Goal: Information Seeking & Learning: Learn about a topic

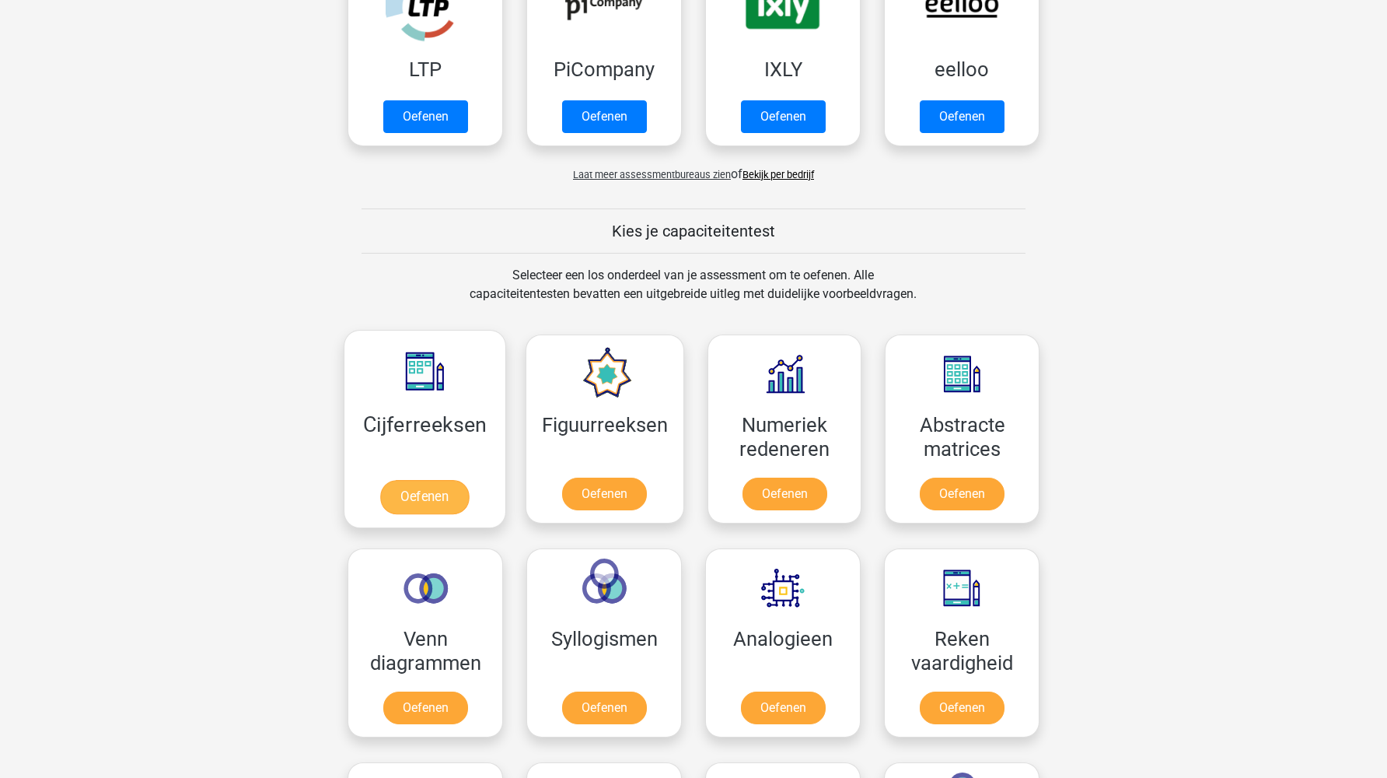
scroll to position [397, 0]
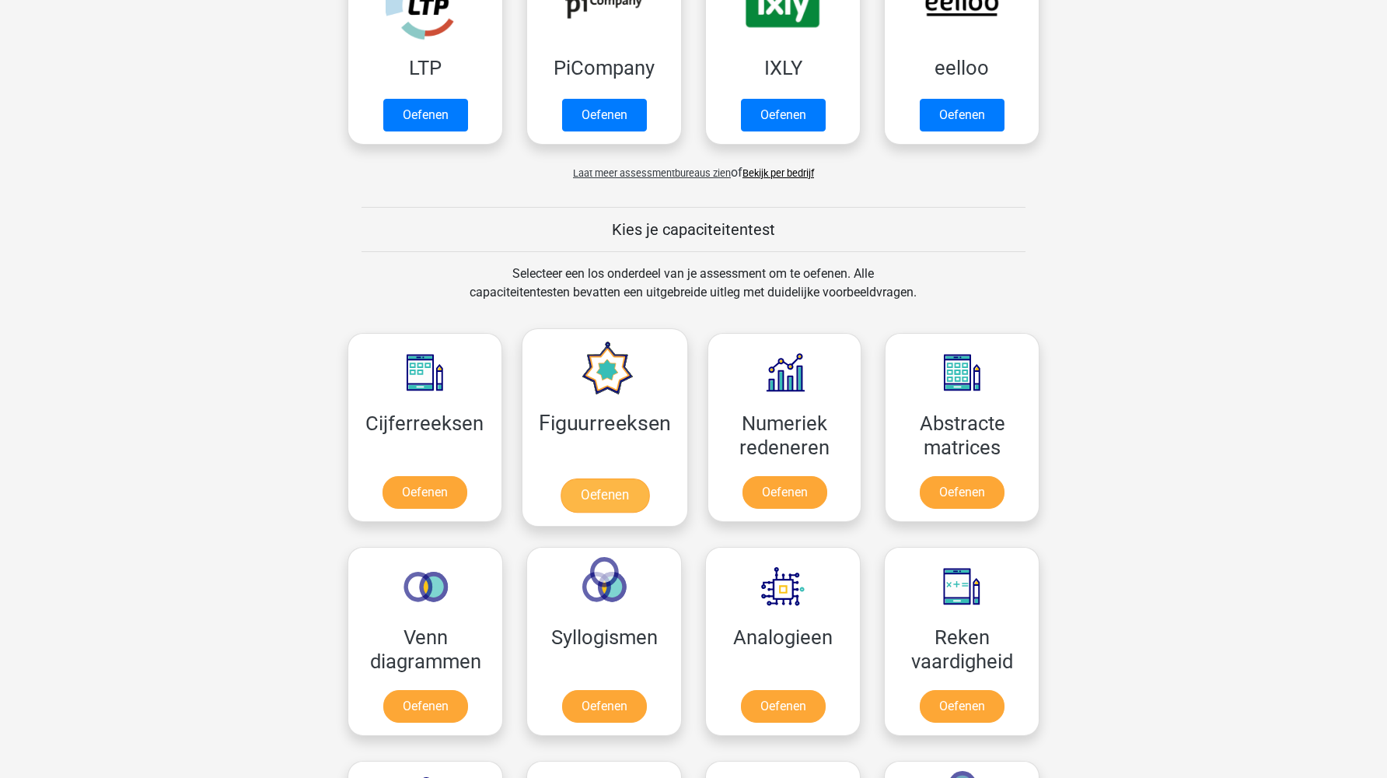
click at [625, 478] on link "Oefenen" at bounding box center [604, 495] width 89 height 34
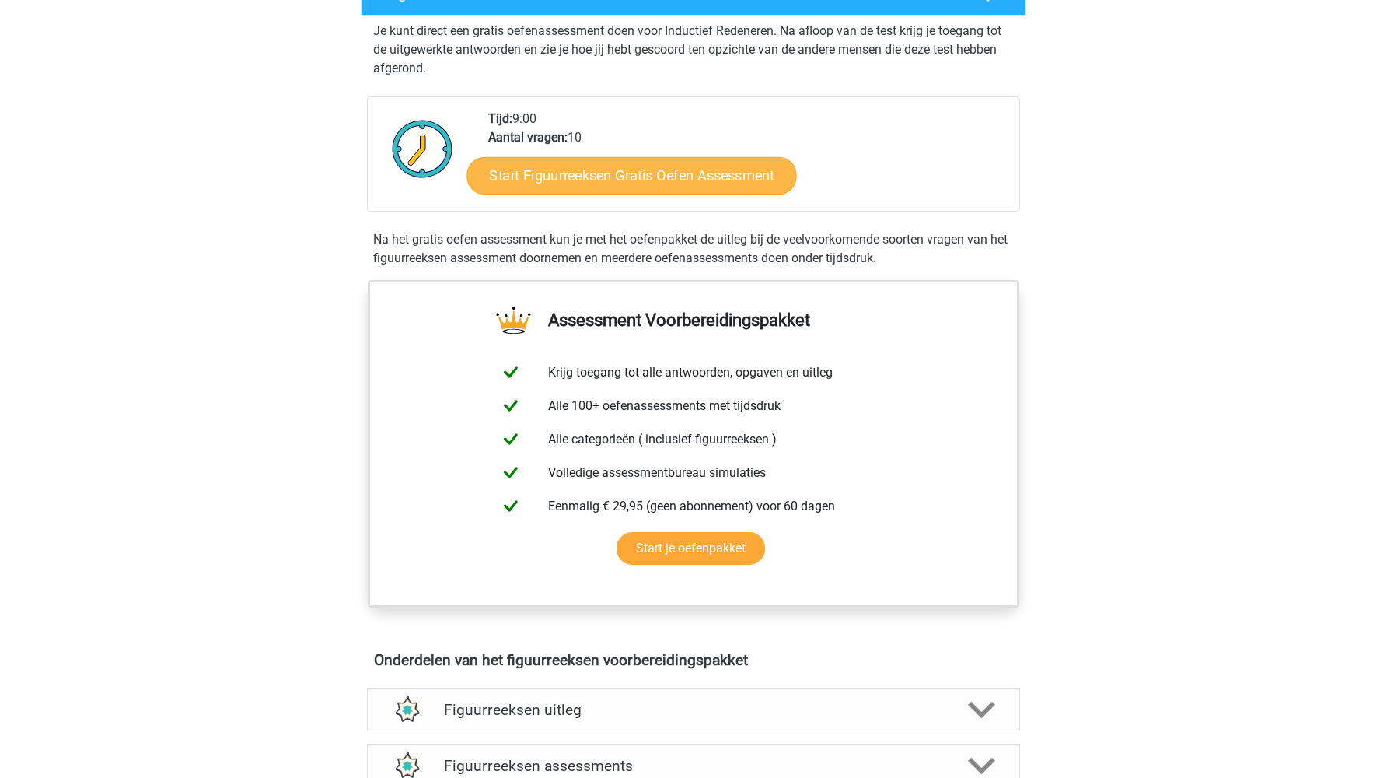
scroll to position [345, 0]
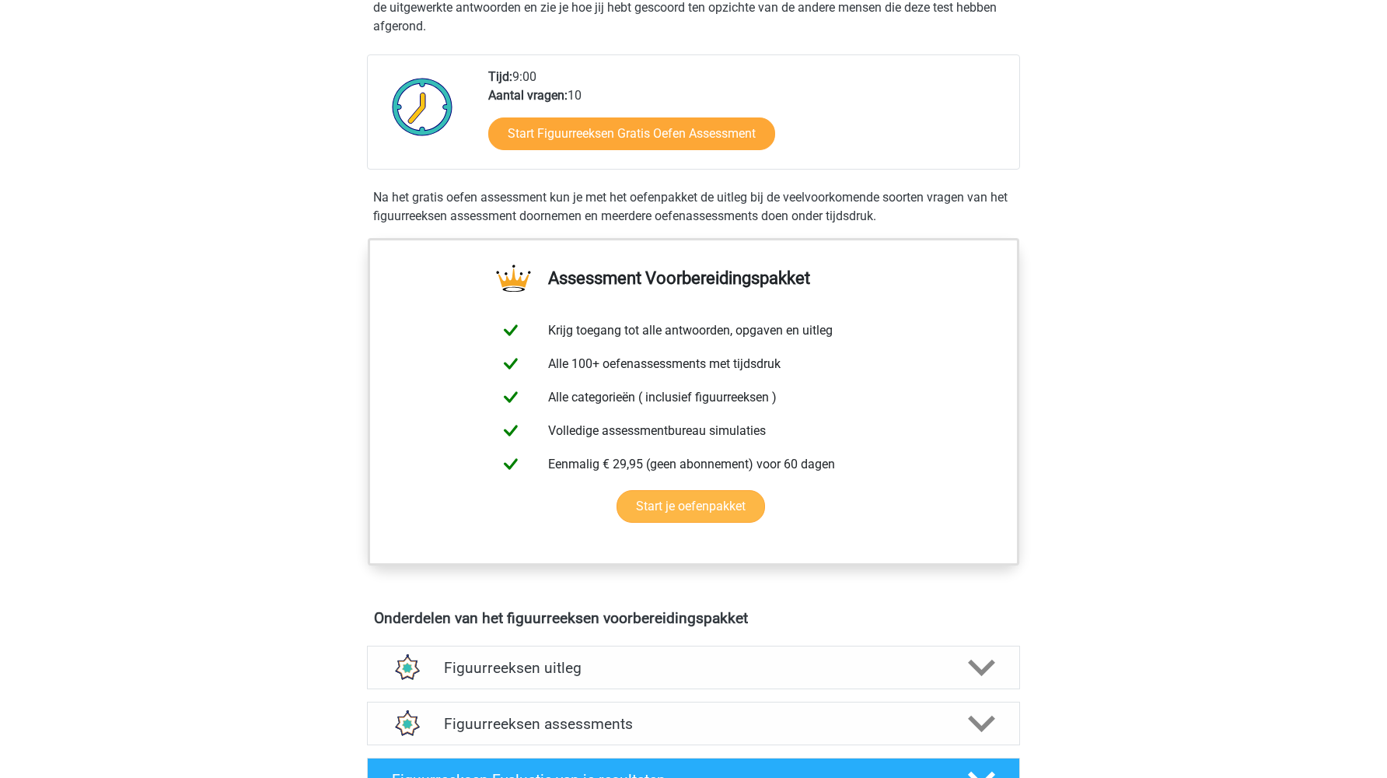
click at [674, 499] on link "Start je oefenpakket" at bounding box center [691, 506] width 149 height 33
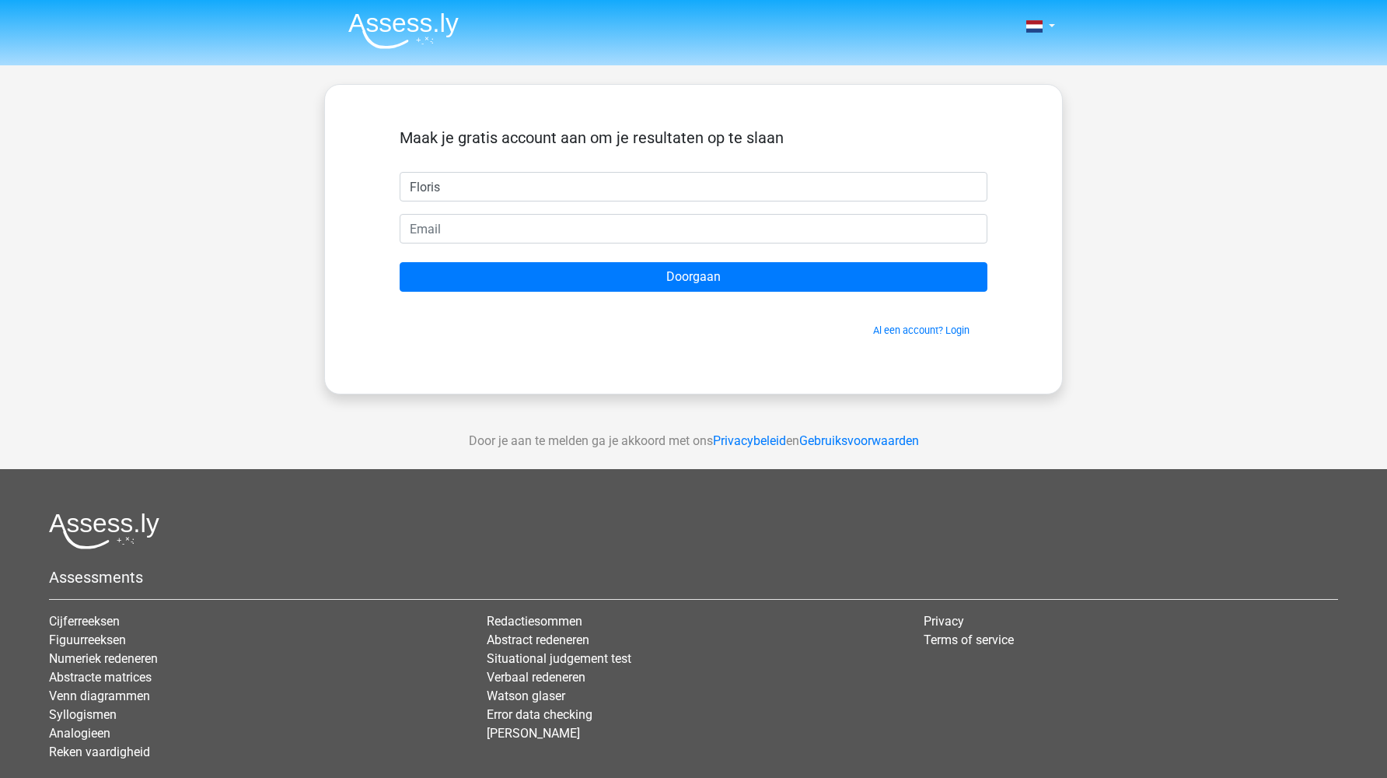
type input "Floris"
click at [698, 210] on form "Maak je gratis account aan om je resultaten op te slaan Floris Doorgaan Al een …" at bounding box center [694, 232] width 588 height 209
click at [698, 212] on form "Maak je gratis account aan om je resultaten op te slaan Floris Doorgaan Al een …" at bounding box center [694, 232] width 588 height 209
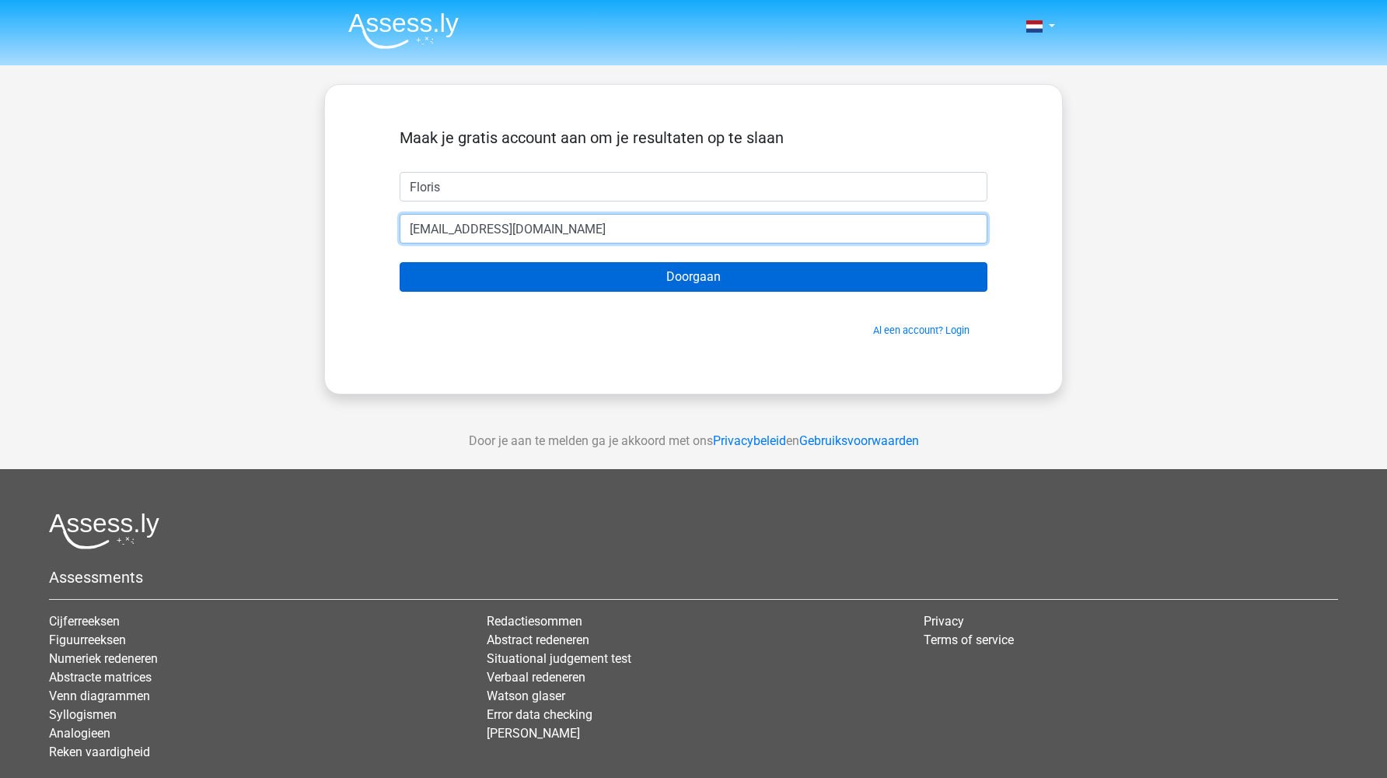
type input "[EMAIL_ADDRESS][DOMAIN_NAME]"
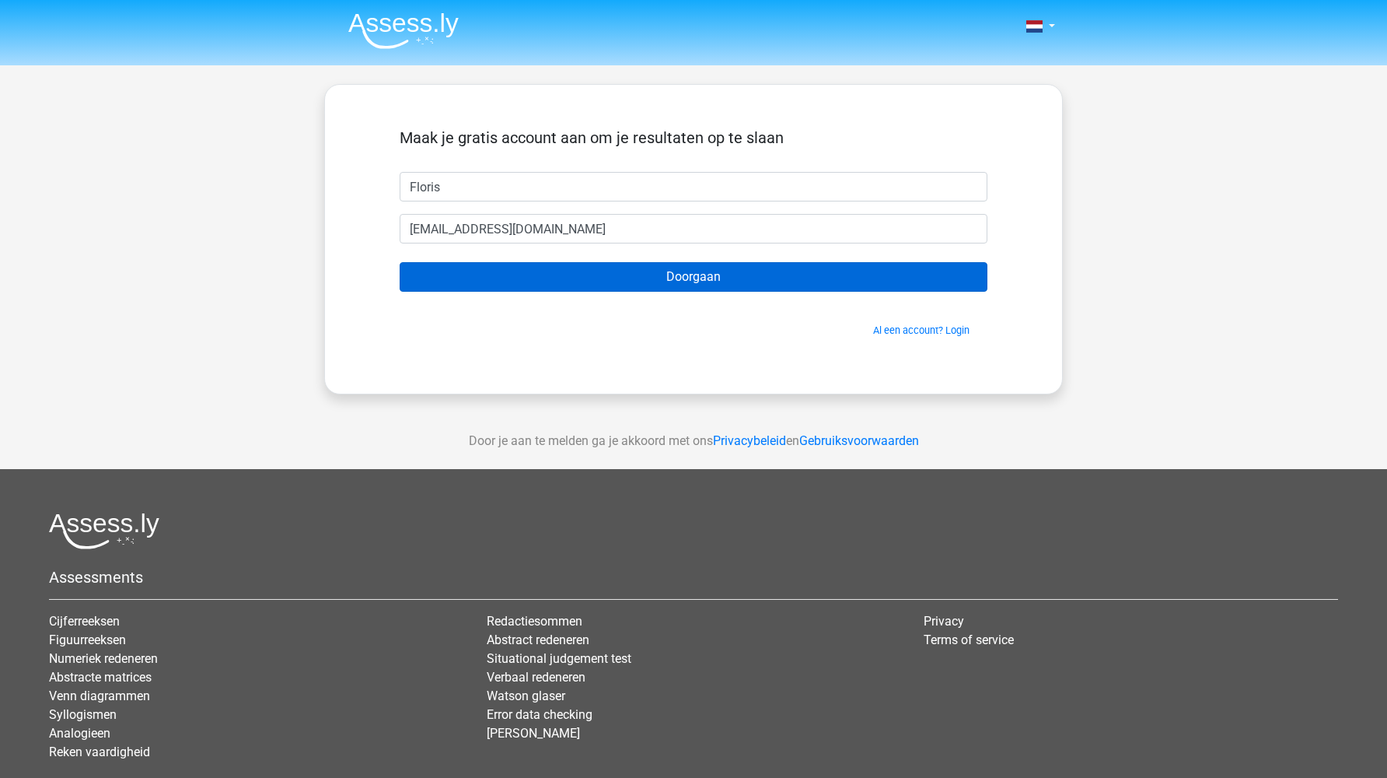
click at [778, 276] on input "Doorgaan" at bounding box center [694, 277] width 588 height 30
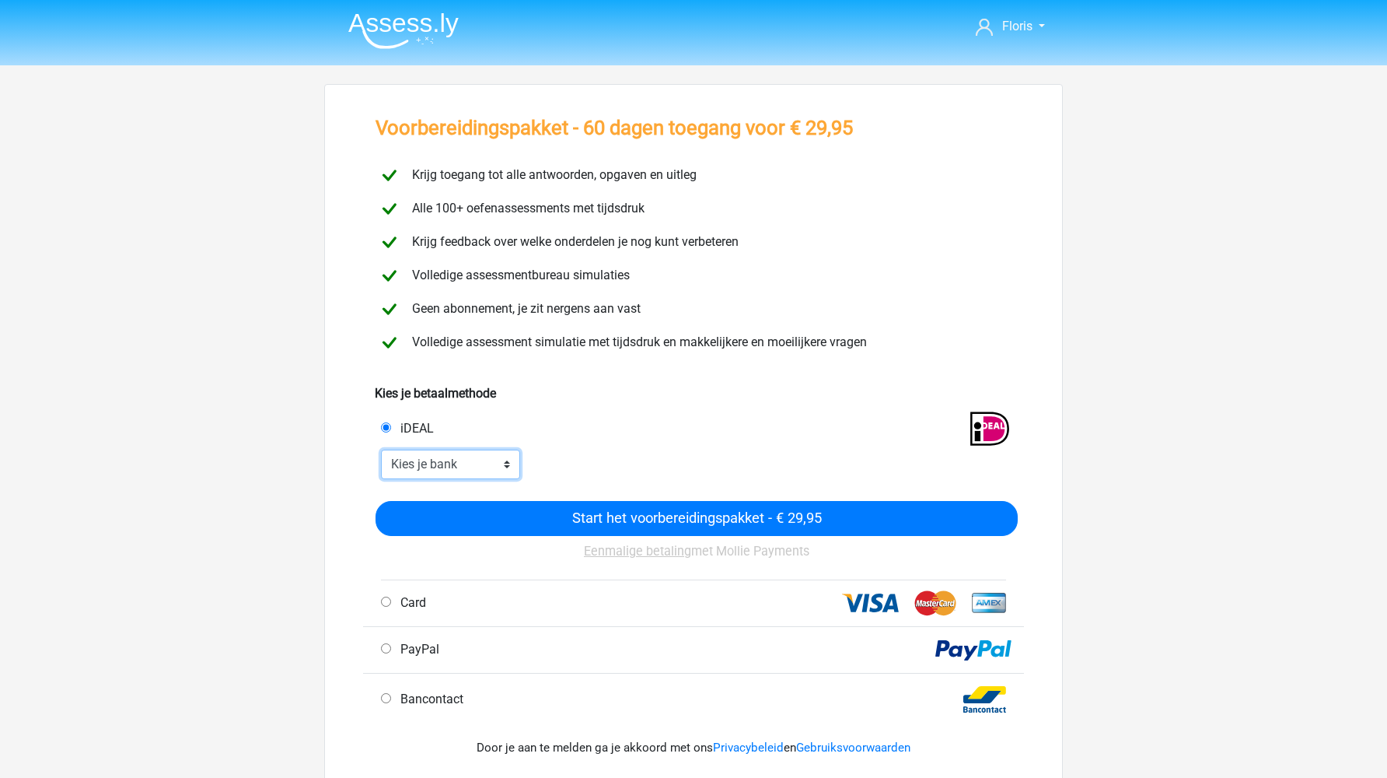
select select "ideal_[SWIFT_CODE]"
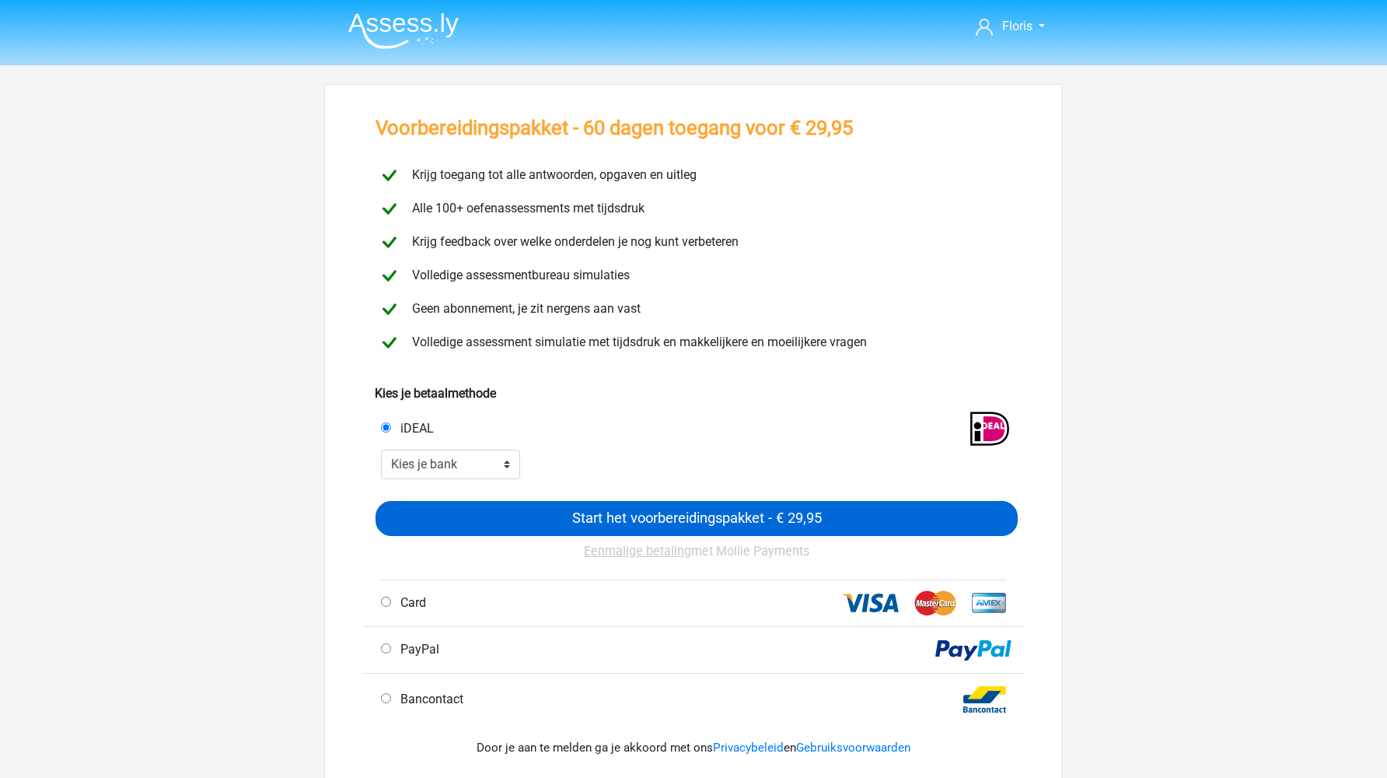
click at [798, 510] on input "Start het voorbereidingspakket - € 29,95" at bounding box center [697, 518] width 642 height 35
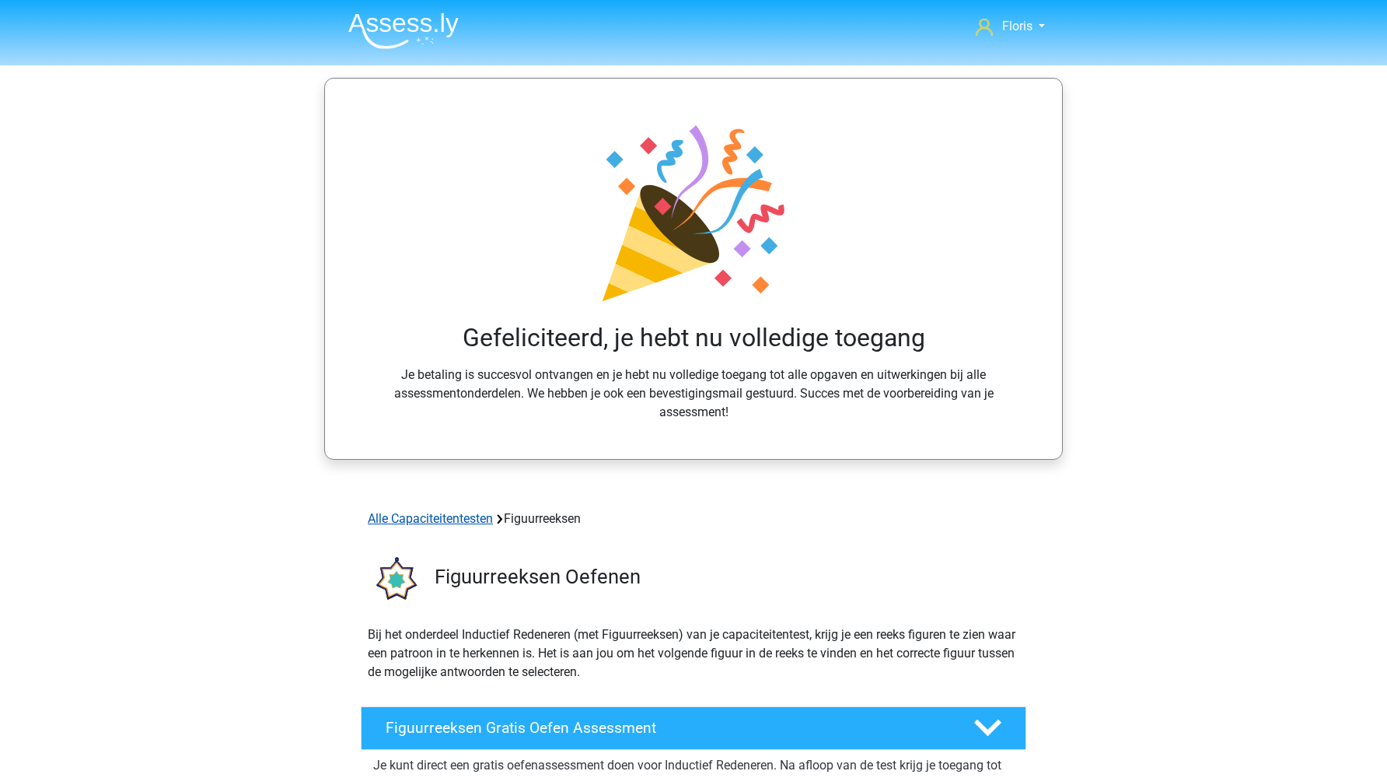
click at [474, 514] on link "Alle Capaciteitentesten" at bounding box center [430, 518] width 125 height 15
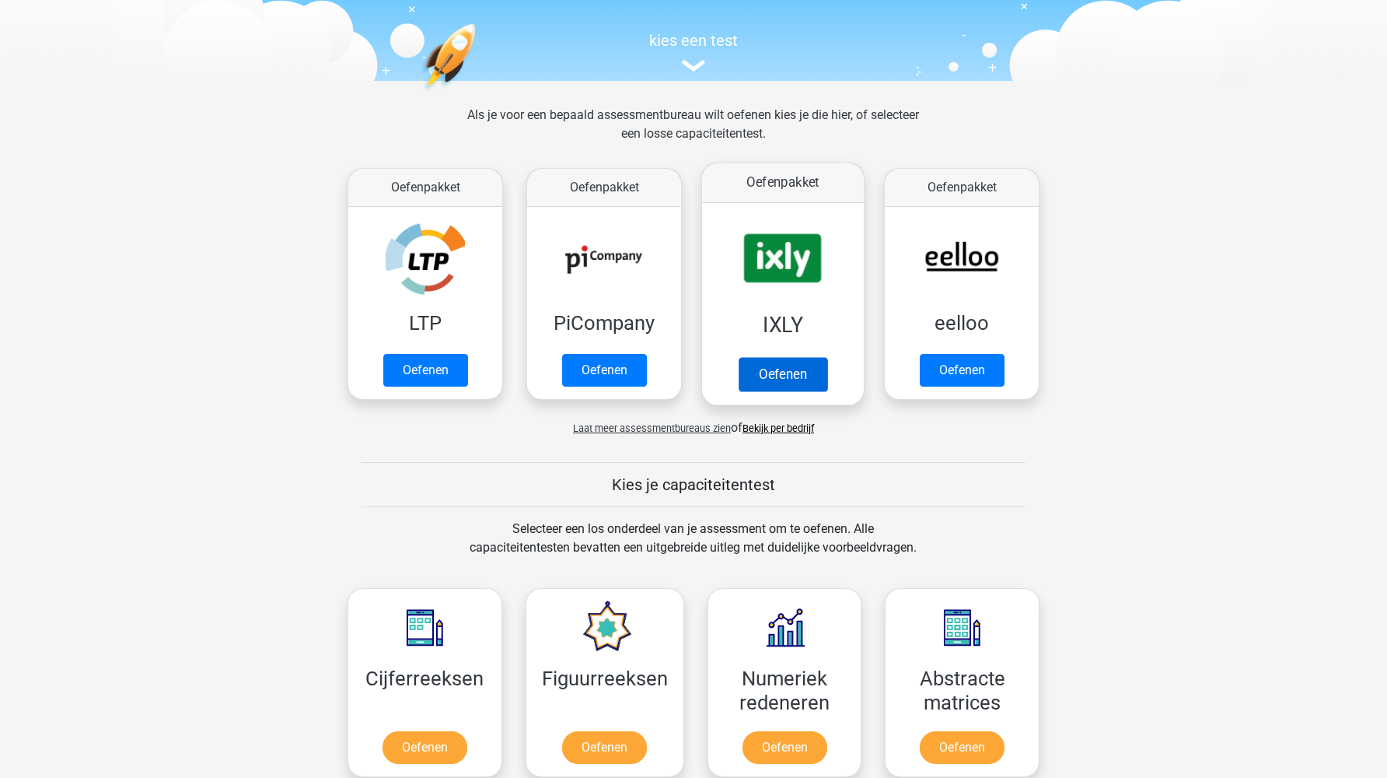
scroll to position [378, 0]
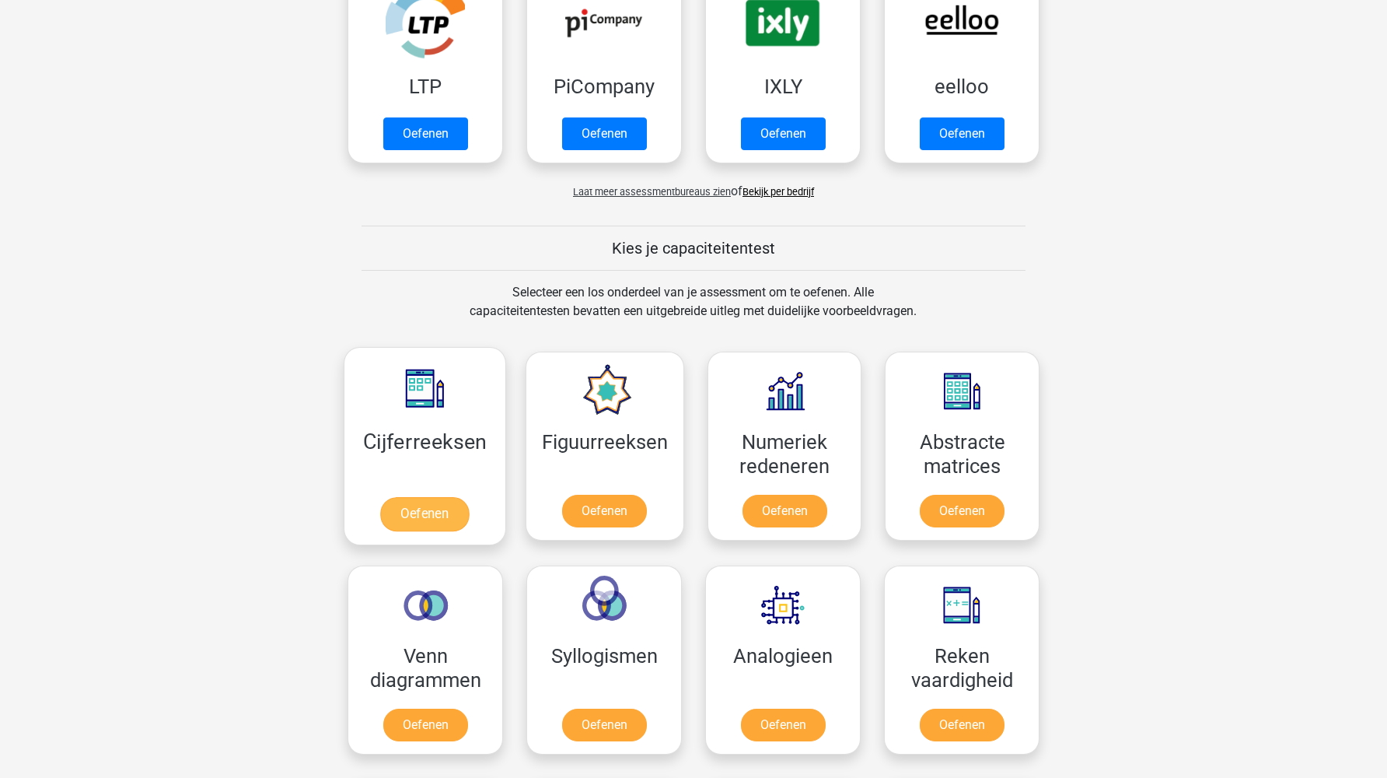
click at [439, 509] on link "Oefenen" at bounding box center [424, 514] width 89 height 34
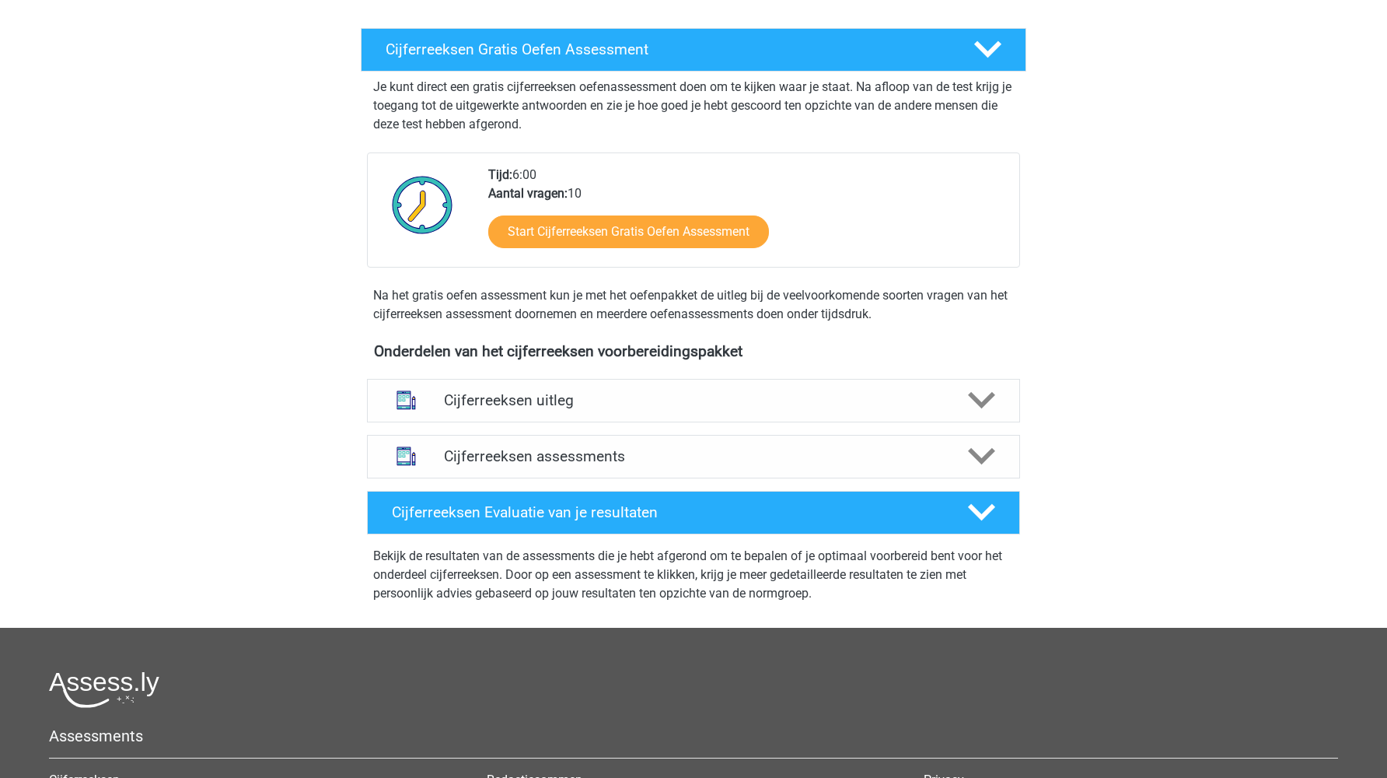
scroll to position [154, 0]
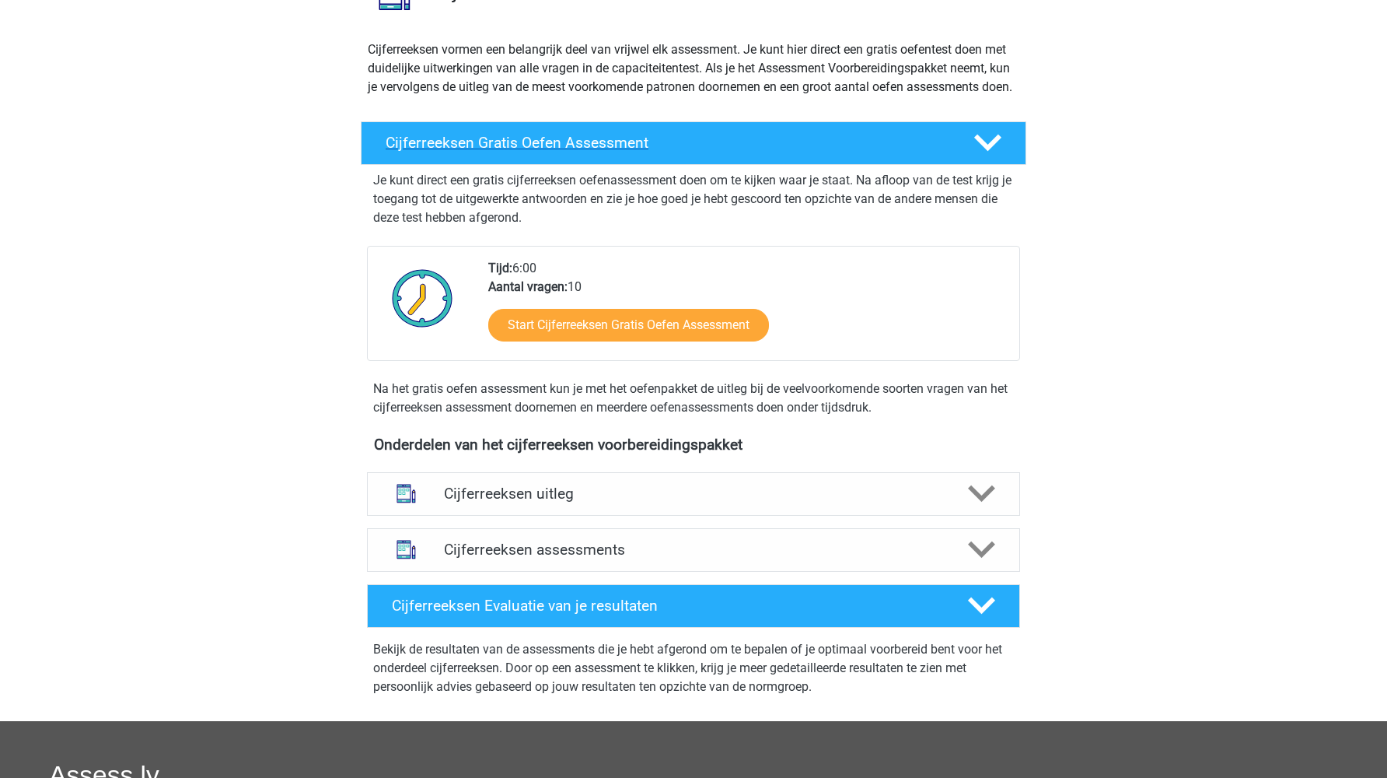
click at [586, 152] on h4 "Cijferreeksen Gratis Oefen Assessment" at bounding box center [667, 143] width 563 height 18
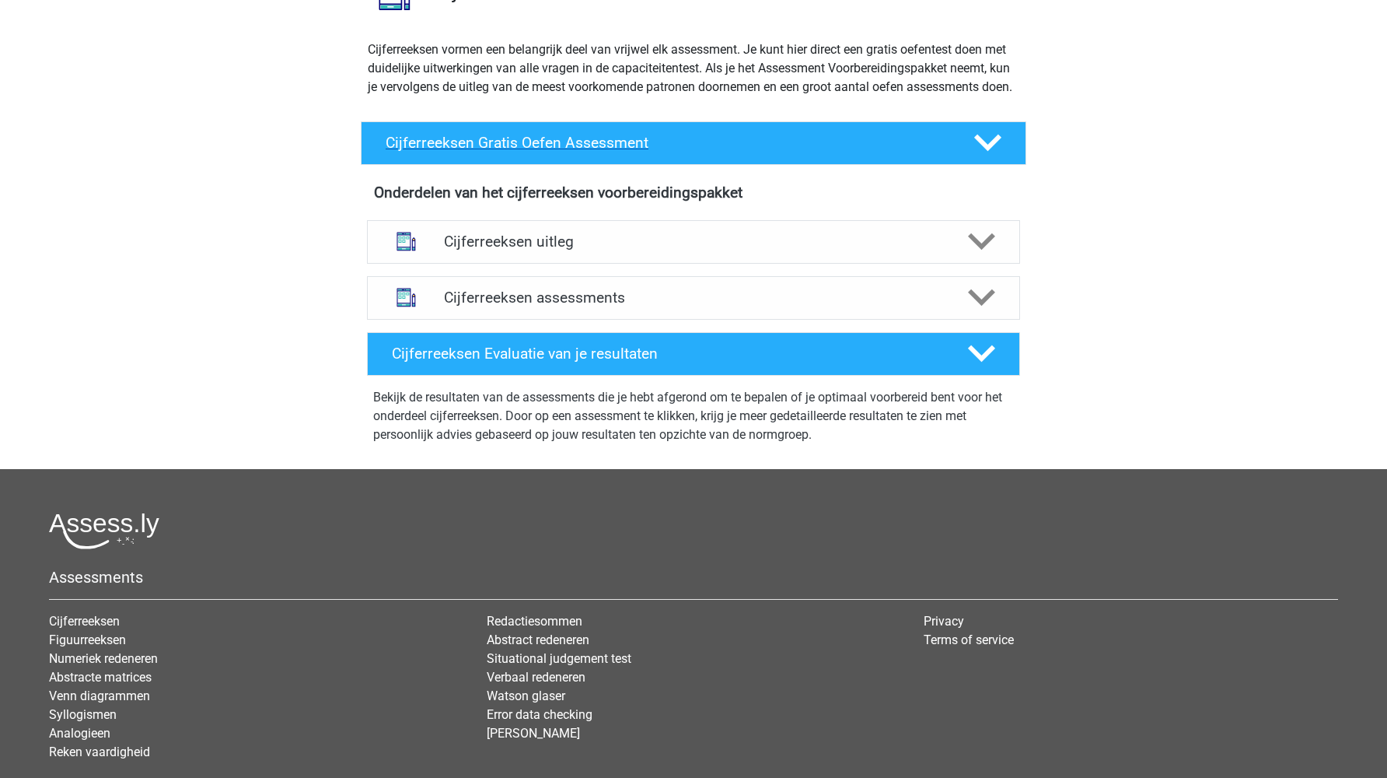
click at [586, 152] on h4 "Cijferreeksen Gratis Oefen Assessment" at bounding box center [667, 143] width 563 height 18
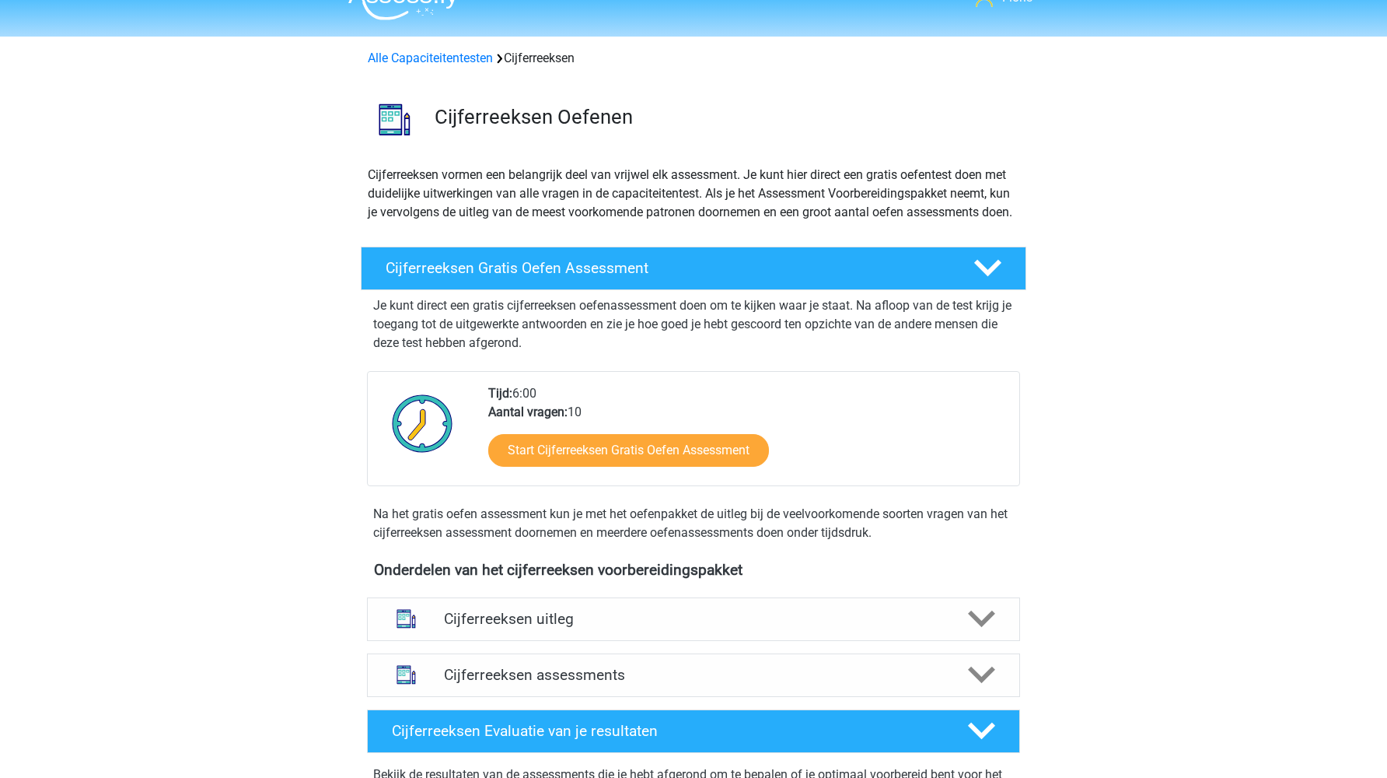
scroll to position [44, 0]
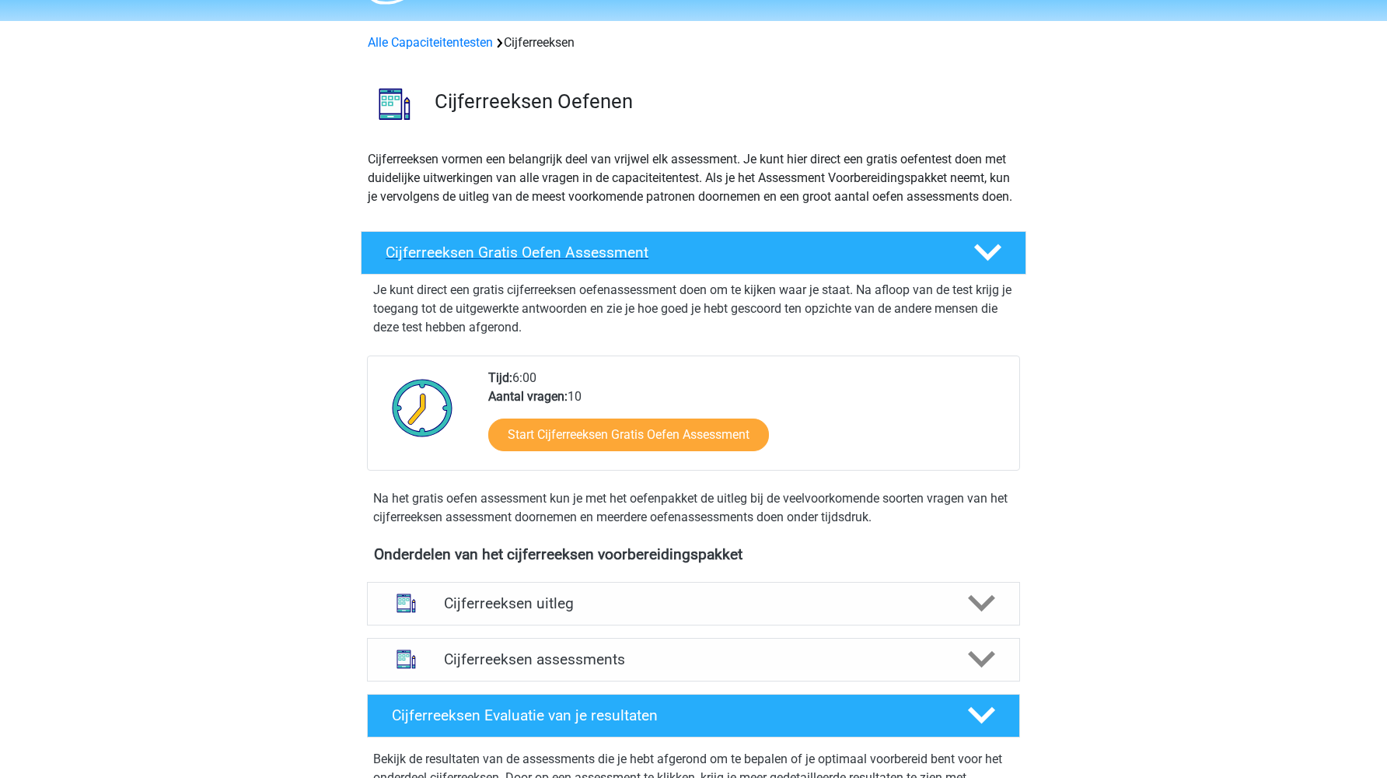
click at [611, 275] on div "Cijferreeksen Gratis Oefen Assessment" at bounding box center [694, 253] width 666 height 44
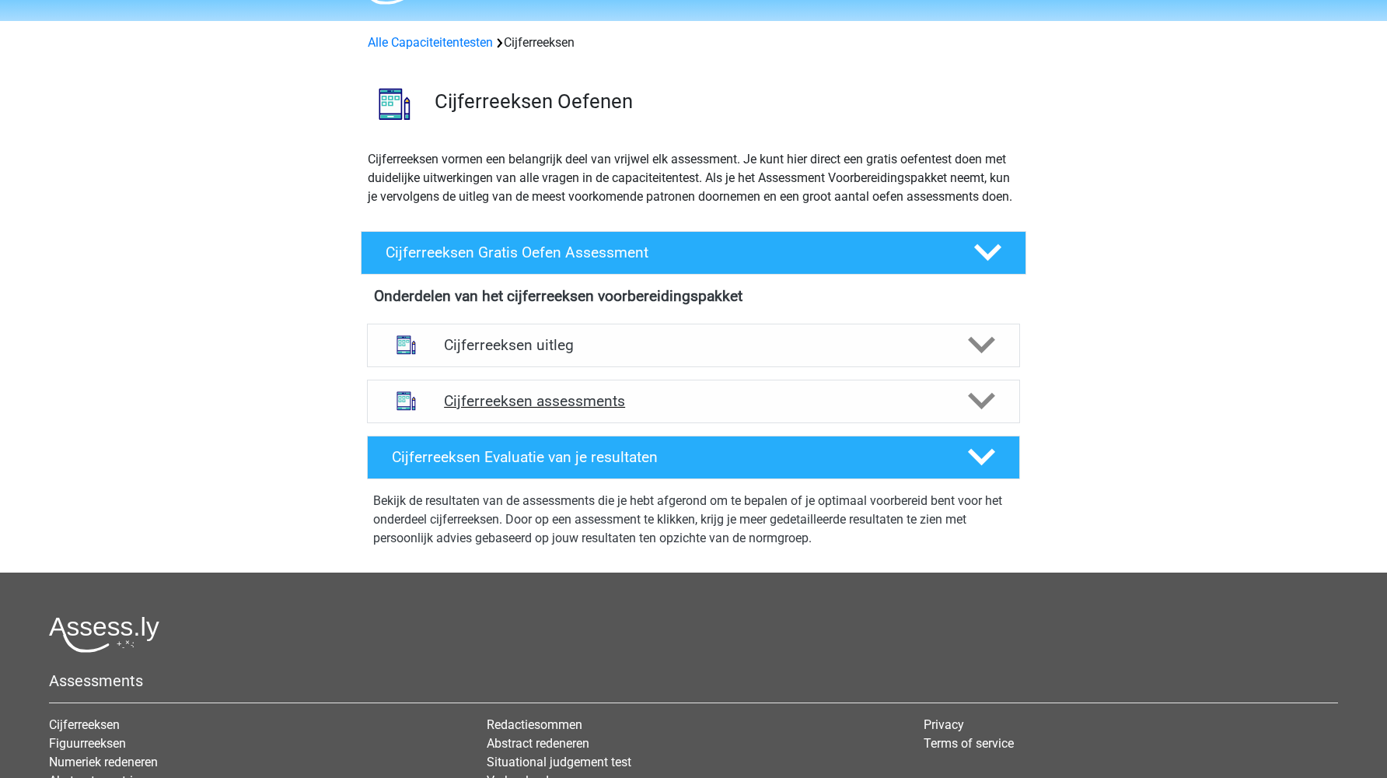
click at [600, 410] on h4 "Cijferreeksen assessments" at bounding box center [693, 401] width 499 height 18
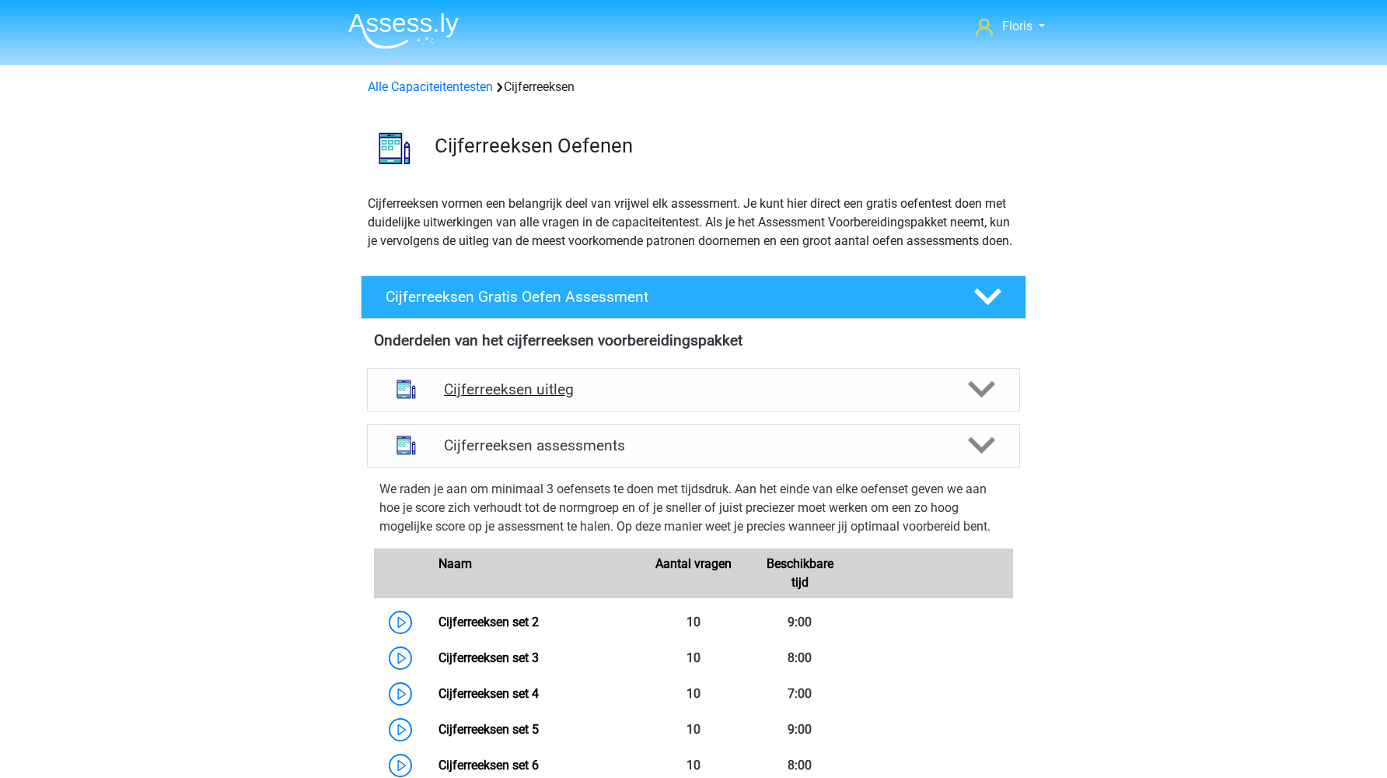
scroll to position [0, 0]
click at [456, 89] on link "Alle Capaciteitentesten" at bounding box center [430, 86] width 125 height 15
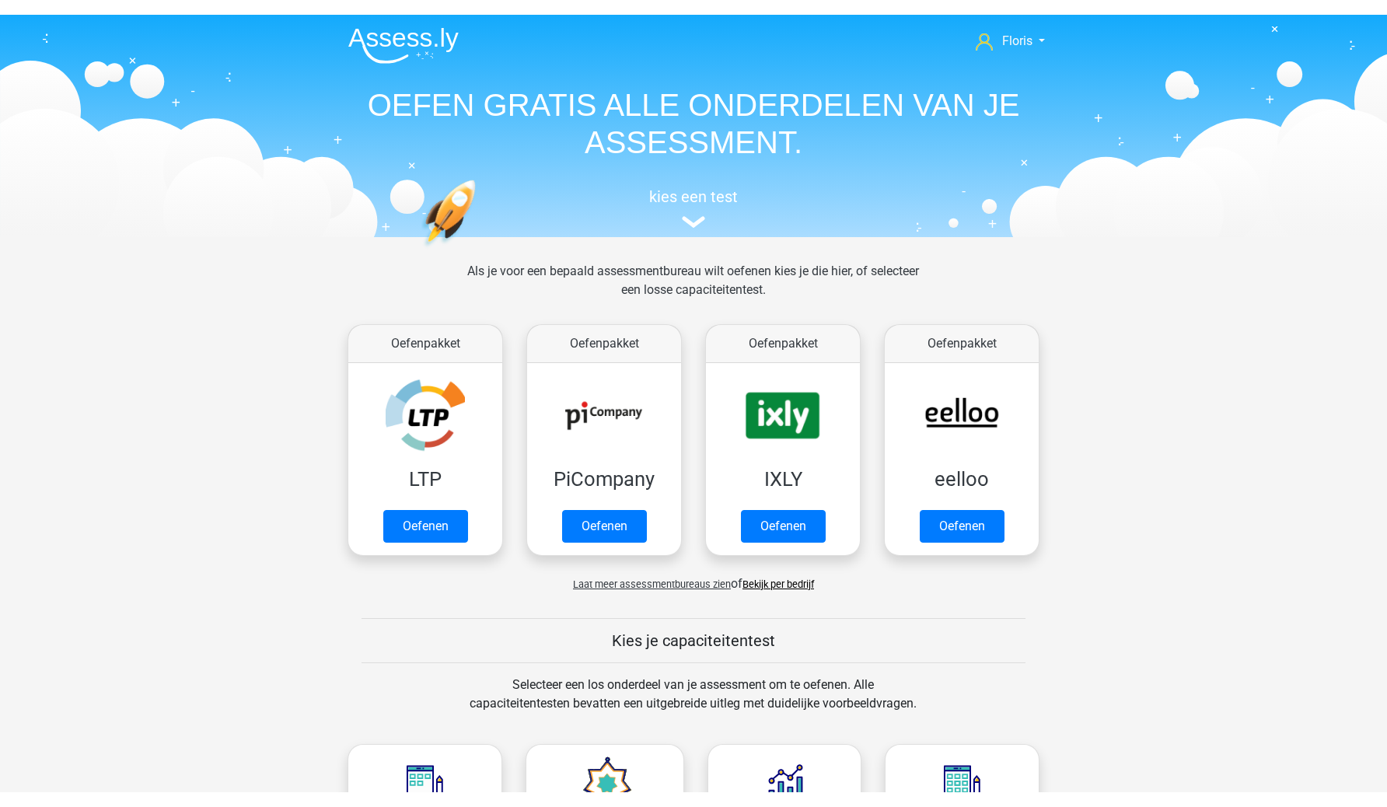
scroll to position [660, 0]
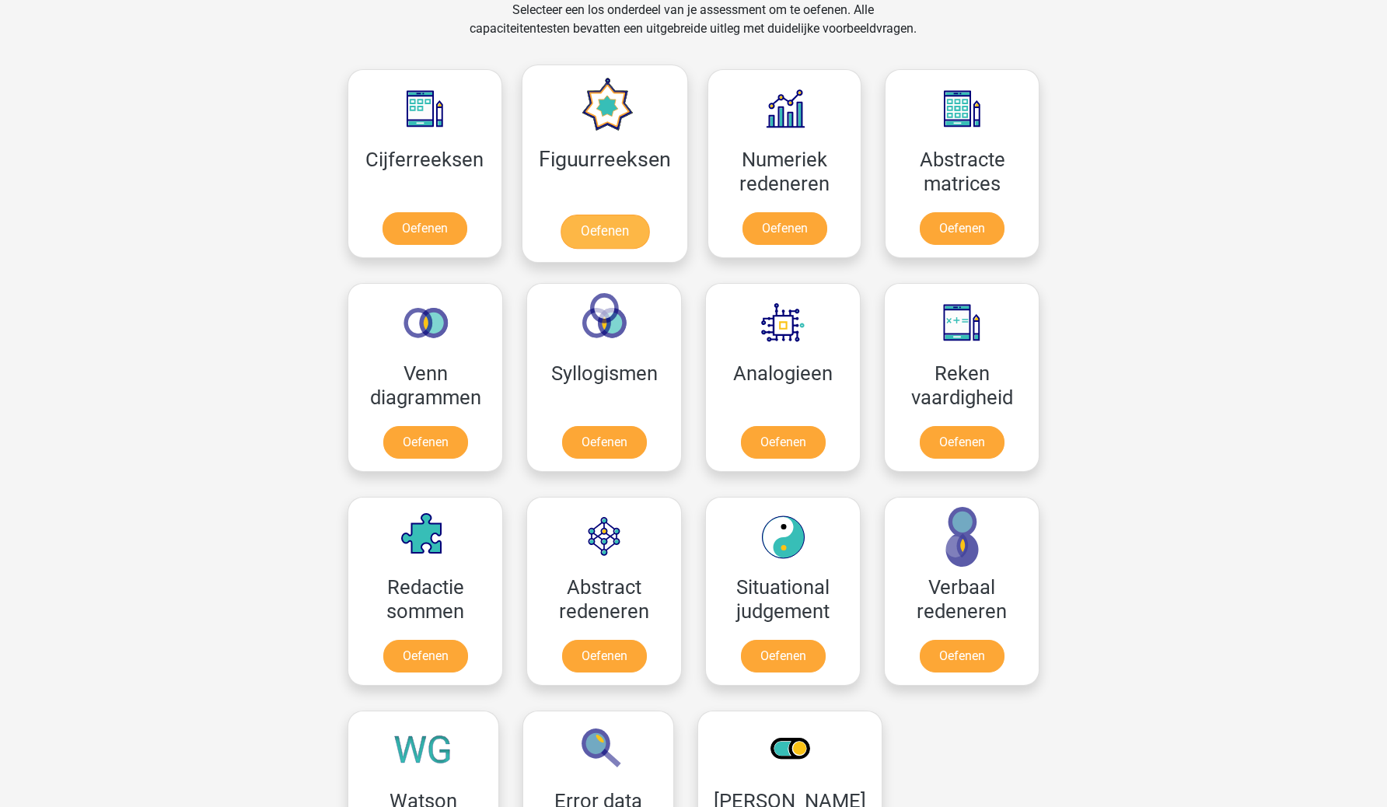
click at [627, 219] on link "Oefenen" at bounding box center [604, 232] width 89 height 34
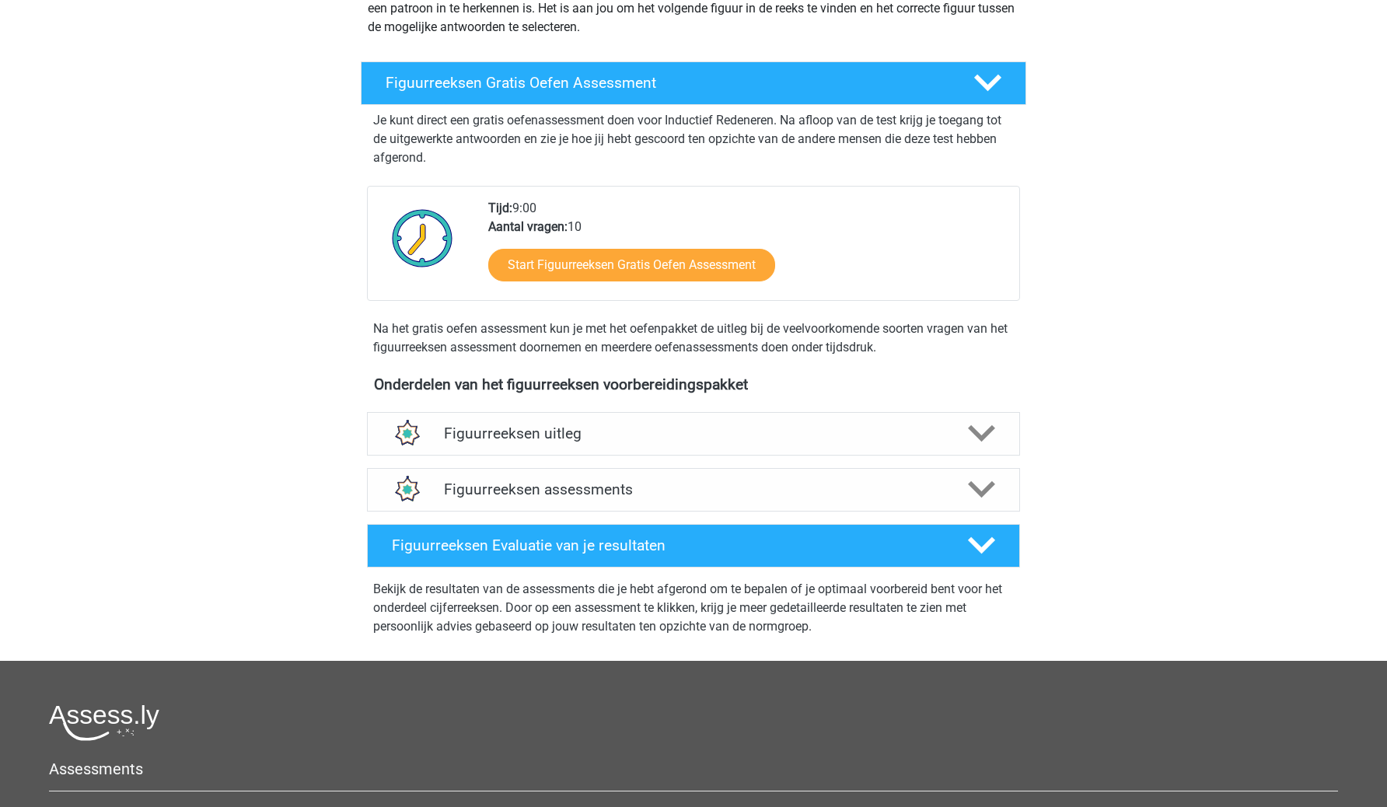
scroll to position [223, 0]
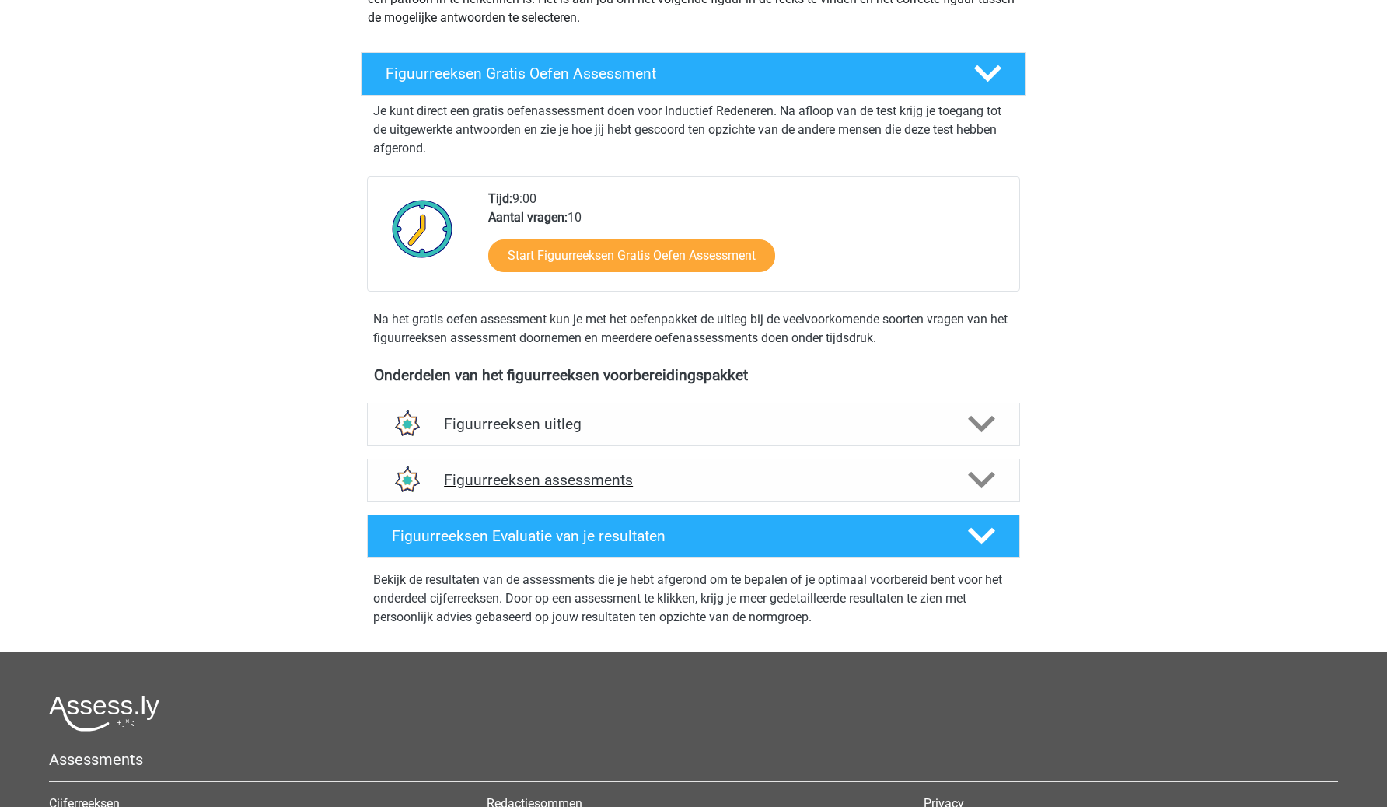
click at [667, 486] on h4 "Figuurreeksen assessments" at bounding box center [693, 480] width 499 height 18
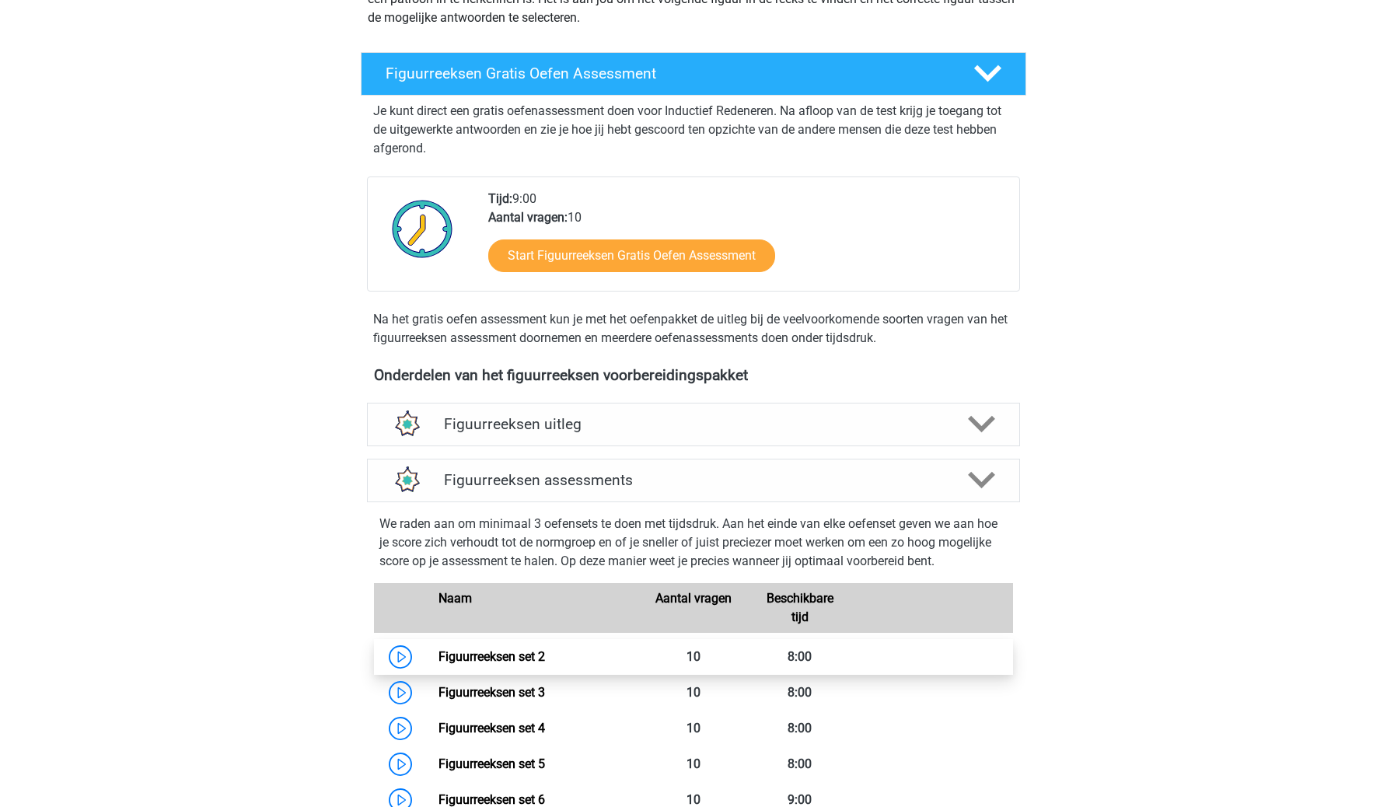
click at [498, 649] on link "Figuurreeksen set 2" at bounding box center [492, 656] width 107 height 15
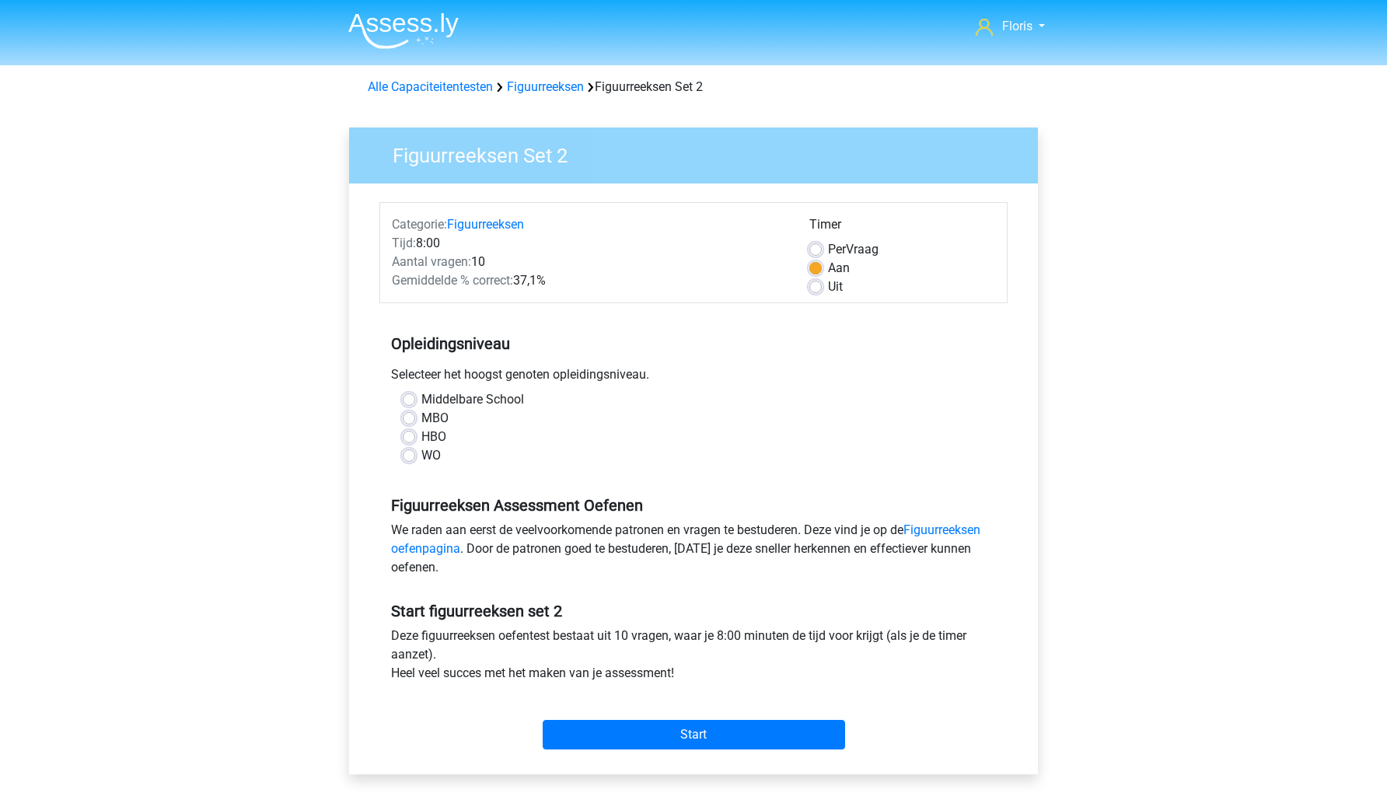
click at [419, 444] on div "HBO" at bounding box center [694, 437] width 582 height 19
click at [422, 459] on label "WO" at bounding box center [431, 455] width 19 height 19
click at [414, 459] on input "WO" at bounding box center [409, 454] width 12 height 16
radio input "true"
click at [653, 723] on input "Start" at bounding box center [694, 735] width 303 height 30
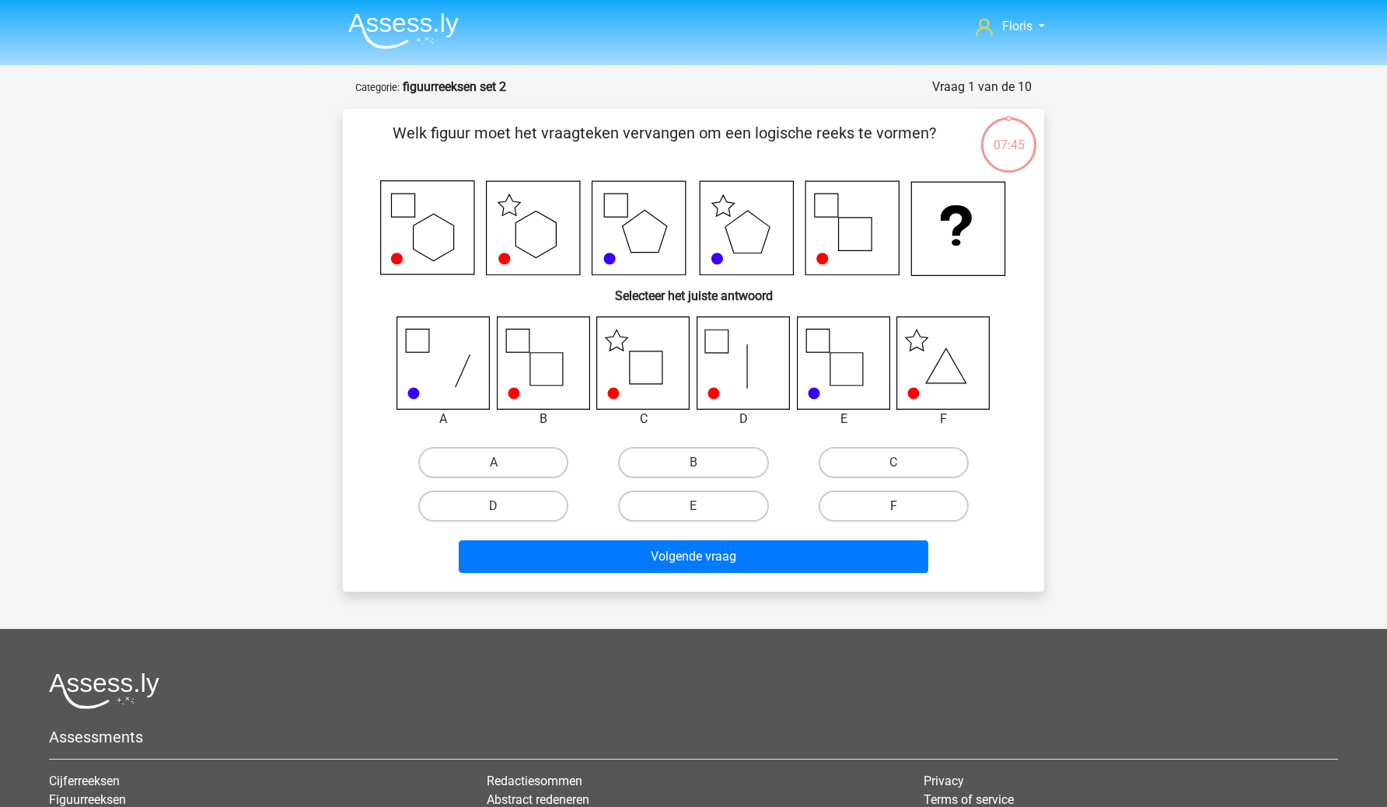
click at [918, 505] on label "F" at bounding box center [894, 506] width 150 height 31
click at [904, 506] on input "F" at bounding box center [899, 511] width 10 height 10
radio input "true"
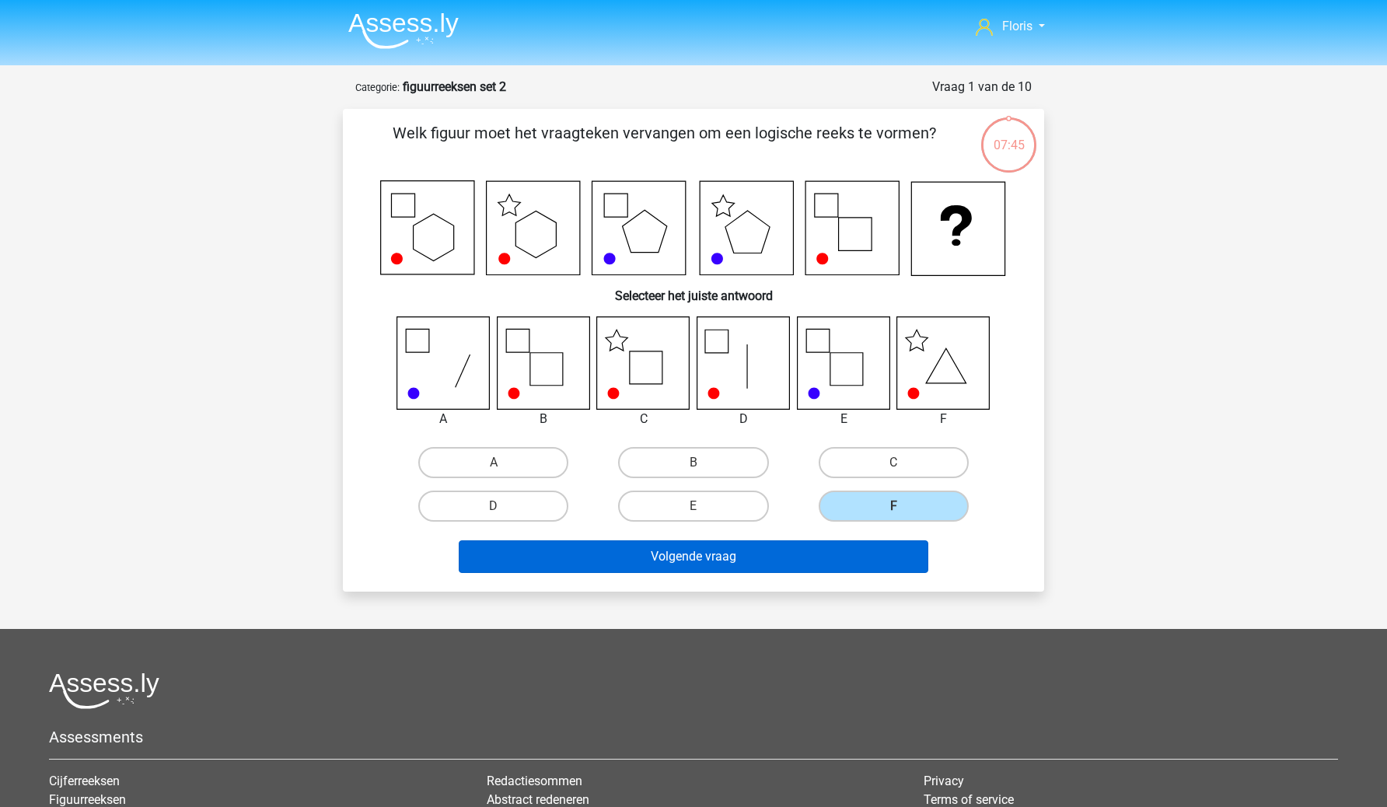
click at [857, 551] on button "Volgende vraag" at bounding box center [694, 557] width 471 height 33
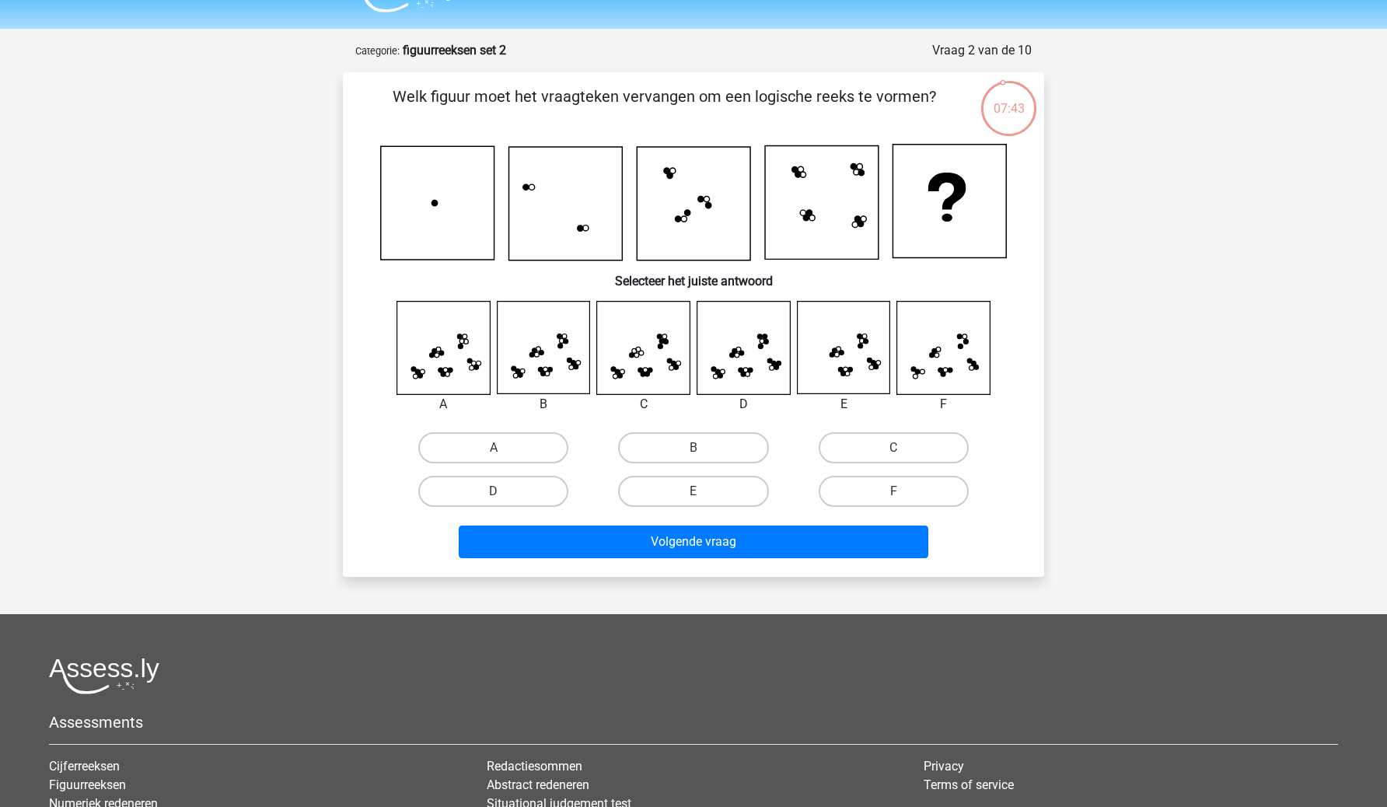
scroll to position [33, 0]
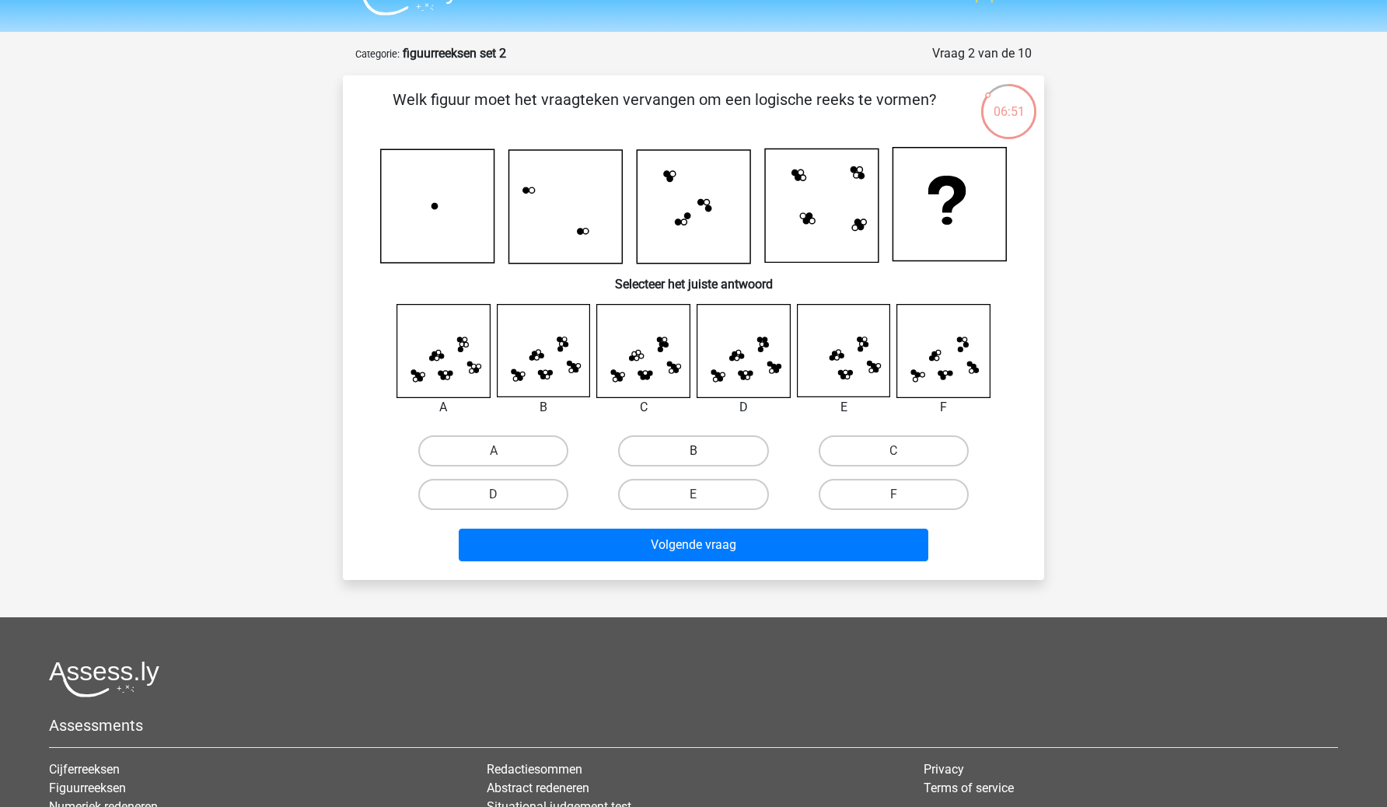
click at [709, 441] on label "B" at bounding box center [693, 451] width 150 height 31
click at [704, 451] on input "B" at bounding box center [699, 456] width 10 height 10
radio input "true"
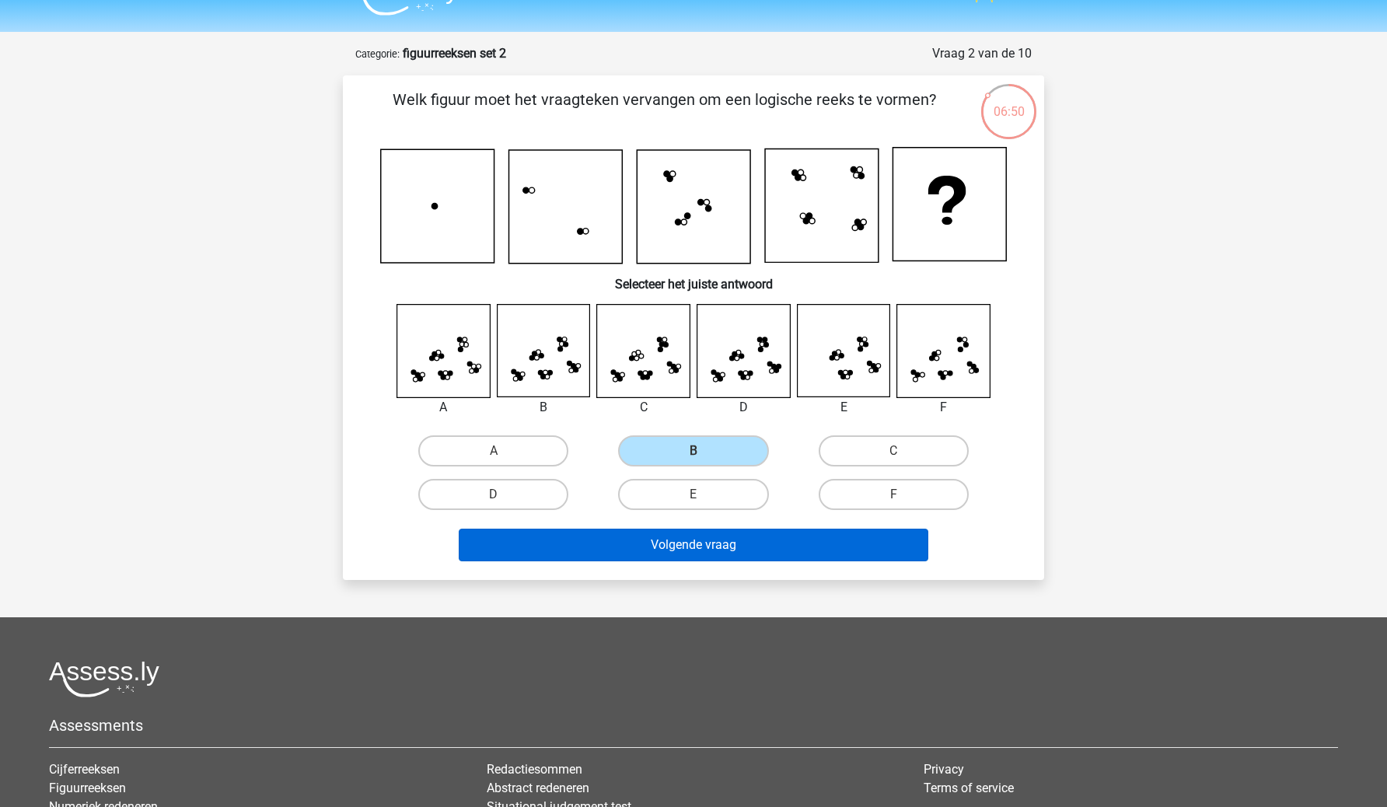
click at [754, 537] on button "Volgende vraag" at bounding box center [694, 545] width 471 height 33
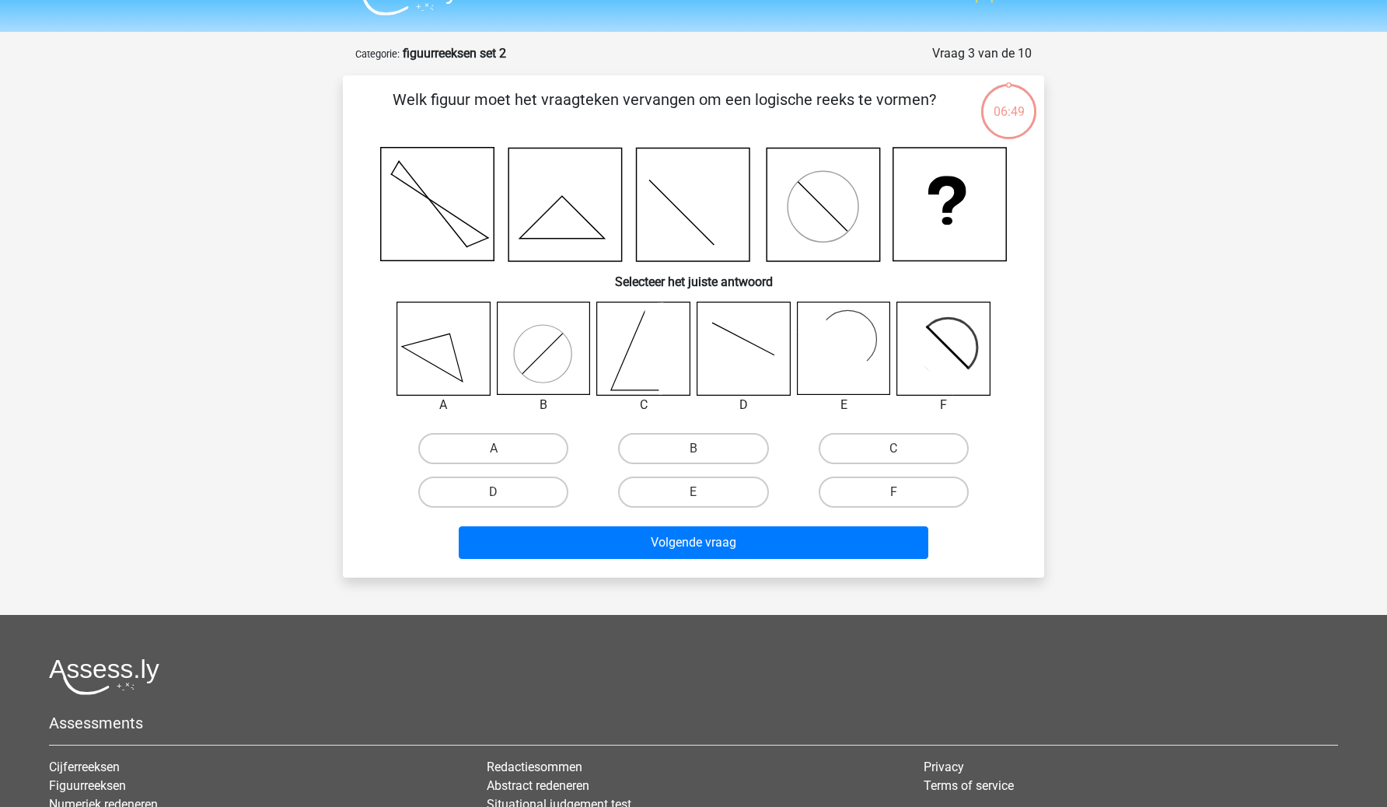
scroll to position [78, 0]
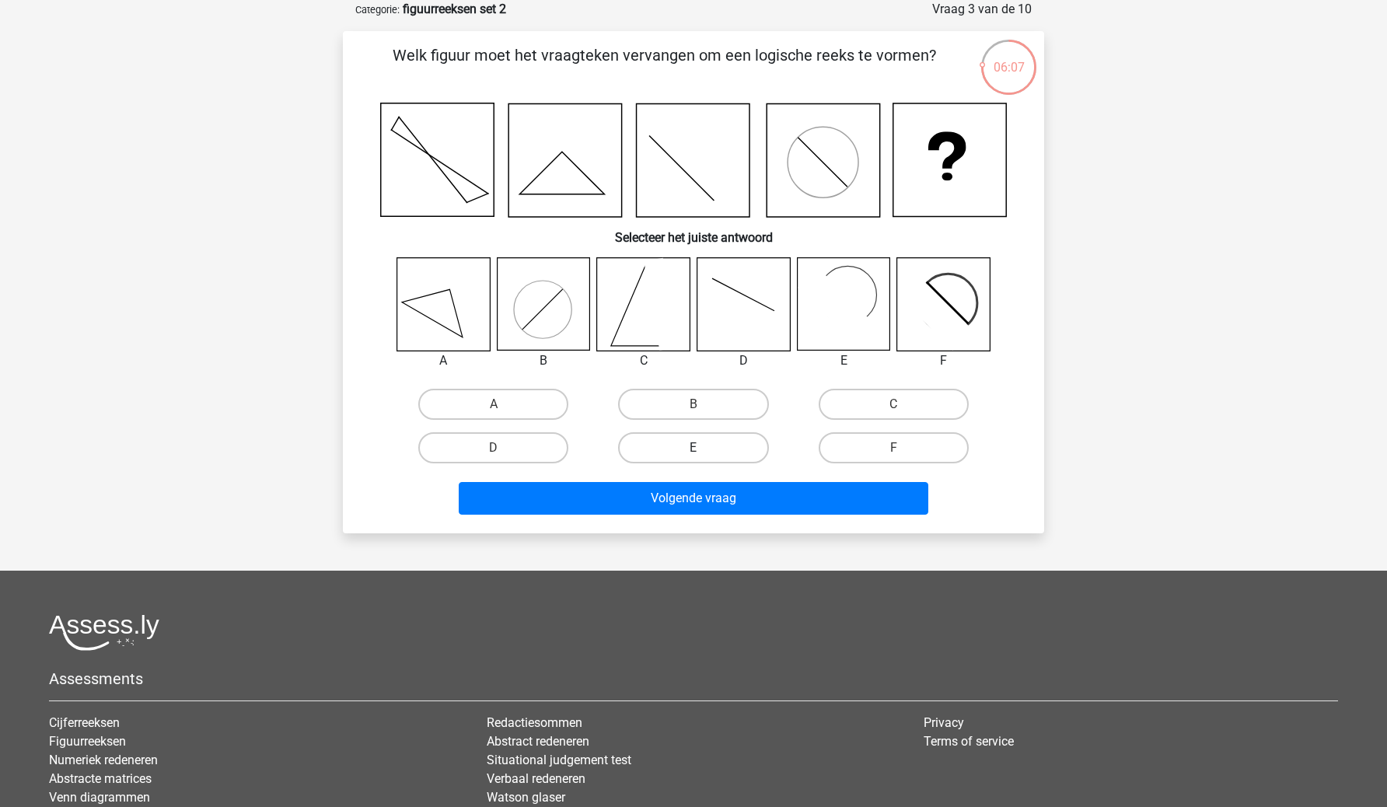
click at [741, 446] on label "E" at bounding box center [693, 447] width 150 height 31
click at [704, 448] on input "E" at bounding box center [699, 453] width 10 height 10
radio input "true"
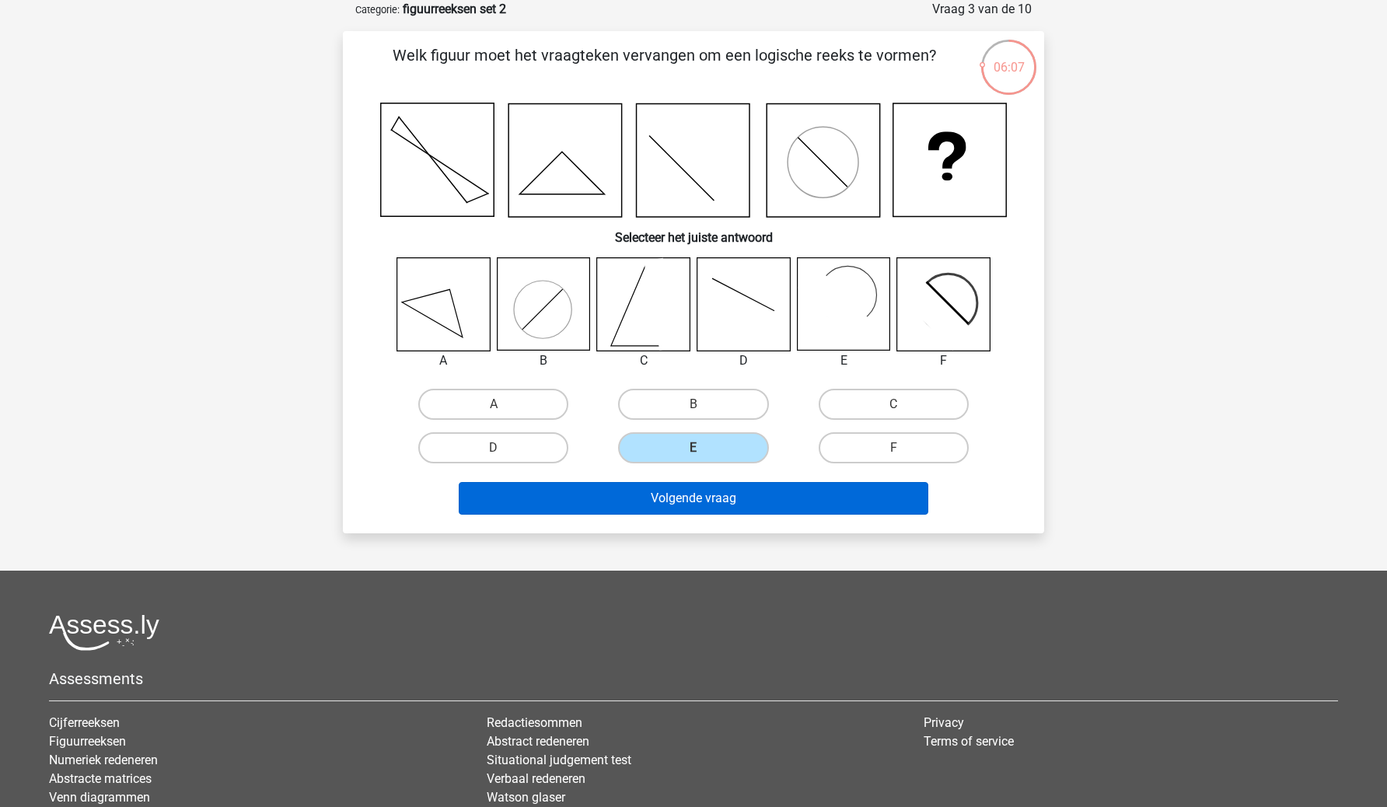
click at [732, 488] on button "Volgende vraag" at bounding box center [694, 498] width 471 height 33
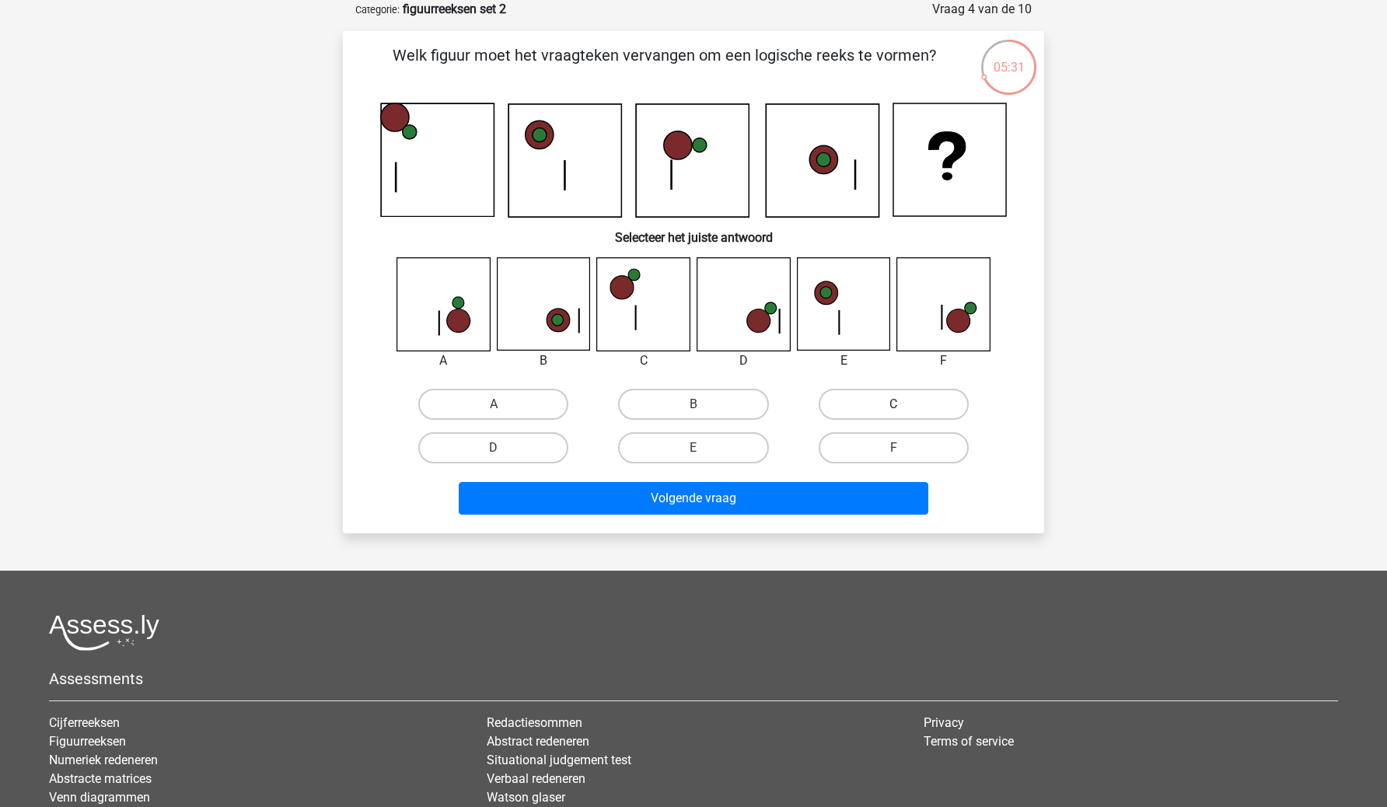
click at [870, 407] on label "C" at bounding box center [894, 404] width 150 height 31
click at [894, 407] on input "C" at bounding box center [899, 409] width 10 height 10
radio input "true"
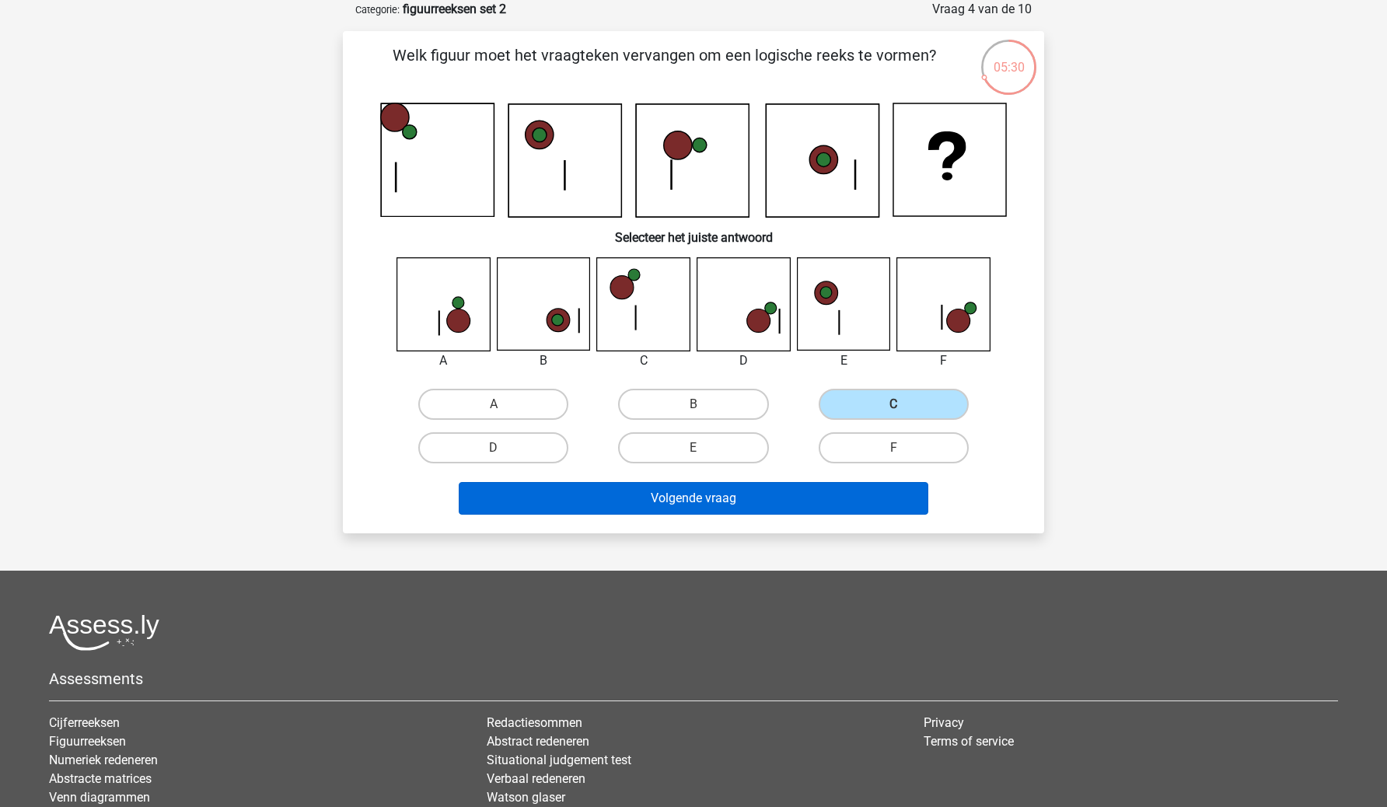
click at [837, 492] on button "Volgende vraag" at bounding box center [694, 498] width 471 height 33
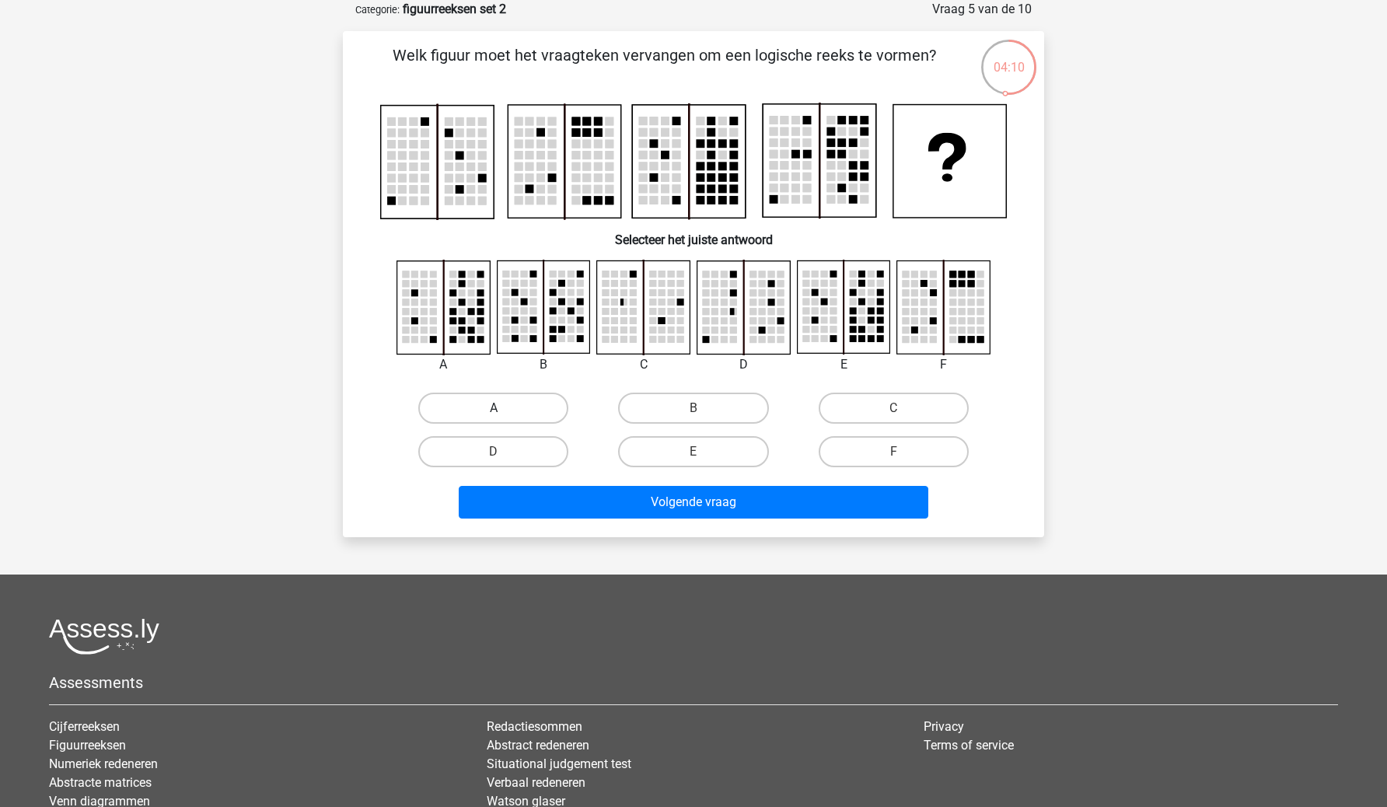
click at [536, 408] on label "A" at bounding box center [493, 408] width 150 height 31
click at [504, 408] on input "A" at bounding box center [499, 413] width 10 height 10
radio input "true"
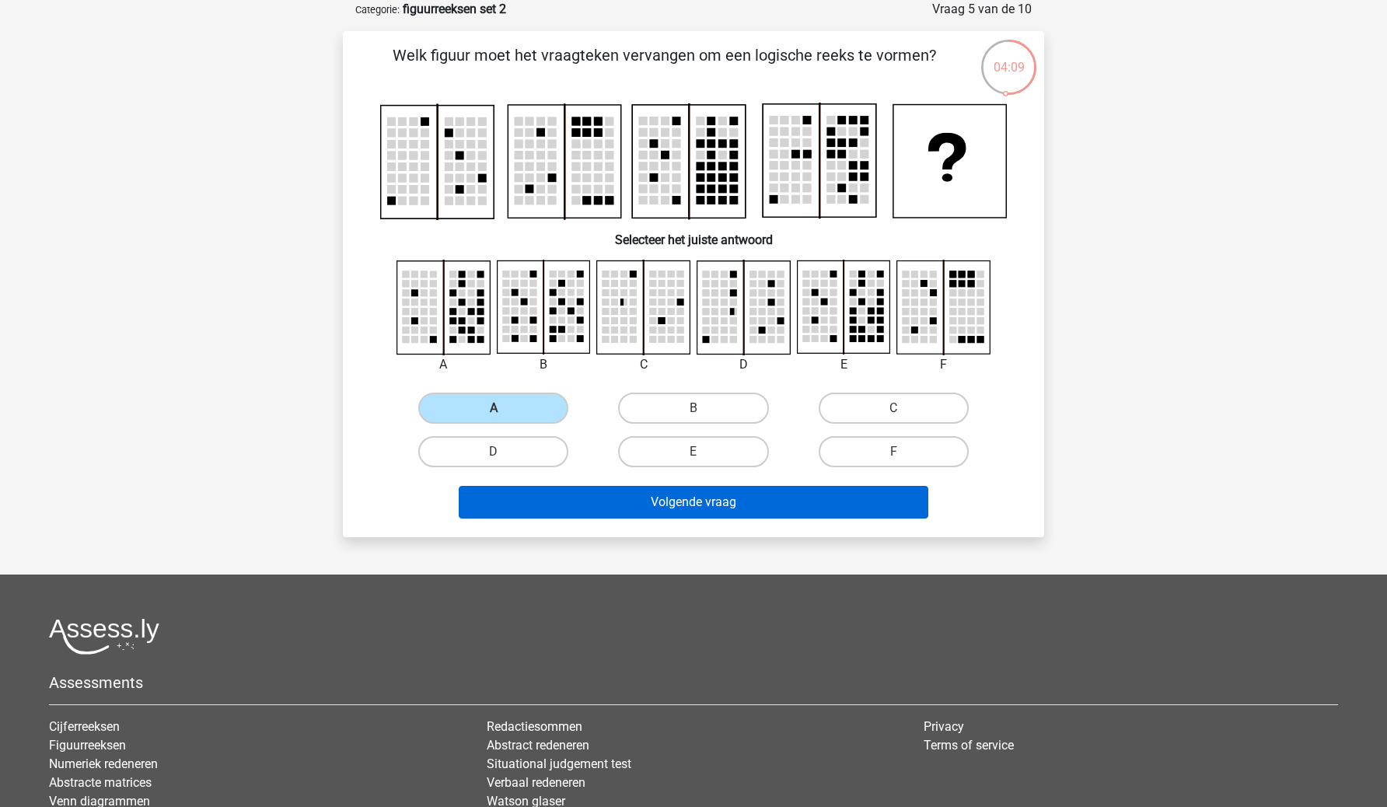
click at [574, 501] on button "Volgende vraag" at bounding box center [694, 502] width 471 height 33
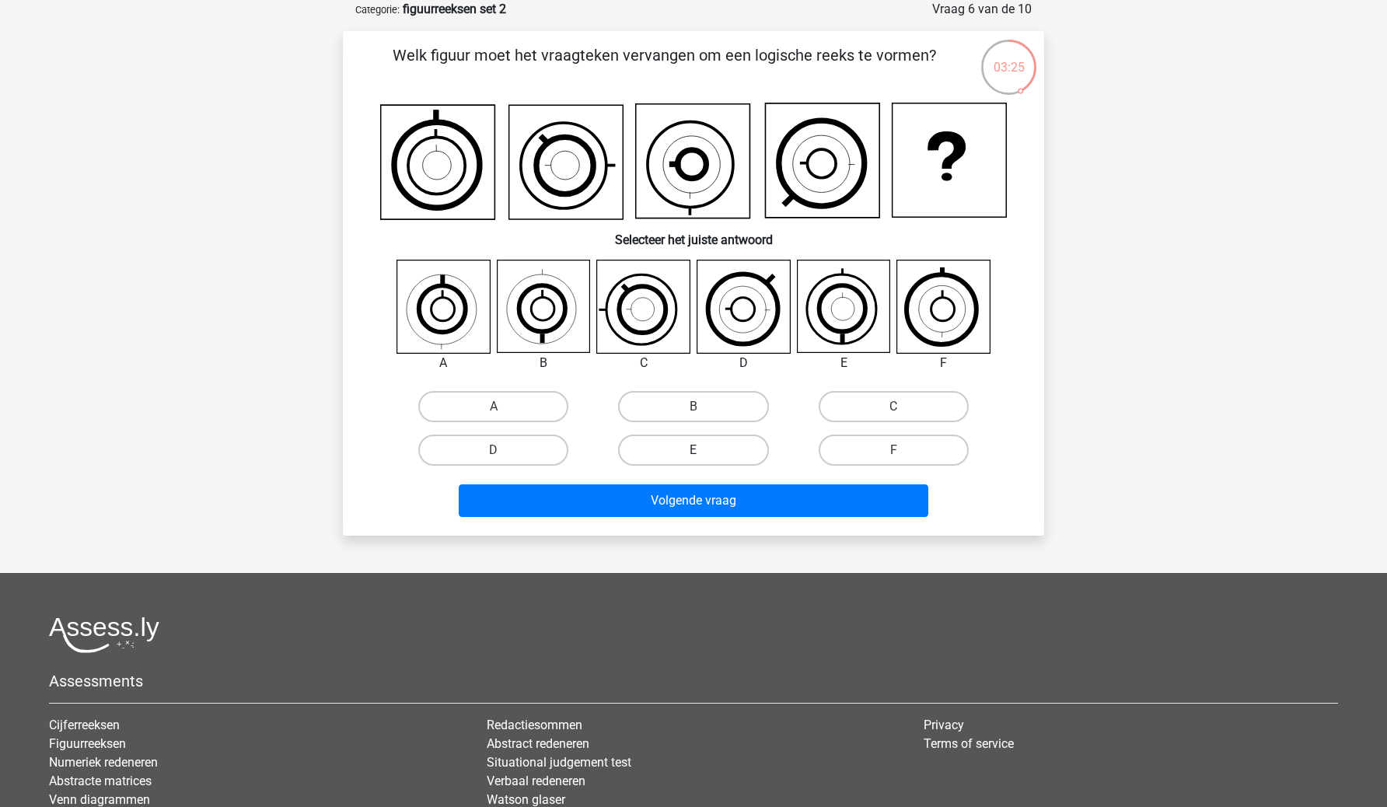
click at [710, 457] on label "E" at bounding box center [693, 450] width 150 height 31
click at [704, 457] on input "E" at bounding box center [699, 455] width 10 height 10
radio input "true"
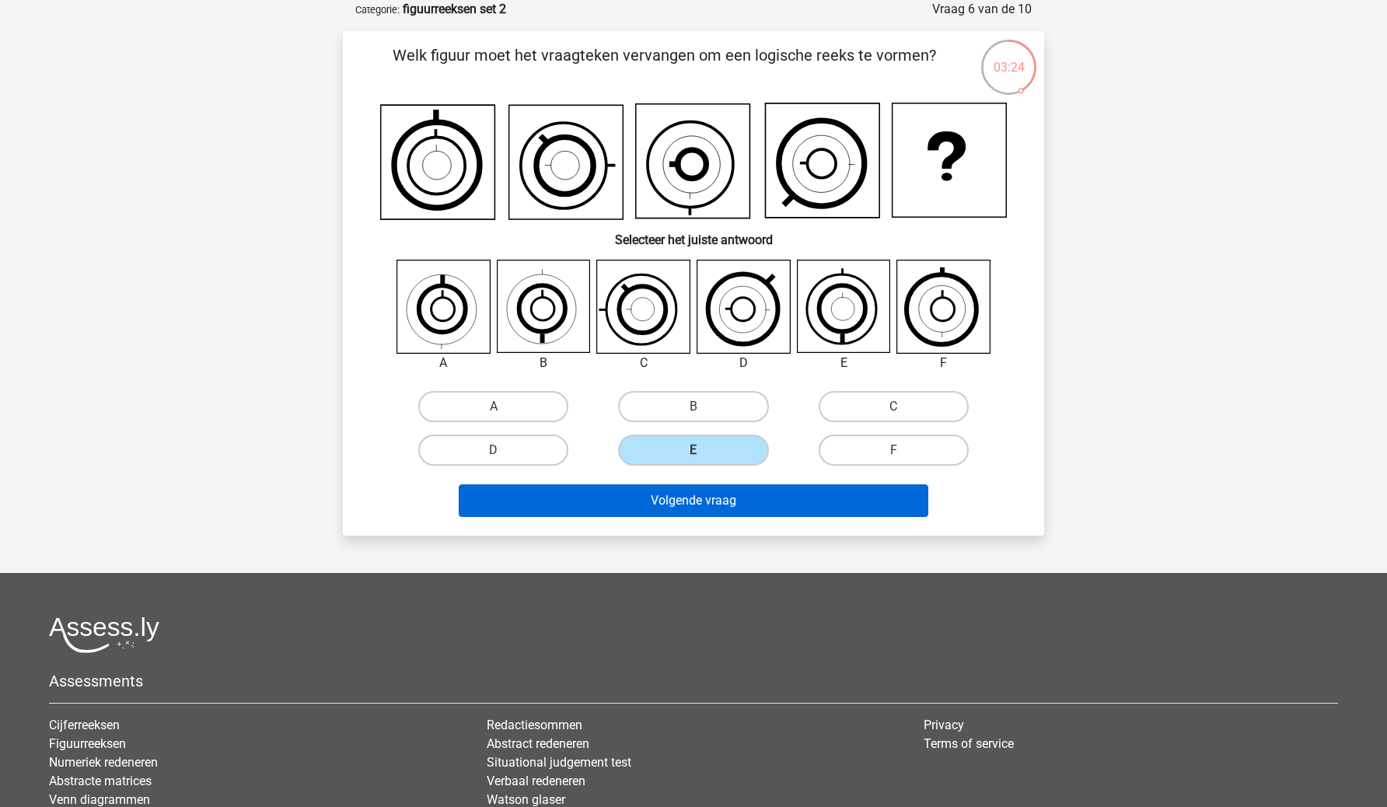
click at [707, 492] on button "Volgende vraag" at bounding box center [694, 501] width 471 height 33
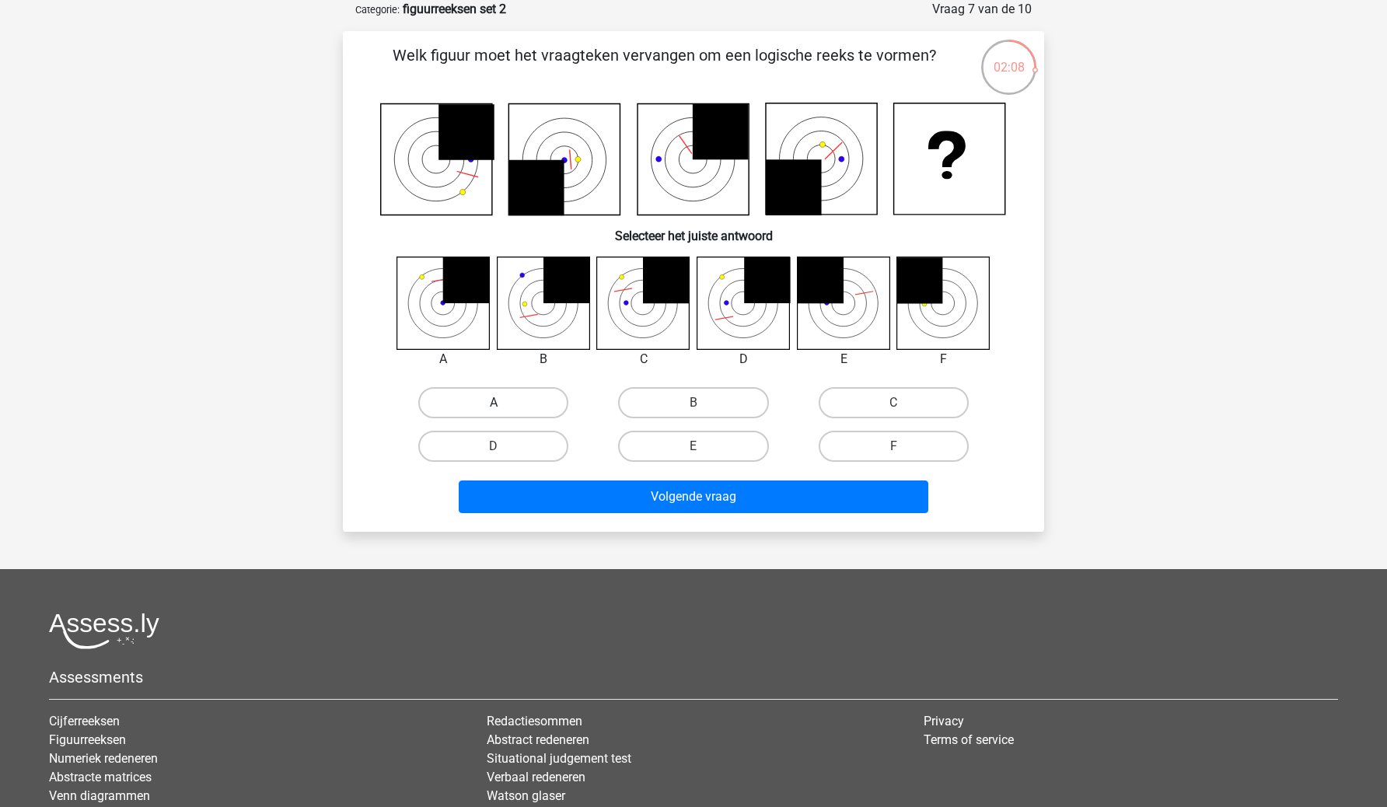
click at [528, 404] on label "A" at bounding box center [493, 402] width 150 height 31
click at [504, 404] on input "A" at bounding box center [499, 408] width 10 height 10
radio input "true"
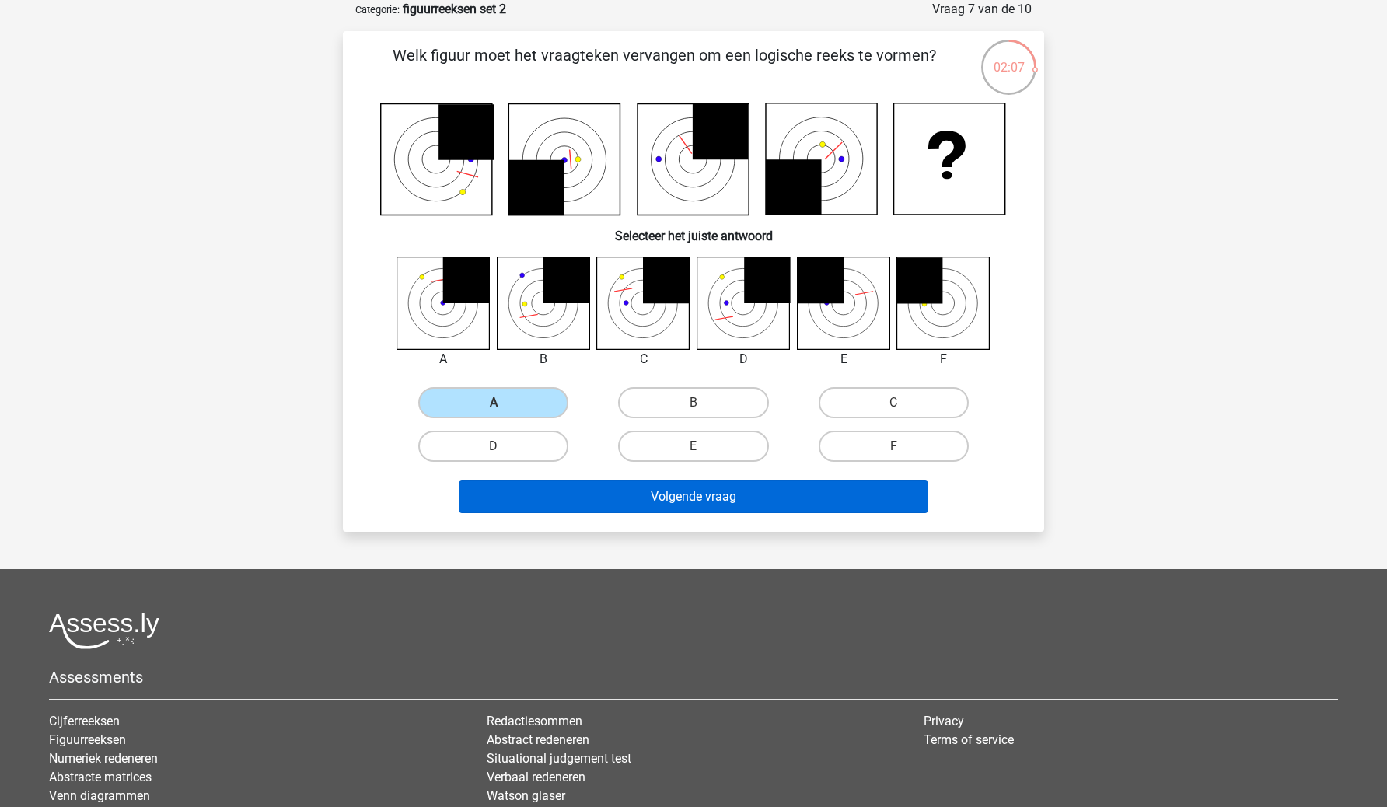
click at [579, 495] on button "Volgende vraag" at bounding box center [694, 497] width 471 height 33
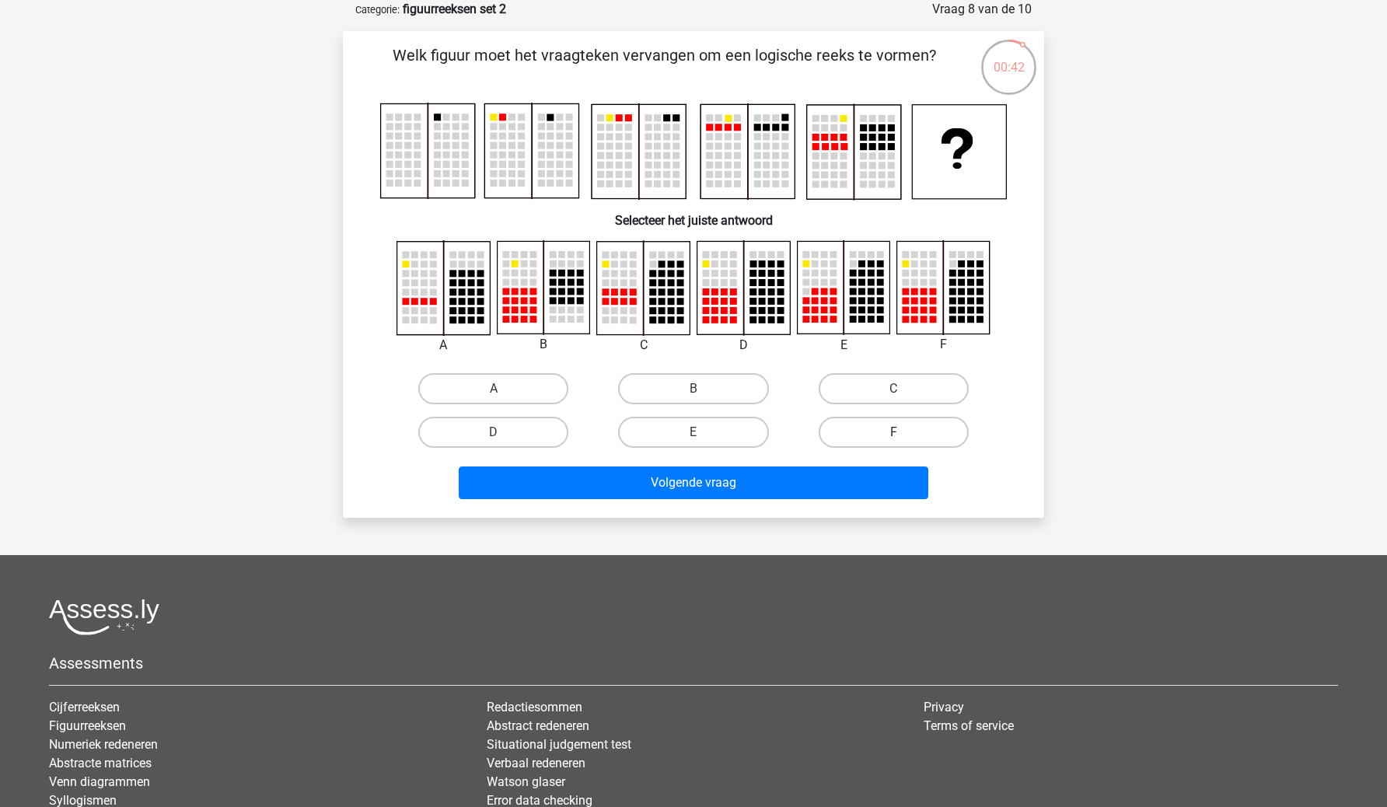
click at [866, 429] on label "F" at bounding box center [894, 432] width 150 height 31
click at [894, 432] on input "F" at bounding box center [899, 437] width 10 height 10
radio input "true"
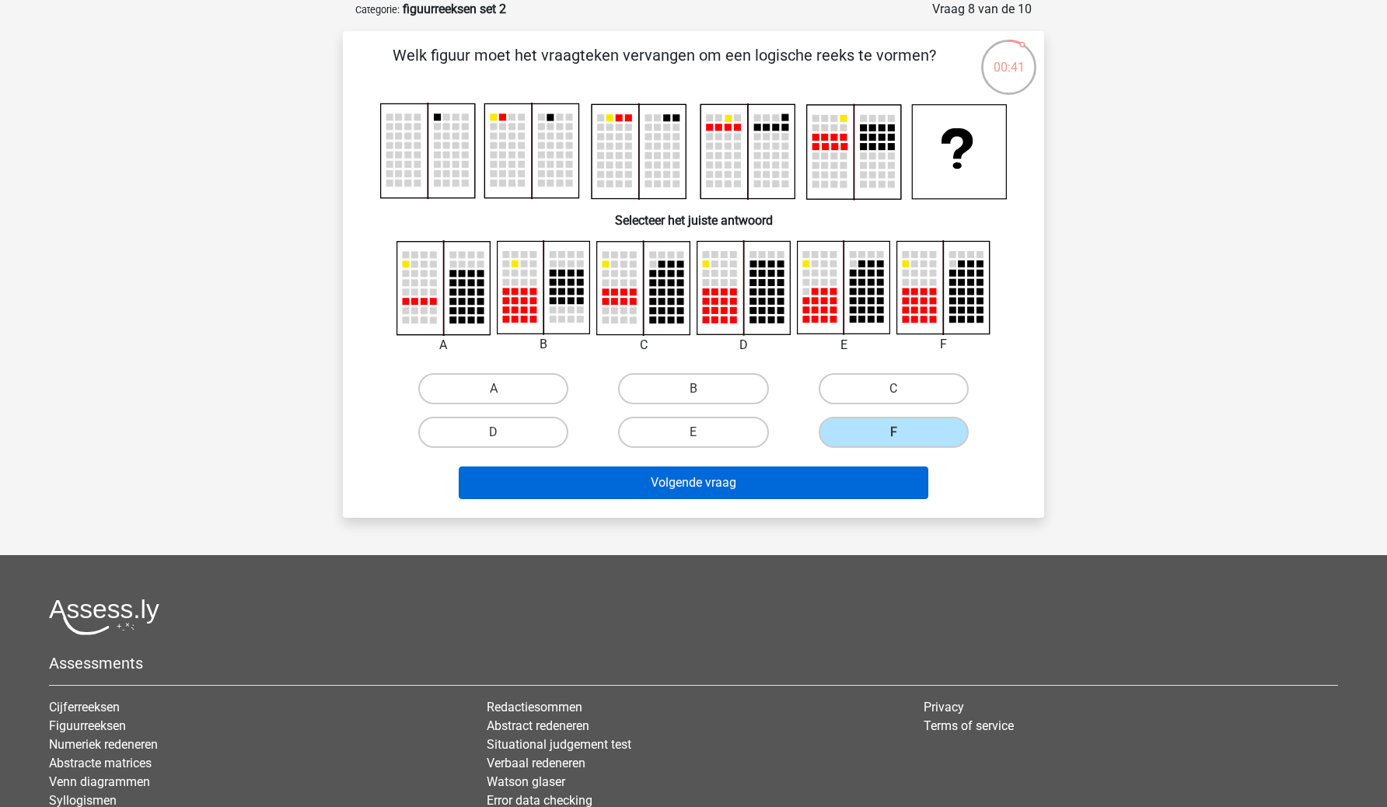
click at [842, 478] on button "Volgende vraag" at bounding box center [694, 483] width 471 height 33
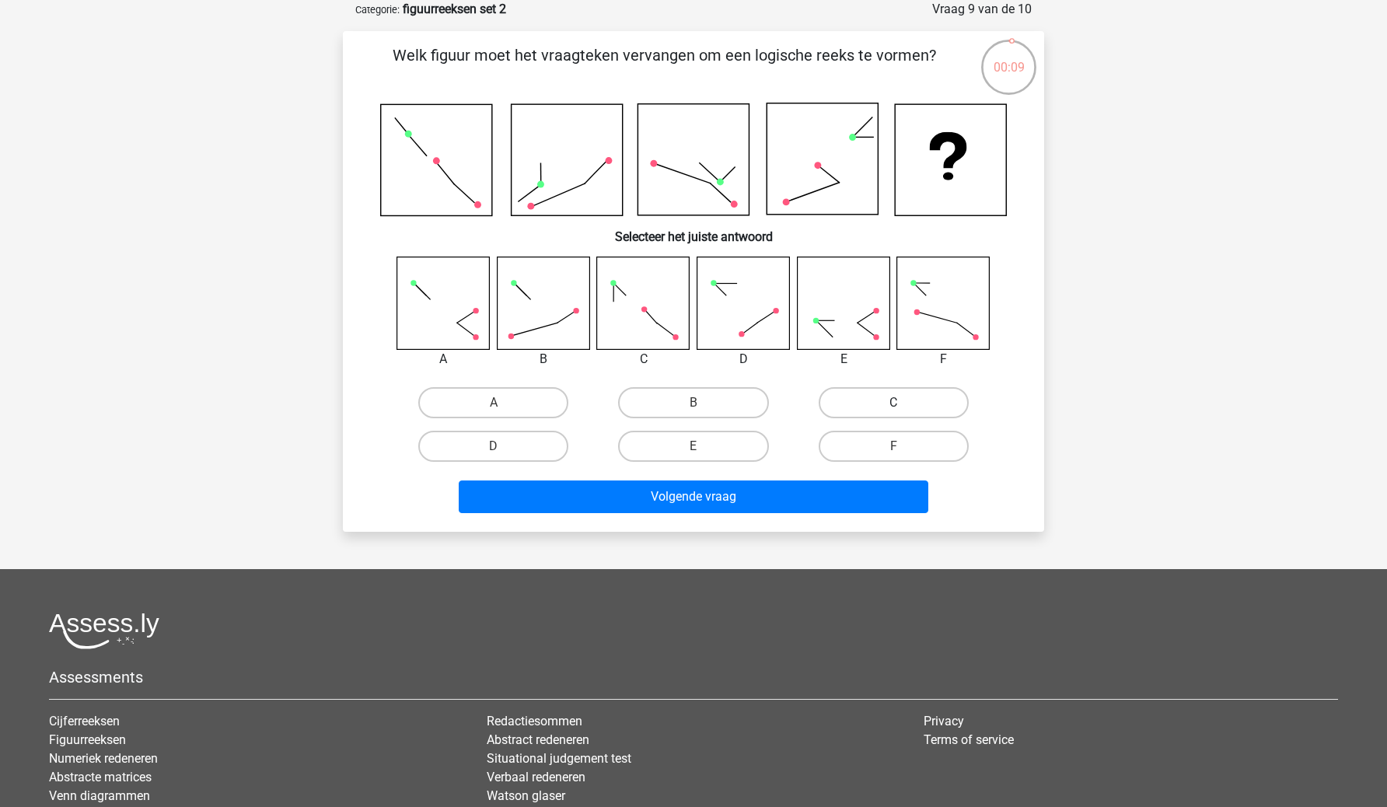
click at [909, 397] on label "C" at bounding box center [894, 402] width 150 height 31
click at [904, 403] on input "C" at bounding box center [899, 408] width 10 height 10
radio input "true"
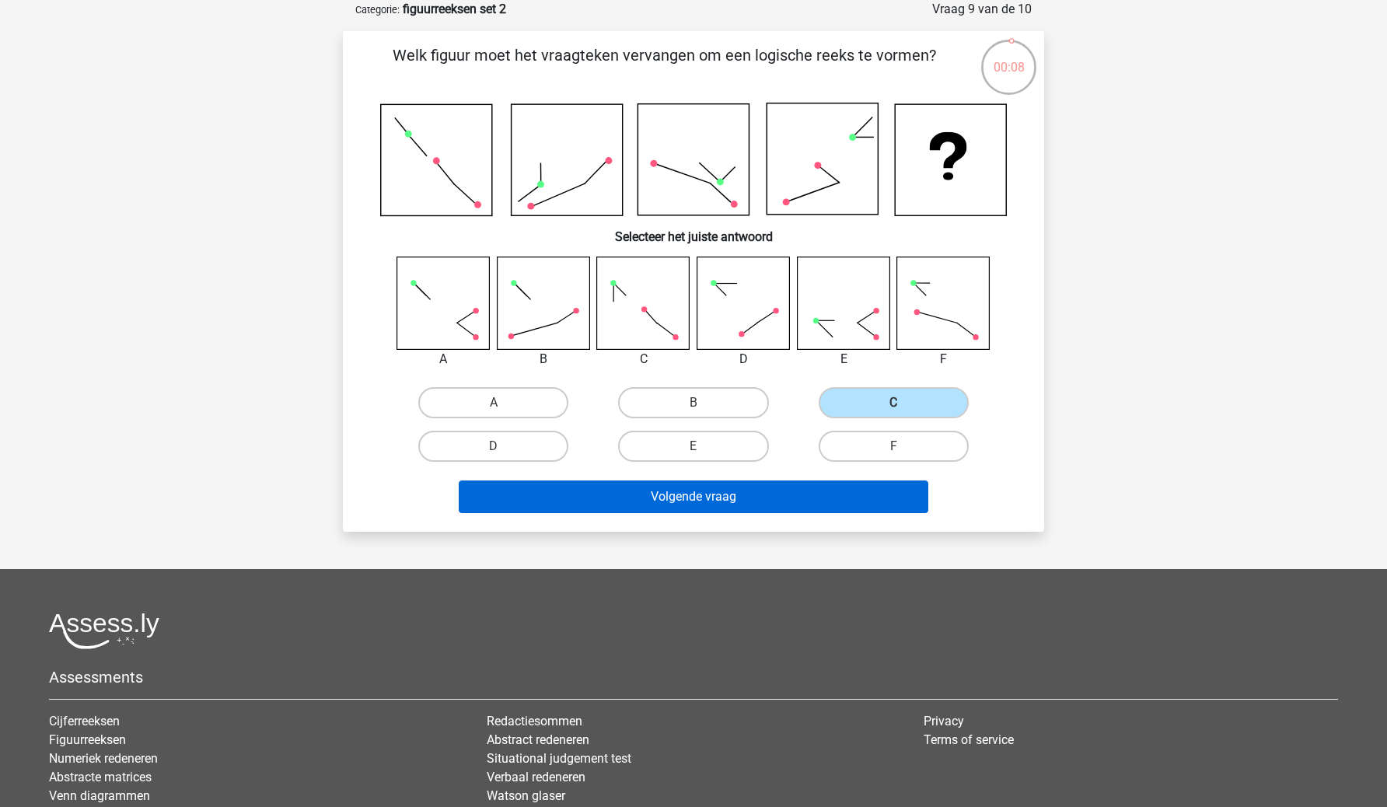
click at [891, 488] on button "Volgende vraag" at bounding box center [694, 497] width 471 height 33
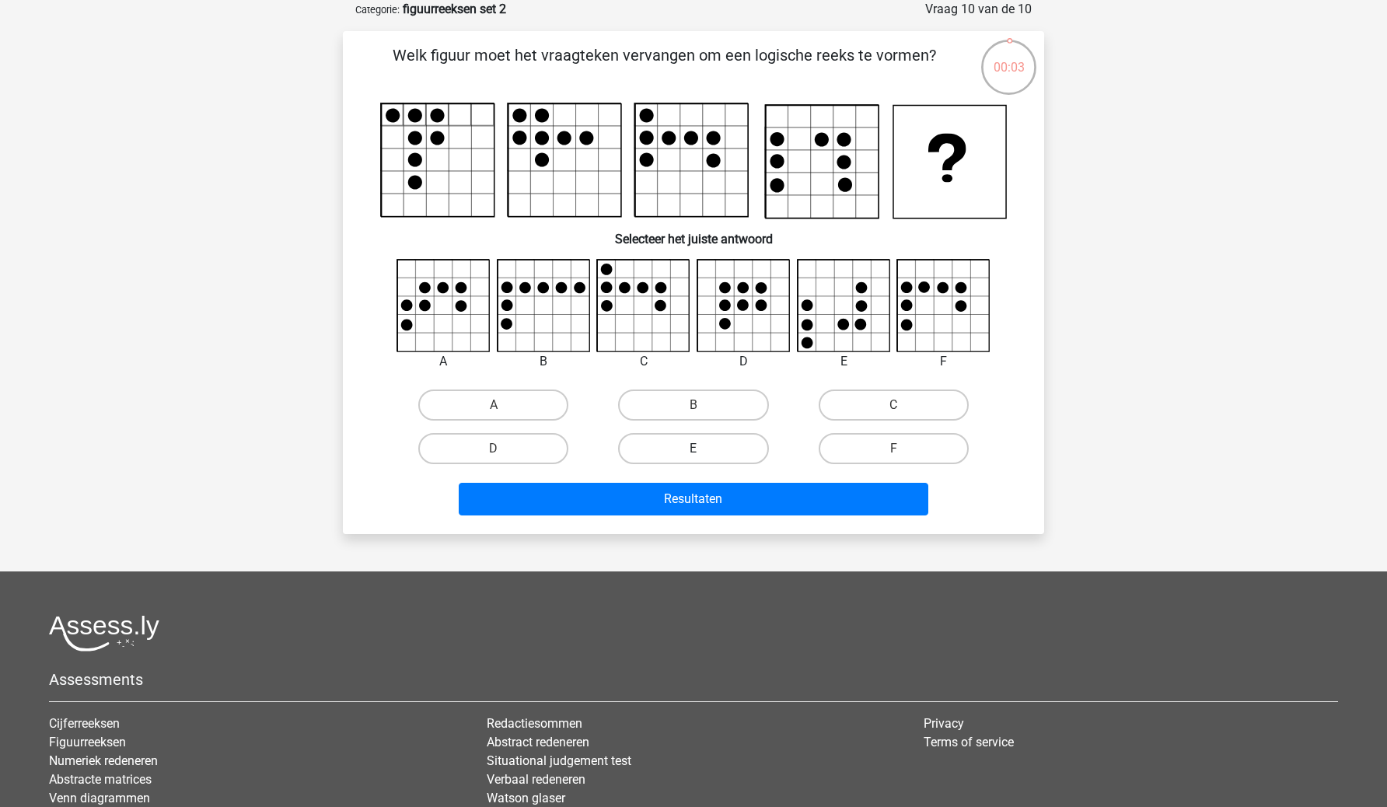
click at [732, 443] on label "E" at bounding box center [693, 448] width 150 height 31
click at [704, 449] on input "E" at bounding box center [699, 454] width 10 height 10
radio input "true"
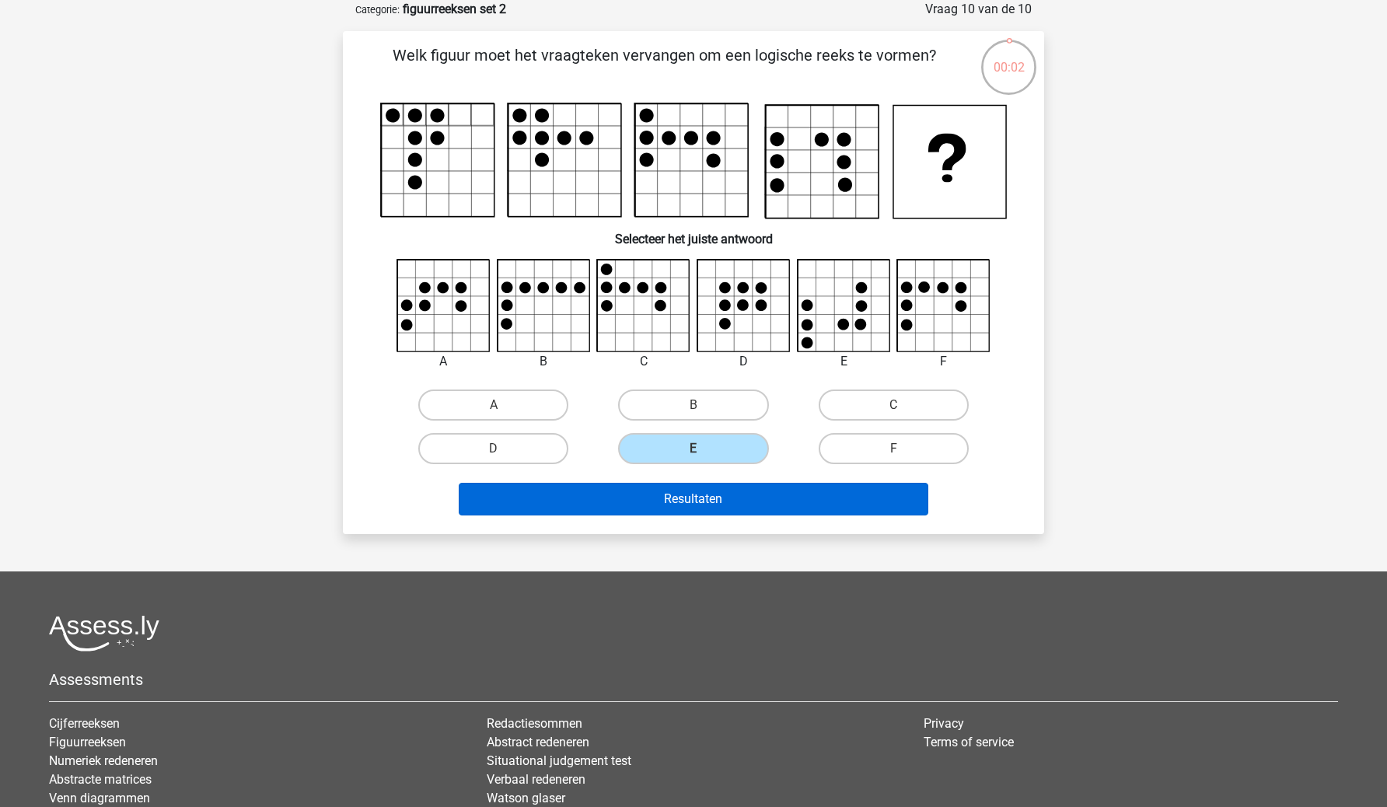
click at [736, 514] on button "Resultaten" at bounding box center [694, 499] width 471 height 33
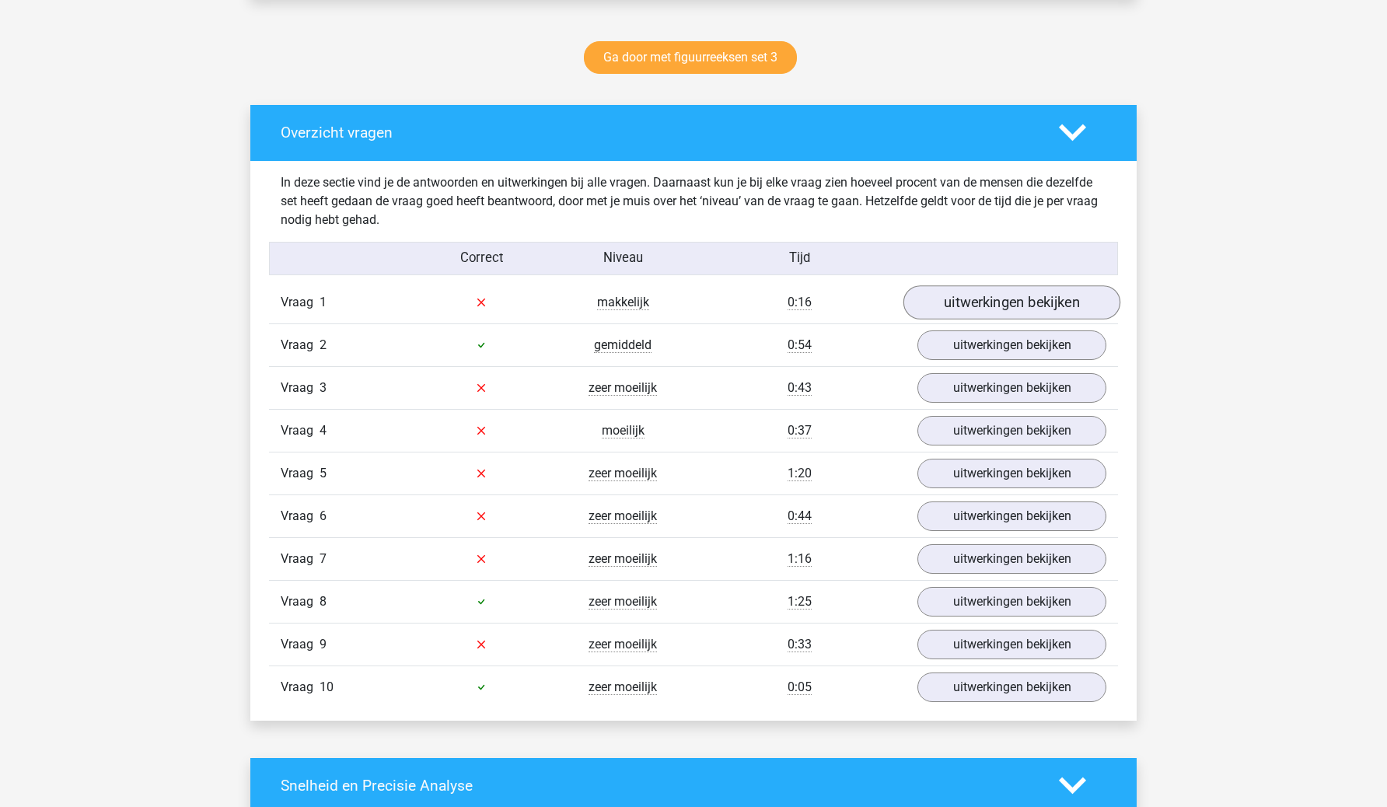
scroll to position [817, 0]
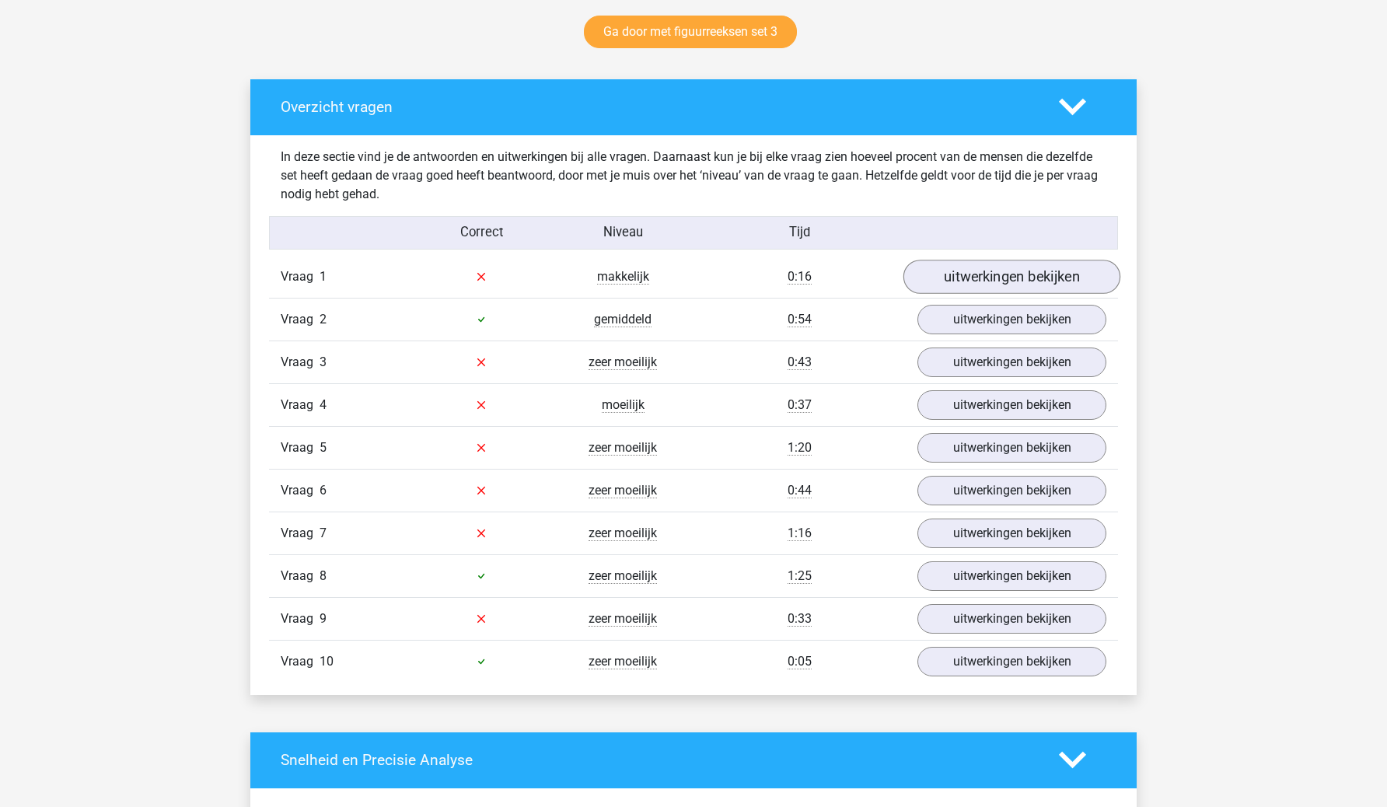
click at [992, 266] on link "uitwerkingen bekijken" at bounding box center [1012, 277] width 217 height 34
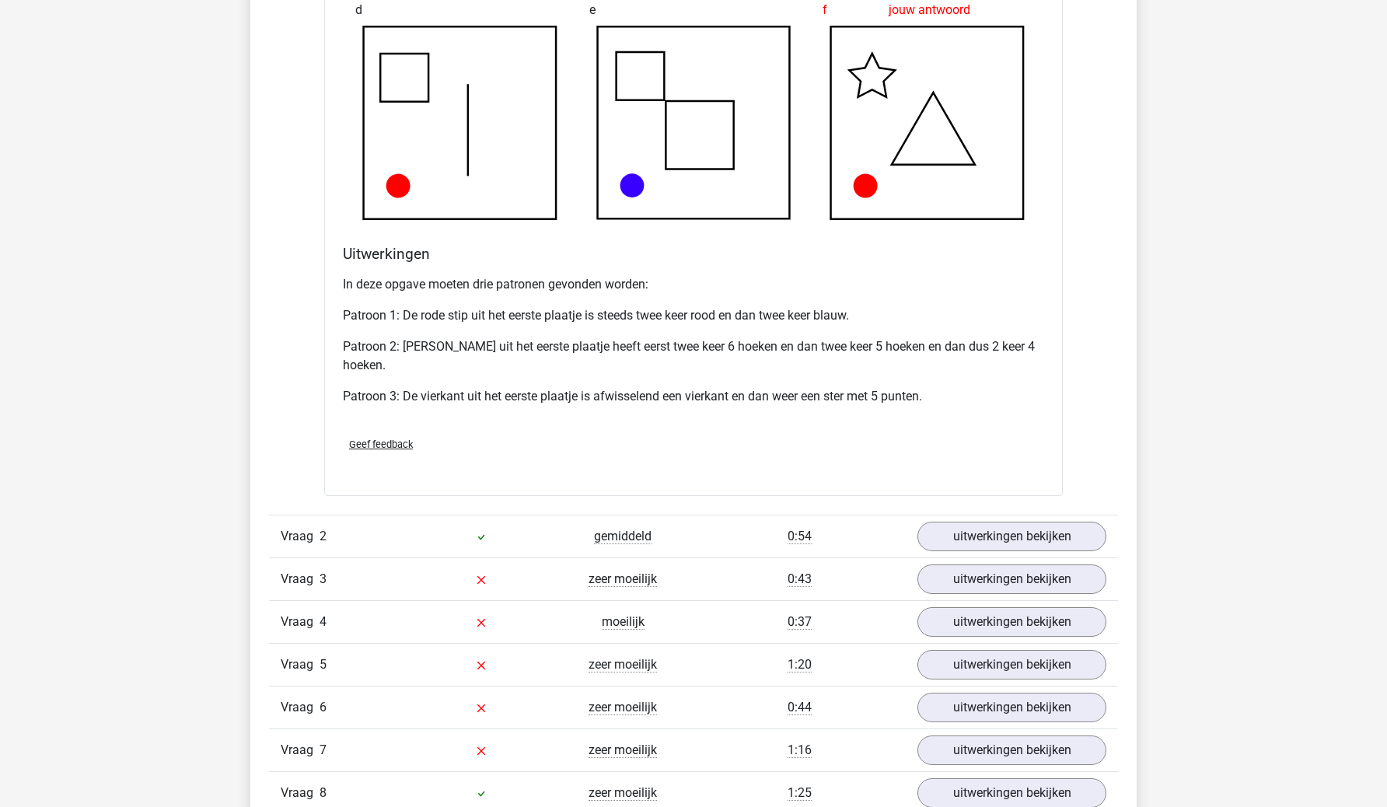
scroll to position [1559, 0]
click at [982, 576] on link "uitwerkingen bekijken" at bounding box center [1012, 579] width 217 height 34
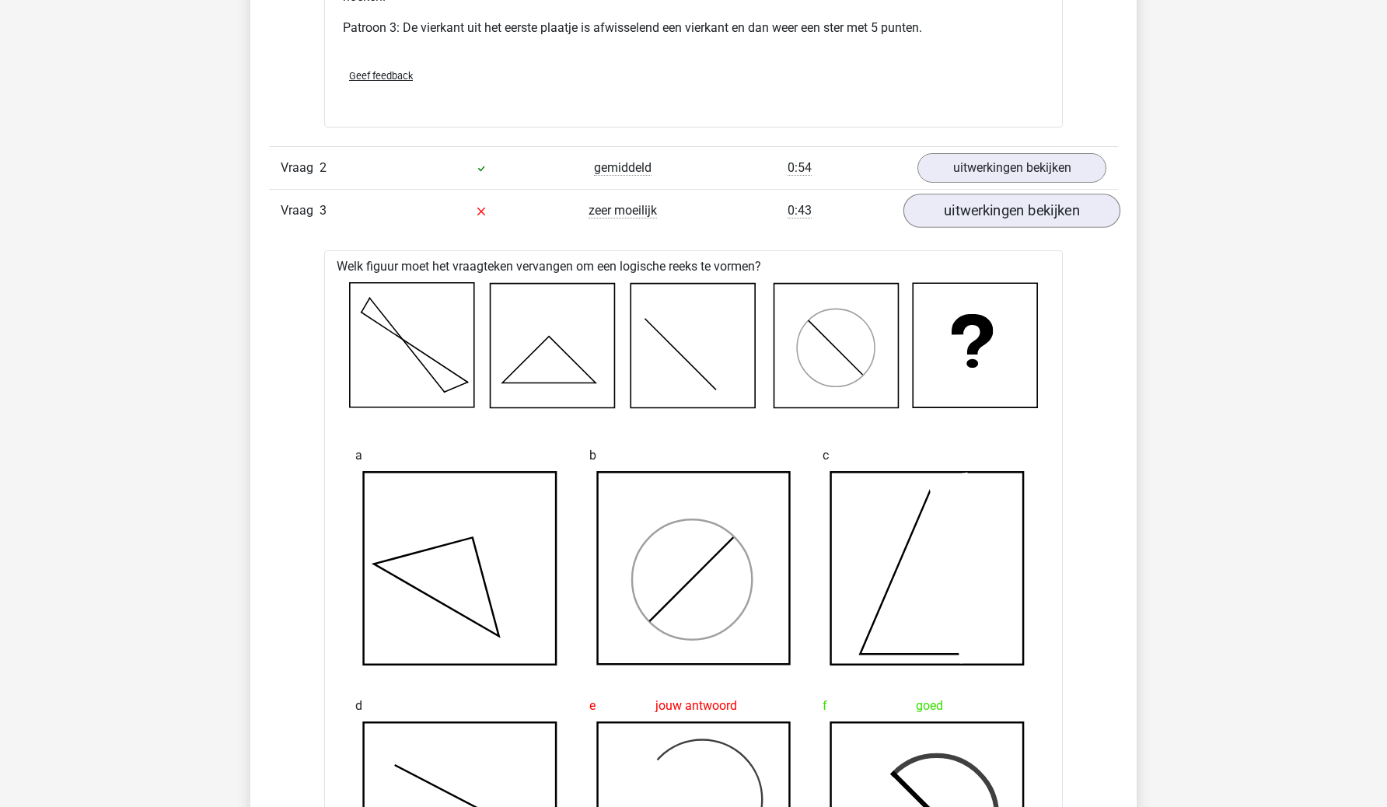
scroll to position [1930, 0]
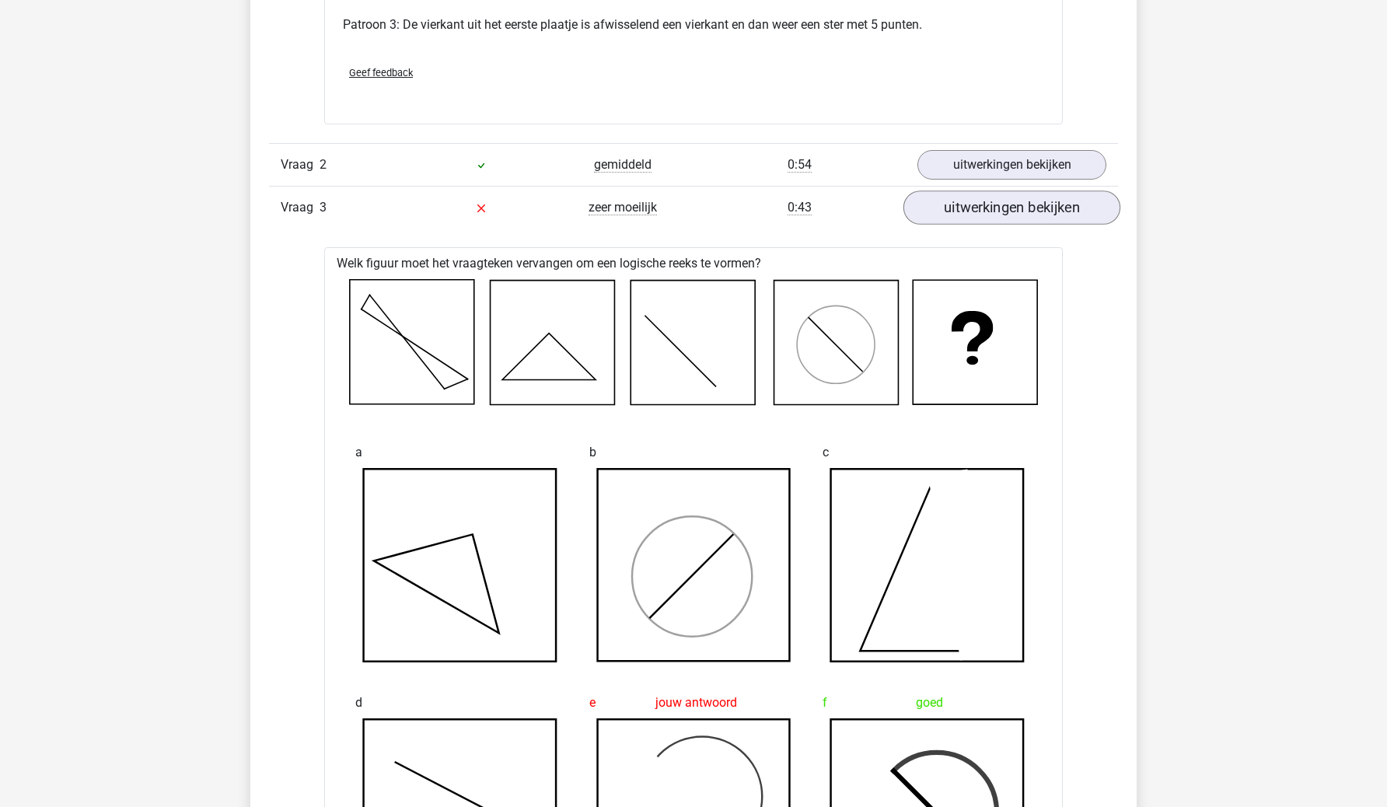
click at [1017, 202] on link "uitwerkingen bekijken" at bounding box center [1012, 208] width 217 height 34
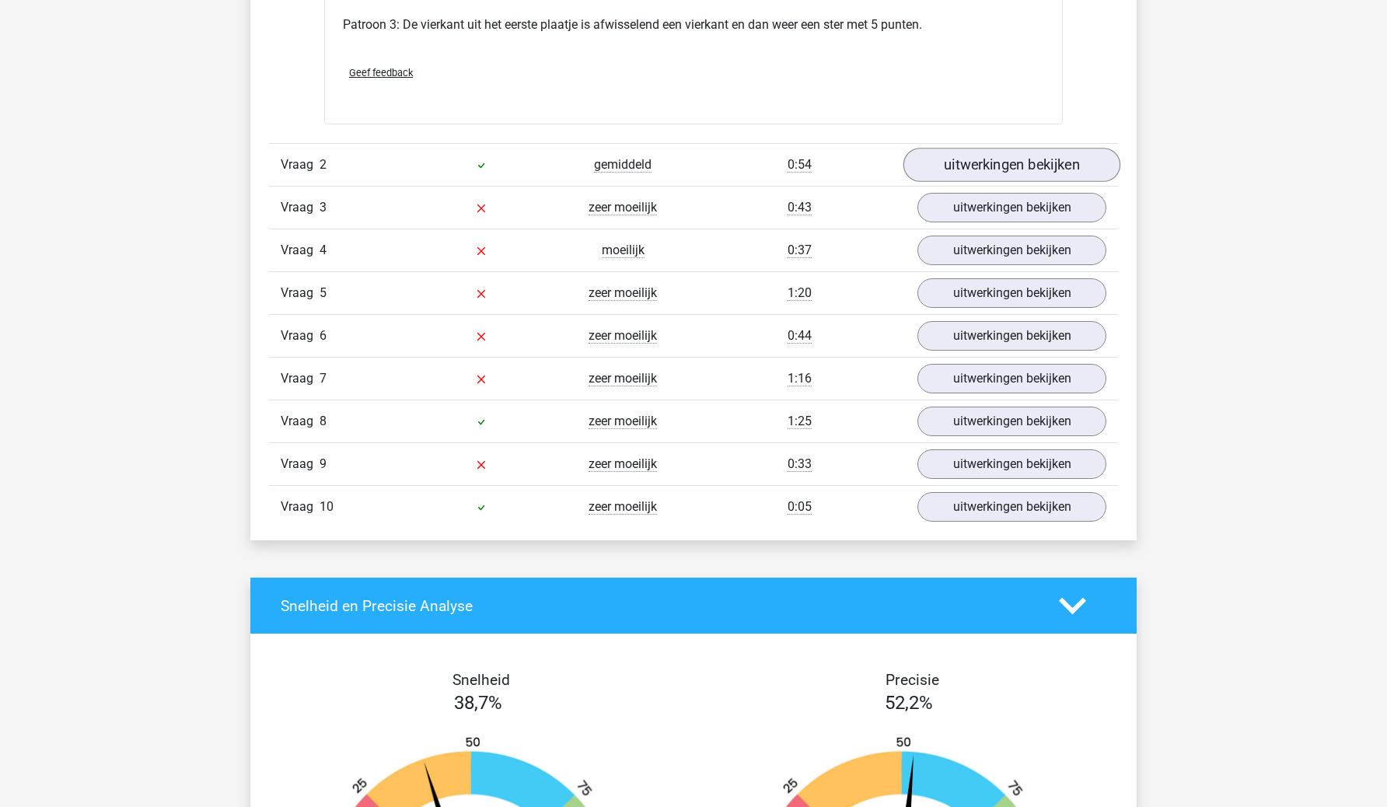
click at [1041, 161] on link "uitwerkingen bekijken" at bounding box center [1012, 166] width 217 height 34
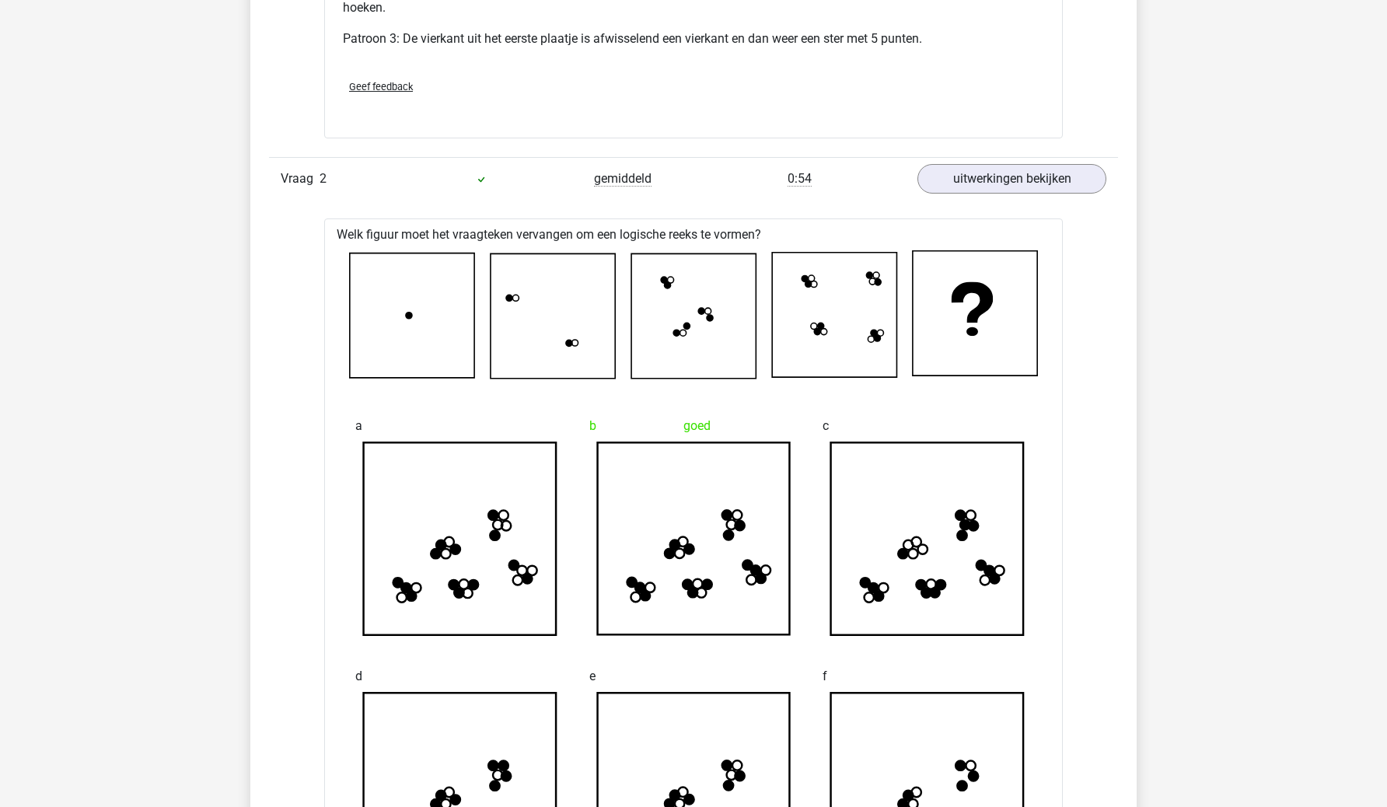
scroll to position [1829, 0]
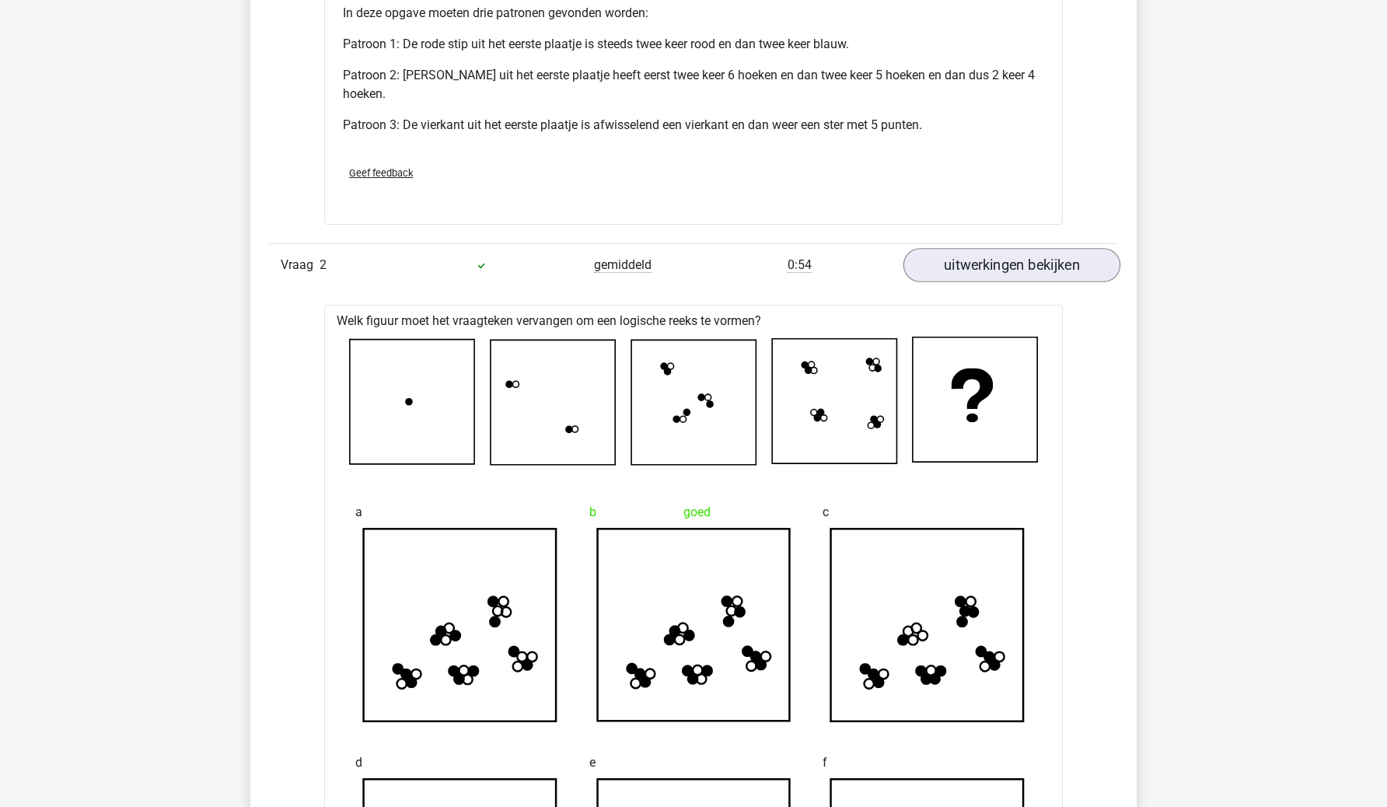
click at [1051, 253] on link "uitwerkingen bekijken" at bounding box center [1012, 266] width 217 height 34
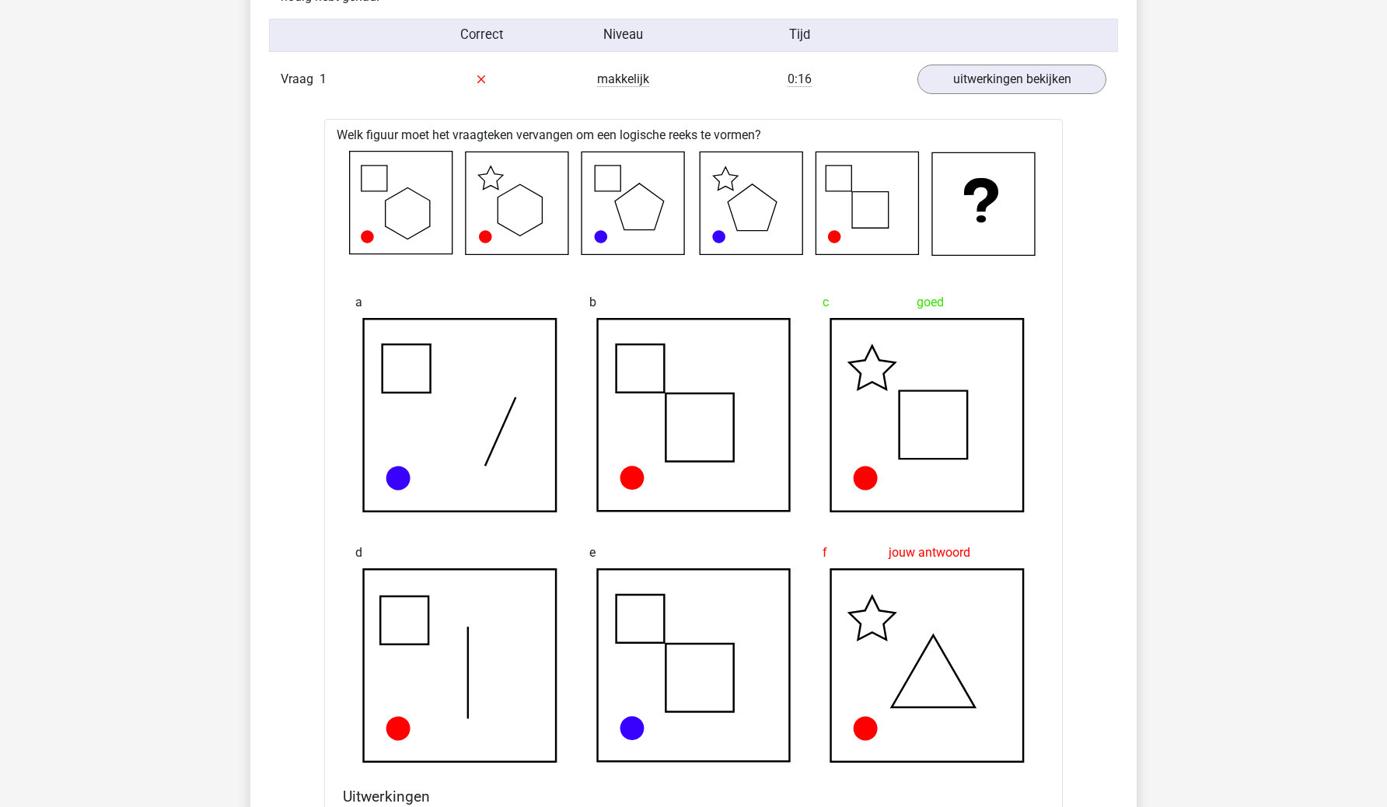
scroll to position [971, 0]
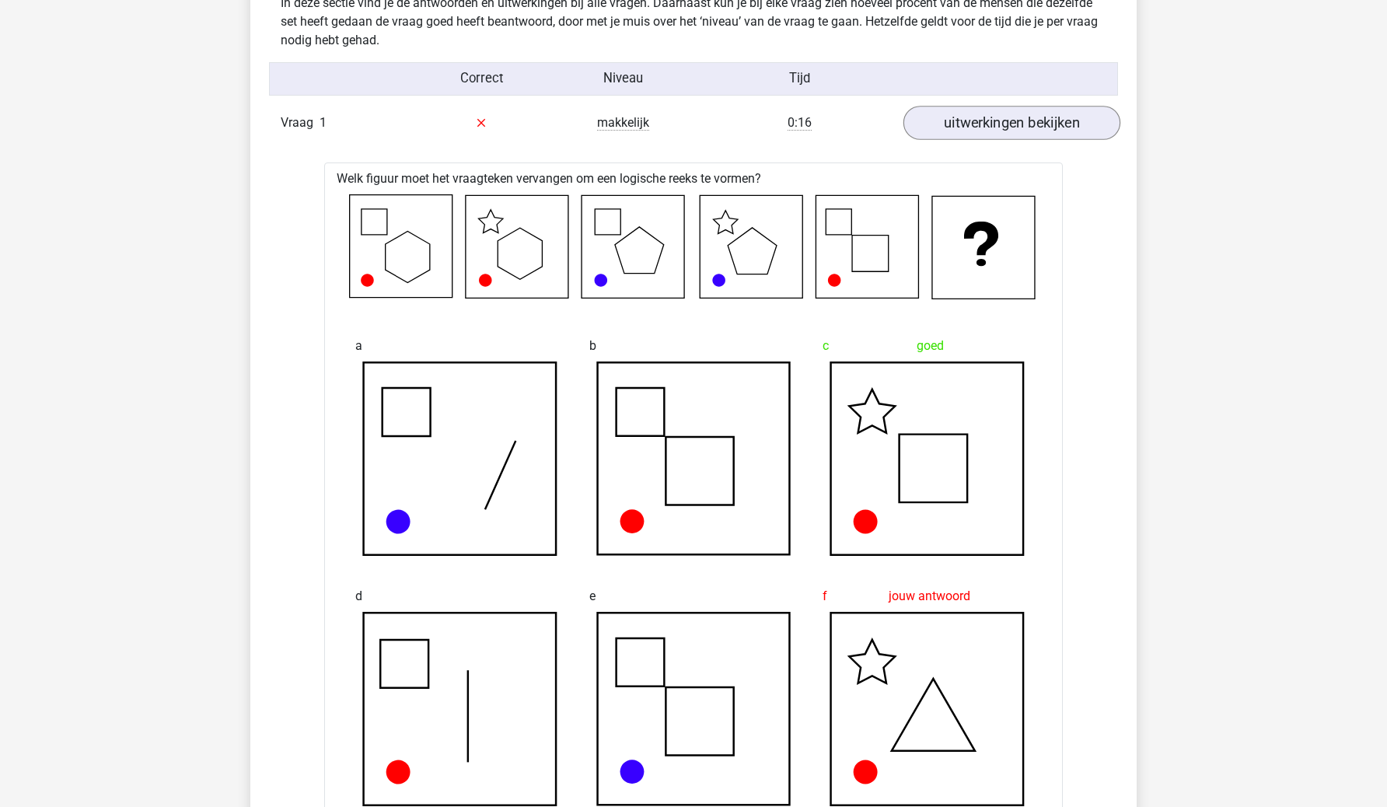
click at [1049, 136] on link "uitwerkingen bekijken" at bounding box center [1012, 123] width 217 height 34
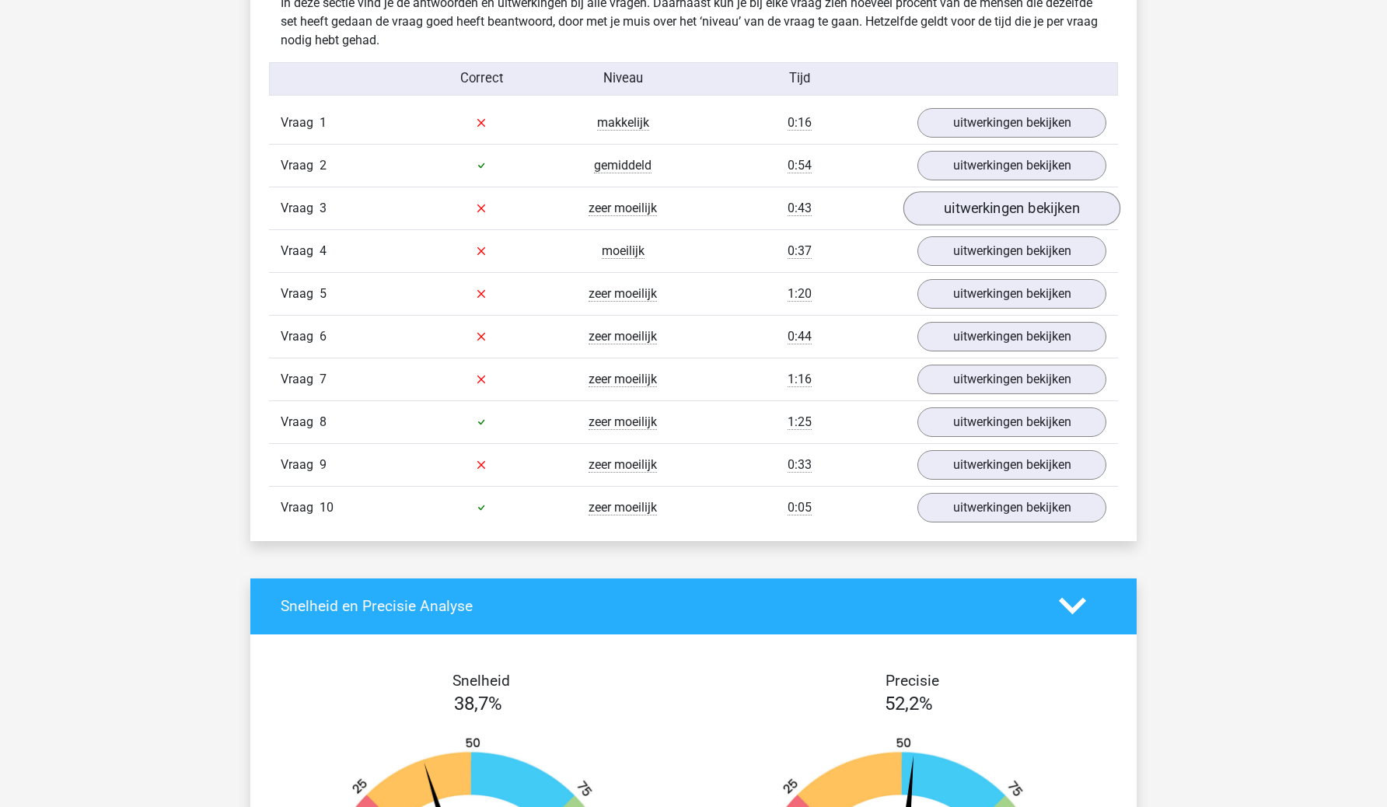
click at [1037, 201] on link "uitwerkingen bekijken" at bounding box center [1012, 208] width 217 height 34
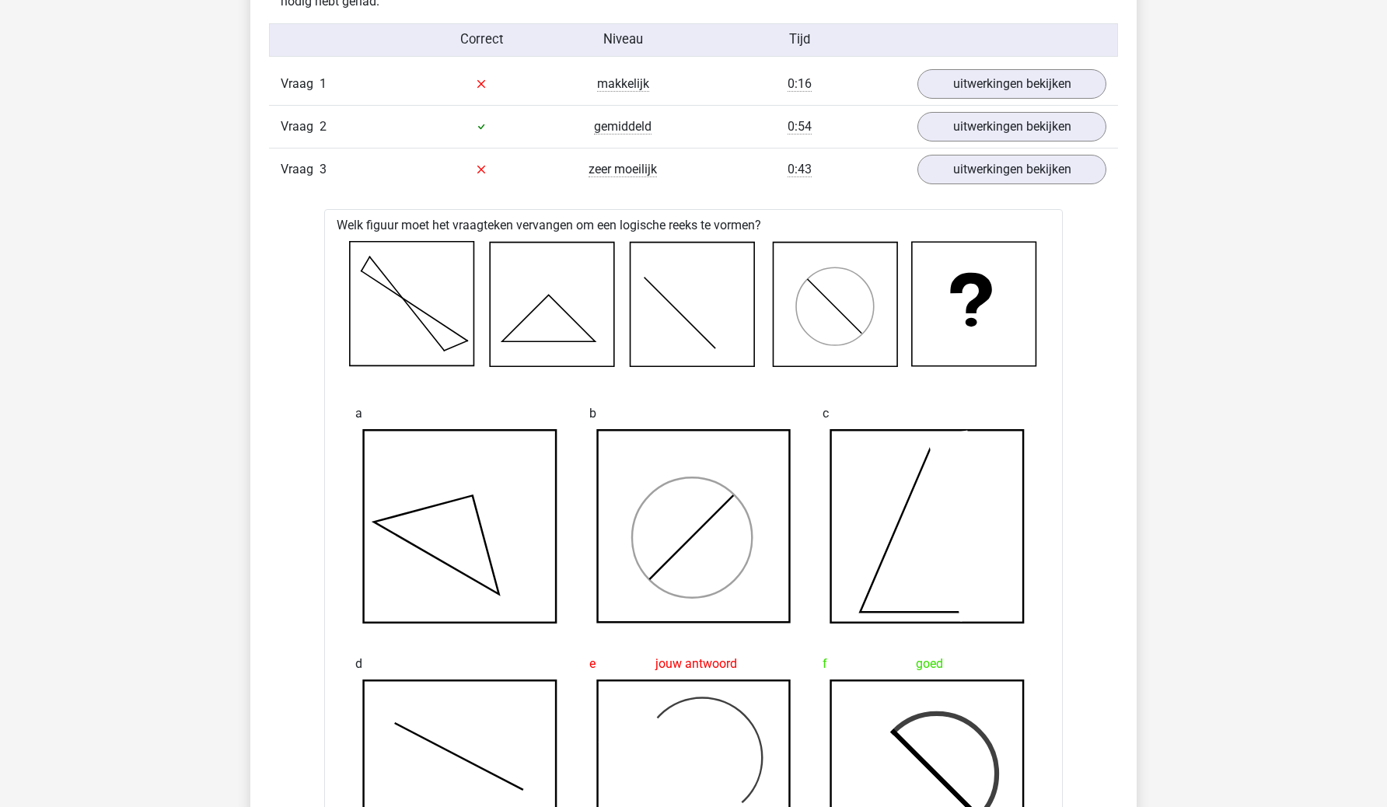
scroll to position [1006, 0]
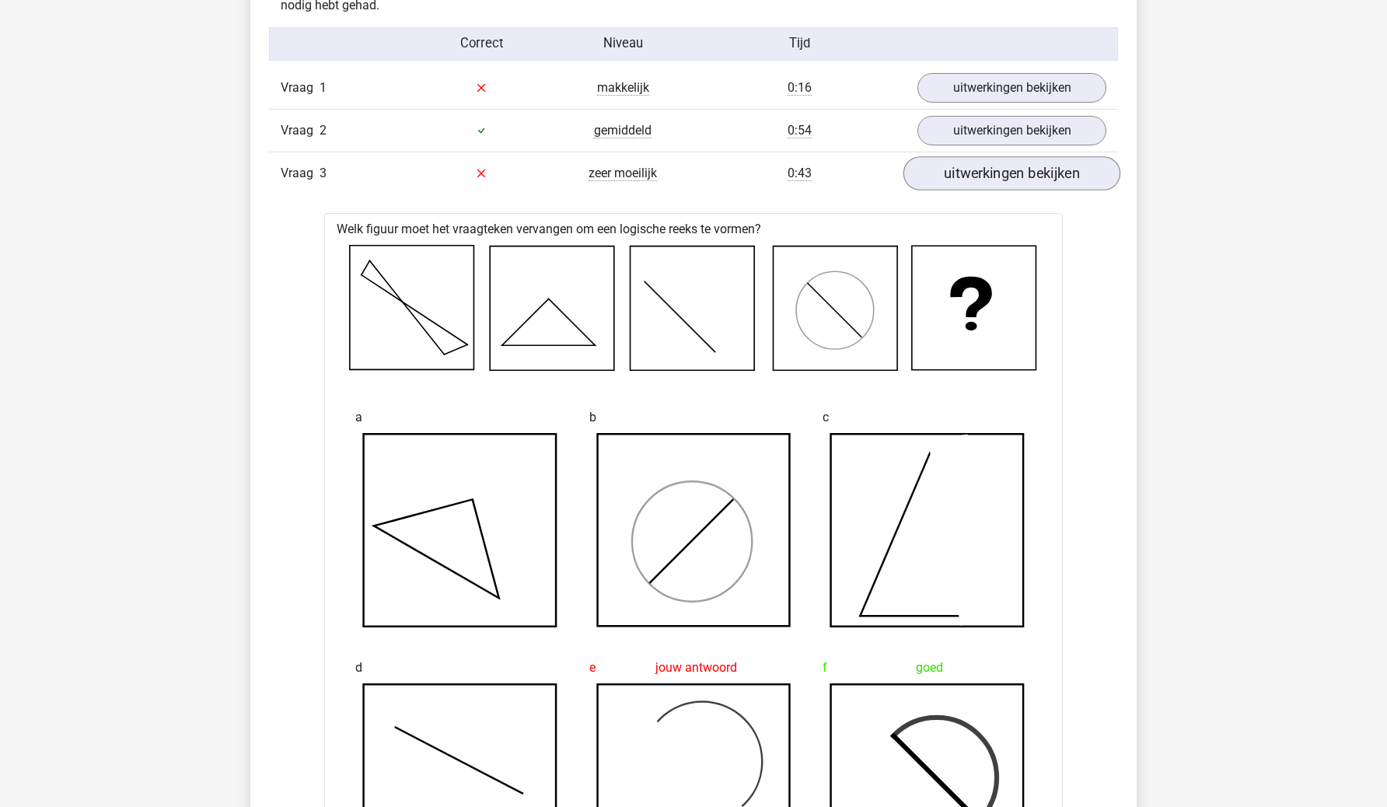
click at [1031, 179] on link "uitwerkingen bekijken" at bounding box center [1012, 173] width 217 height 34
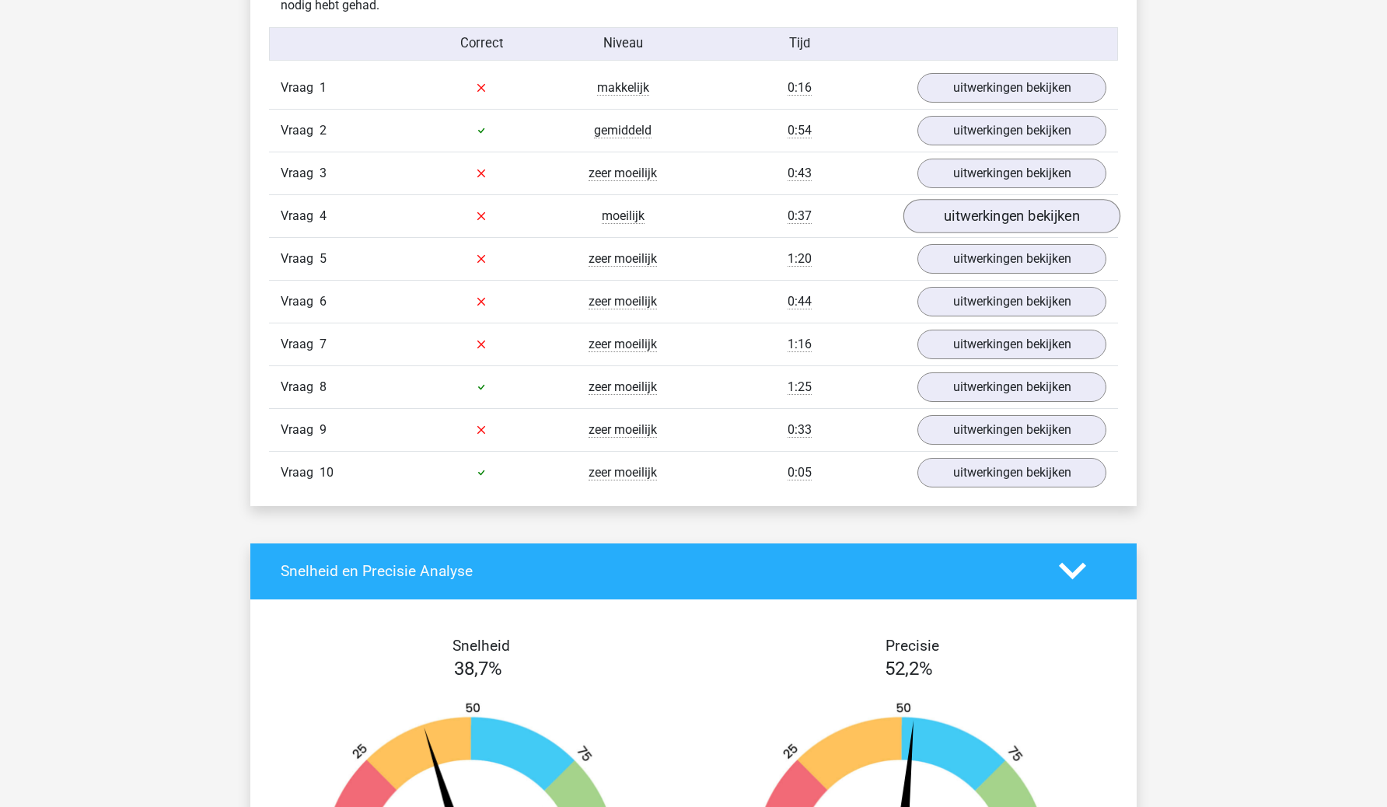
click at [1023, 217] on link "uitwerkingen bekijken" at bounding box center [1012, 216] width 217 height 34
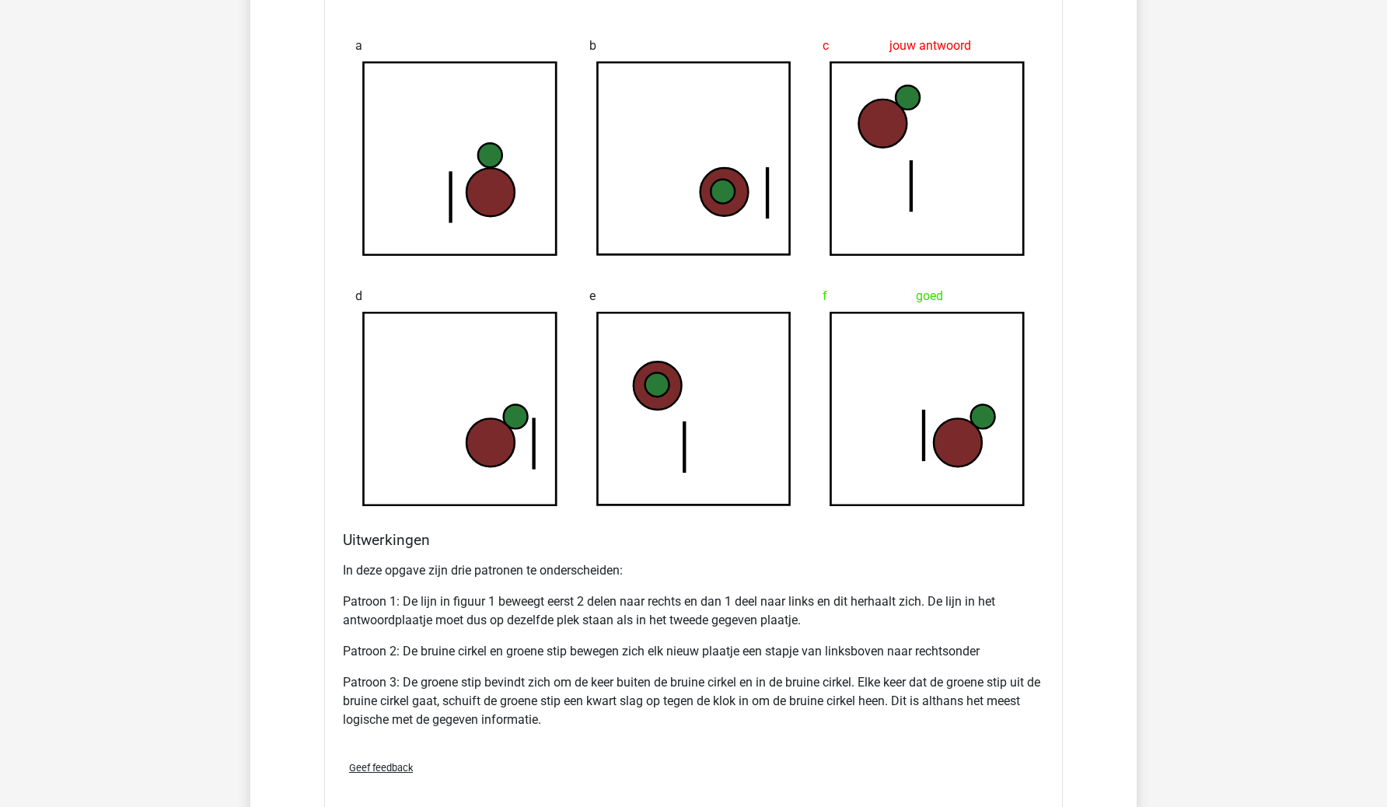
scroll to position [1161, 0]
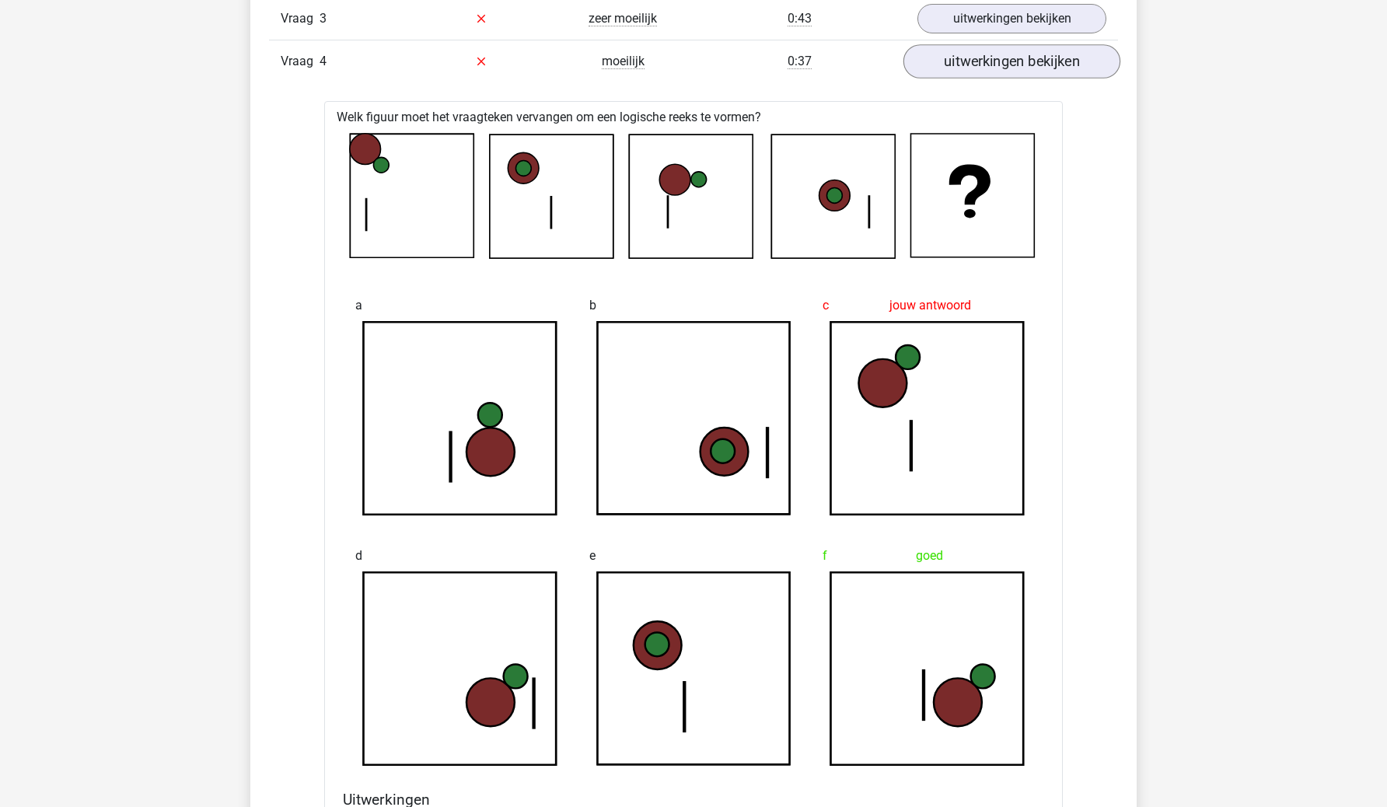
click at [1027, 72] on link "uitwerkingen bekijken" at bounding box center [1012, 61] width 217 height 34
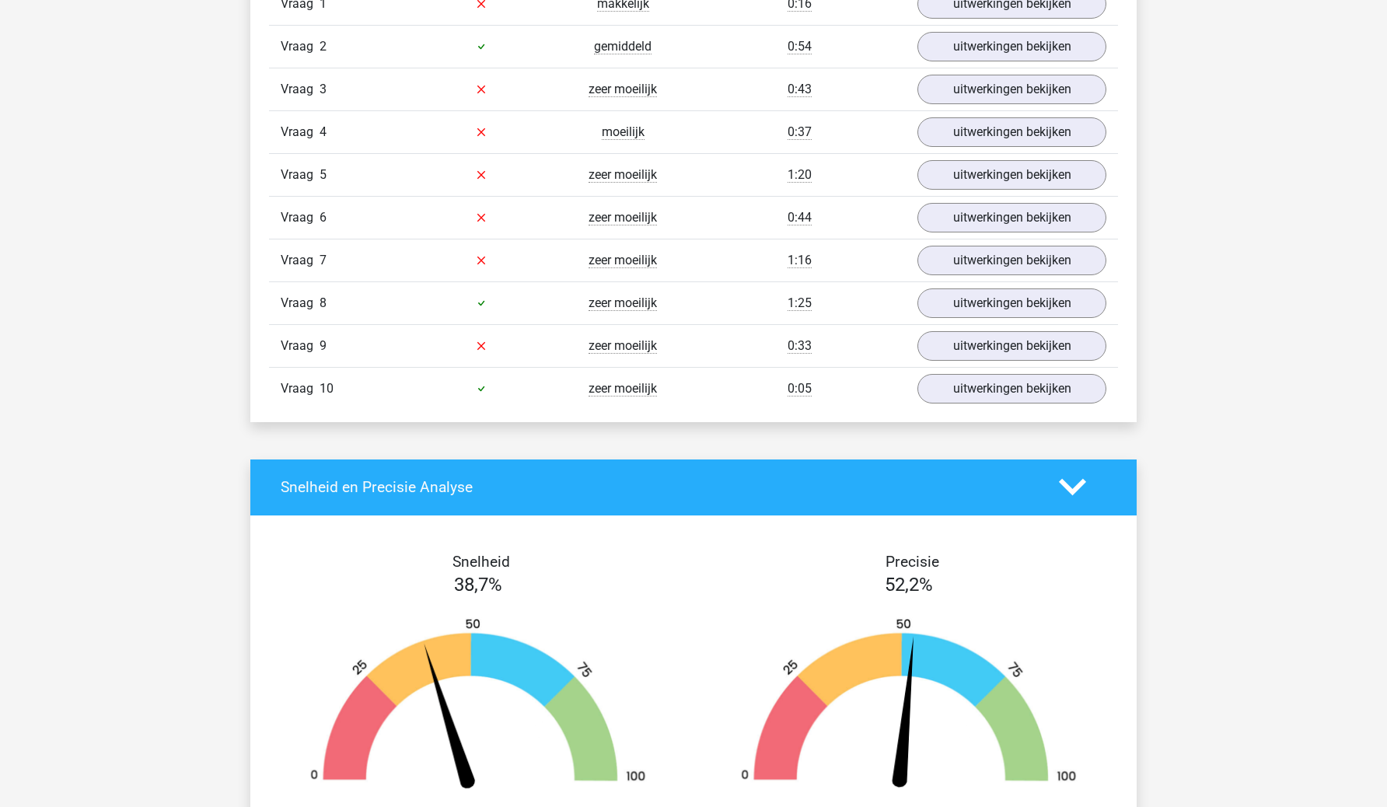
scroll to position [1090, 0]
click at [1016, 162] on link "uitwerkingen bekijken" at bounding box center [1012, 175] width 217 height 34
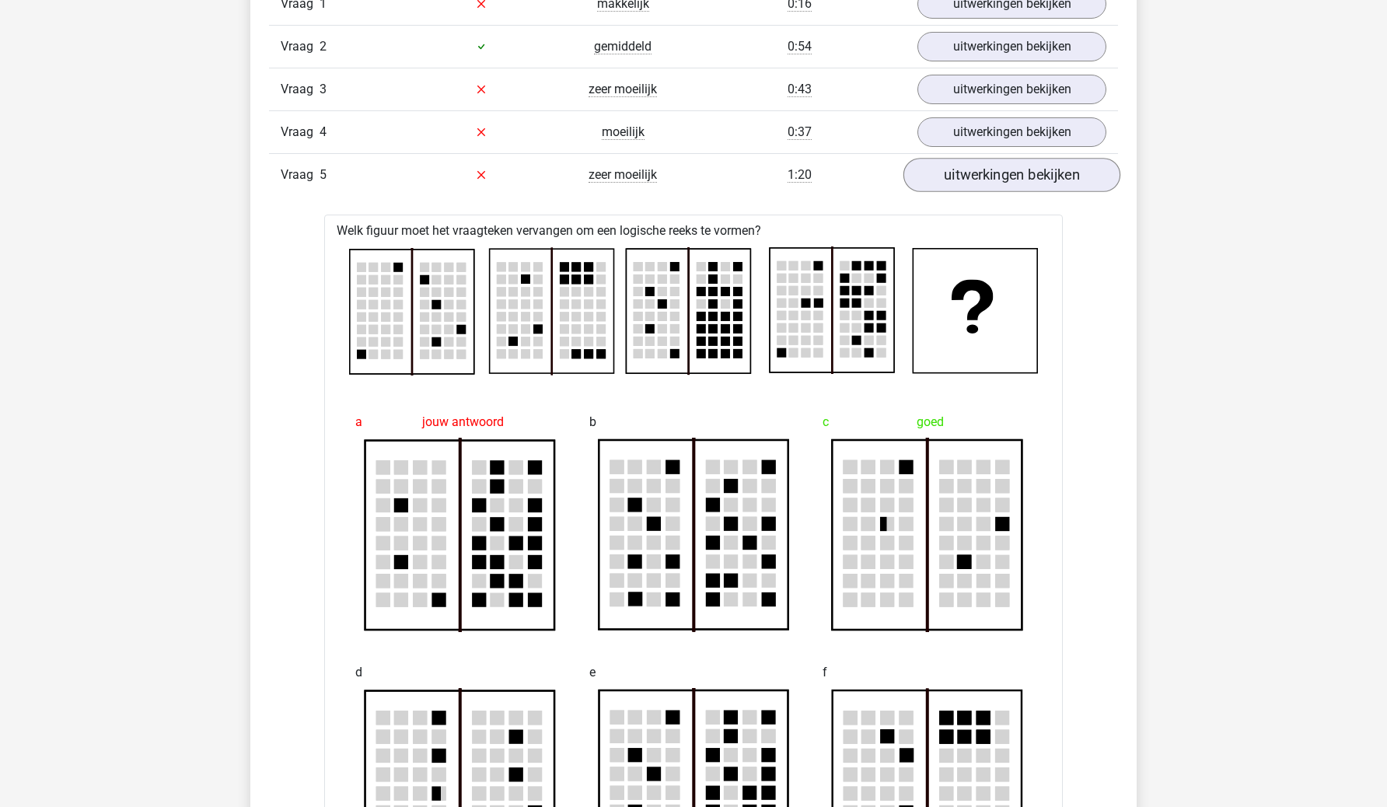
click at [1016, 162] on link "uitwerkingen bekijken" at bounding box center [1012, 175] width 217 height 34
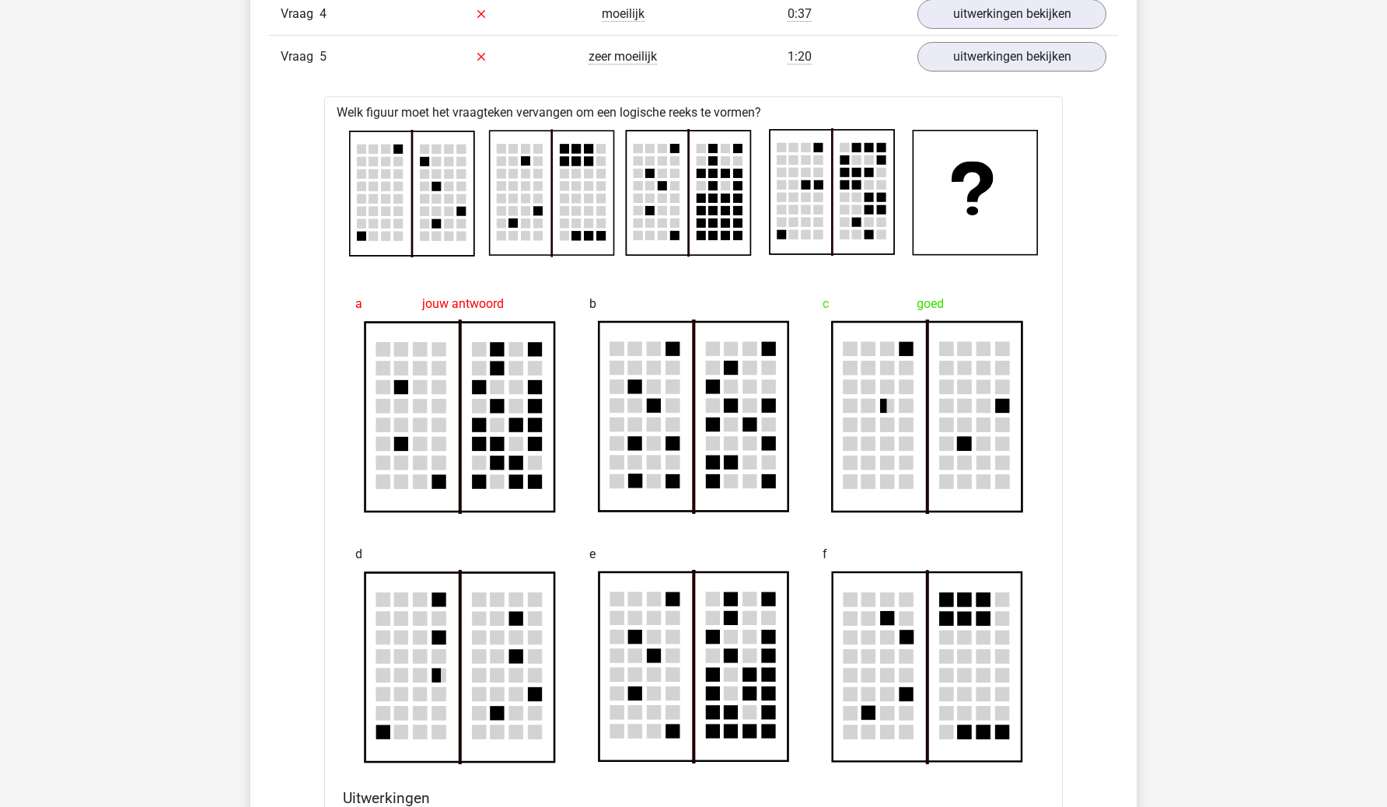
scroll to position [995, 0]
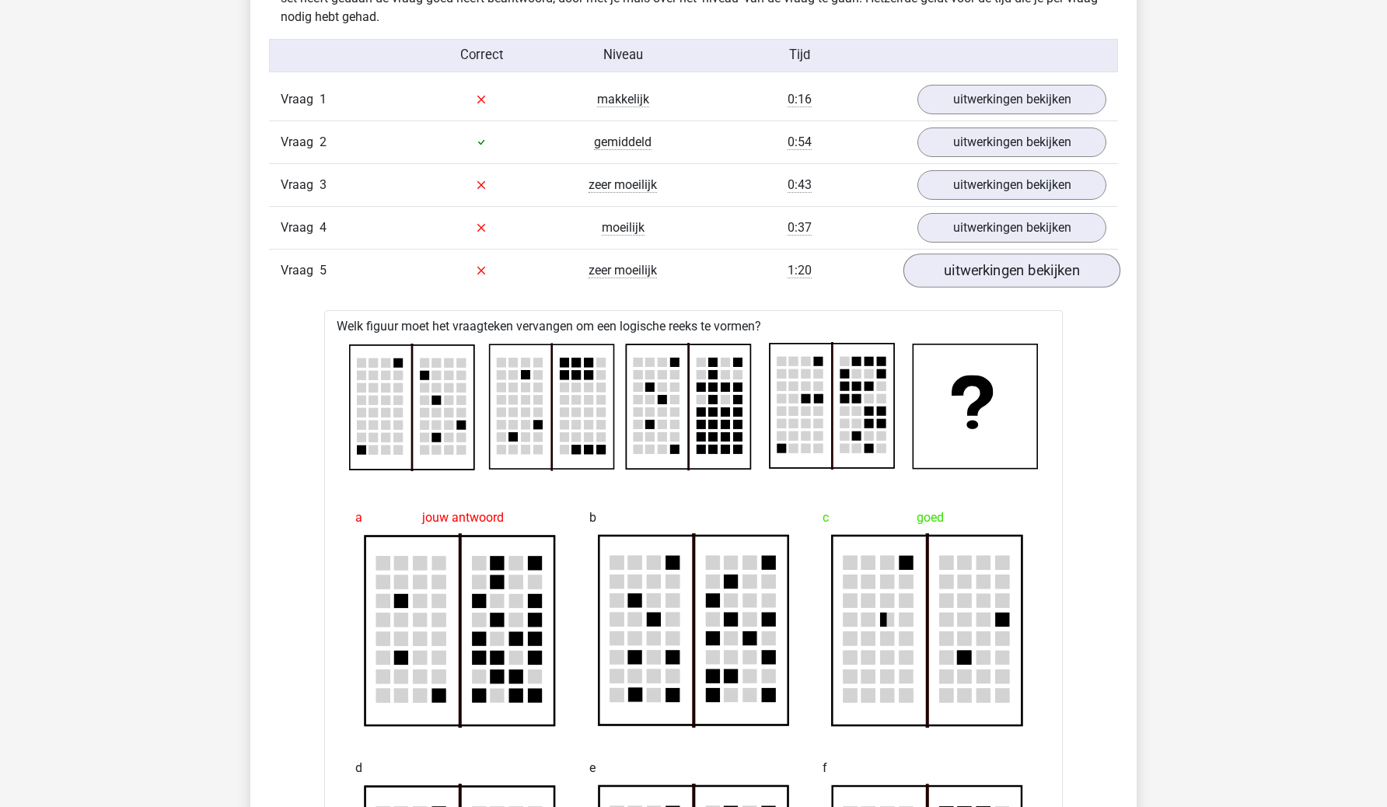
click at [1023, 268] on link "uitwerkingen bekijken" at bounding box center [1012, 271] width 217 height 34
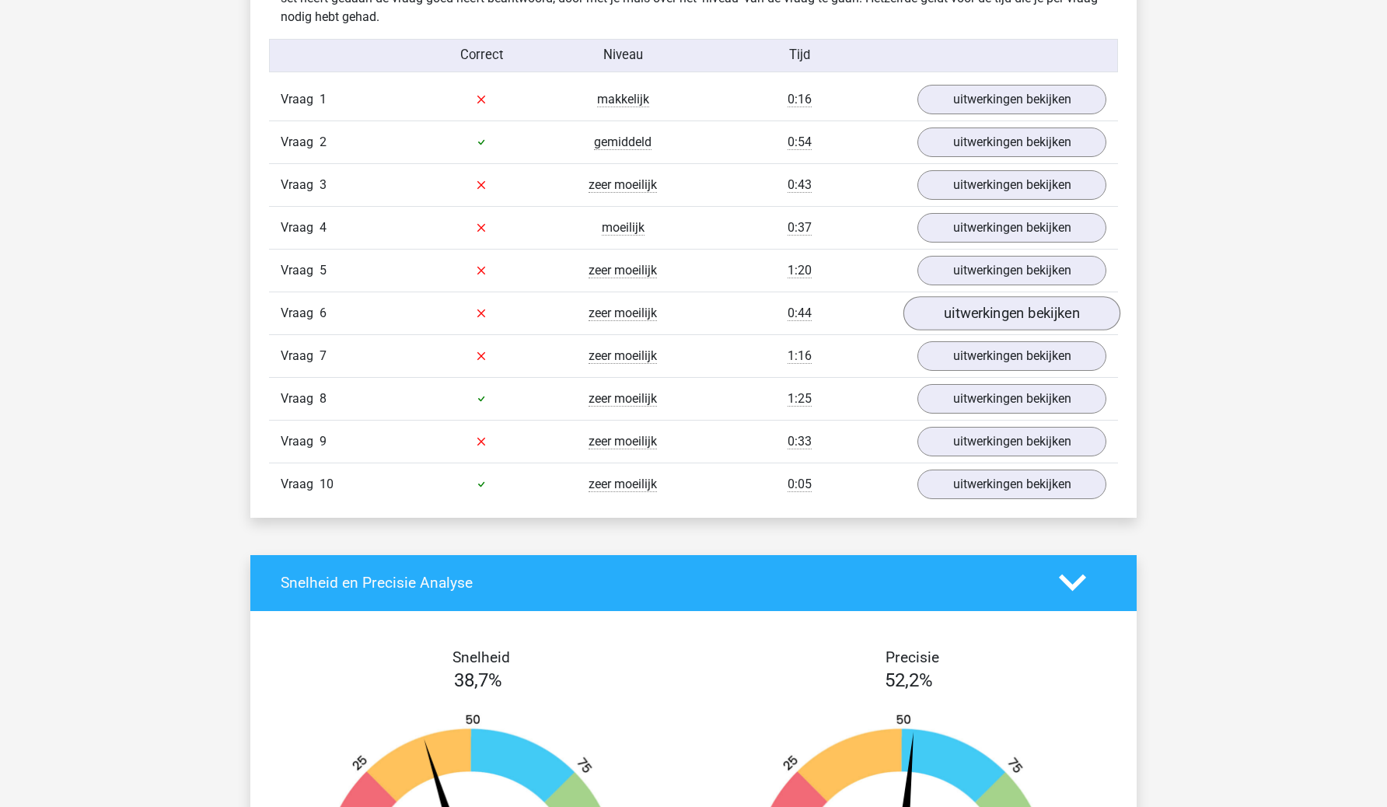
click at [1023, 319] on link "uitwerkingen bekijken" at bounding box center [1012, 313] width 217 height 34
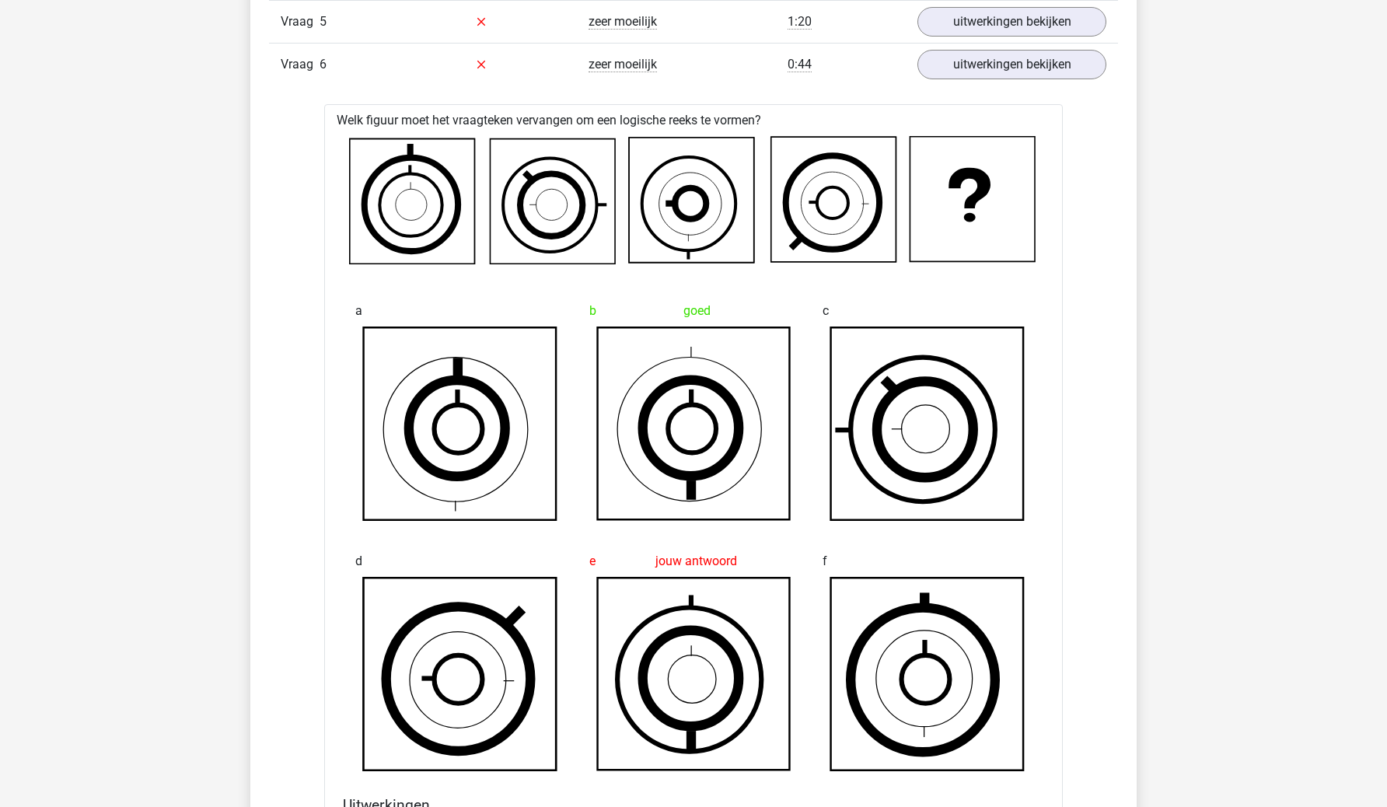
scroll to position [1237, 0]
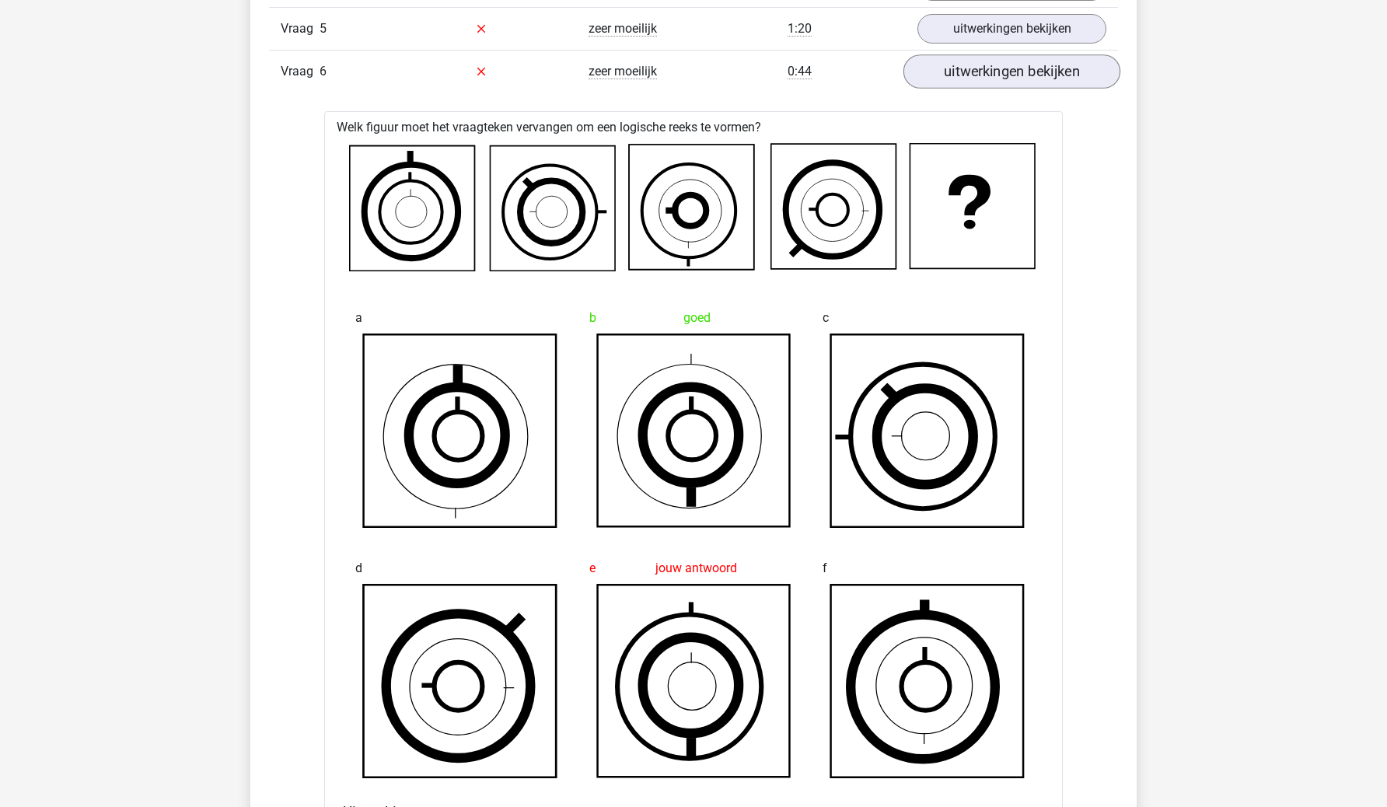
click at [1024, 85] on link "uitwerkingen bekijken" at bounding box center [1012, 71] width 217 height 34
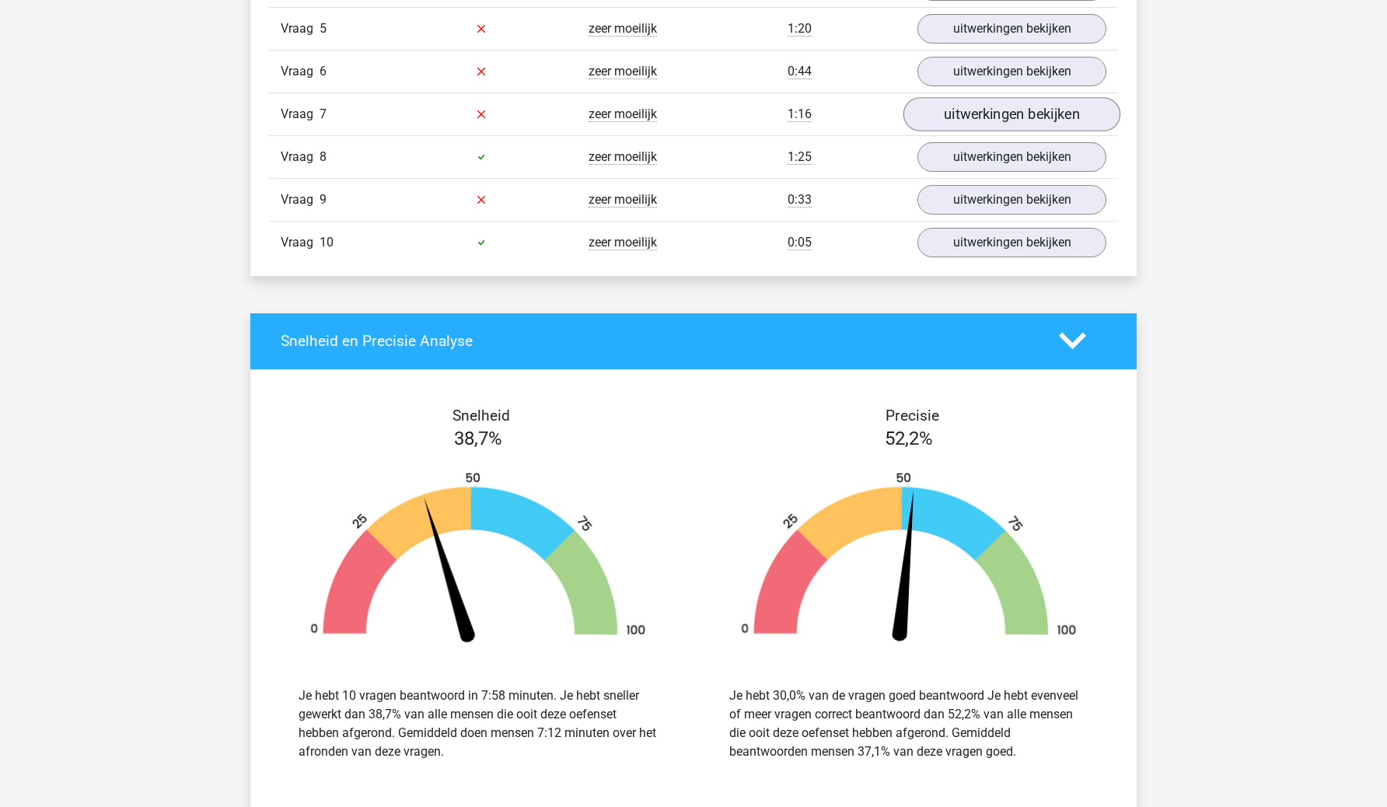
click at [1023, 109] on link "uitwerkingen bekijken" at bounding box center [1012, 114] width 217 height 34
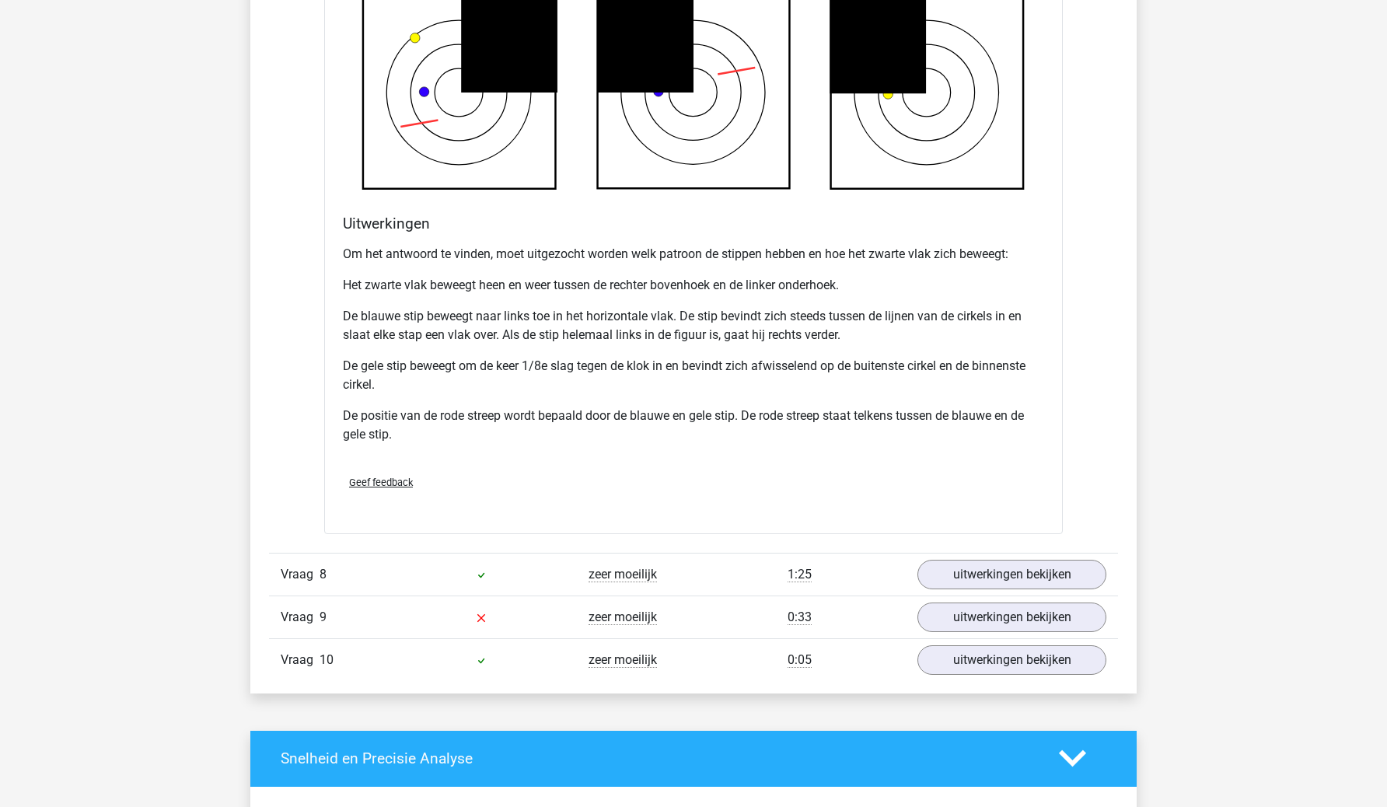
scroll to position [1870, 0]
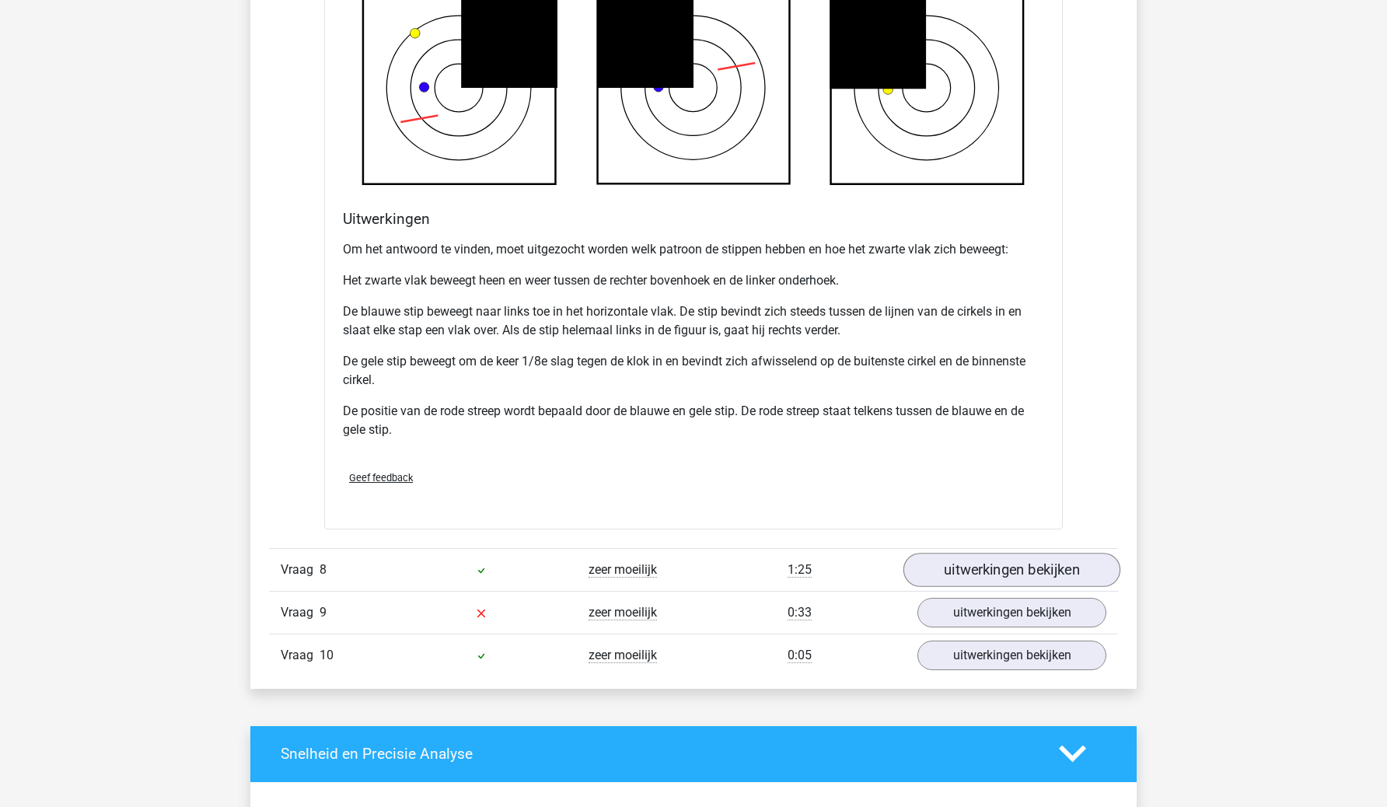
click at [957, 563] on link "uitwerkingen bekijken" at bounding box center [1012, 570] width 217 height 34
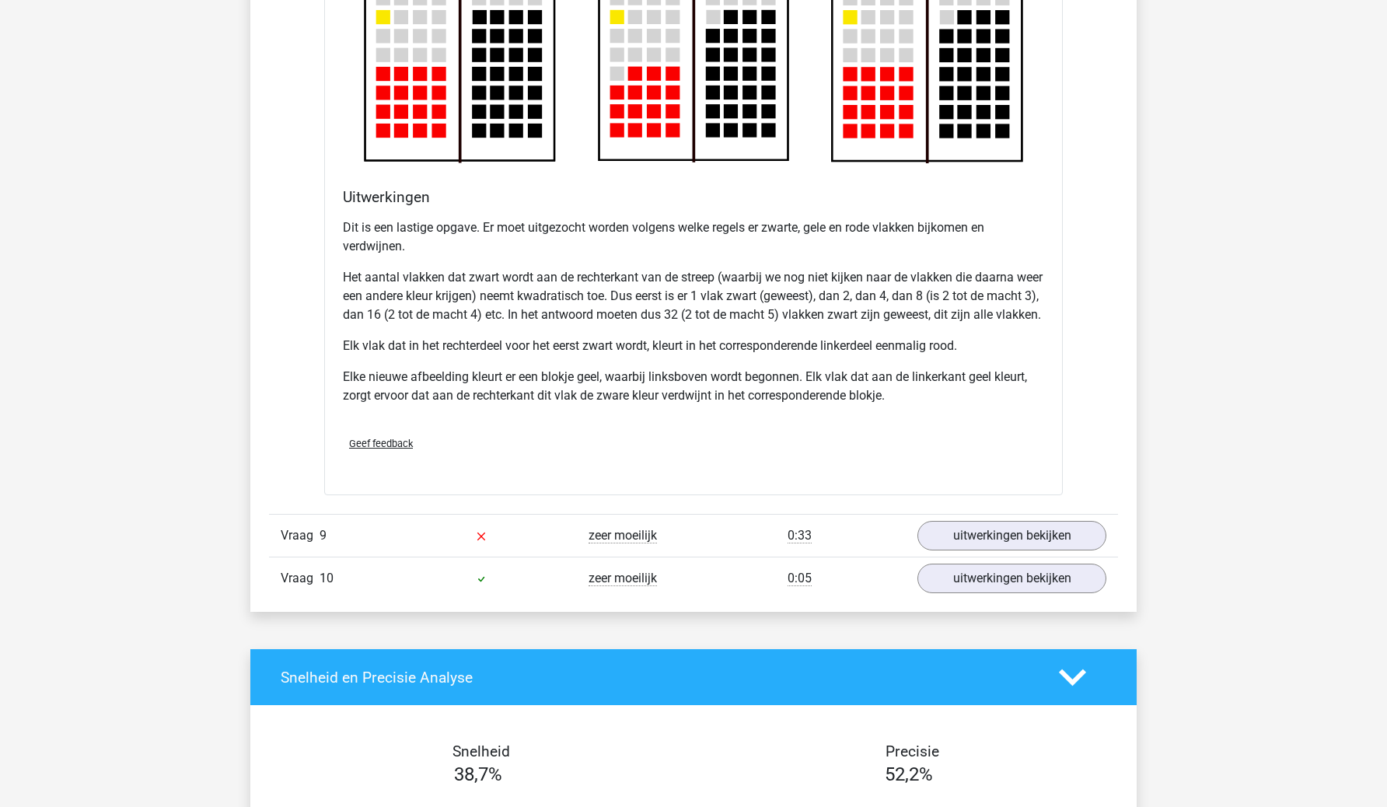
scroll to position [2969, 0]
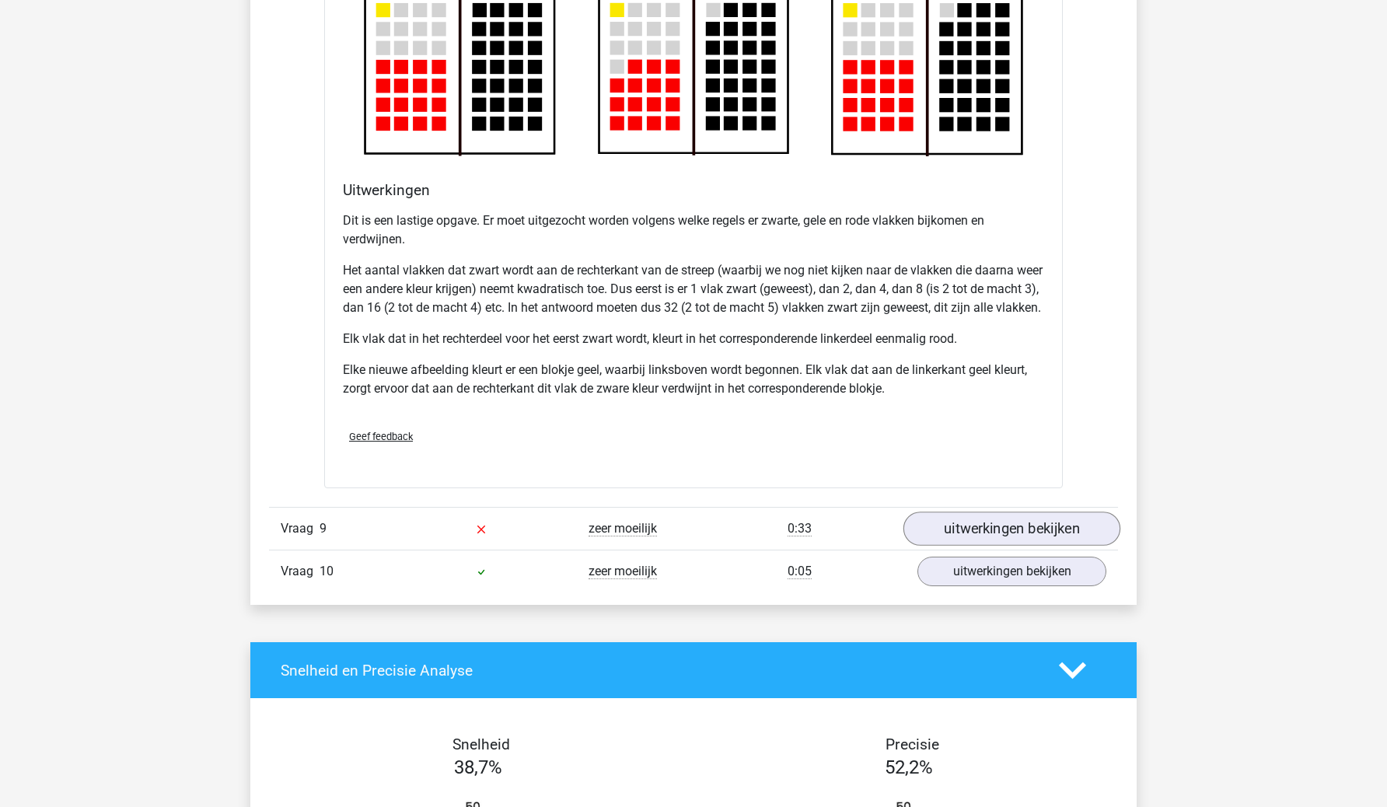
click at [1037, 540] on link "uitwerkingen bekijken" at bounding box center [1012, 529] width 217 height 34
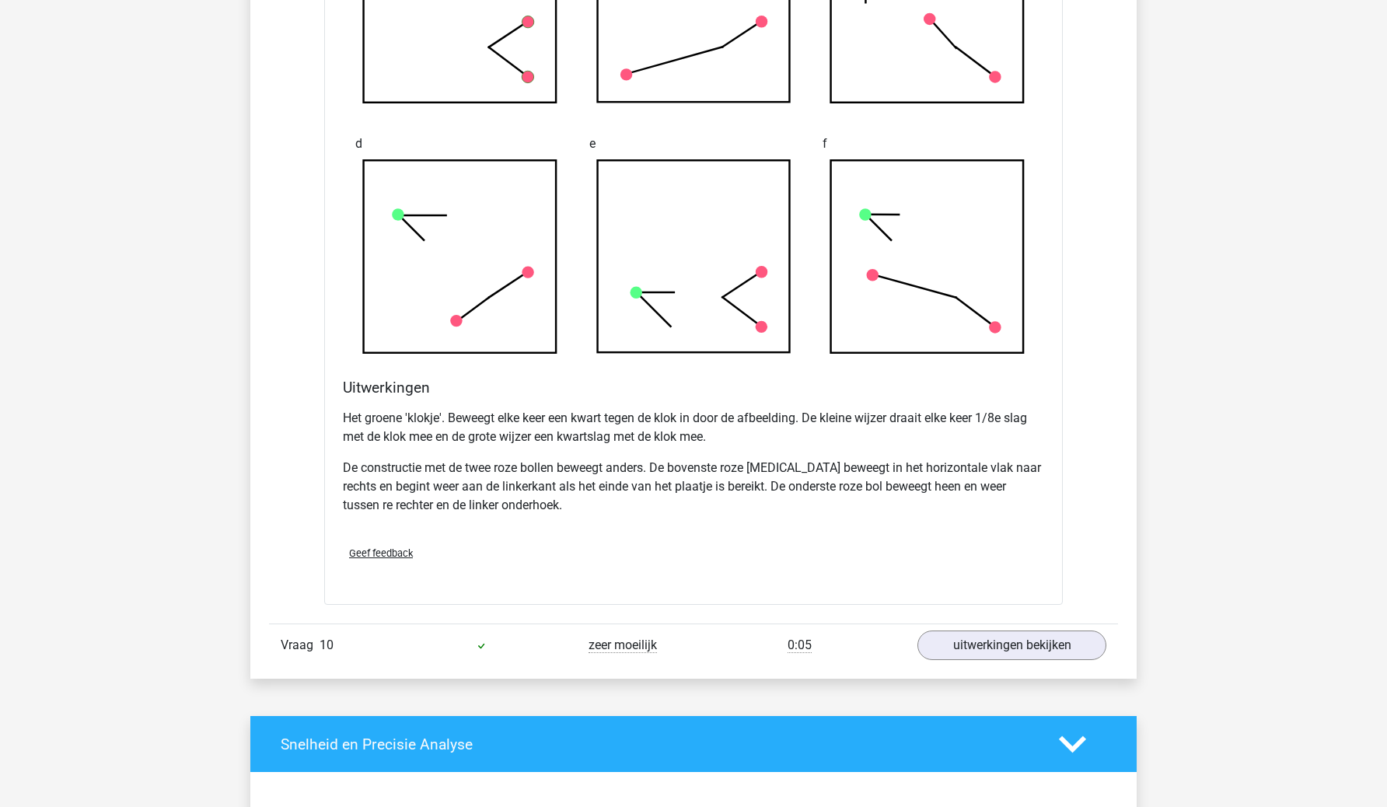
scroll to position [4015, 0]
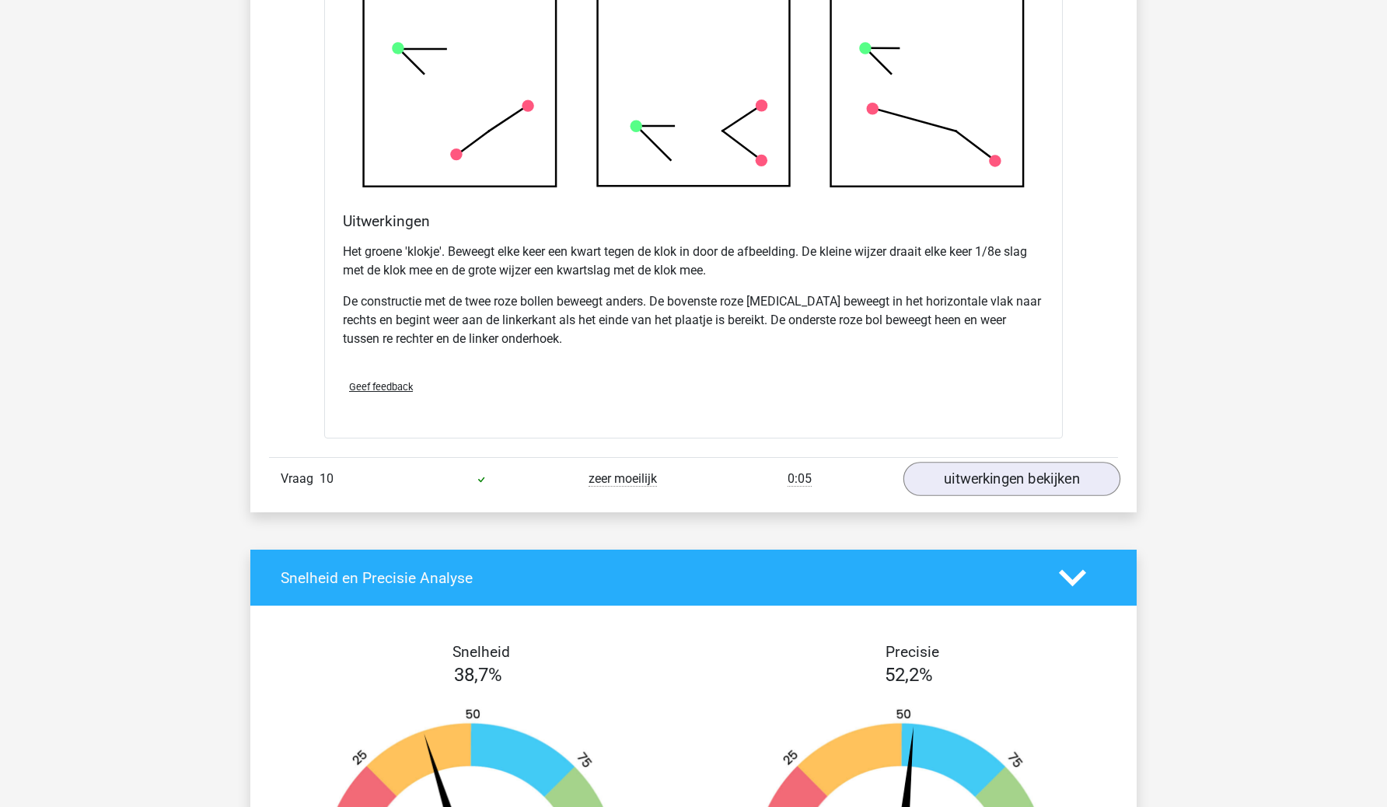
click at [1044, 496] on link "uitwerkingen bekijken" at bounding box center [1012, 479] width 217 height 34
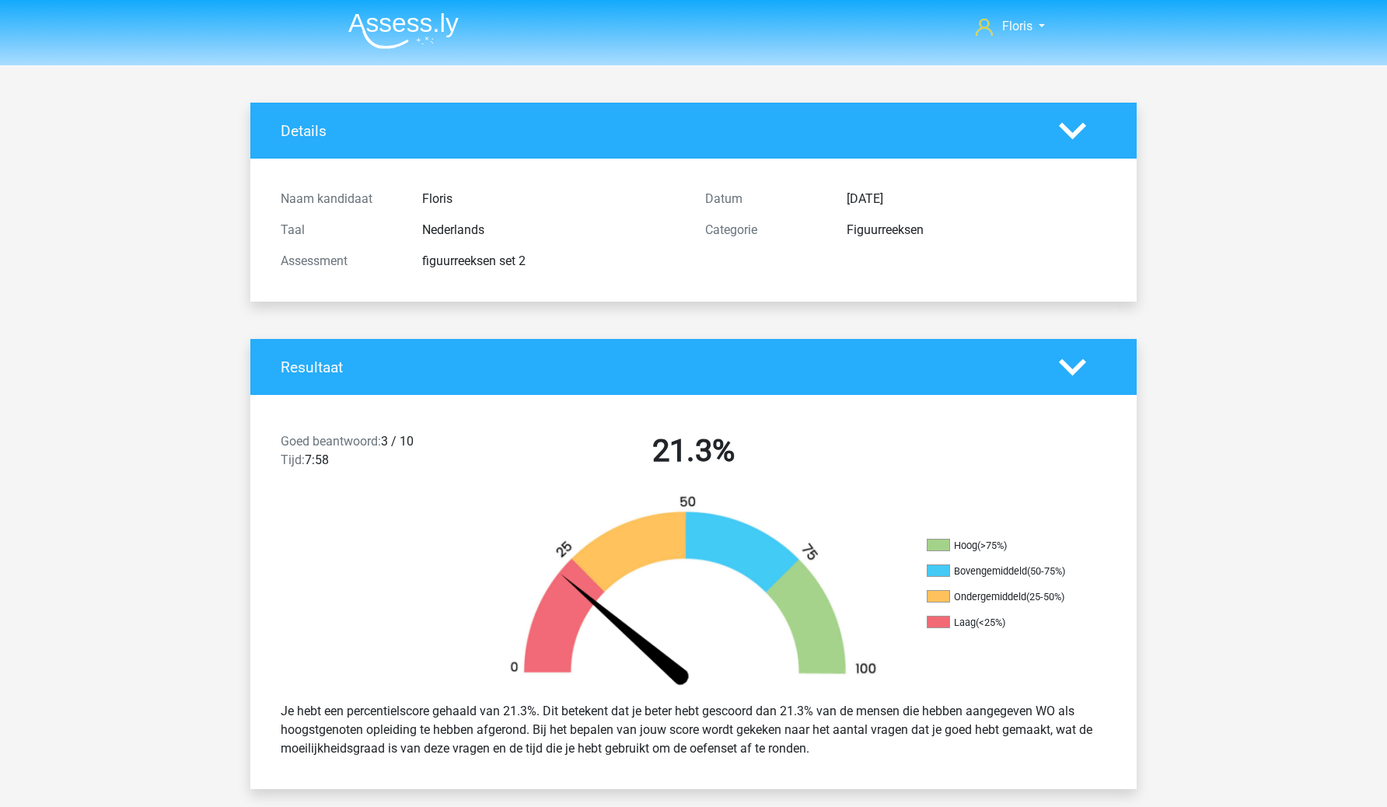
scroll to position [0, 0]
click at [1084, 351] on div "Resultaat" at bounding box center [693, 367] width 887 height 56
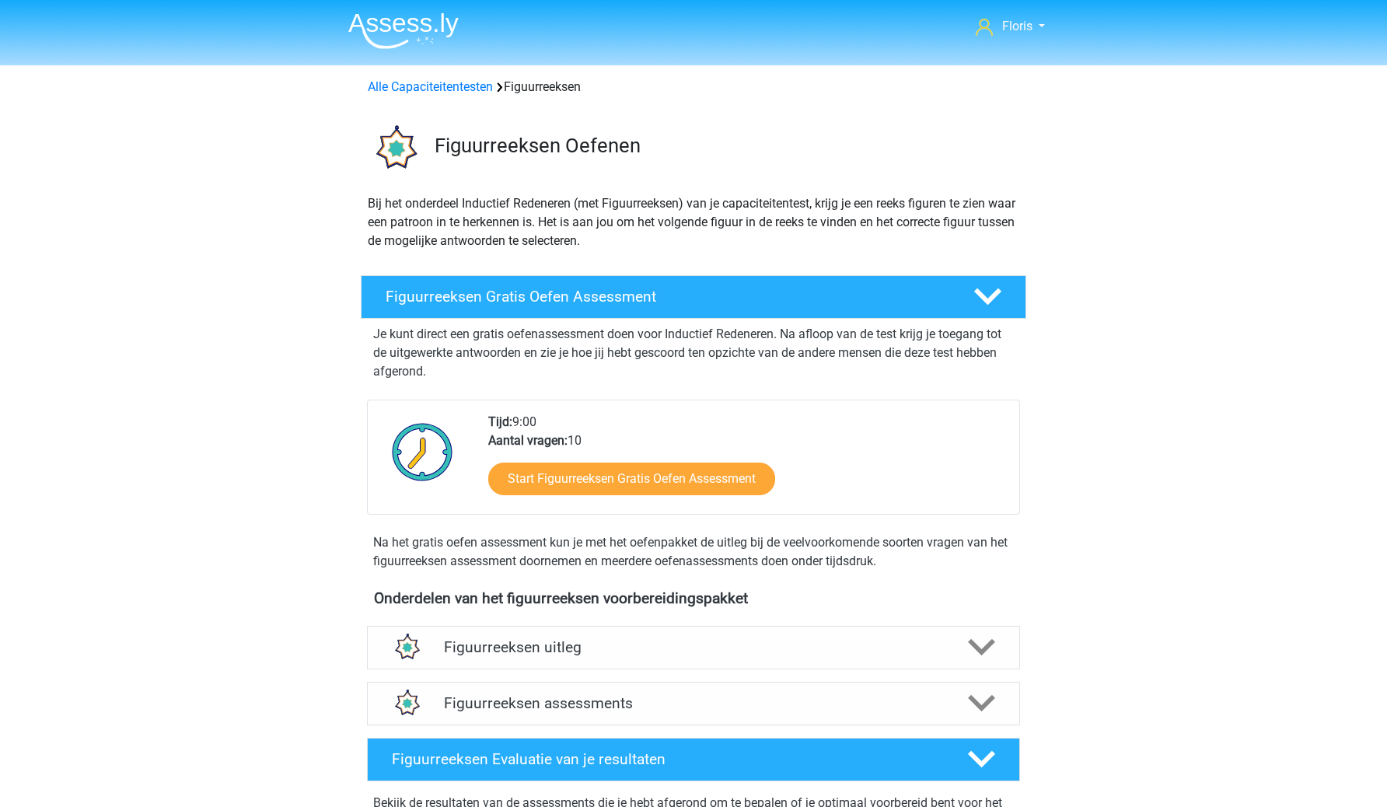
scroll to position [223, 0]
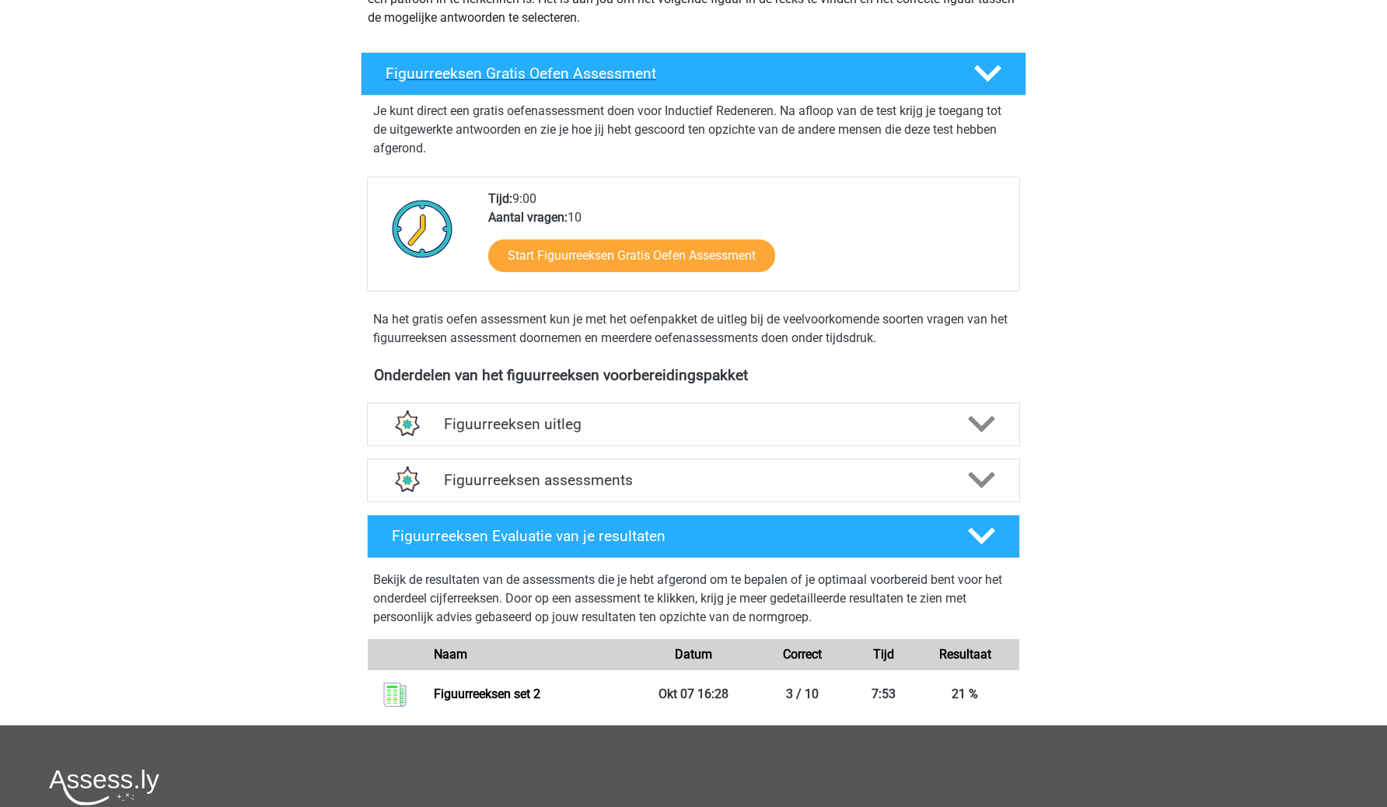
click at [919, 61] on div "Figuurreeksen Gratis Oefen Assessment" at bounding box center [694, 74] width 666 height 44
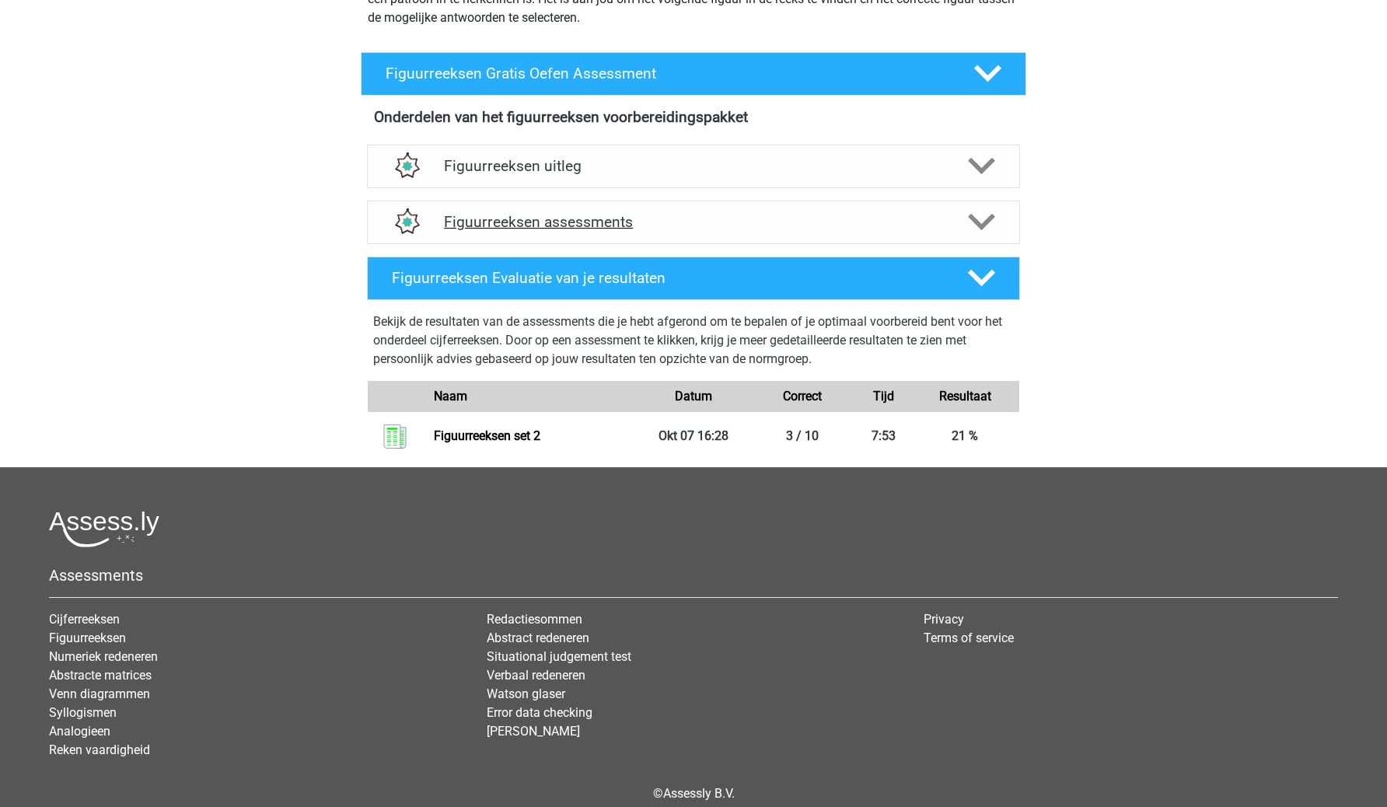
click at [892, 226] on h4 "Figuurreeksen assessments" at bounding box center [693, 222] width 499 height 18
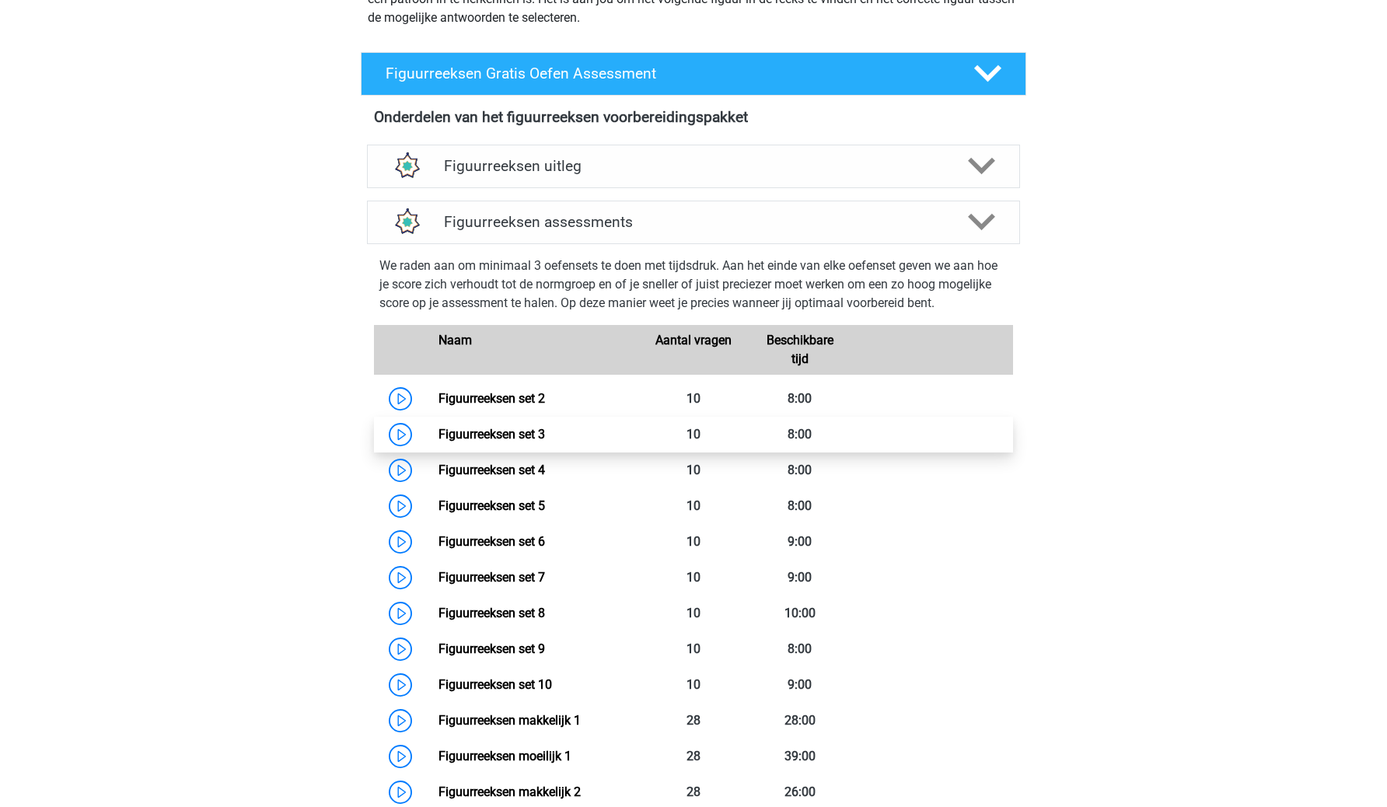
click at [446, 428] on link "Figuurreeksen set 3" at bounding box center [492, 434] width 107 height 15
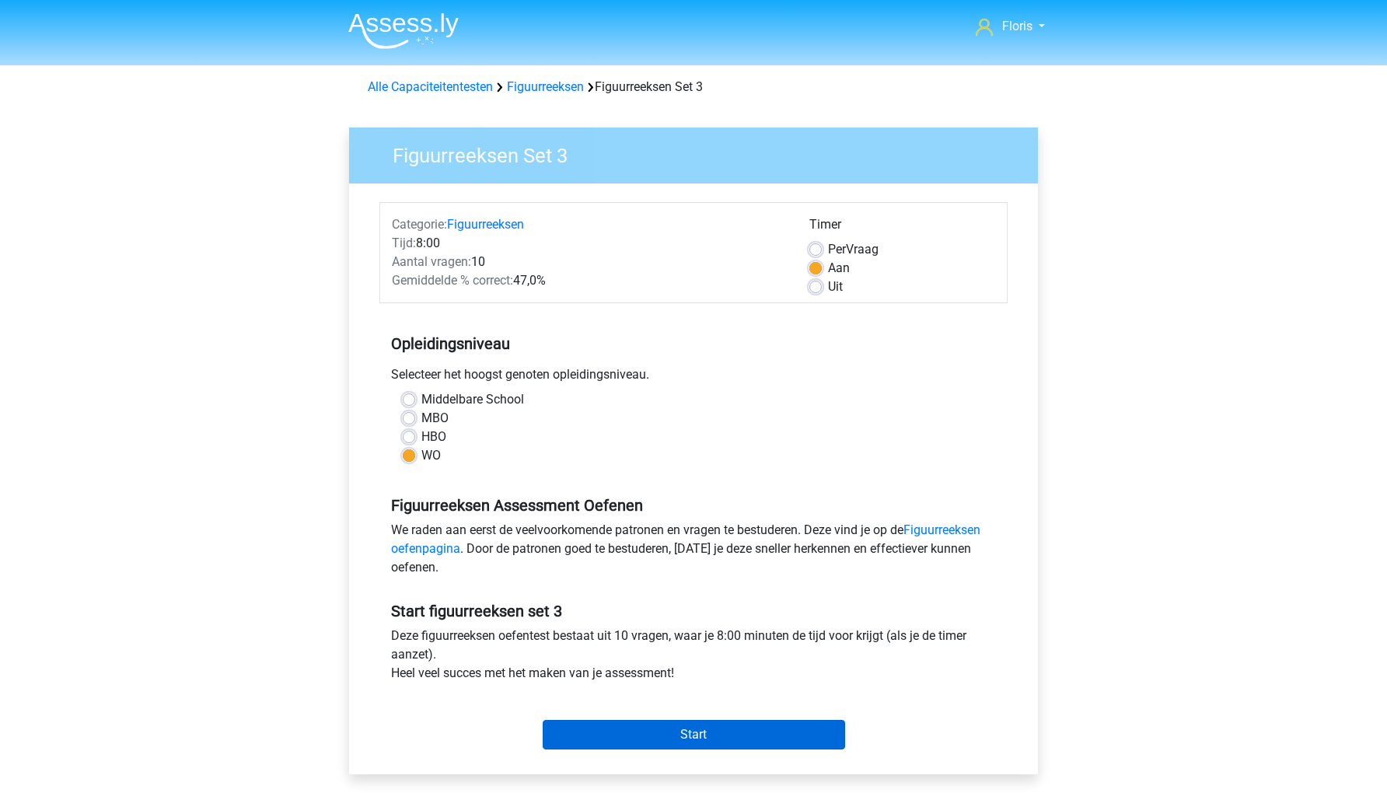
click at [582, 743] on input "Start" at bounding box center [694, 735] width 303 height 30
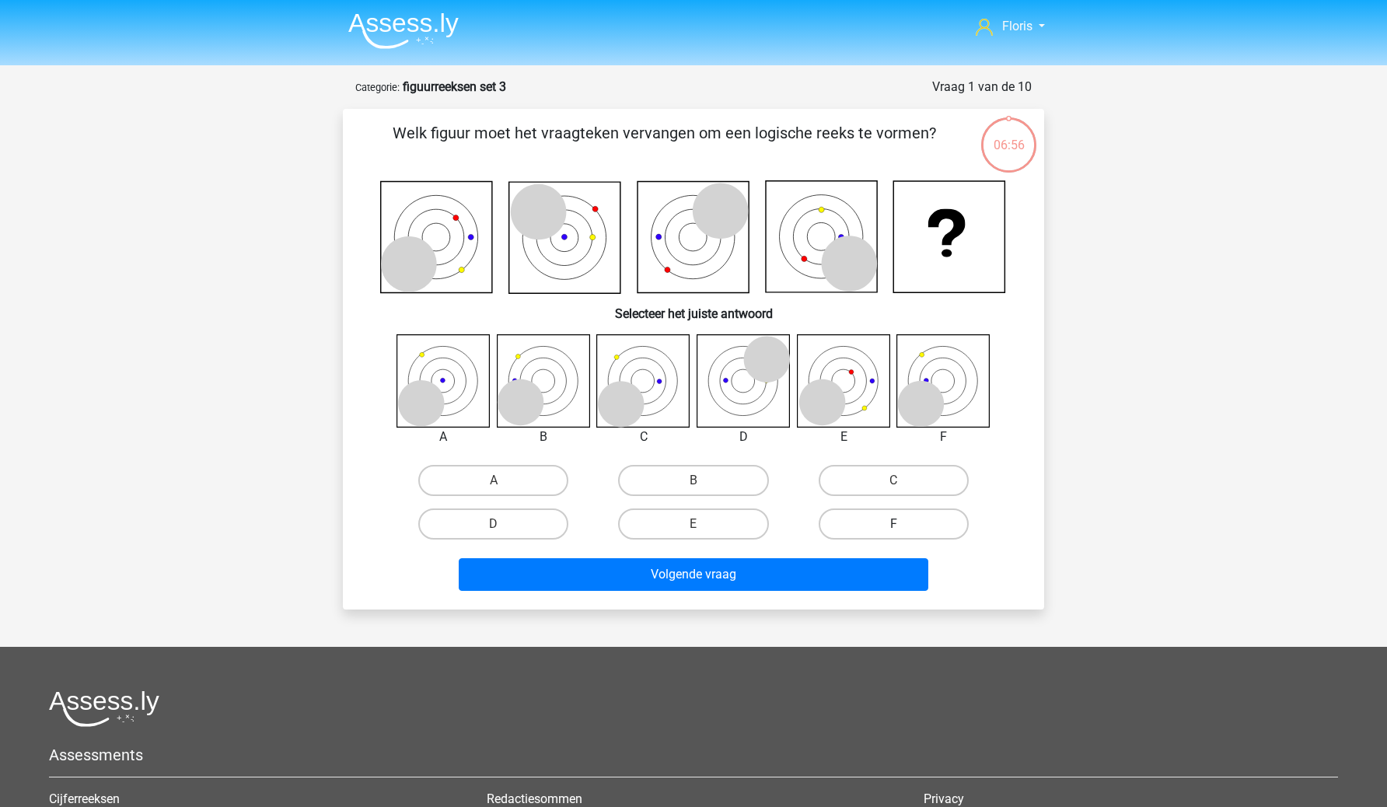
click at [856, 517] on label "F" at bounding box center [894, 524] width 150 height 31
click at [894, 524] on input "F" at bounding box center [899, 529] width 10 height 10
radio input "true"
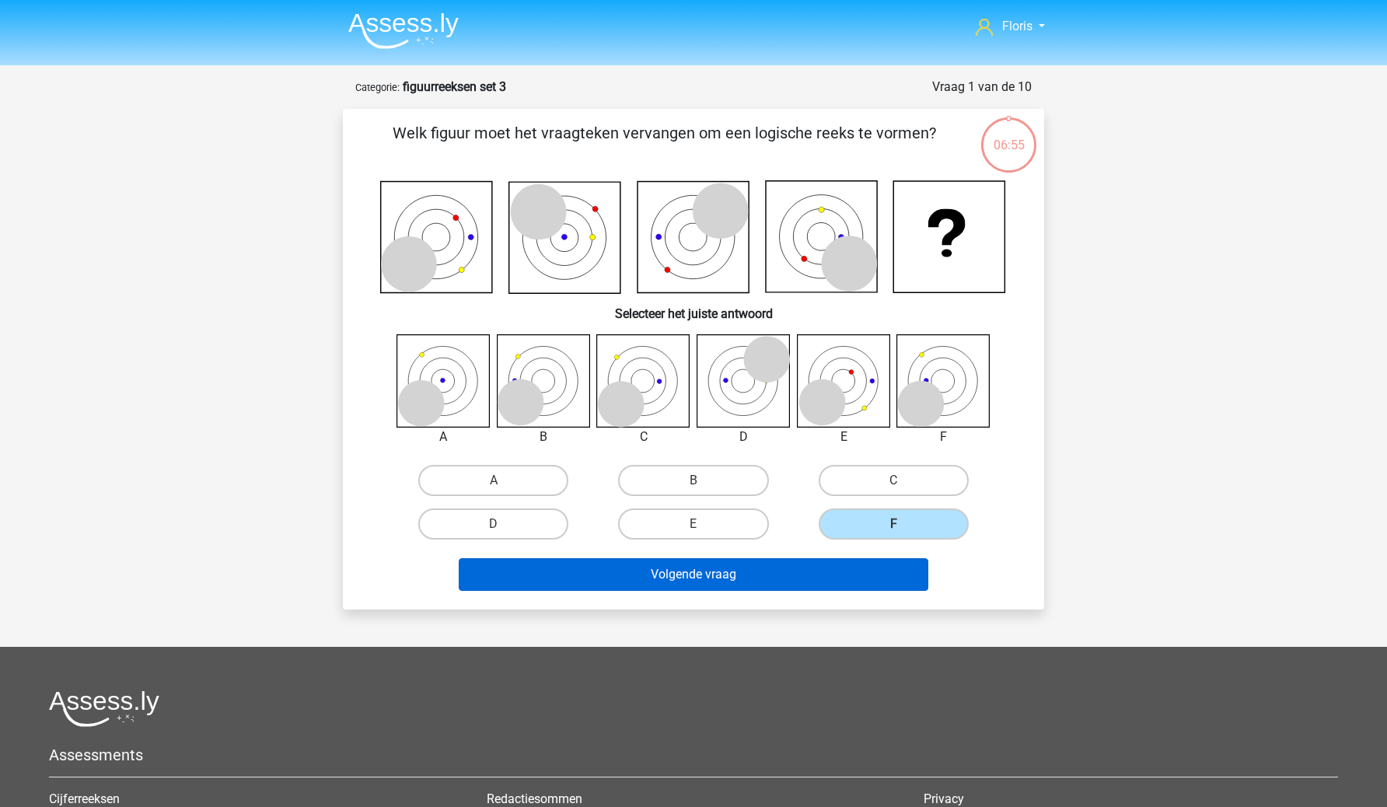
click at [842, 580] on button "Volgende vraag" at bounding box center [694, 574] width 471 height 33
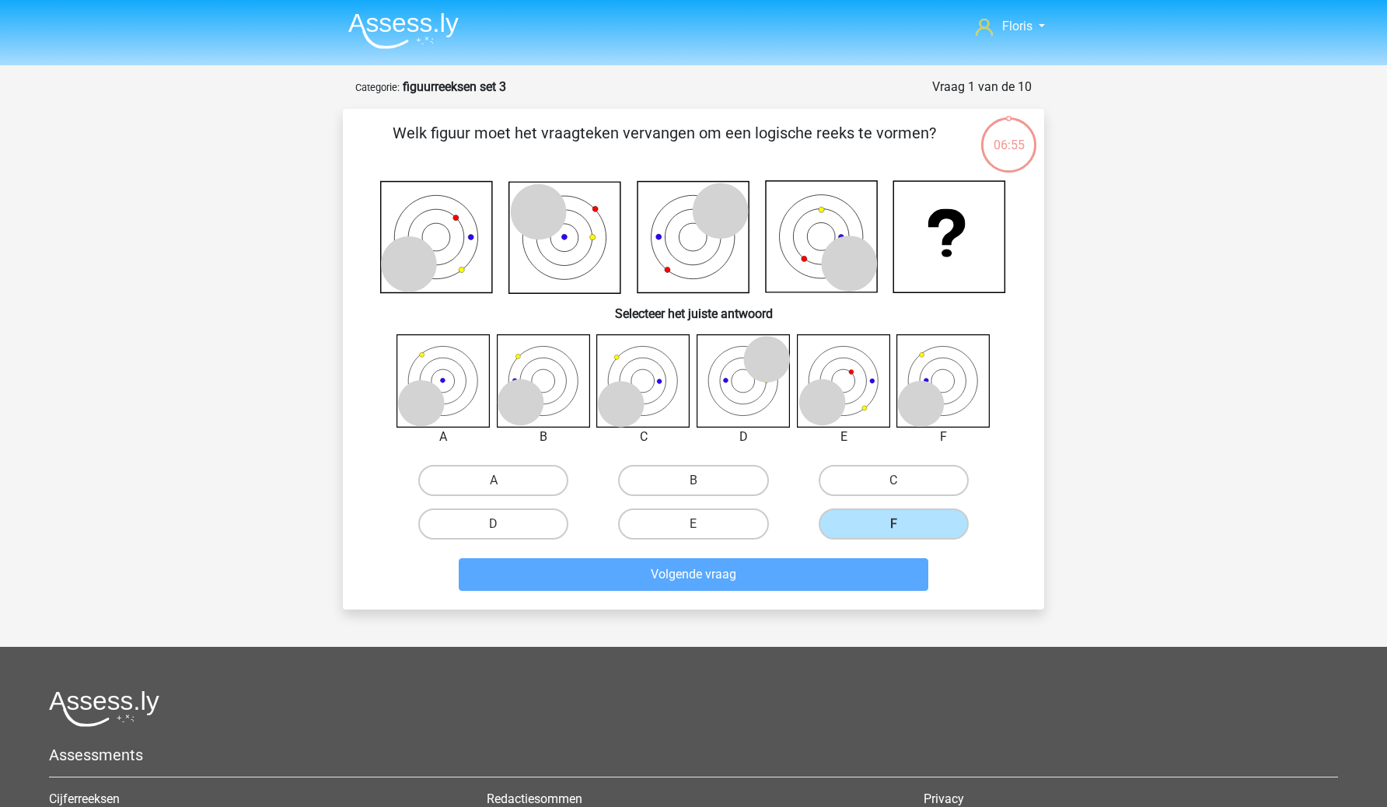
scroll to position [78, 0]
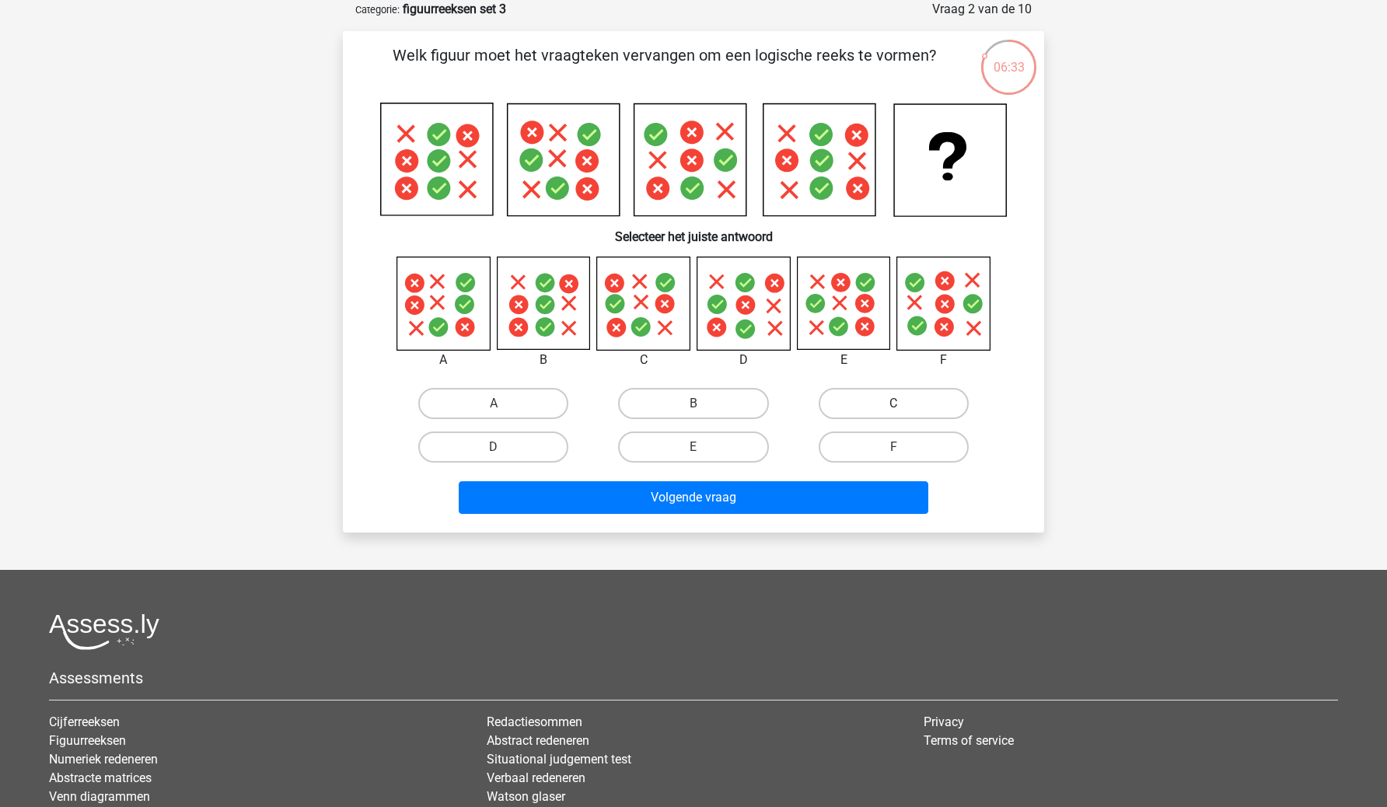
click at [912, 404] on label "C" at bounding box center [894, 403] width 150 height 31
click at [904, 404] on input "C" at bounding box center [899, 409] width 10 height 10
radio input "true"
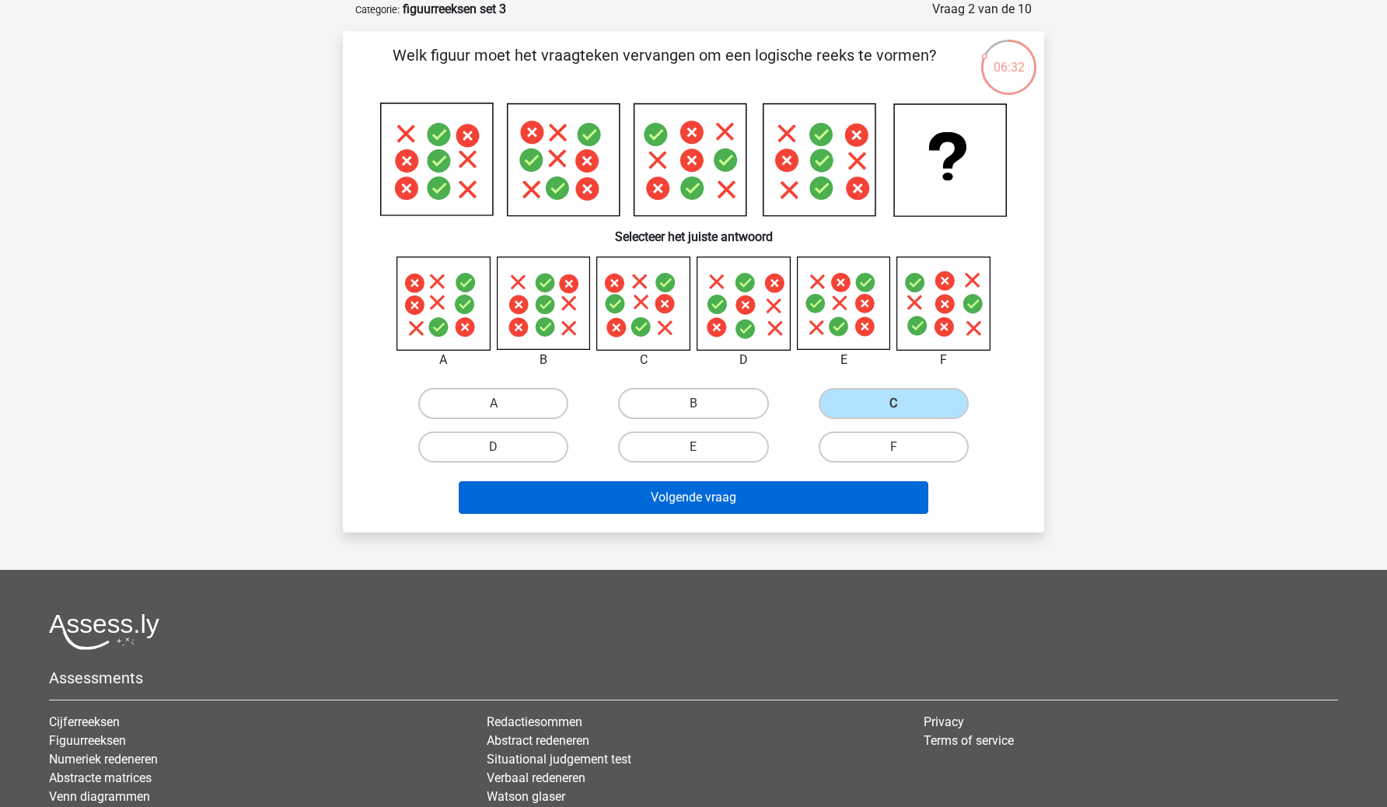
click at [784, 510] on button "Volgende vraag" at bounding box center [694, 497] width 471 height 33
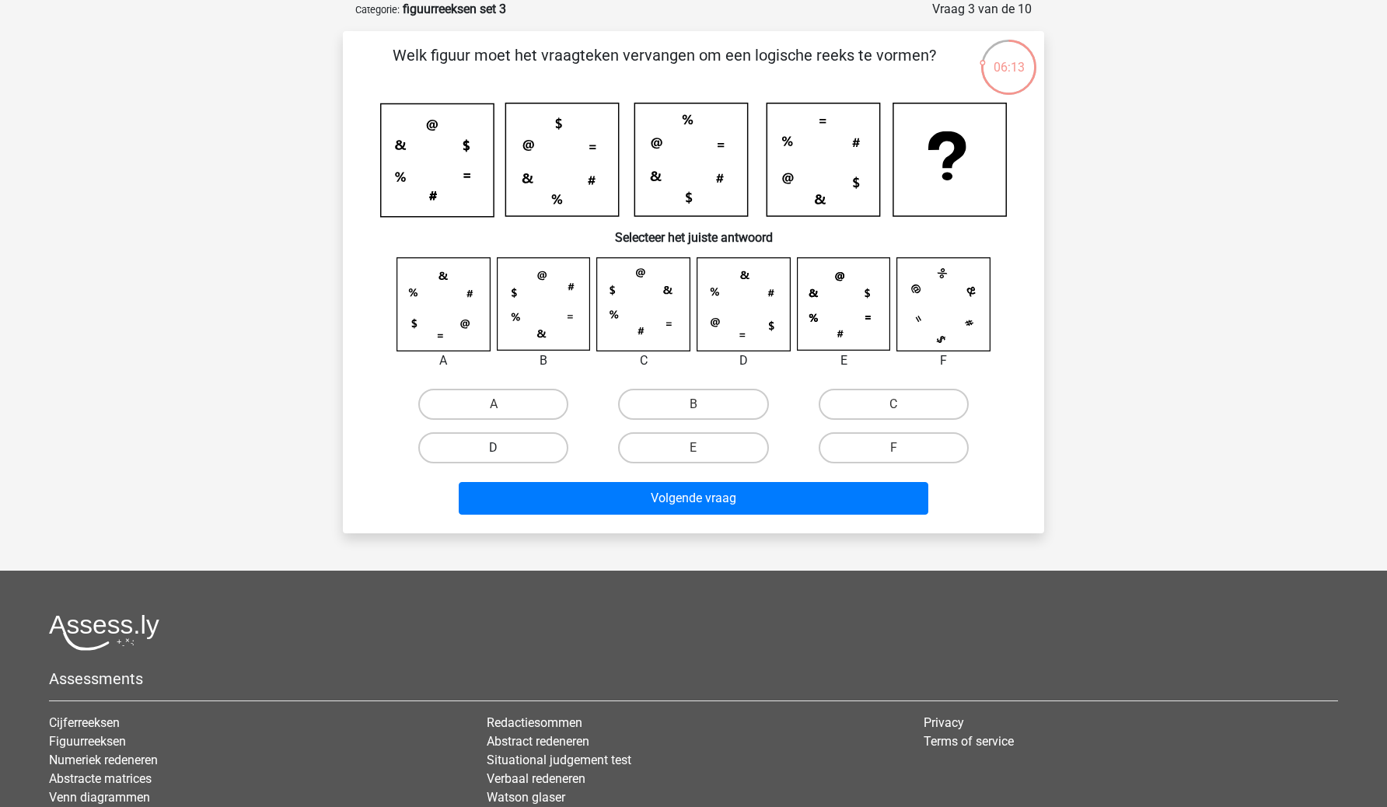
click at [556, 442] on label "D" at bounding box center [493, 447] width 150 height 31
click at [504, 448] on input "D" at bounding box center [499, 453] width 10 height 10
radio input "true"
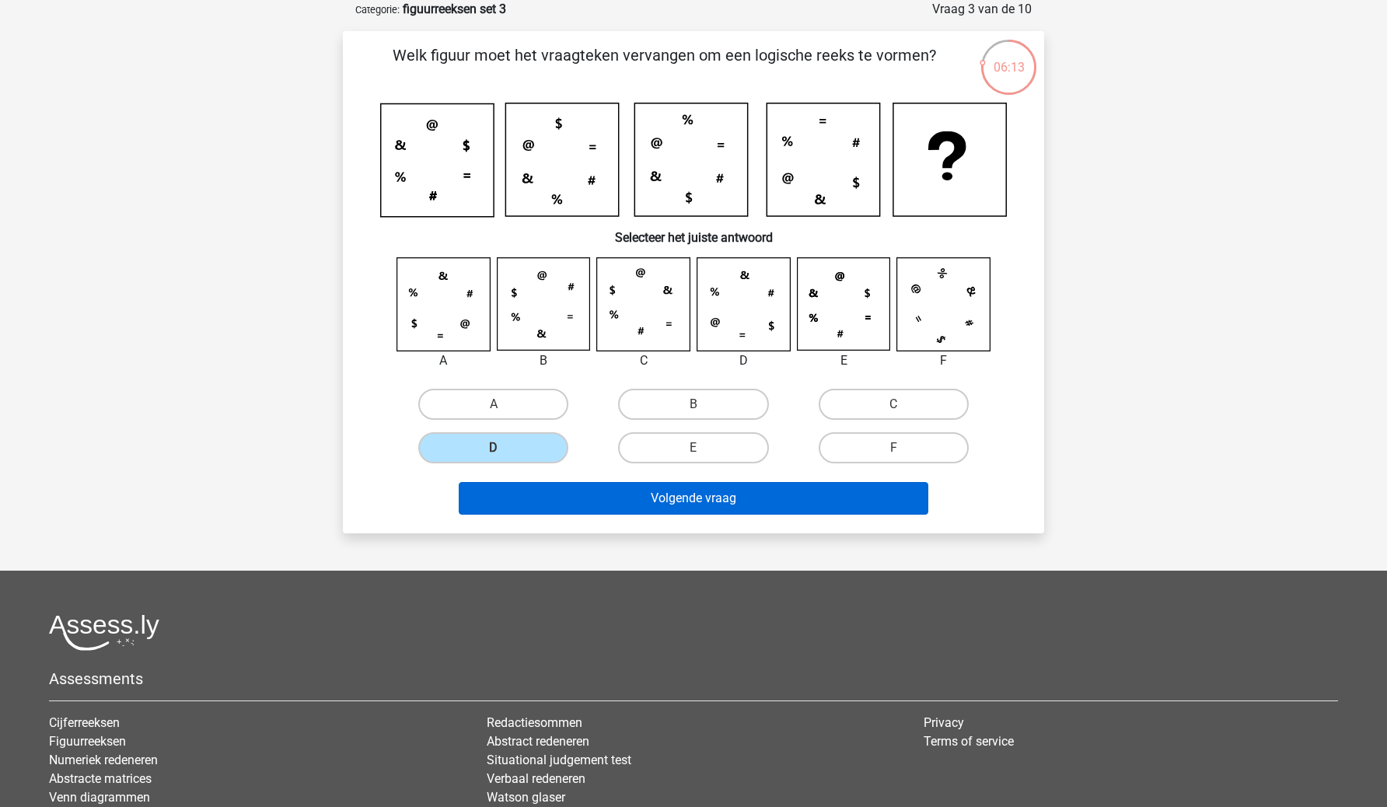
click at [585, 495] on button "Volgende vraag" at bounding box center [694, 498] width 471 height 33
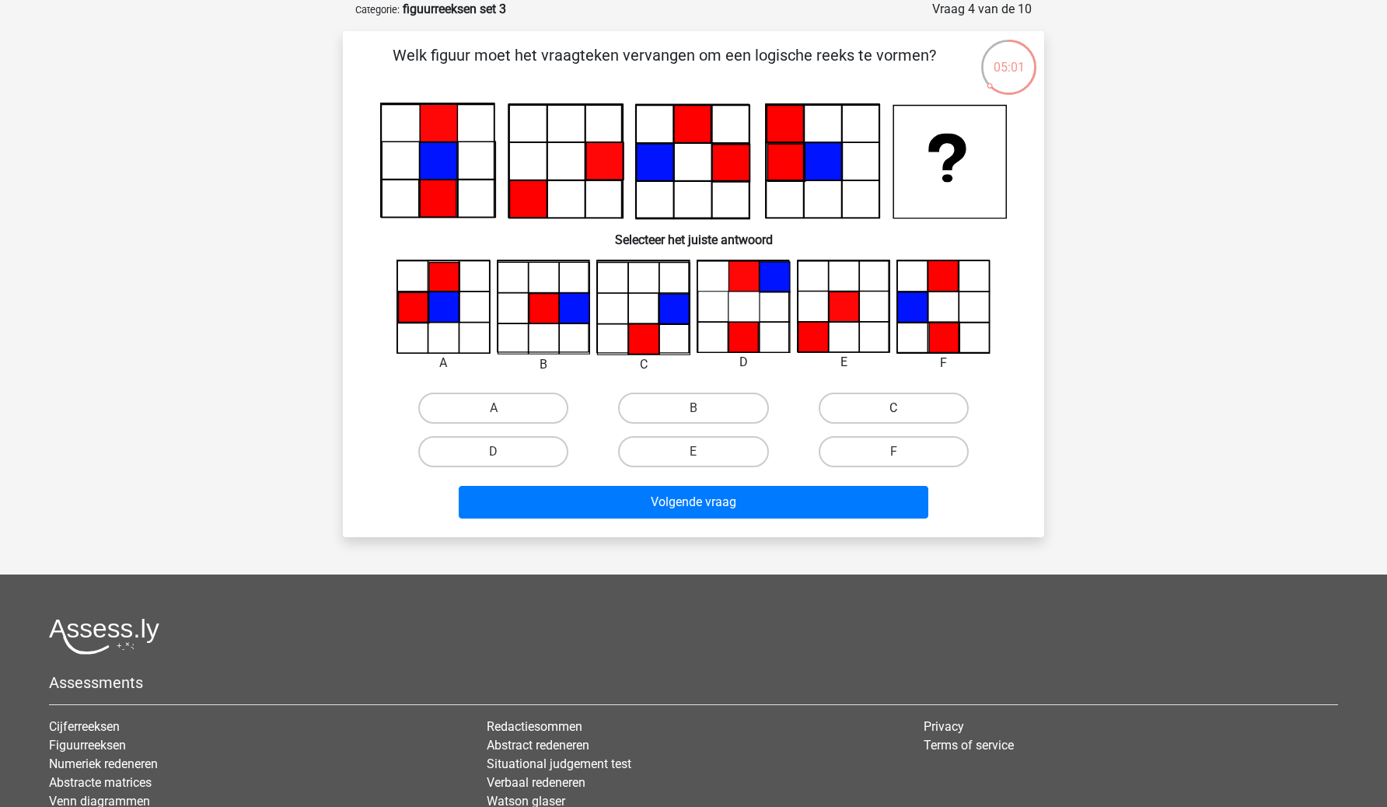
click at [889, 404] on label "C" at bounding box center [894, 408] width 150 height 31
click at [894, 408] on input "C" at bounding box center [899, 413] width 10 height 10
radio input "true"
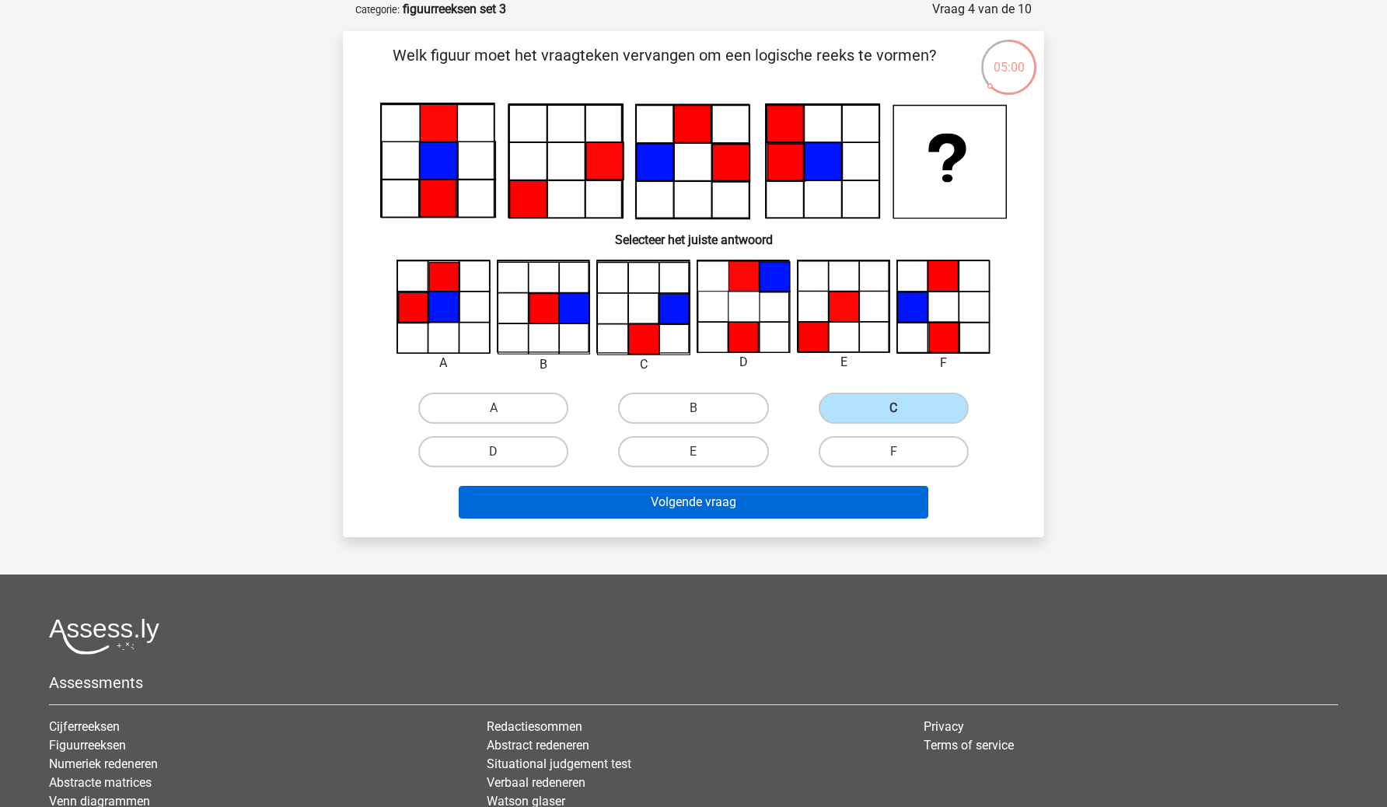
click at [771, 516] on button "Volgende vraag" at bounding box center [694, 502] width 471 height 33
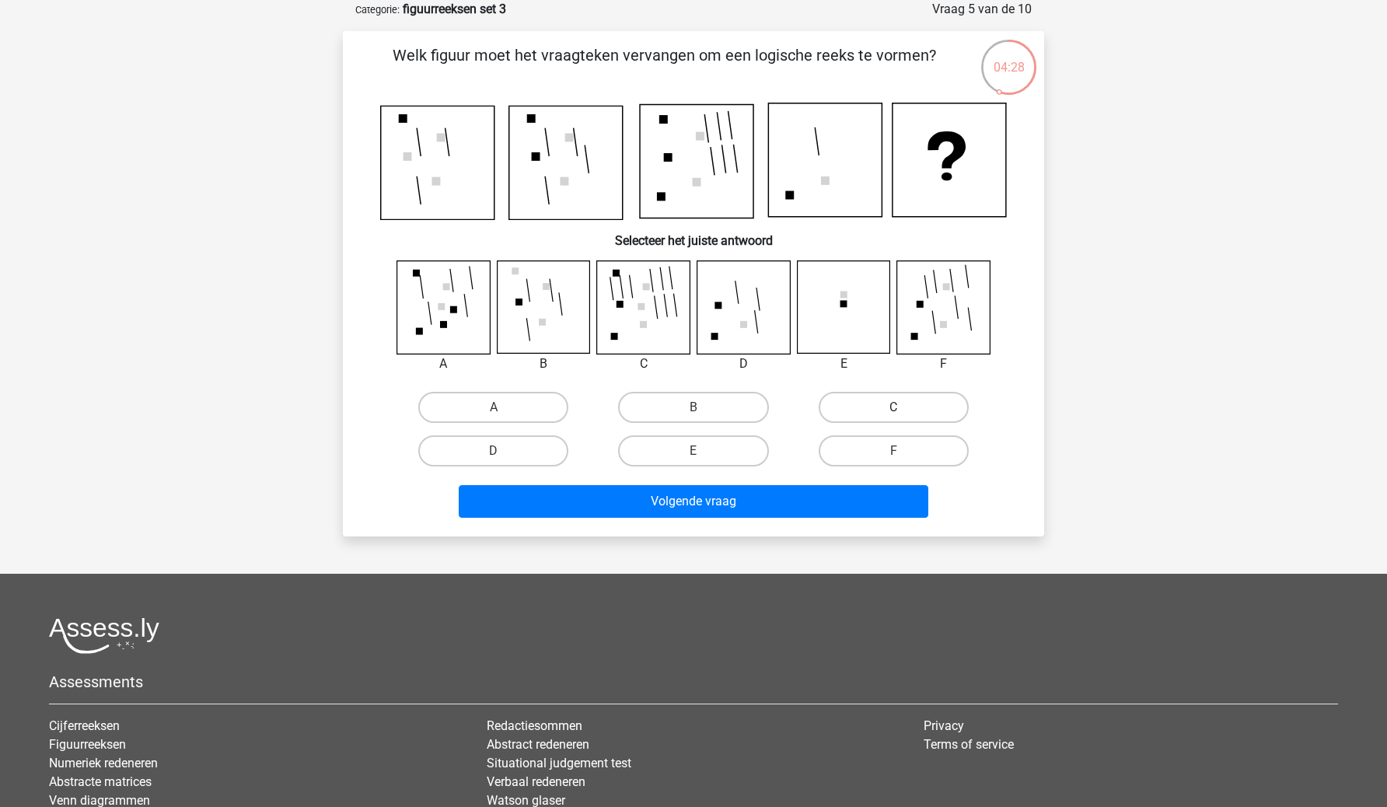
click at [912, 403] on label "C" at bounding box center [894, 407] width 150 height 31
click at [904, 408] on input "C" at bounding box center [899, 413] width 10 height 10
radio input "true"
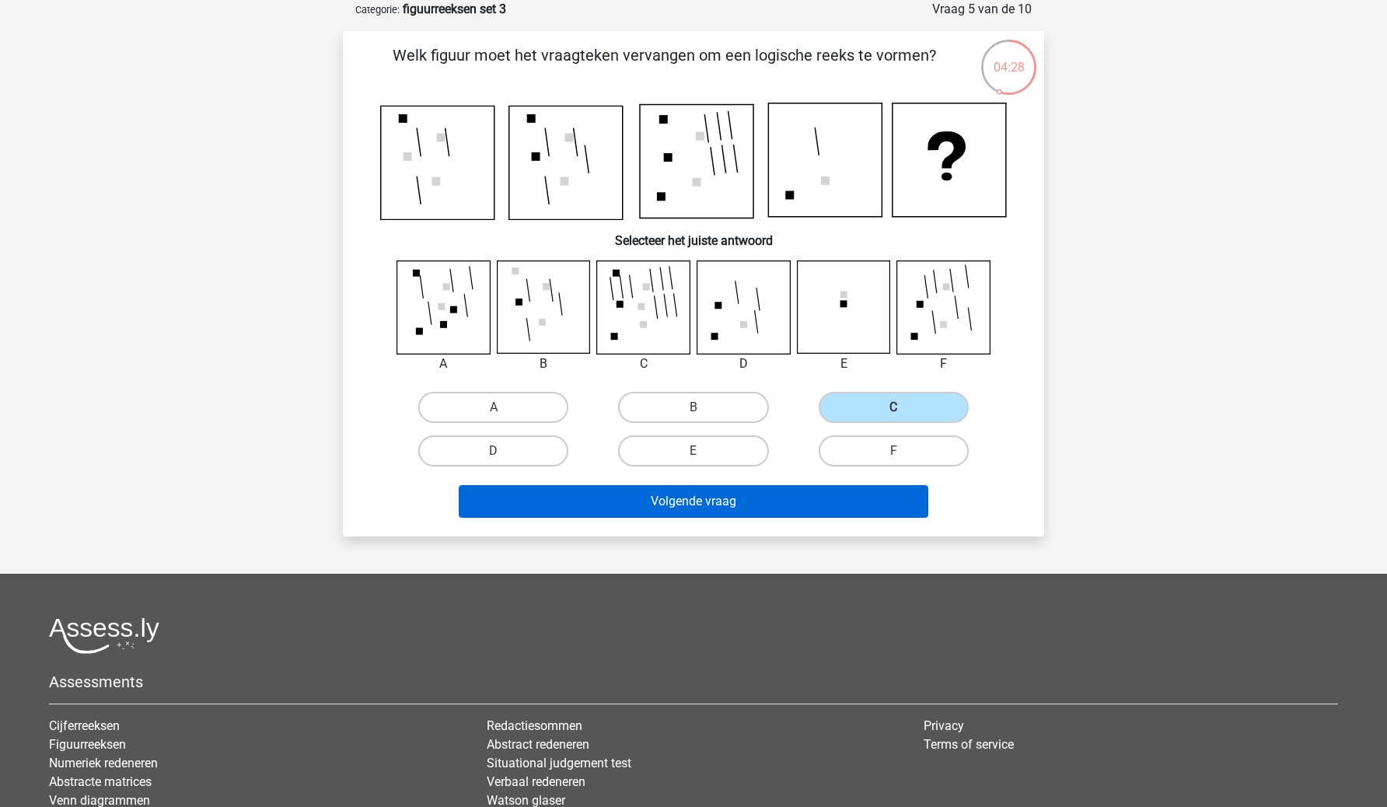
click at [867, 509] on button "Volgende vraag" at bounding box center [694, 501] width 471 height 33
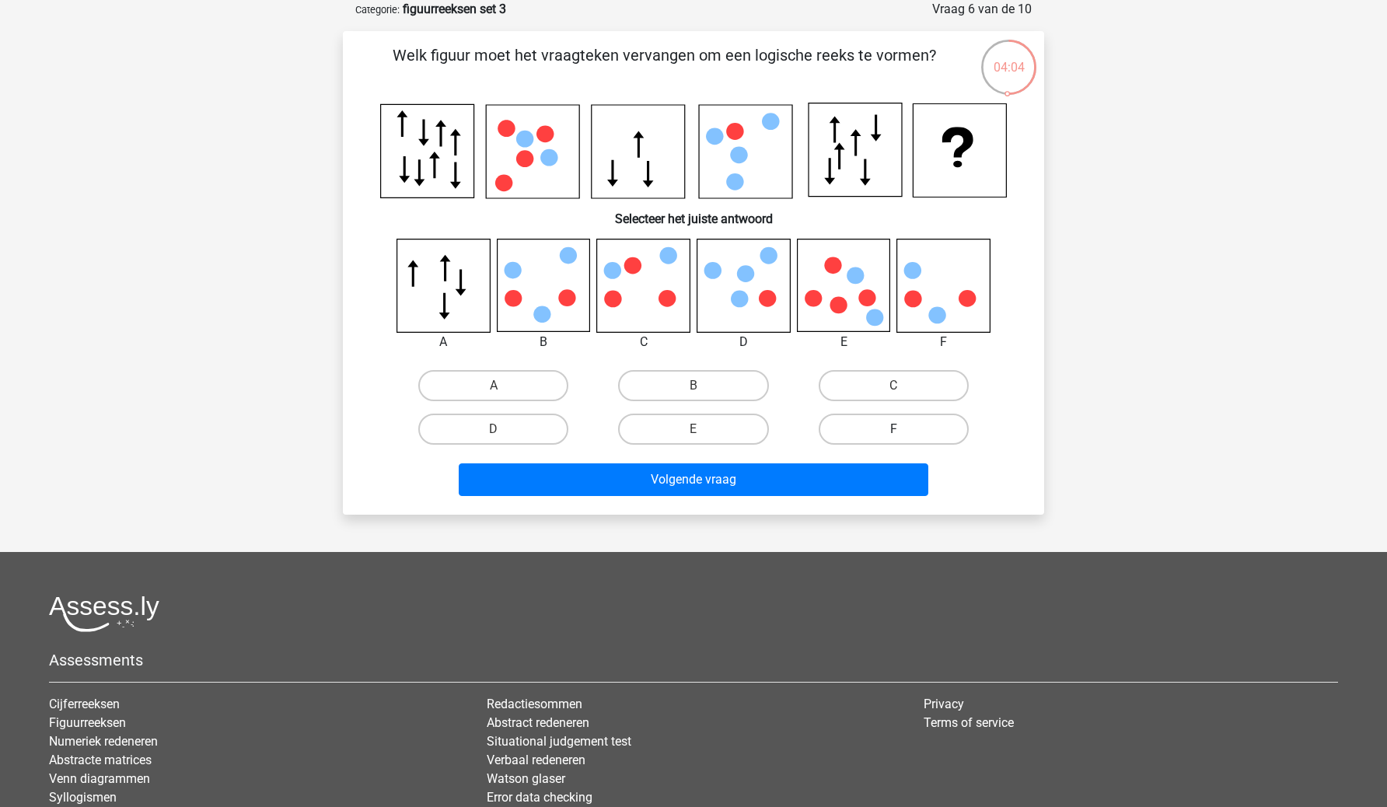
click at [933, 433] on label "F" at bounding box center [894, 429] width 150 height 31
click at [904, 433] on input "F" at bounding box center [899, 434] width 10 height 10
radio input "true"
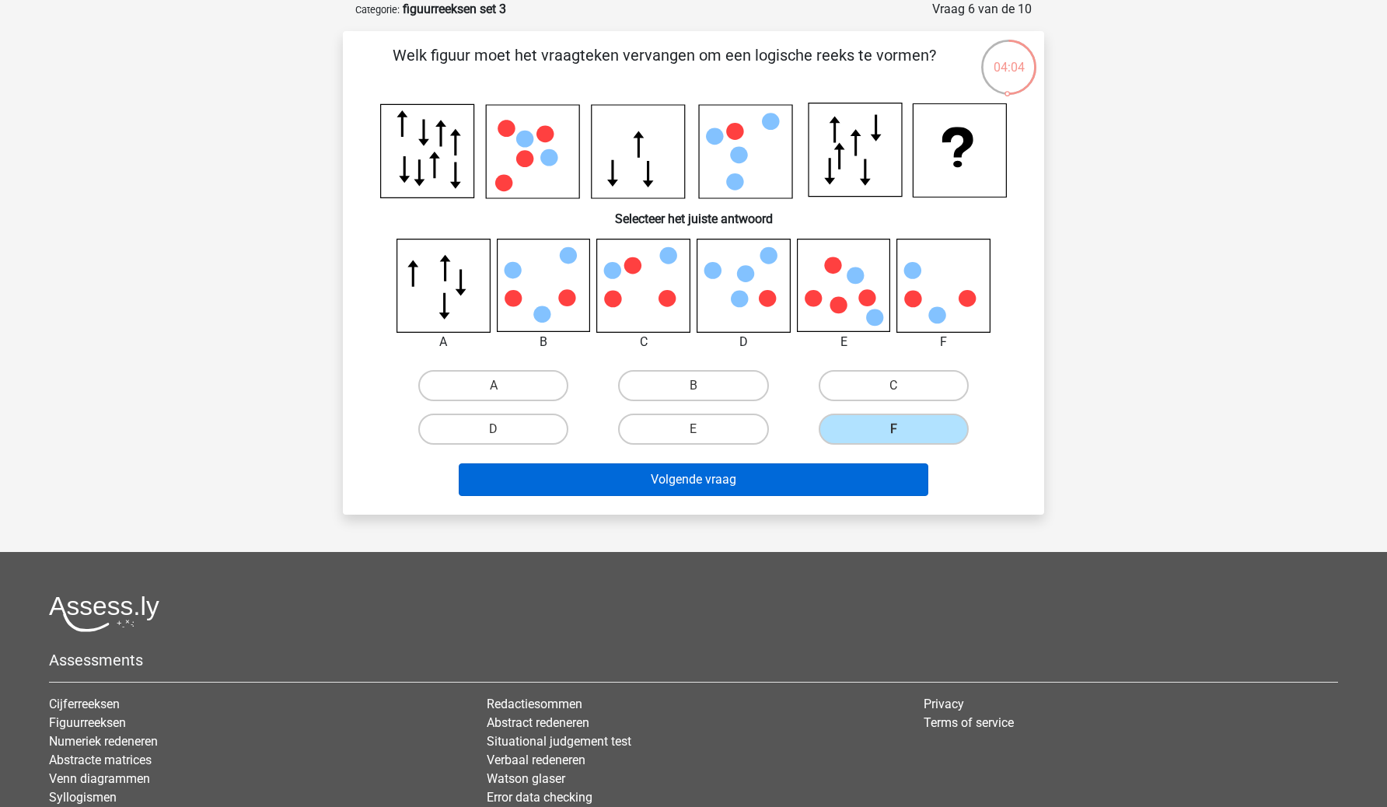
click at [870, 475] on button "Volgende vraag" at bounding box center [694, 480] width 471 height 33
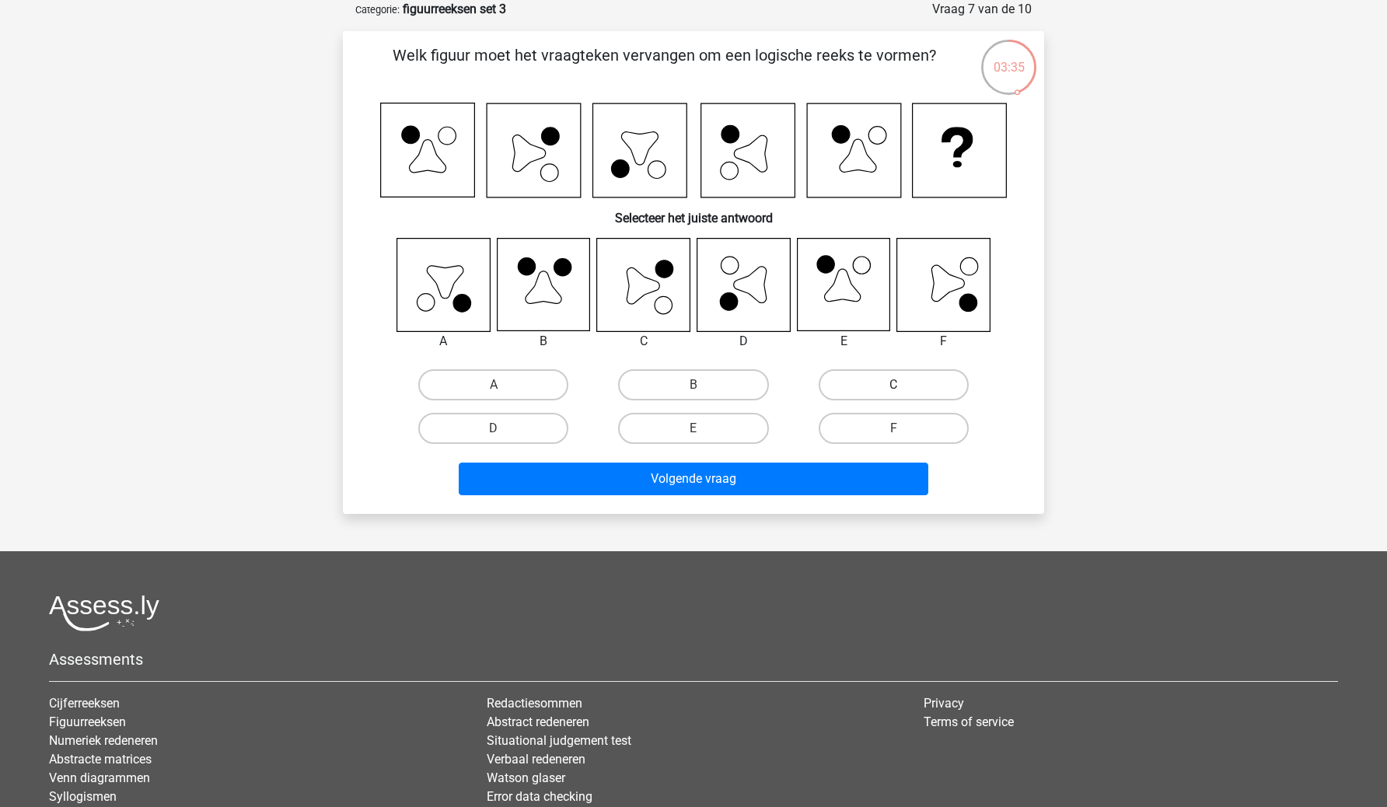
click at [888, 384] on label "C" at bounding box center [894, 384] width 150 height 31
click at [894, 385] on input "C" at bounding box center [899, 390] width 10 height 10
radio input "true"
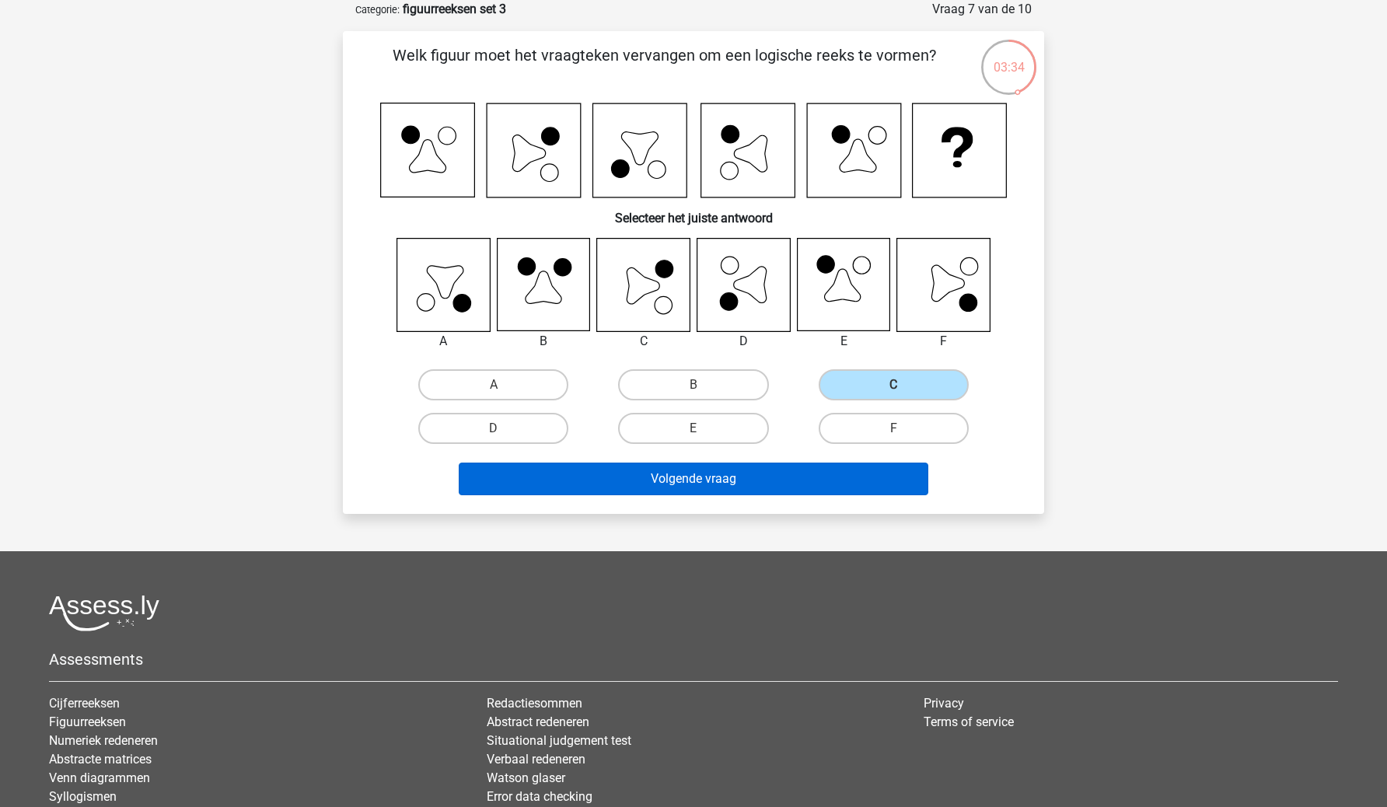
click at [801, 471] on button "Volgende vraag" at bounding box center [694, 479] width 471 height 33
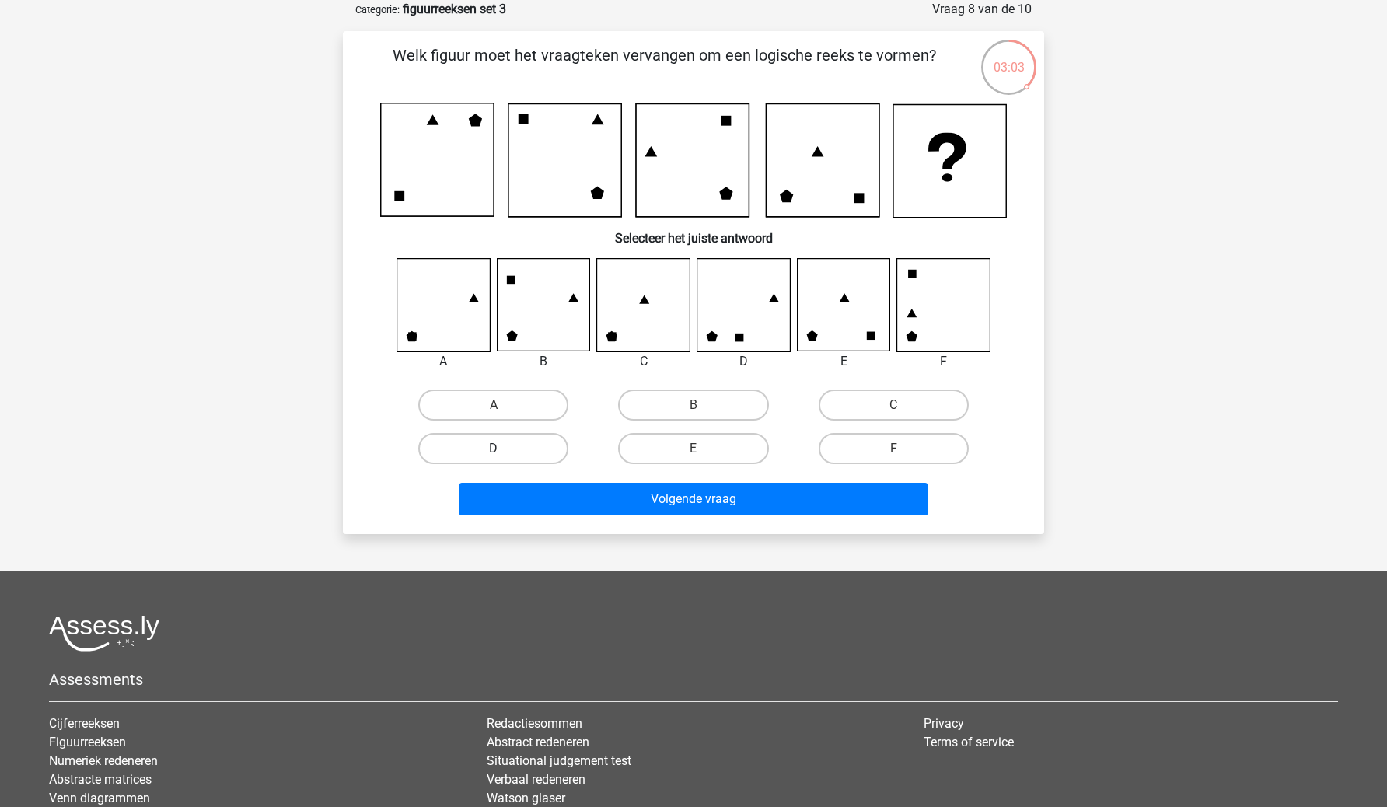
click at [537, 452] on label "D" at bounding box center [493, 448] width 150 height 31
click at [504, 452] on input "D" at bounding box center [499, 454] width 10 height 10
radio input "true"
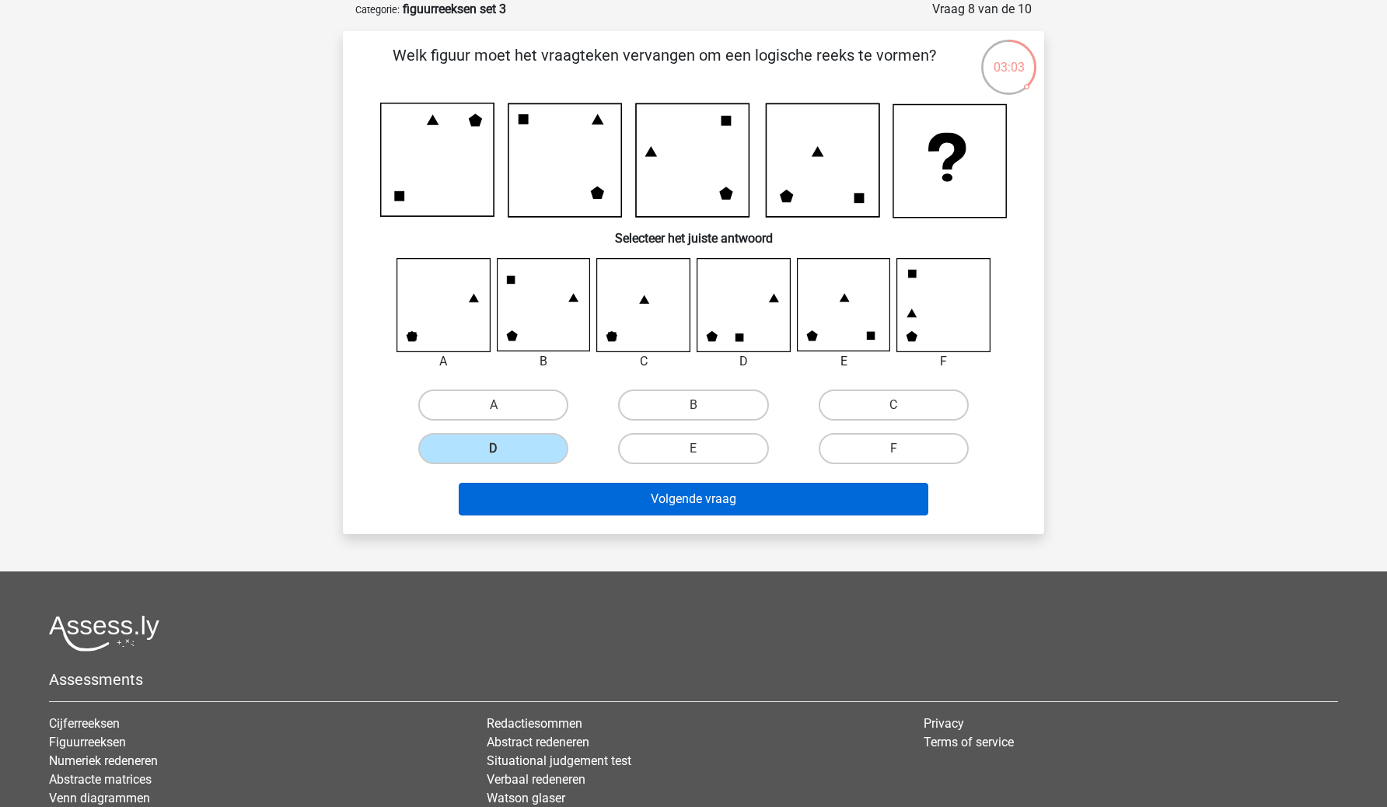
click at [573, 489] on button "Volgende vraag" at bounding box center [694, 499] width 471 height 33
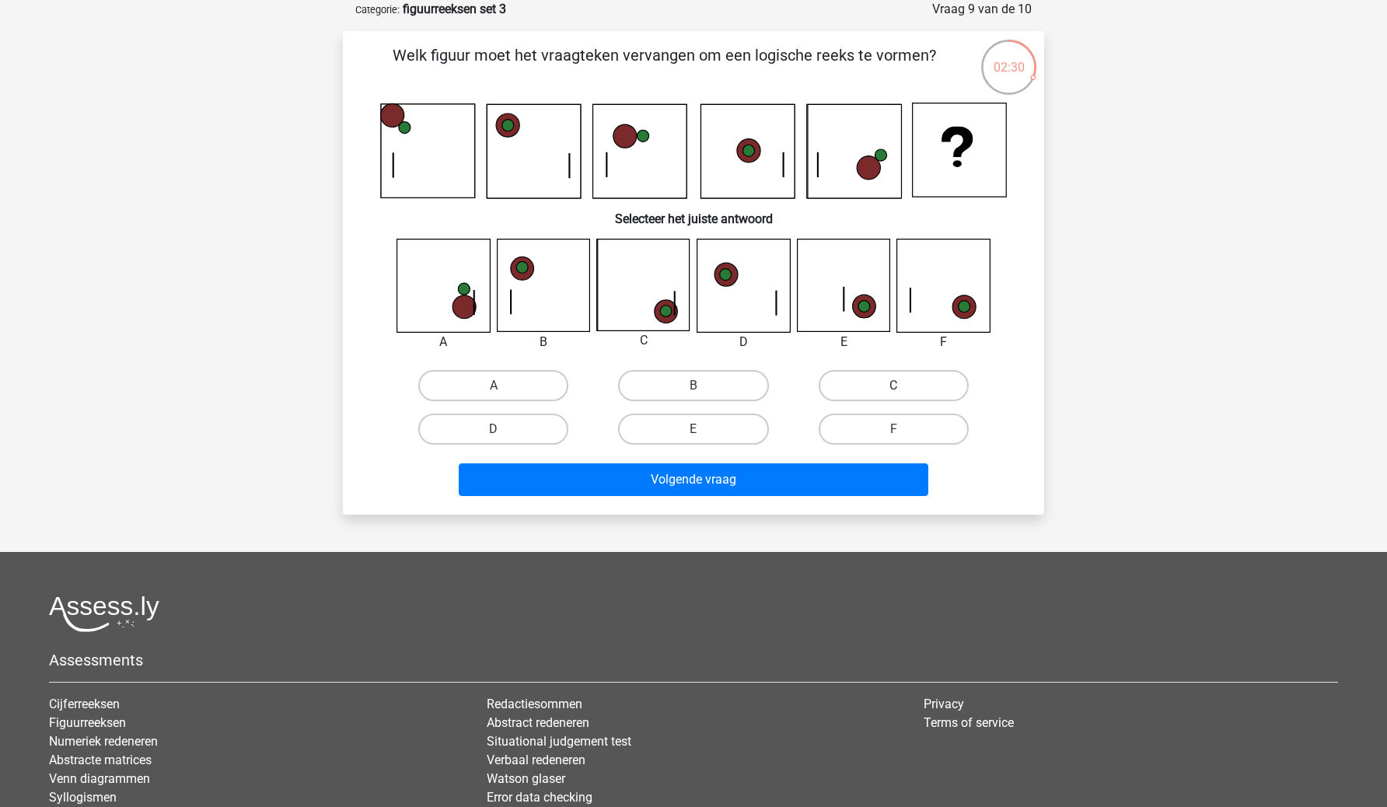
click at [872, 397] on label "C" at bounding box center [894, 385] width 150 height 31
click at [894, 396] on input "C" at bounding box center [899, 391] width 10 height 10
radio input "true"
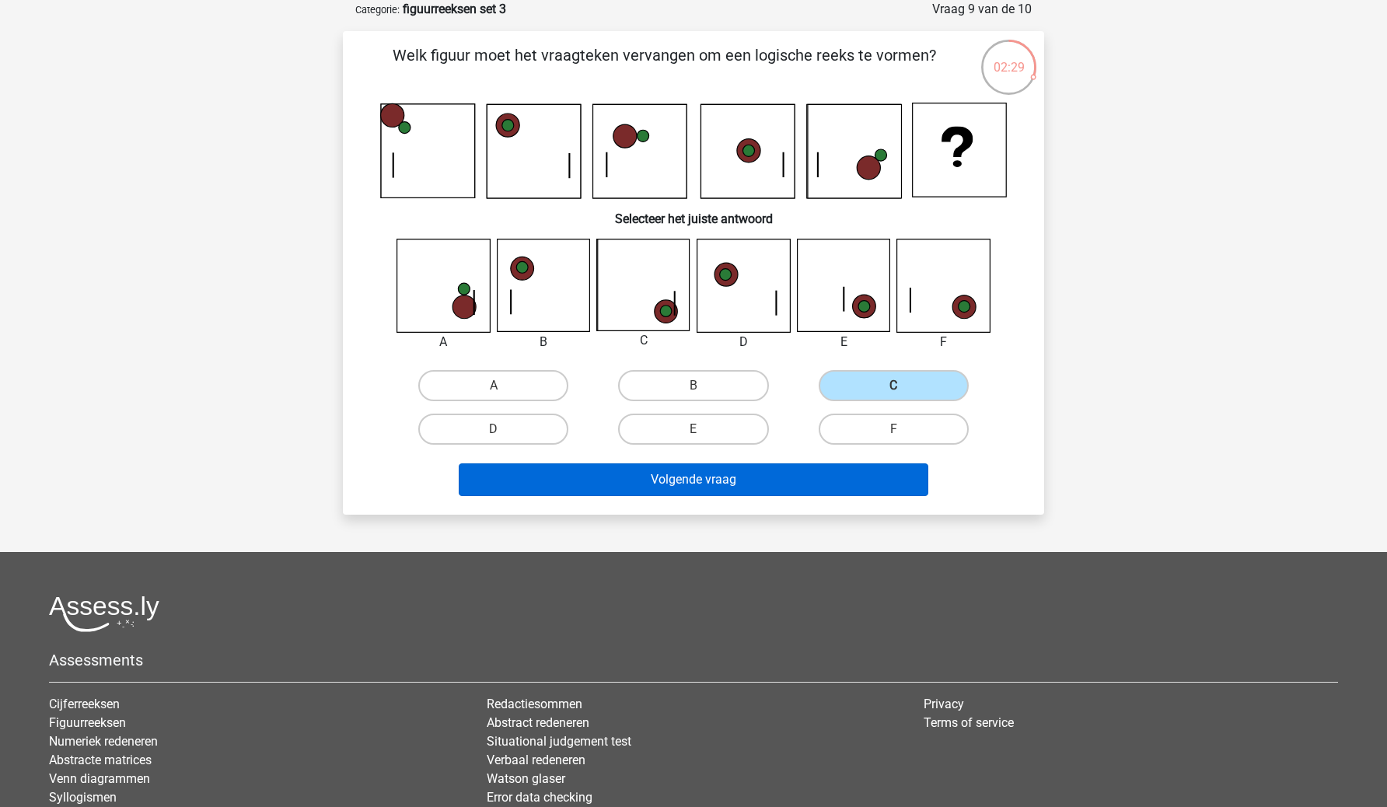
click at [817, 478] on button "Volgende vraag" at bounding box center [694, 480] width 471 height 33
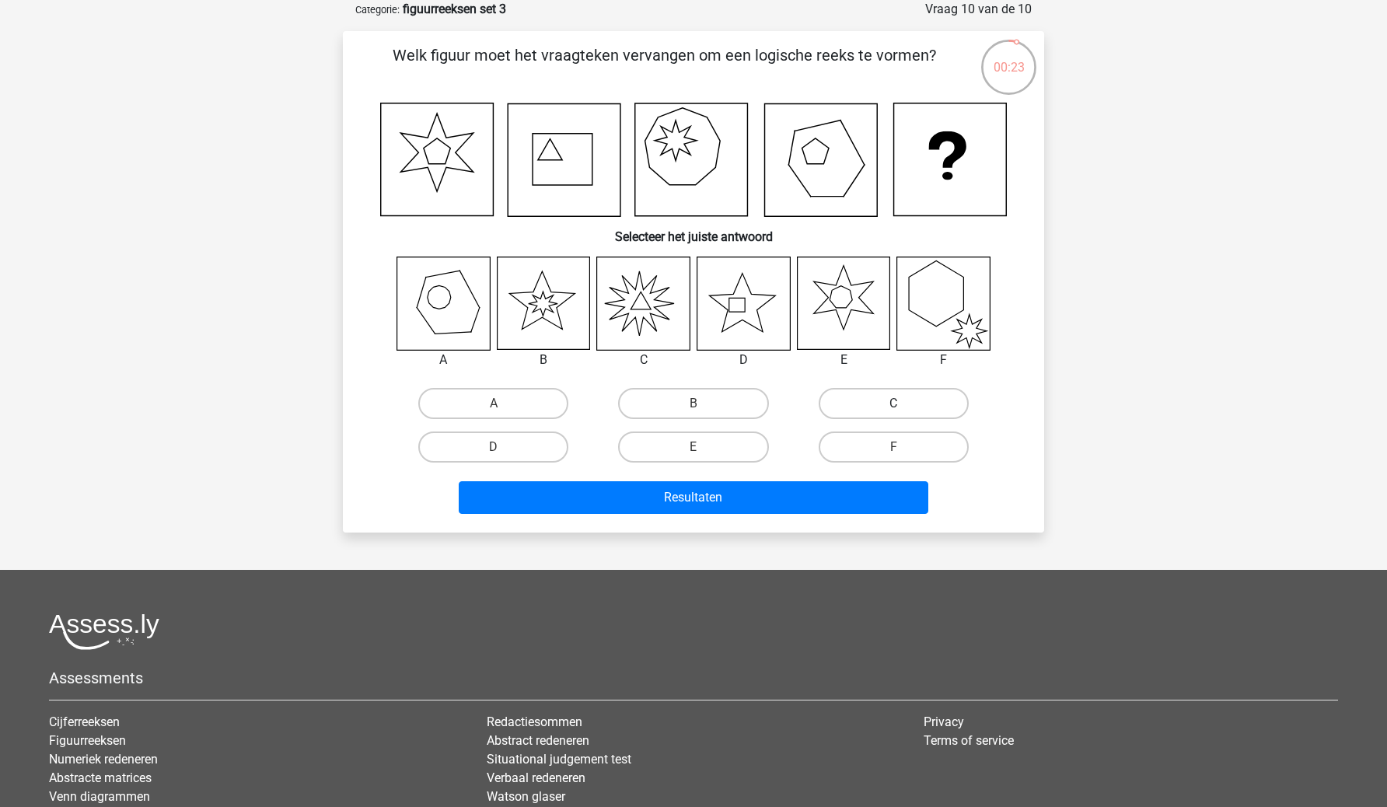
click at [863, 408] on label "C" at bounding box center [894, 403] width 150 height 31
click at [894, 408] on input "C" at bounding box center [899, 409] width 10 height 10
radio input "true"
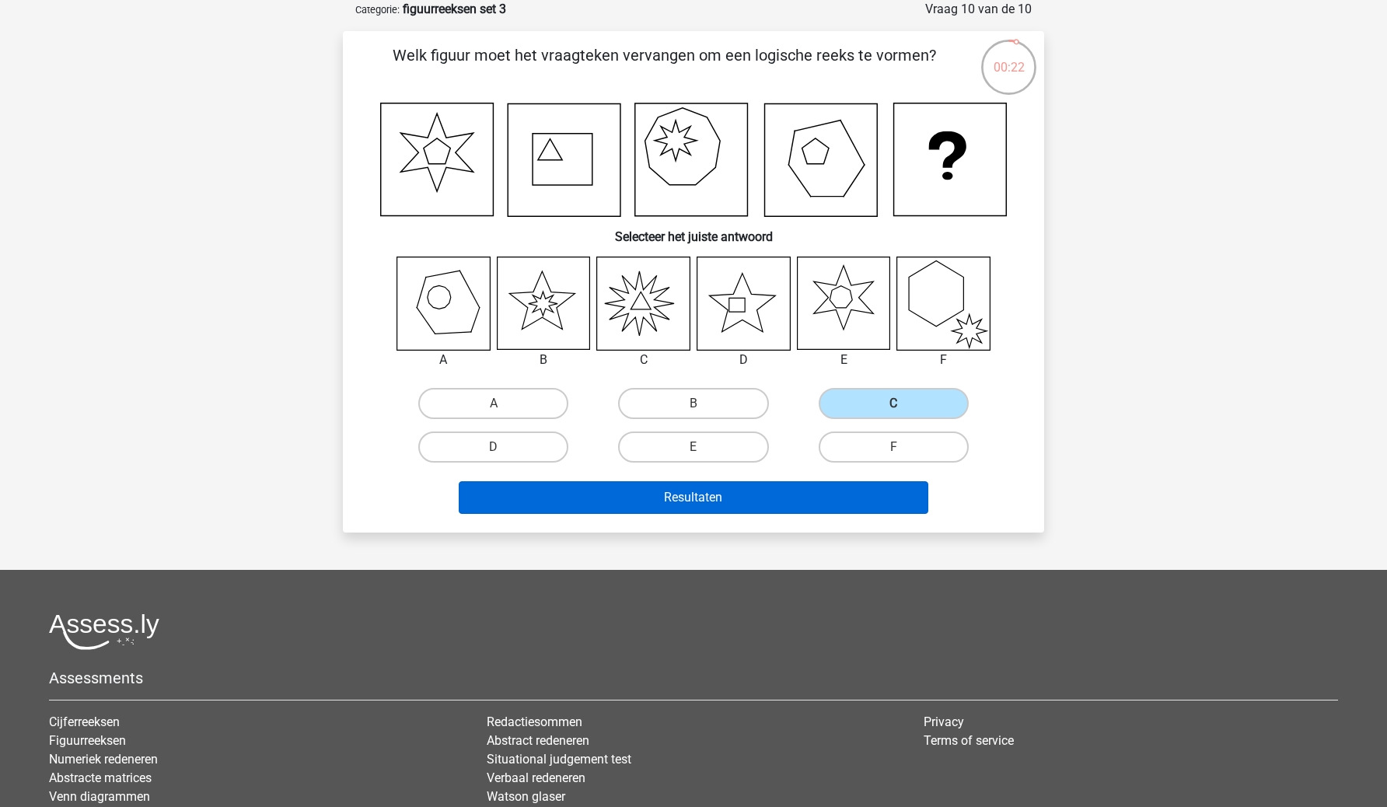
click at [830, 492] on button "Resultaten" at bounding box center [694, 497] width 471 height 33
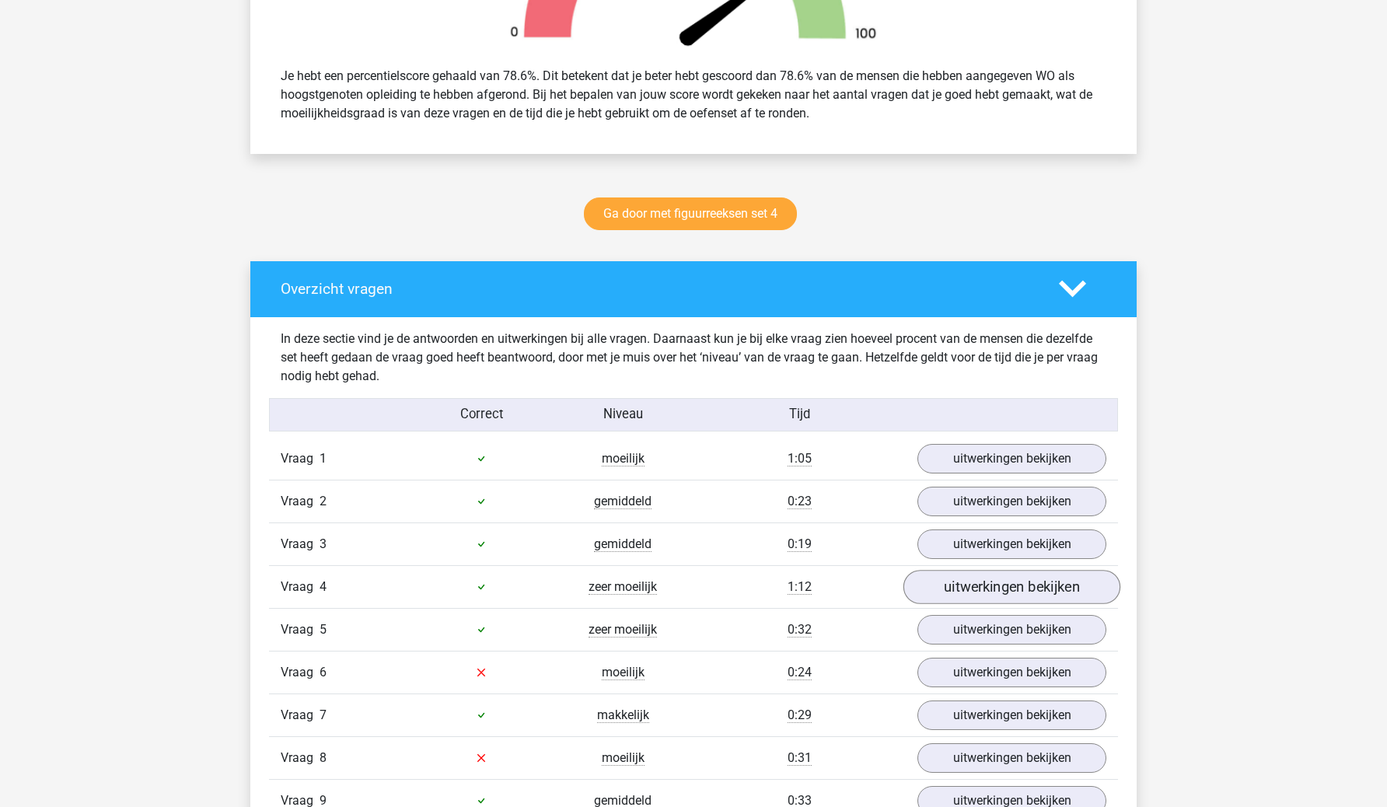
scroll to position [651, 0]
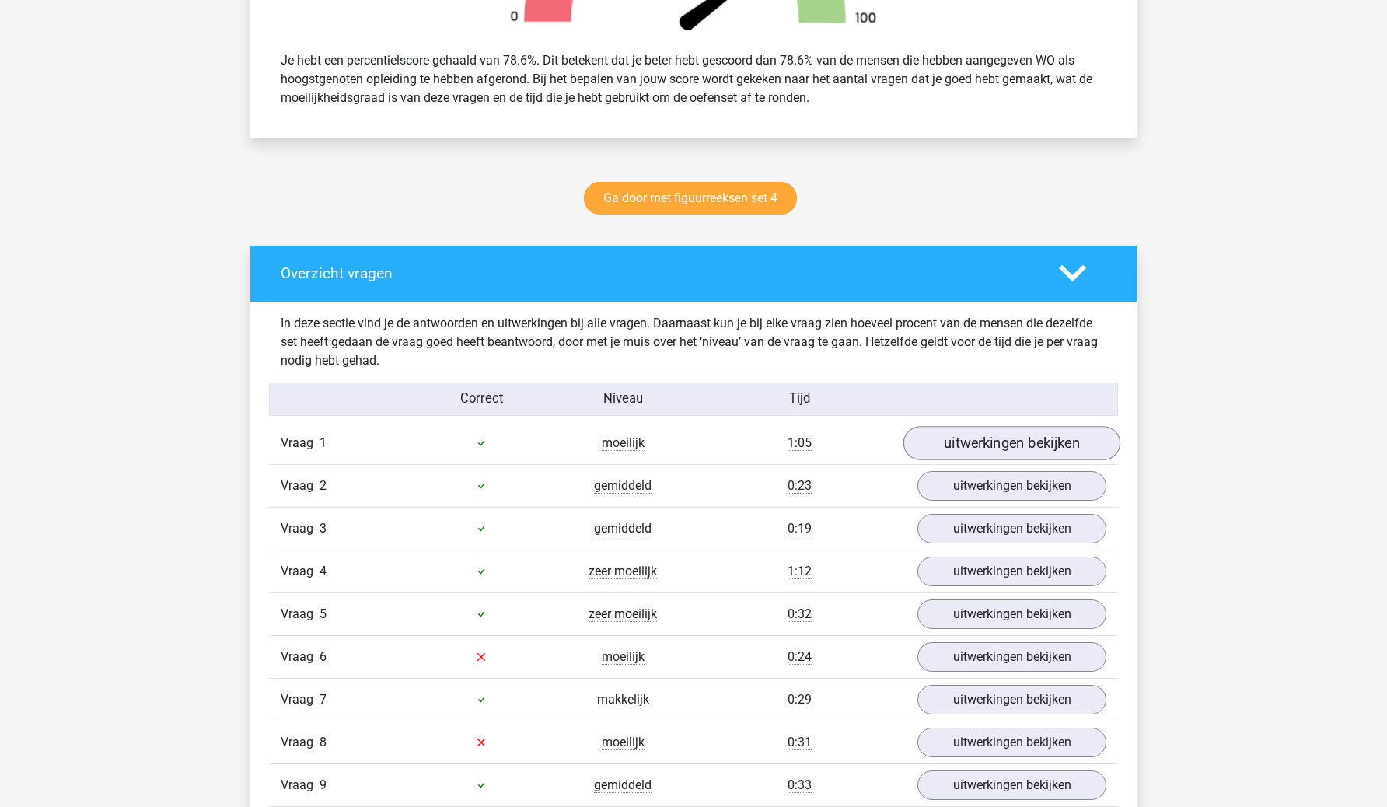
click at [1033, 444] on link "uitwerkingen bekijken" at bounding box center [1012, 443] width 217 height 34
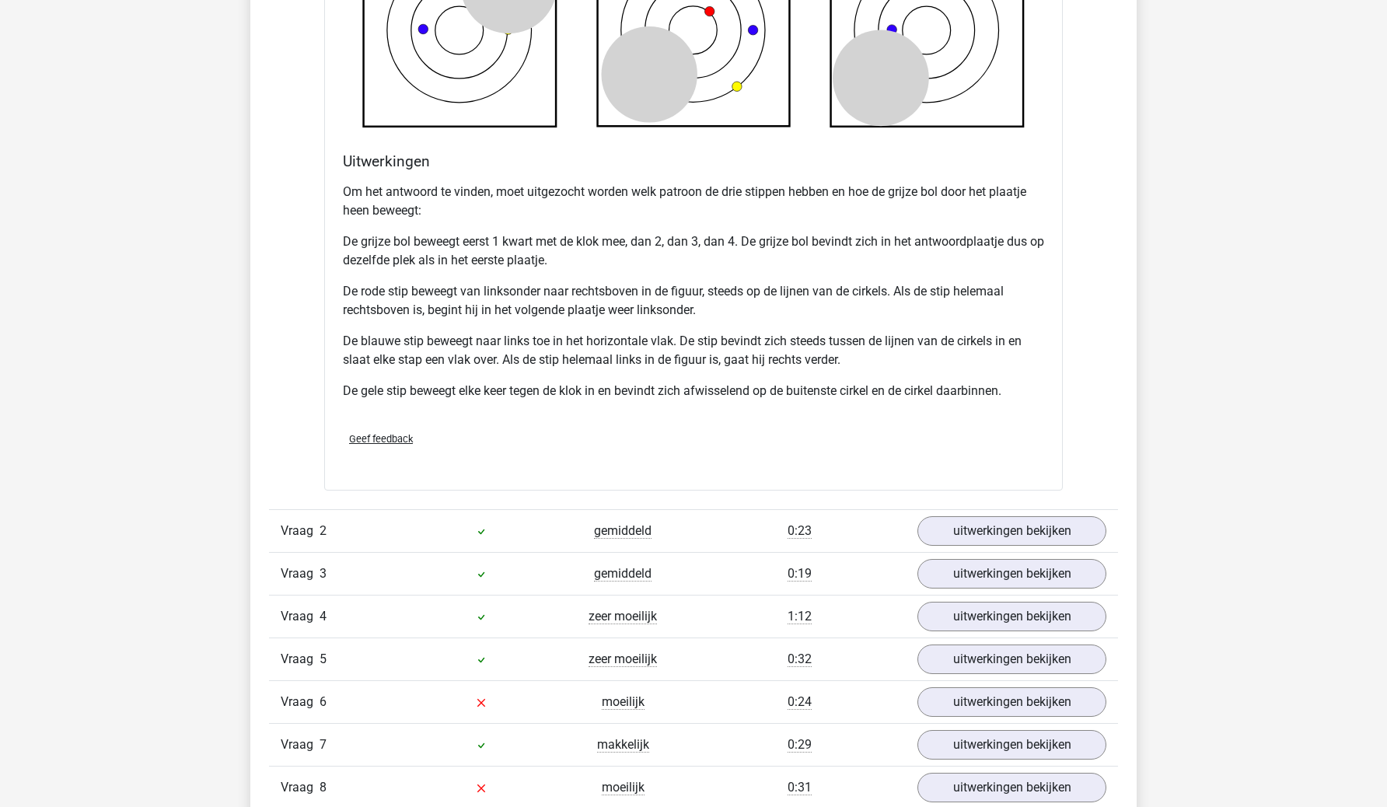
scroll to position [1671, 0]
click at [1013, 519] on link "uitwerkingen bekijken" at bounding box center [1012, 530] width 217 height 34
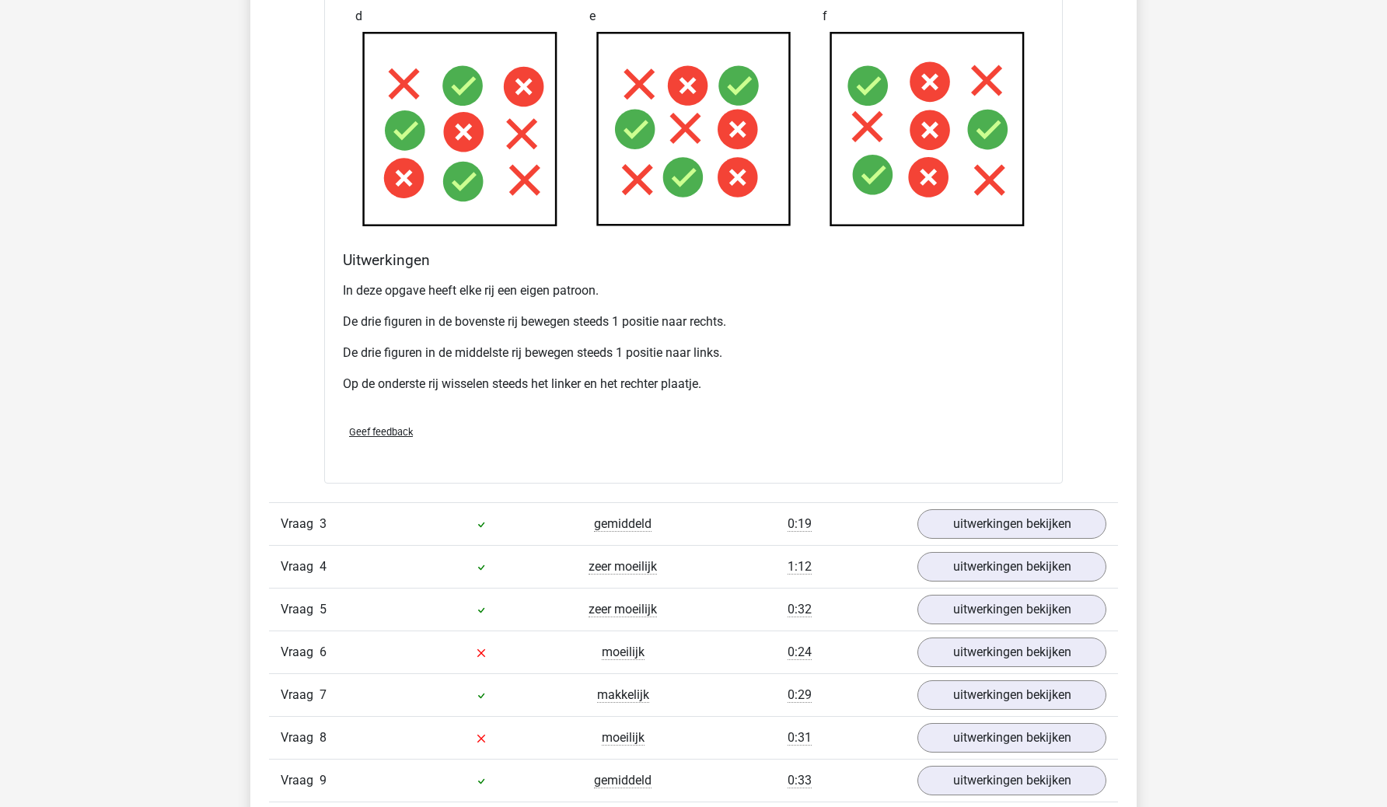
scroll to position [2682, 0]
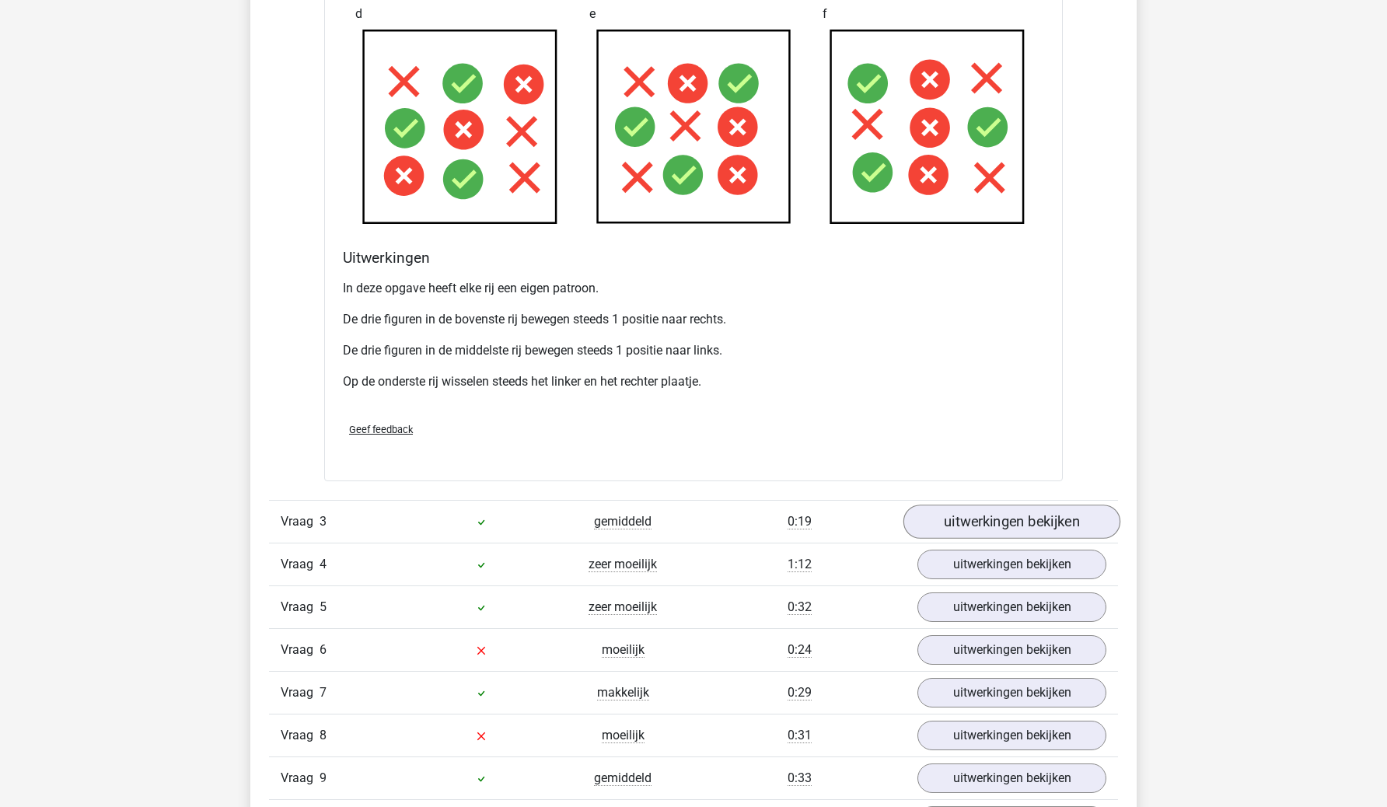
click at [1013, 522] on link "uitwerkingen bekijken" at bounding box center [1012, 523] width 217 height 34
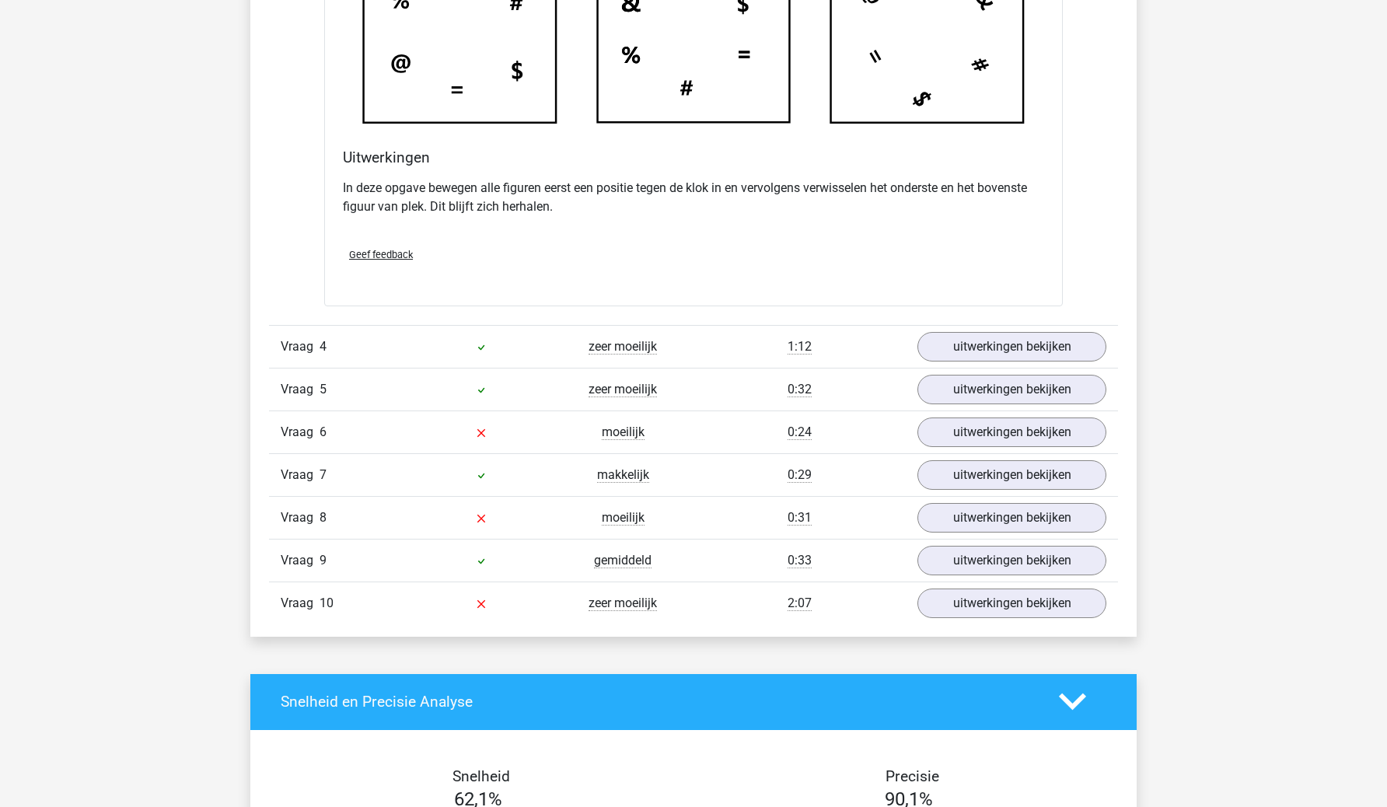
scroll to position [3851, 0]
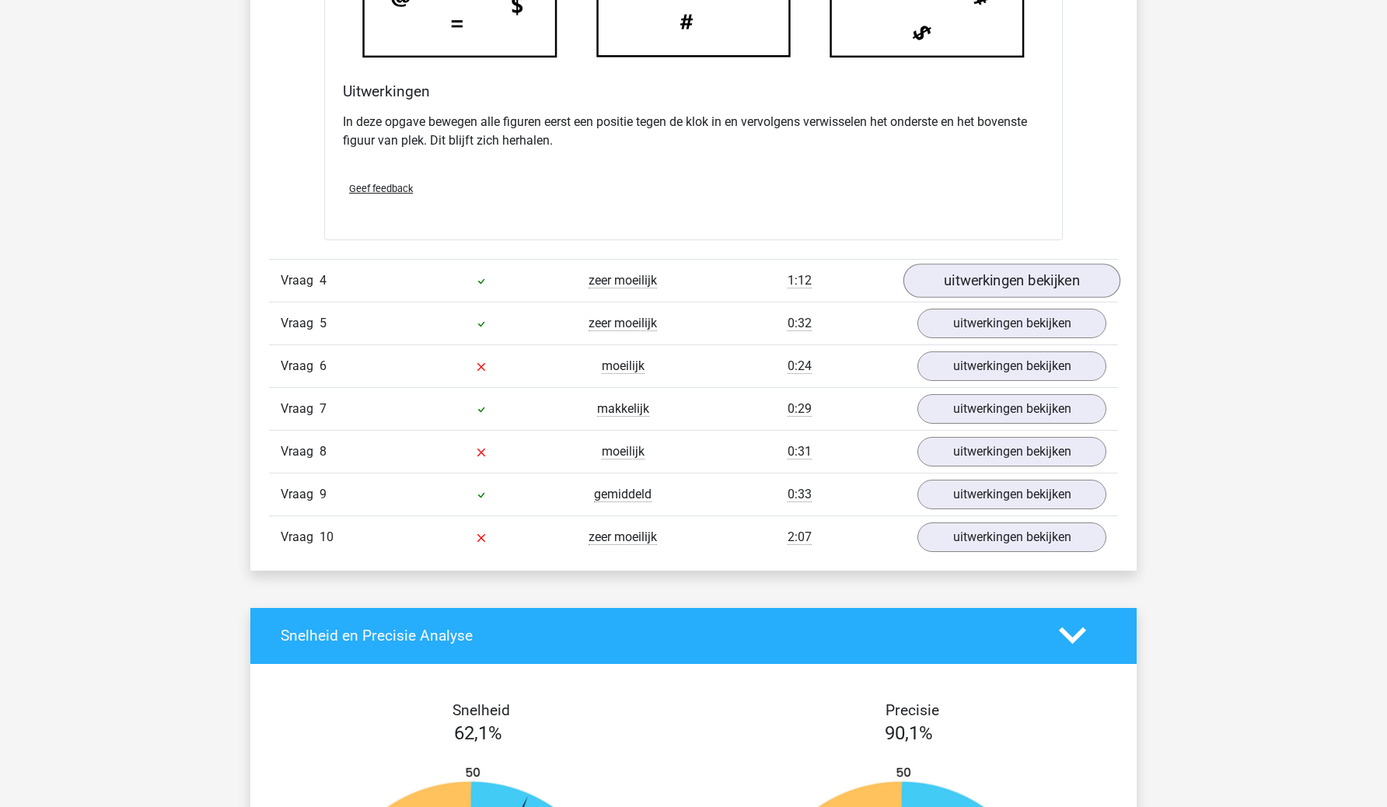
click at [1051, 282] on link "uitwerkingen bekijken" at bounding box center [1012, 281] width 217 height 34
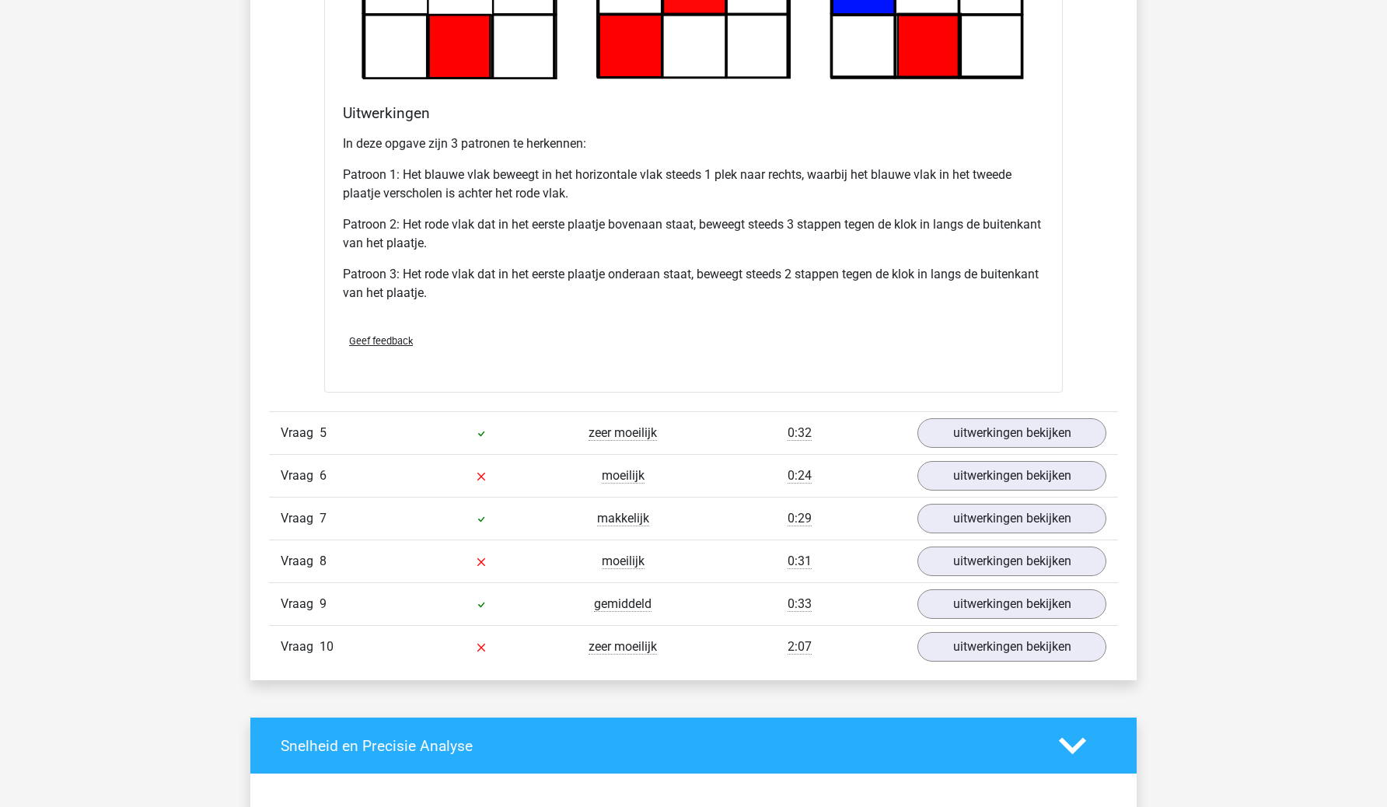
scroll to position [4764, 0]
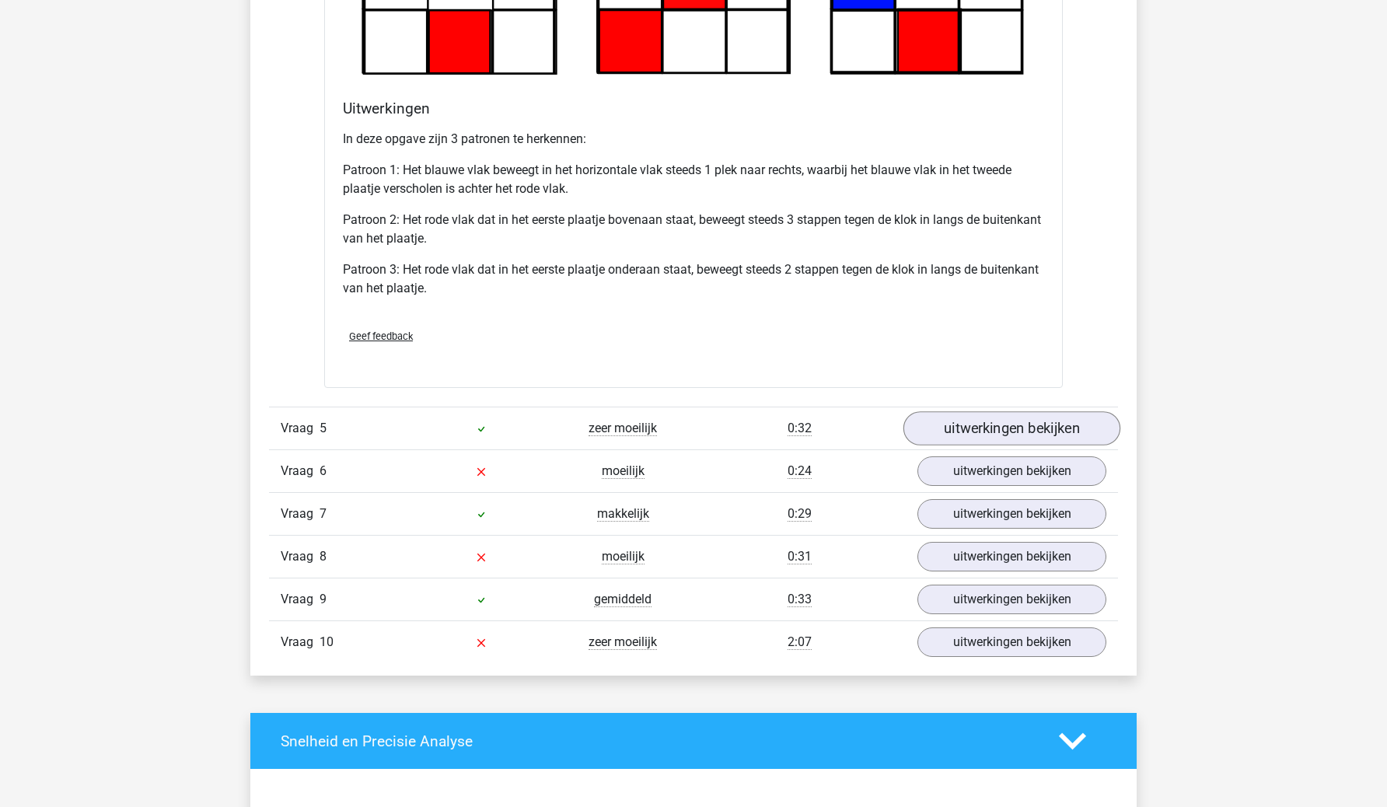
click at [986, 427] on link "uitwerkingen bekijken" at bounding box center [1012, 429] width 217 height 34
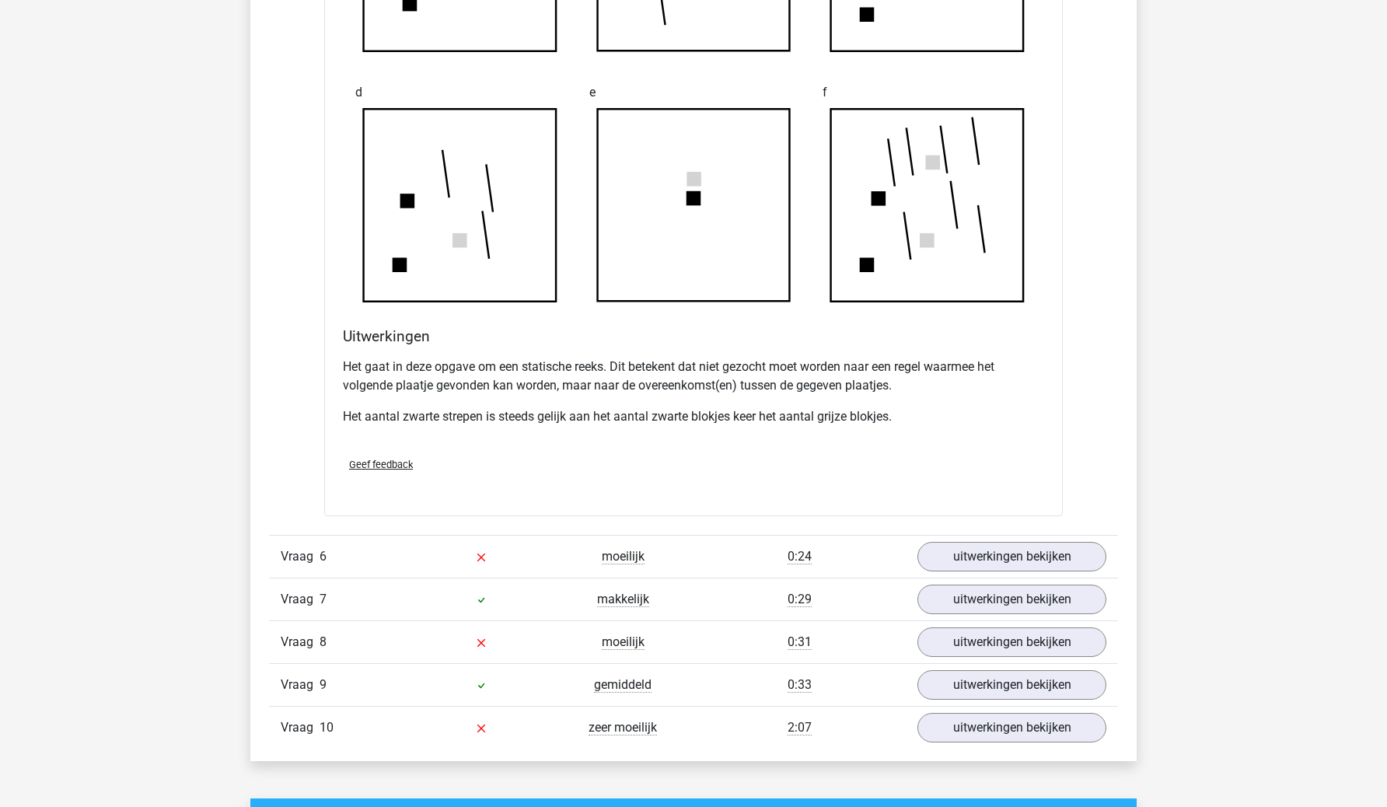
scroll to position [5601, 0]
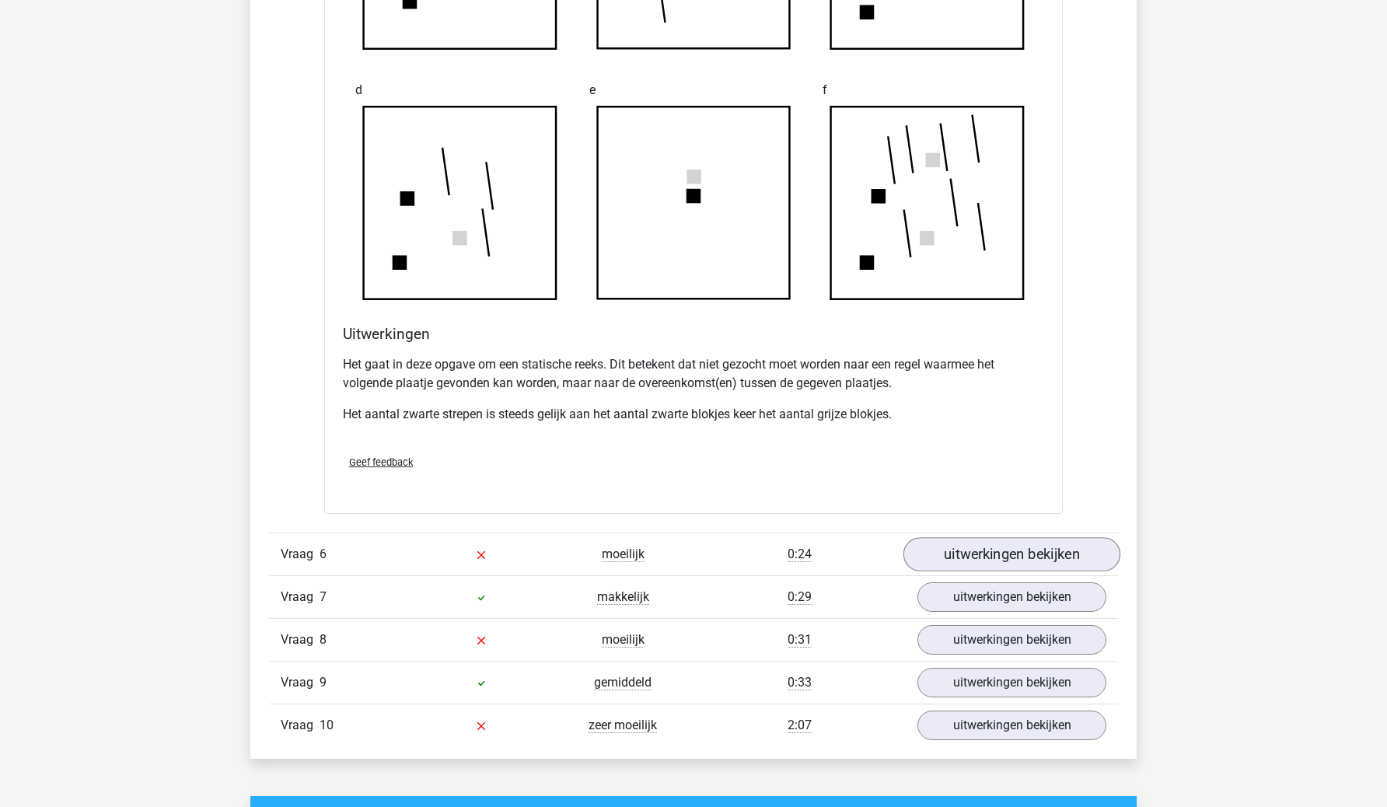
click at [999, 555] on link "uitwerkingen bekijken" at bounding box center [1012, 554] width 217 height 34
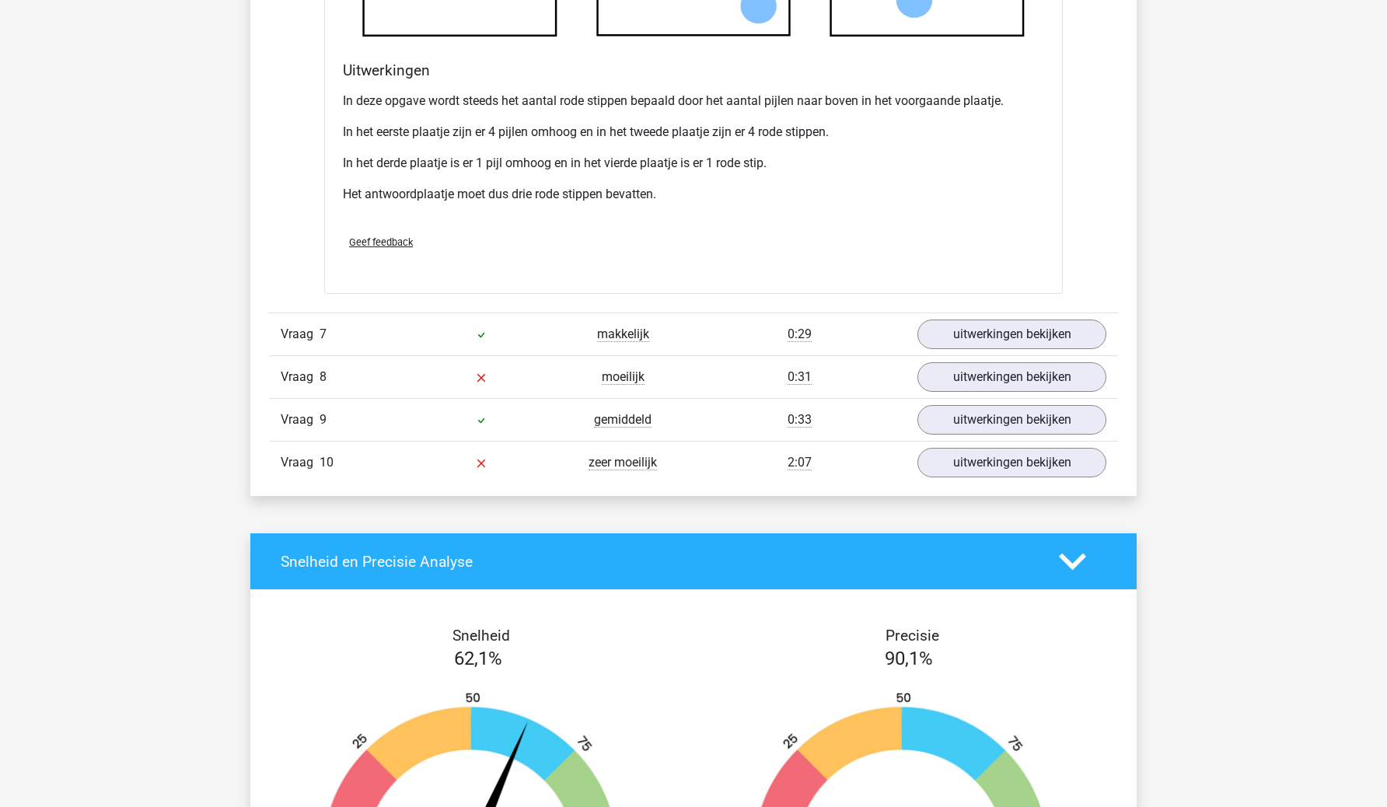
scroll to position [6820, 0]
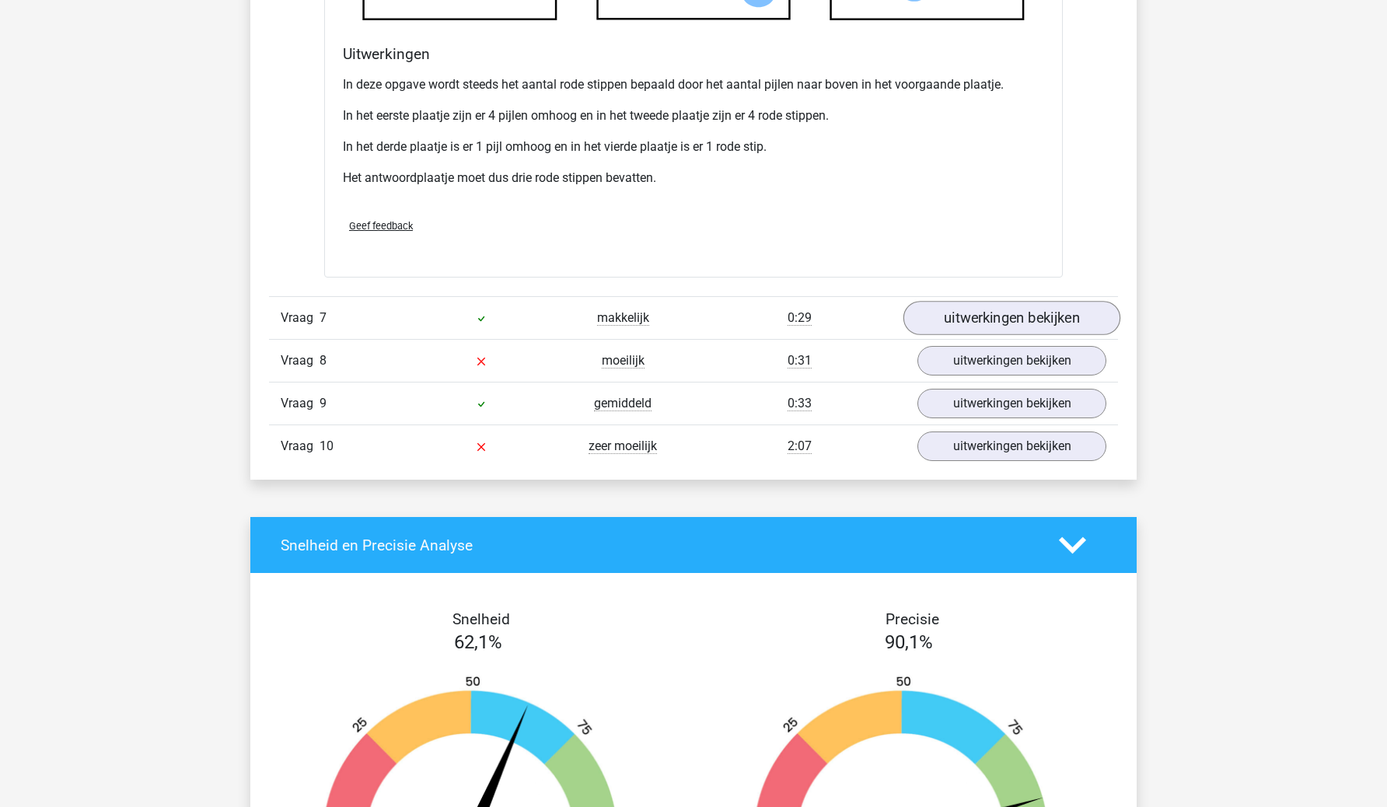
click at [1041, 305] on link "uitwerkingen bekijken" at bounding box center [1012, 318] width 217 height 34
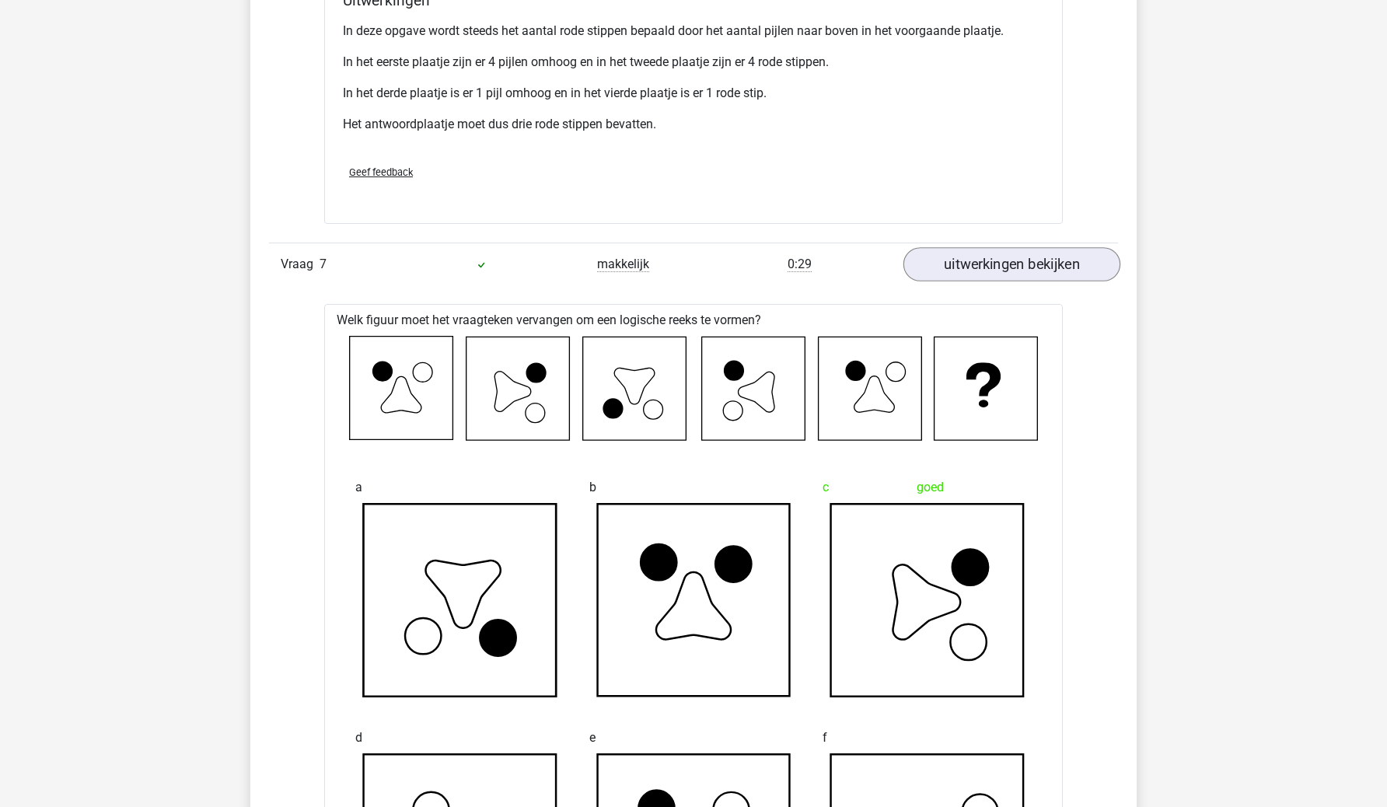
scroll to position [6874, 0]
click at [1051, 247] on link "uitwerkingen bekijken" at bounding box center [1012, 264] width 217 height 34
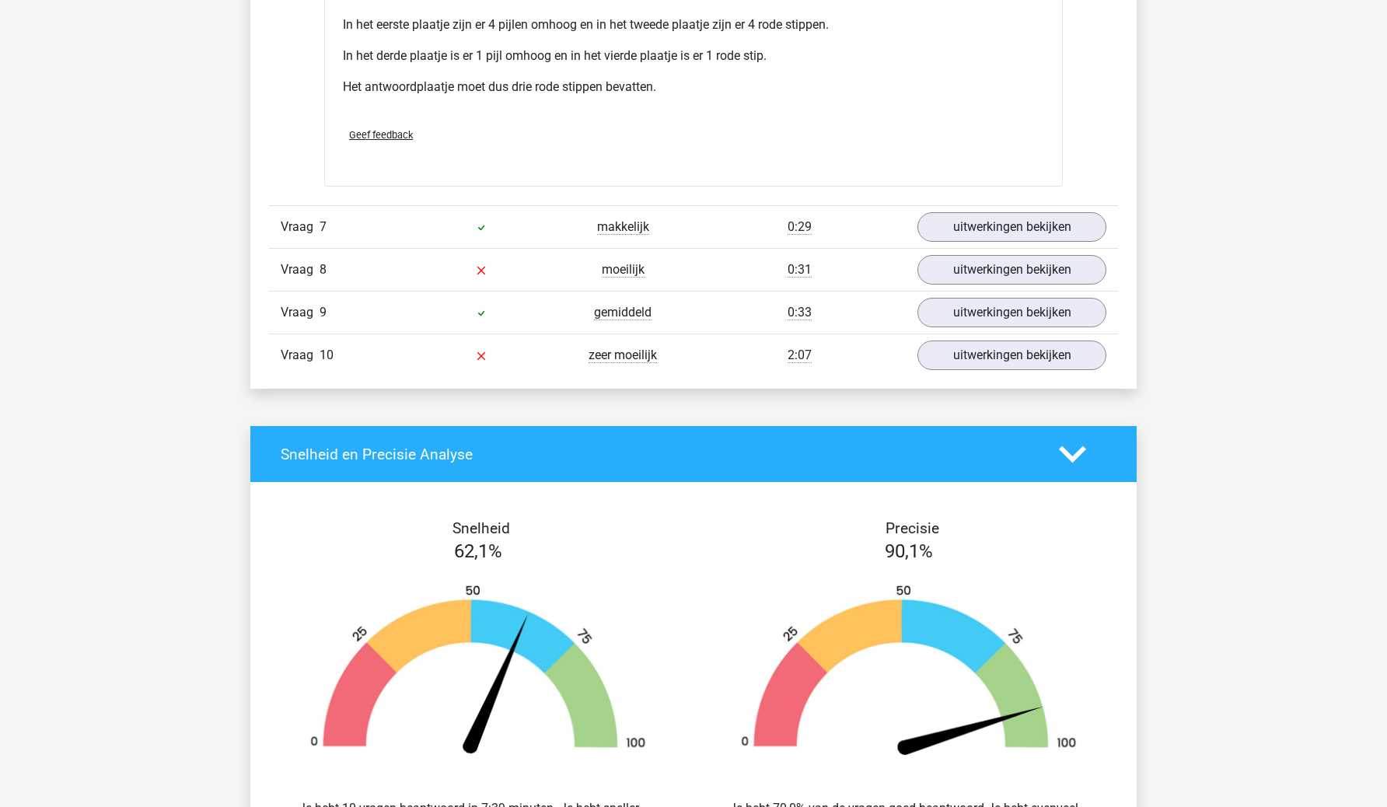
scroll to position [6912, 0]
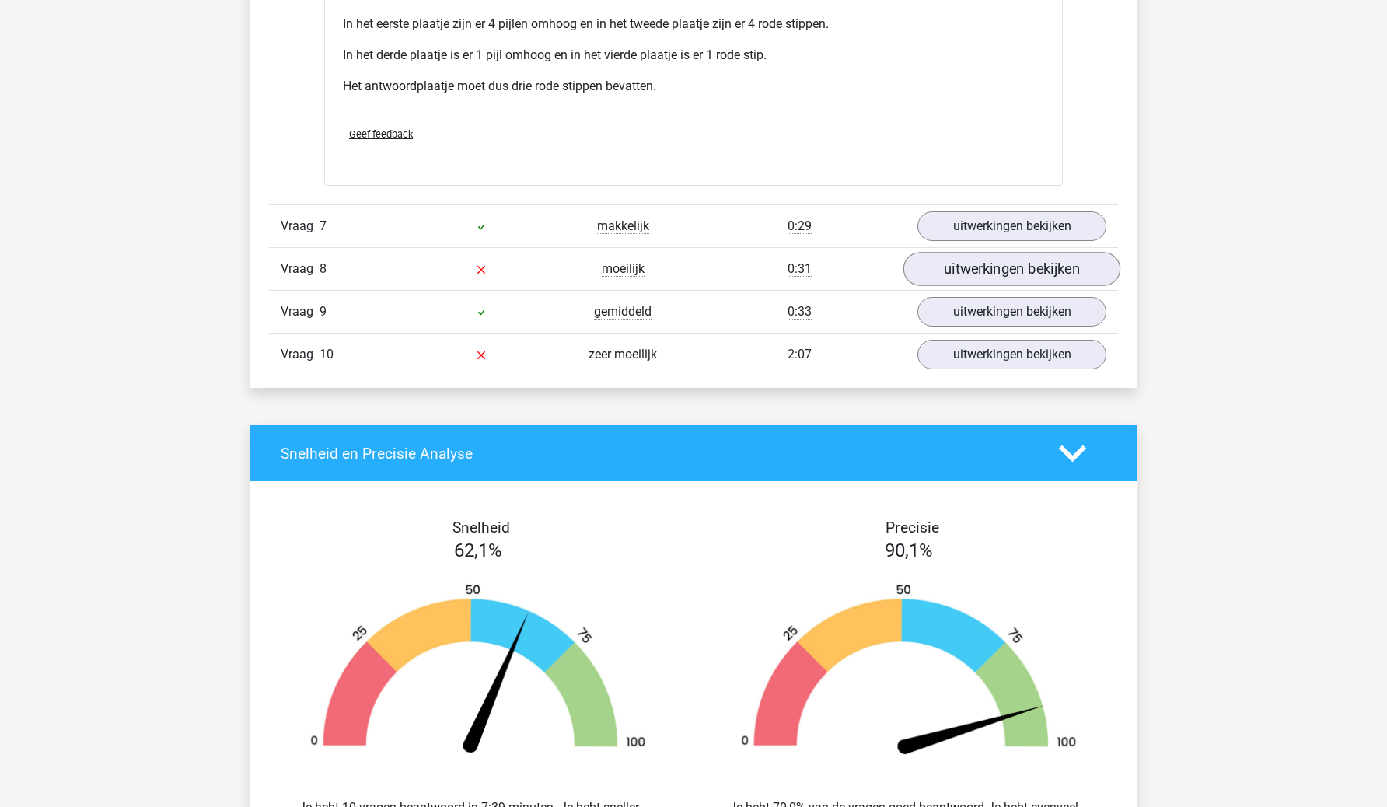
click at [1044, 270] on link "uitwerkingen bekijken" at bounding box center [1012, 269] width 217 height 34
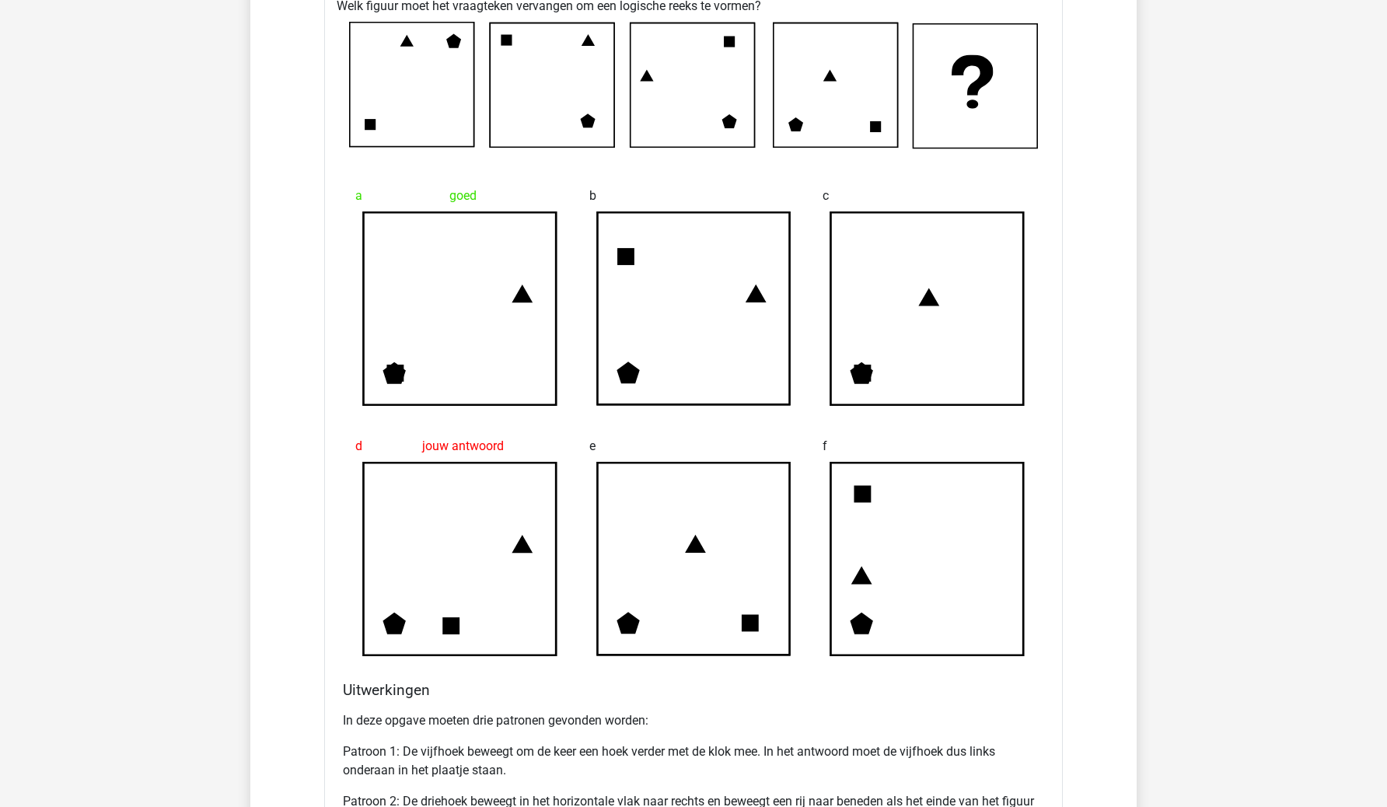
scroll to position [7091, 0]
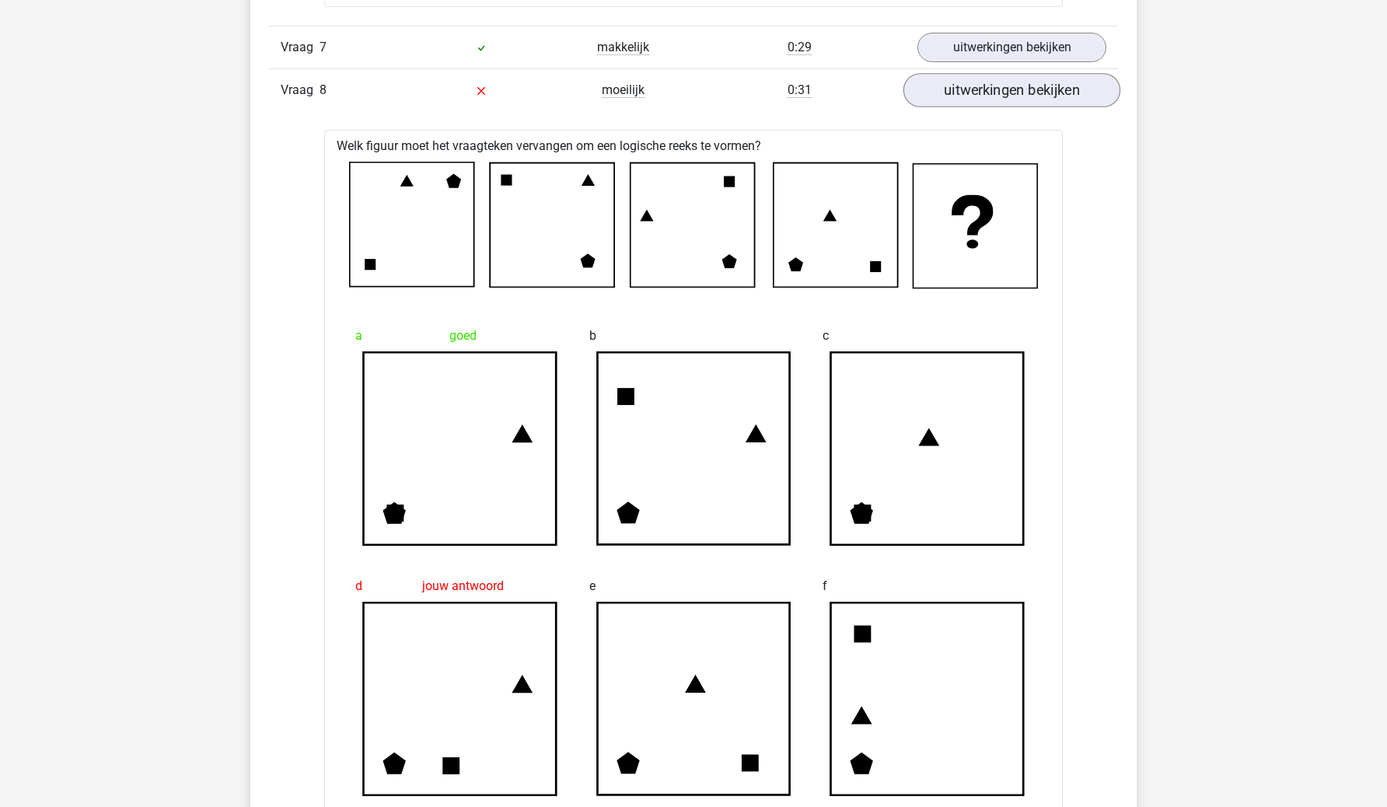
click at [1044, 102] on link "uitwerkingen bekijken" at bounding box center [1012, 90] width 217 height 34
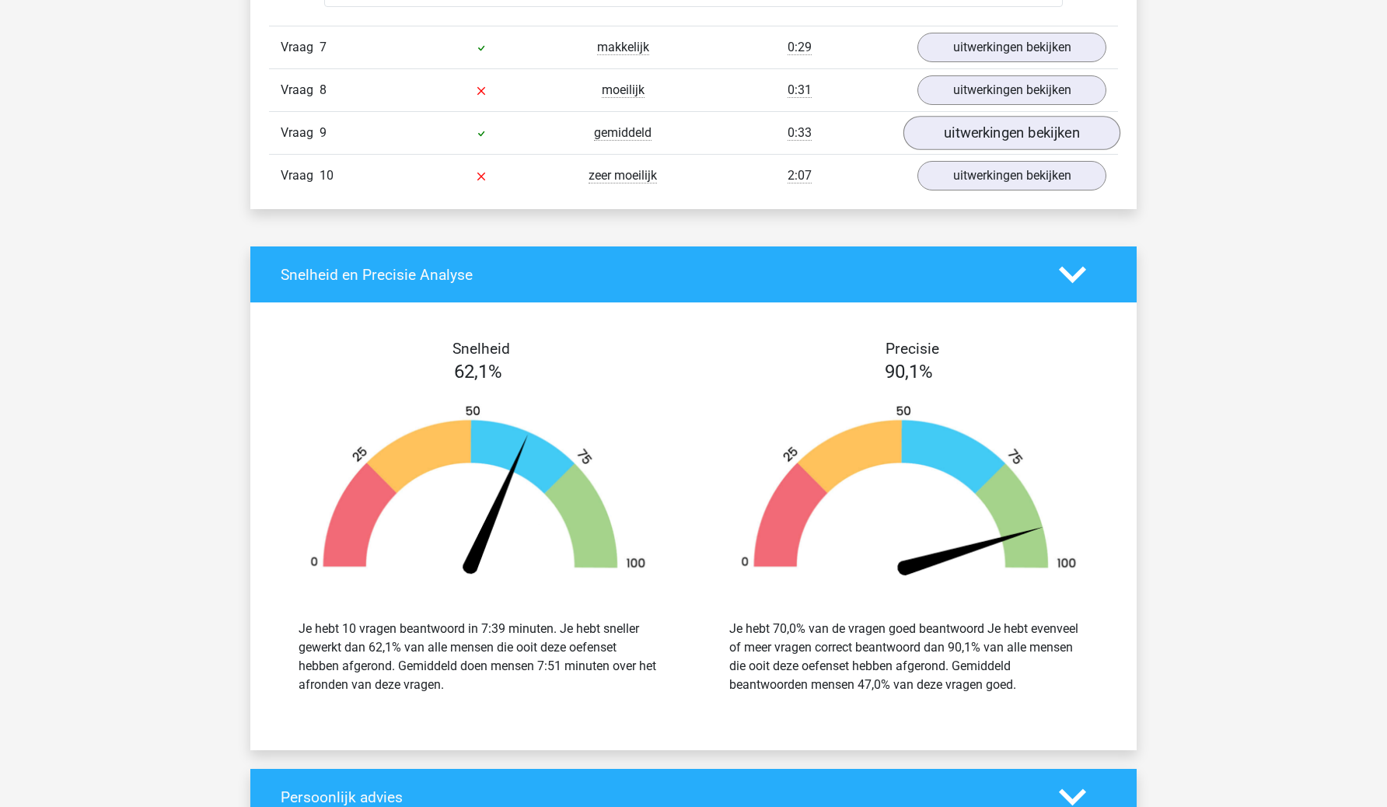
click at [1014, 137] on link "uitwerkingen bekijken" at bounding box center [1012, 133] width 217 height 34
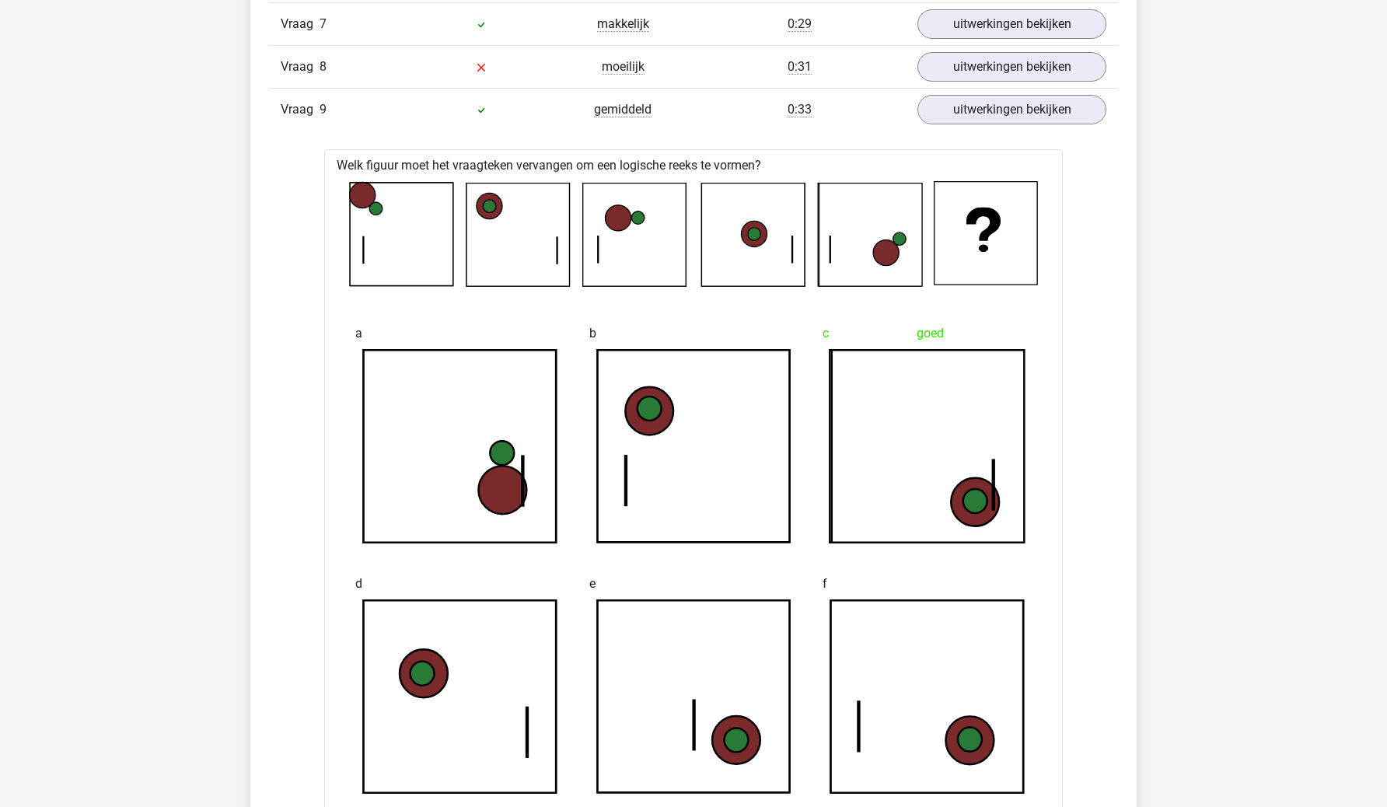
scroll to position [7115, 0]
click at [1032, 97] on link "uitwerkingen bekijken" at bounding box center [1012, 109] width 217 height 34
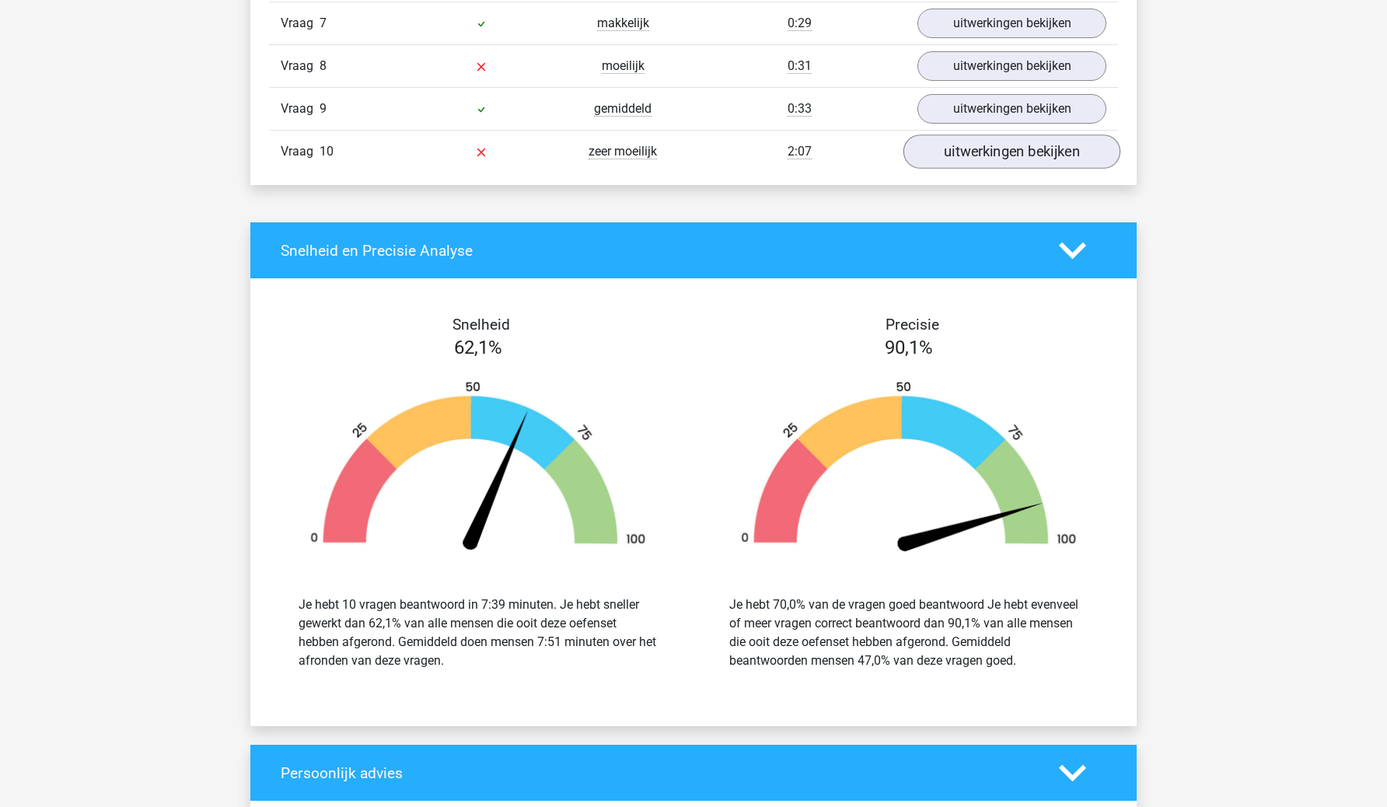
click at [1020, 163] on link "uitwerkingen bekijken" at bounding box center [1012, 152] width 217 height 34
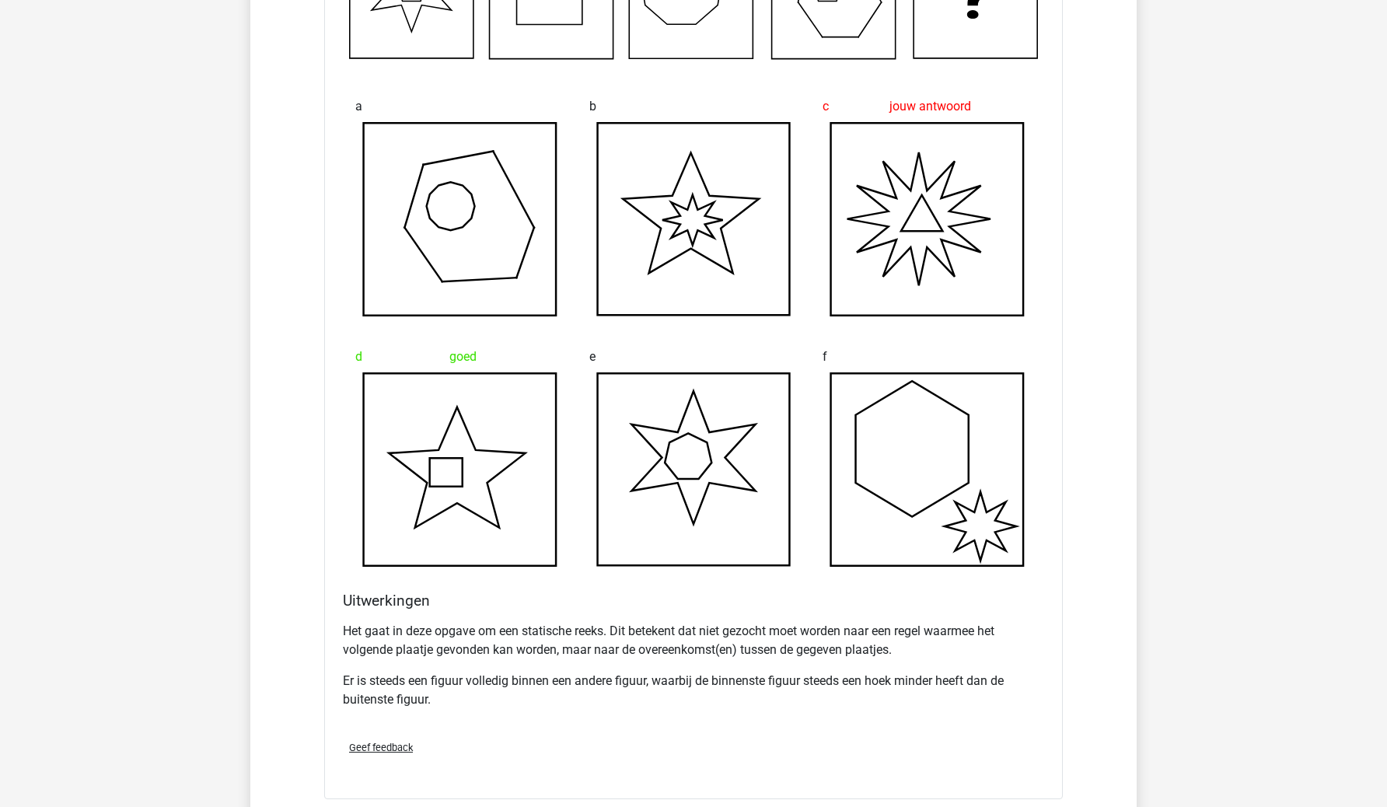
scroll to position [7408, 0]
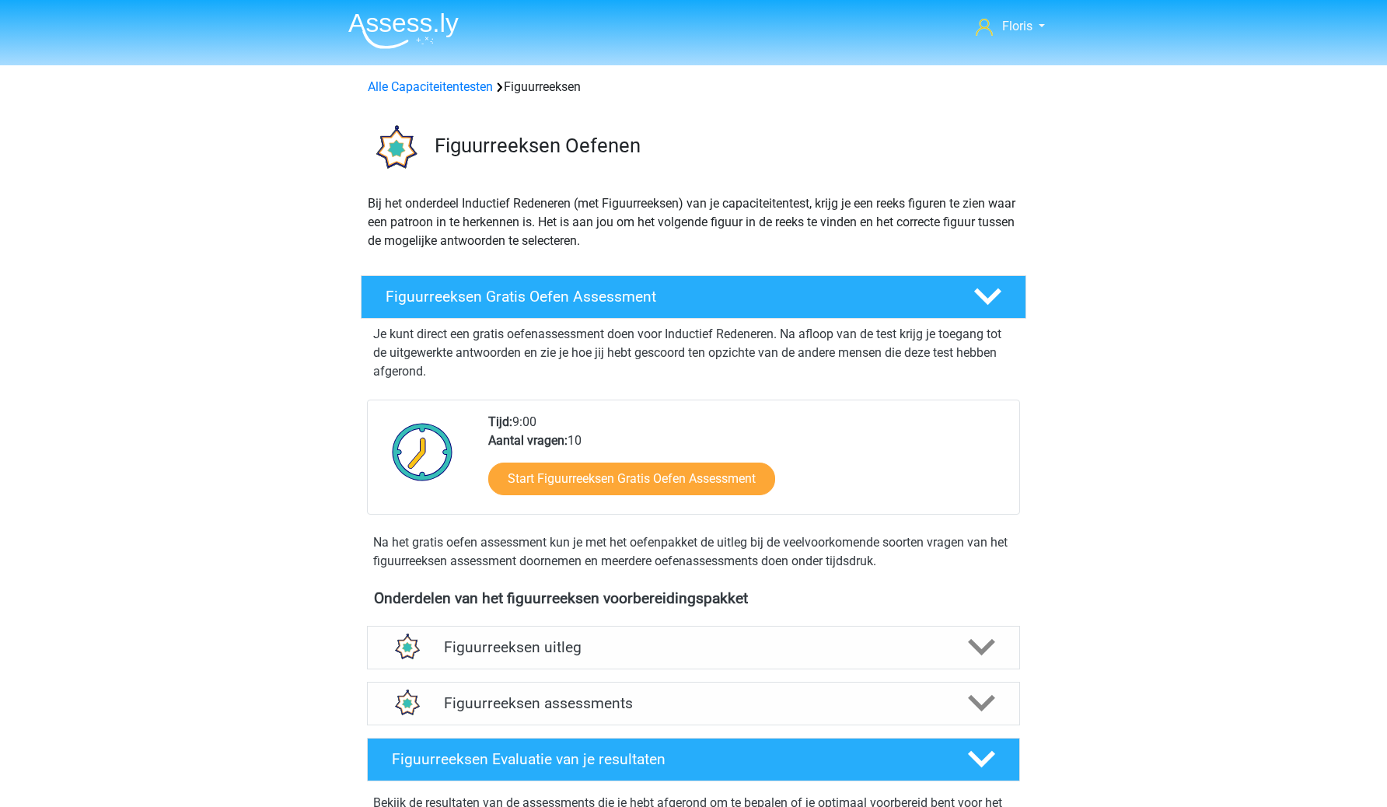
scroll to position [223, 0]
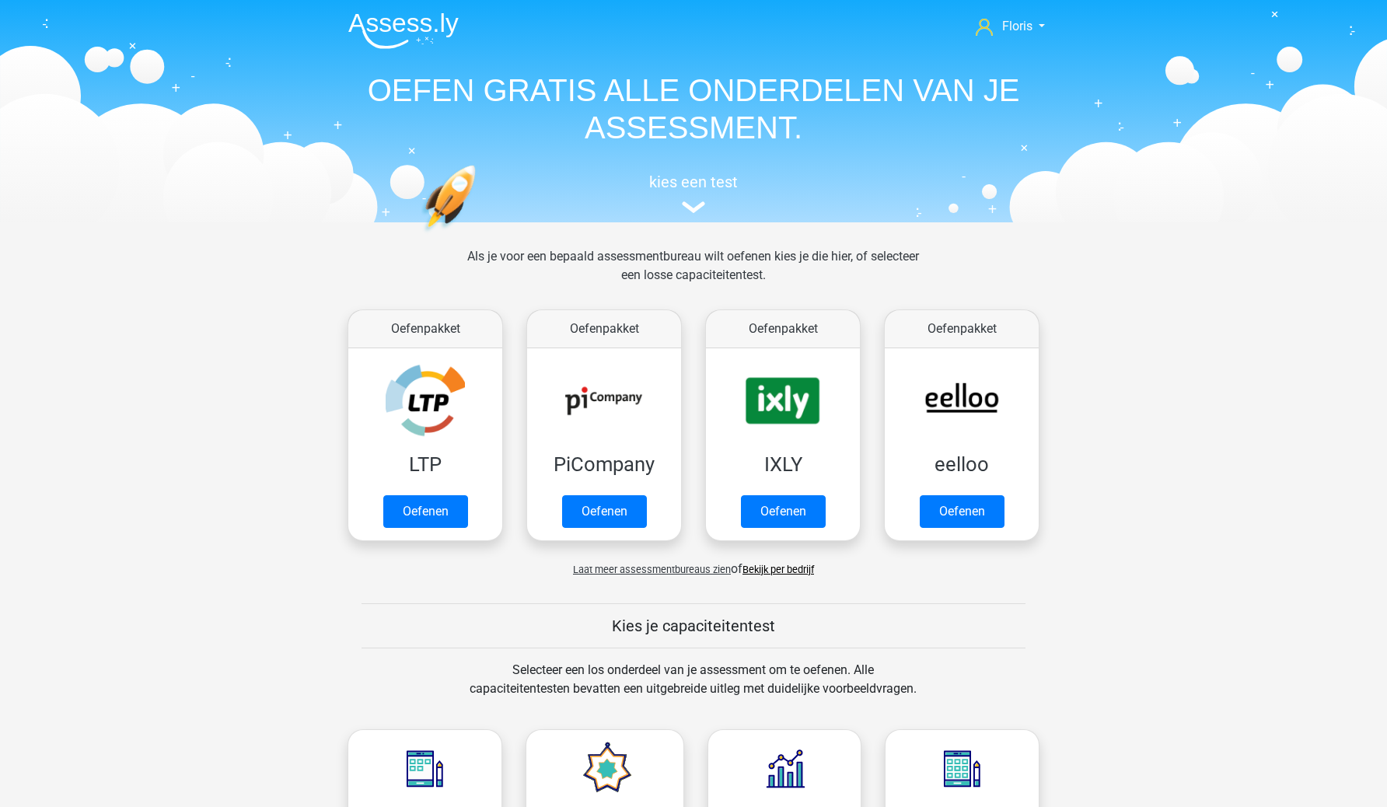
scroll to position [660, 0]
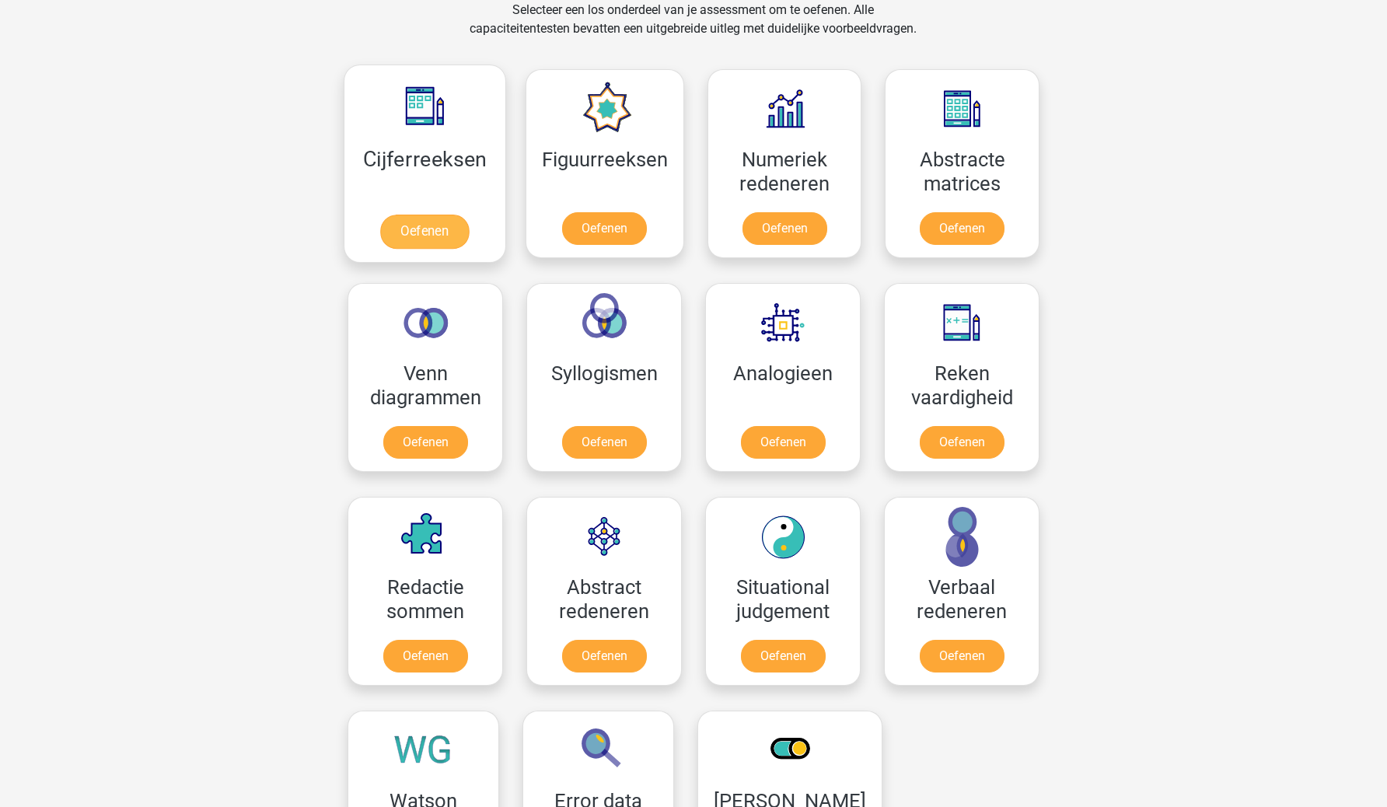
click at [410, 236] on link "Oefenen" at bounding box center [424, 232] width 89 height 34
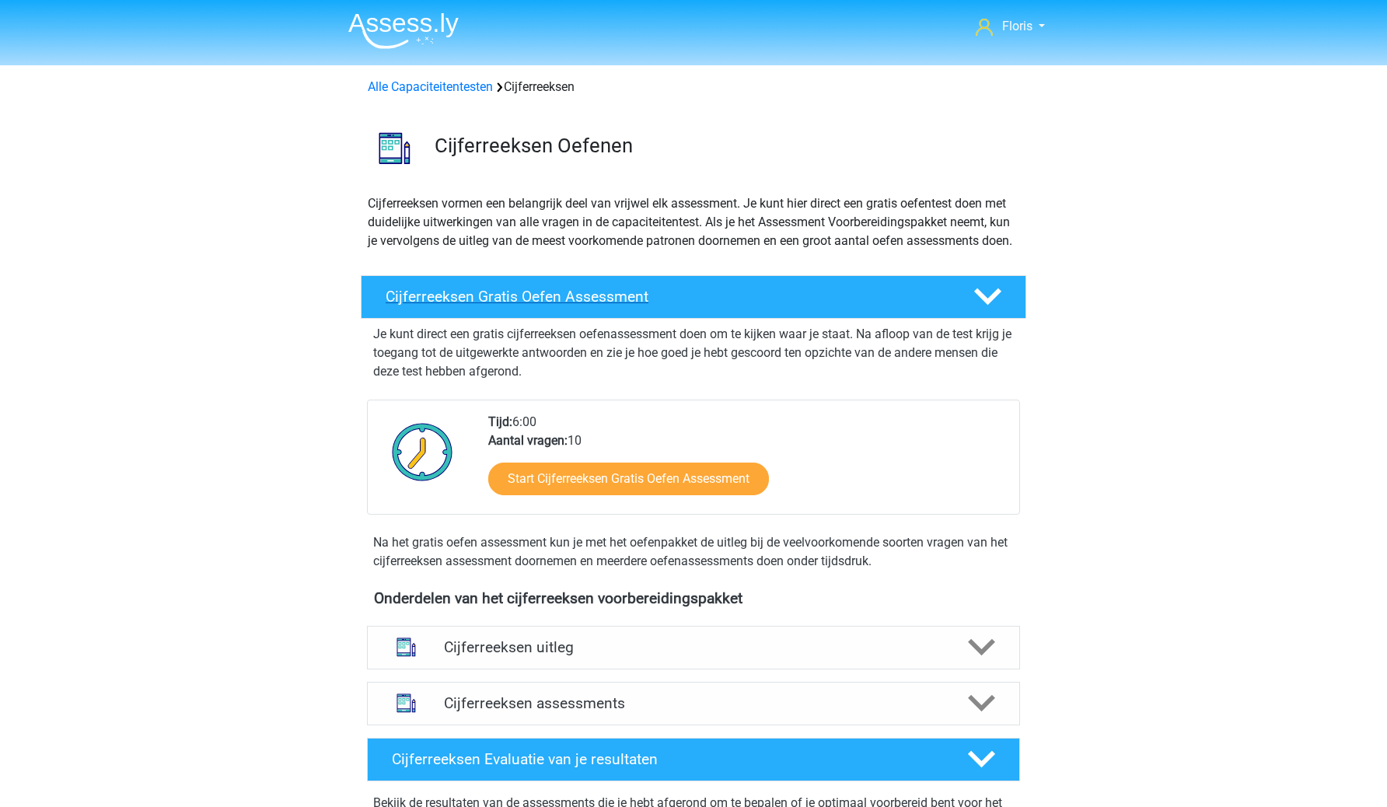
click at [543, 306] on h4 "Cijferreeksen Gratis Oefen Assessment" at bounding box center [667, 297] width 563 height 18
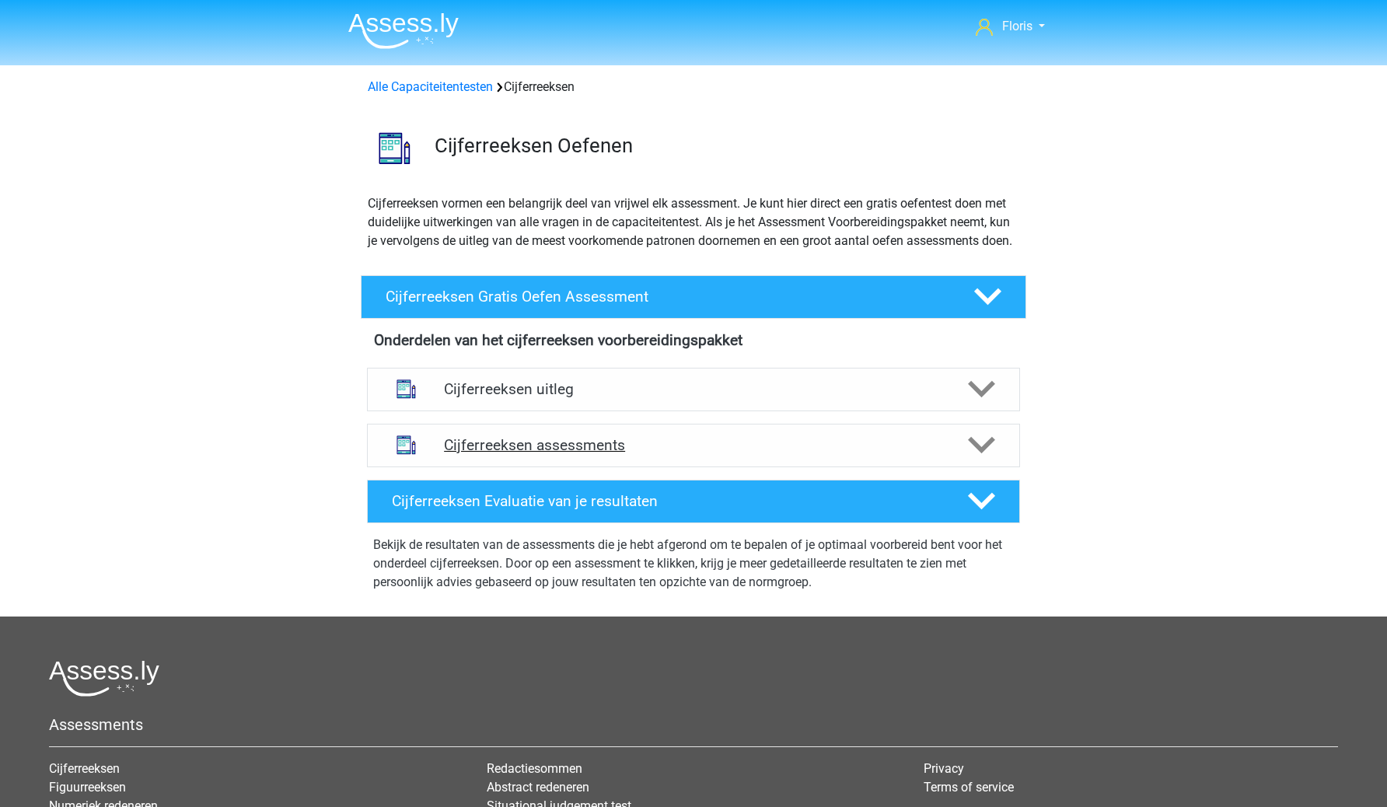
click at [535, 454] on h4 "Cijferreeksen assessments" at bounding box center [693, 445] width 499 height 18
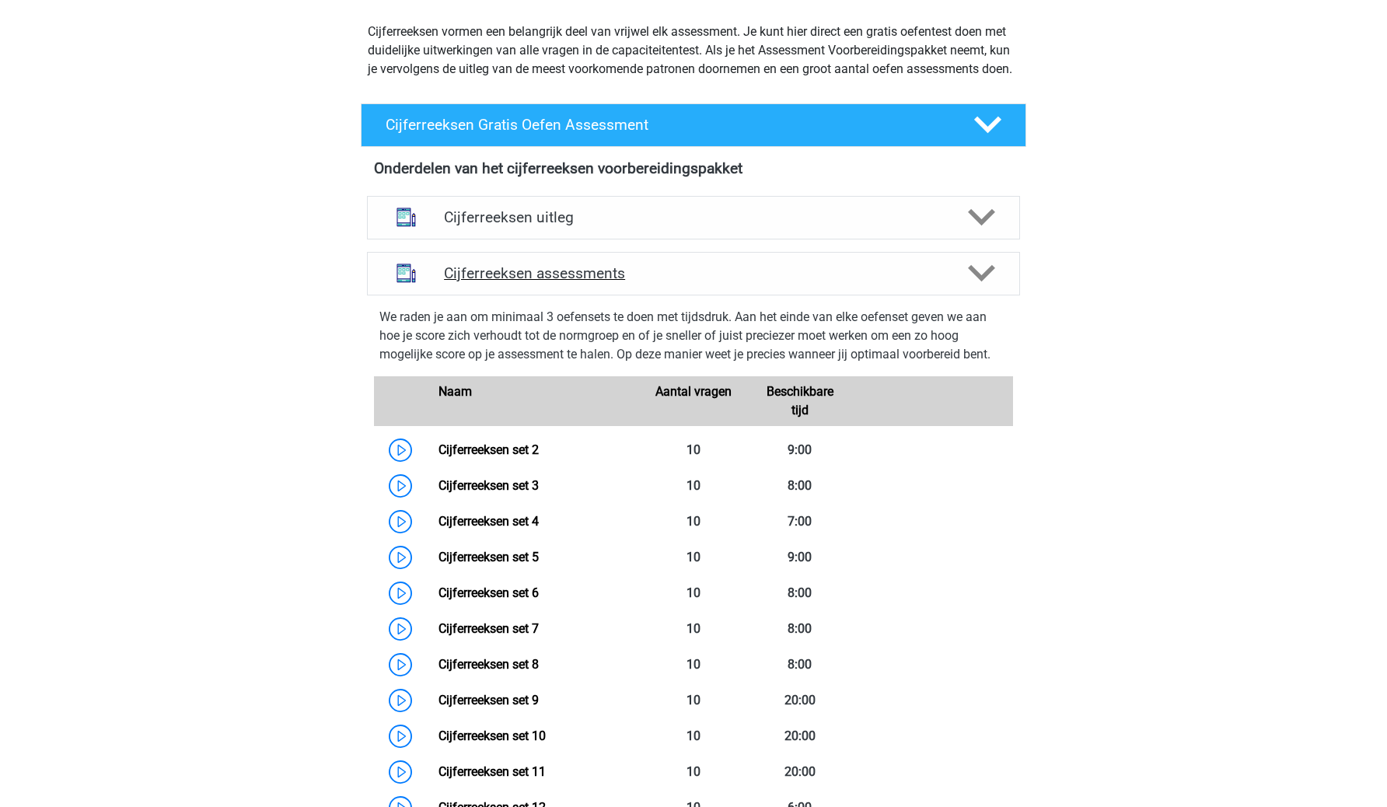
scroll to position [222, 0]
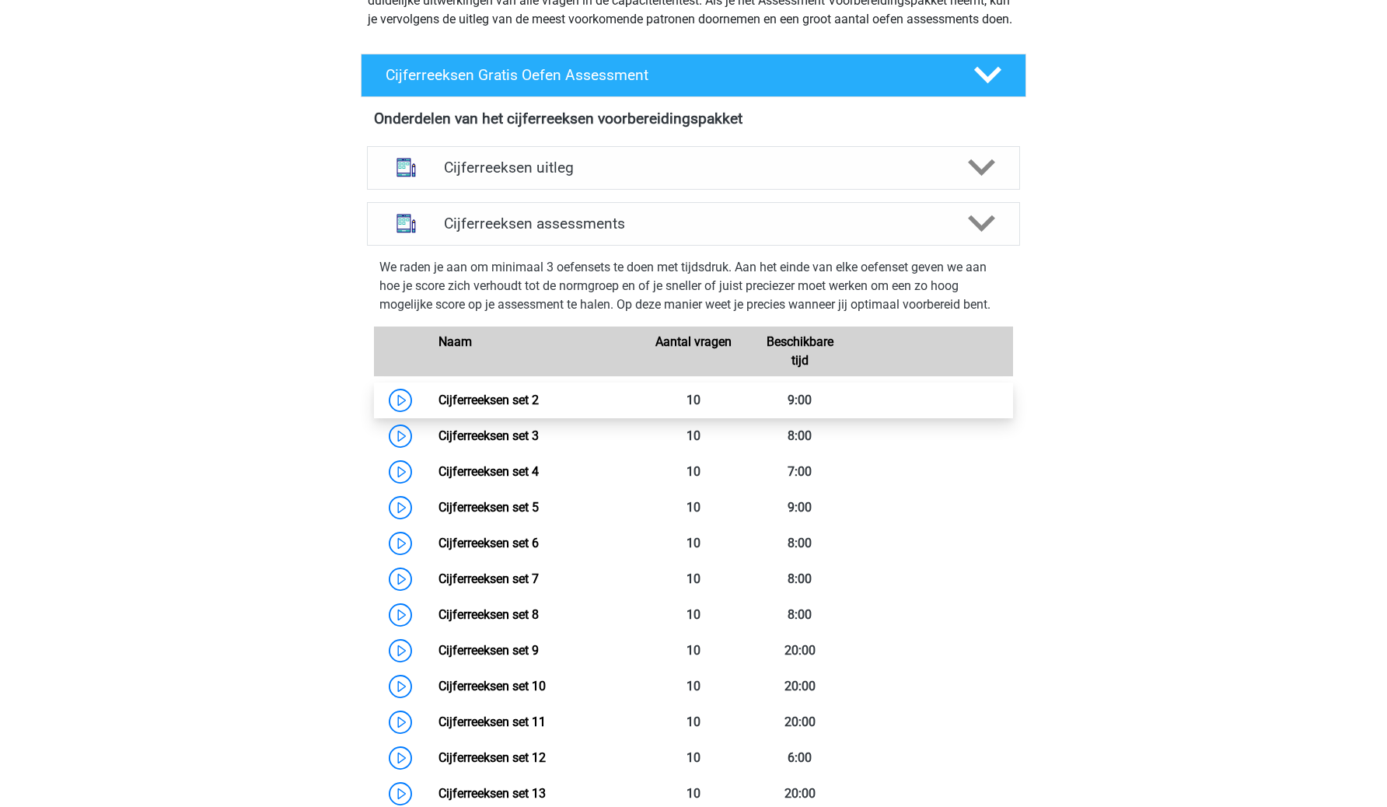
click at [527, 408] on link "Cijferreeksen set 2" at bounding box center [489, 400] width 100 height 15
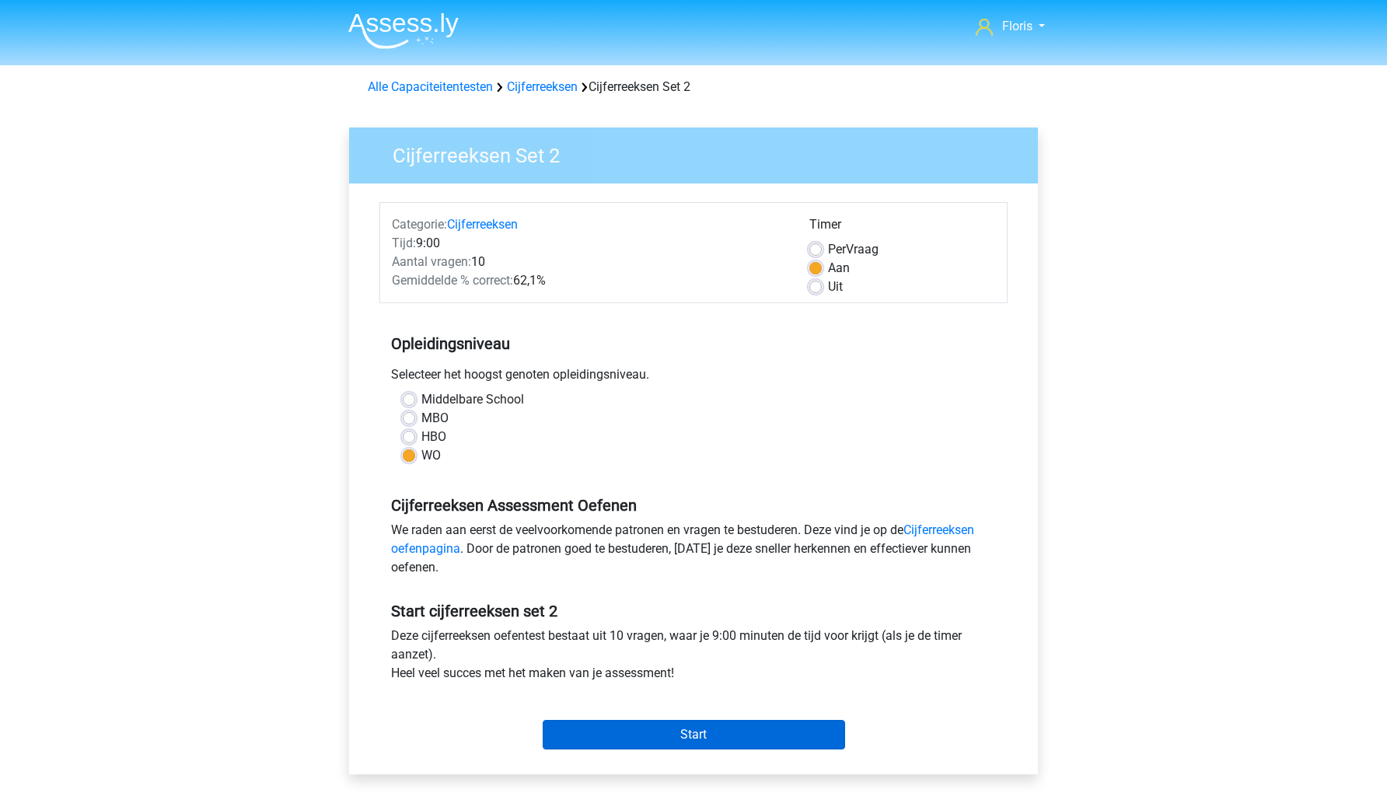
click at [596, 728] on input "Start" at bounding box center [694, 735] width 303 height 30
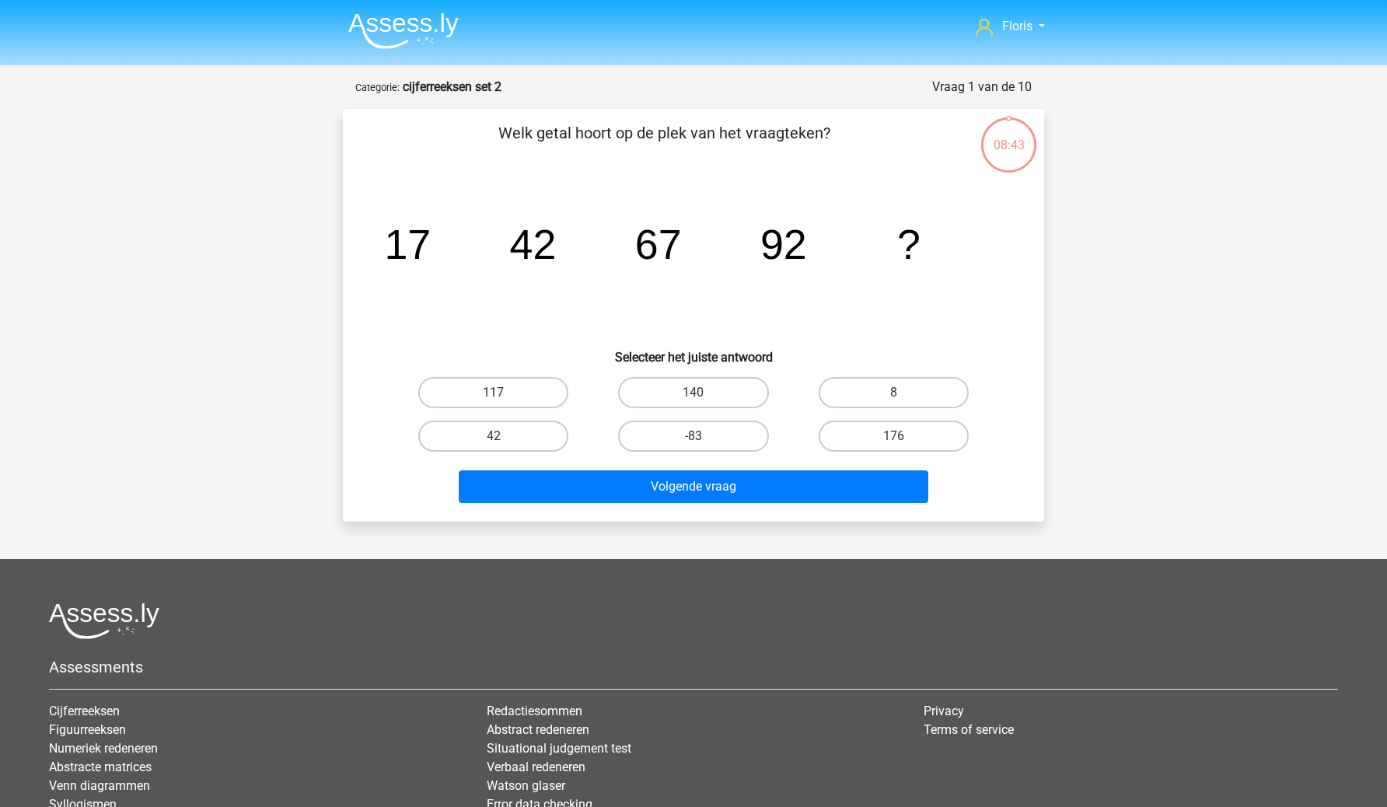
click at [494, 398] on input "117" at bounding box center [499, 398] width 10 height 10
radio input "true"
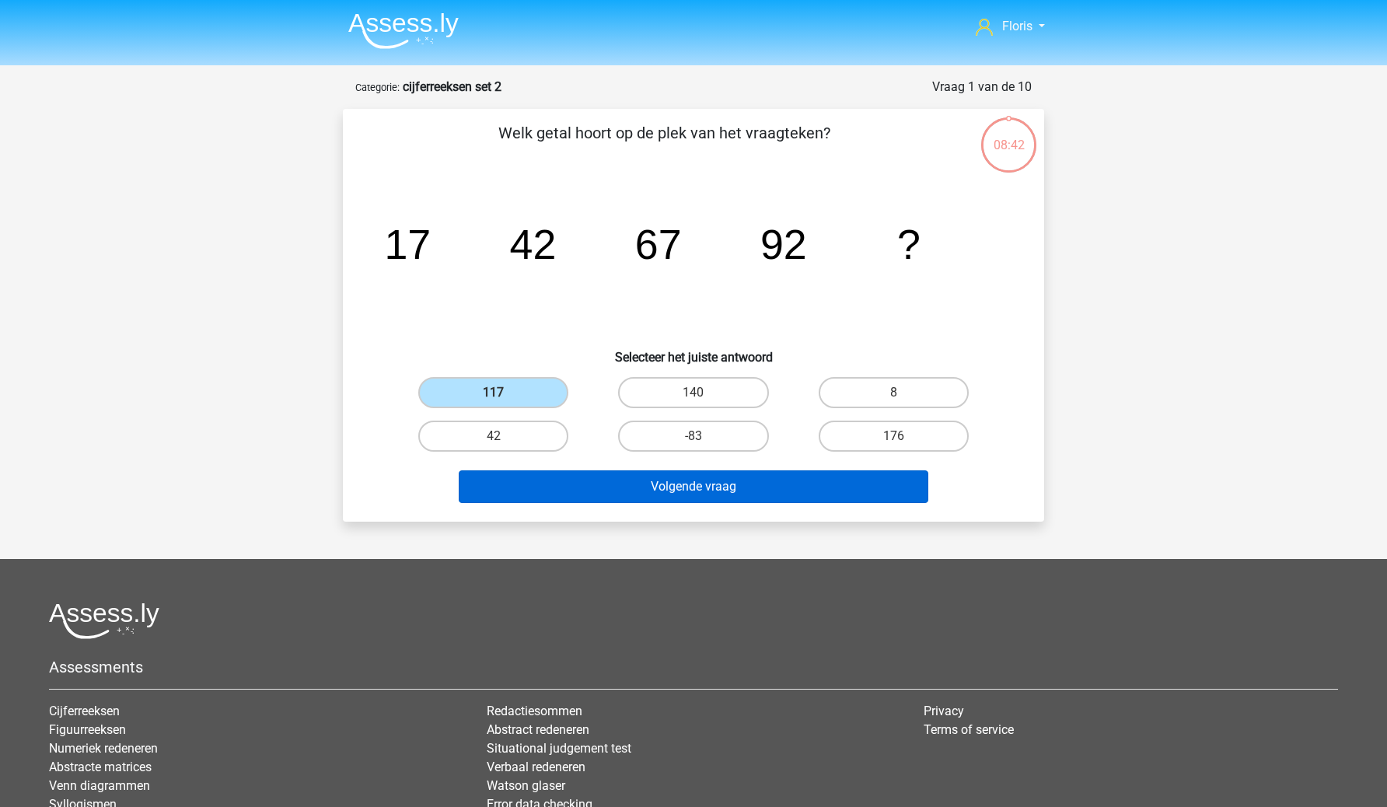
click at [514, 477] on button "Volgende vraag" at bounding box center [694, 487] width 471 height 33
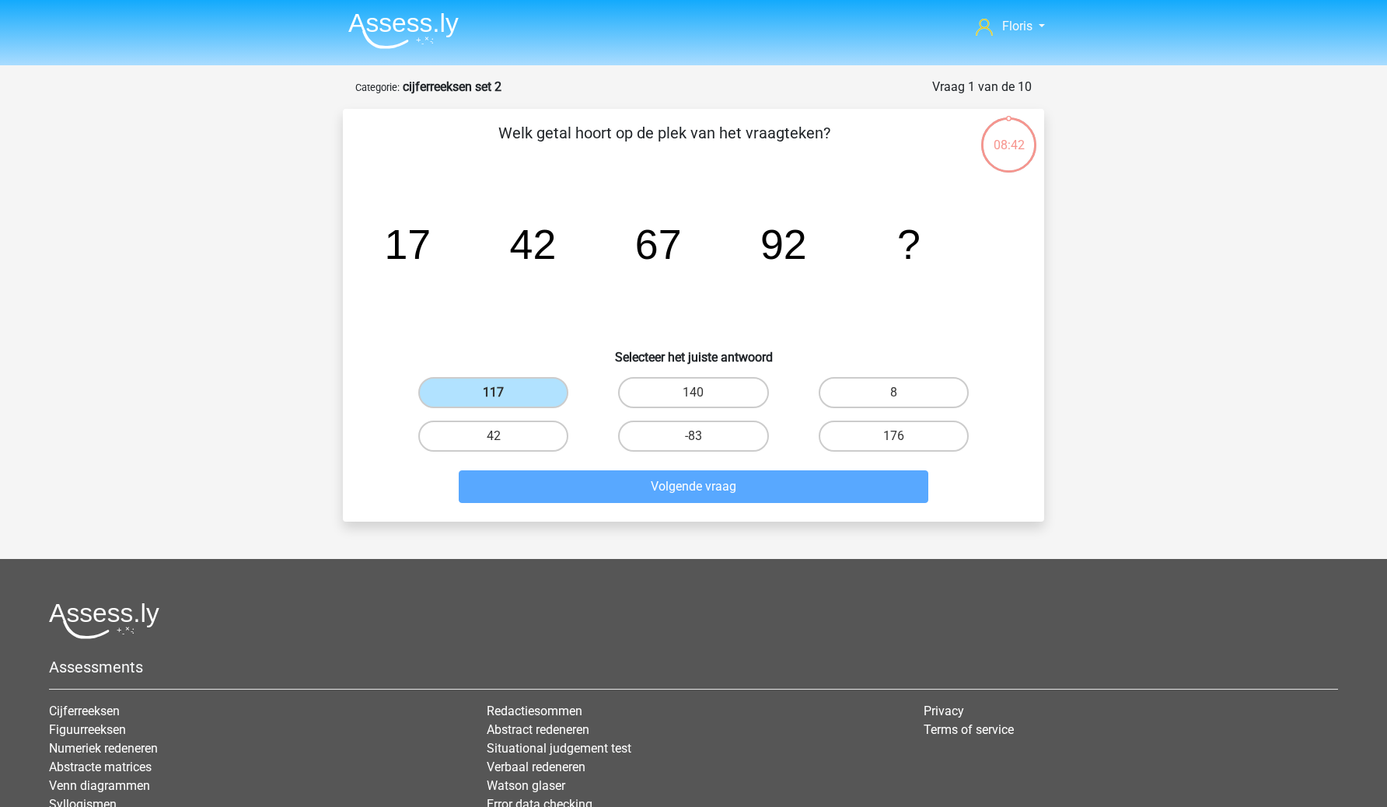
scroll to position [78, 0]
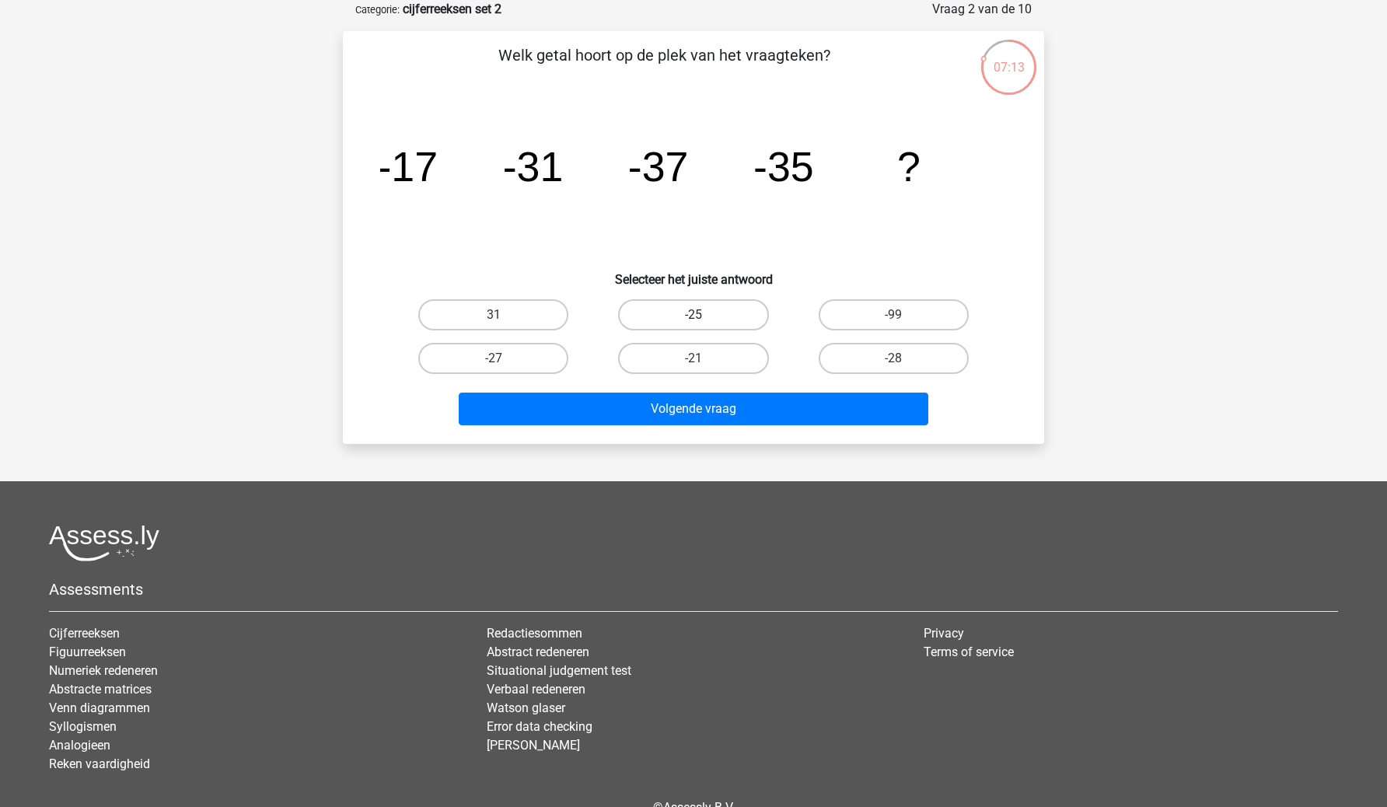
click at [706, 304] on label "-25" at bounding box center [693, 314] width 150 height 31
click at [704, 315] on input "-25" at bounding box center [699, 320] width 10 height 10
radio input "true"
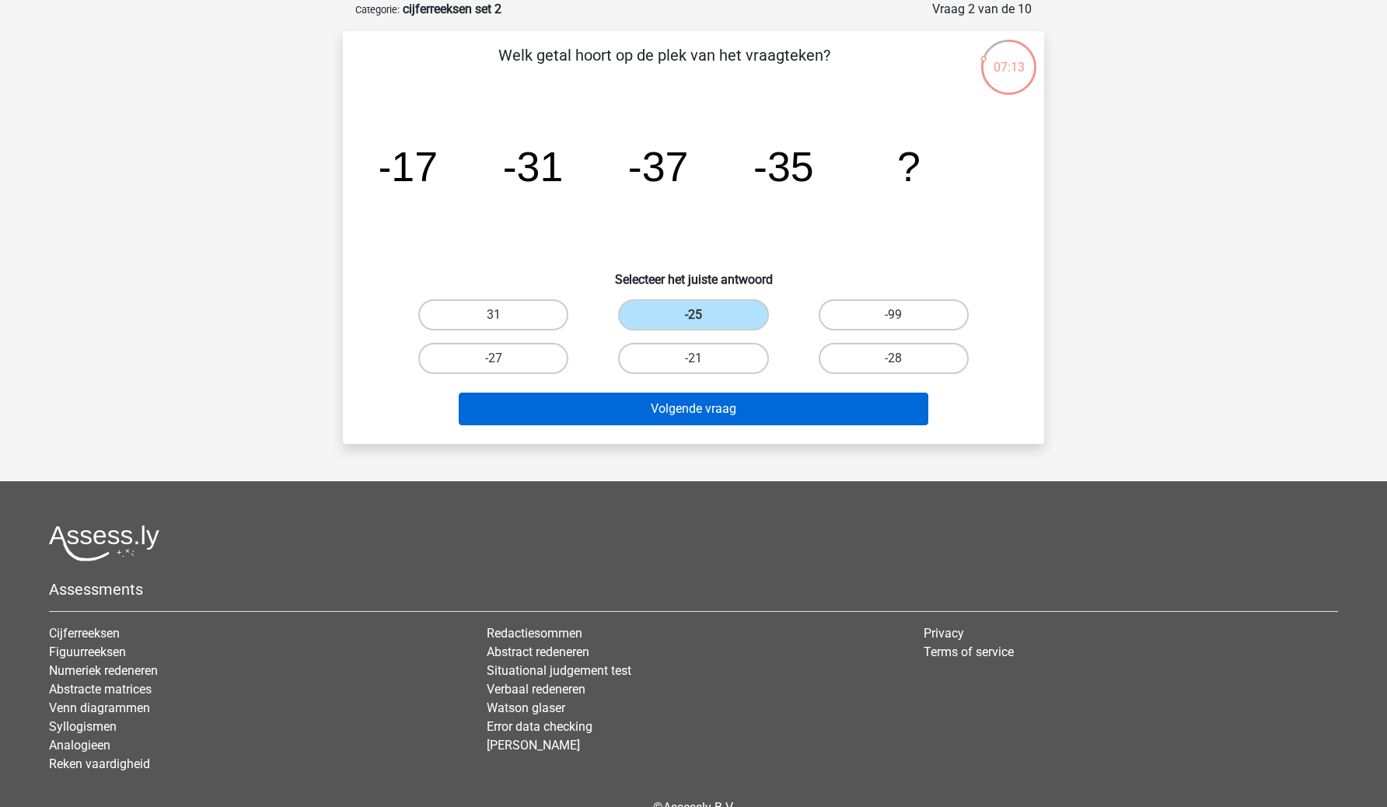
click at [705, 409] on button "Volgende vraag" at bounding box center [694, 409] width 471 height 33
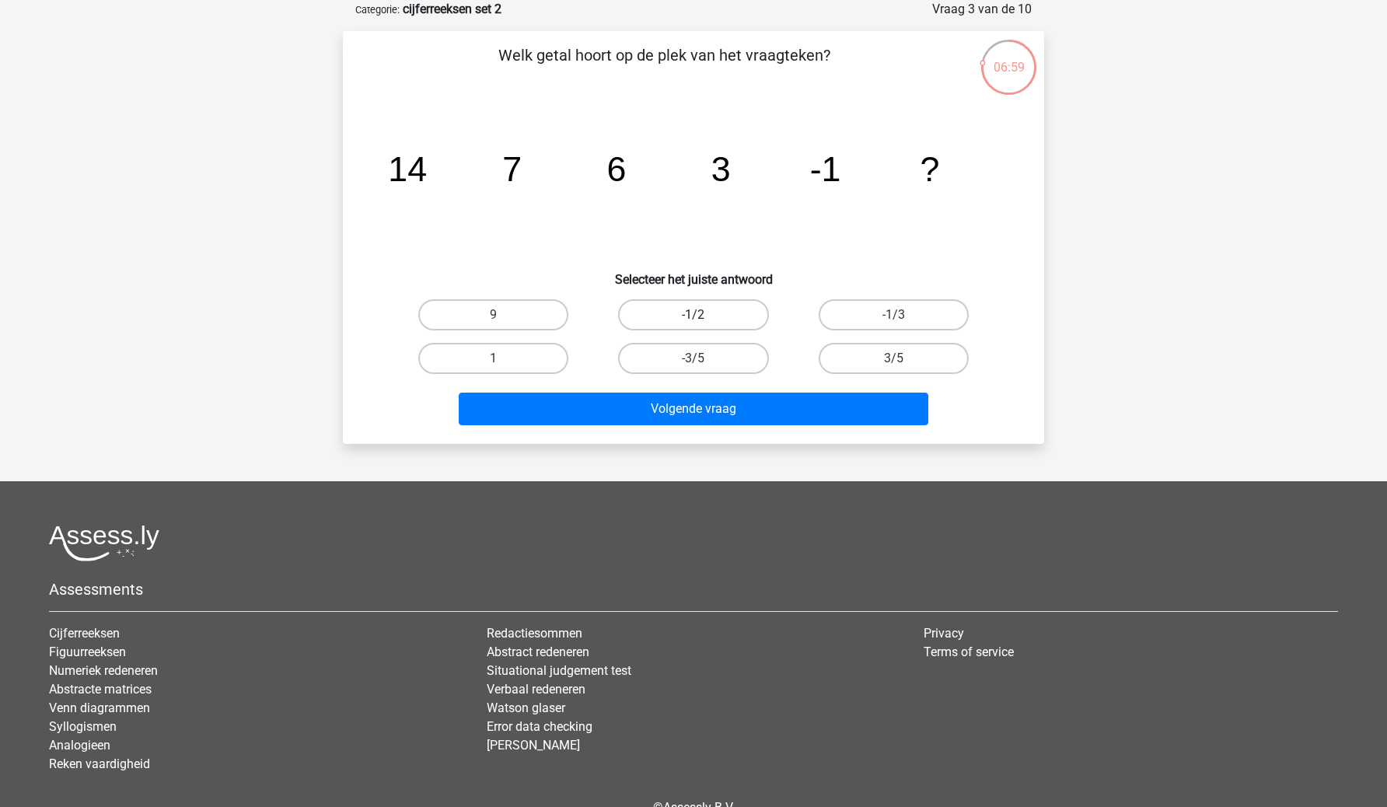
click at [744, 306] on label "-1/2" at bounding box center [693, 314] width 150 height 31
click at [704, 315] on input "-1/2" at bounding box center [699, 320] width 10 height 10
radio input "true"
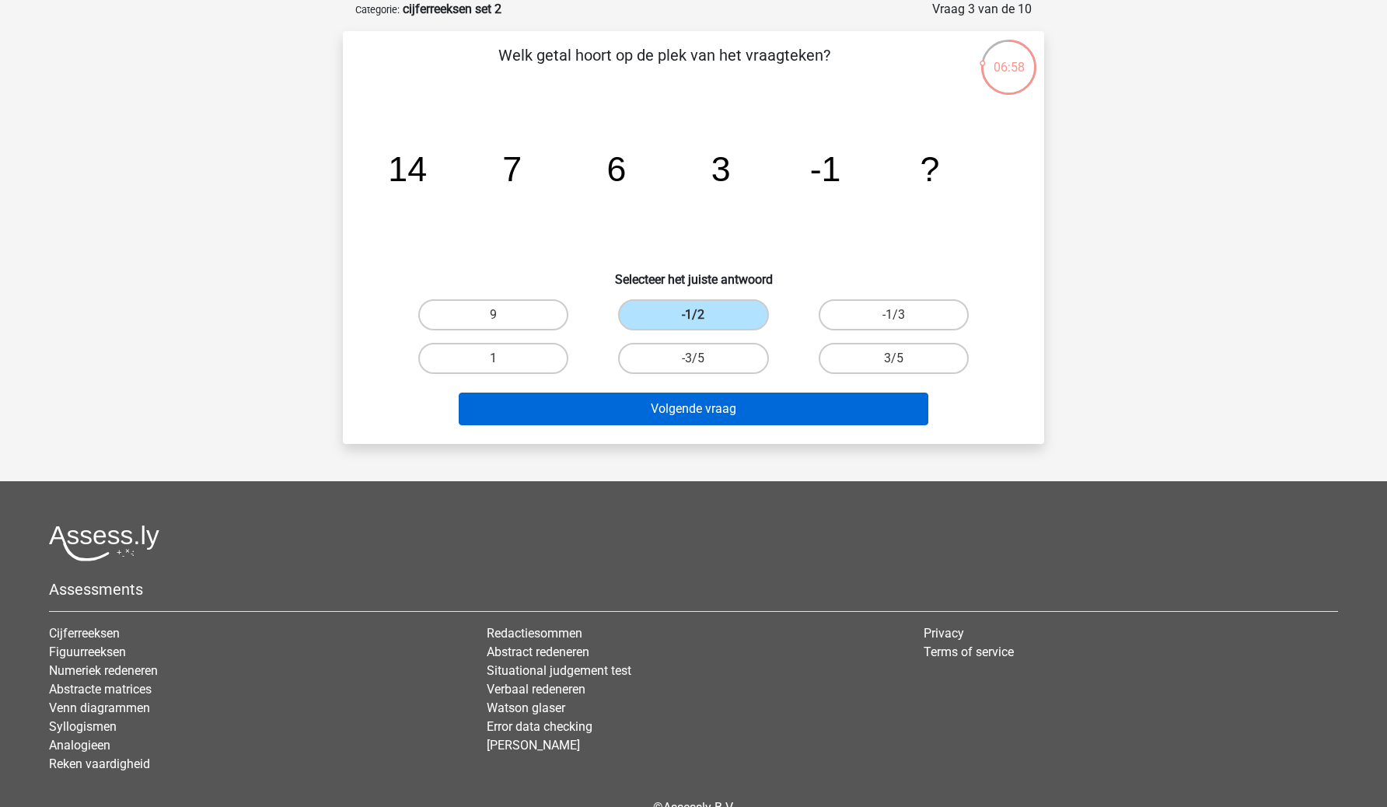
click at [751, 415] on button "Volgende vraag" at bounding box center [694, 409] width 471 height 33
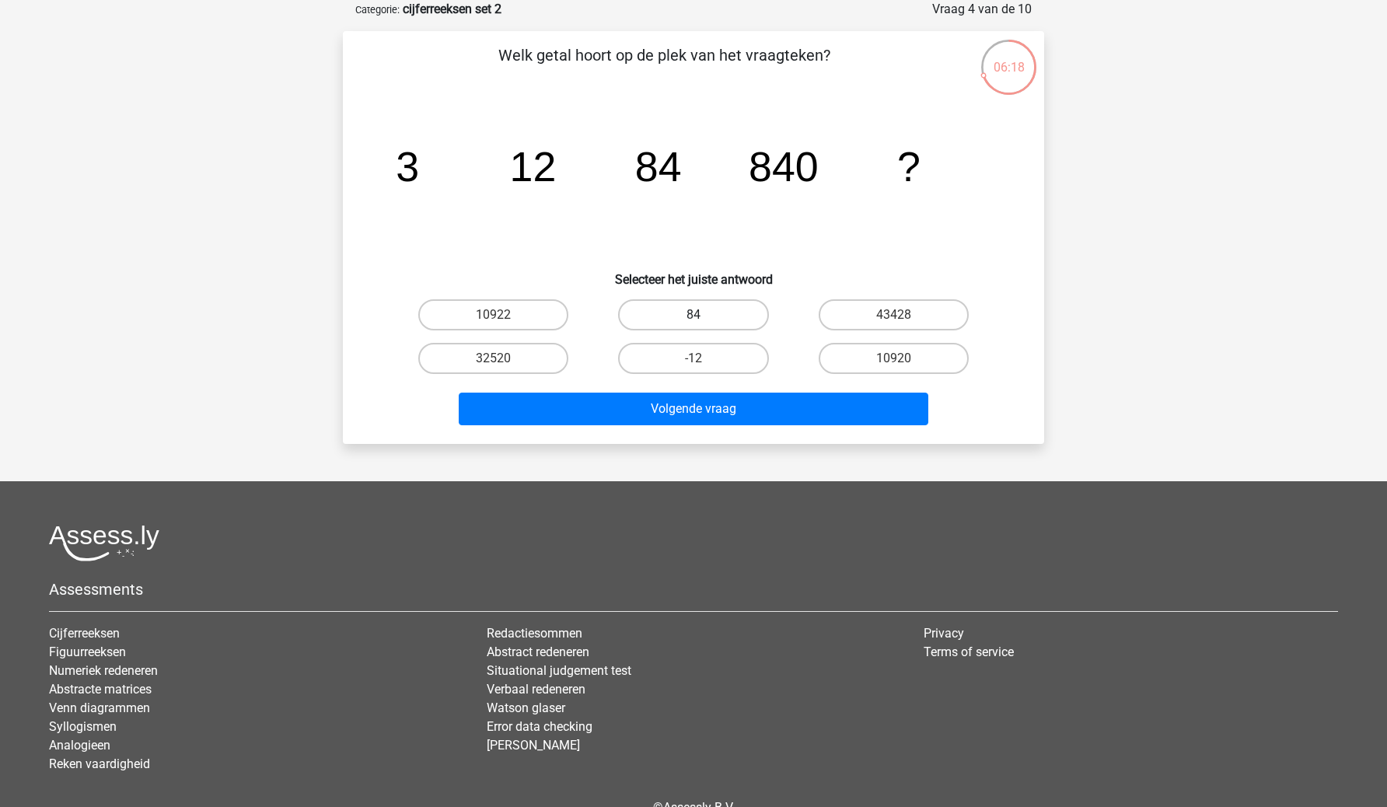
click at [741, 312] on label "84" at bounding box center [693, 314] width 150 height 31
click at [704, 315] on input "84" at bounding box center [699, 320] width 10 height 10
radio input "true"
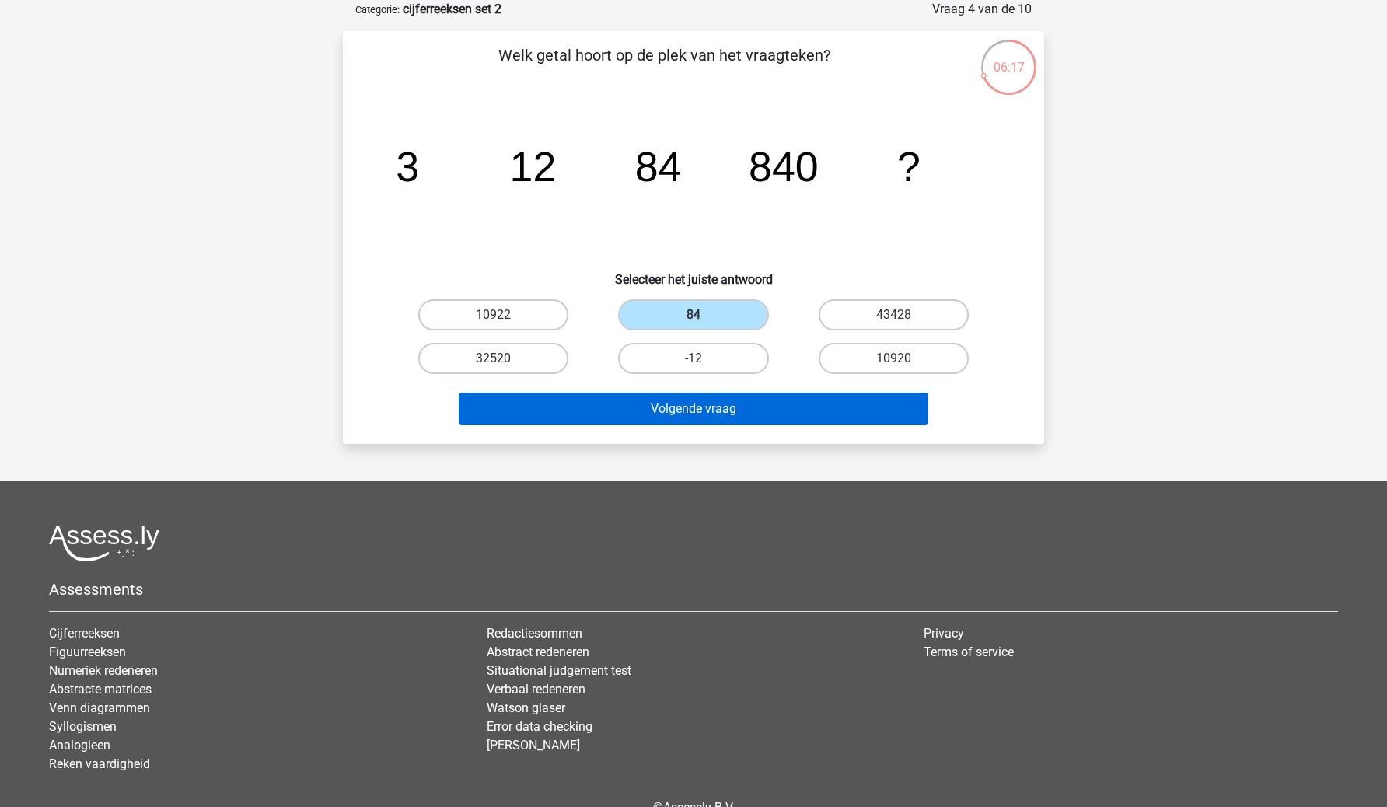
click at [751, 421] on button "Volgende vraag" at bounding box center [694, 409] width 471 height 33
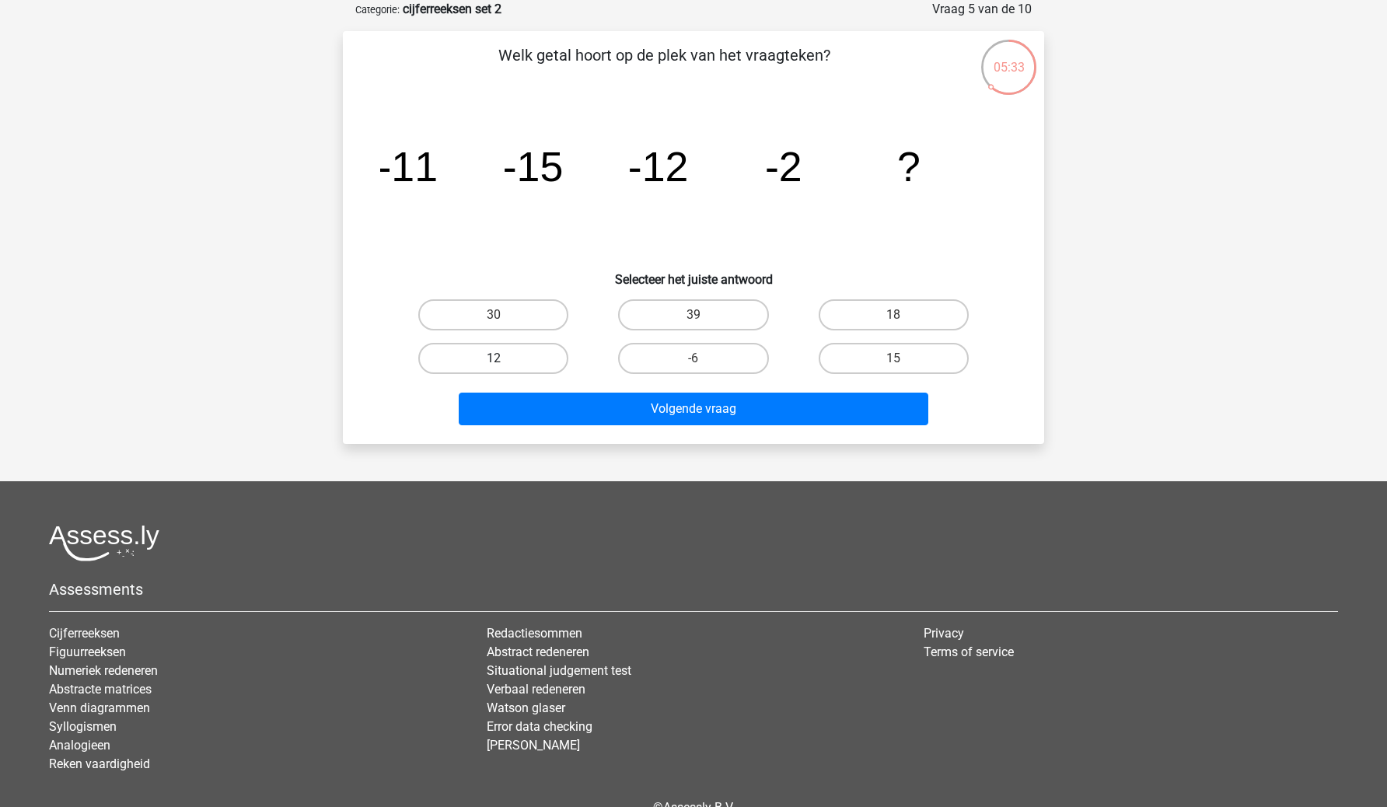
click at [496, 355] on label "12" at bounding box center [493, 358] width 150 height 31
click at [496, 359] on input "12" at bounding box center [499, 364] width 10 height 10
radio input "true"
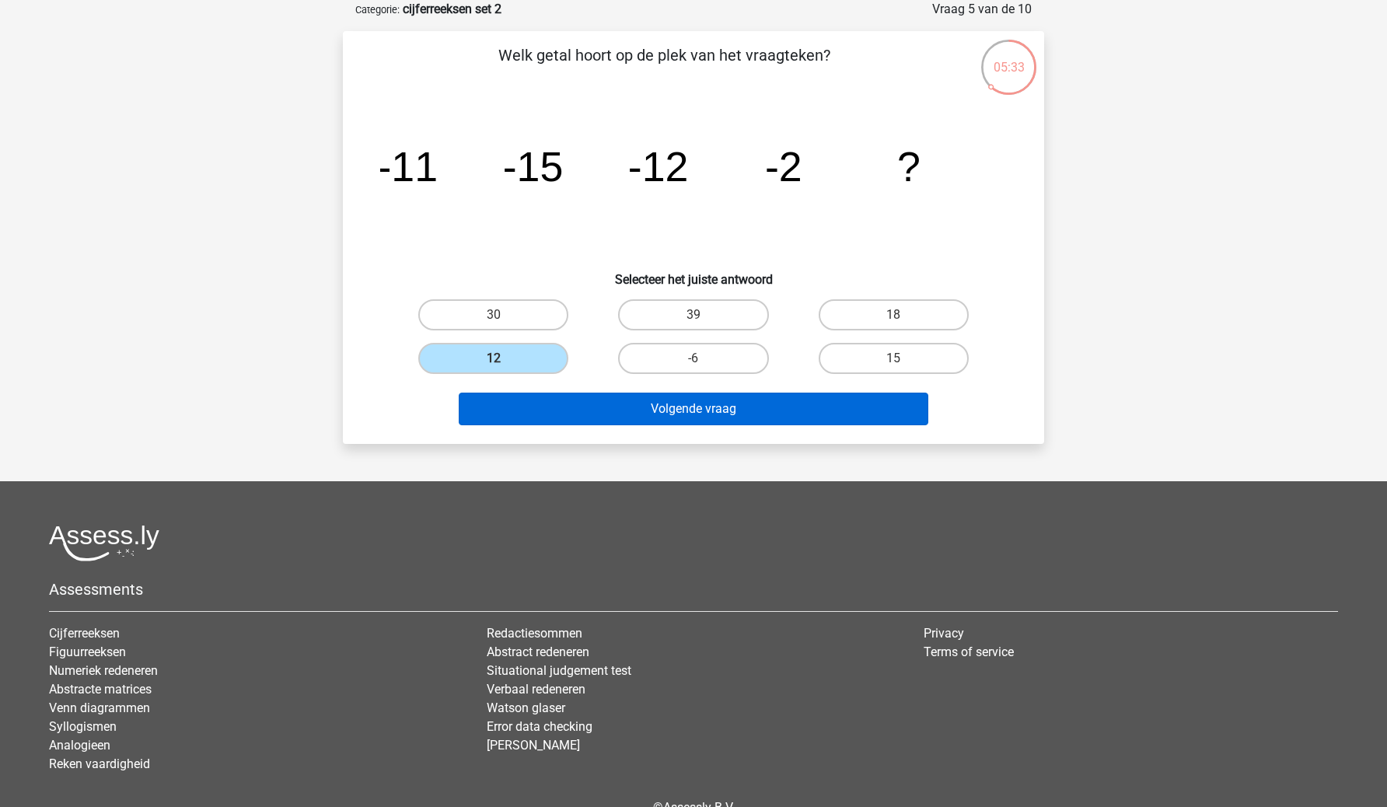
click at [568, 407] on button "Volgende vraag" at bounding box center [694, 409] width 471 height 33
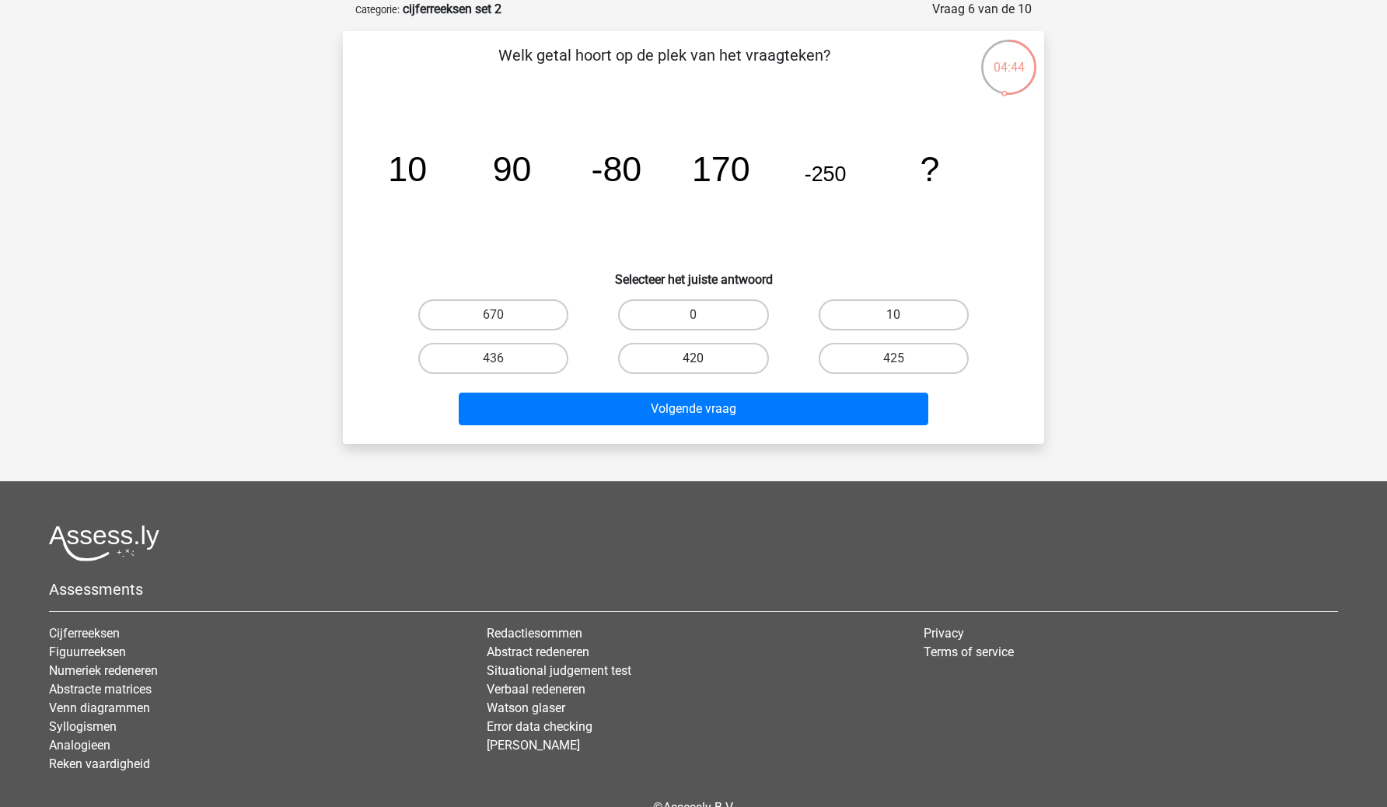
click at [730, 369] on label "420" at bounding box center [693, 358] width 150 height 31
click at [704, 369] on input "420" at bounding box center [699, 364] width 10 height 10
radio input "true"
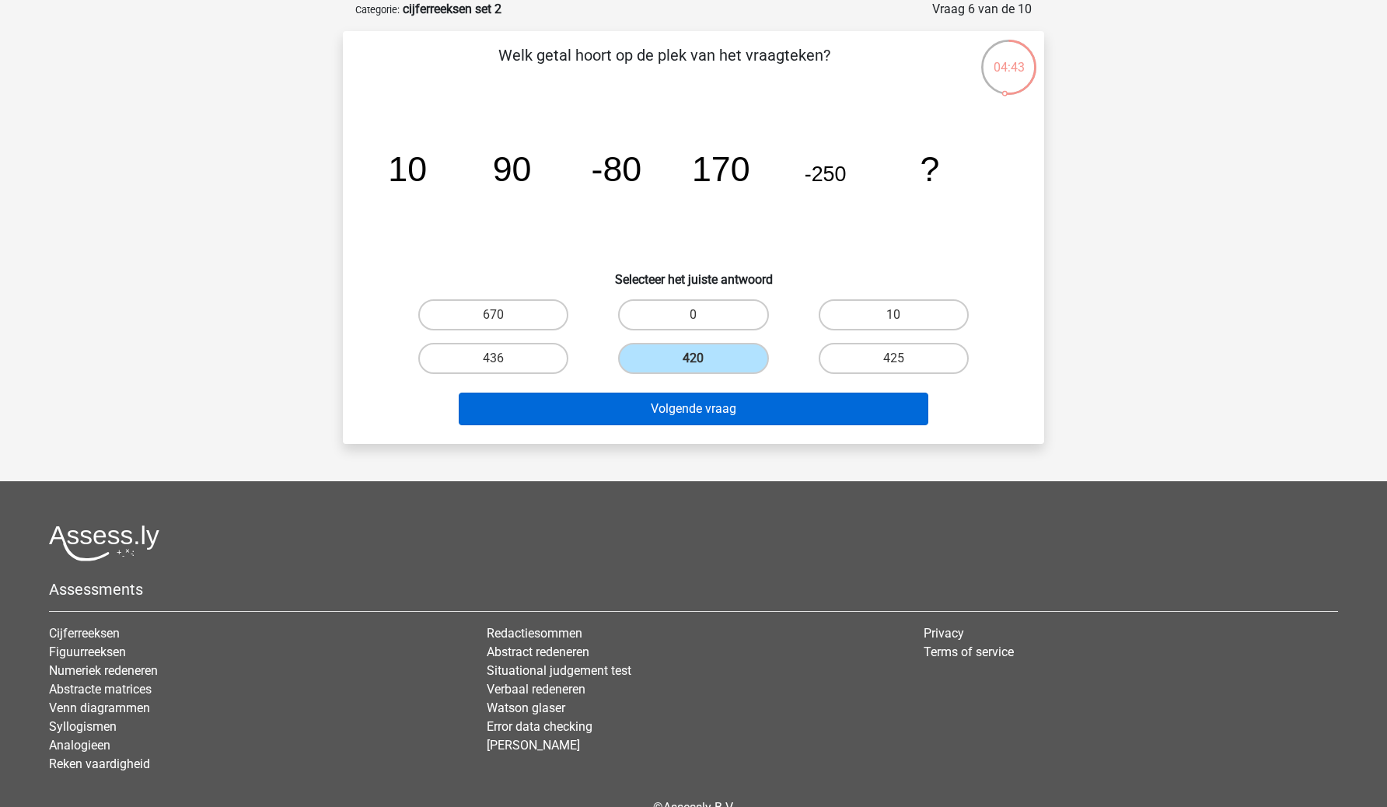
click at [734, 415] on button "Volgende vraag" at bounding box center [694, 409] width 471 height 33
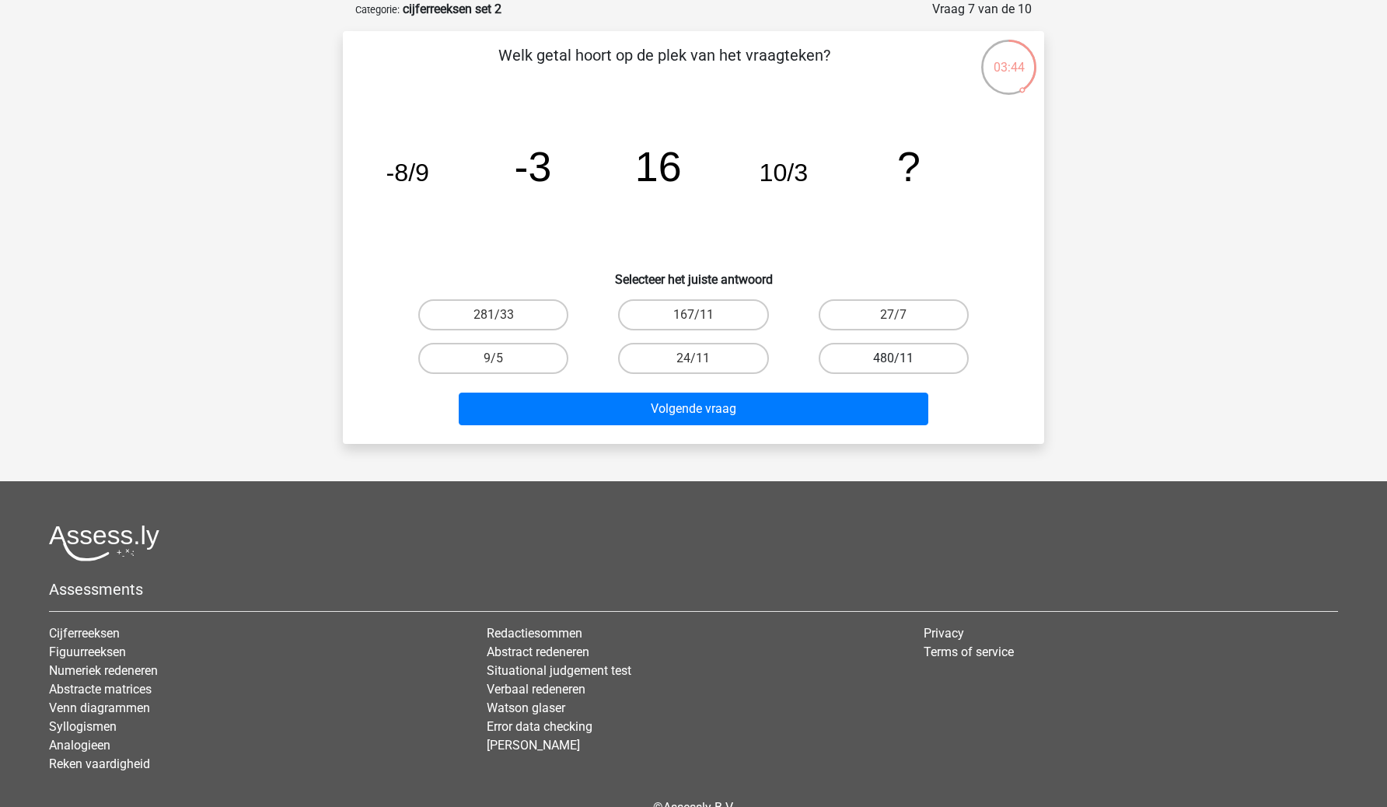
click at [887, 343] on label "480/11" at bounding box center [894, 358] width 150 height 31
click at [894, 359] on input "480/11" at bounding box center [899, 364] width 10 height 10
radio input "true"
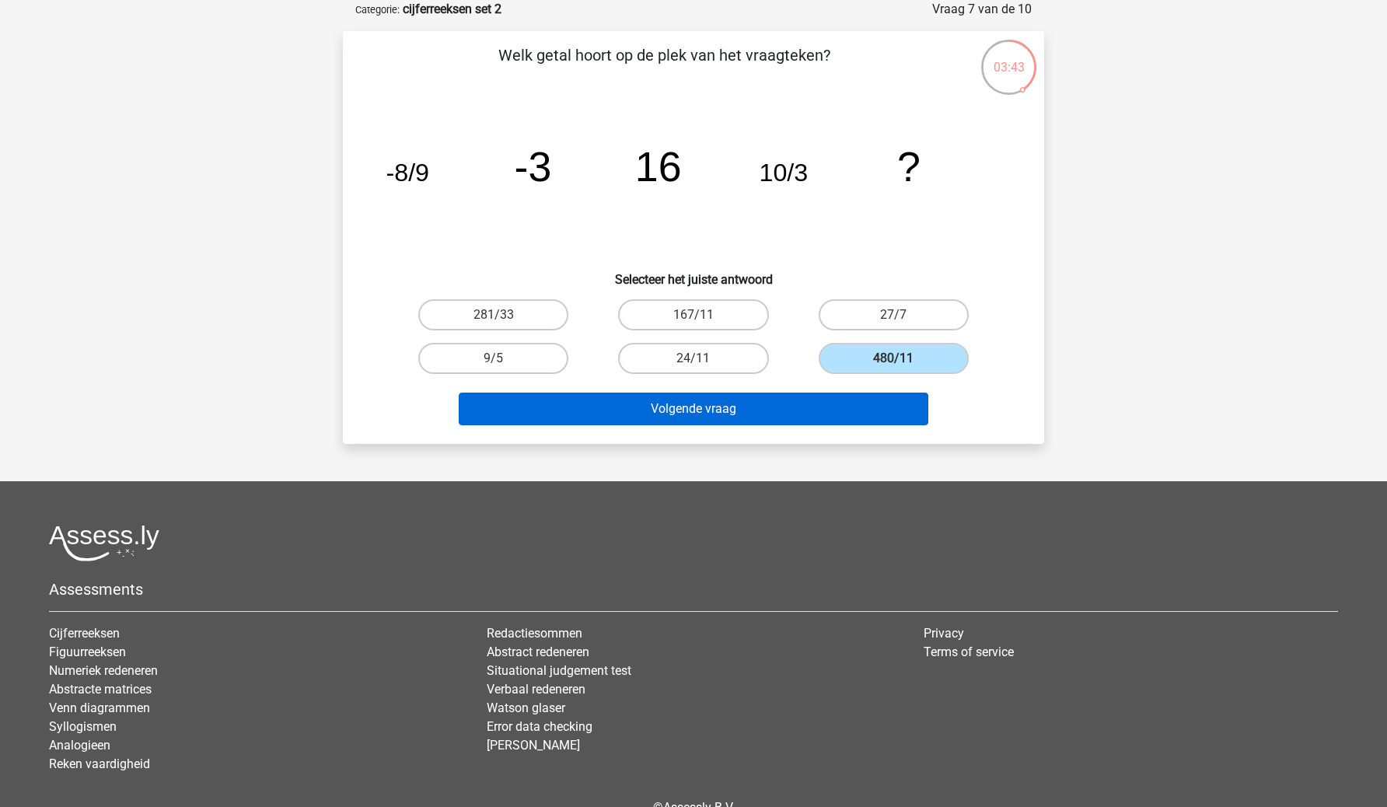
click at [879, 408] on button "Volgende vraag" at bounding box center [694, 409] width 471 height 33
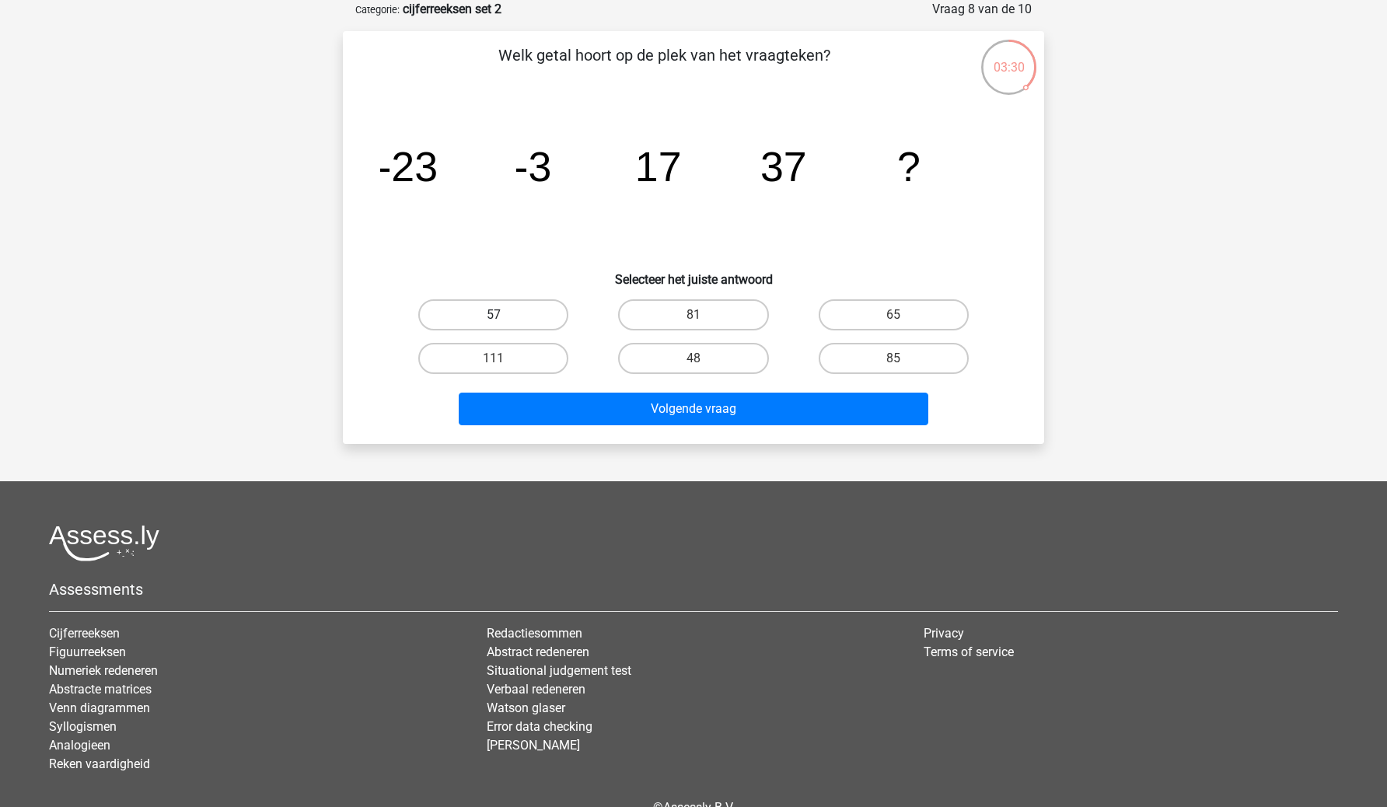
click at [521, 317] on label "57" at bounding box center [493, 314] width 150 height 31
click at [504, 317] on input "57" at bounding box center [499, 320] width 10 height 10
radio input "true"
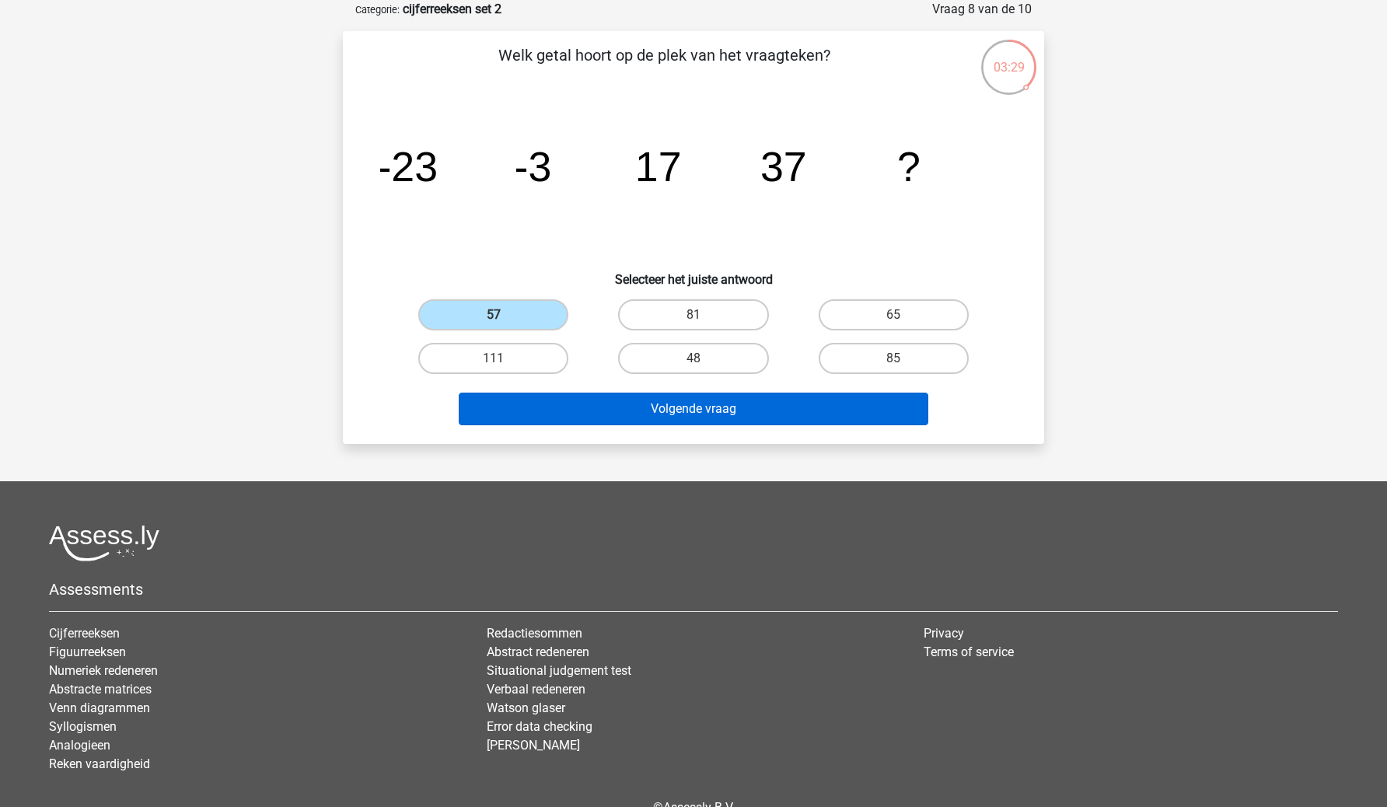
click at [571, 411] on button "Volgende vraag" at bounding box center [694, 409] width 471 height 33
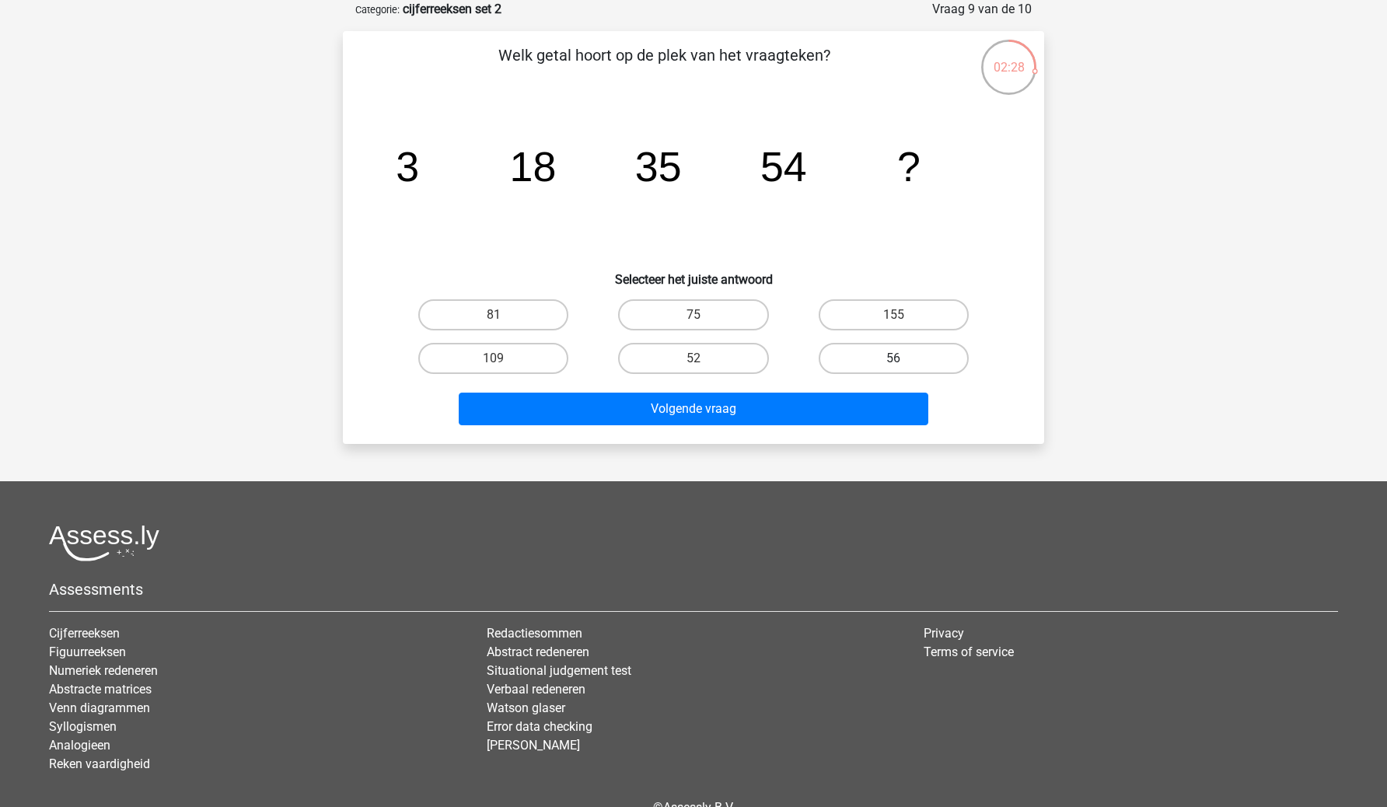
click at [869, 350] on label "56" at bounding box center [894, 358] width 150 height 31
click at [894, 359] on input "56" at bounding box center [899, 364] width 10 height 10
radio input "true"
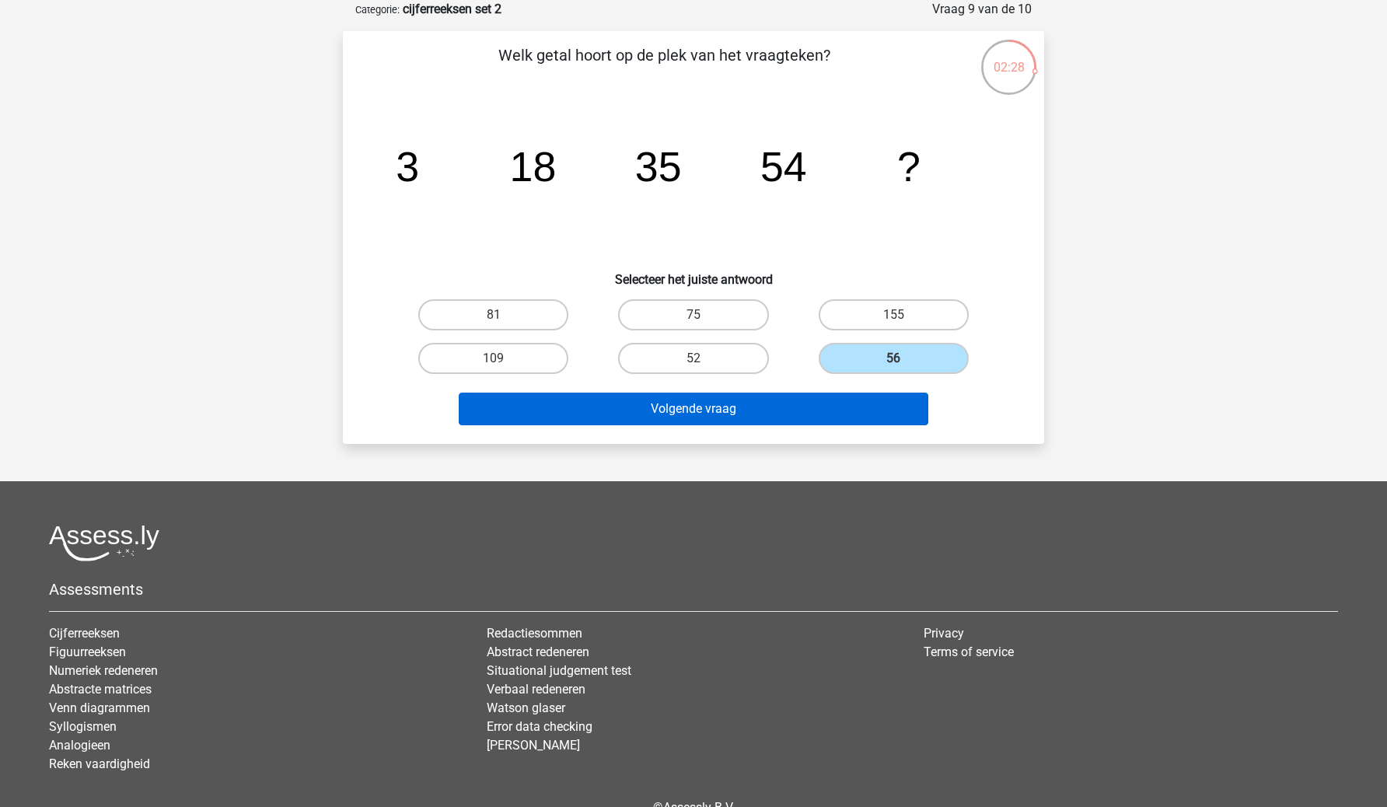
click at [855, 421] on button "Volgende vraag" at bounding box center [694, 409] width 471 height 33
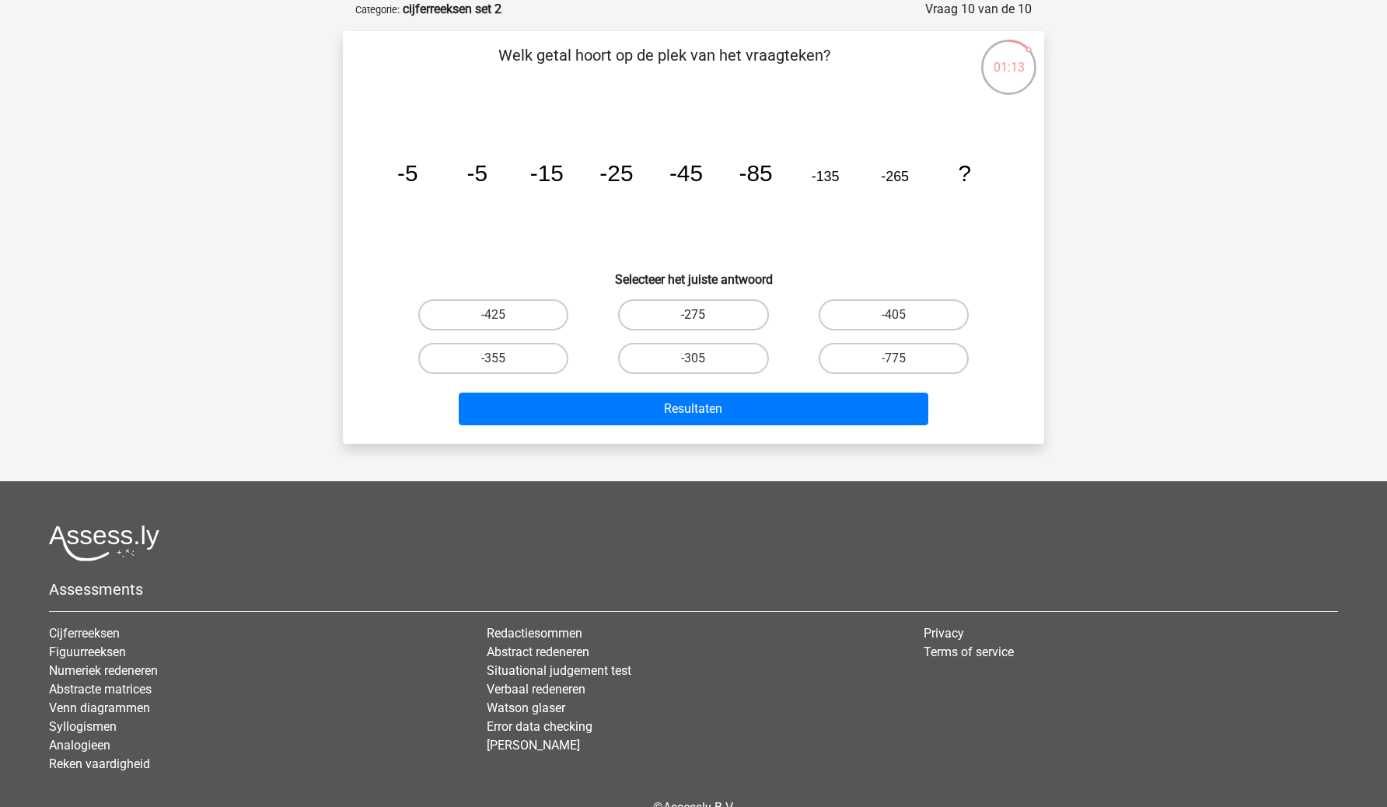
click at [721, 299] on label "-275" at bounding box center [693, 314] width 150 height 31
click at [704, 315] on input "-275" at bounding box center [699, 320] width 10 height 10
radio input "true"
click at [555, 313] on label "-425" at bounding box center [493, 314] width 150 height 31
click at [504, 315] on input "-425" at bounding box center [499, 320] width 10 height 10
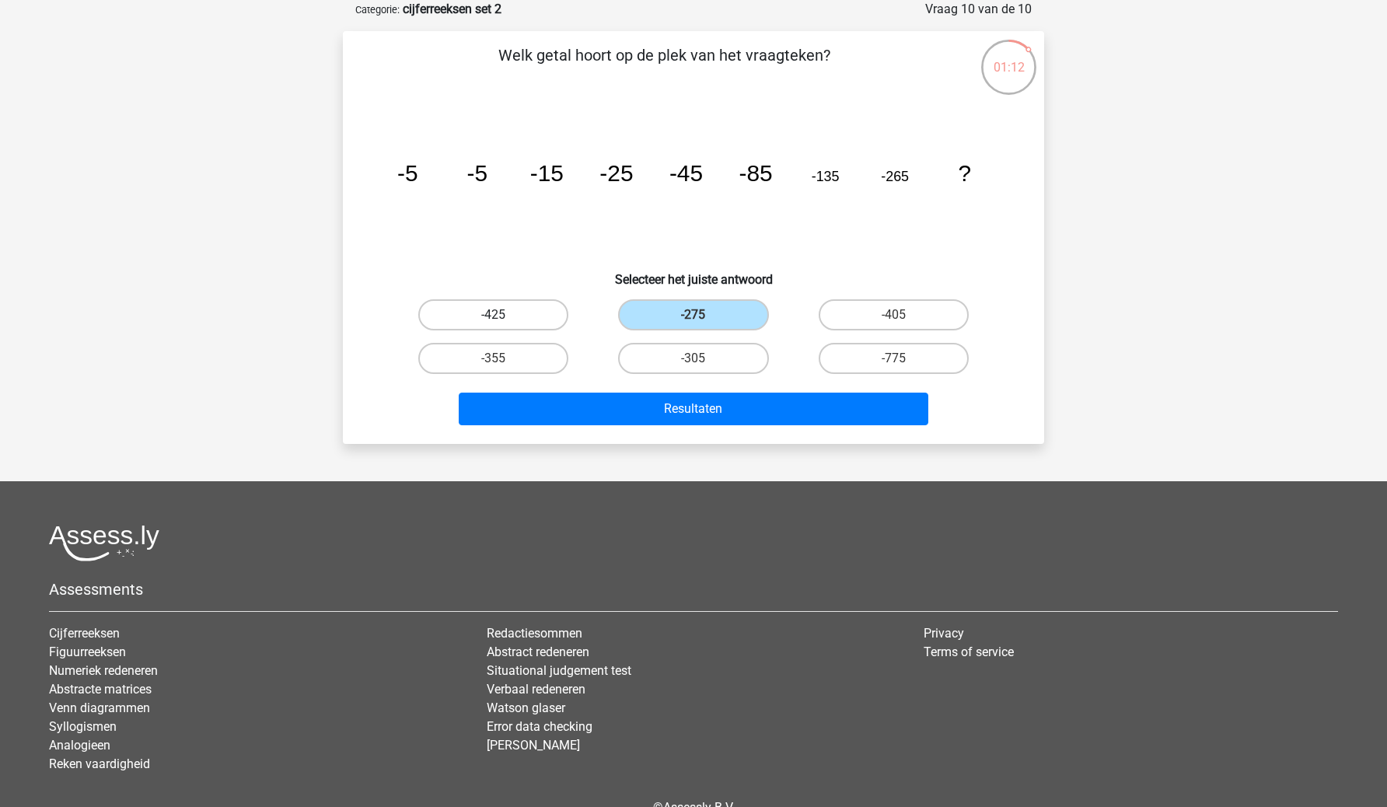
radio input "true"
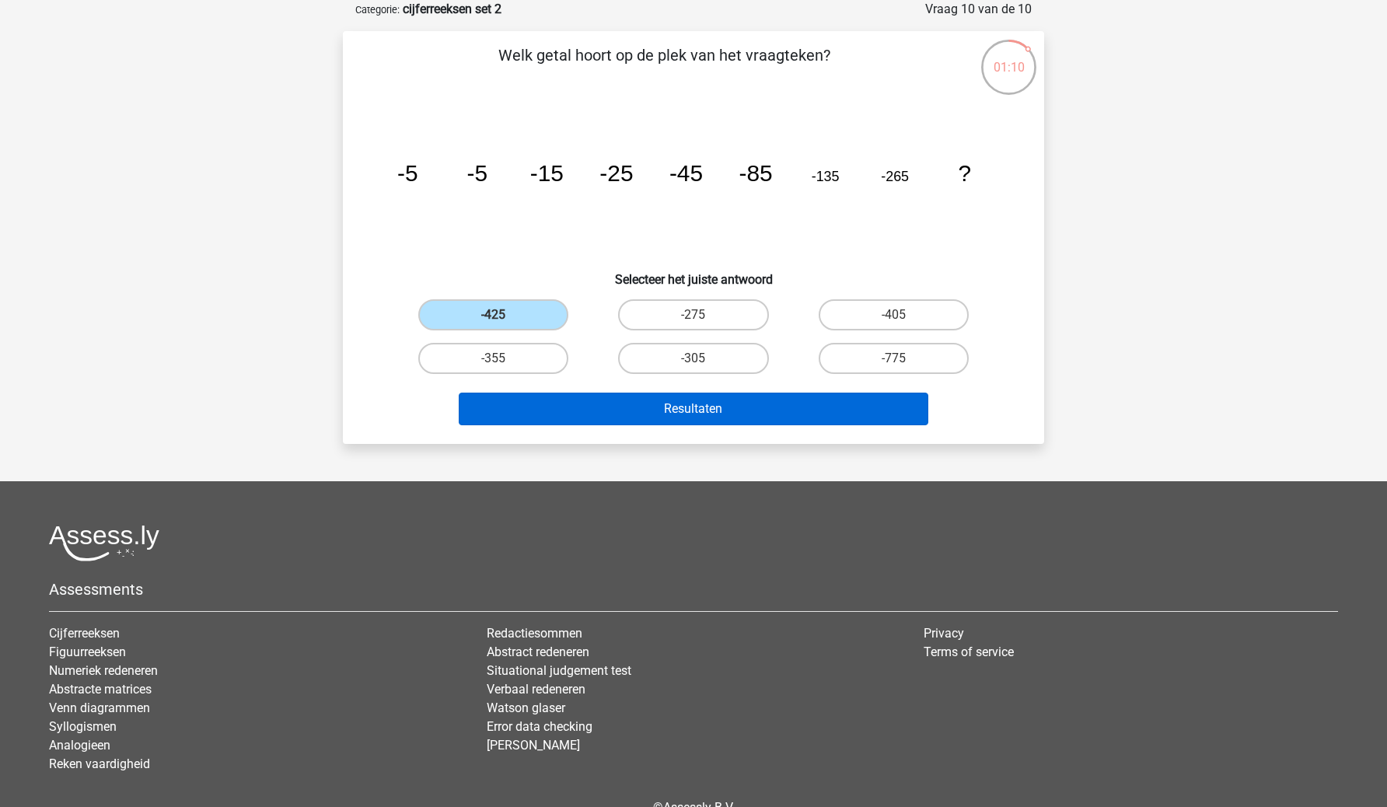
click at [762, 414] on button "Resultaten" at bounding box center [694, 409] width 471 height 33
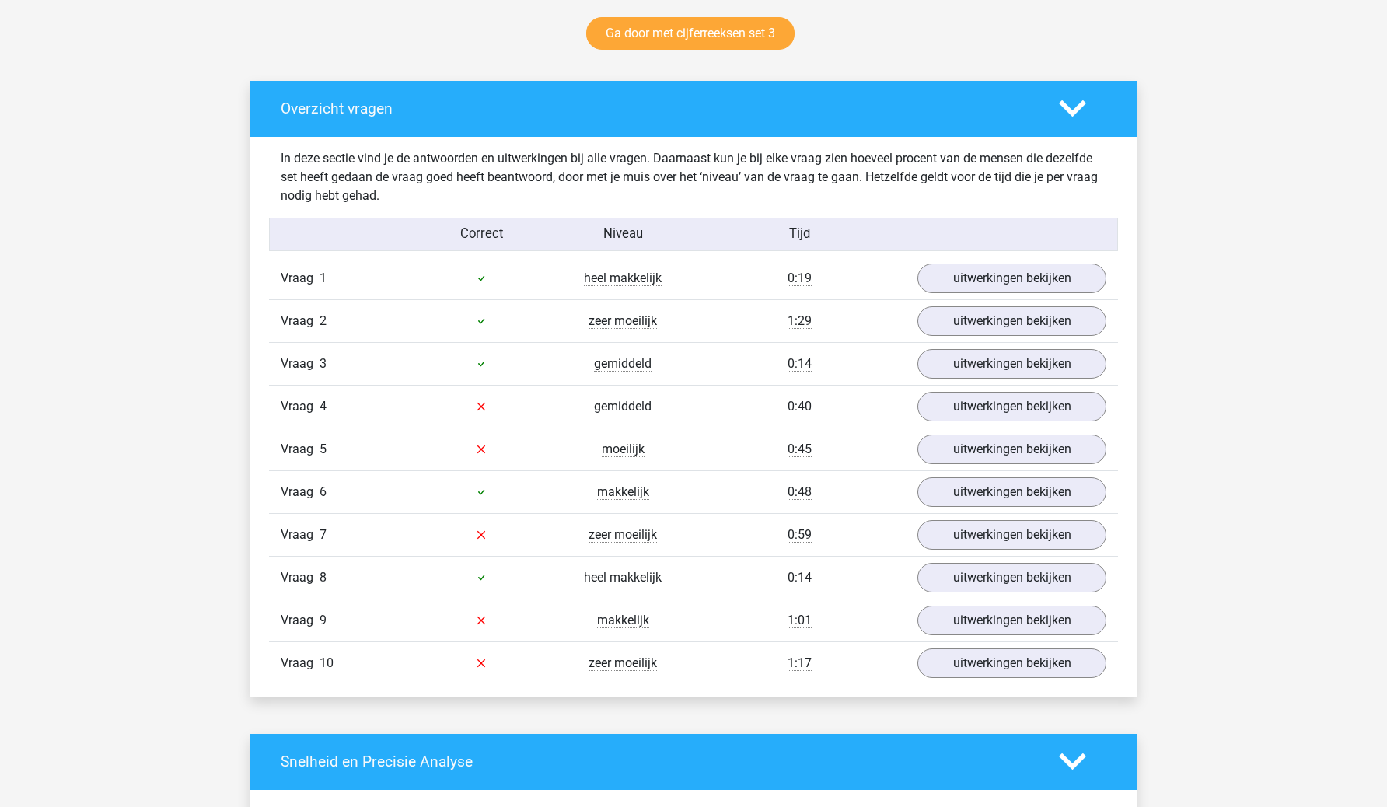
scroll to position [817, 0]
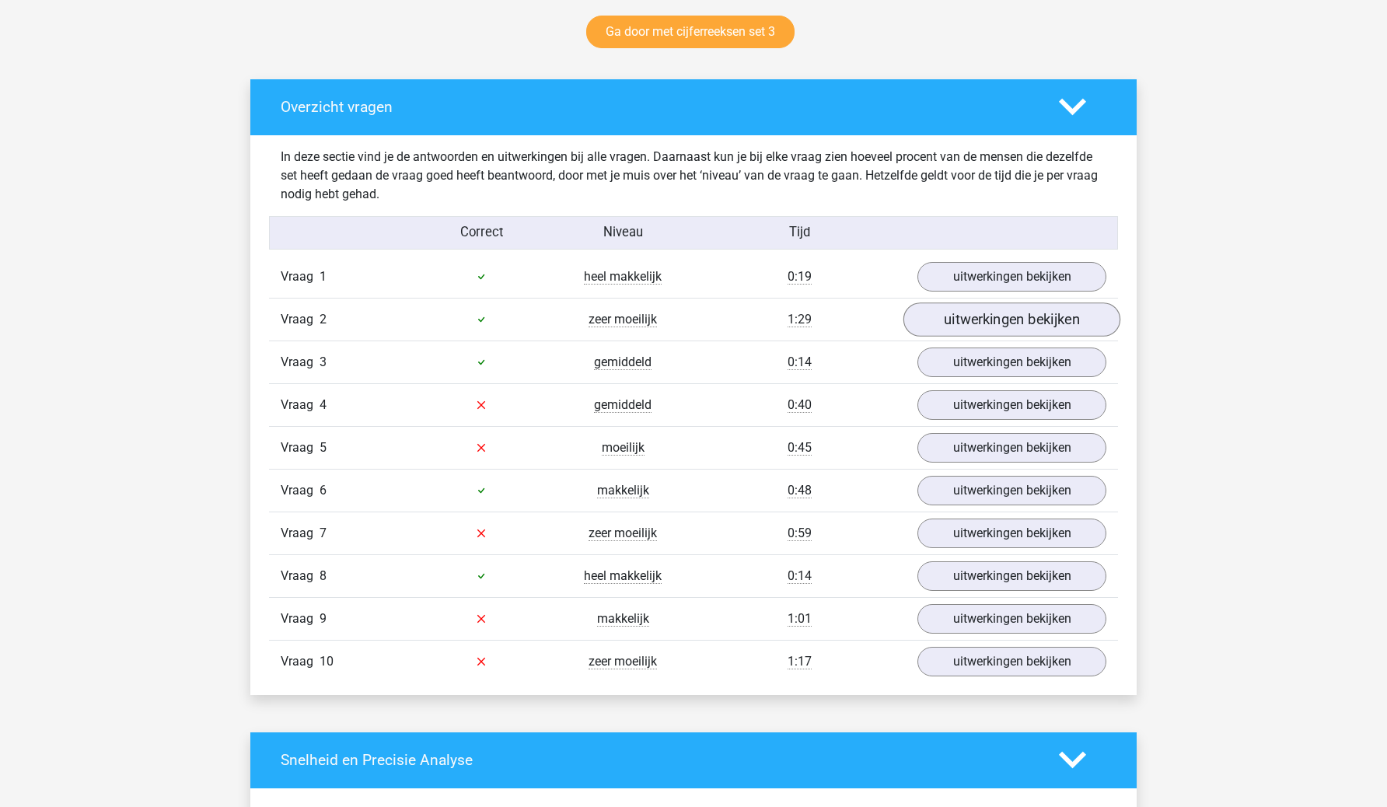
click at [1018, 313] on link "uitwerkingen bekijken" at bounding box center [1012, 320] width 217 height 34
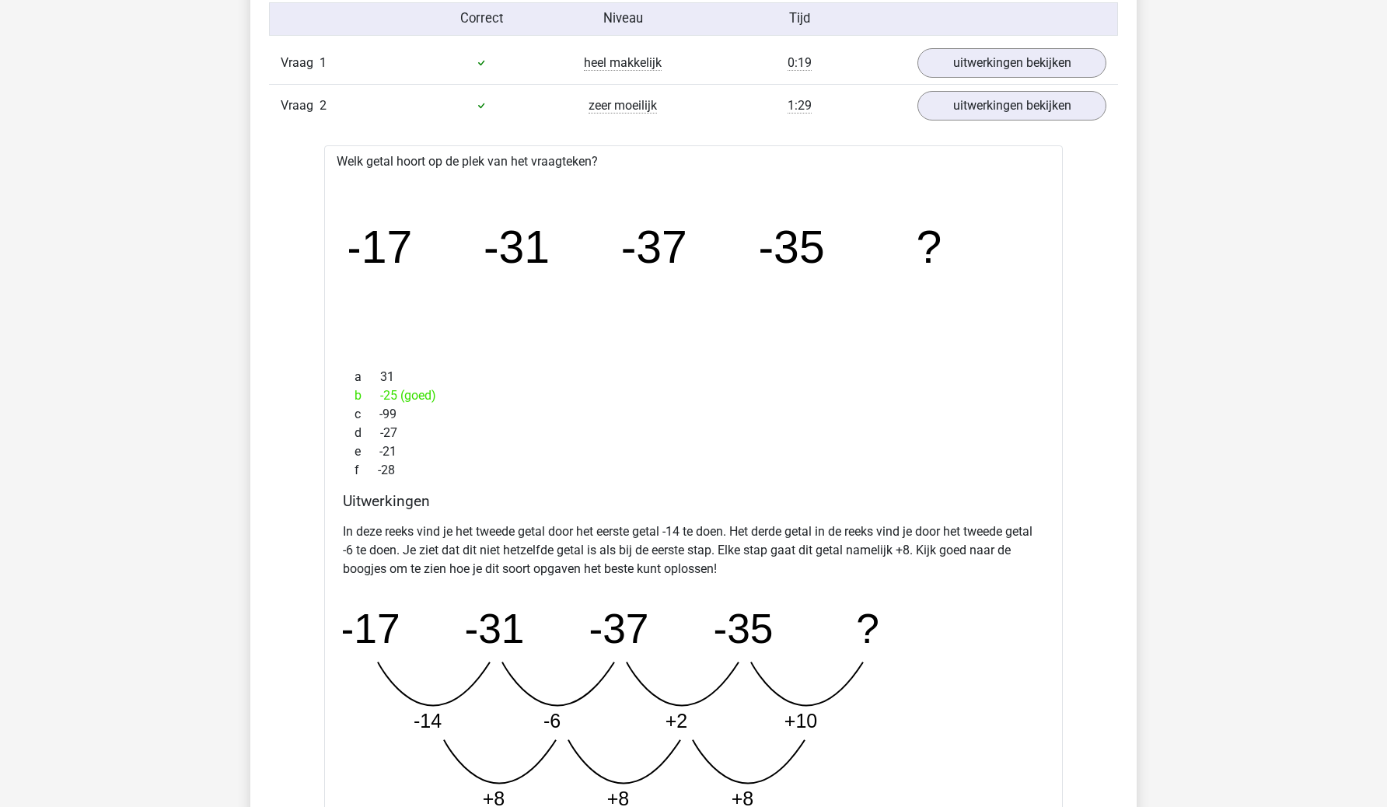
scroll to position [1046, 0]
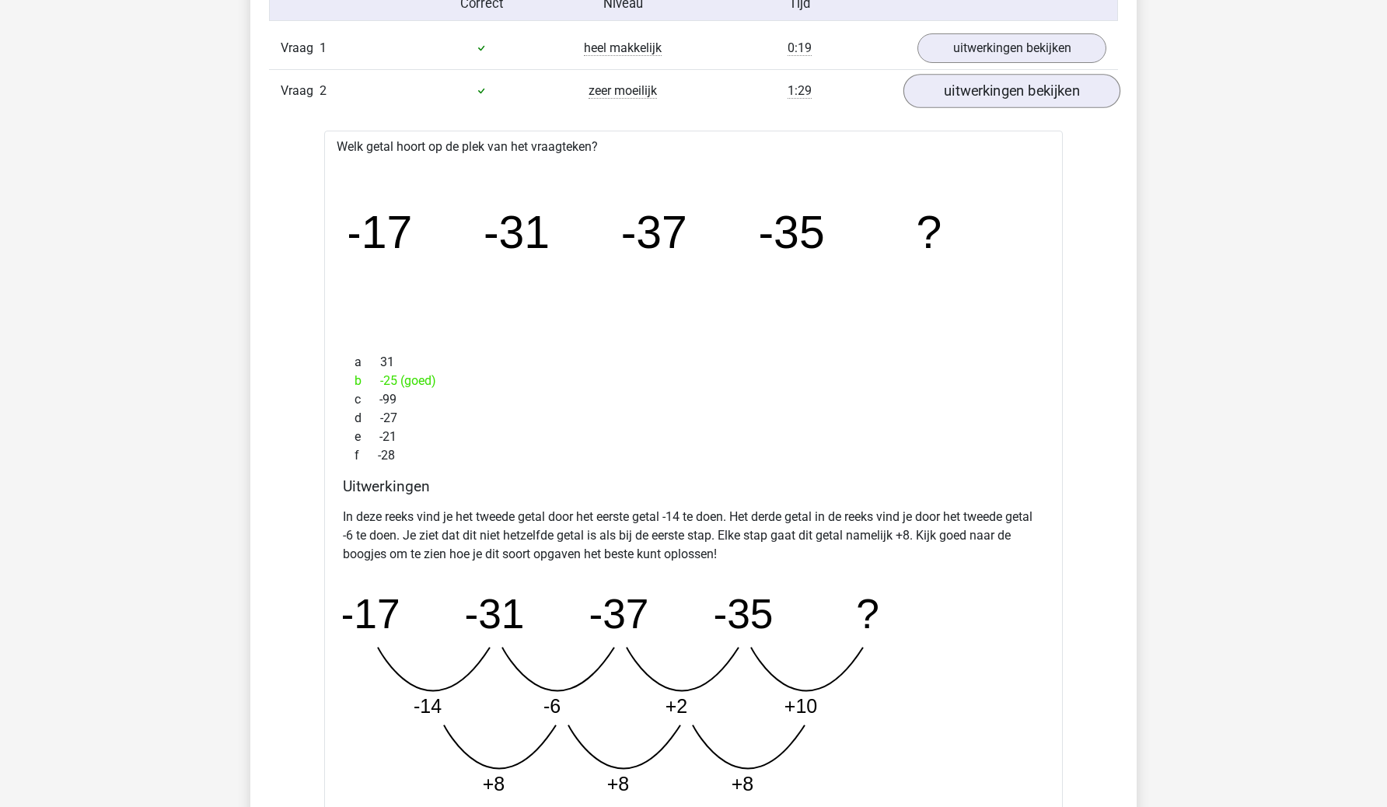
click at [1017, 78] on link "uitwerkingen bekijken" at bounding box center [1012, 91] width 217 height 34
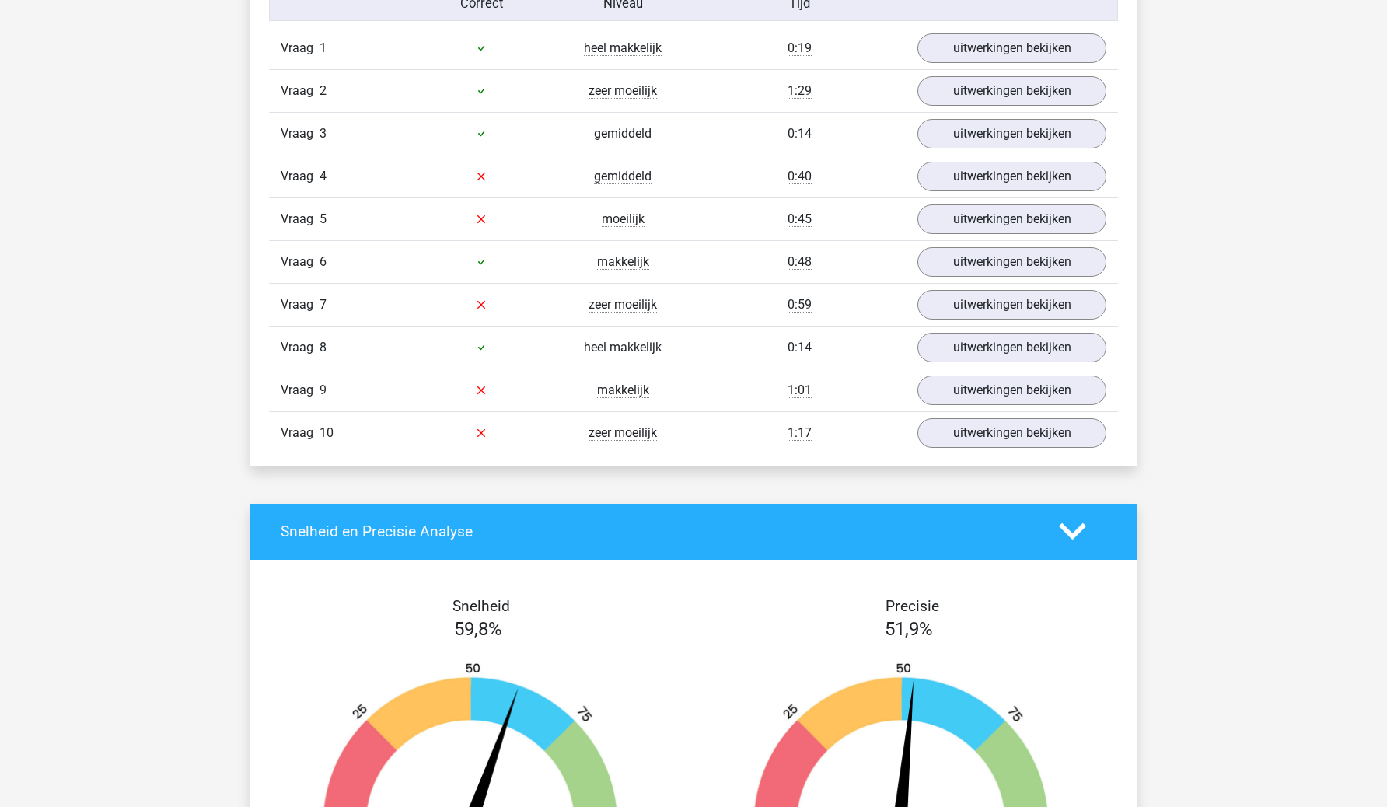
click at [1022, 63] on div "Vraag 1 heel makkelijk 0:19 uitwerkingen bekijken" at bounding box center [693, 48] width 849 height 42
click at [1013, 168] on link "uitwerkingen bekijken" at bounding box center [1012, 176] width 217 height 34
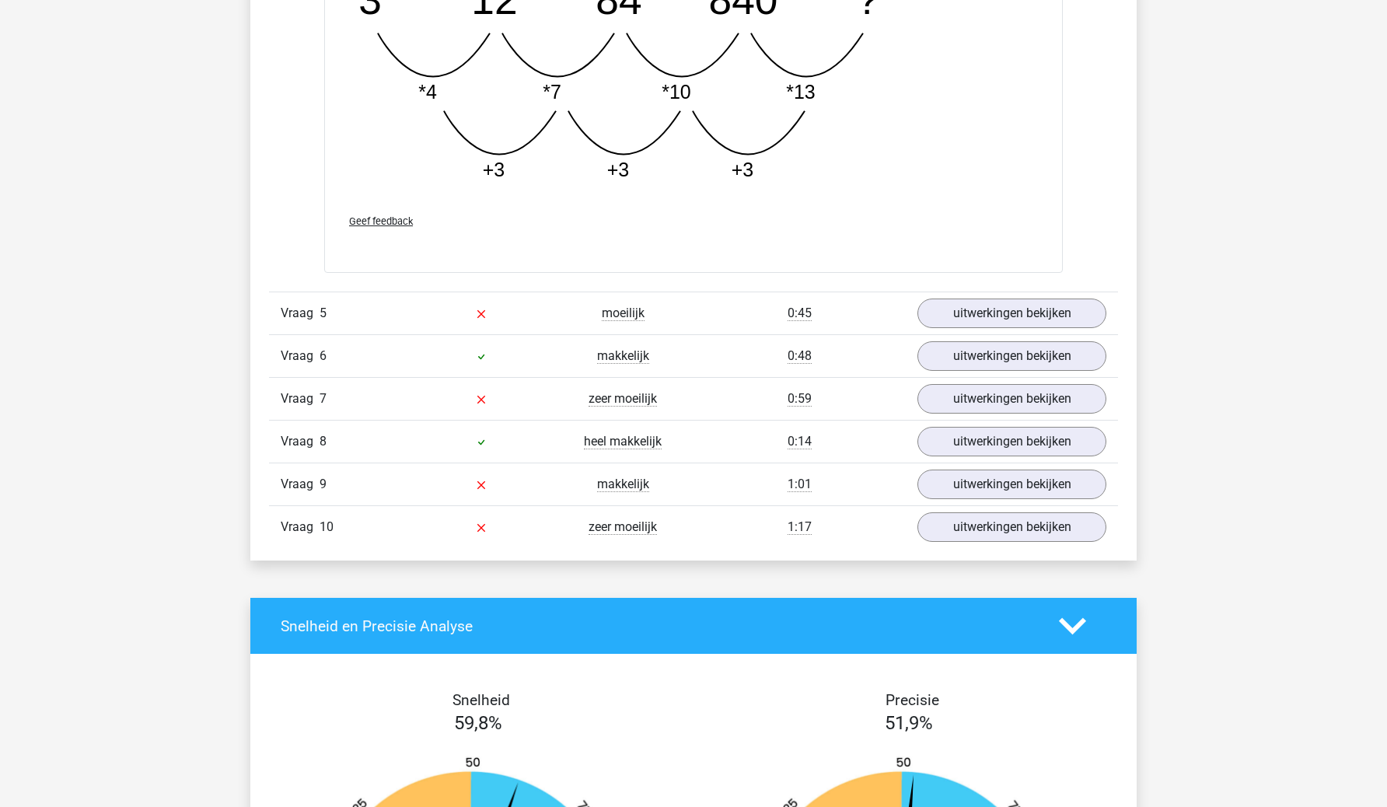
scroll to position [1760, 0]
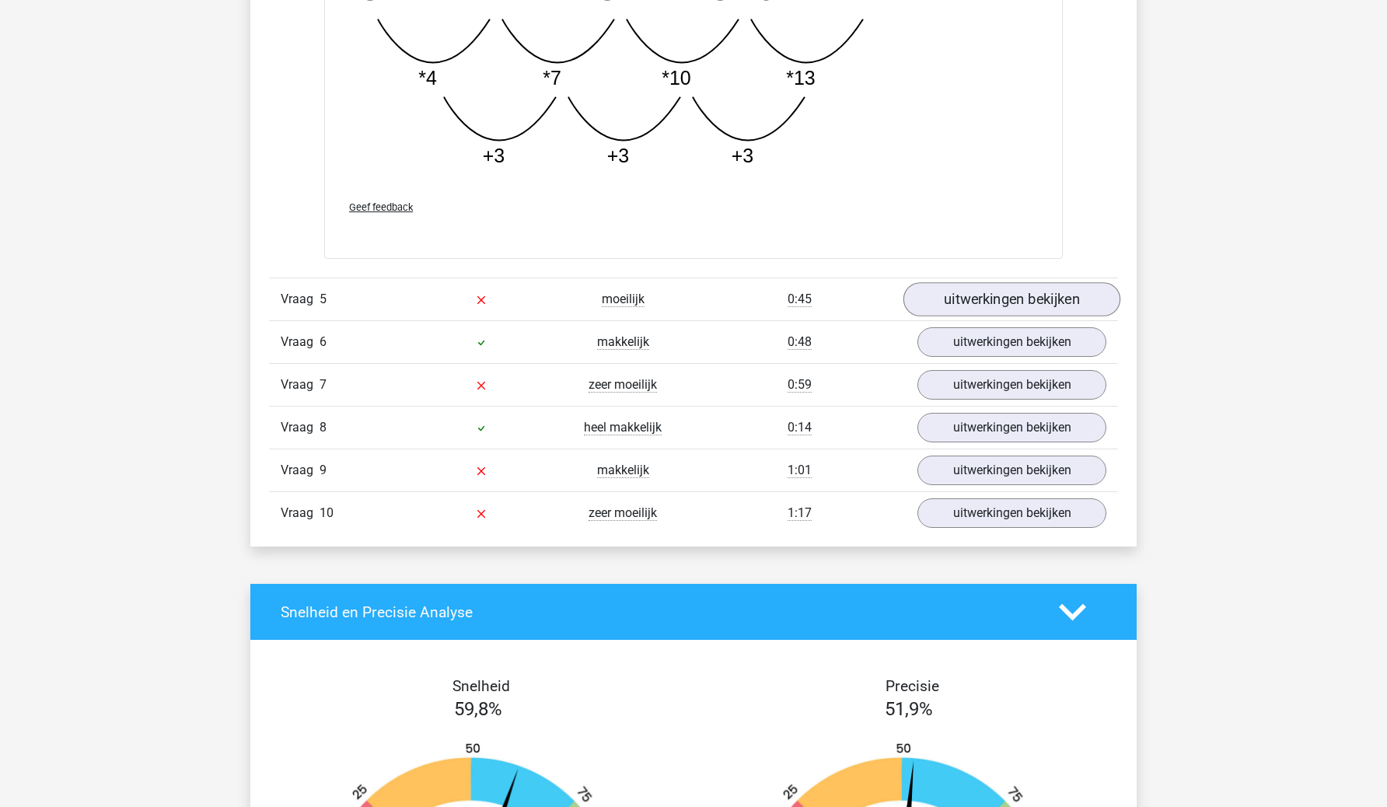
click at [964, 302] on link "uitwerkingen bekijken" at bounding box center [1012, 300] width 217 height 34
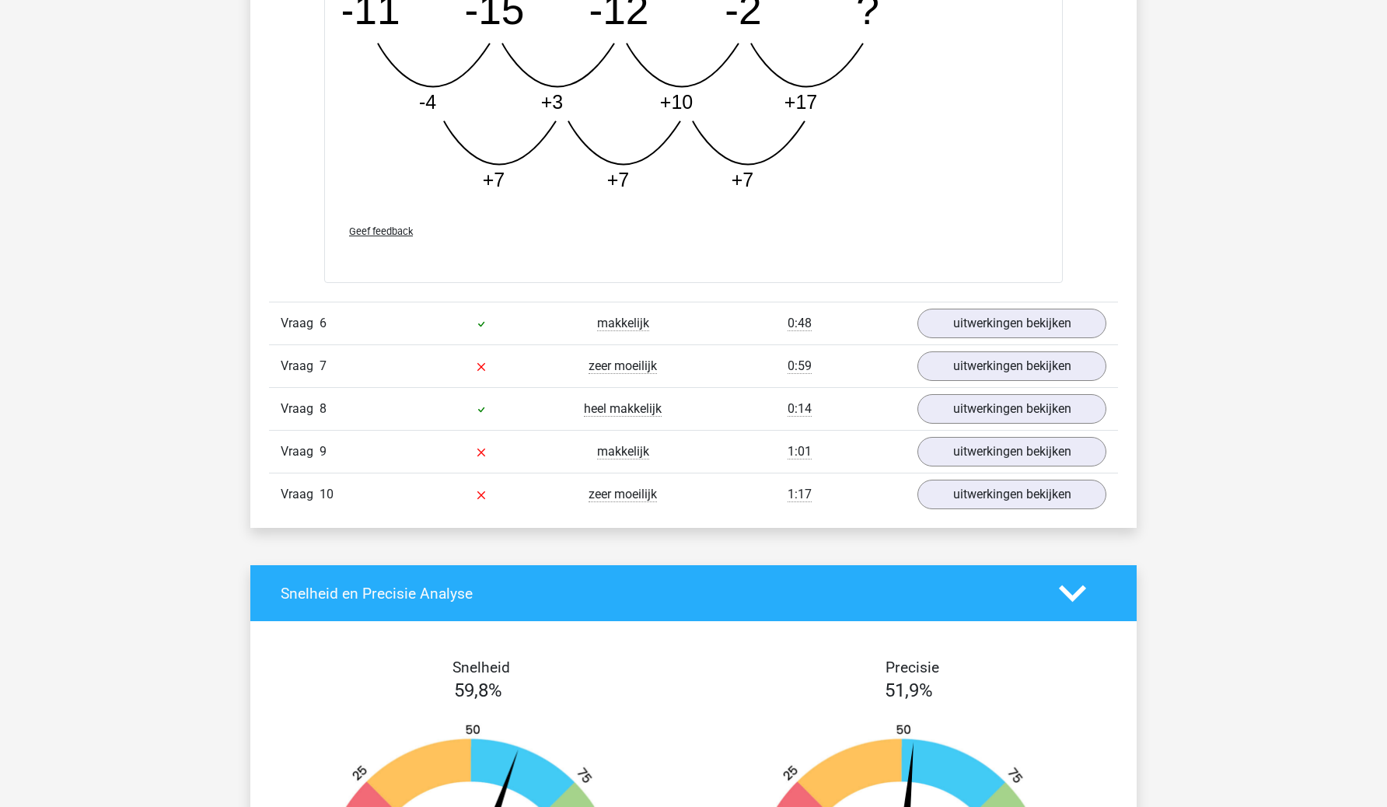
scroll to position [2574, 0]
click at [958, 336] on link "uitwerkingen bekijken" at bounding box center [1012, 323] width 217 height 34
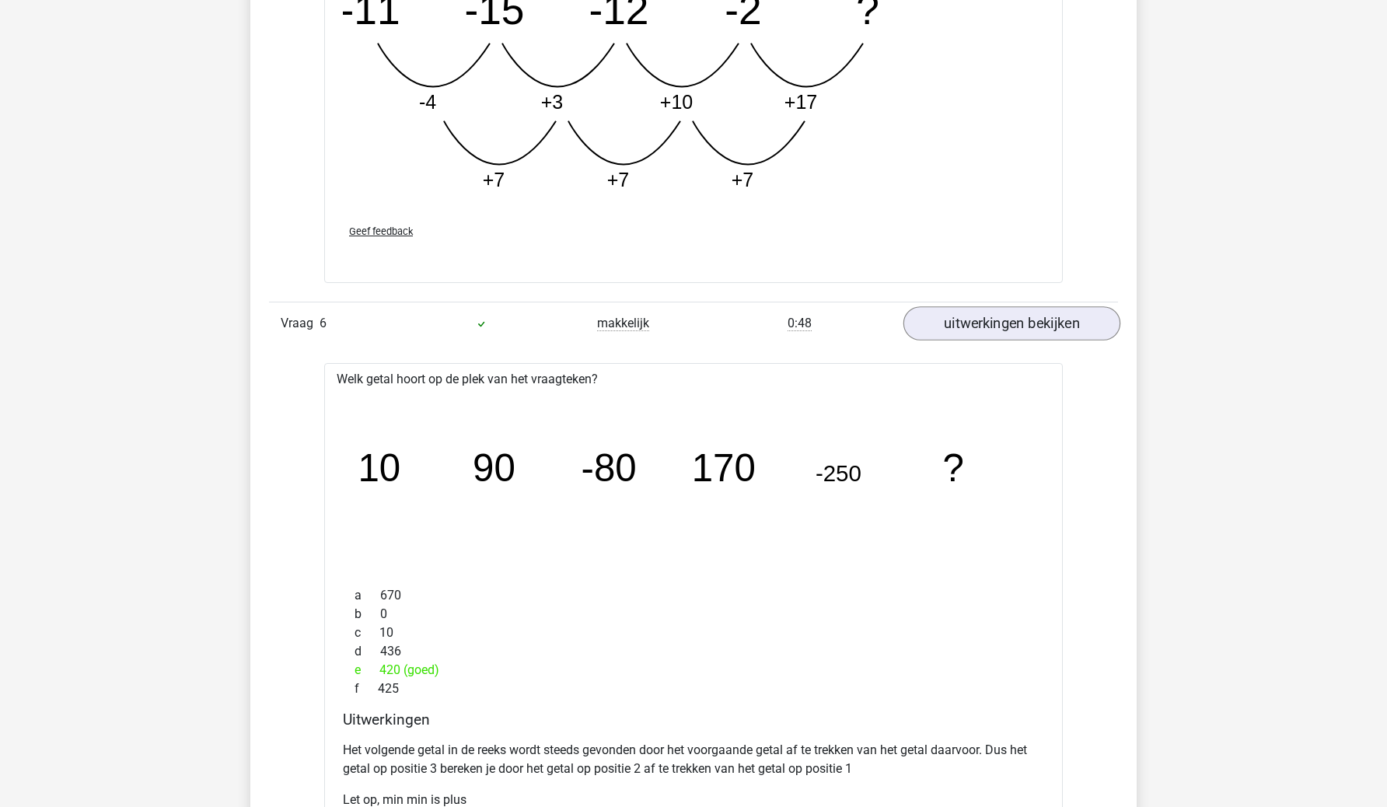
click at [958, 336] on link "uitwerkingen bekijken" at bounding box center [1012, 323] width 217 height 34
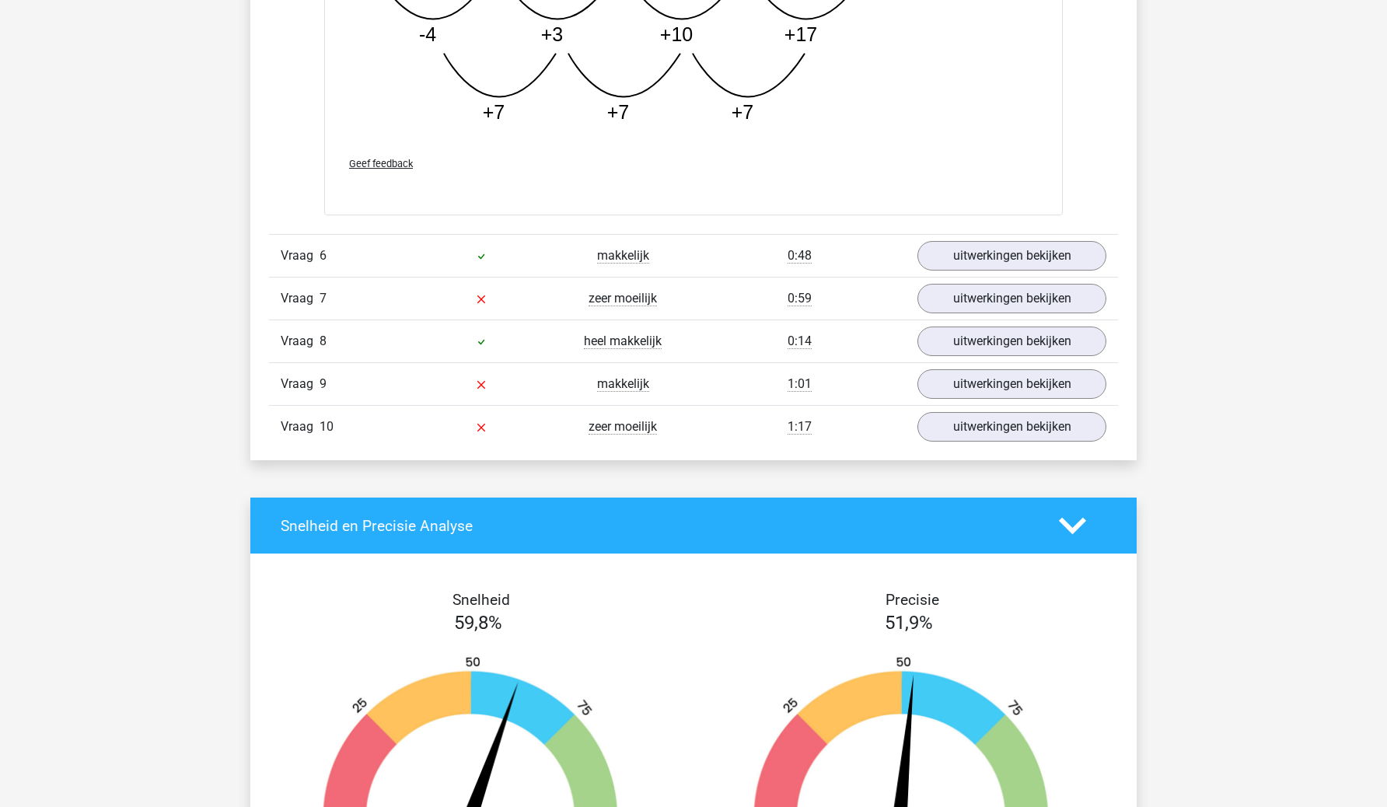
scroll to position [2528, 0]
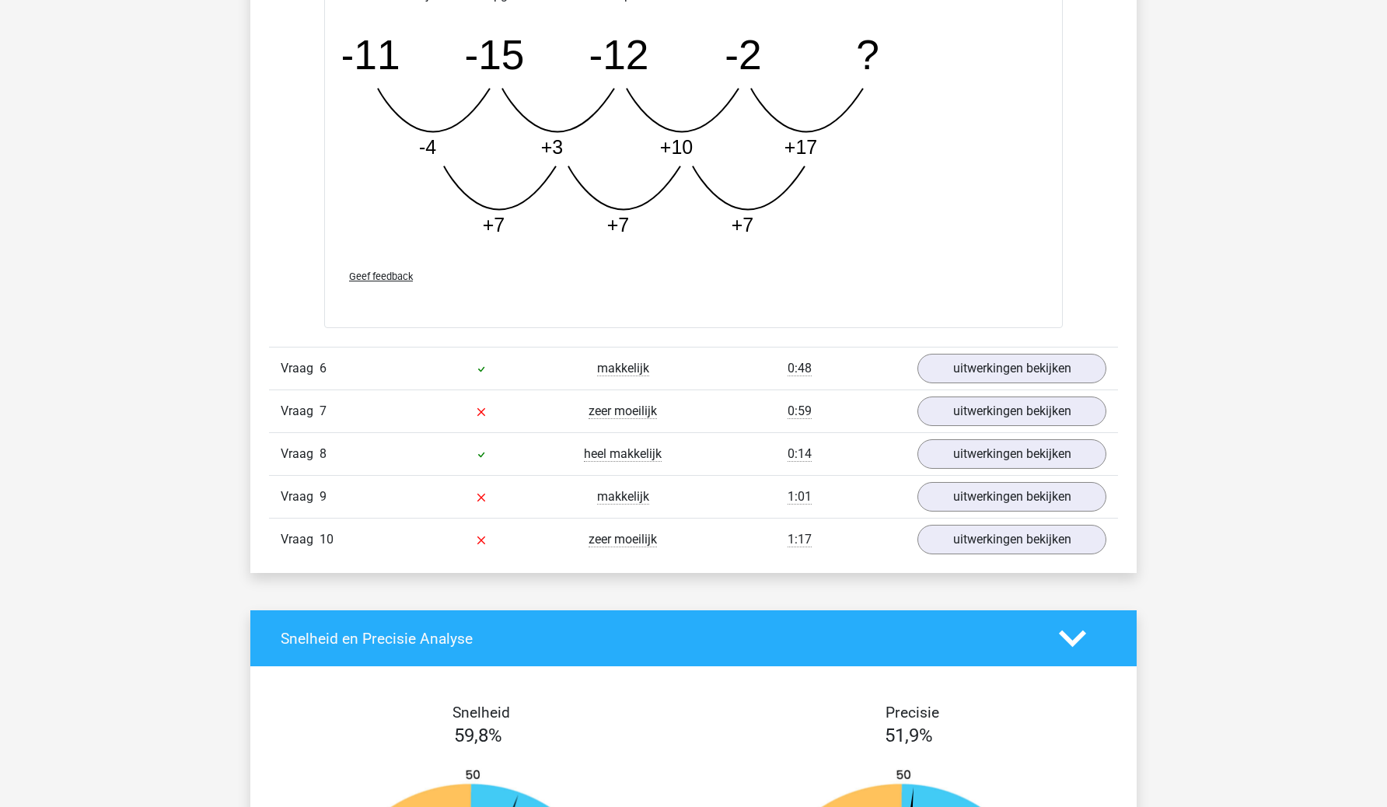
click at [850, 405] on div "0:59" at bounding box center [800, 411] width 212 height 19
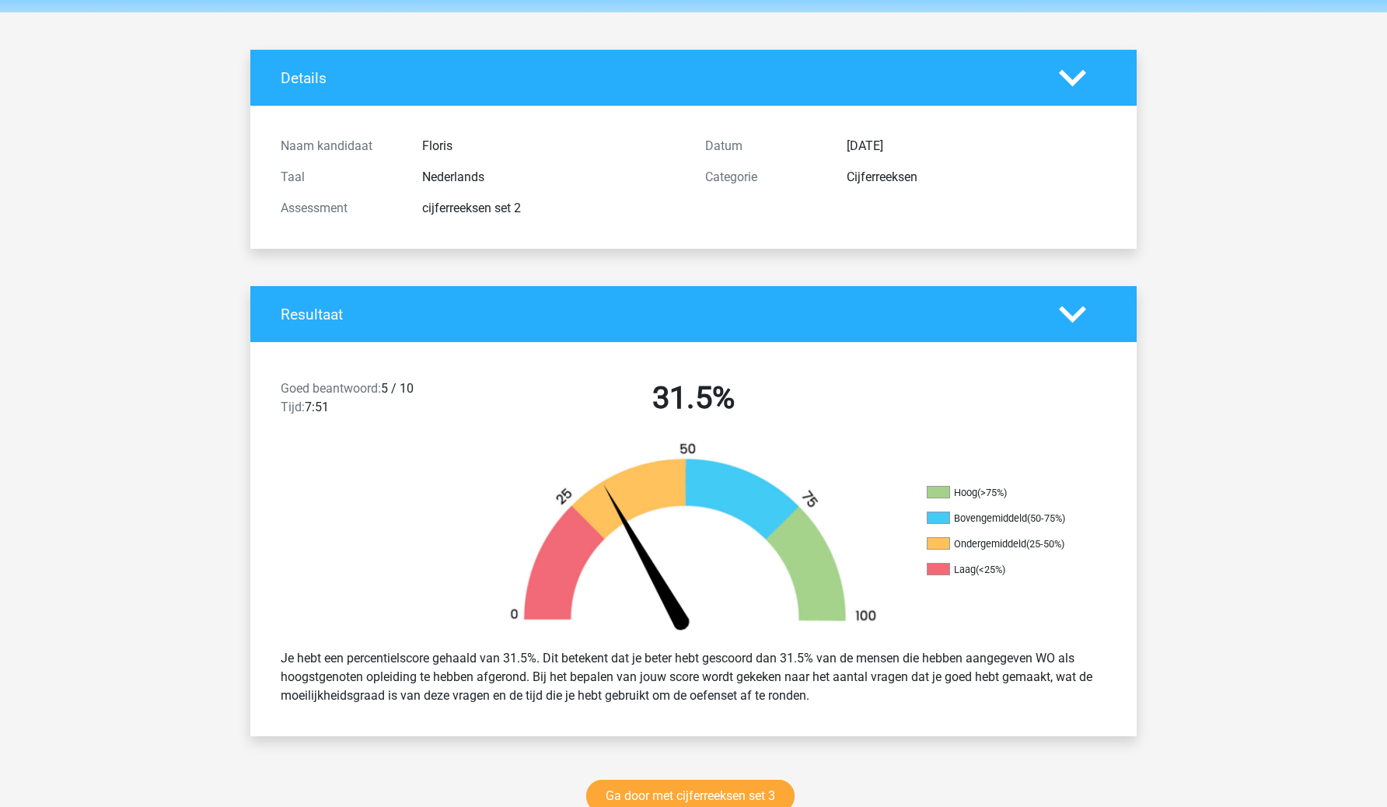
scroll to position [55, 0]
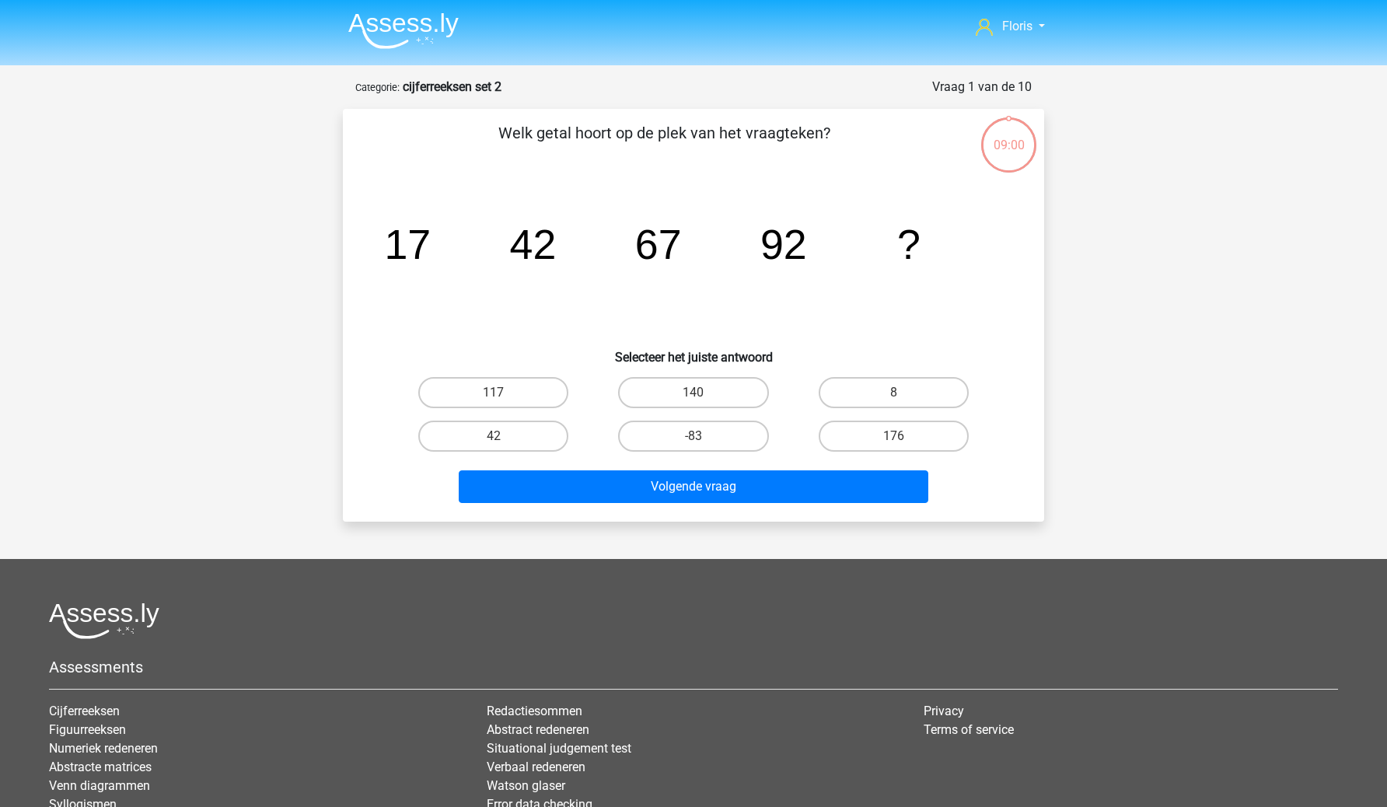
scroll to position [78, 0]
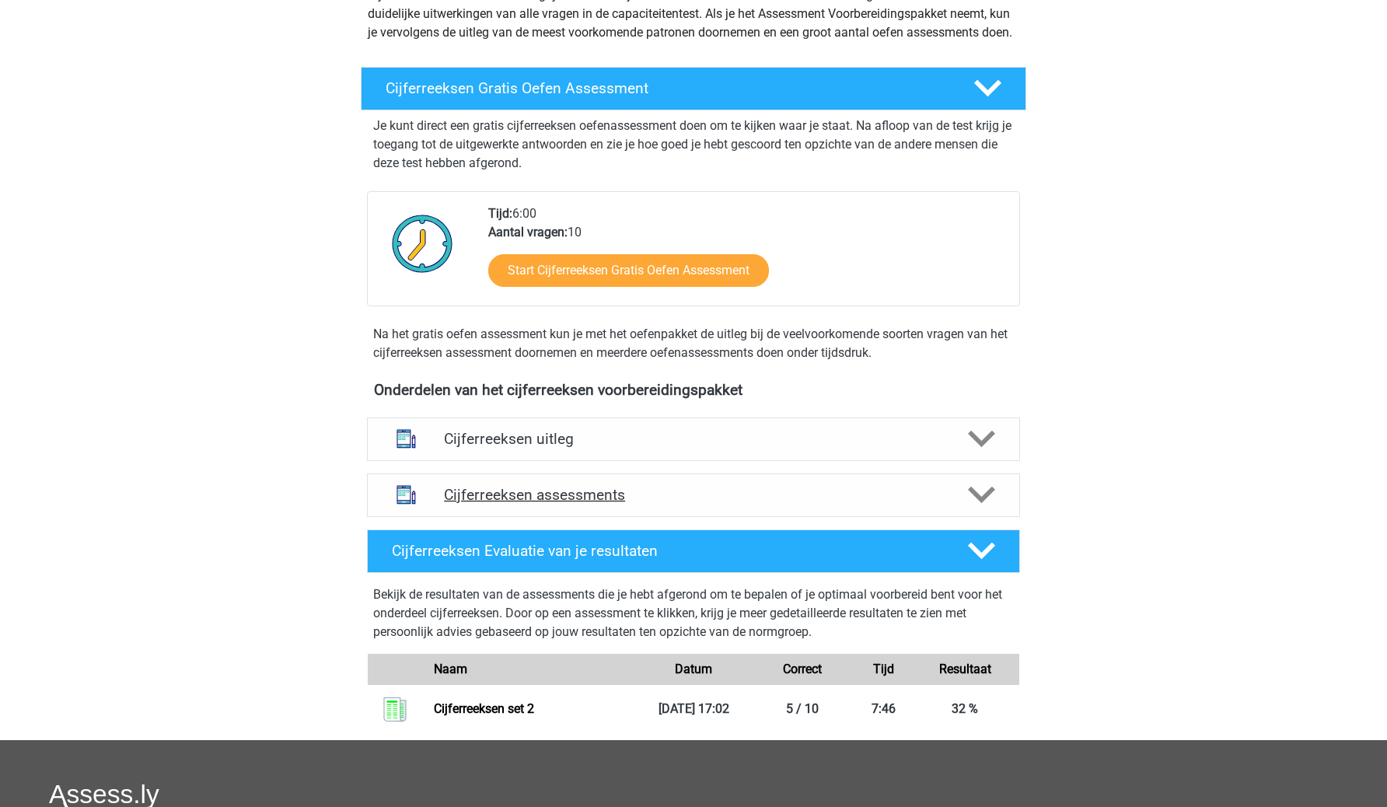
scroll to position [199, 0]
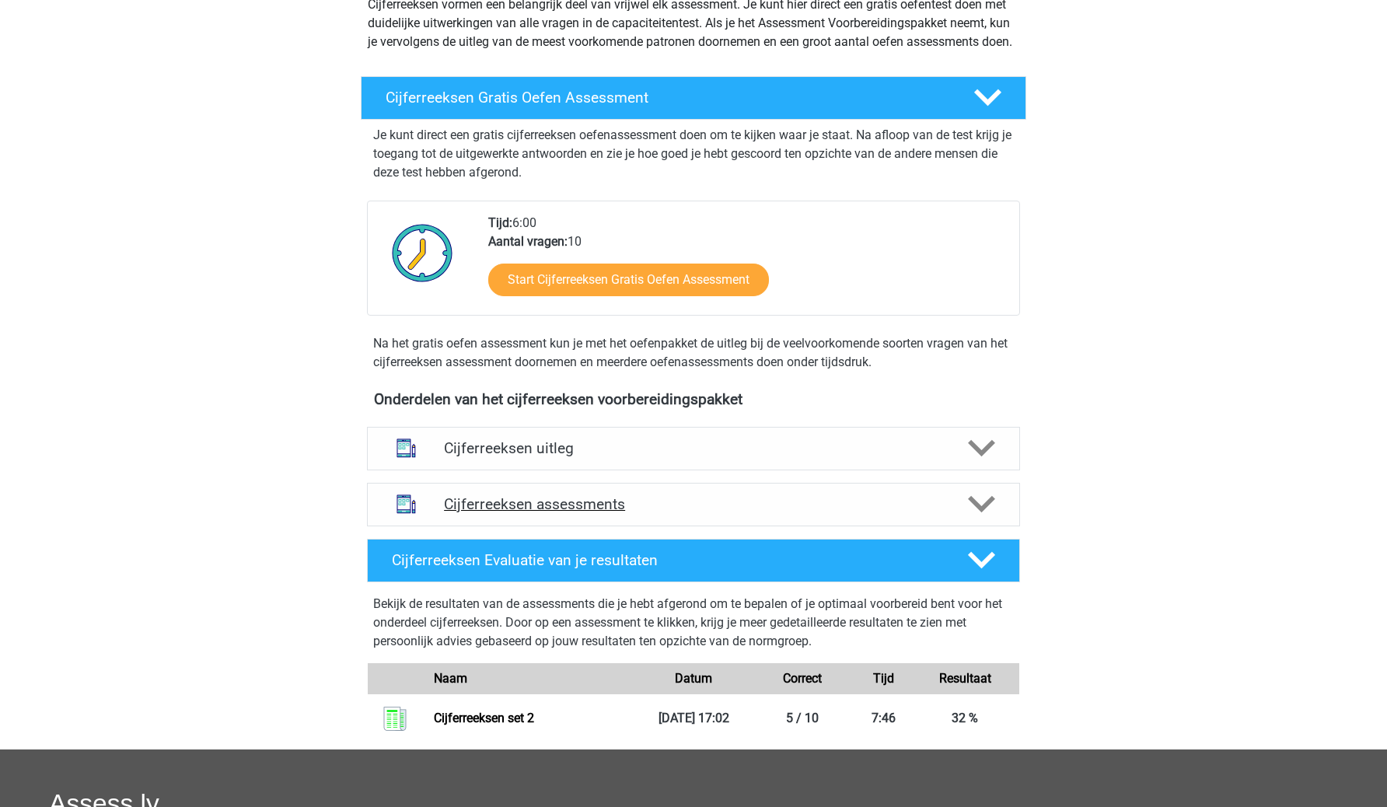
click at [559, 513] on h4 "Cijferreeksen assessments" at bounding box center [693, 504] width 499 height 18
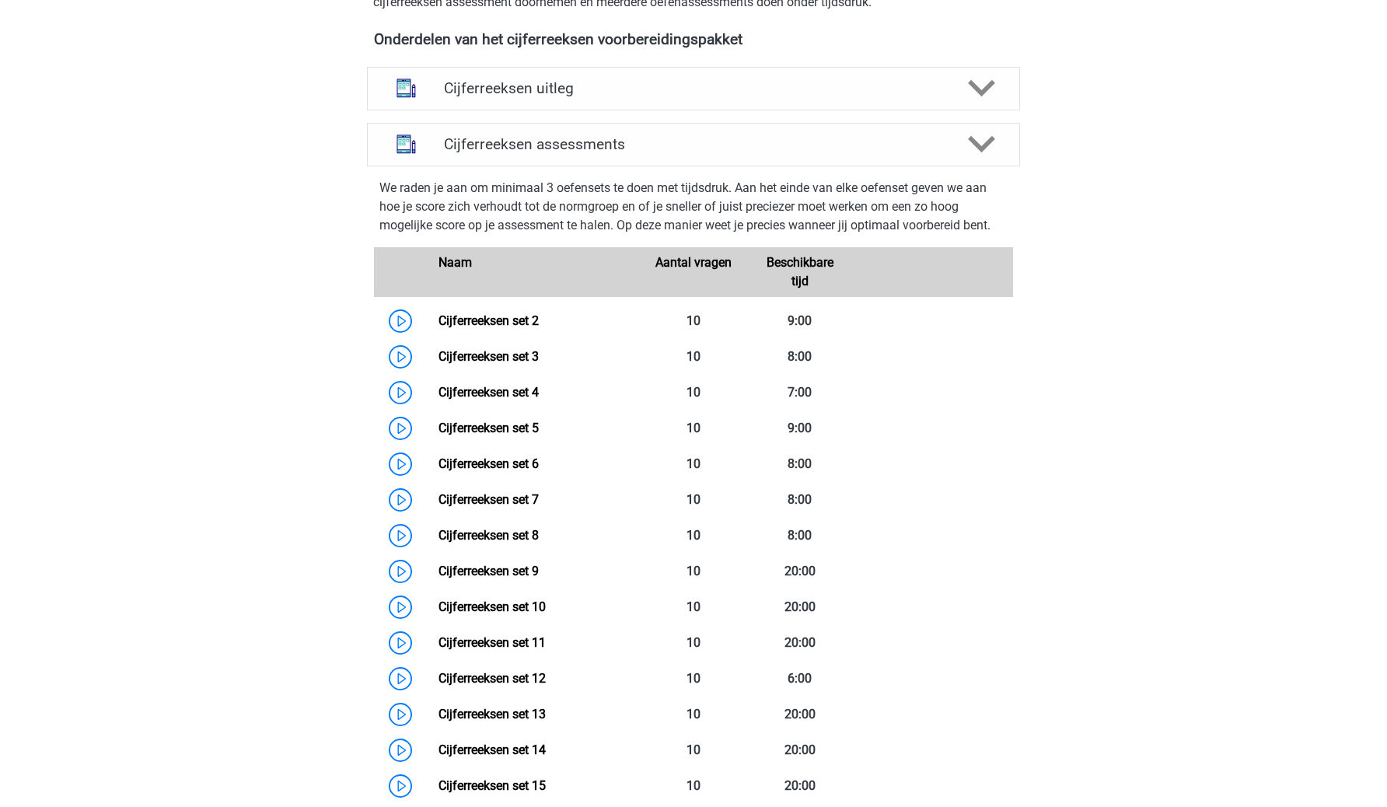
scroll to position [803, 0]
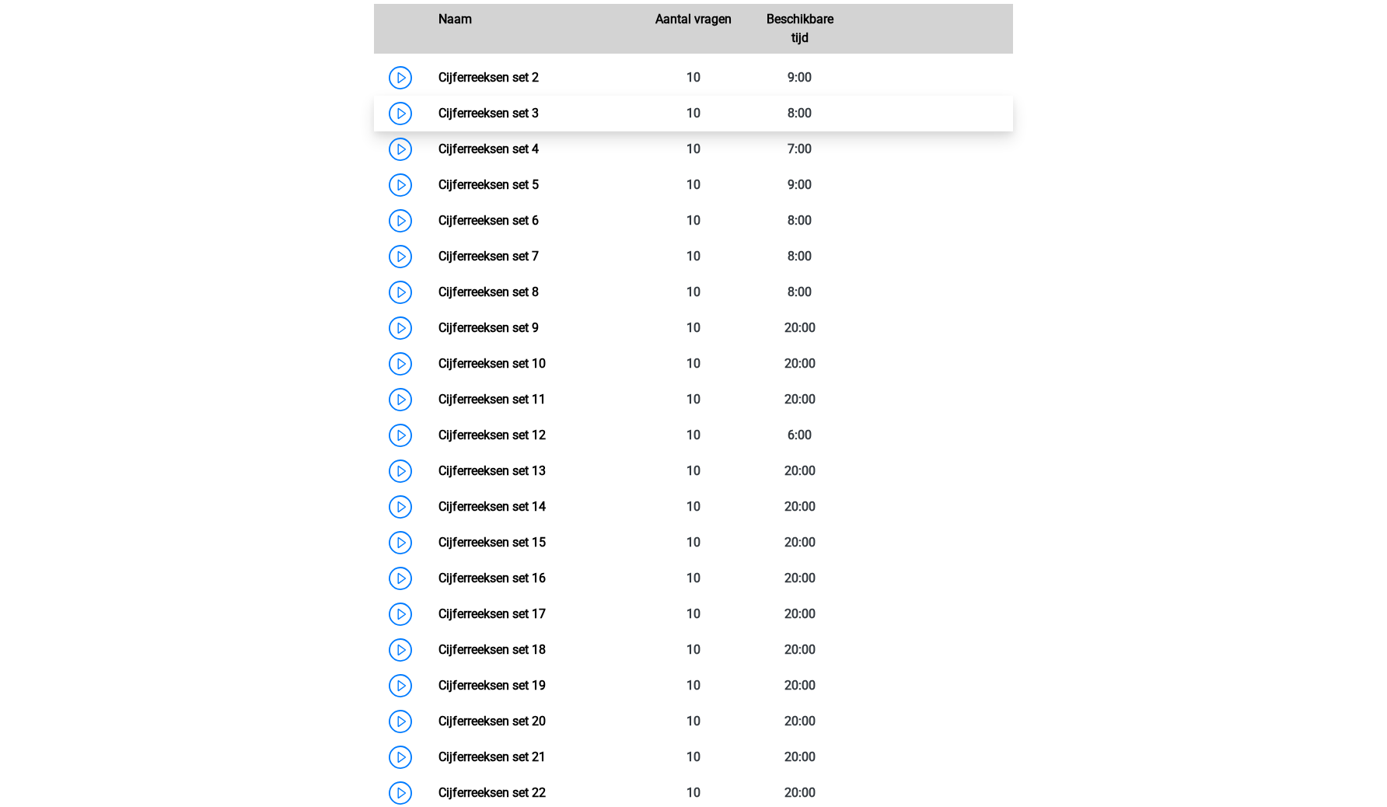
click at [539, 121] on link "Cijferreeksen set 3" at bounding box center [489, 113] width 100 height 15
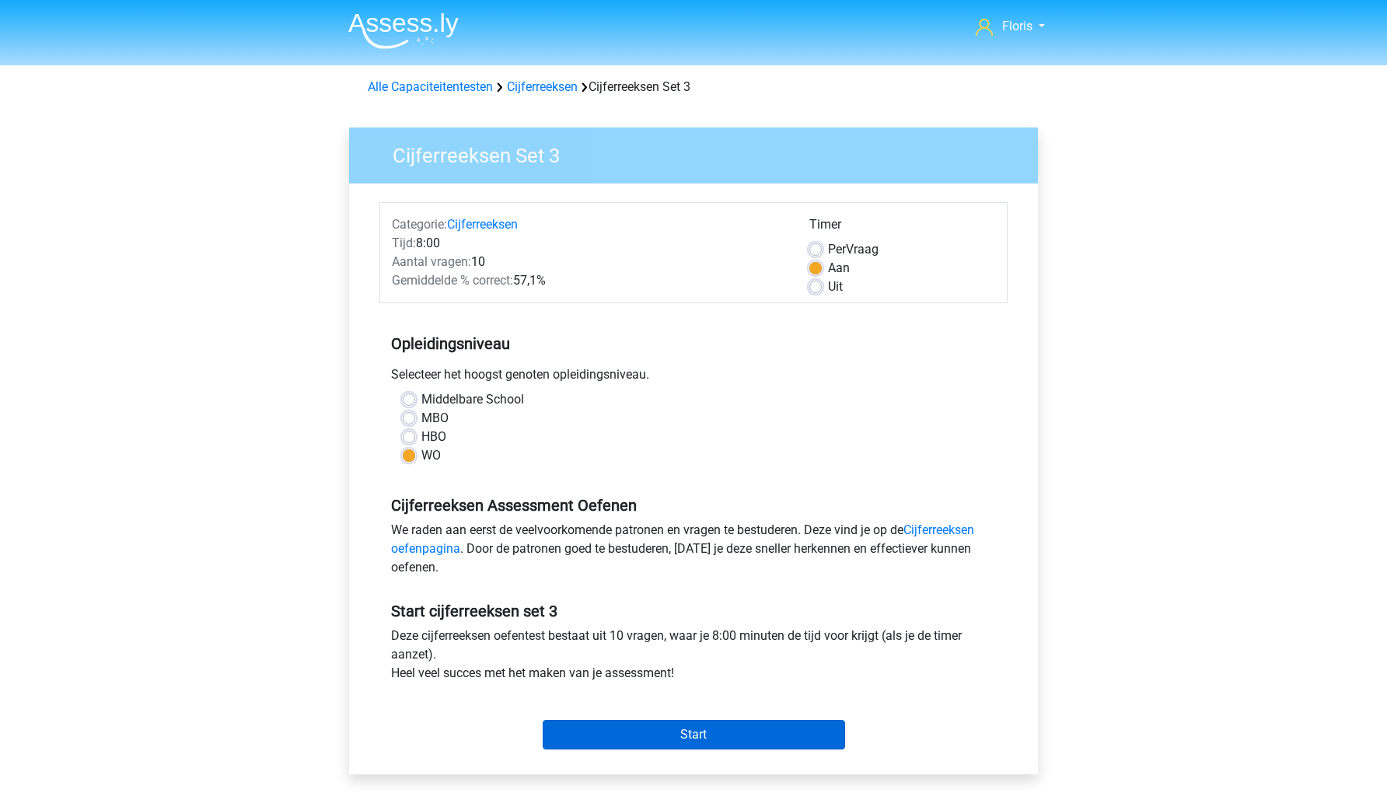
click at [624, 733] on input "Start" at bounding box center [694, 735] width 303 height 30
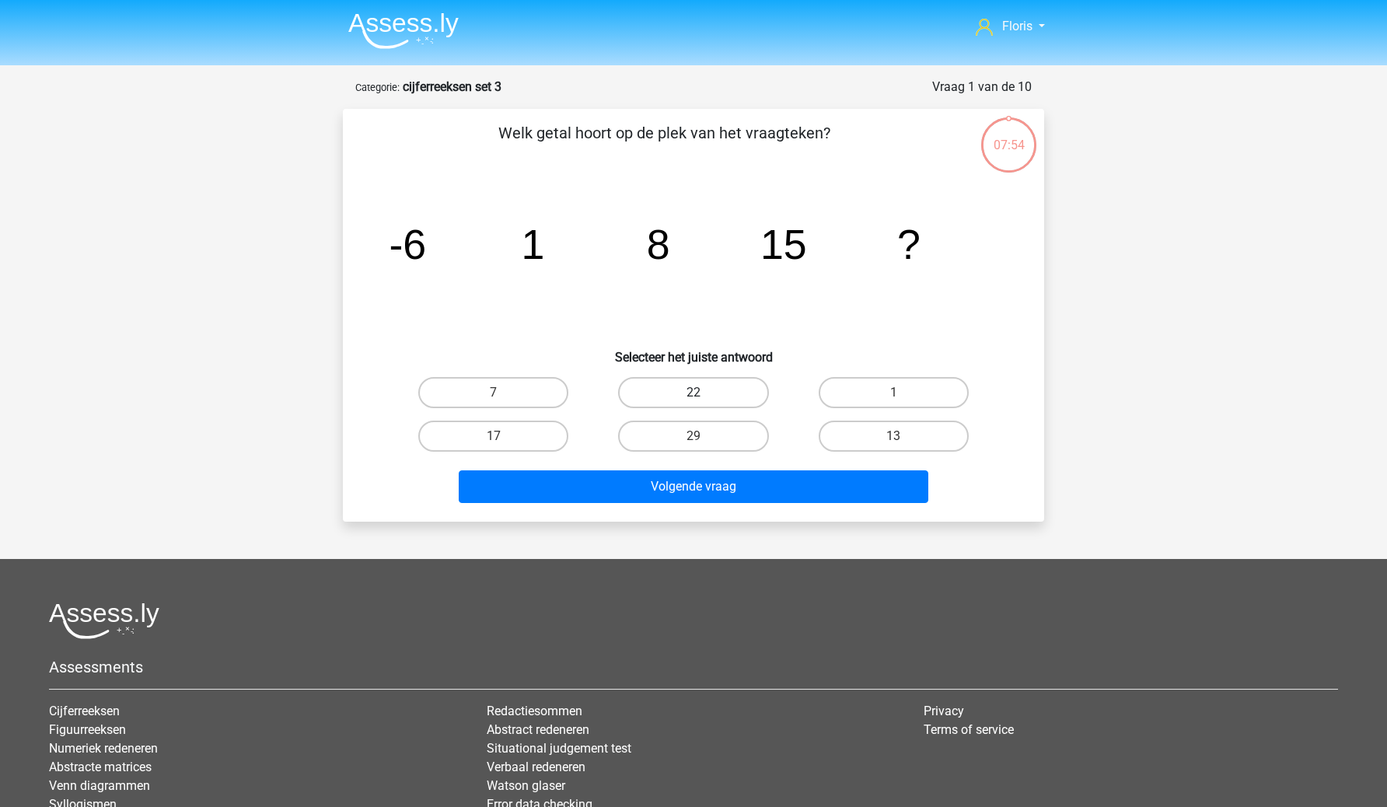
click at [708, 387] on label "22" at bounding box center [693, 392] width 150 height 31
click at [704, 393] on input "22" at bounding box center [699, 398] width 10 height 10
radio input "true"
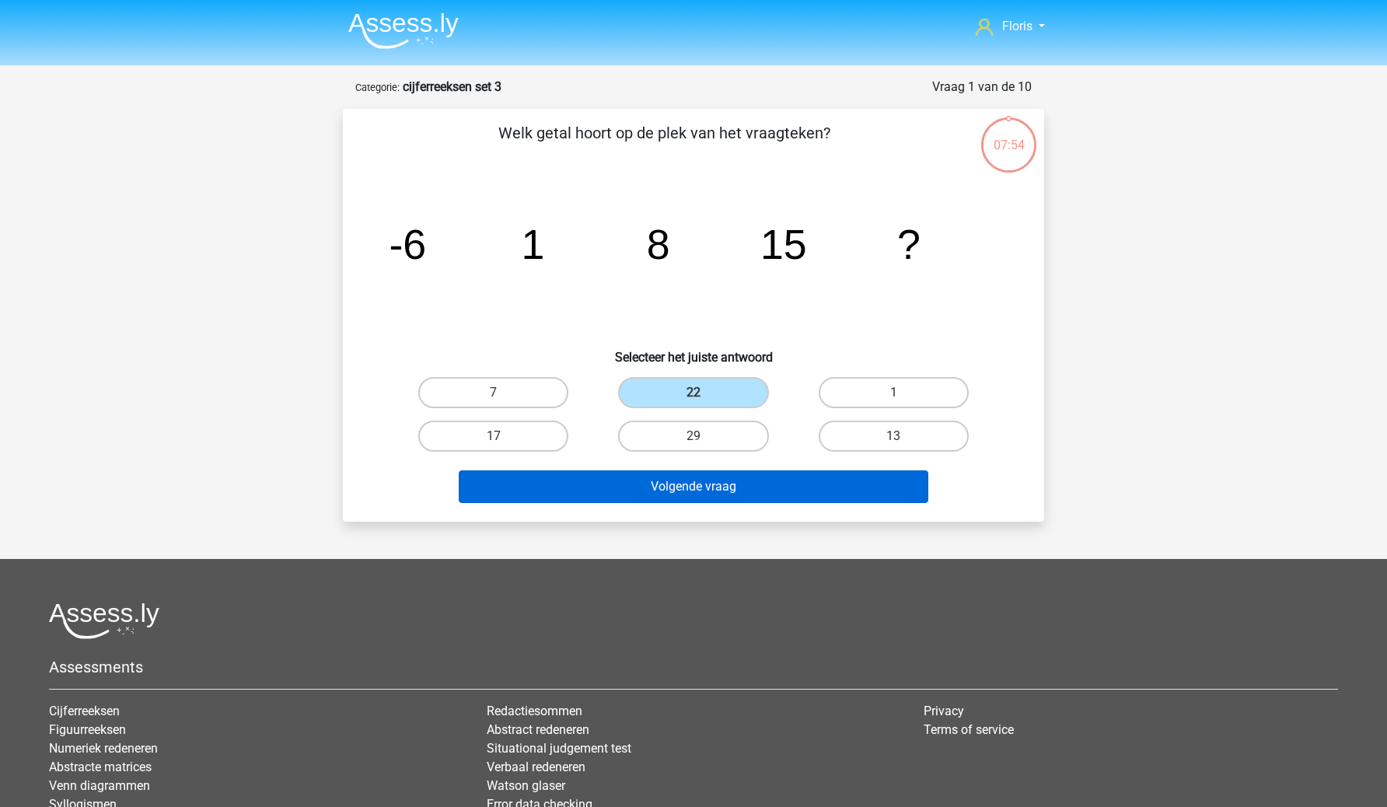
click at [702, 485] on button "Volgende vraag" at bounding box center [694, 487] width 471 height 33
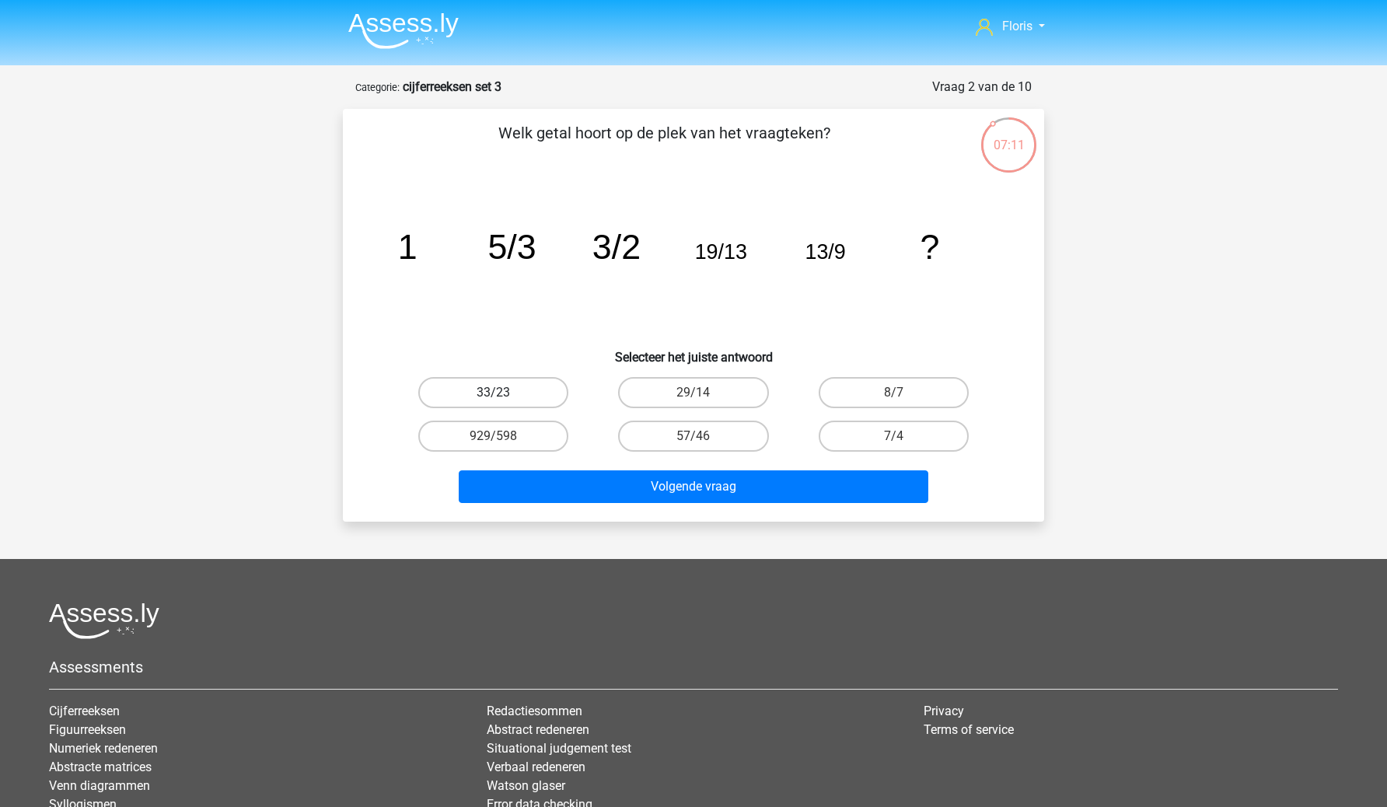
click at [539, 400] on label "33/23" at bounding box center [493, 392] width 150 height 31
click at [504, 400] on input "33/23" at bounding box center [499, 398] width 10 height 10
radio input "true"
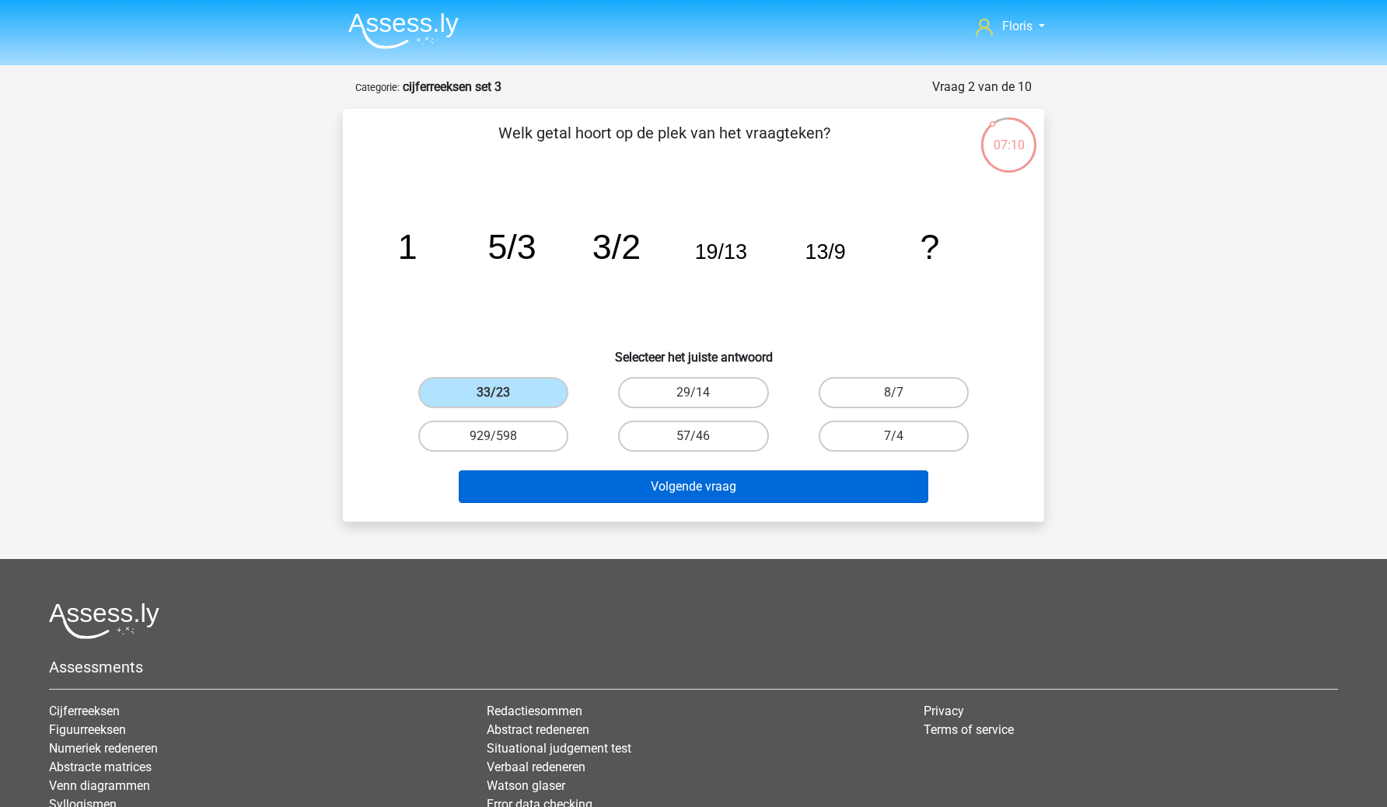
click at [571, 479] on button "Volgende vraag" at bounding box center [694, 487] width 471 height 33
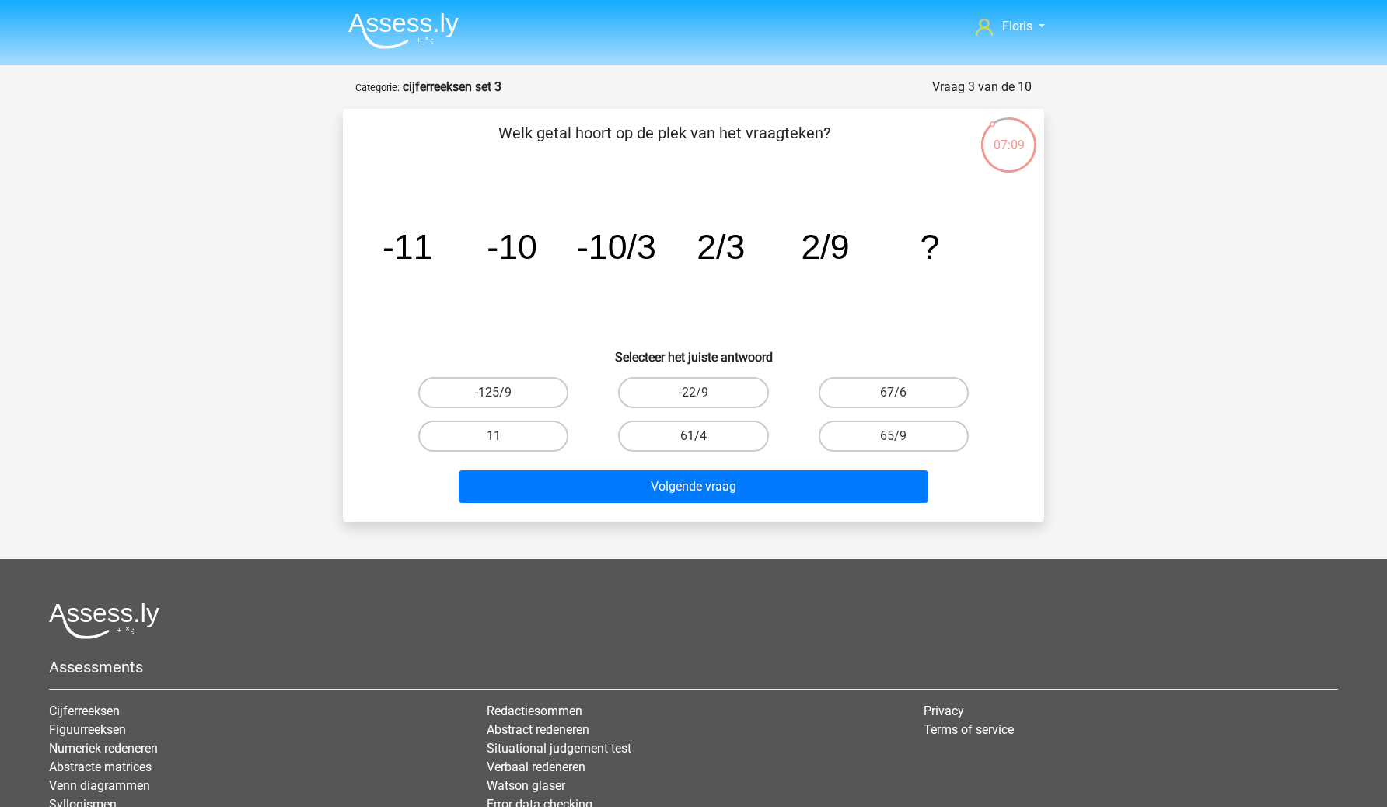
scroll to position [78, 0]
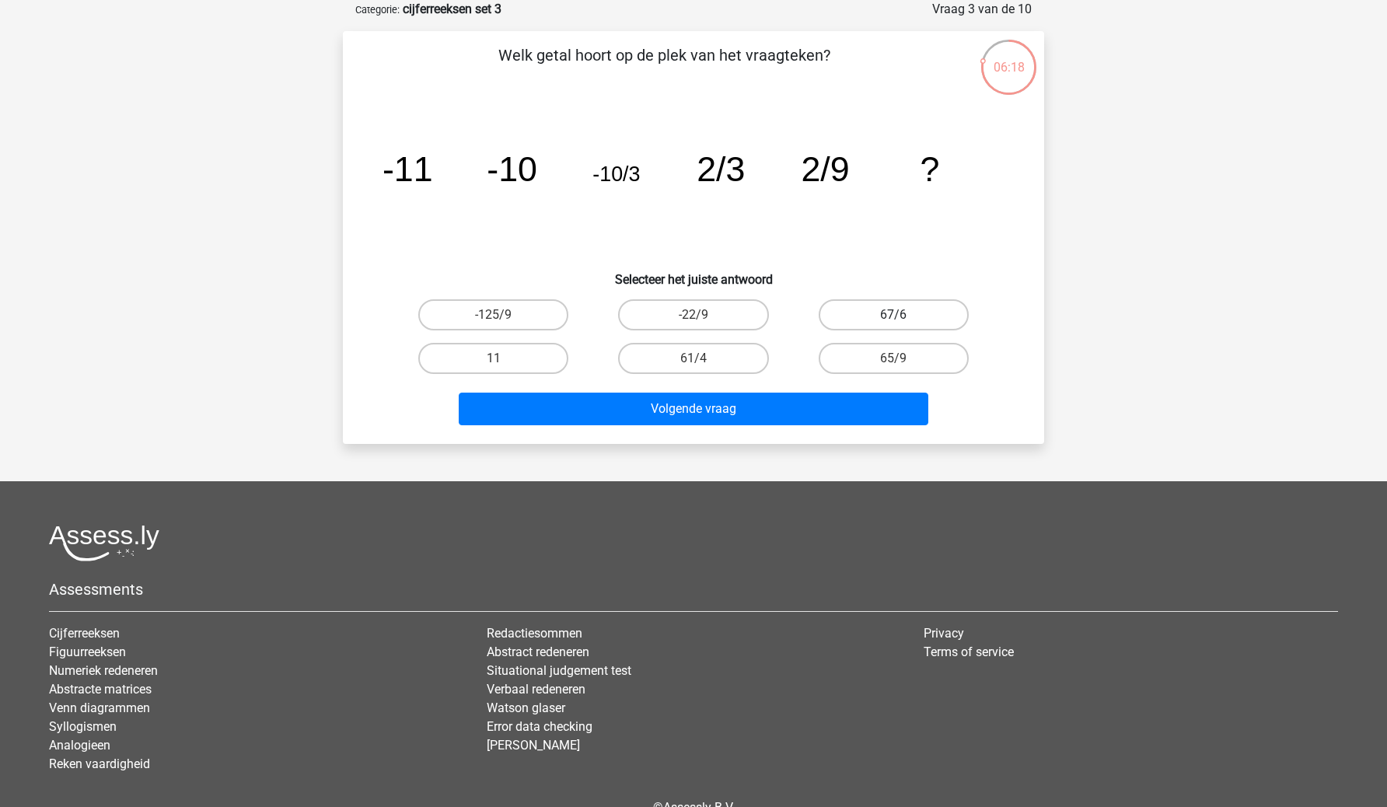
click at [859, 303] on label "67/6" at bounding box center [894, 314] width 150 height 31
click at [894, 315] on input "67/6" at bounding box center [899, 320] width 10 height 10
radio input "true"
click at [860, 347] on label "65/9" at bounding box center [894, 358] width 150 height 31
click at [894, 359] on input "65/9" at bounding box center [899, 364] width 10 height 10
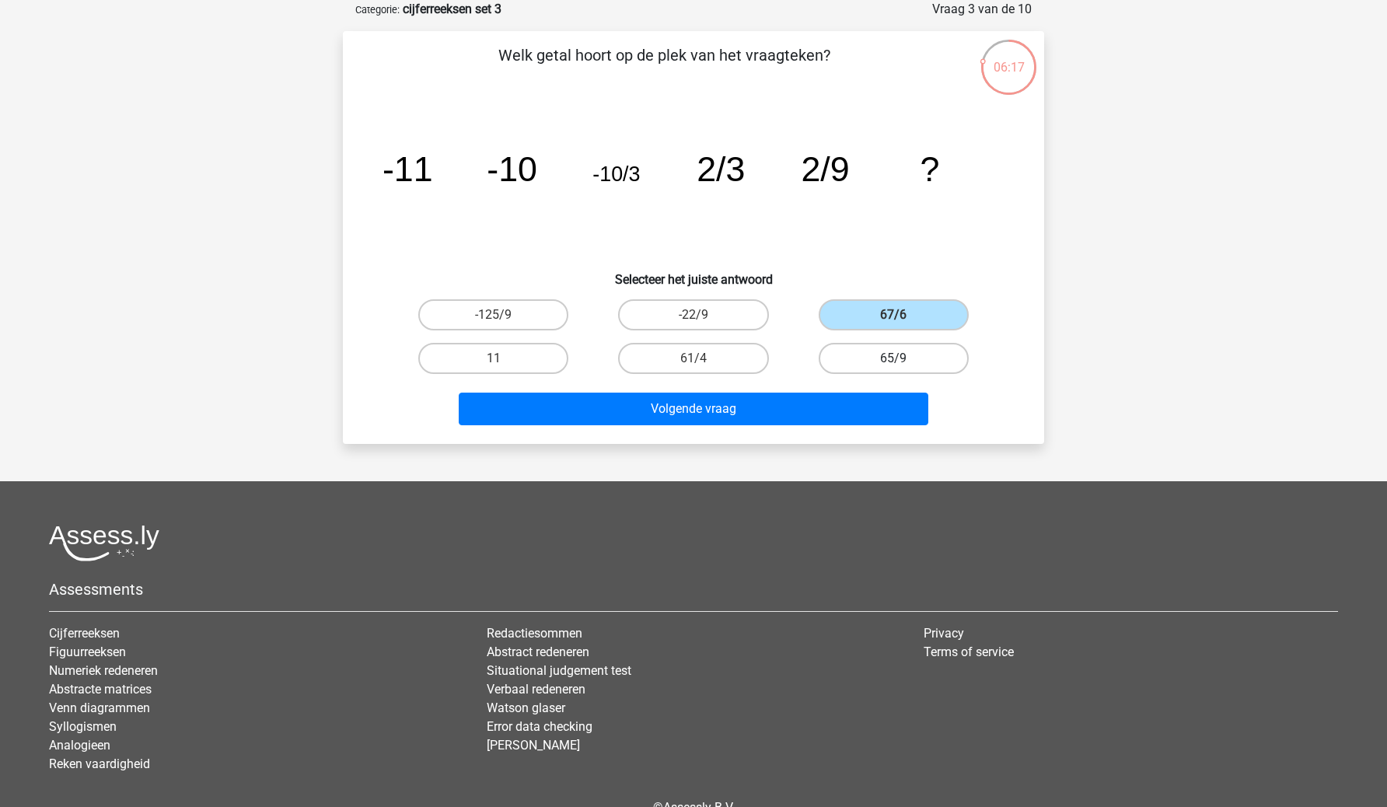
radio input "true"
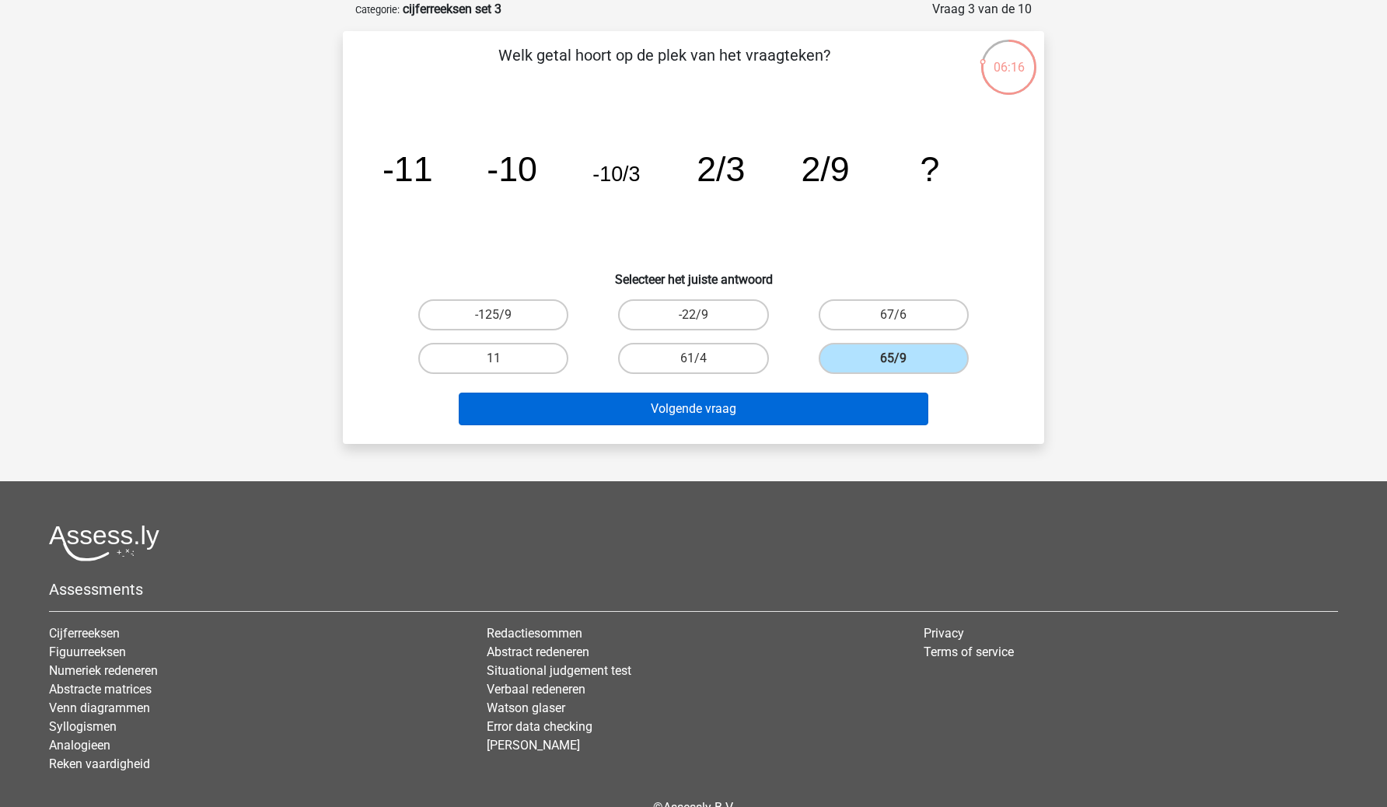
click at [833, 412] on button "Volgende vraag" at bounding box center [694, 409] width 471 height 33
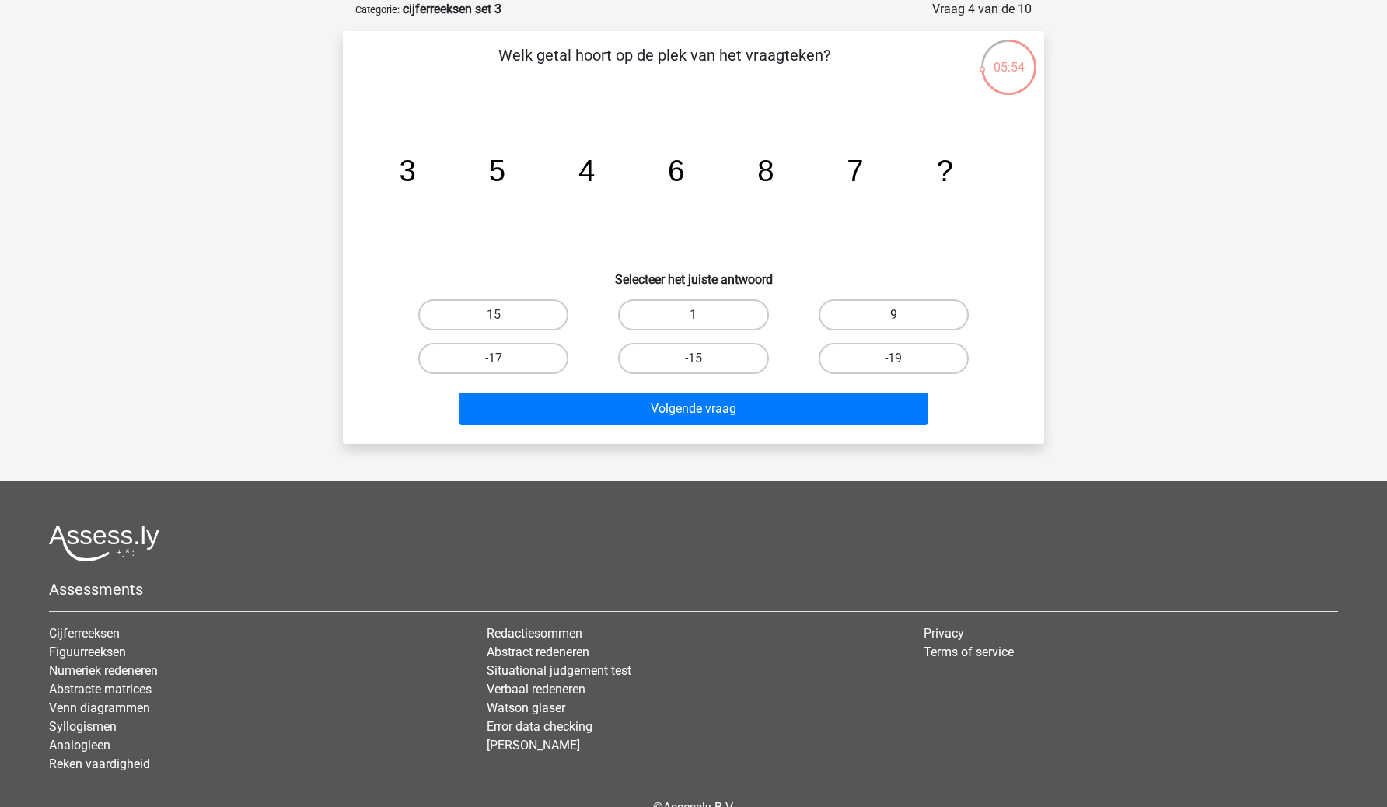
click at [881, 314] on label "9" at bounding box center [894, 314] width 150 height 31
click at [894, 315] on input "9" at bounding box center [899, 320] width 10 height 10
radio input "true"
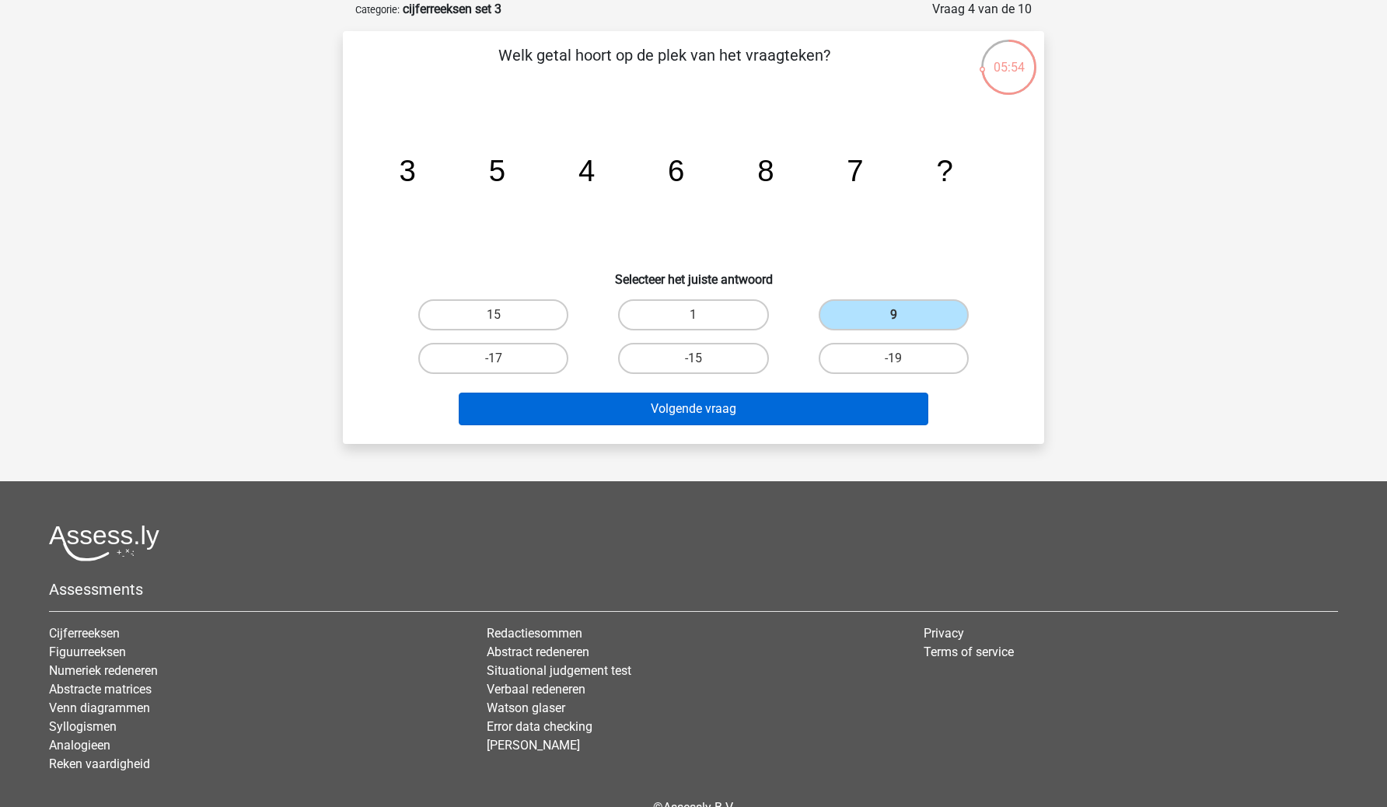
click at [829, 405] on button "Volgende vraag" at bounding box center [694, 409] width 471 height 33
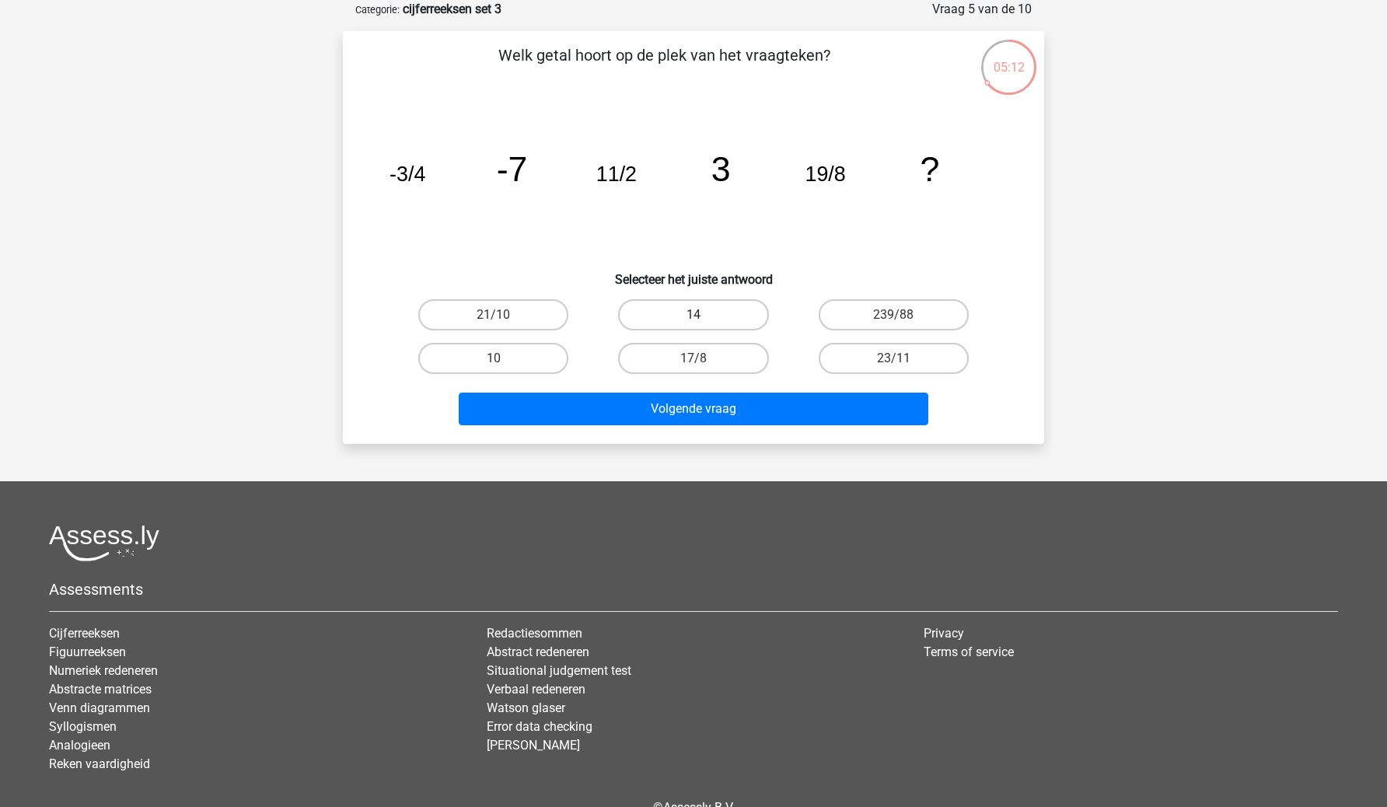
click at [642, 310] on label "14" at bounding box center [693, 314] width 150 height 31
click at [694, 315] on input "14" at bounding box center [699, 320] width 10 height 10
radio input "true"
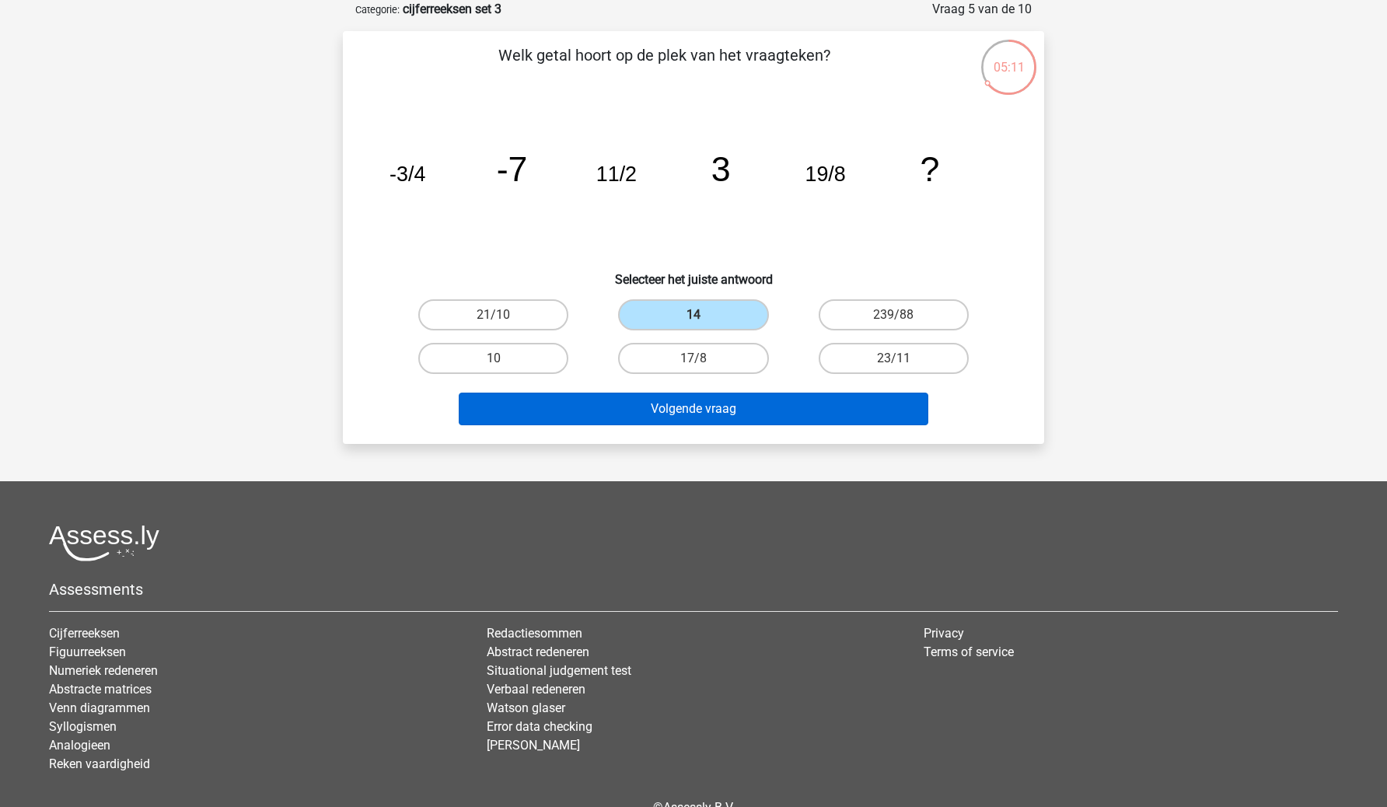
click at [659, 412] on button "Volgende vraag" at bounding box center [694, 409] width 471 height 33
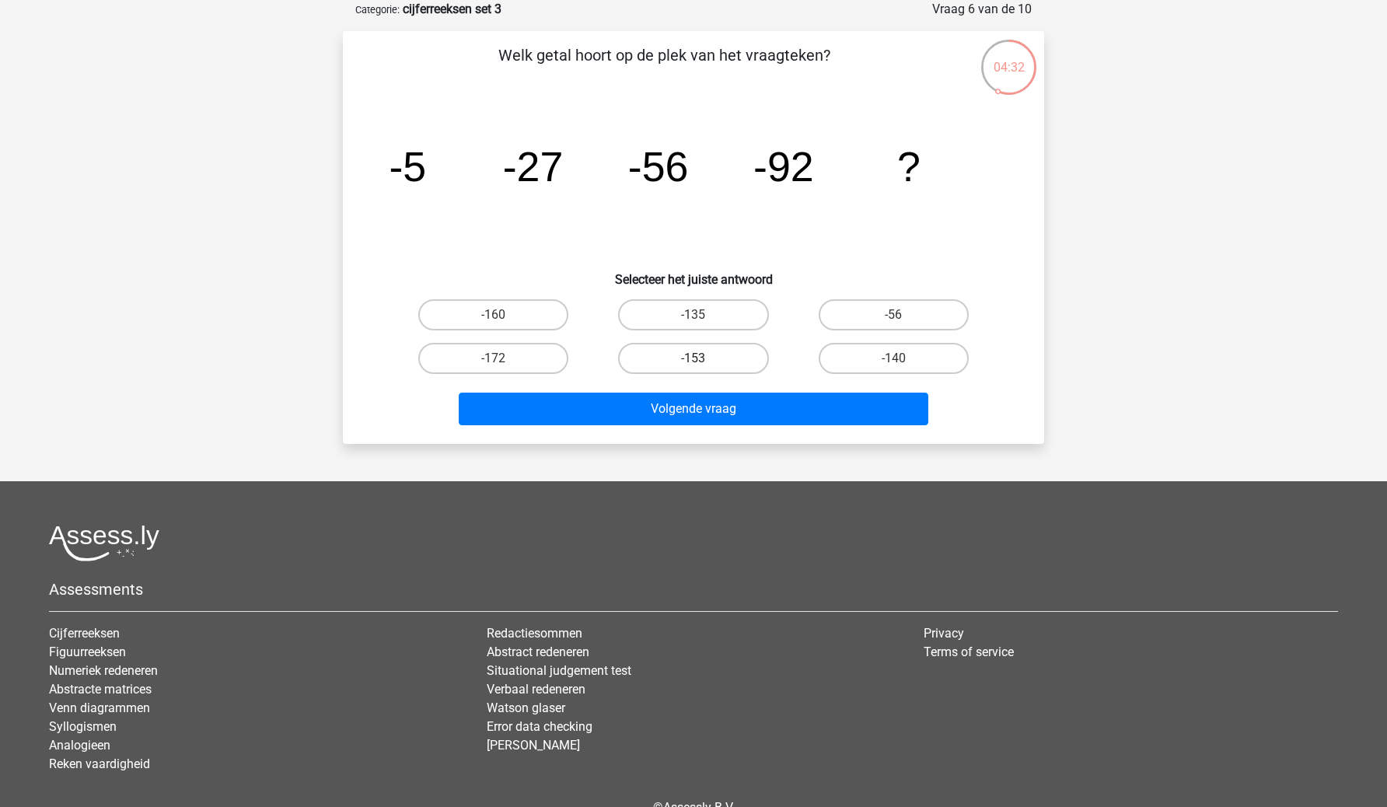
click at [677, 367] on label "-153" at bounding box center [693, 358] width 150 height 31
click at [694, 367] on input "-153" at bounding box center [699, 364] width 10 height 10
radio input "true"
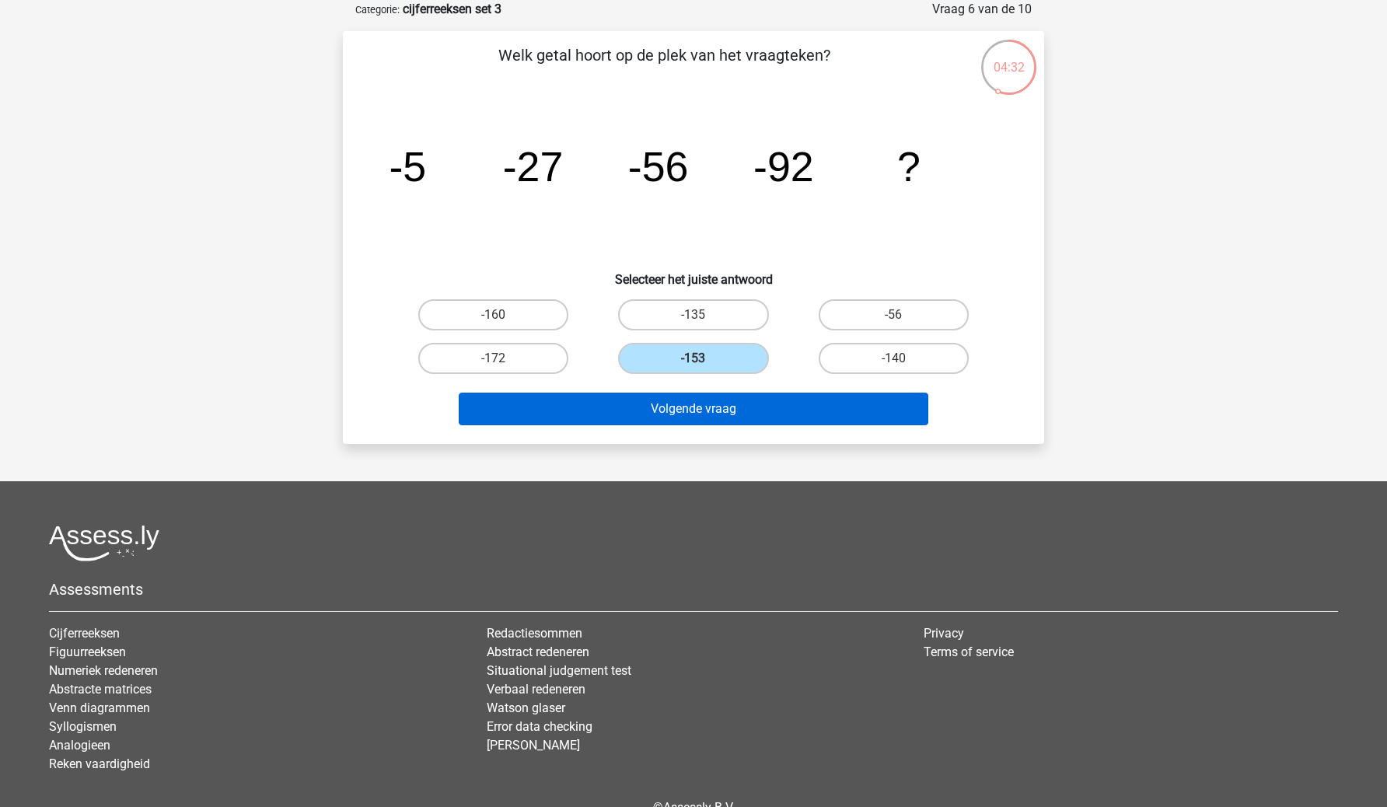
click at [679, 417] on button "Volgende vraag" at bounding box center [694, 409] width 471 height 33
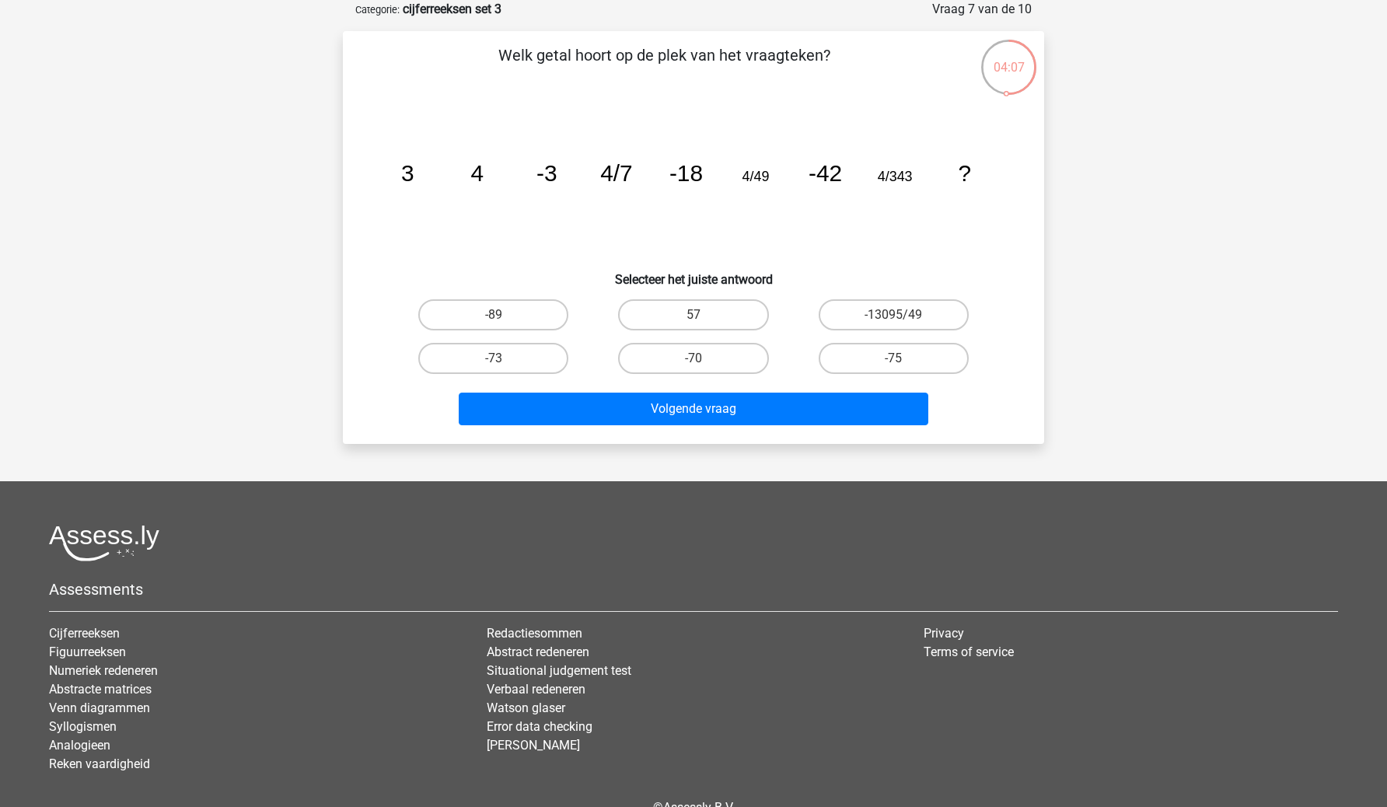
click at [951, 238] on icon "image/svg+xml 3 4 -3 4/7 -18 4/49 -42 4/343 ?" at bounding box center [693, 181] width 627 height 157
click at [559, 306] on label "-89" at bounding box center [493, 314] width 150 height 31
click at [504, 315] on input "-89" at bounding box center [499, 320] width 10 height 10
radio input "true"
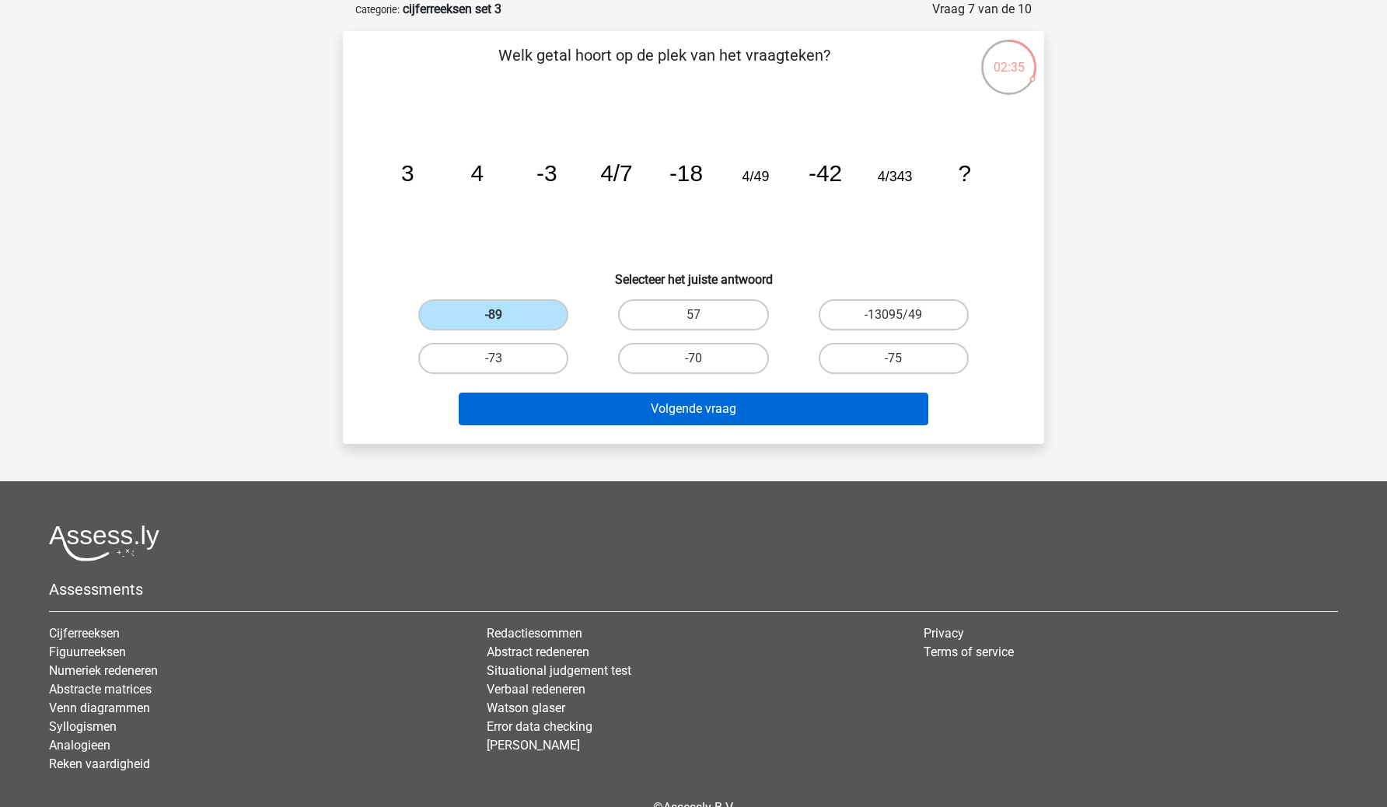
click at [610, 404] on button "Volgende vraag" at bounding box center [694, 409] width 471 height 33
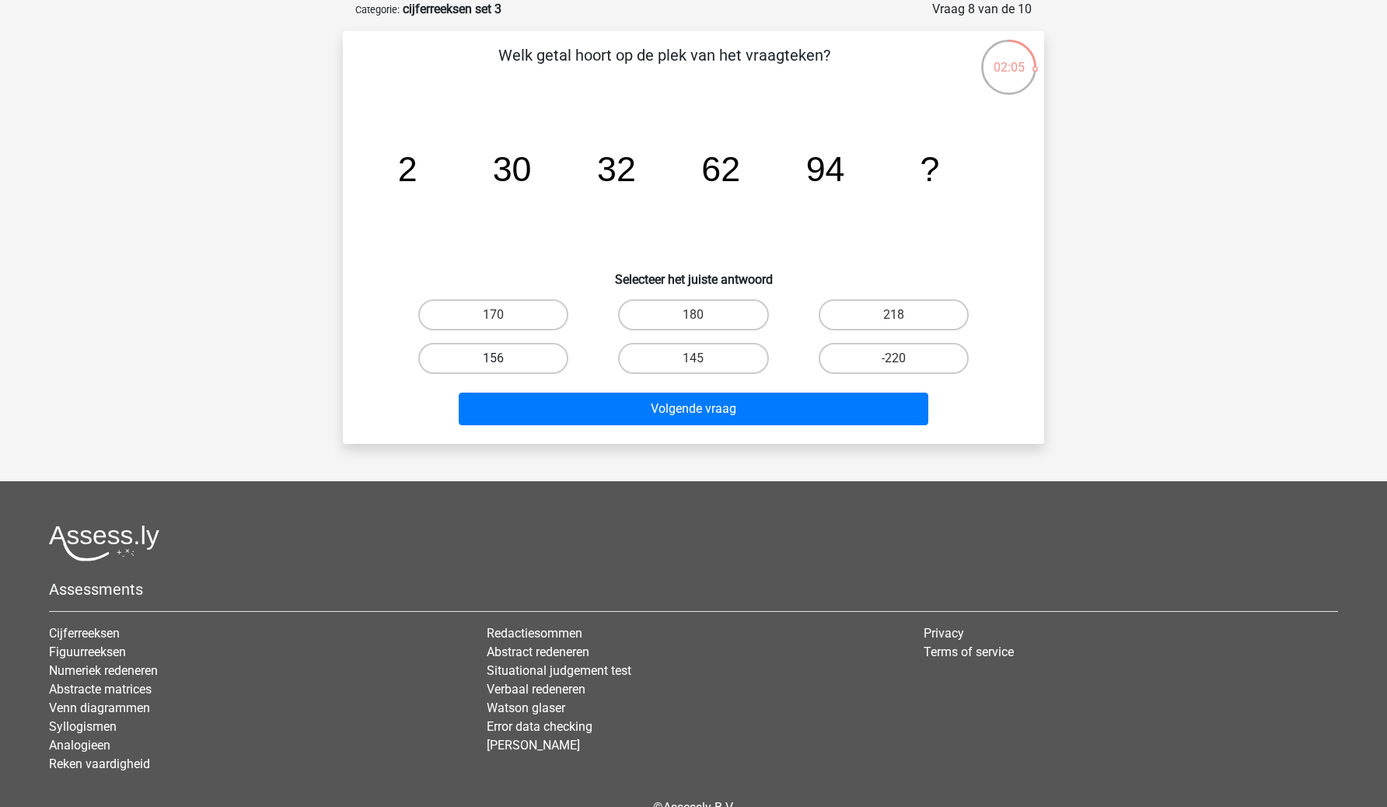
click at [548, 345] on label "156" at bounding box center [493, 358] width 150 height 31
click at [504, 359] on input "156" at bounding box center [499, 364] width 10 height 10
radio input "true"
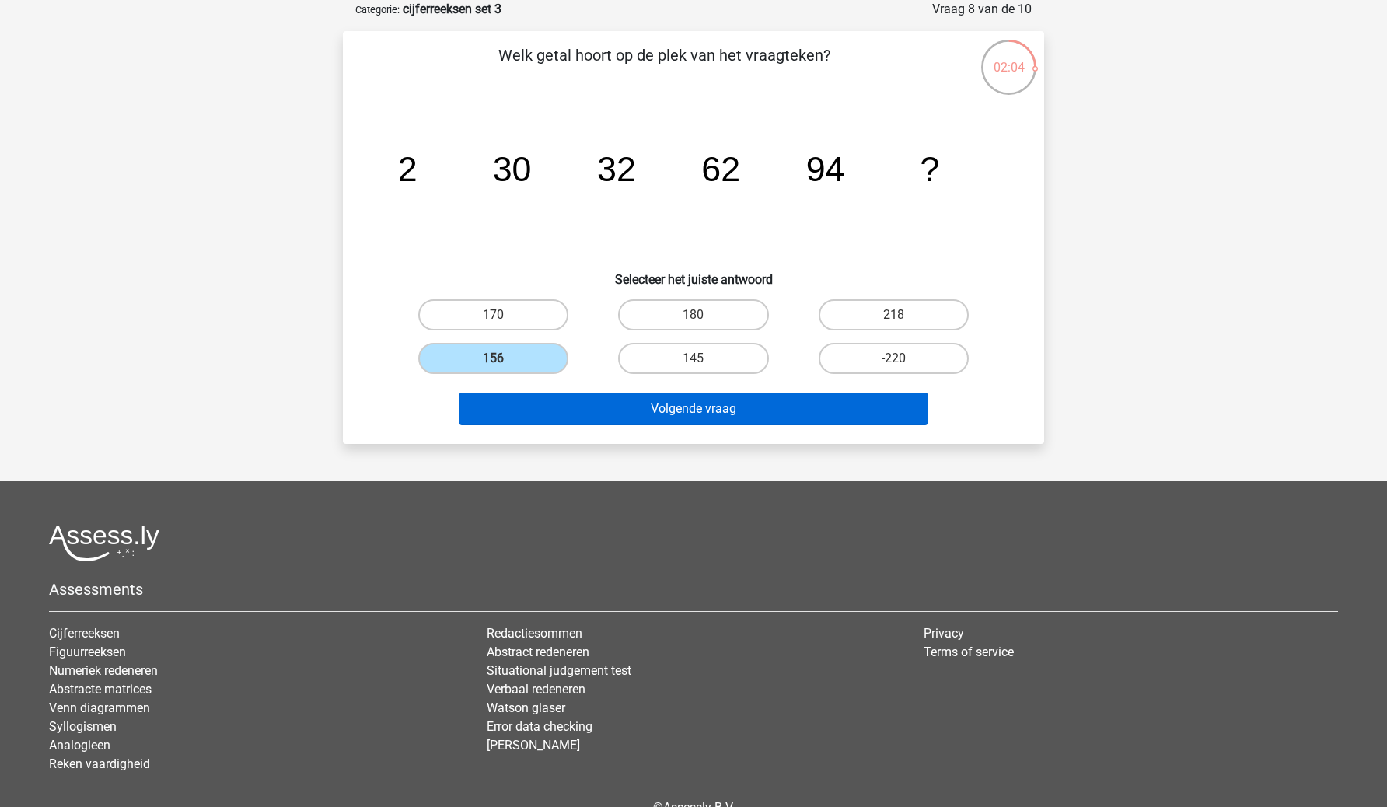
click at [601, 404] on button "Volgende vraag" at bounding box center [694, 409] width 471 height 33
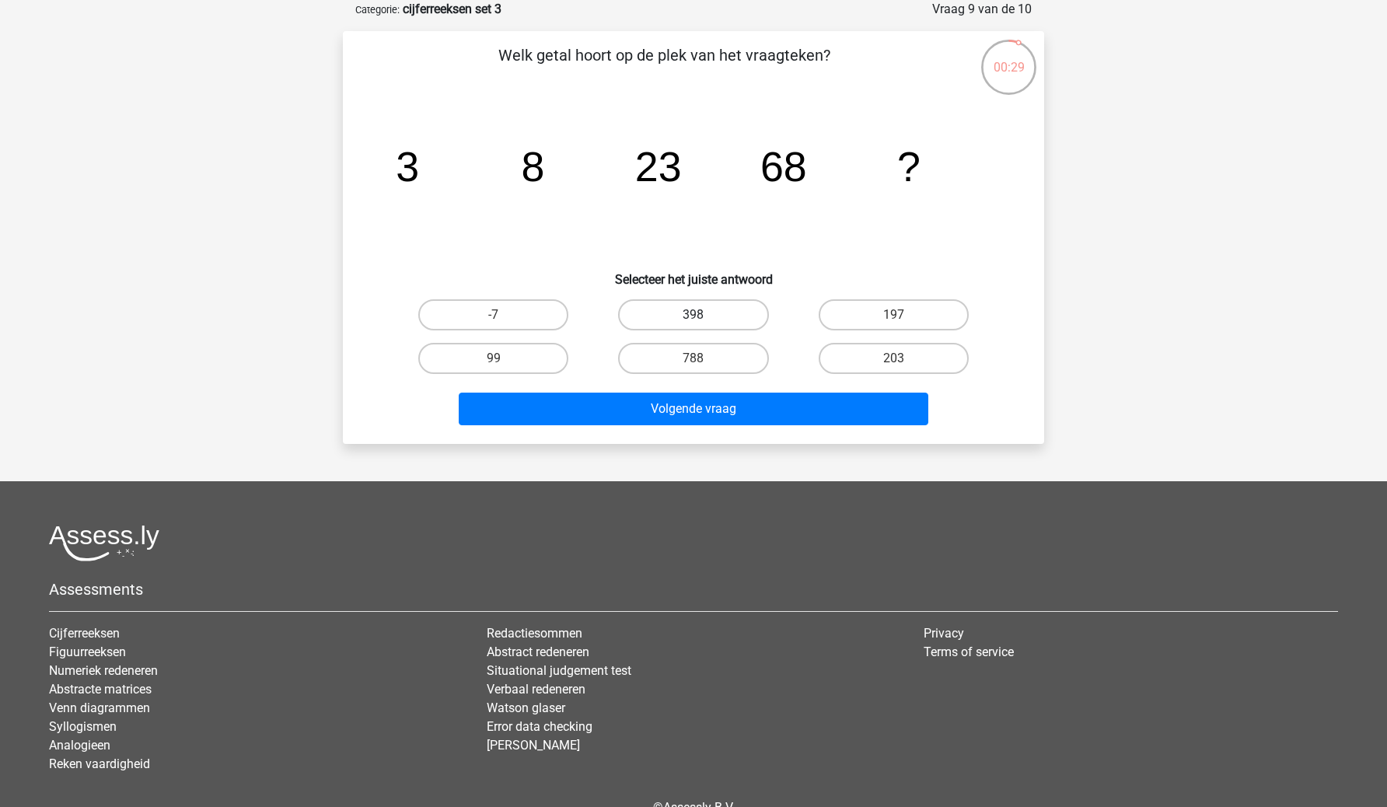
click at [718, 312] on label "398" at bounding box center [693, 314] width 150 height 31
click at [704, 315] on input "398" at bounding box center [699, 320] width 10 height 10
radio input "true"
click at [821, 348] on label "203" at bounding box center [894, 358] width 150 height 31
click at [894, 359] on input "203" at bounding box center [899, 364] width 10 height 10
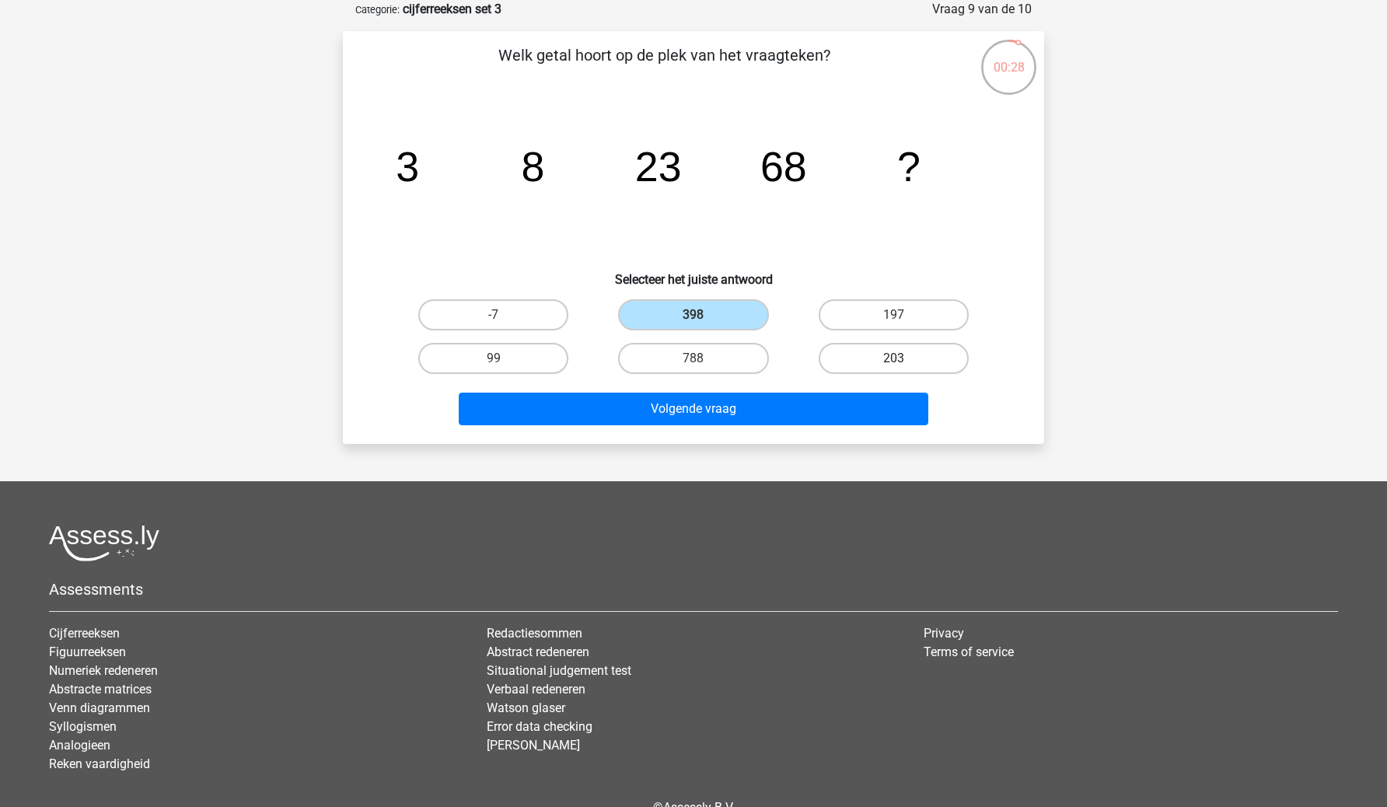
radio input "true"
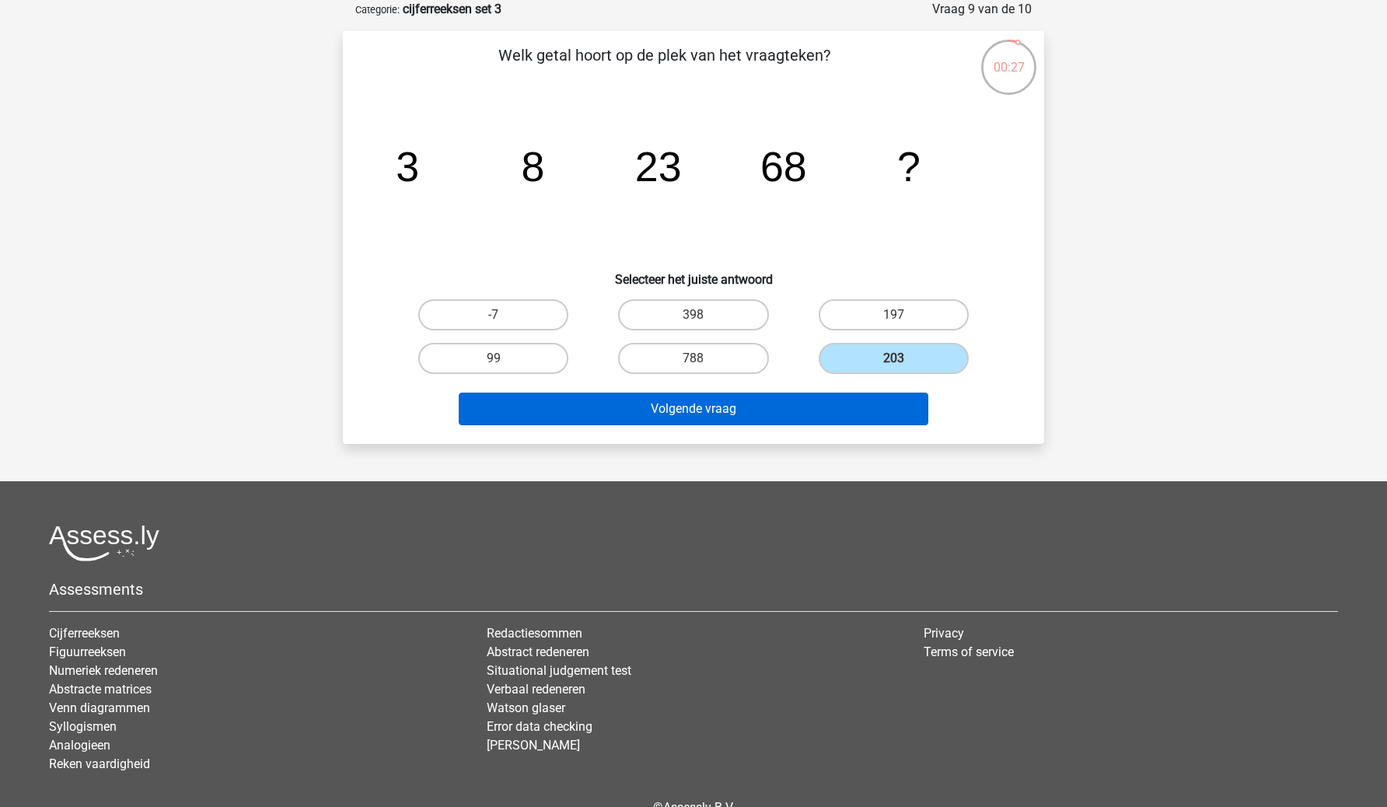
click at [831, 412] on button "Volgende vraag" at bounding box center [694, 409] width 471 height 33
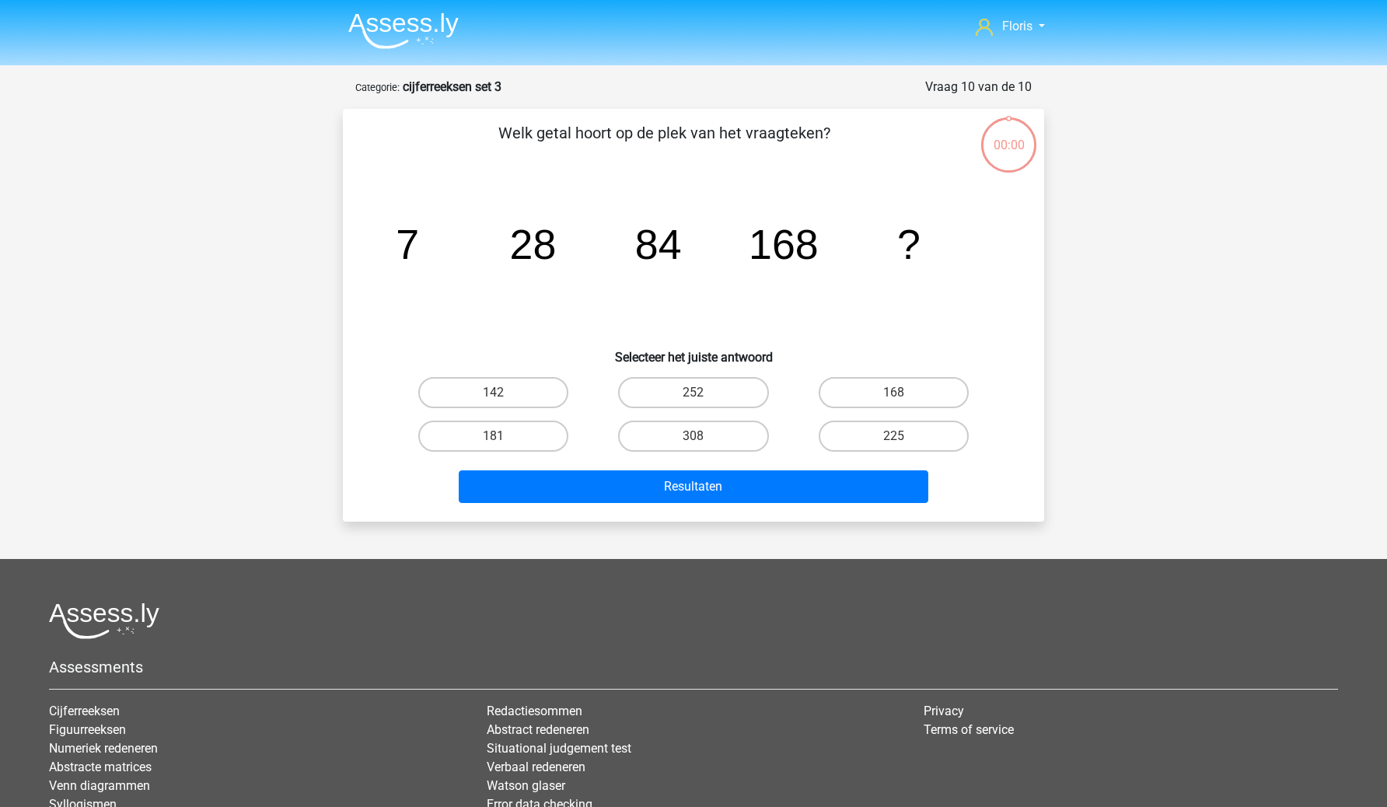
scroll to position [78, 0]
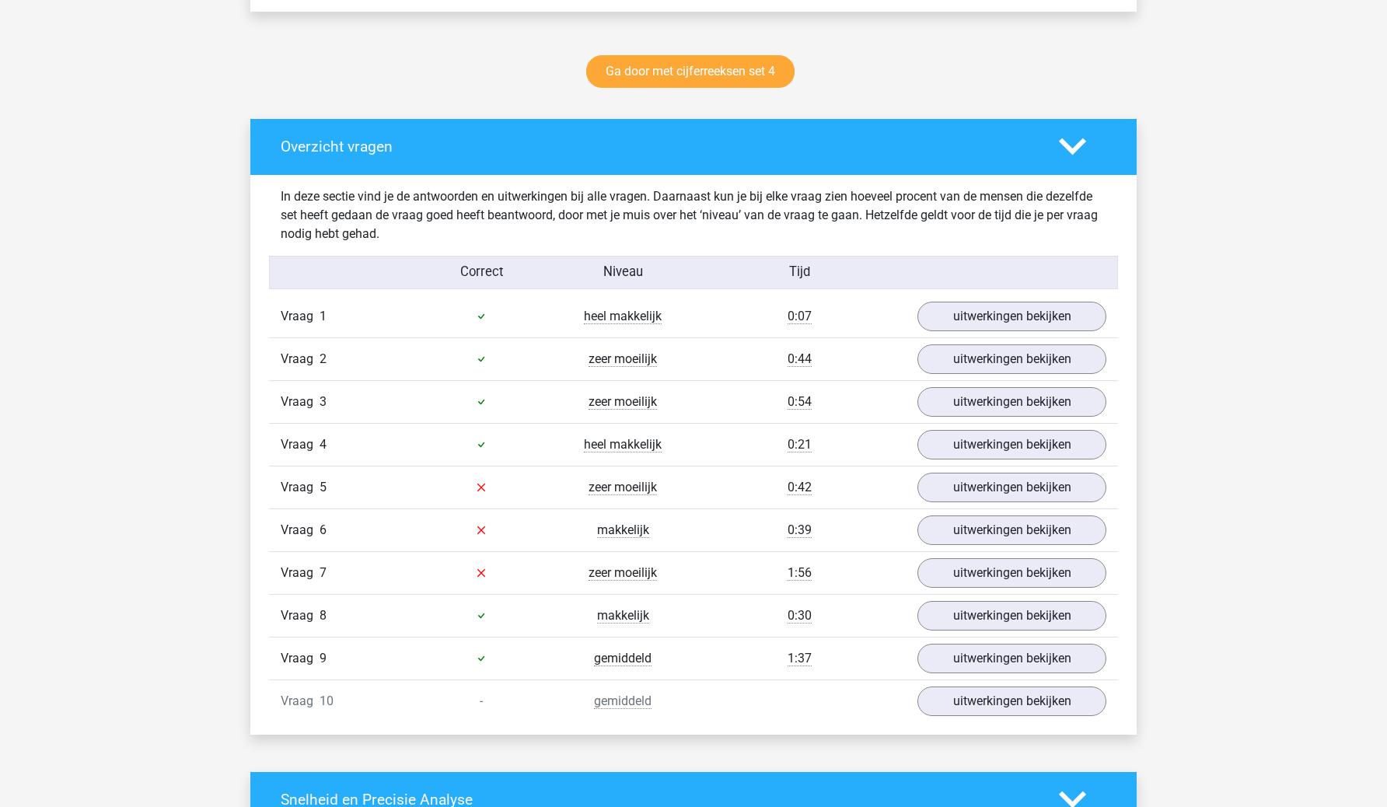
scroll to position [786, 0]
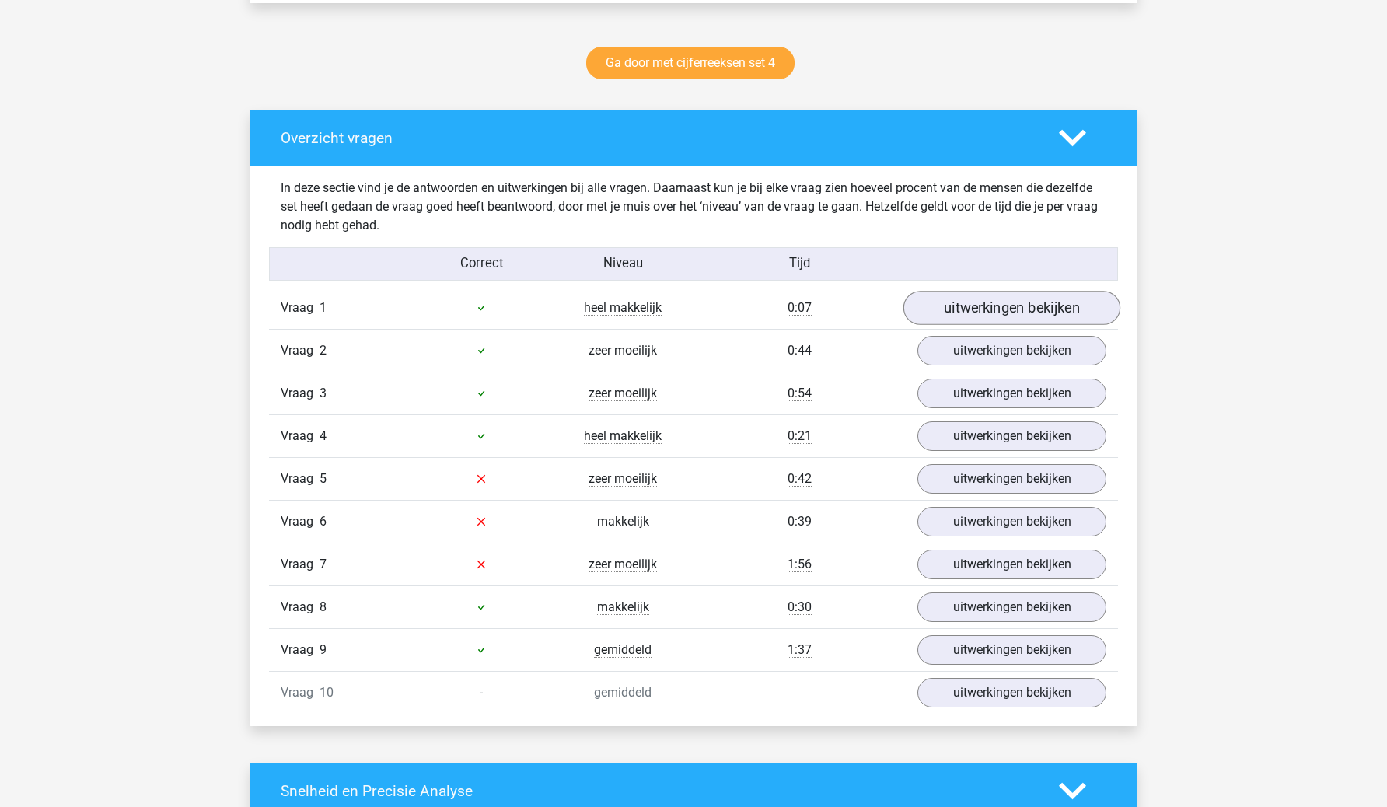
click at [968, 293] on link "uitwerkingen bekijken" at bounding box center [1012, 308] width 217 height 34
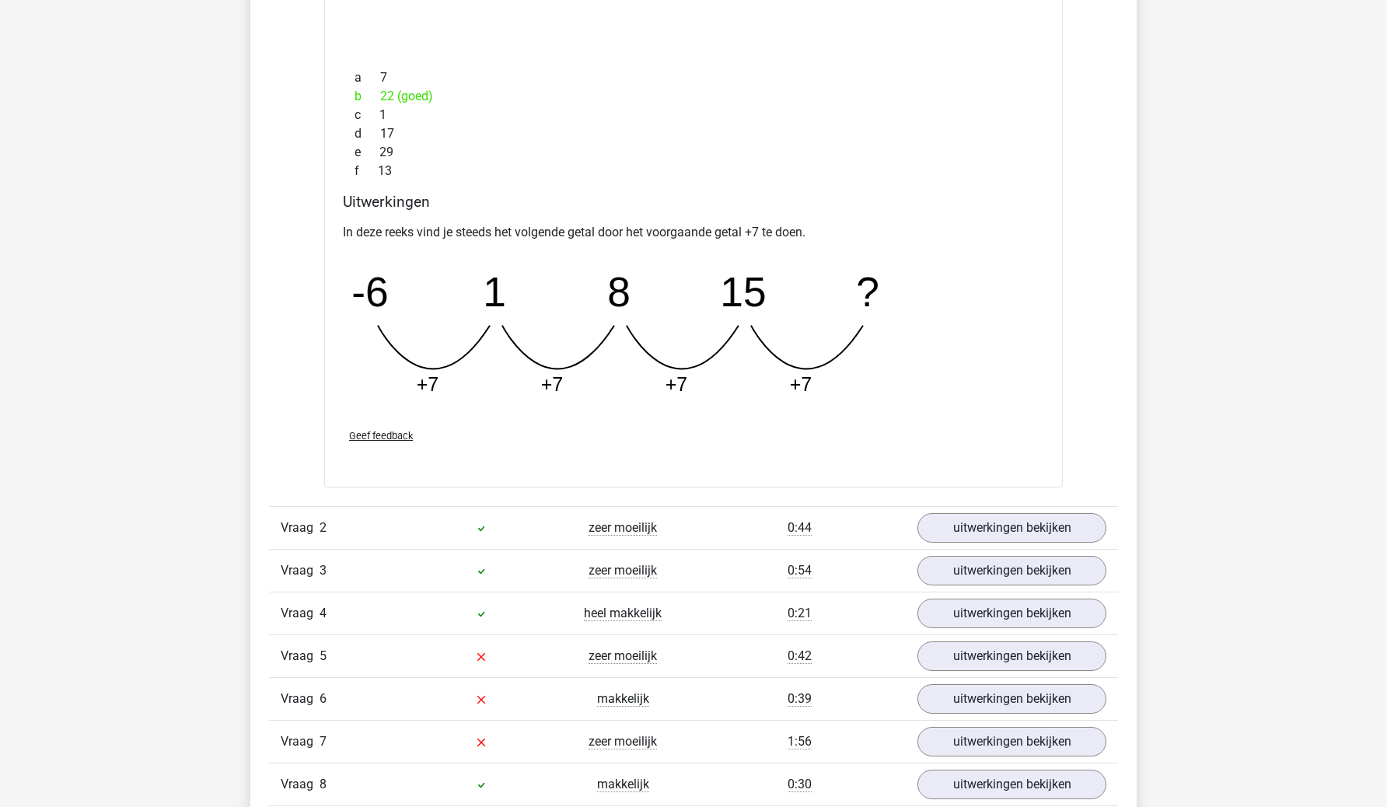
scroll to position [1359, 0]
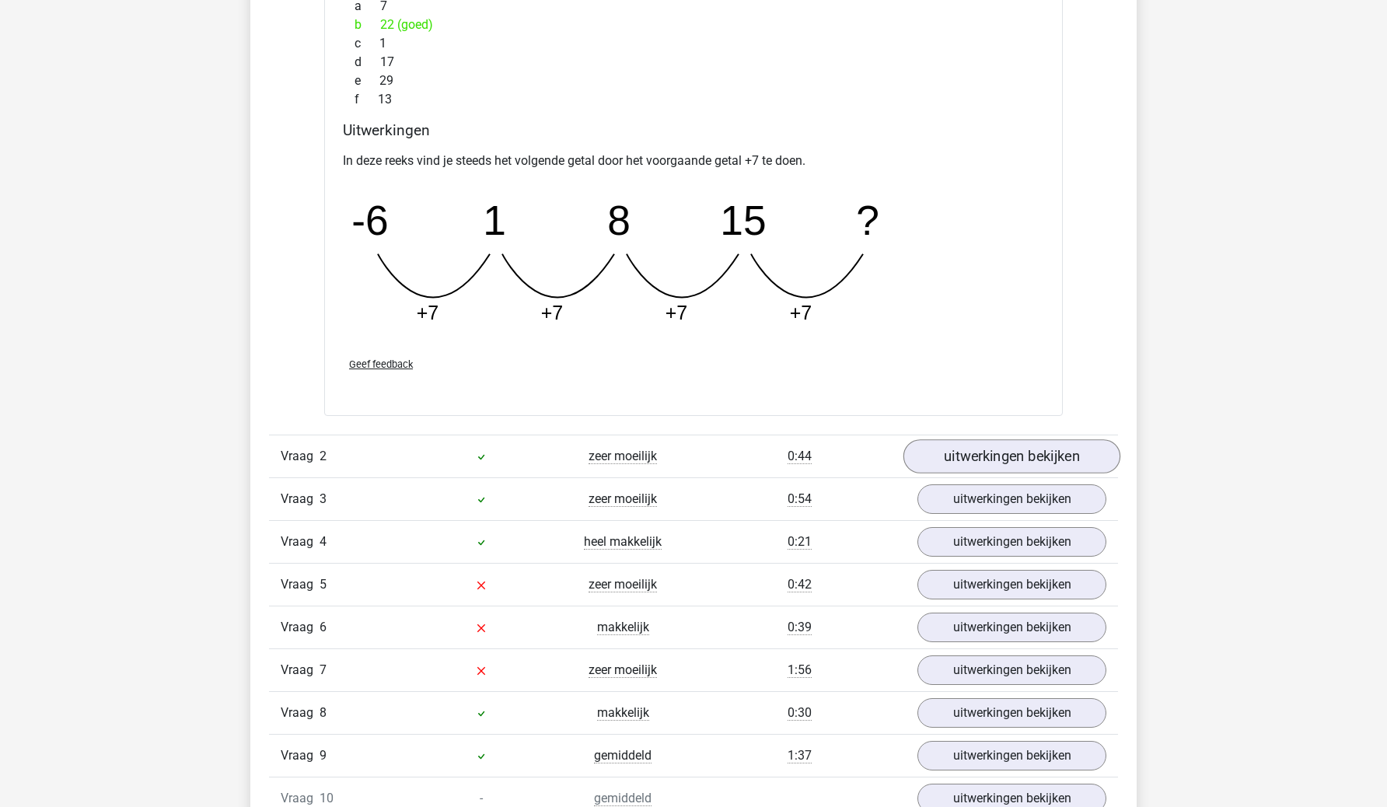
click at [942, 450] on link "uitwerkingen bekijken" at bounding box center [1012, 457] width 217 height 34
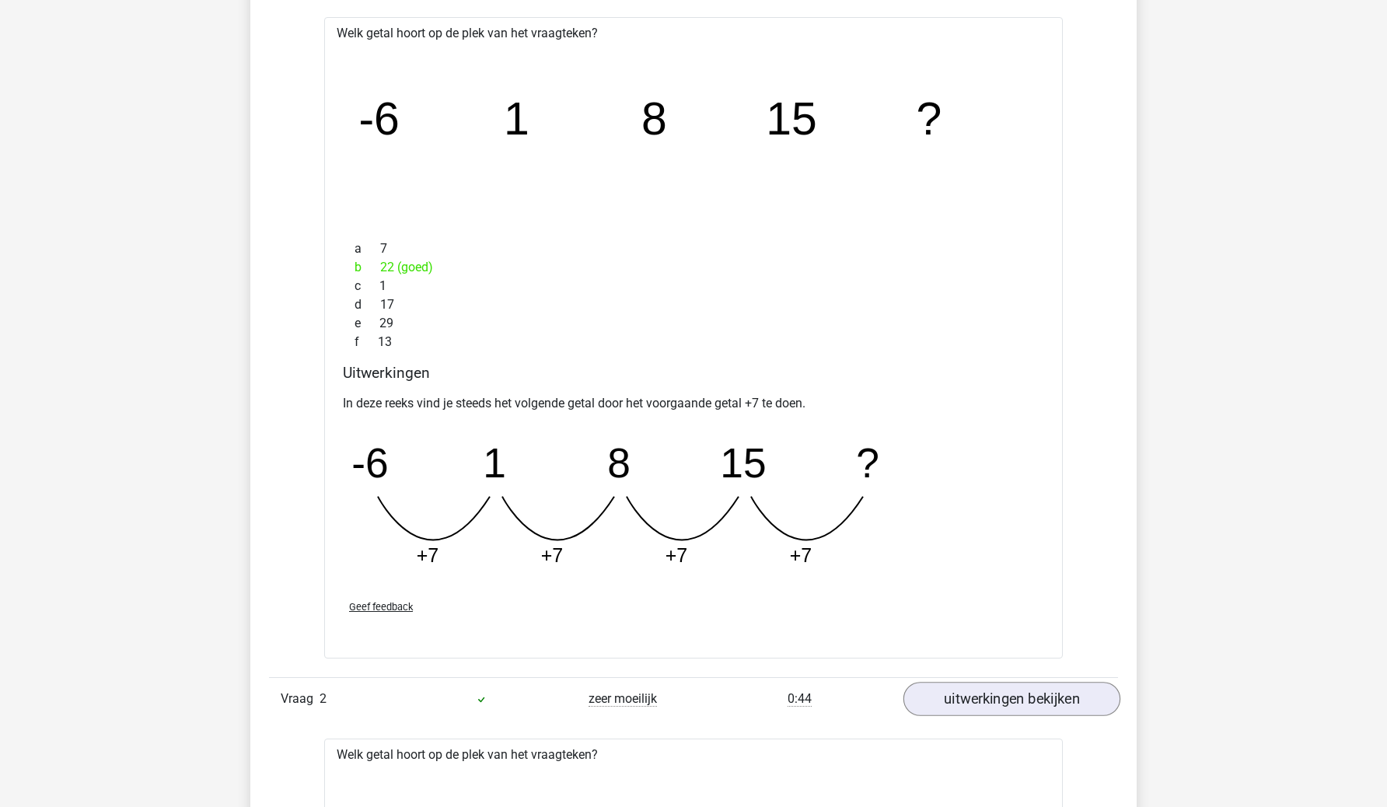
scroll to position [1009, 0]
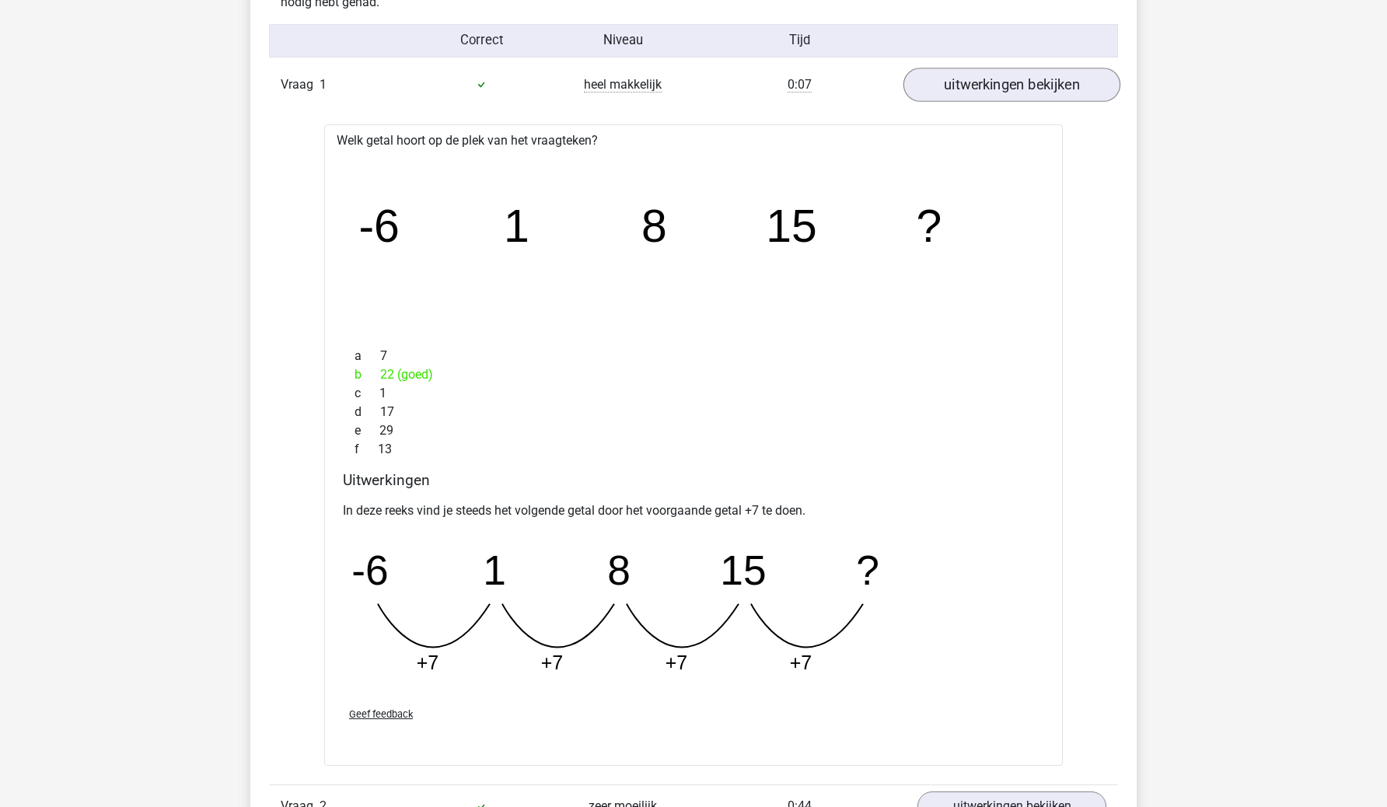
click at [985, 82] on link "uitwerkingen bekijken" at bounding box center [1012, 85] width 217 height 34
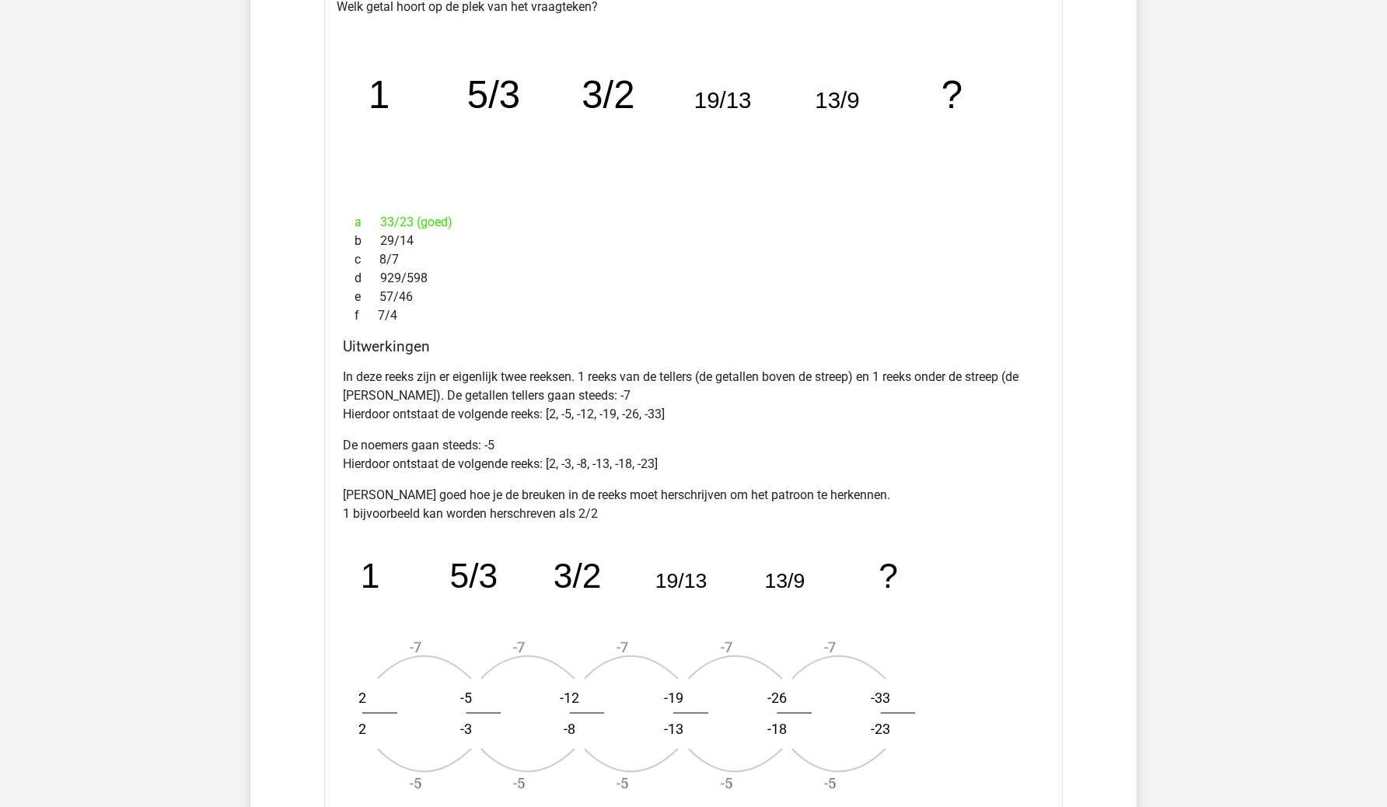
scroll to position [657, 0]
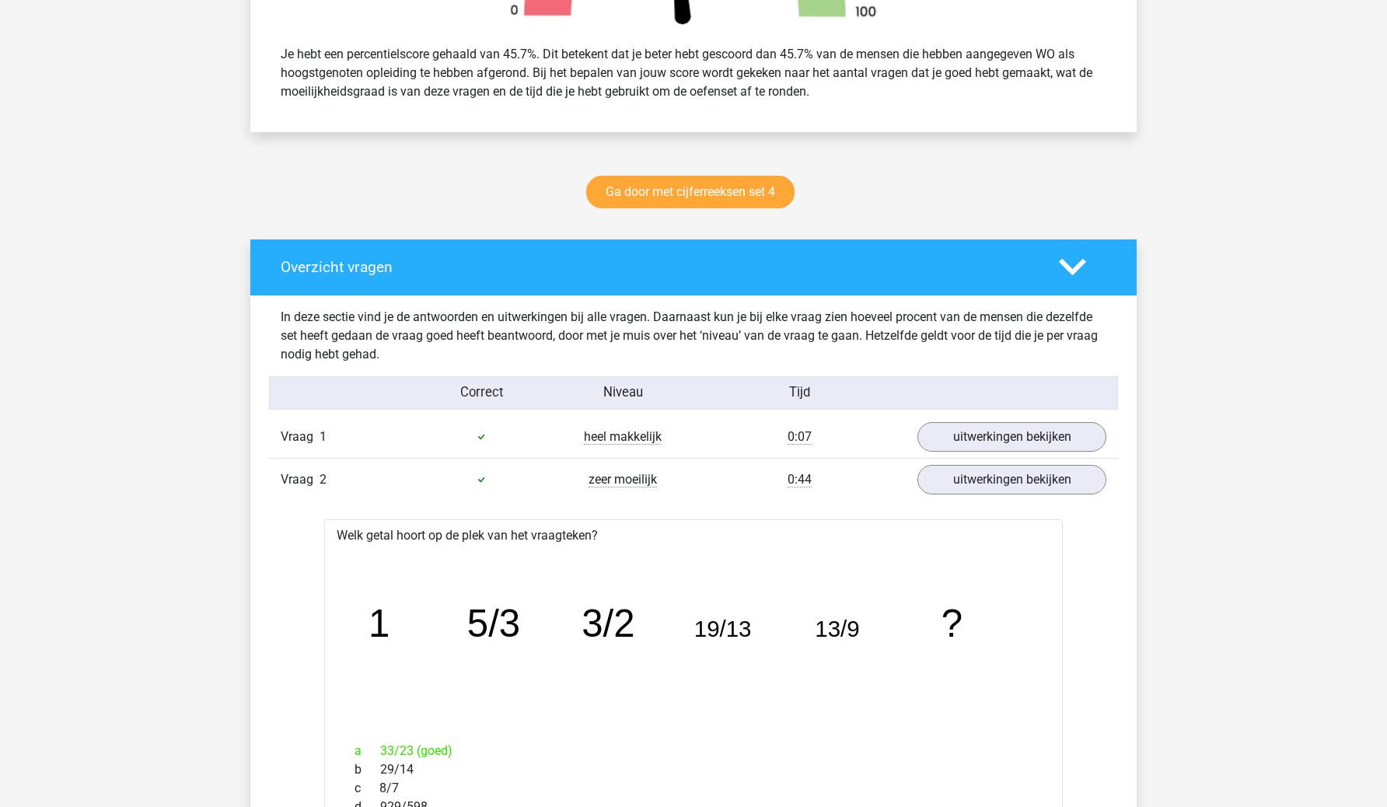
click at [751, 548] on div "image/svg+xml 1 5/3 3/2 19/13 13/9 ?" at bounding box center [694, 637] width 714 height 185
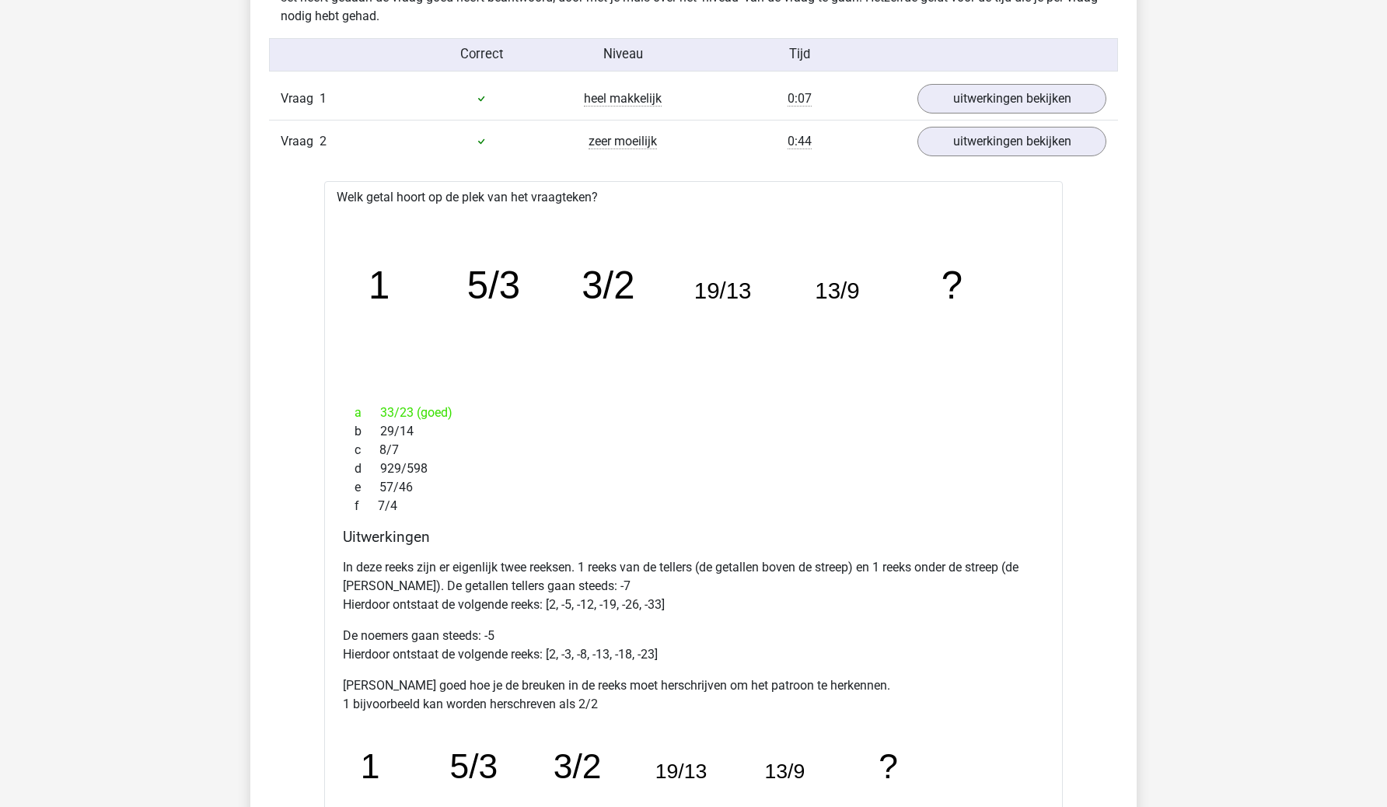
scroll to position [995, 0]
click at [954, 133] on link "uitwerkingen bekijken" at bounding box center [1012, 141] width 217 height 34
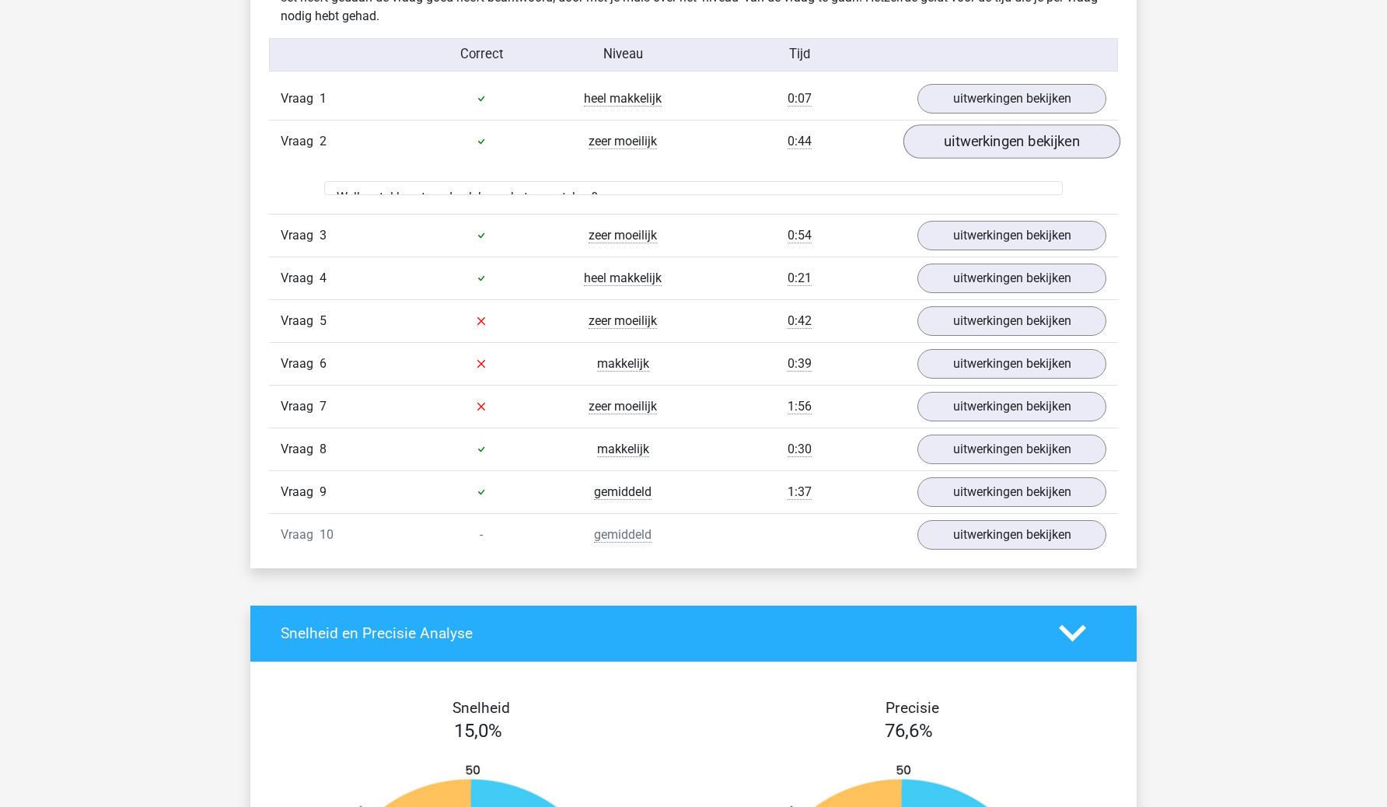
click at [954, 133] on link "uitwerkingen bekijken" at bounding box center [1012, 141] width 217 height 34
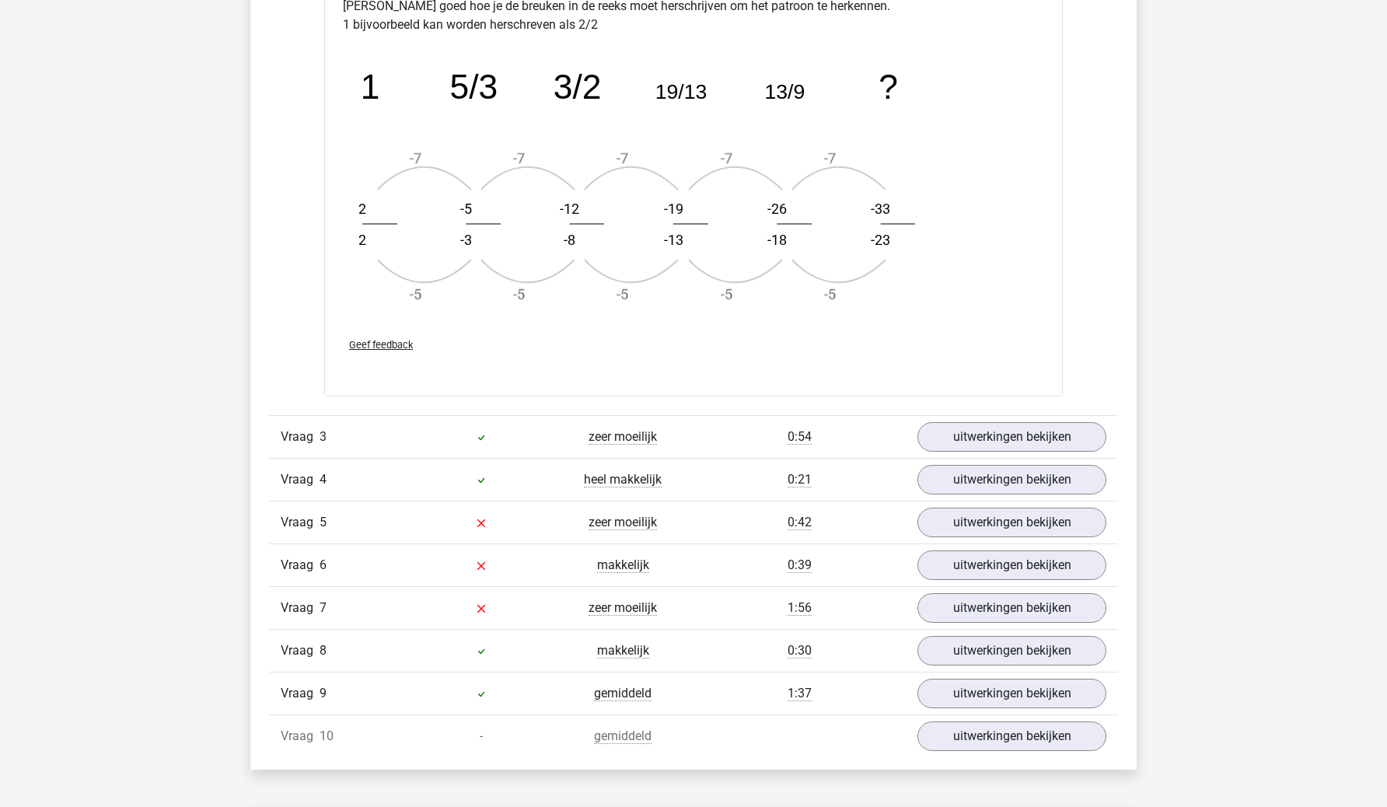
scroll to position [1681, 0]
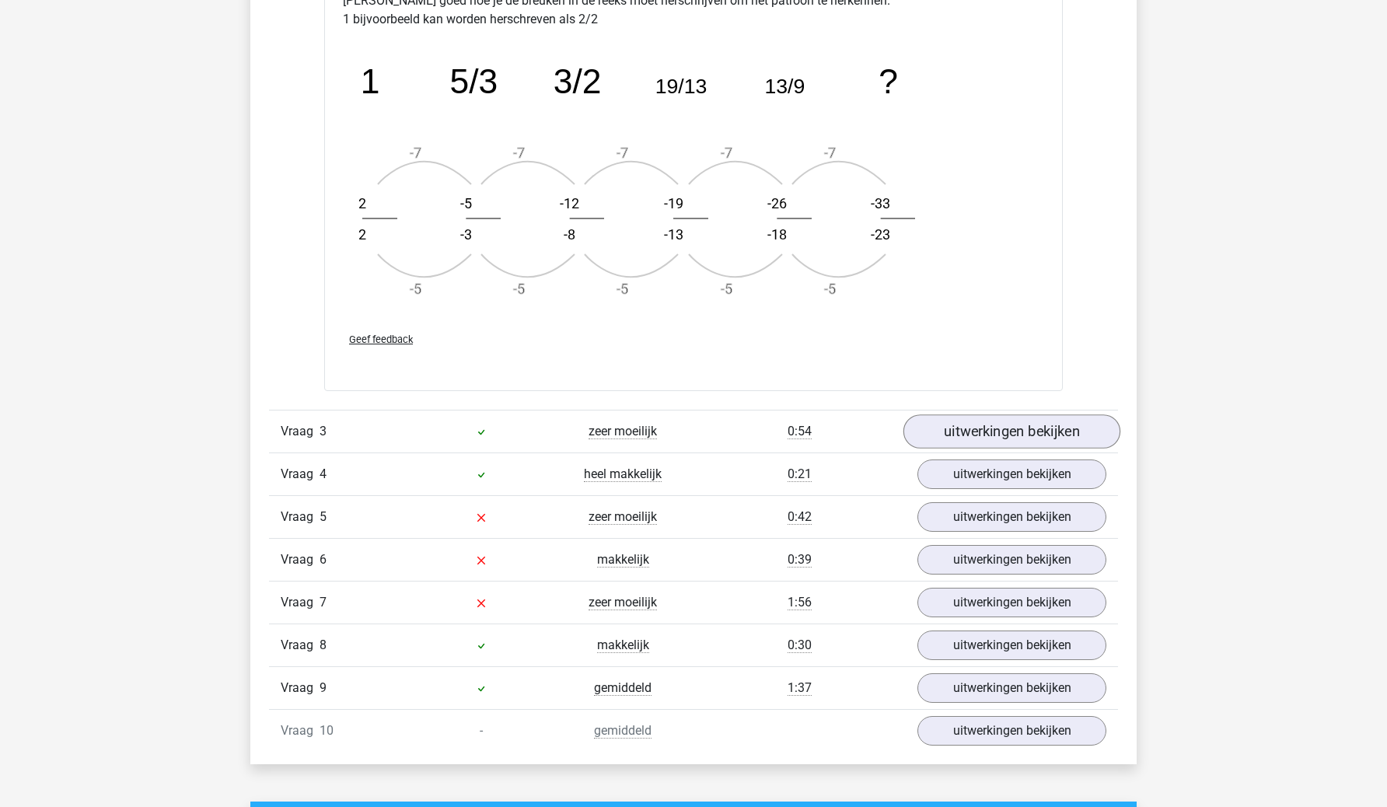
click at [982, 433] on link "uitwerkingen bekijken" at bounding box center [1012, 432] width 217 height 34
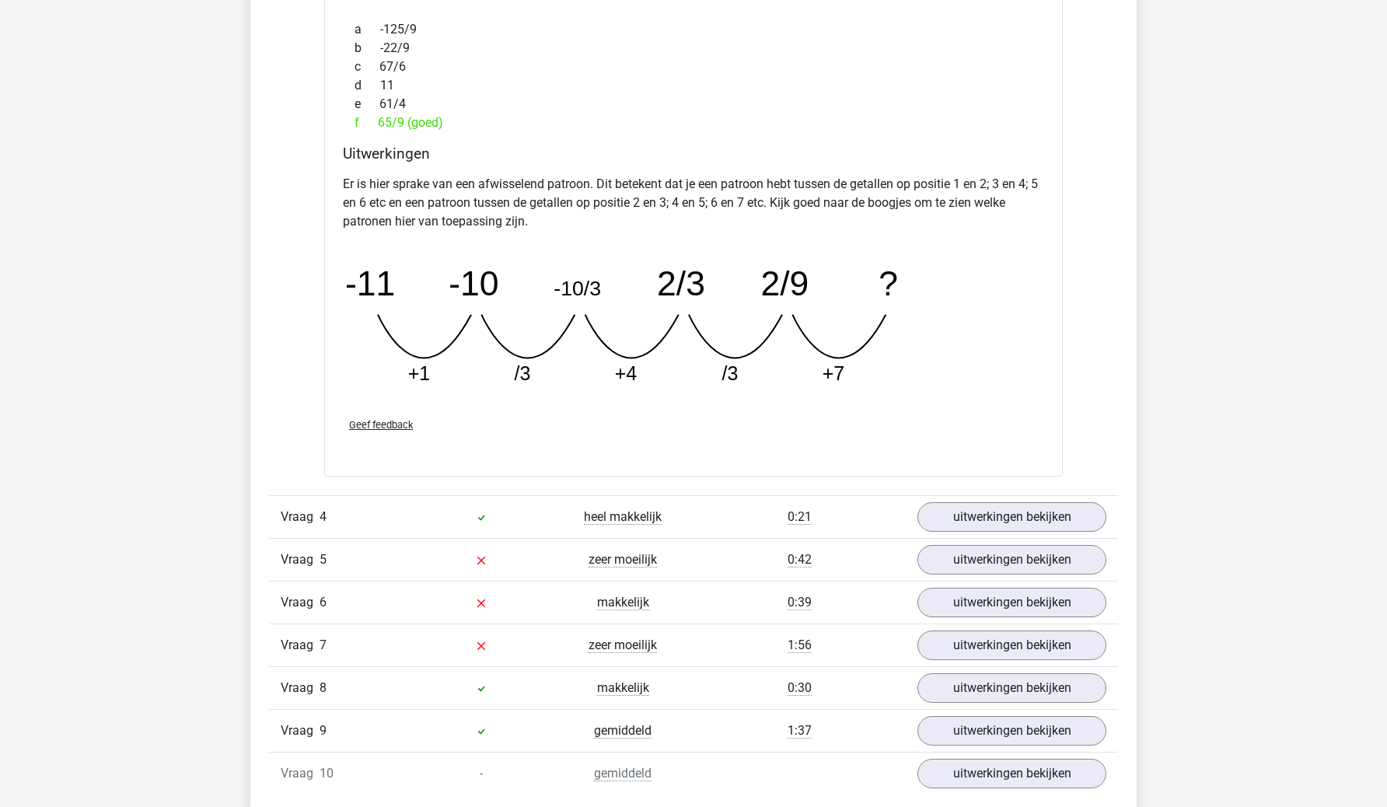
scroll to position [2356, 0]
click at [988, 513] on link "uitwerkingen bekijken" at bounding box center [1012, 516] width 217 height 34
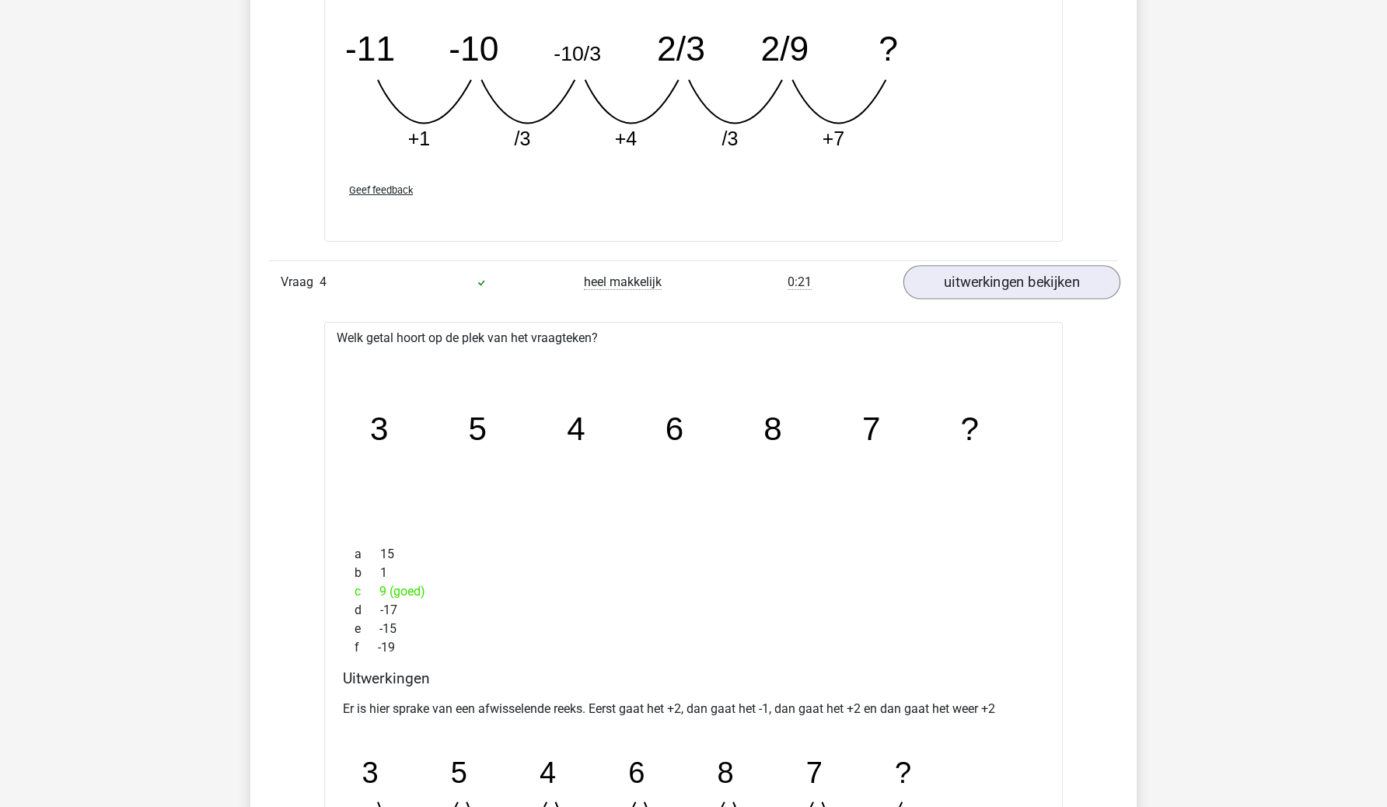
scroll to position [2654, 0]
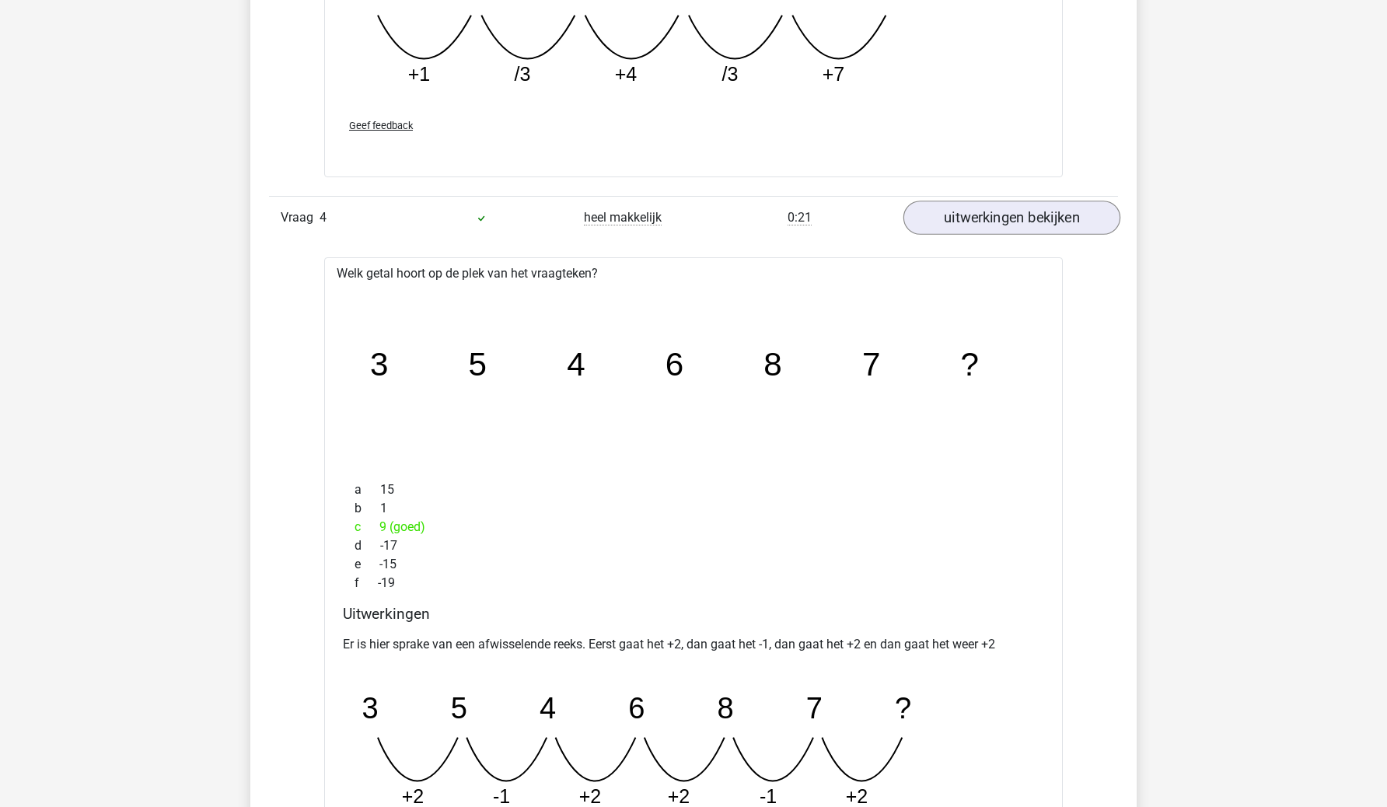
click at [1013, 215] on link "uitwerkingen bekijken" at bounding box center [1012, 218] width 217 height 34
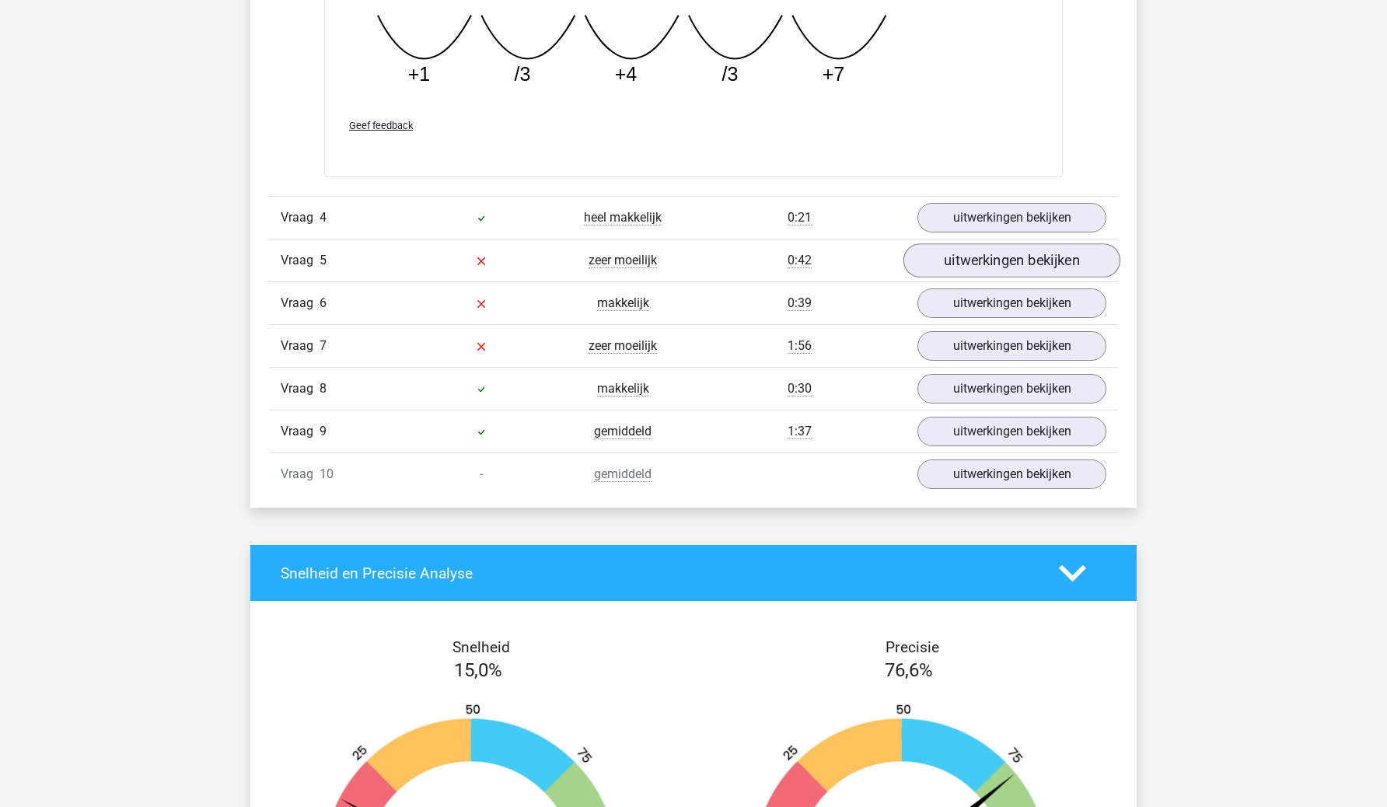
click at [1005, 254] on link "uitwerkingen bekijken" at bounding box center [1012, 260] width 217 height 34
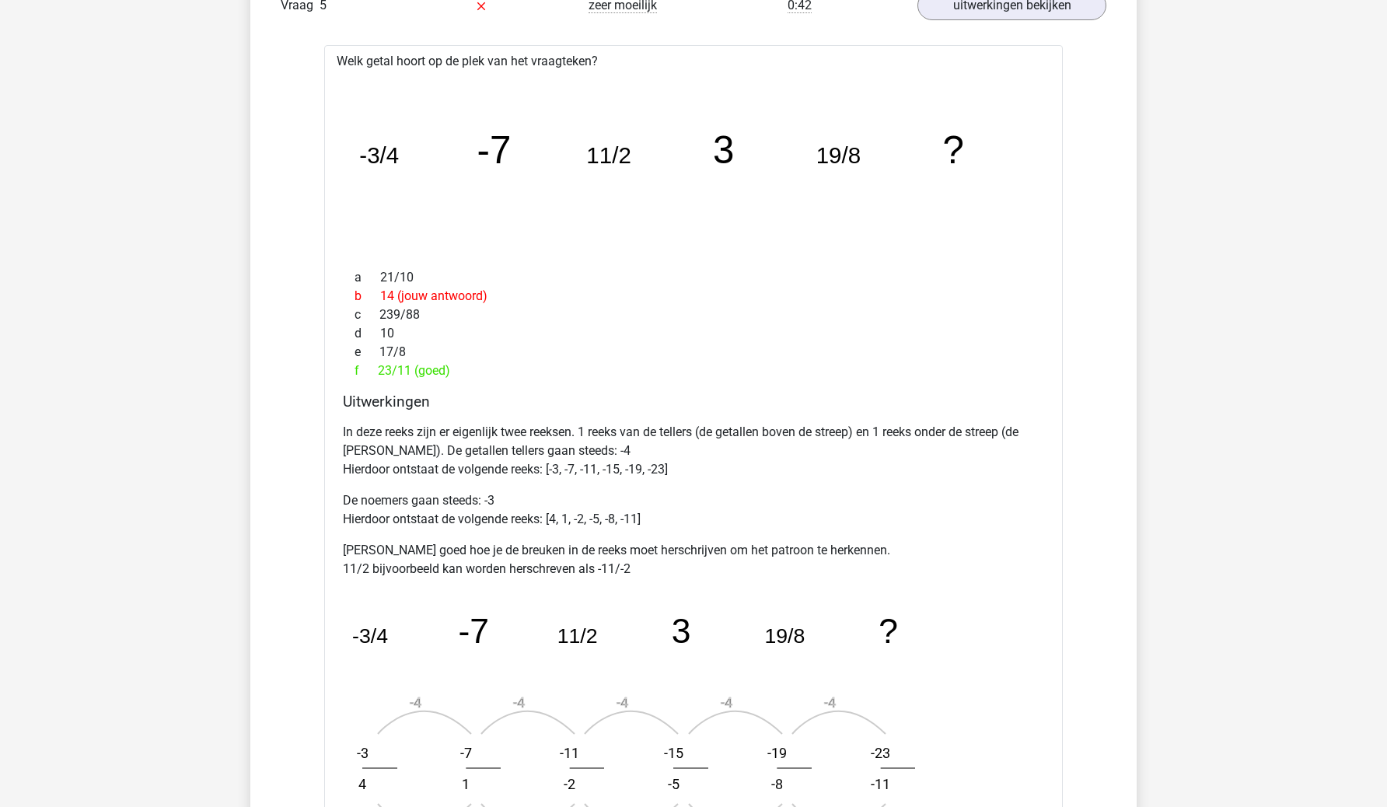
scroll to position [2880, 0]
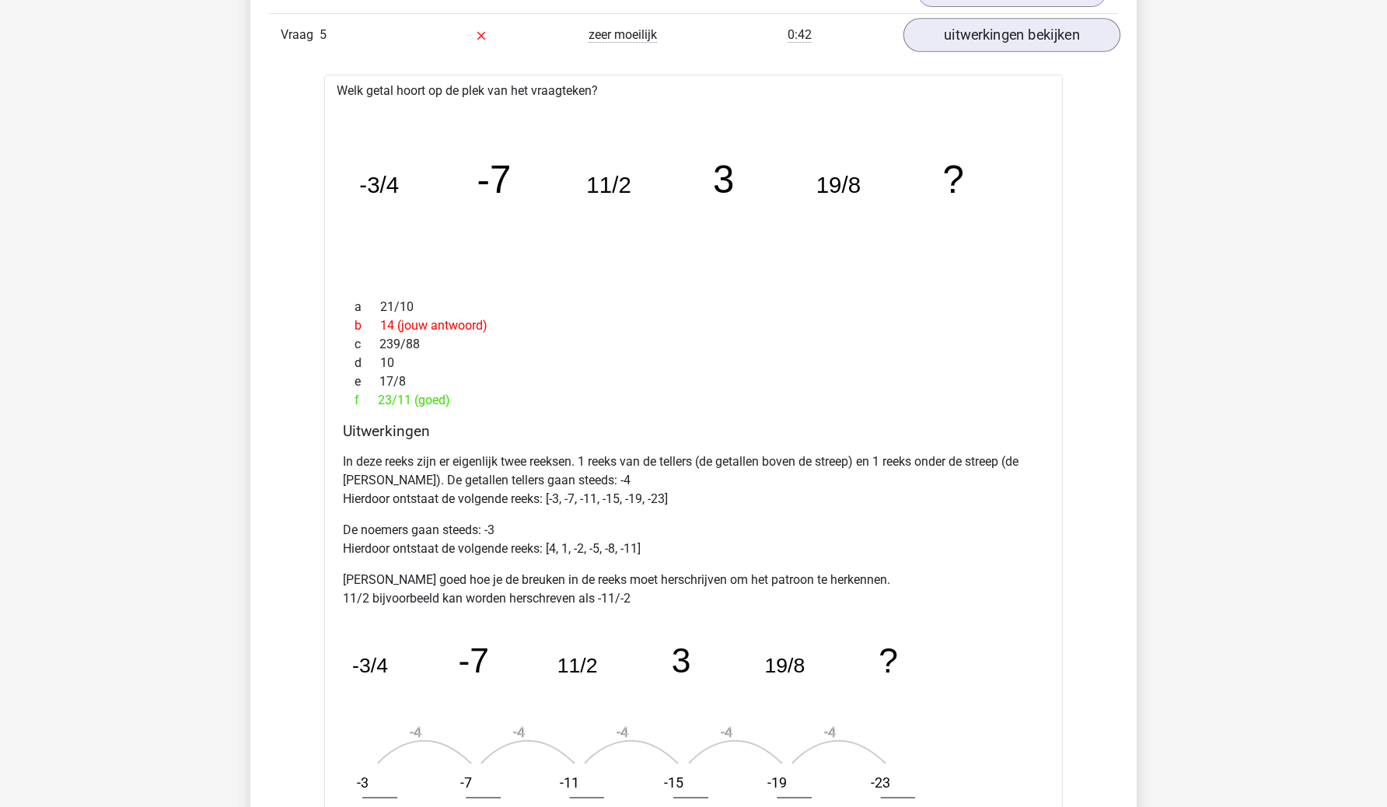
click at [1002, 45] on link "uitwerkingen bekijken" at bounding box center [1012, 35] width 217 height 34
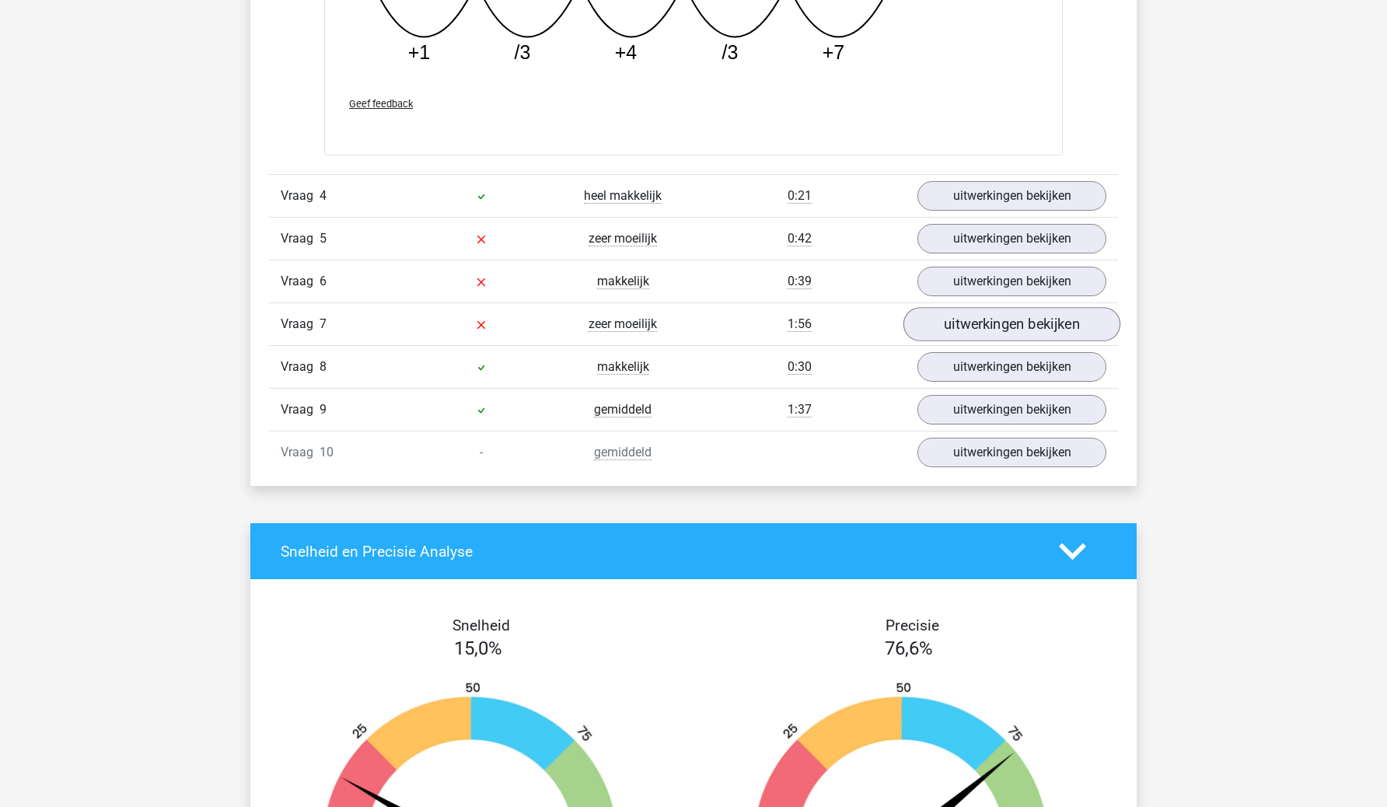
scroll to position [2664, 0]
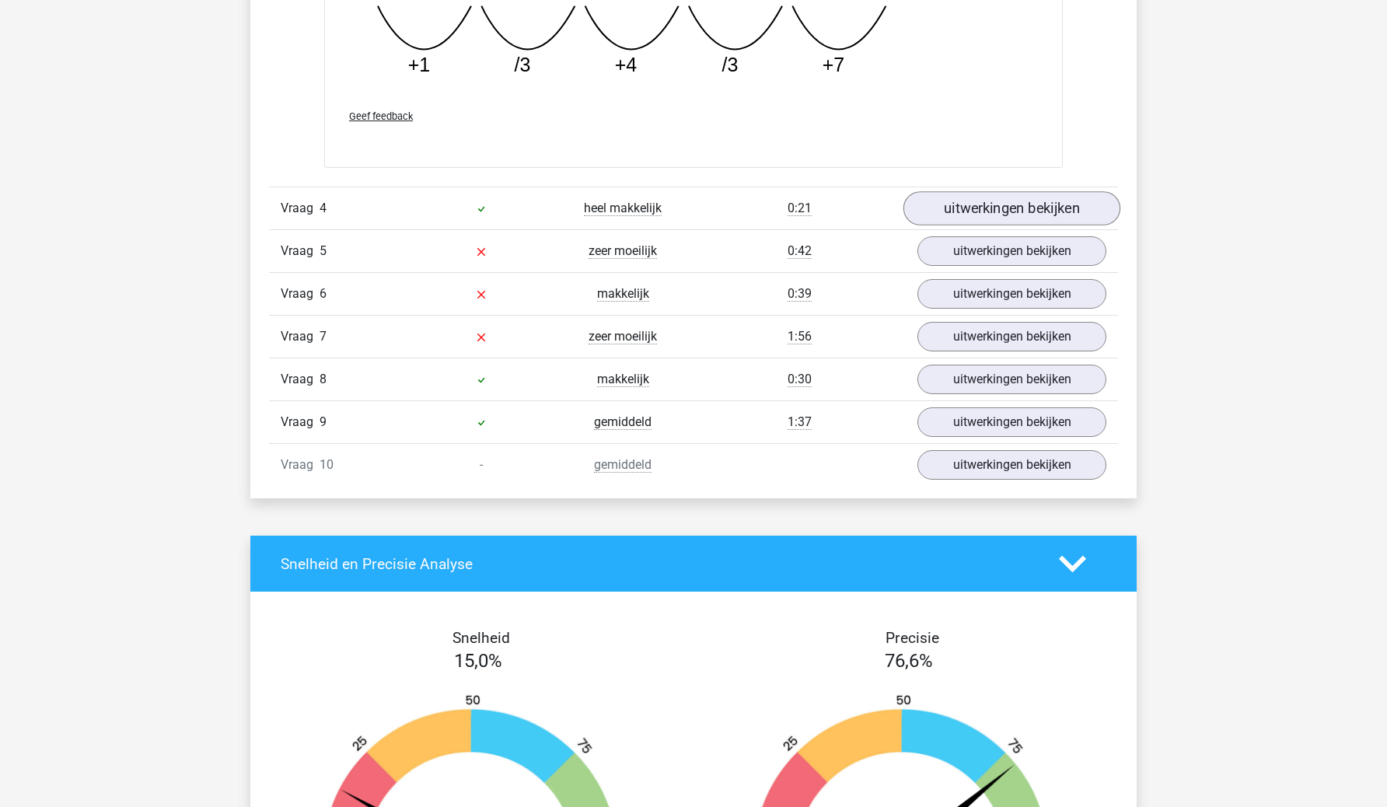
click at [985, 197] on link "uitwerkingen bekijken" at bounding box center [1012, 208] width 217 height 34
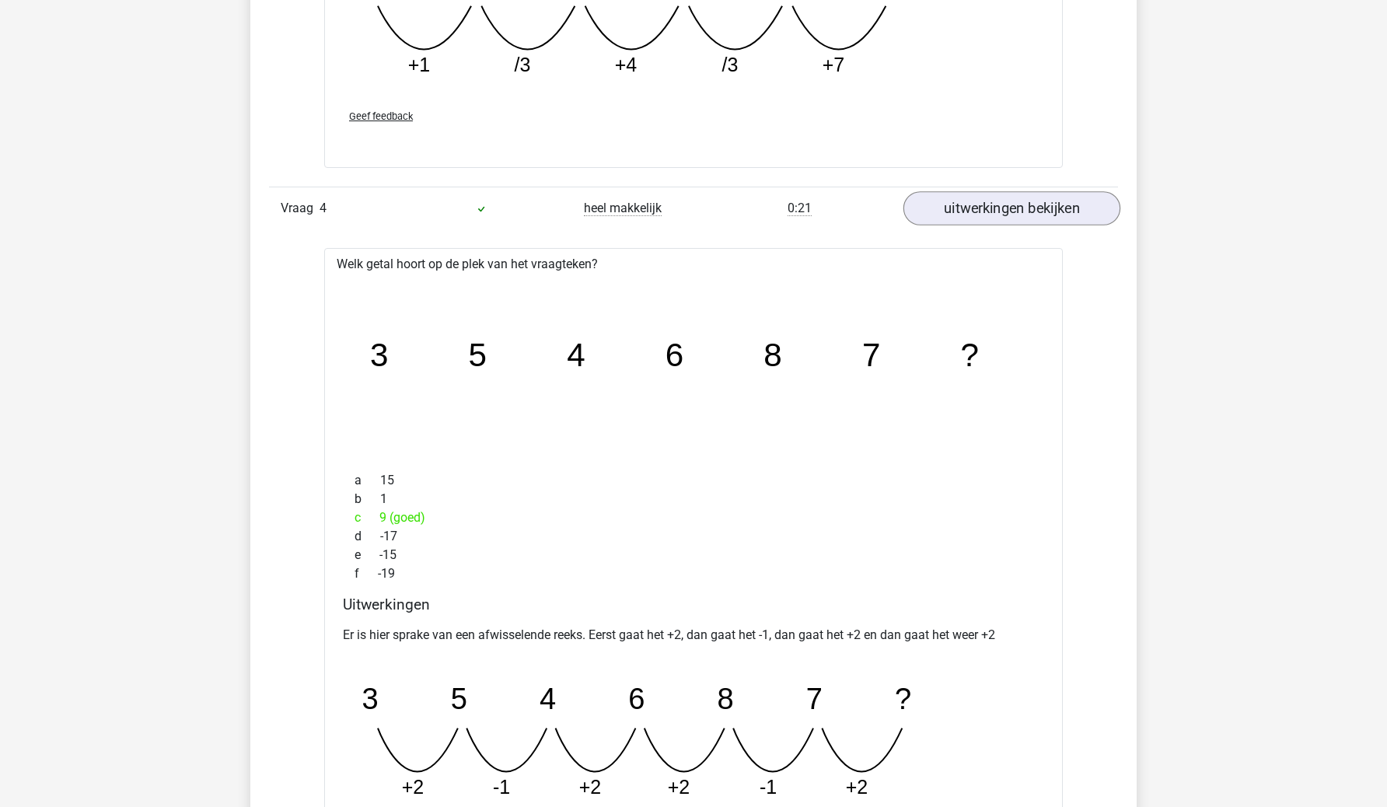
click at [985, 197] on link "uitwerkingen bekijken" at bounding box center [1012, 208] width 217 height 34
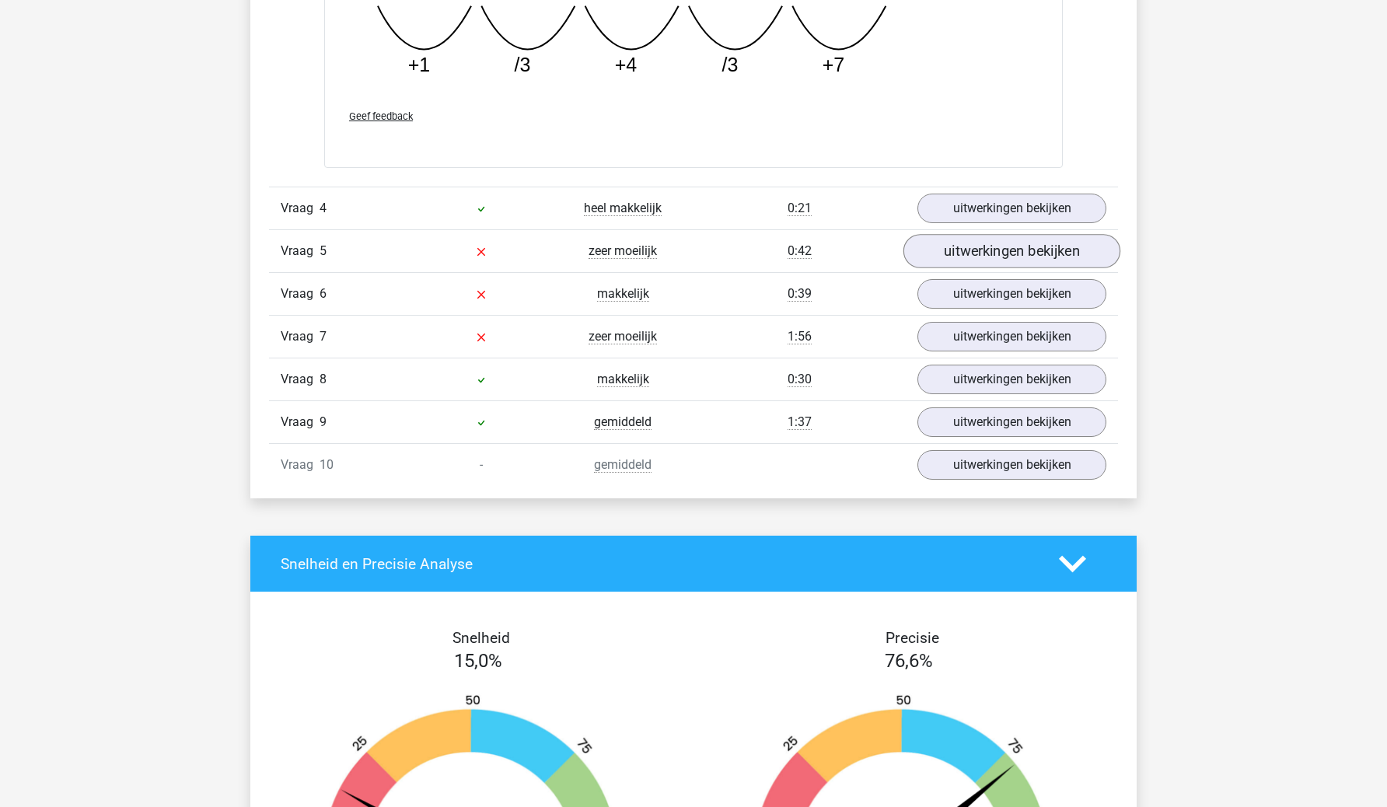
click at [985, 247] on link "uitwerkingen bekijken" at bounding box center [1012, 251] width 217 height 34
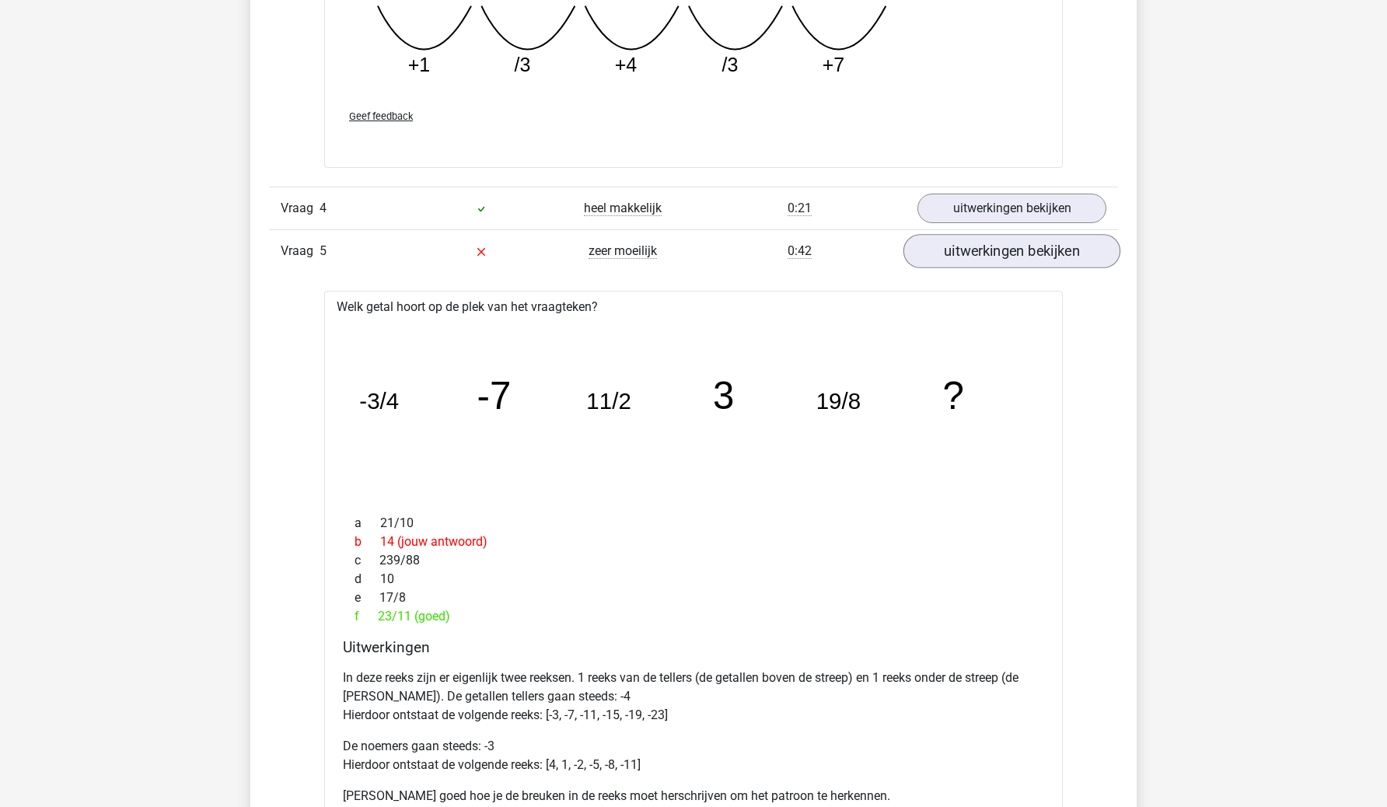
click at [985, 247] on link "uitwerkingen bekijken" at bounding box center [1012, 251] width 217 height 34
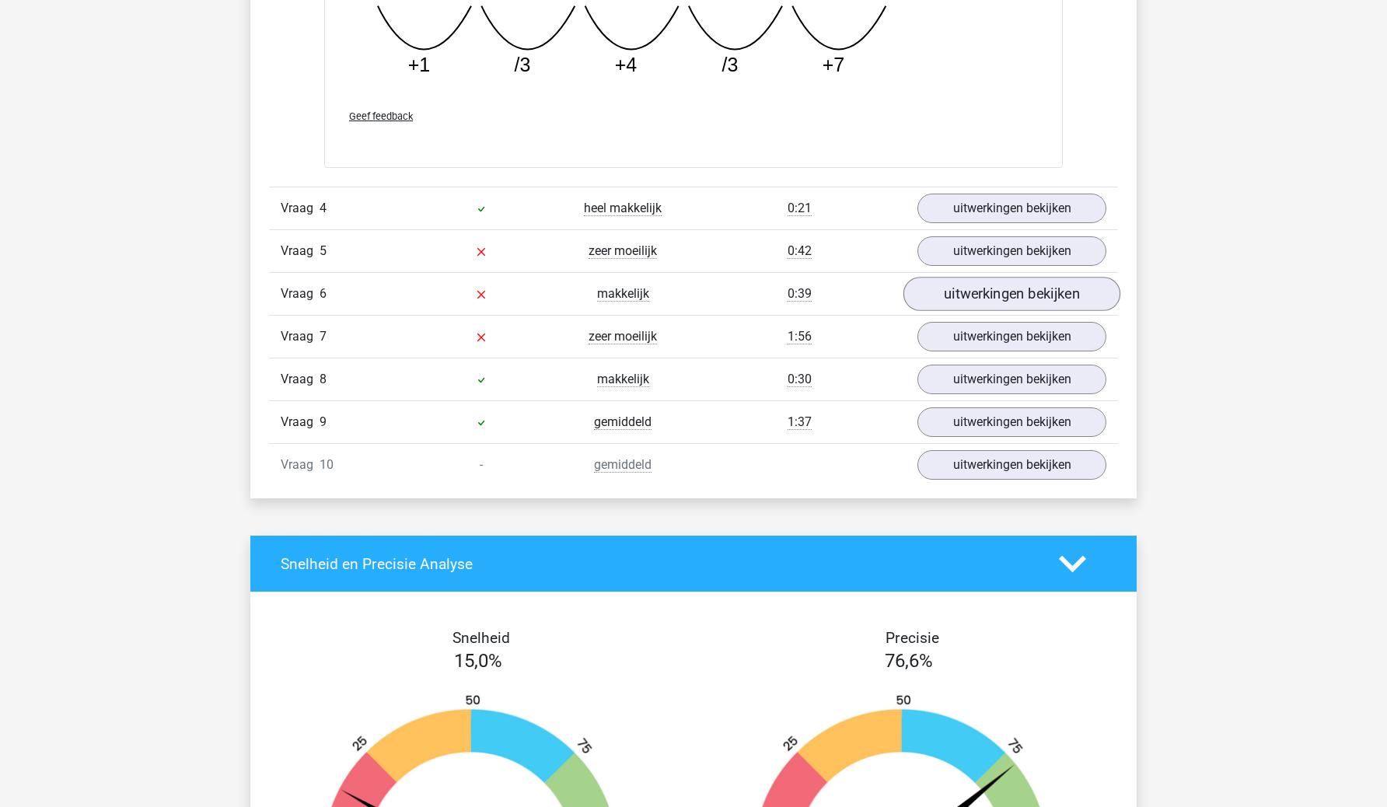
click at [982, 284] on link "uitwerkingen bekijken" at bounding box center [1012, 294] width 217 height 34
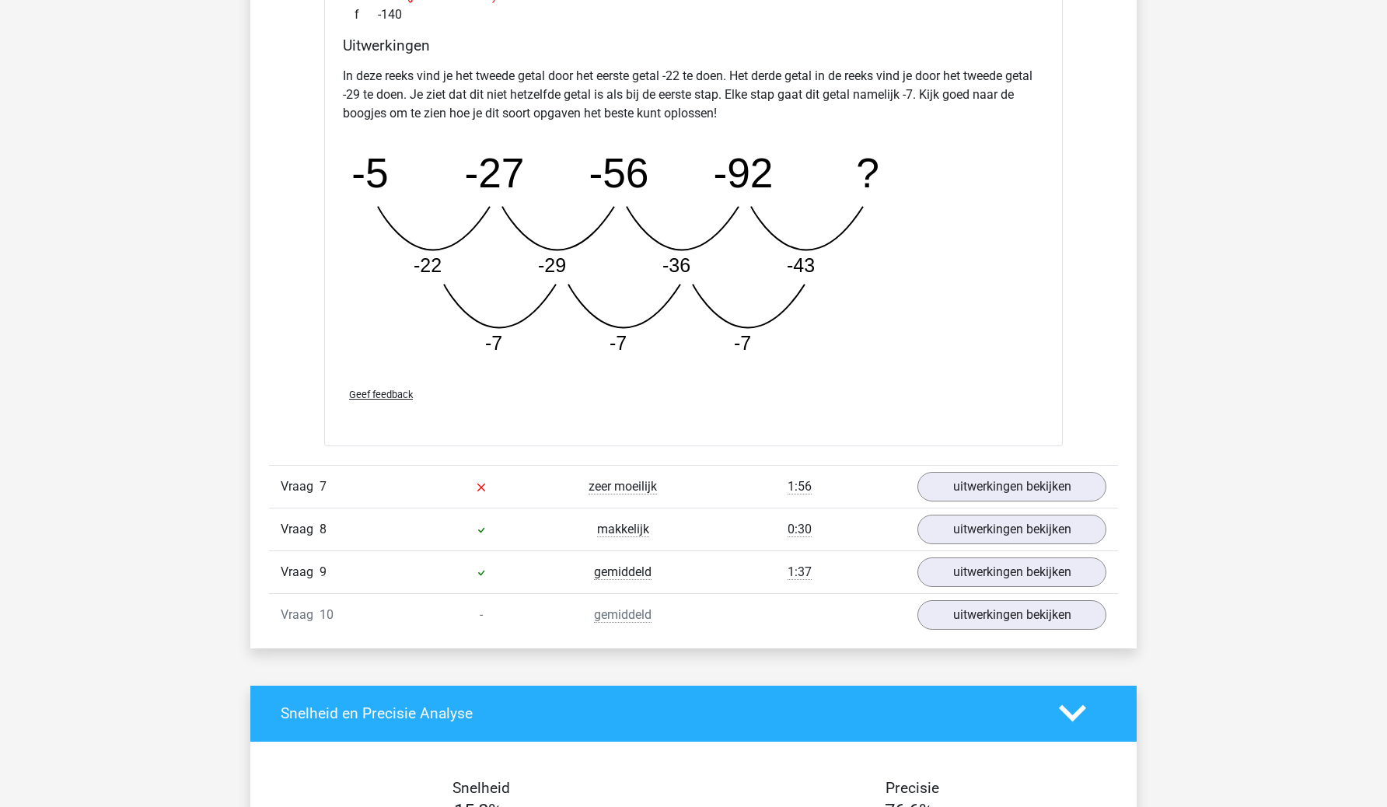
scroll to position [3516, 0]
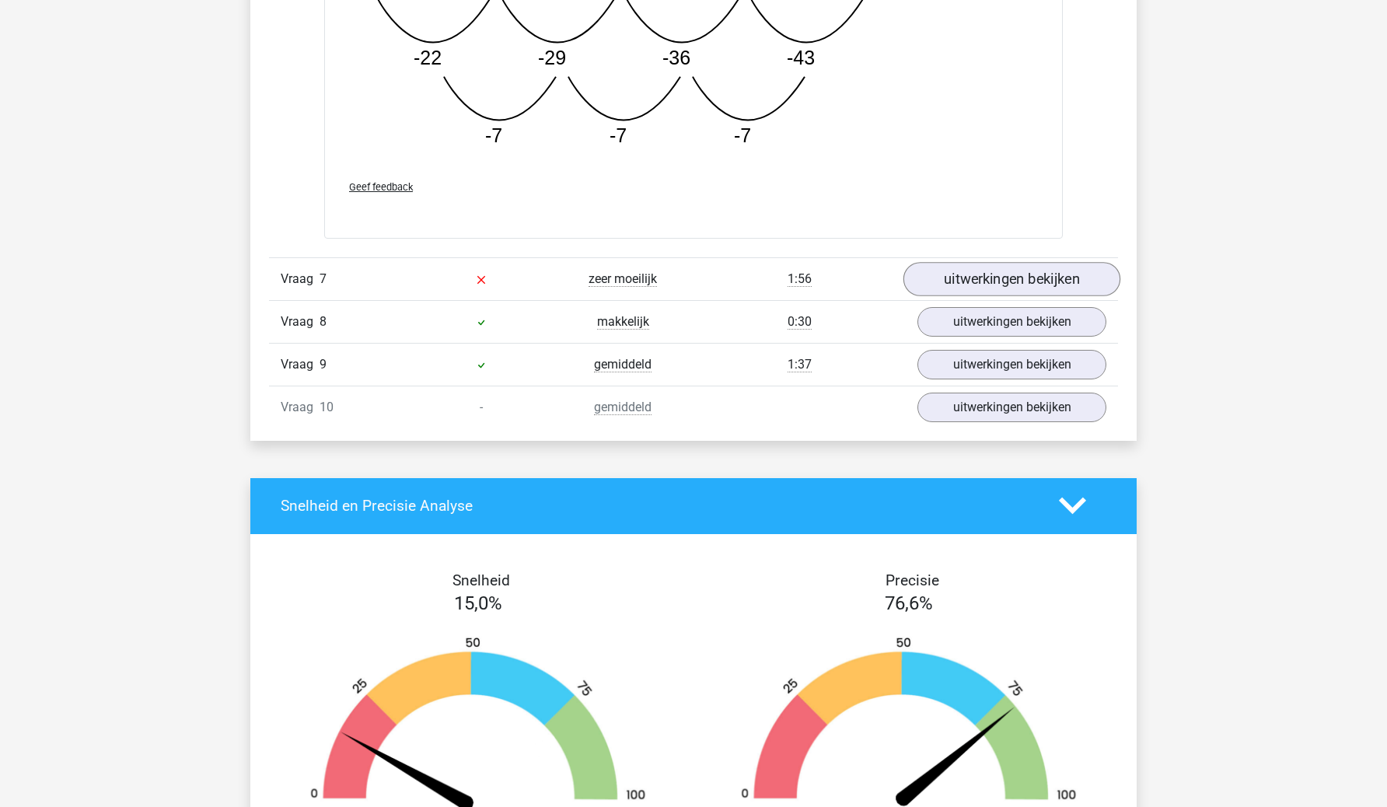
click at [995, 271] on link "uitwerkingen bekijken" at bounding box center [1012, 279] width 217 height 34
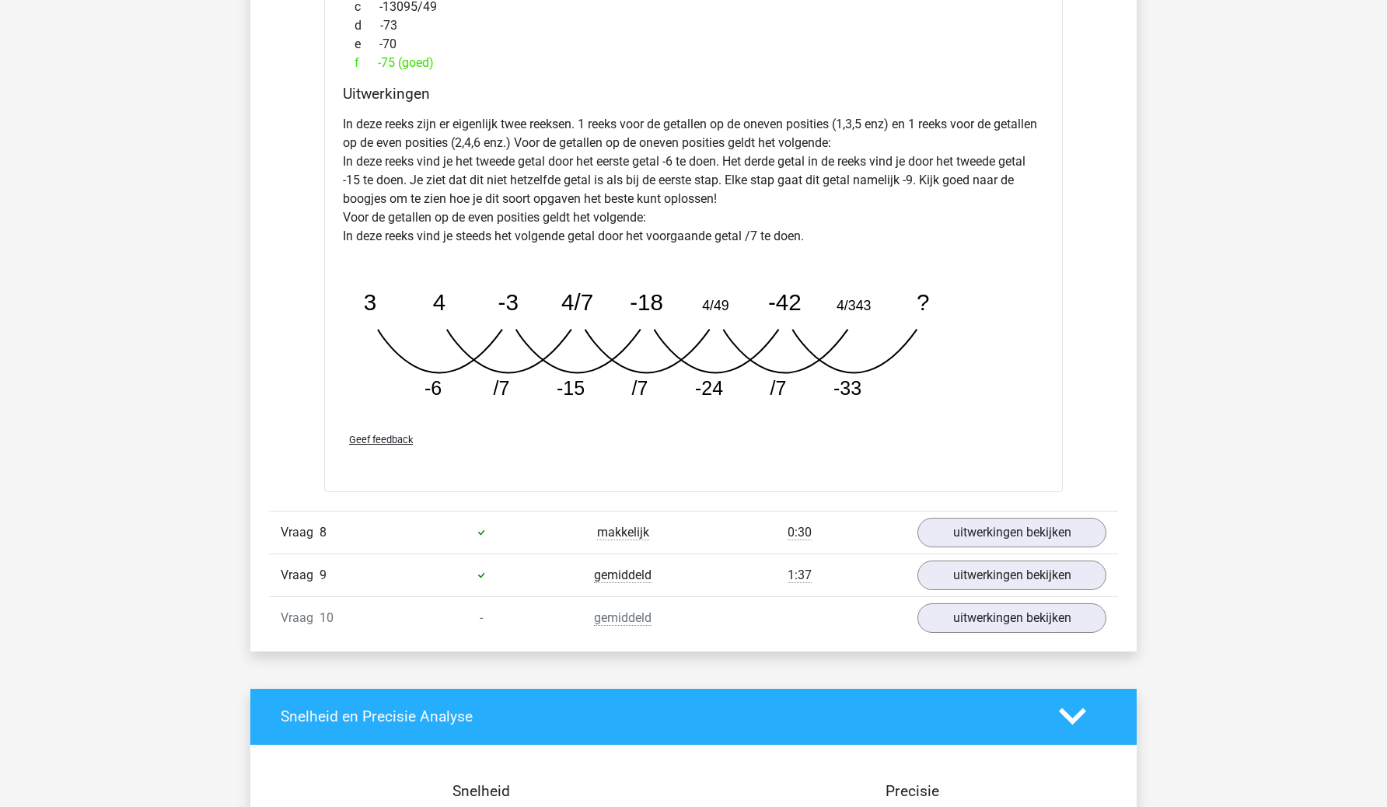
scroll to position [4101, 0]
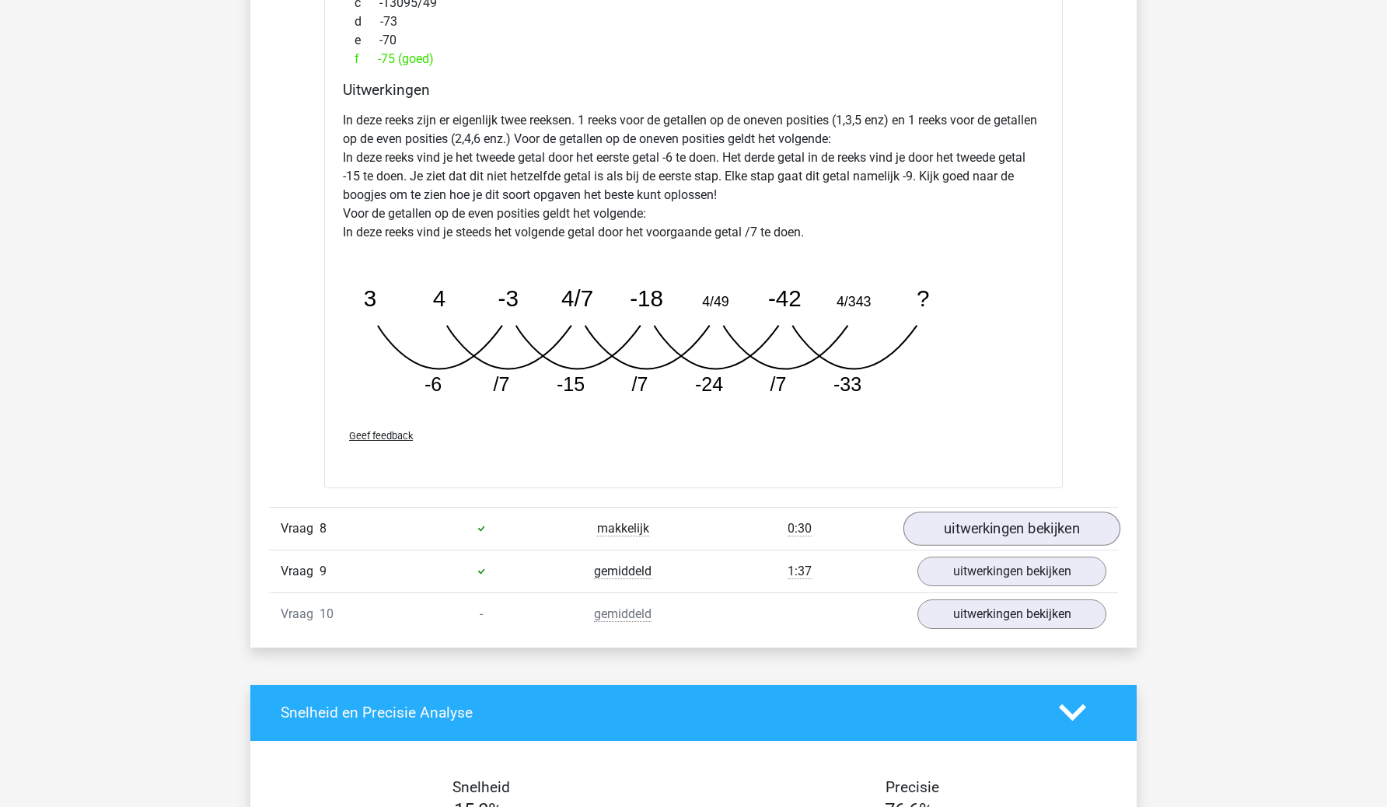
click at [968, 523] on link "uitwerkingen bekijken" at bounding box center [1012, 529] width 217 height 34
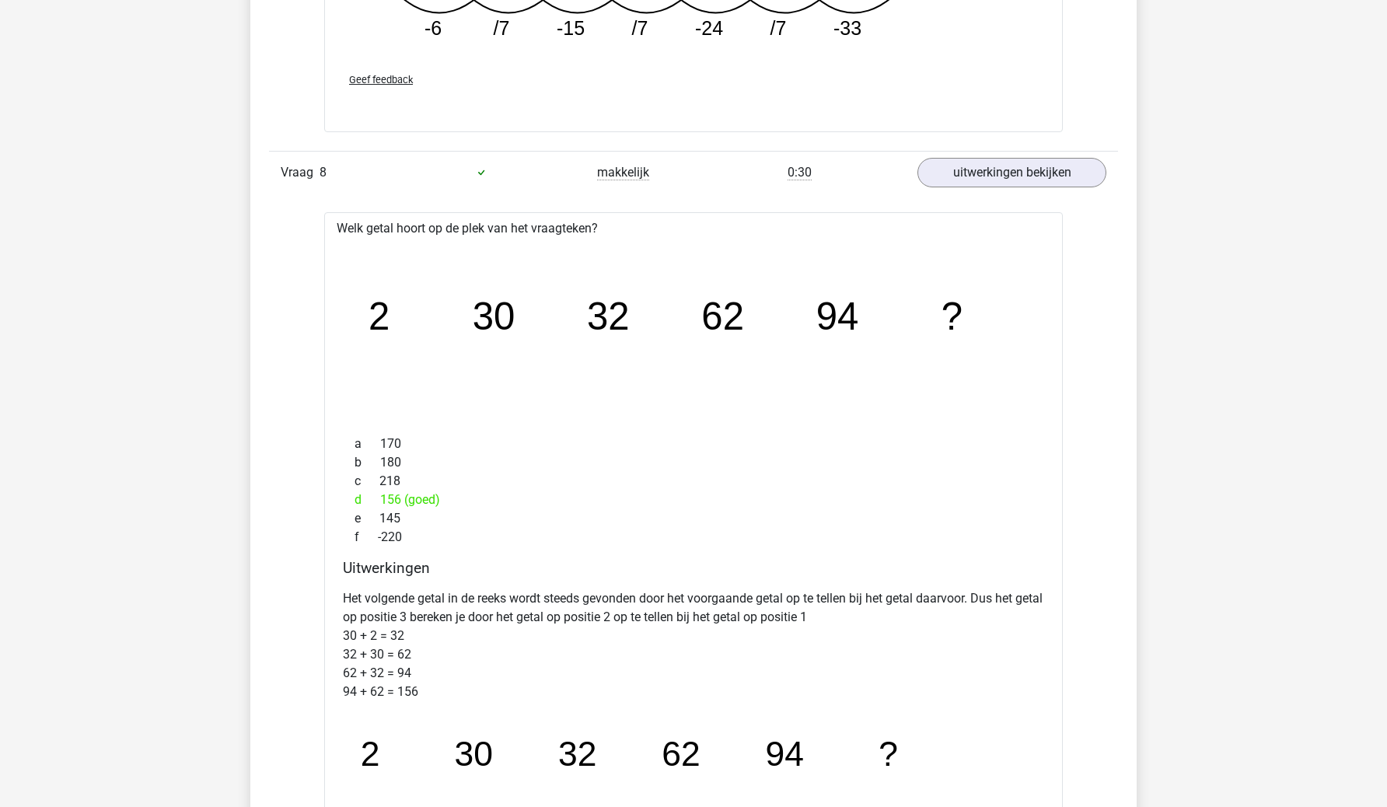
scroll to position [4491, 0]
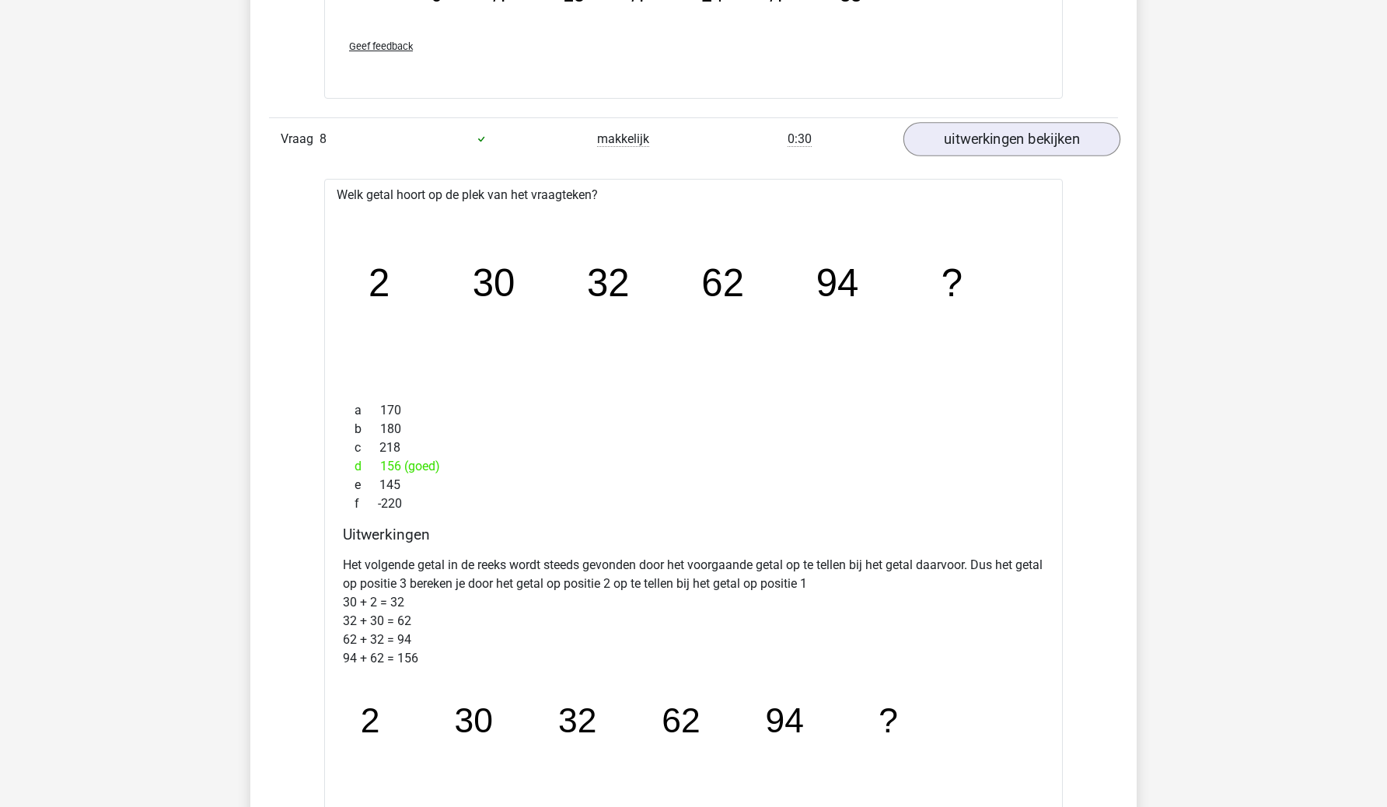
click at [1005, 129] on link "uitwerkingen bekijken" at bounding box center [1012, 139] width 217 height 34
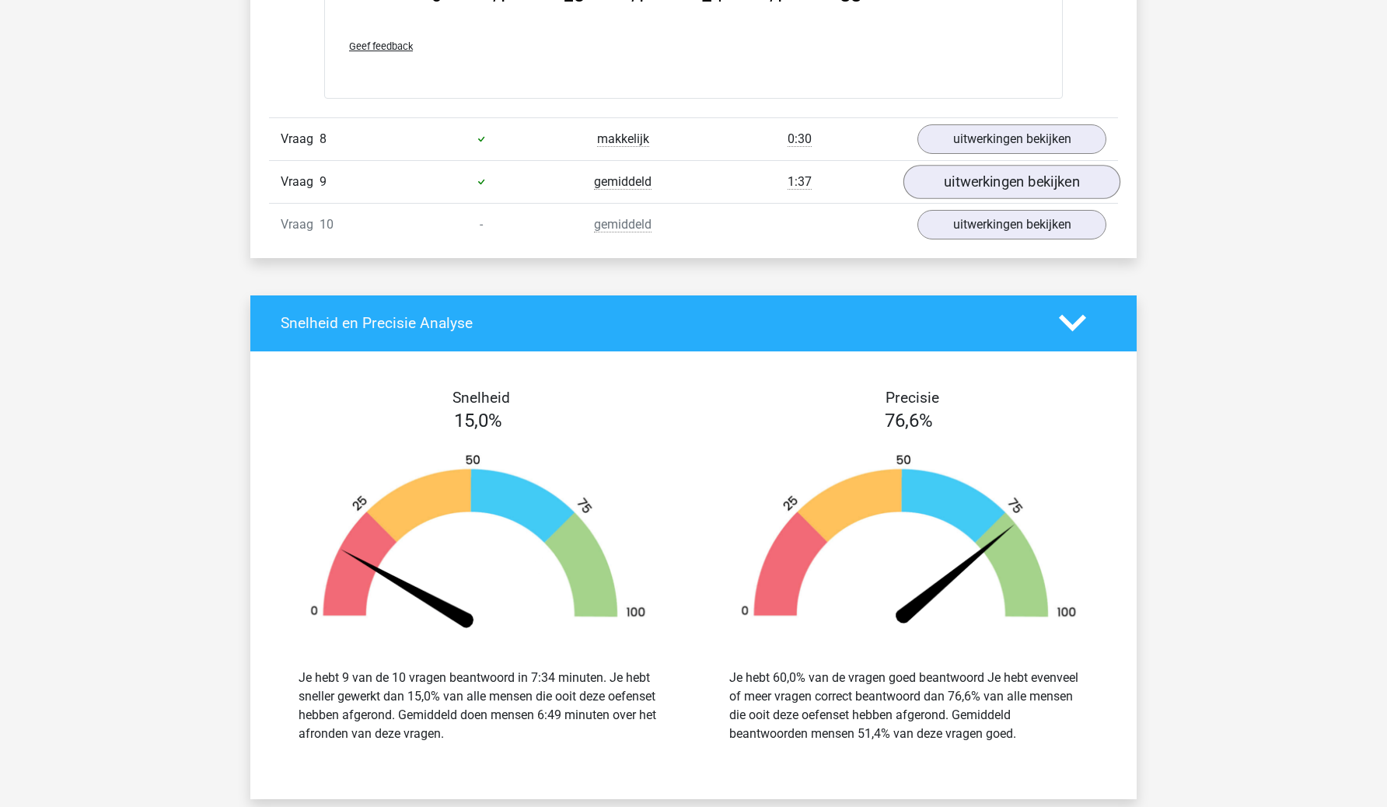
click at [994, 169] on link "uitwerkingen bekijken" at bounding box center [1012, 182] width 217 height 34
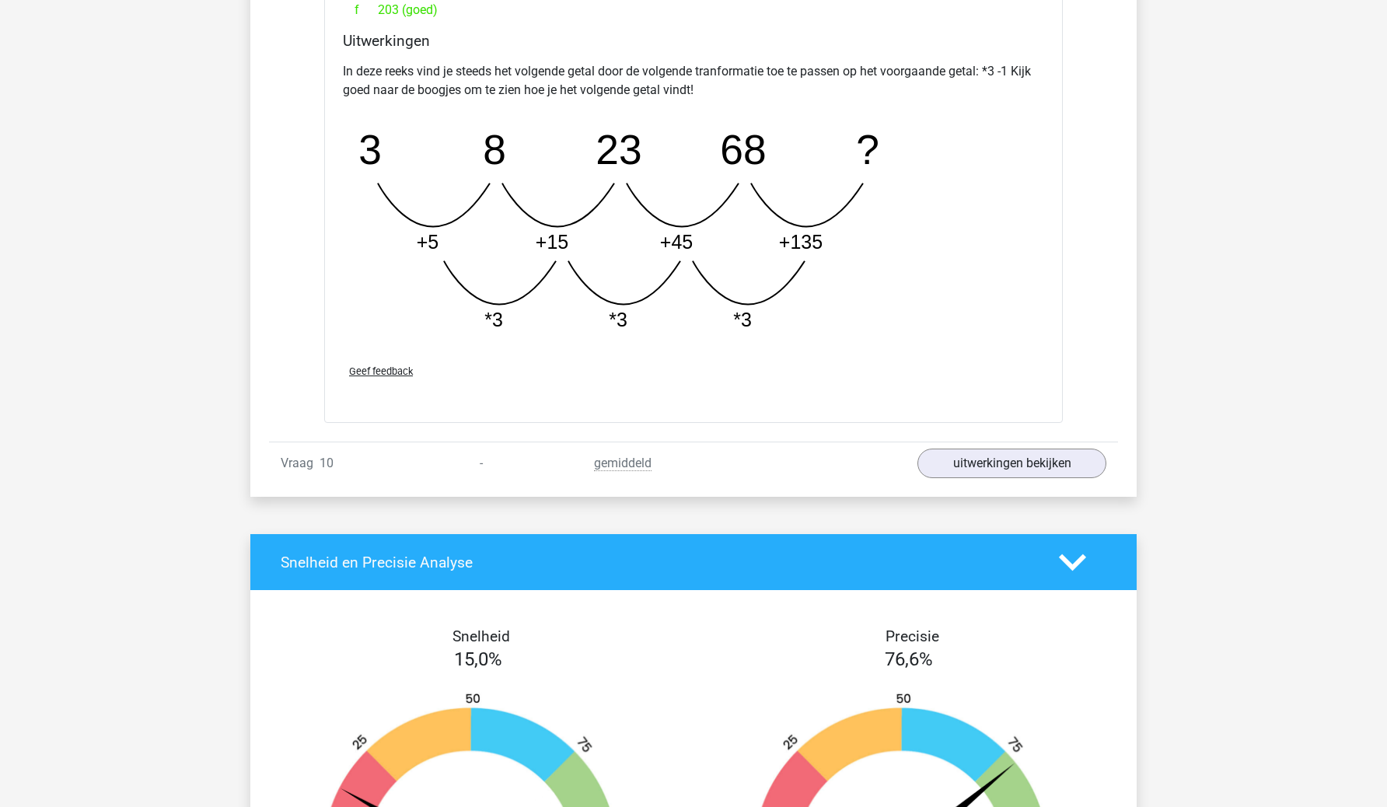
scroll to position [5113, 0]
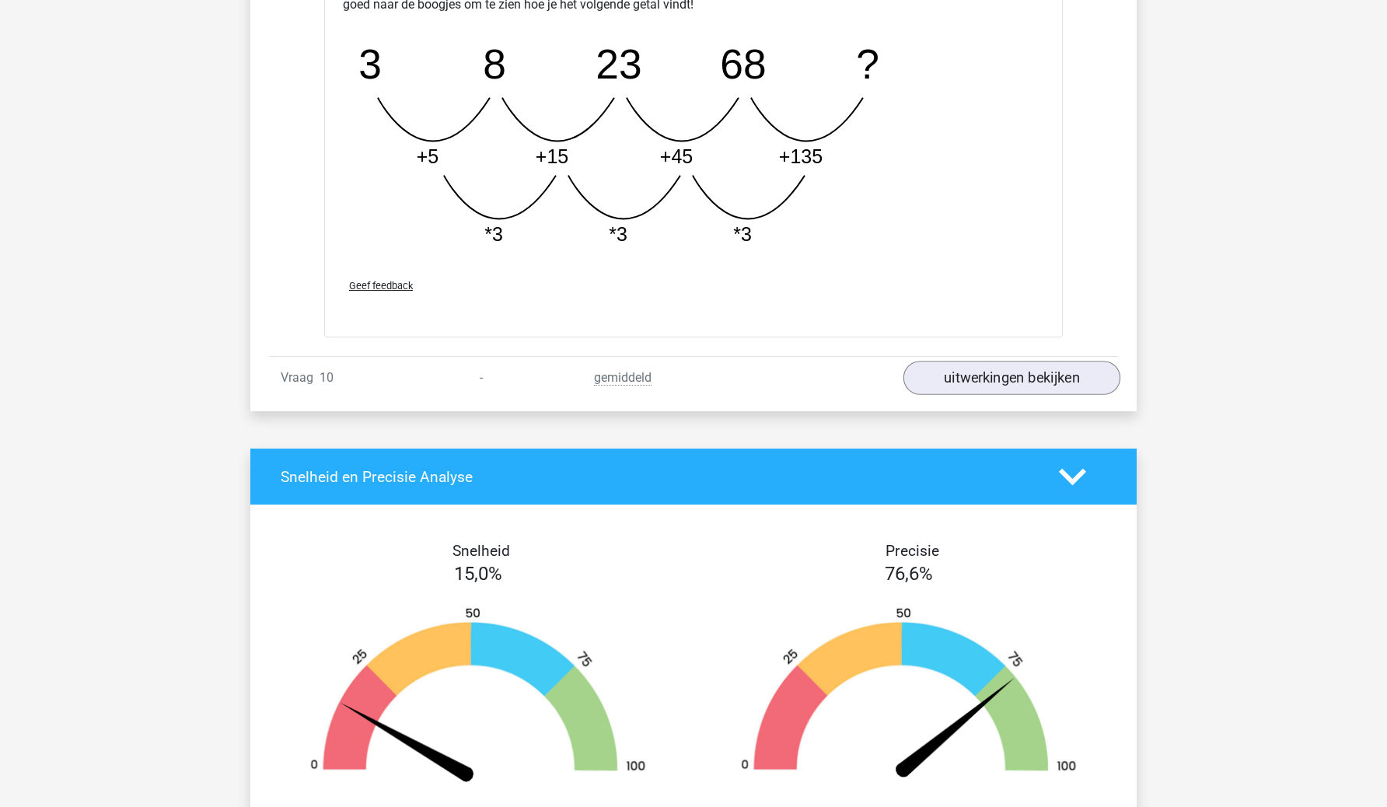
click at [1054, 383] on link "uitwerkingen bekijken" at bounding box center [1012, 378] width 217 height 34
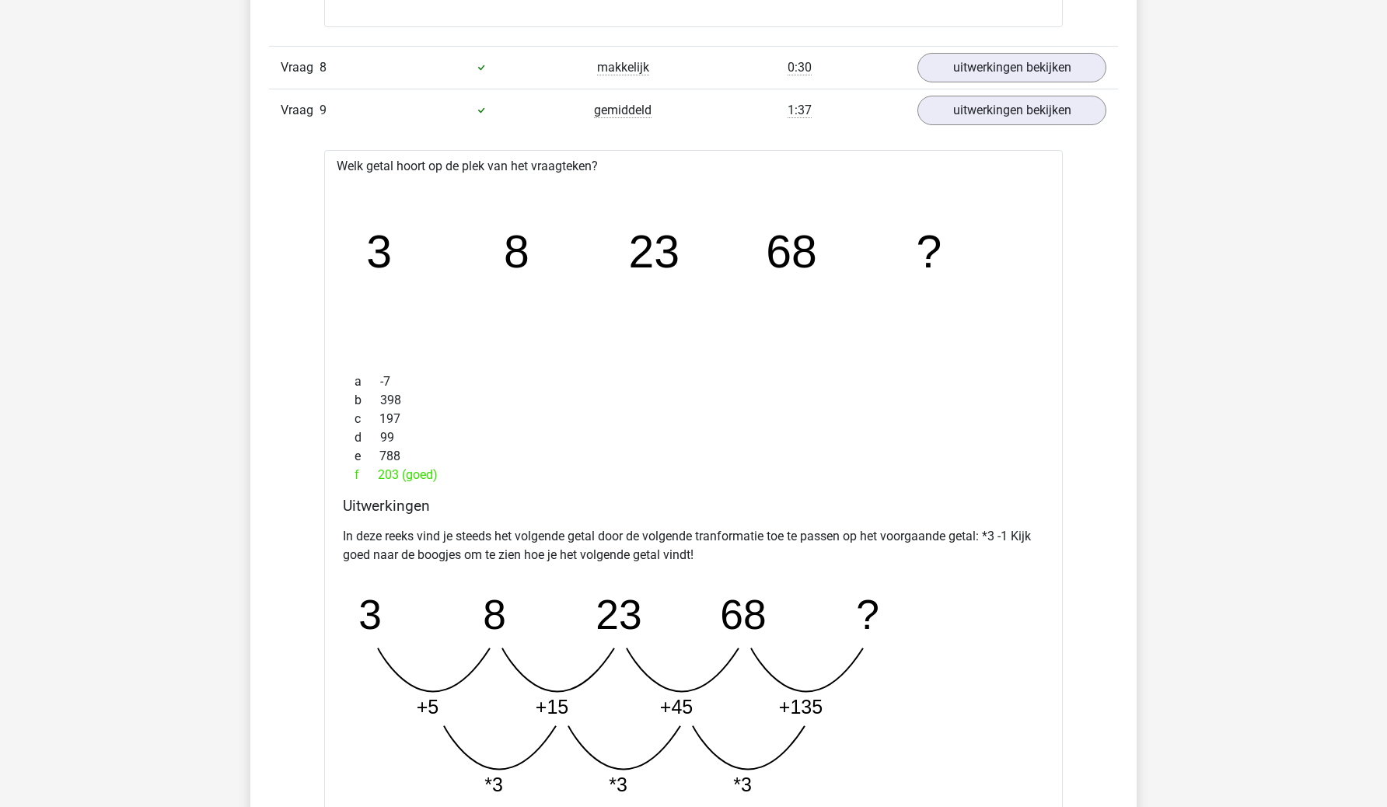
scroll to position [4525, 0]
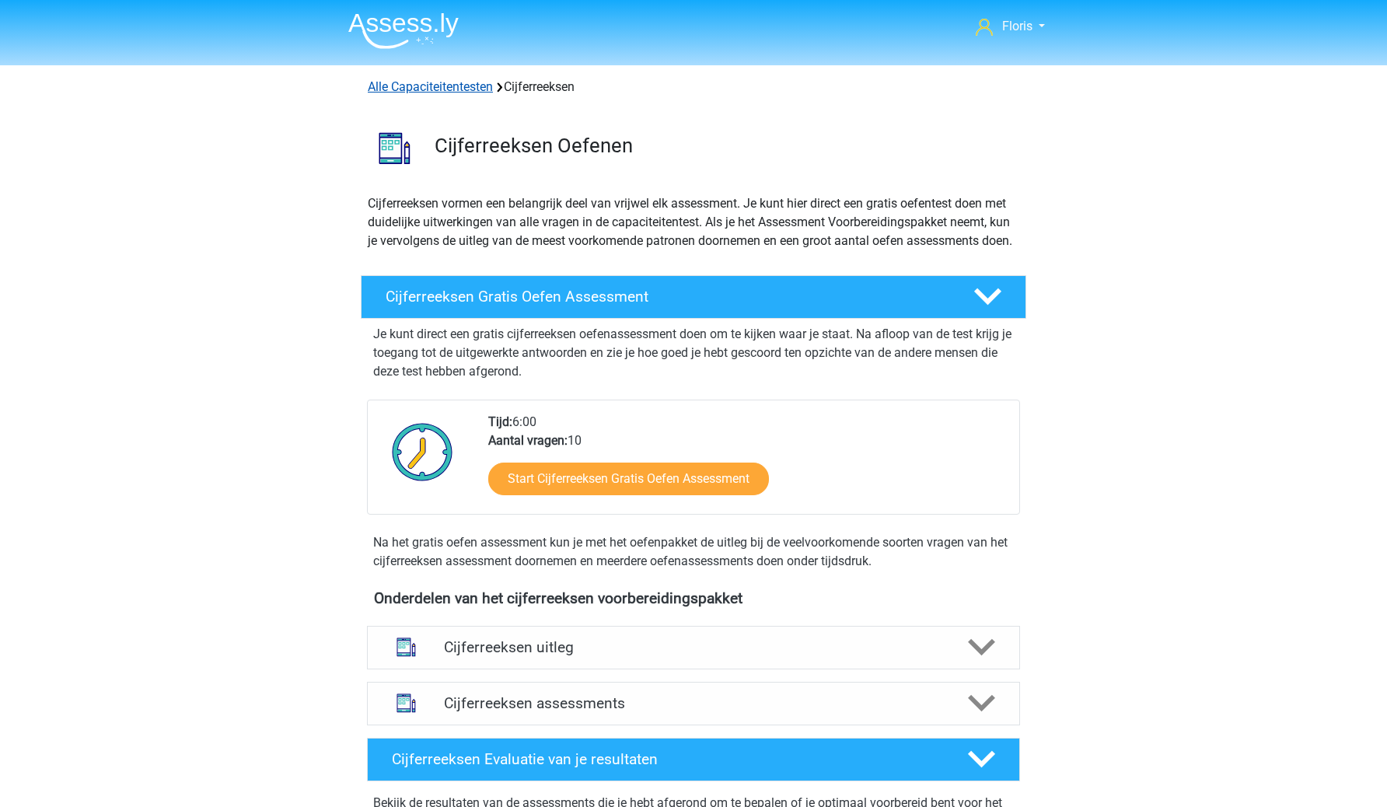
click at [420, 87] on link "Alle Capaciteitentesten" at bounding box center [430, 86] width 125 height 15
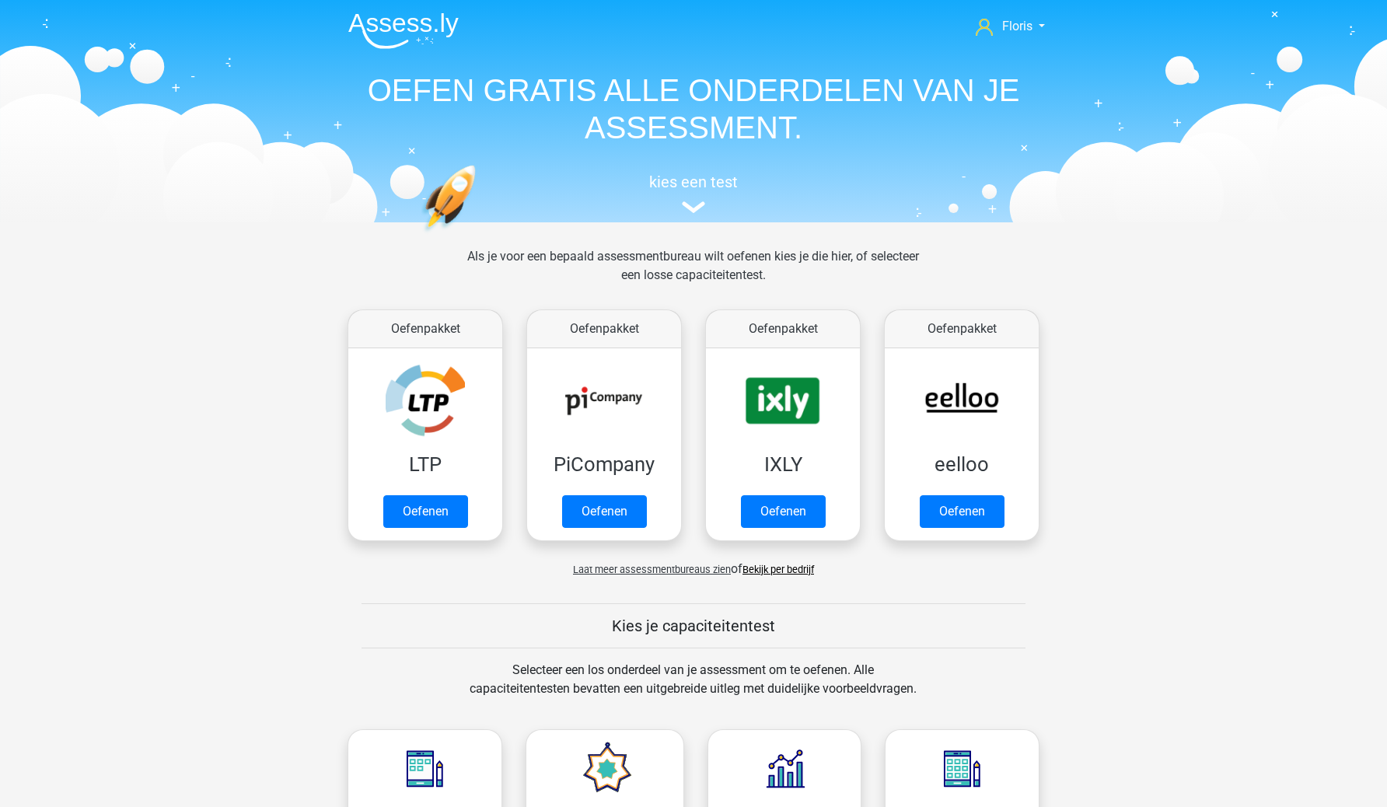
scroll to position [660, 0]
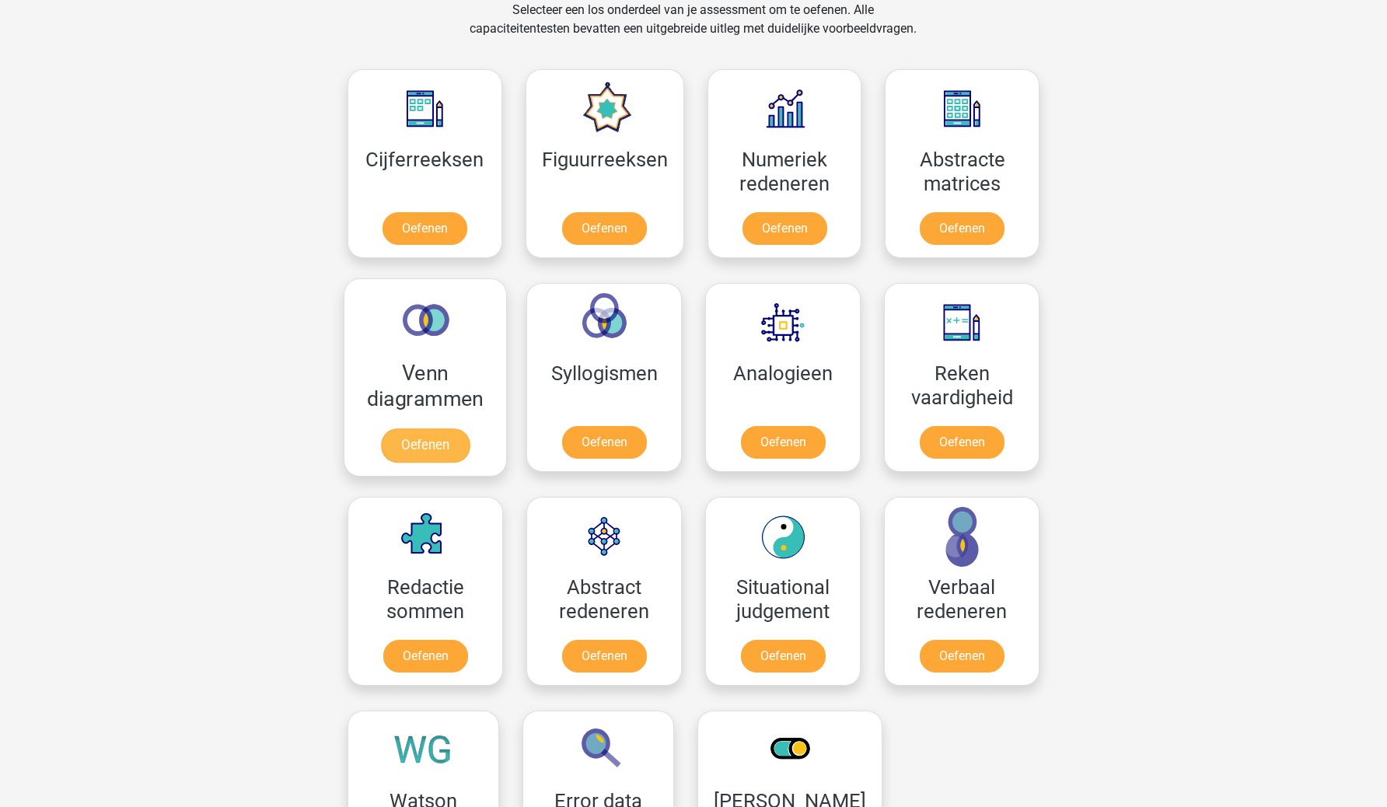
click at [449, 429] on link "Oefenen" at bounding box center [425, 446] width 89 height 34
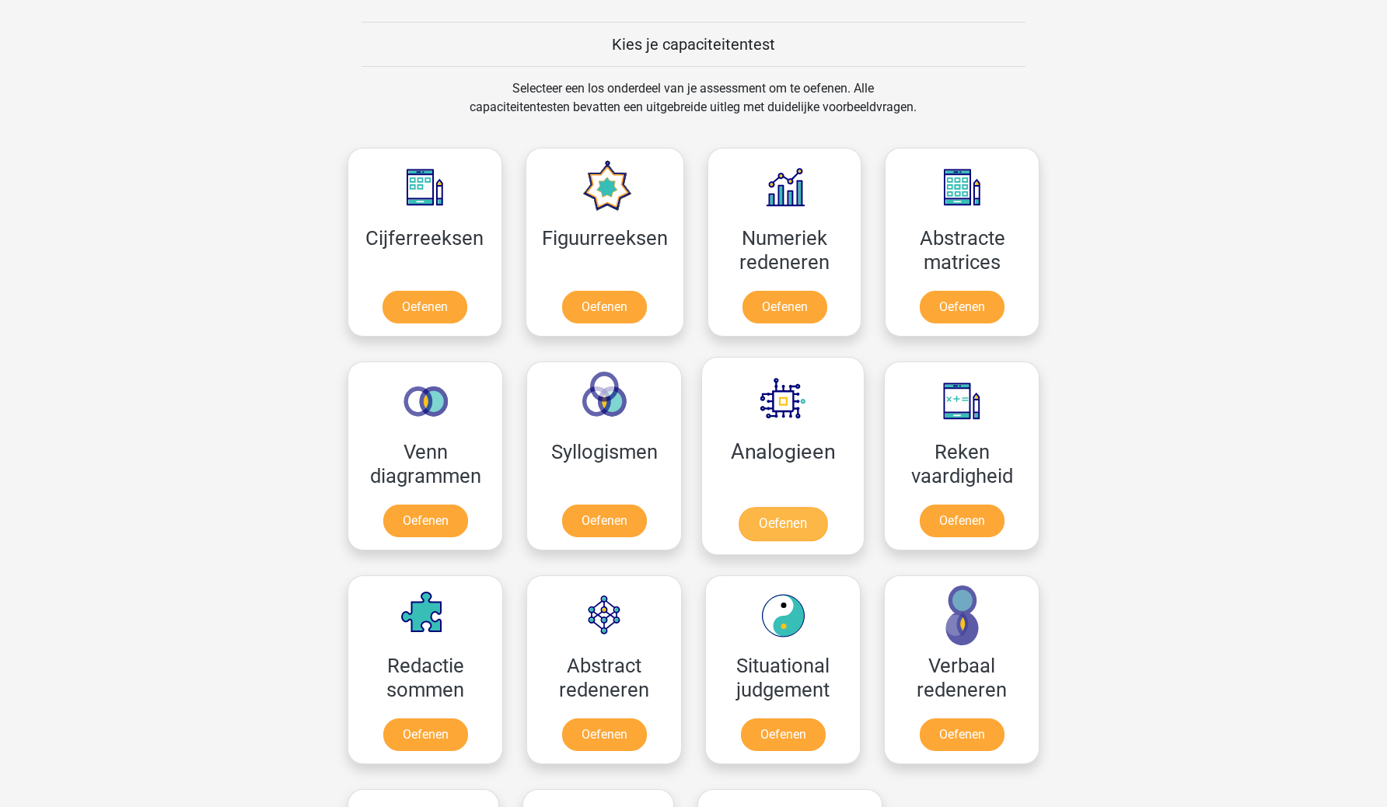
scroll to position [579, 0]
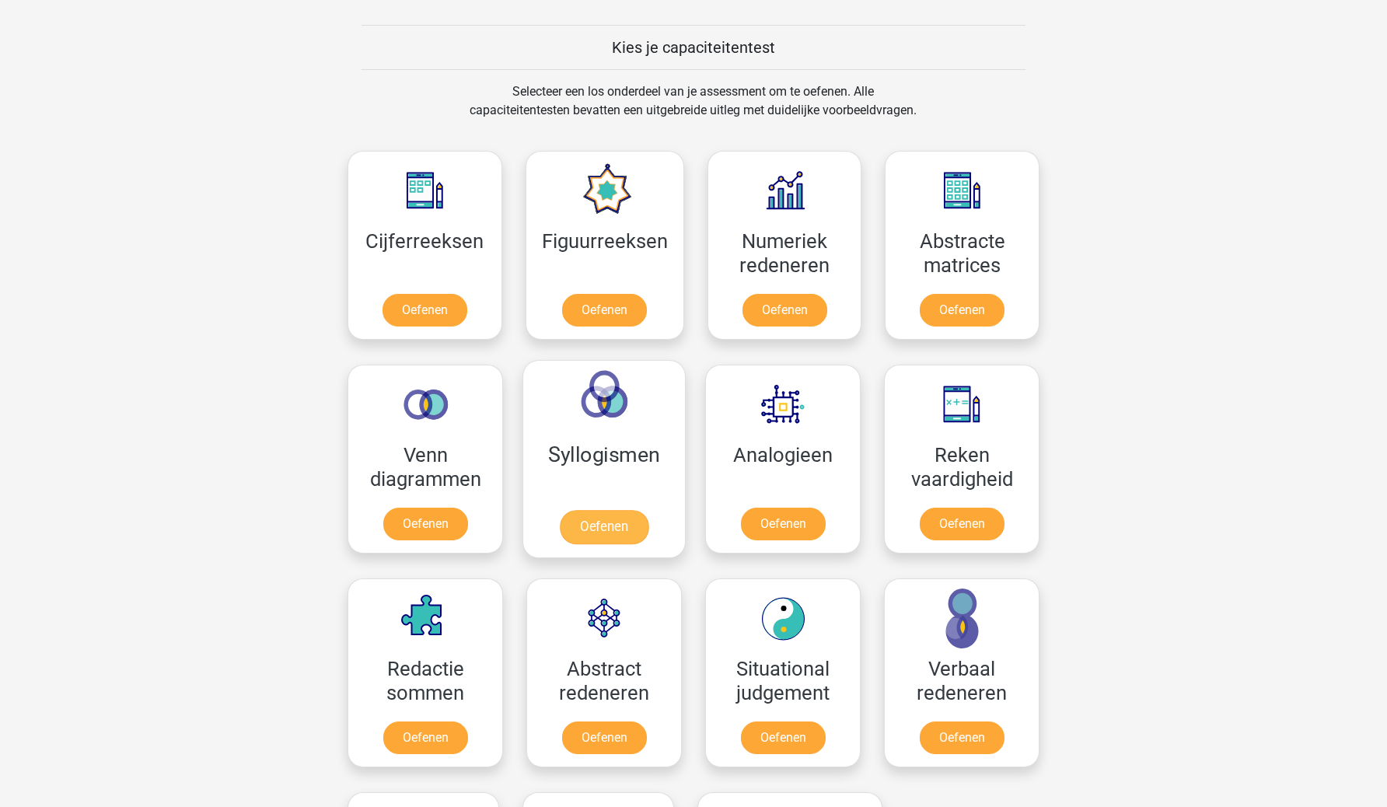
click at [596, 516] on link "Oefenen" at bounding box center [604, 527] width 89 height 34
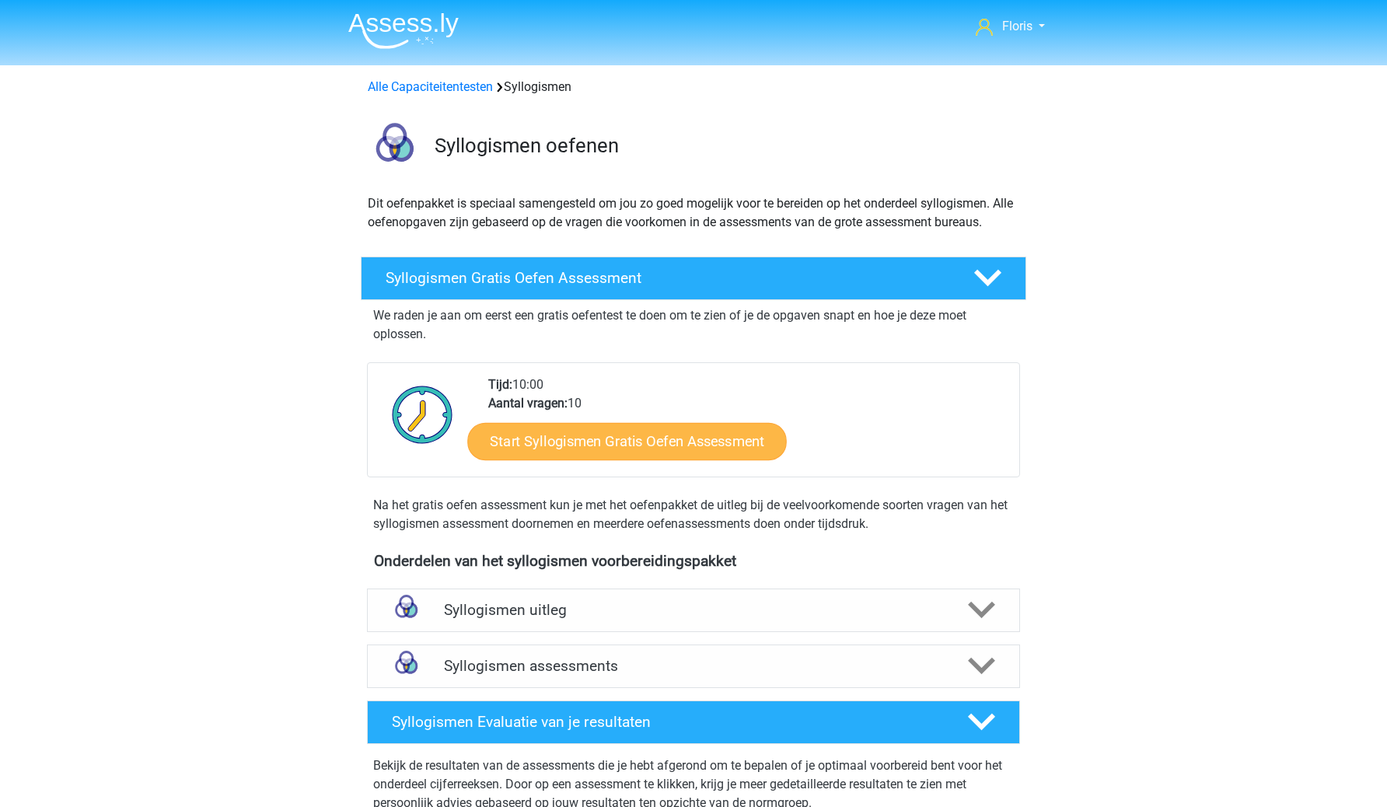
click at [651, 457] on link "Start Syllogismen Gratis Oefen Assessment" at bounding box center [628, 440] width 320 height 37
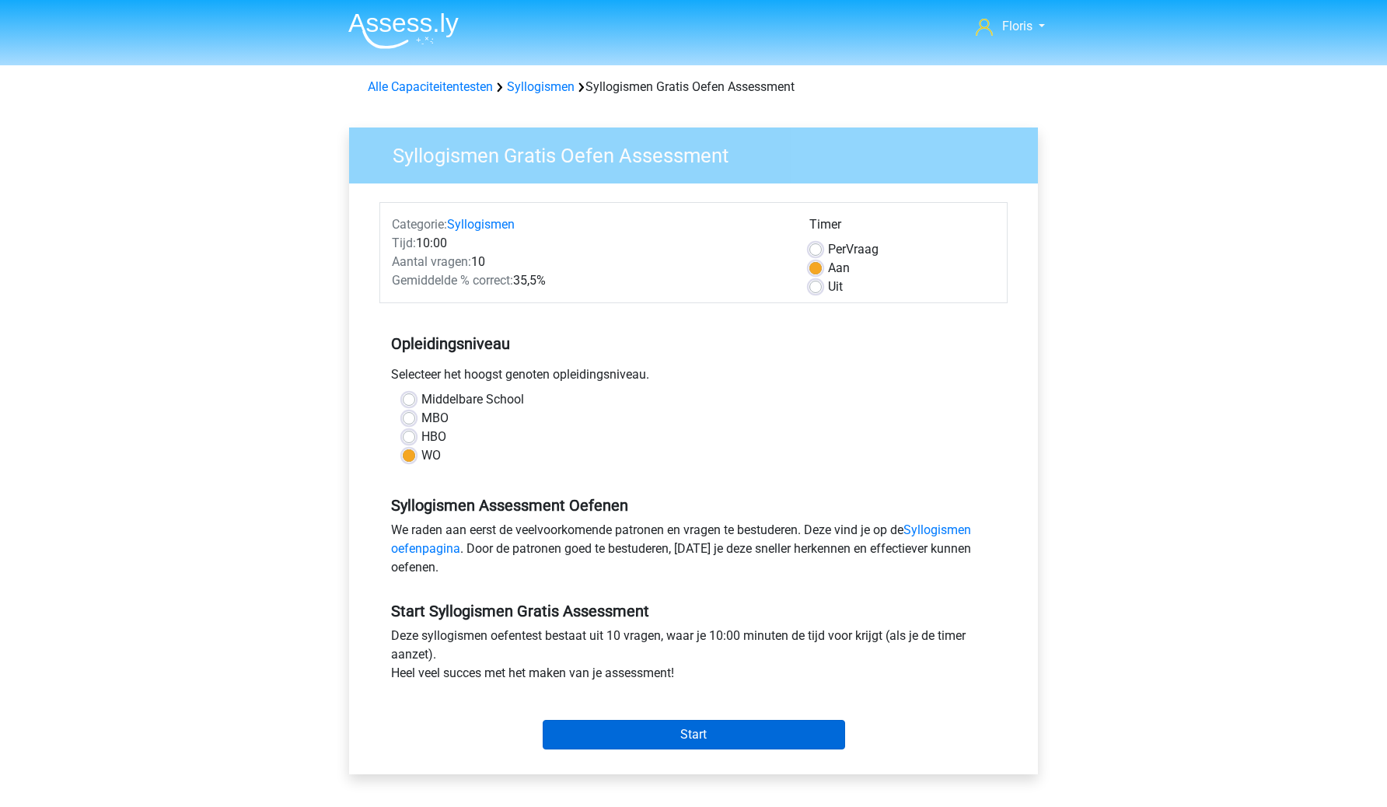
click at [618, 744] on input "Start" at bounding box center [694, 735] width 303 height 30
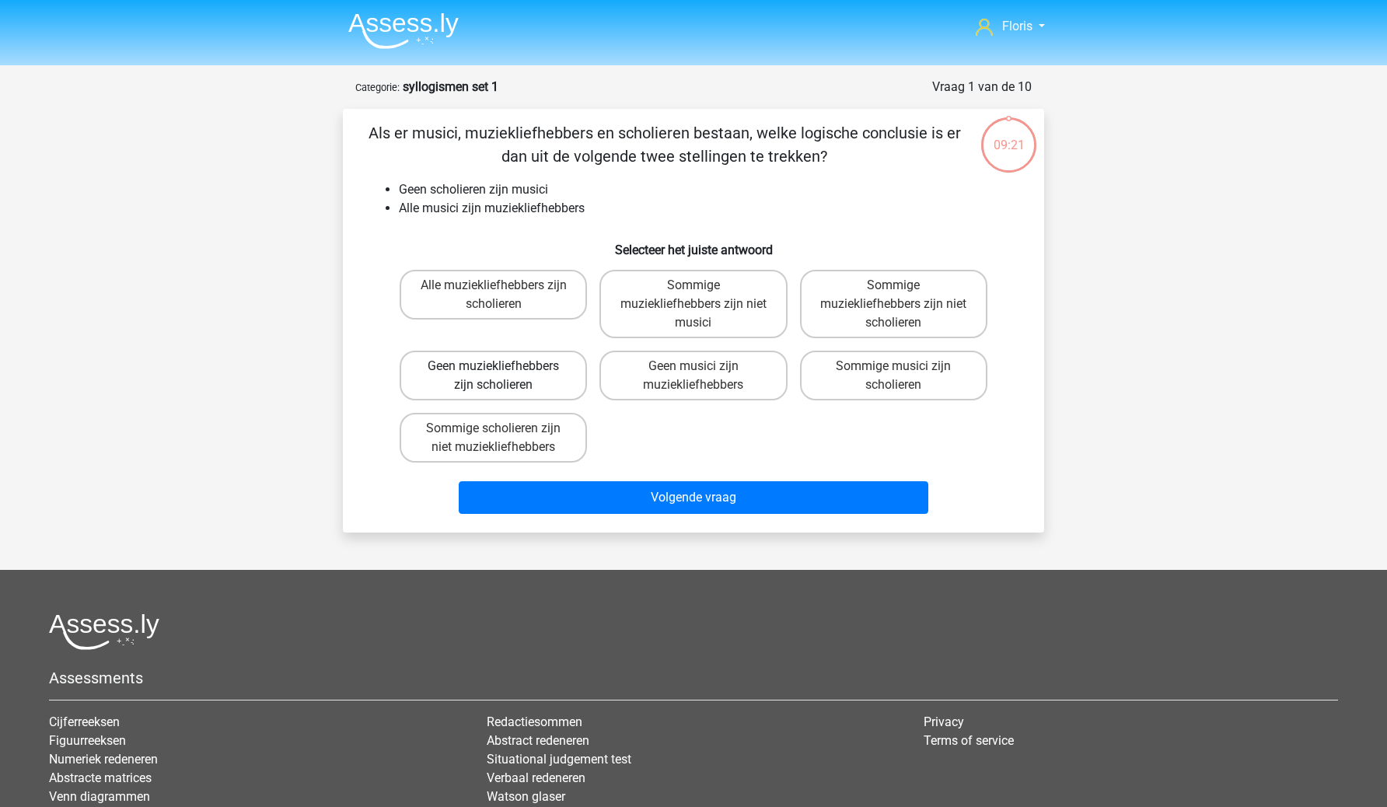
click at [478, 387] on label "Geen muziekliefhebbers zijn scholieren" at bounding box center [493, 376] width 187 height 50
click at [494, 376] on input "Geen muziekliefhebbers zijn scholieren" at bounding box center [499, 371] width 10 height 10
radio input "true"
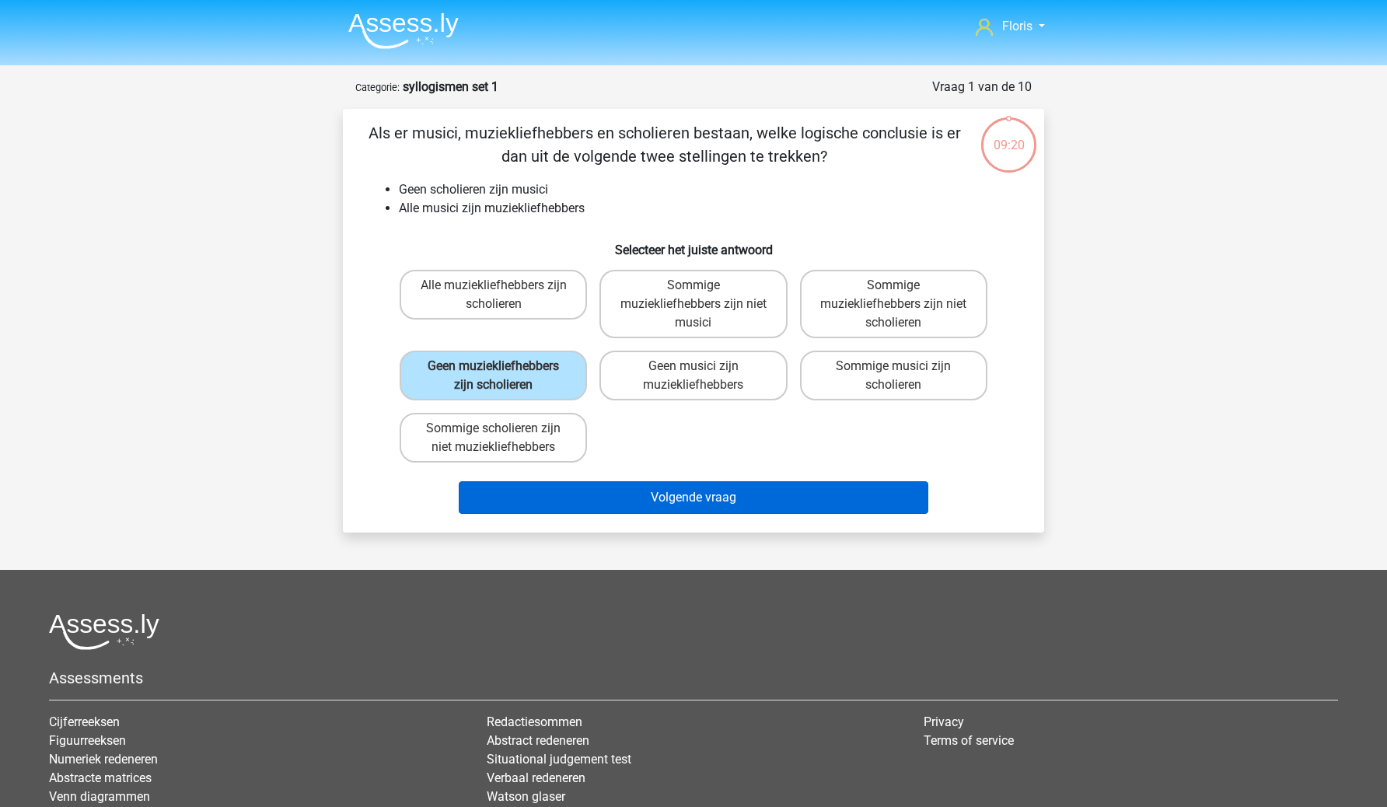
click at [597, 488] on button "Volgende vraag" at bounding box center [694, 497] width 471 height 33
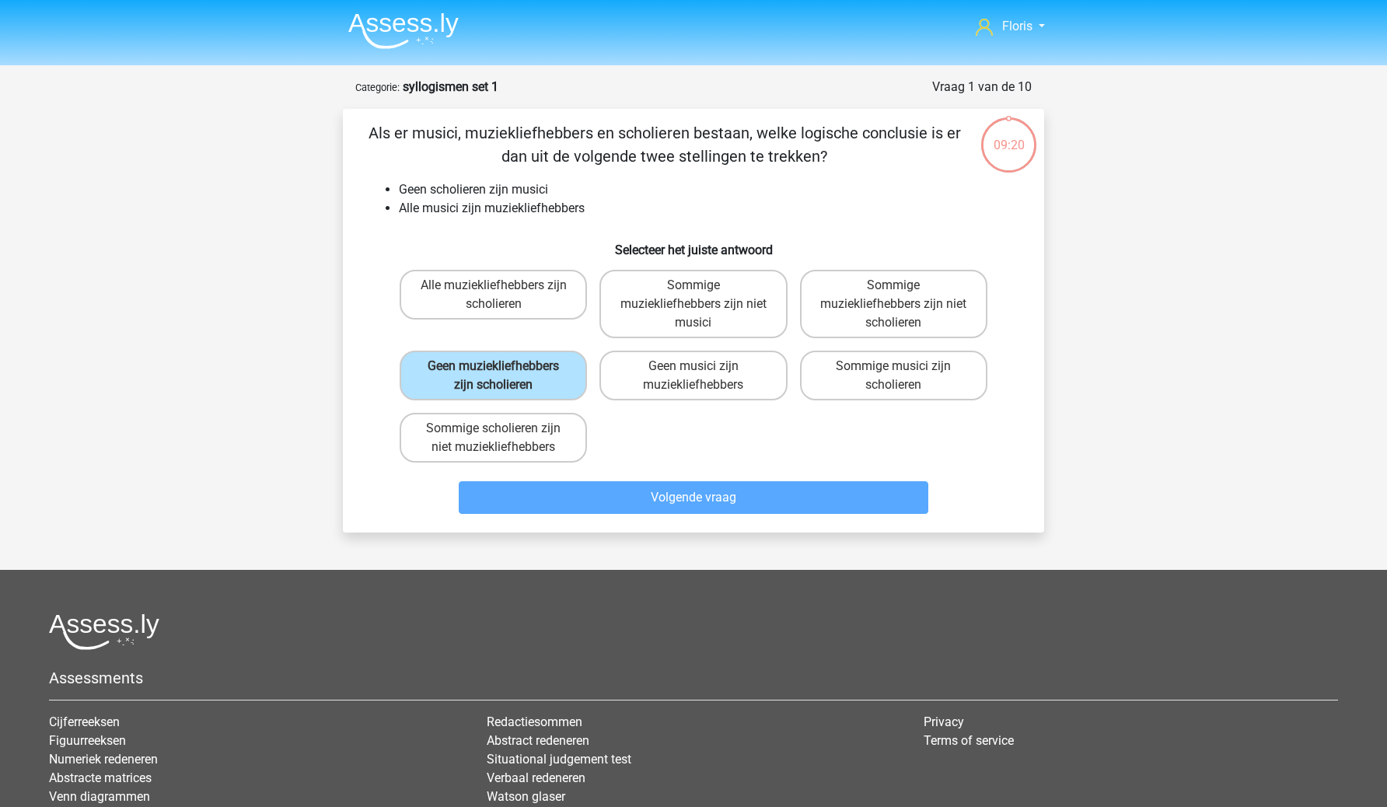
scroll to position [78, 0]
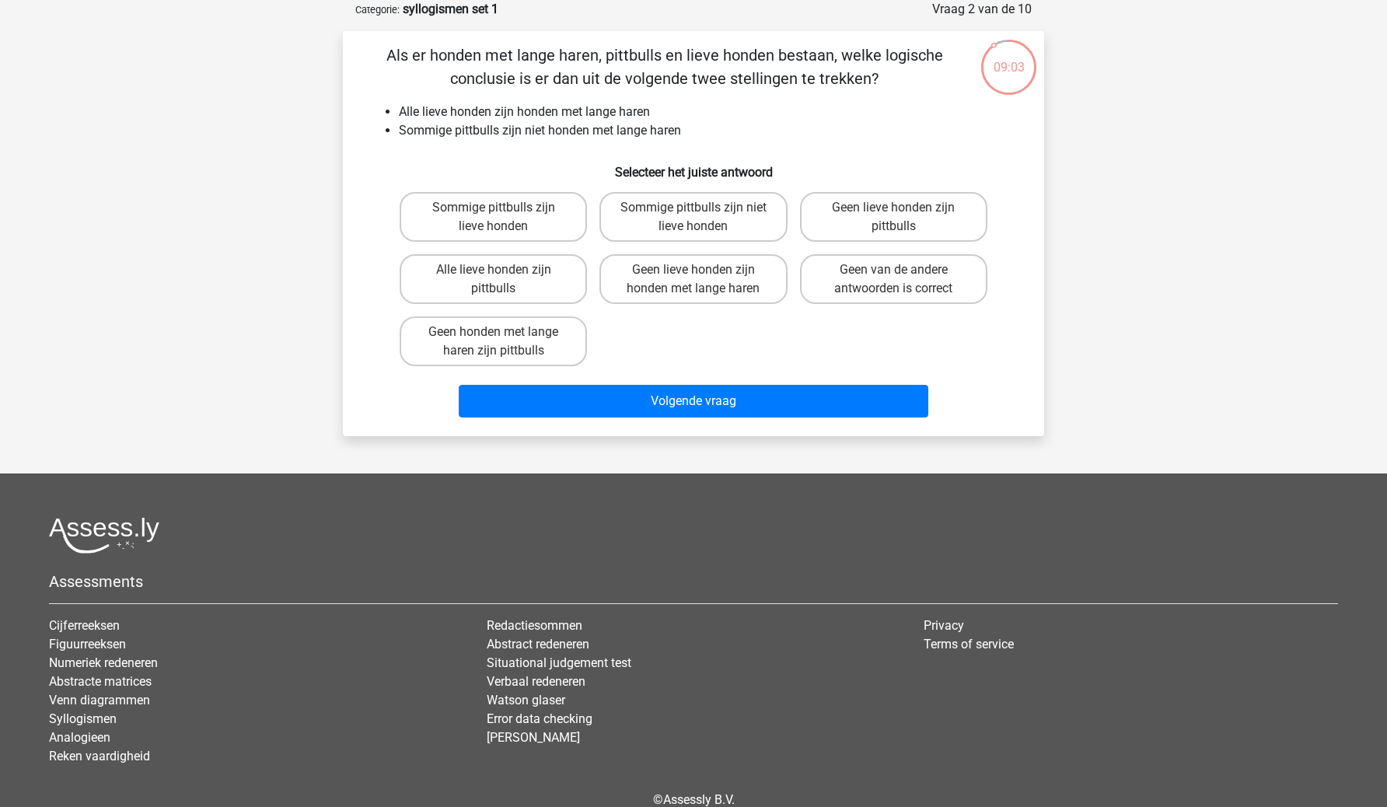
click at [597, 488] on footer "Assessments Cijferreeksen Figuurreeksen Numeriek redeneren Abstracte matrices V…" at bounding box center [693, 679] width 1387 height 411
click at [516, 207] on label "Sommige pittbulls zijn lieve honden" at bounding box center [493, 217] width 187 height 50
click at [504, 208] on input "Sommige pittbulls zijn lieve honden" at bounding box center [499, 213] width 10 height 10
radio input "true"
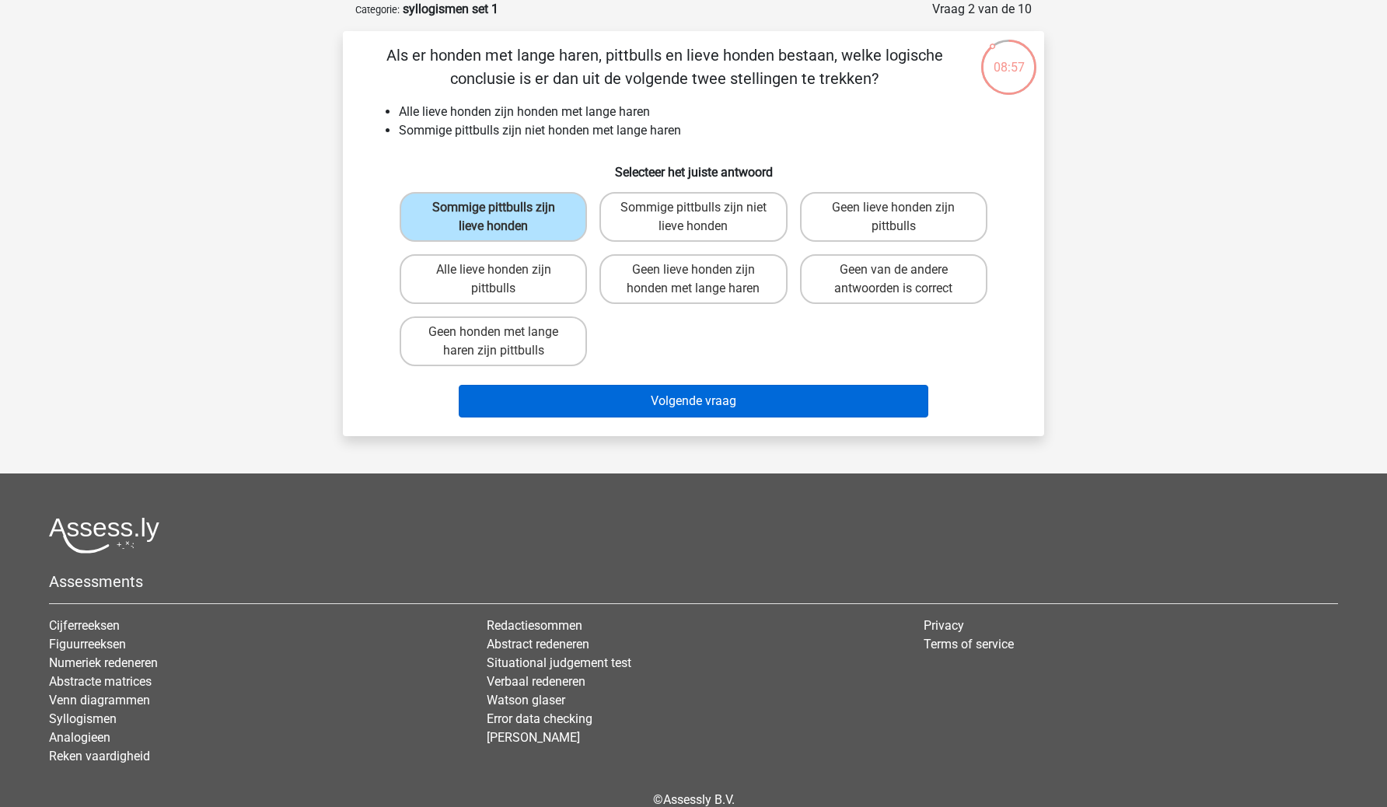
click at [626, 396] on button "Volgende vraag" at bounding box center [694, 401] width 471 height 33
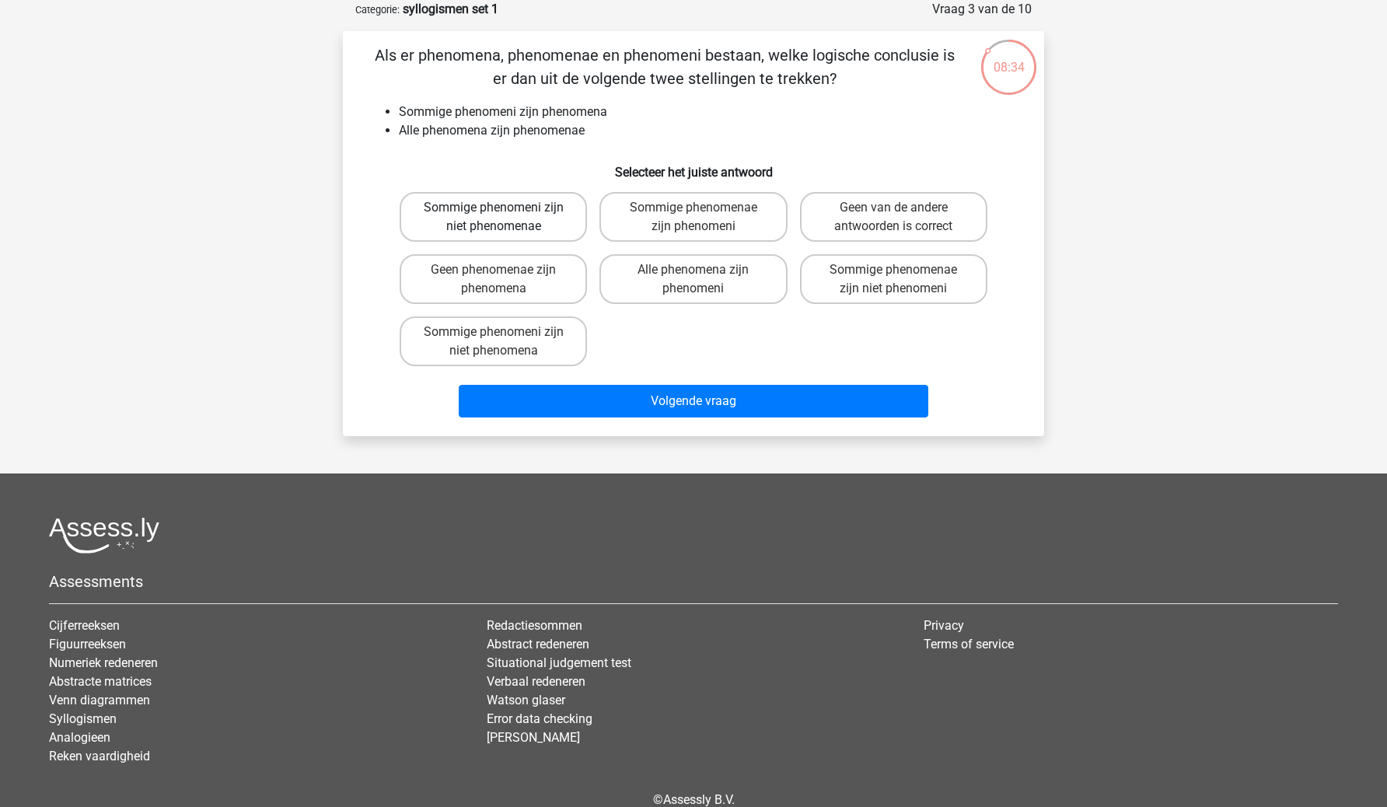
click at [497, 222] on label "Sommige phenomeni zijn niet phenomenae" at bounding box center [493, 217] width 187 height 50
click at [497, 218] on input "Sommige phenomeni zijn niet phenomenae" at bounding box center [499, 213] width 10 height 10
radio input "true"
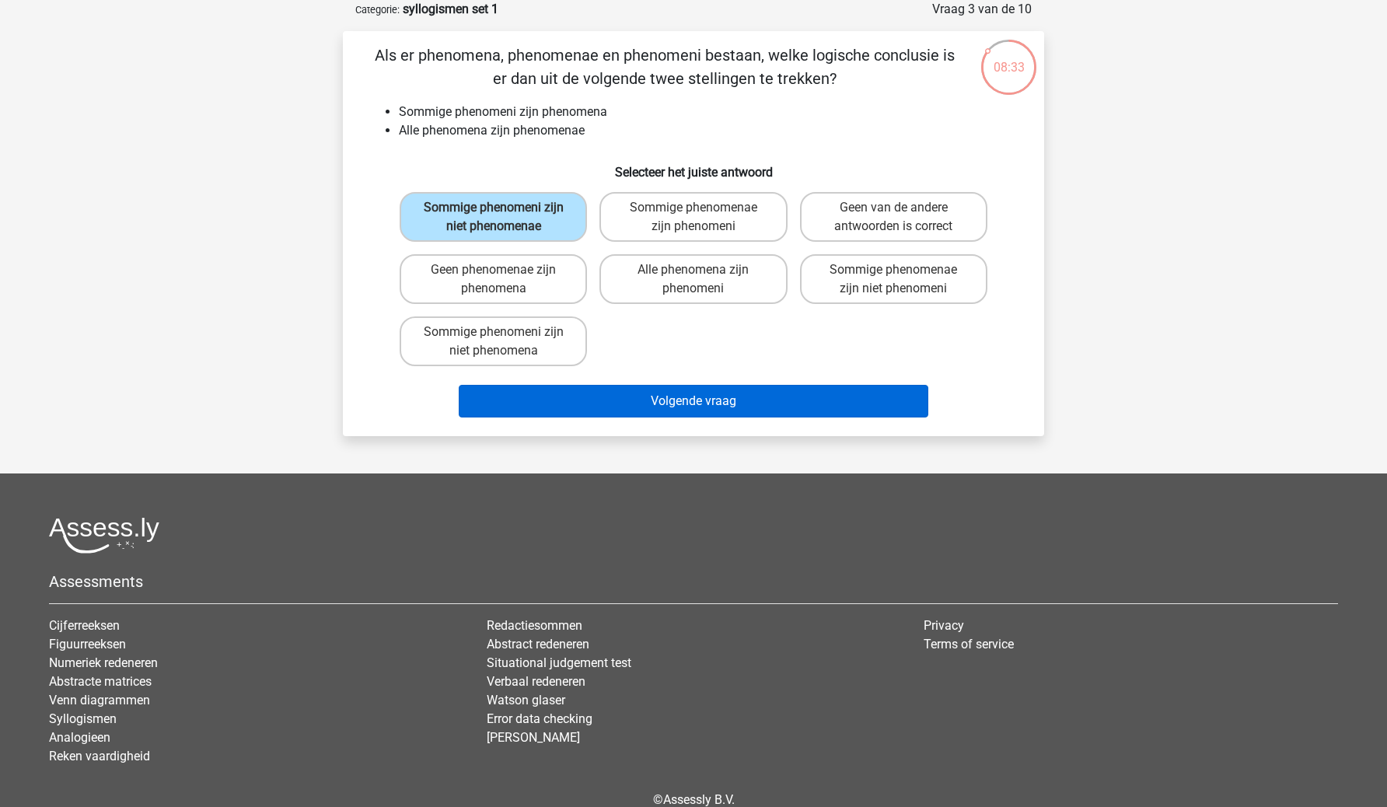
click at [629, 389] on button "Volgende vraag" at bounding box center [694, 401] width 471 height 33
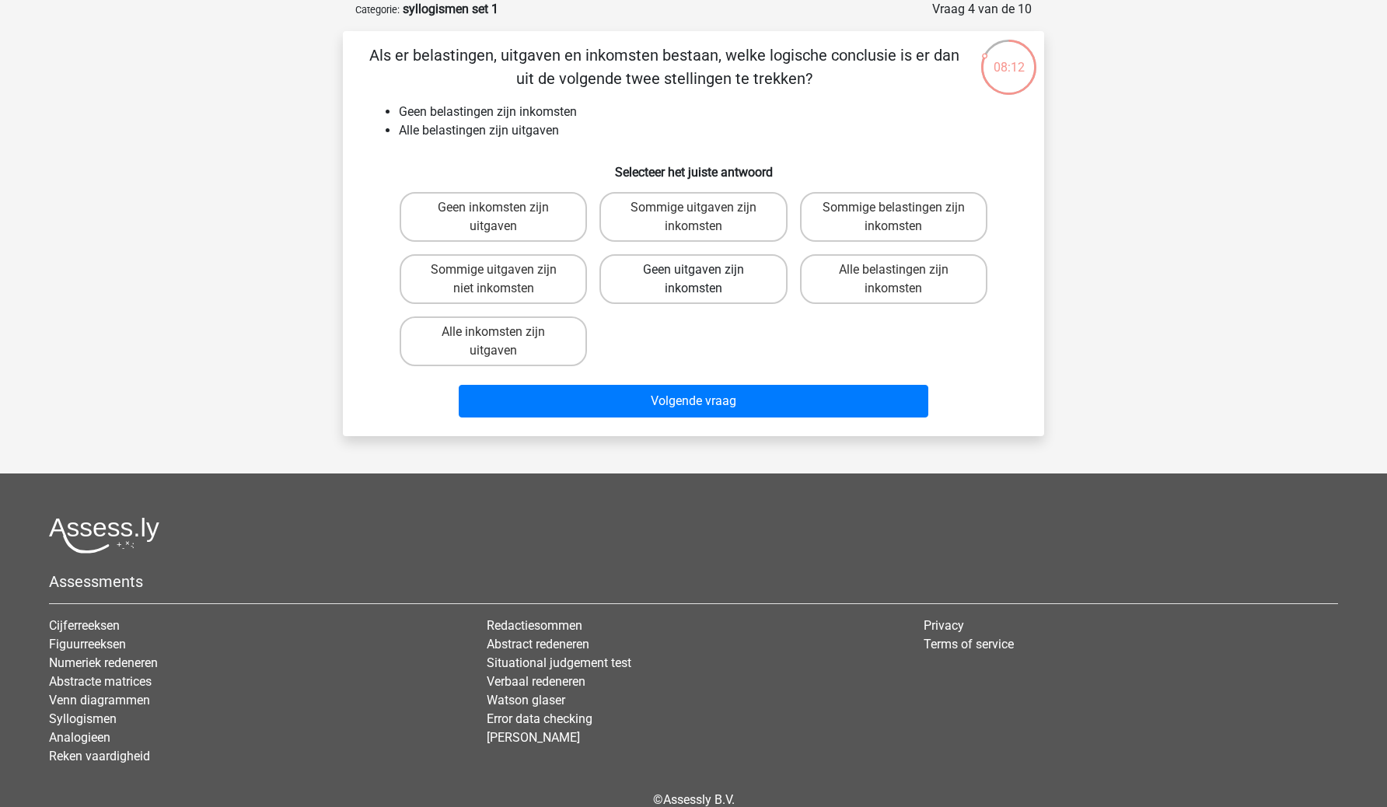
click at [768, 293] on label "Geen uitgaven zijn inkomsten" at bounding box center [693, 279] width 187 height 50
click at [704, 280] on input "Geen uitgaven zijn inkomsten" at bounding box center [699, 275] width 10 height 10
radio input "true"
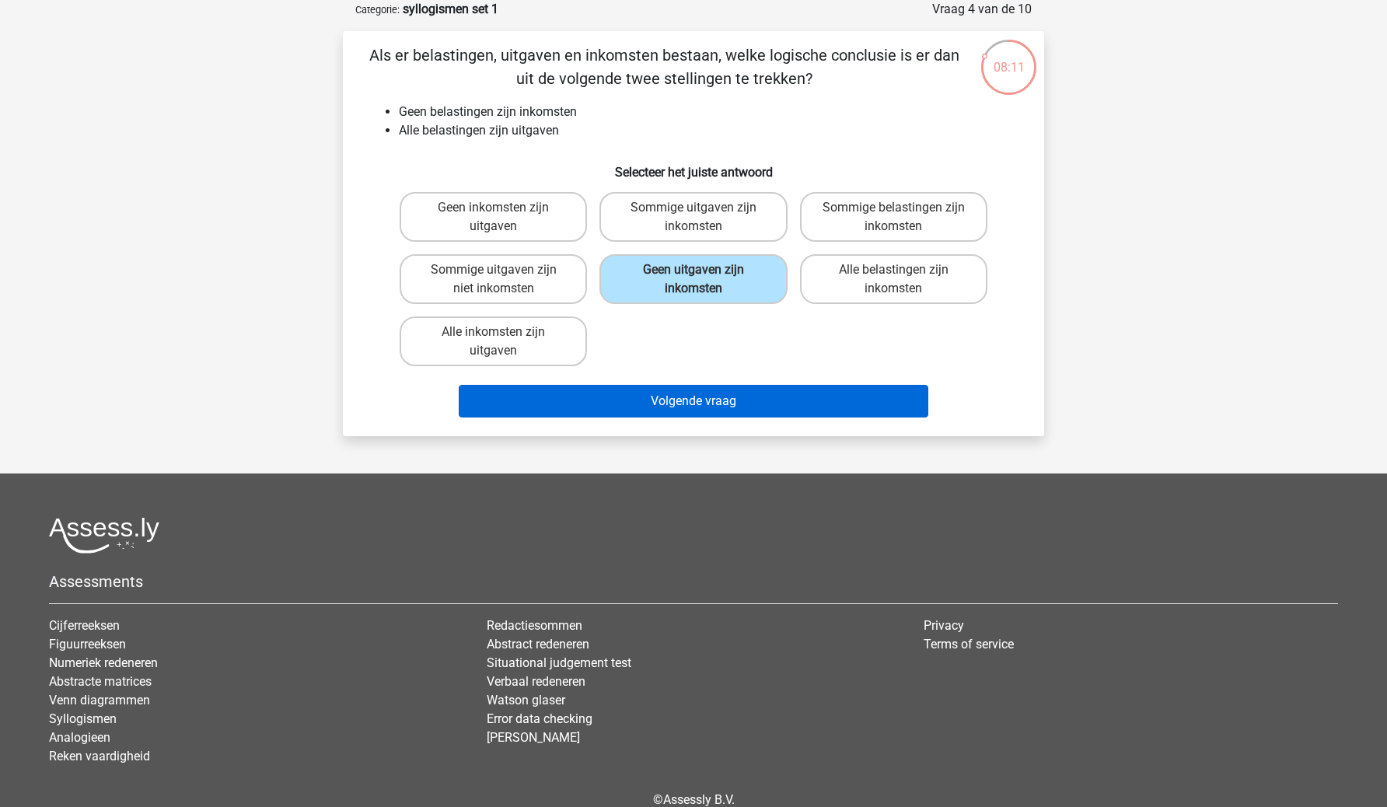
click at [757, 410] on button "Volgende vraag" at bounding box center [694, 401] width 471 height 33
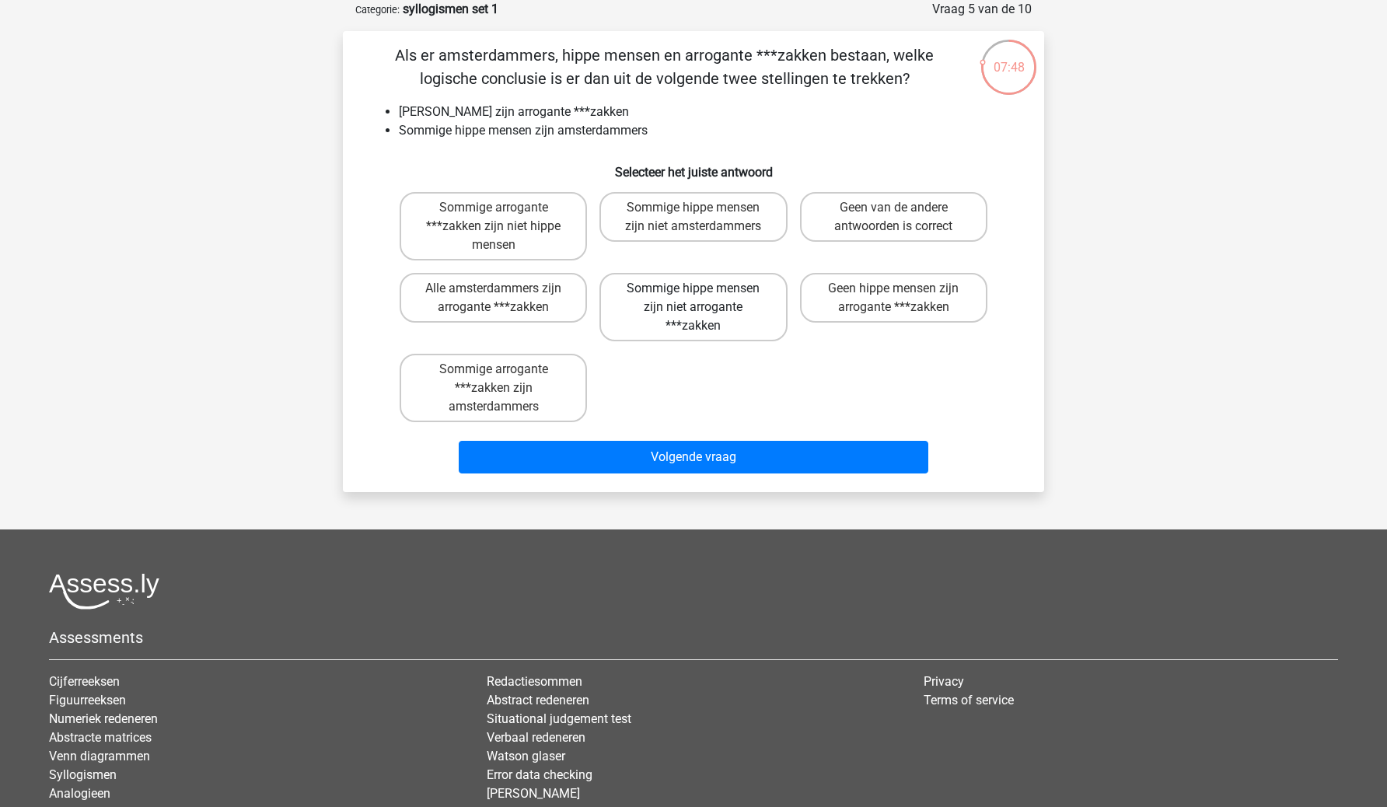
click at [713, 320] on label "Sommige hippe mensen zijn niet arrogante ***zakken" at bounding box center [693, 307] width 187 height 68
click at [704, 299] on input "Sommige hippe mensen zijn niet arrogante ***zakken" at bounding box center [699, 294] width 10 height 10
radio input "true"
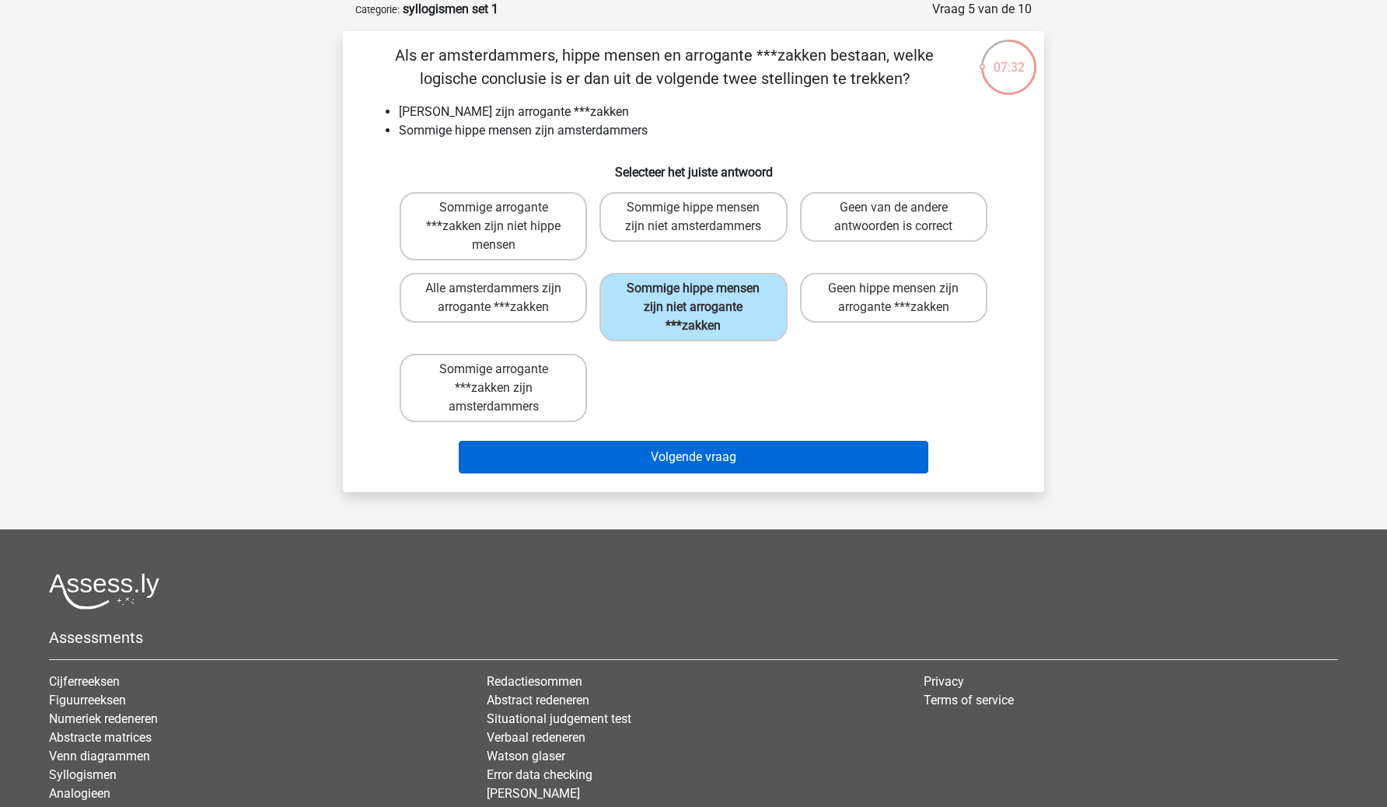
click at [717, 457] on button "Volgende vraag" at bounding box center [694, 457] width 471 height 33
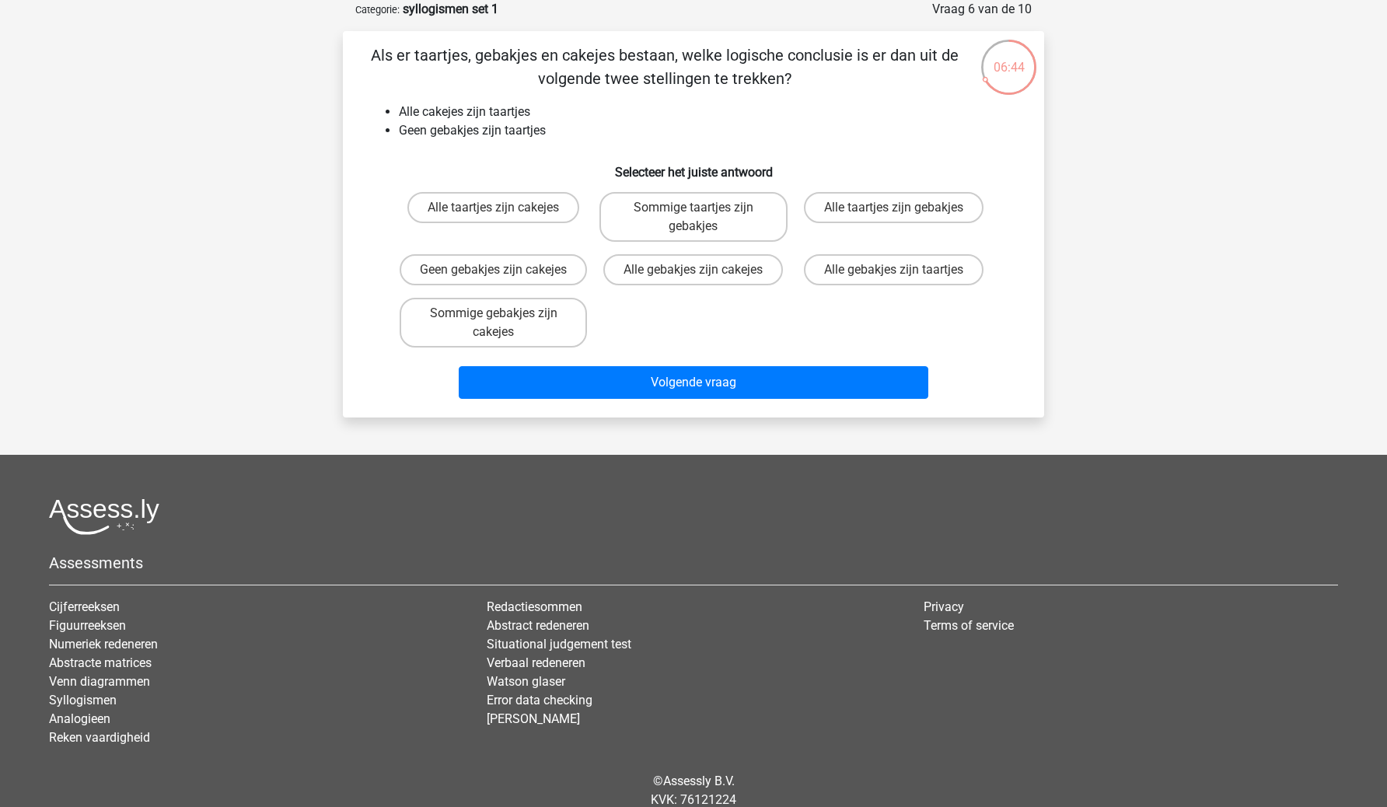
click at [498, 273] on input "Geen gebakjes zijn cakejes" at bounding box center [499, 275] width 10 height 10
radio input "true"
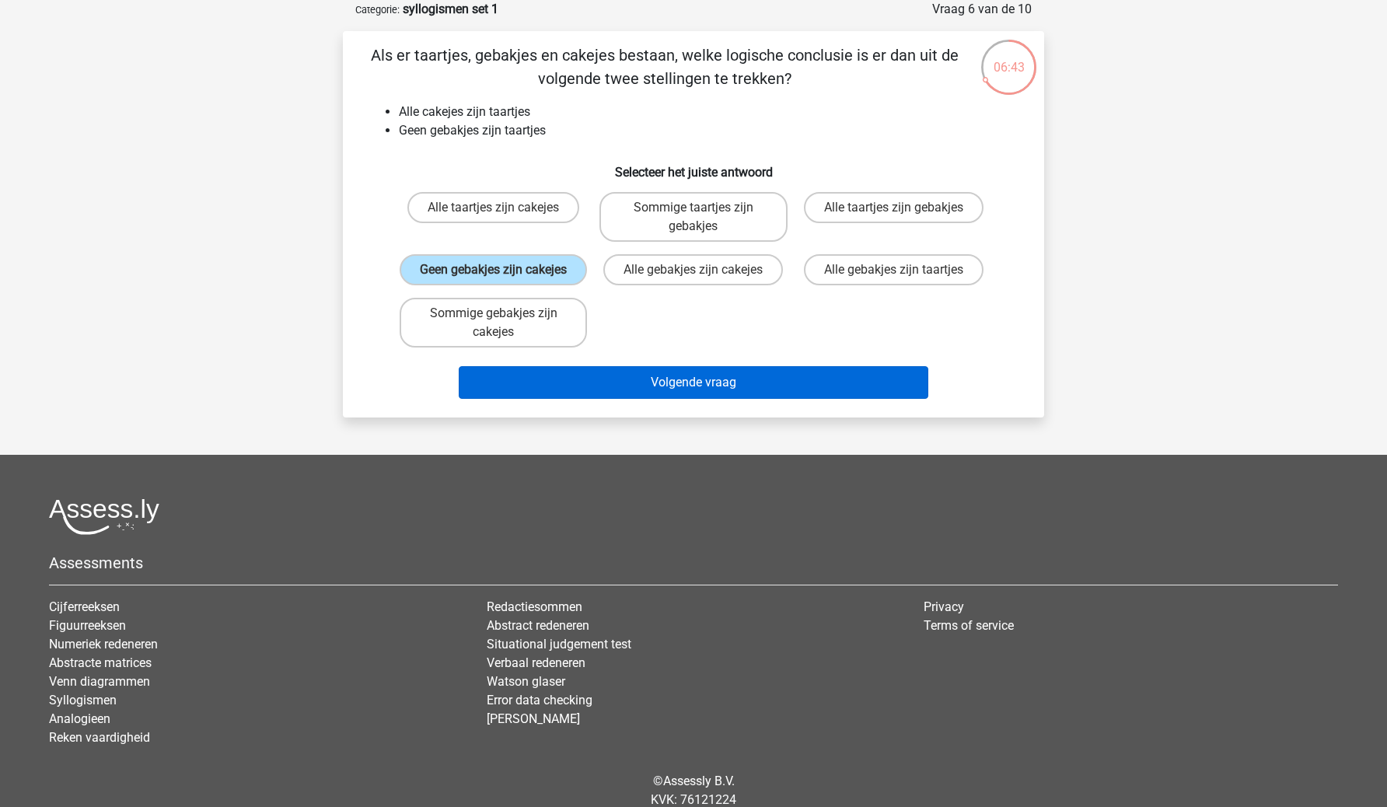
click at [634, 399] on button "Volgende vraag" at bounding box center [694, 382] width 471 height 33
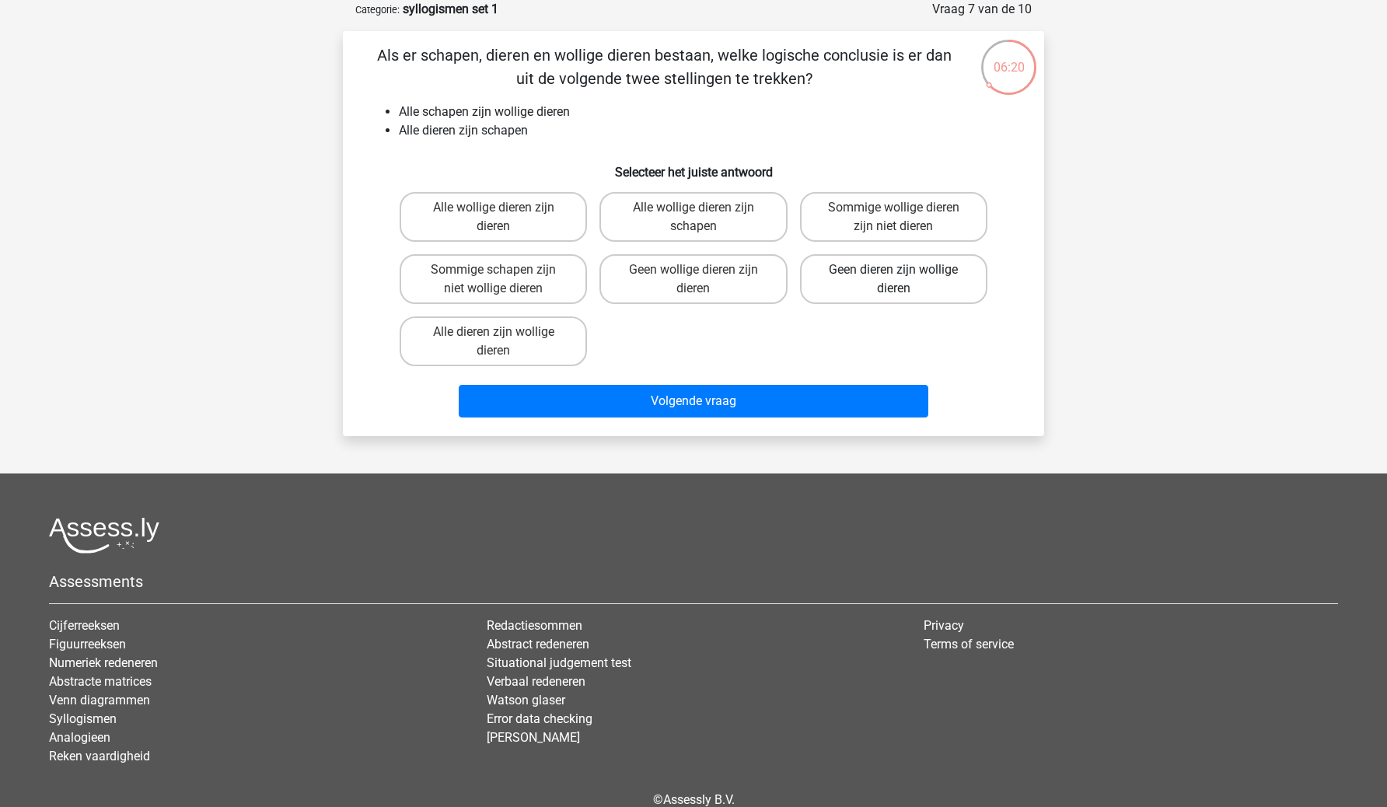
click at [919, 279] on label "Geen dieren zijn wollige dieren" at bounding box center [893, 279] width 187 height 50
click at [904, 279] on input "Geen dieren zijn wollige dieren" at bounding box center [899, 275] width 10 height 10
radio input "true"
click at [749, 219] on label "Alle wollige dieren zijn schapen" at bounding box center [693, 217] width 187 height 50
click at [704, 218] on input "Alle wollige dieren zijn schapen" at bounding box center [699, 213] width 10 height 10
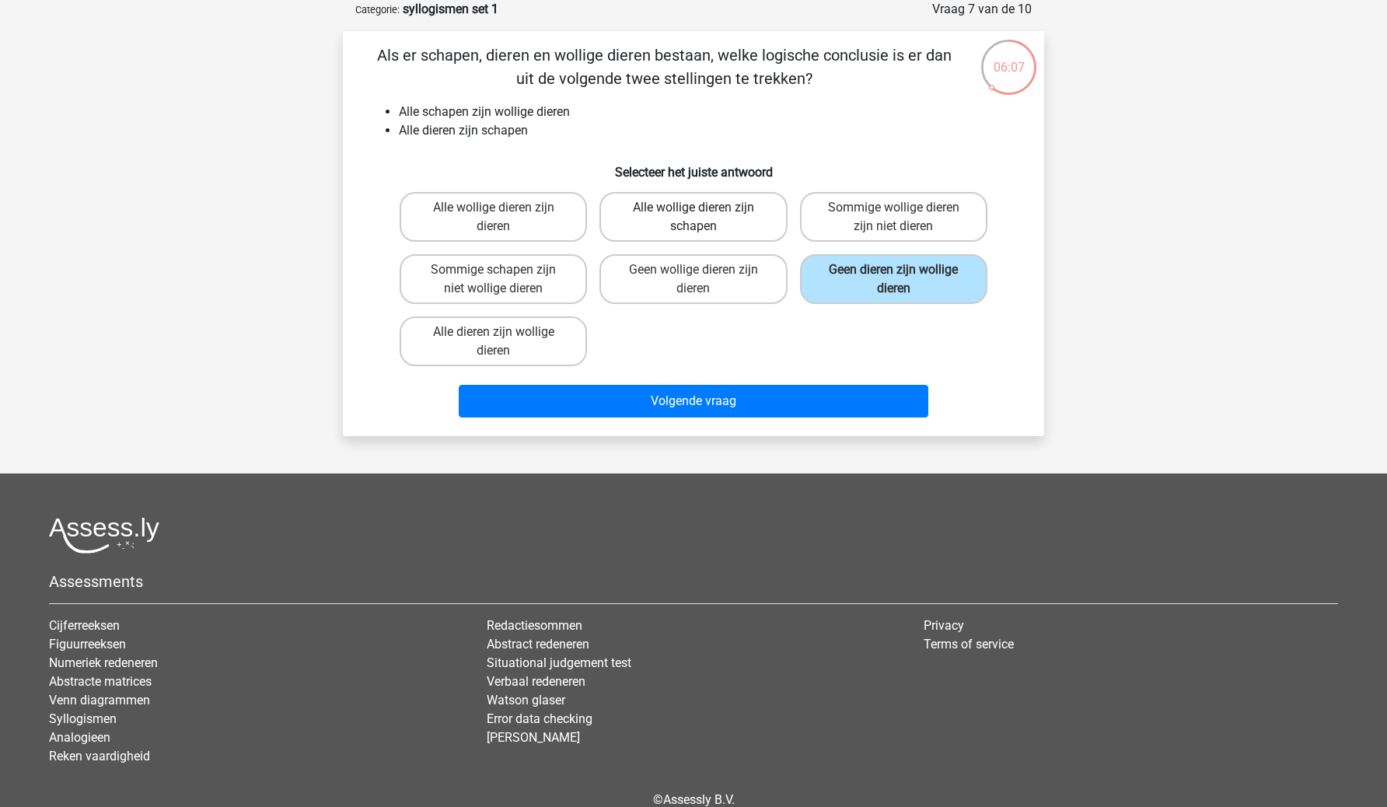
radio input "true"
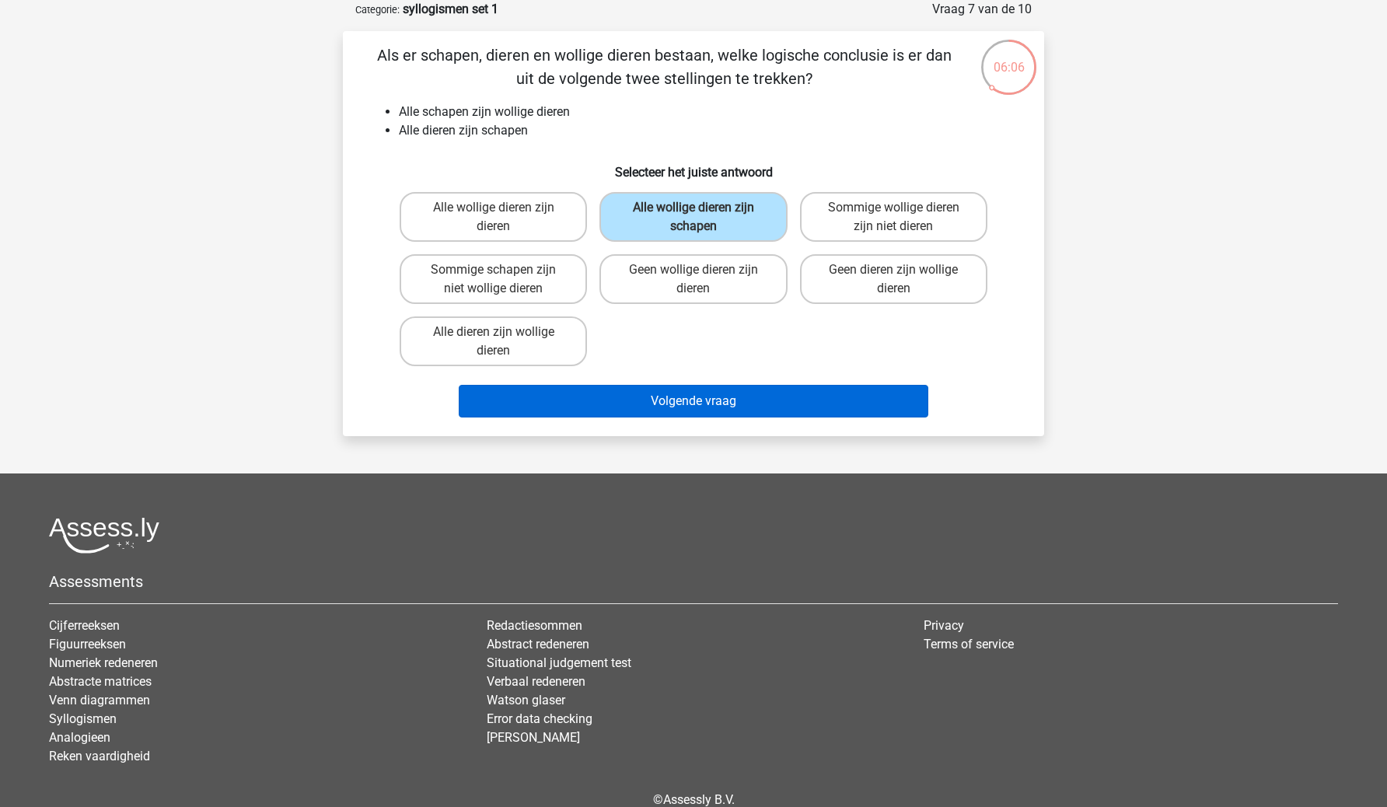
click at [725, 402] on button "Volgende vraag" at bounding box center [694, 401] width 471 height 33
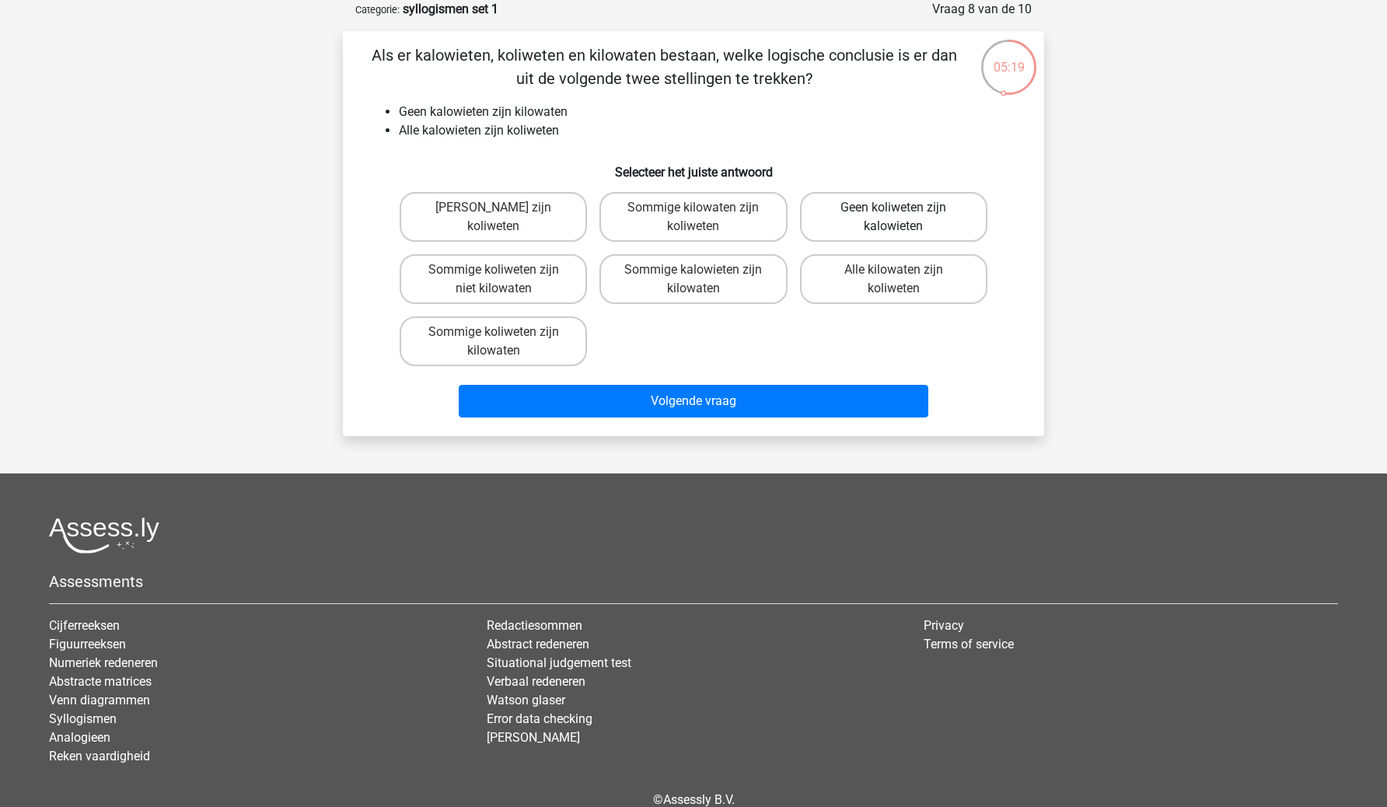
click at [906, 219] on label "Geen koliweten zijn kalowieten" at bounding box center [893, 217] width 187 height 50
click at [904, 218] on input "Geen koliweten zijn kalowieten" at bounding box center [899, 213] width 10 height 10
radio input "true"
click at [570, 206] on label "Geen kilowaten zijn koliweten" at bounding box center [493, 217] width 187 height 50
click at [504, 208] on input "Geen kilowaten zijn koliweten" at bounding box center [499, 213] width 10 height 10
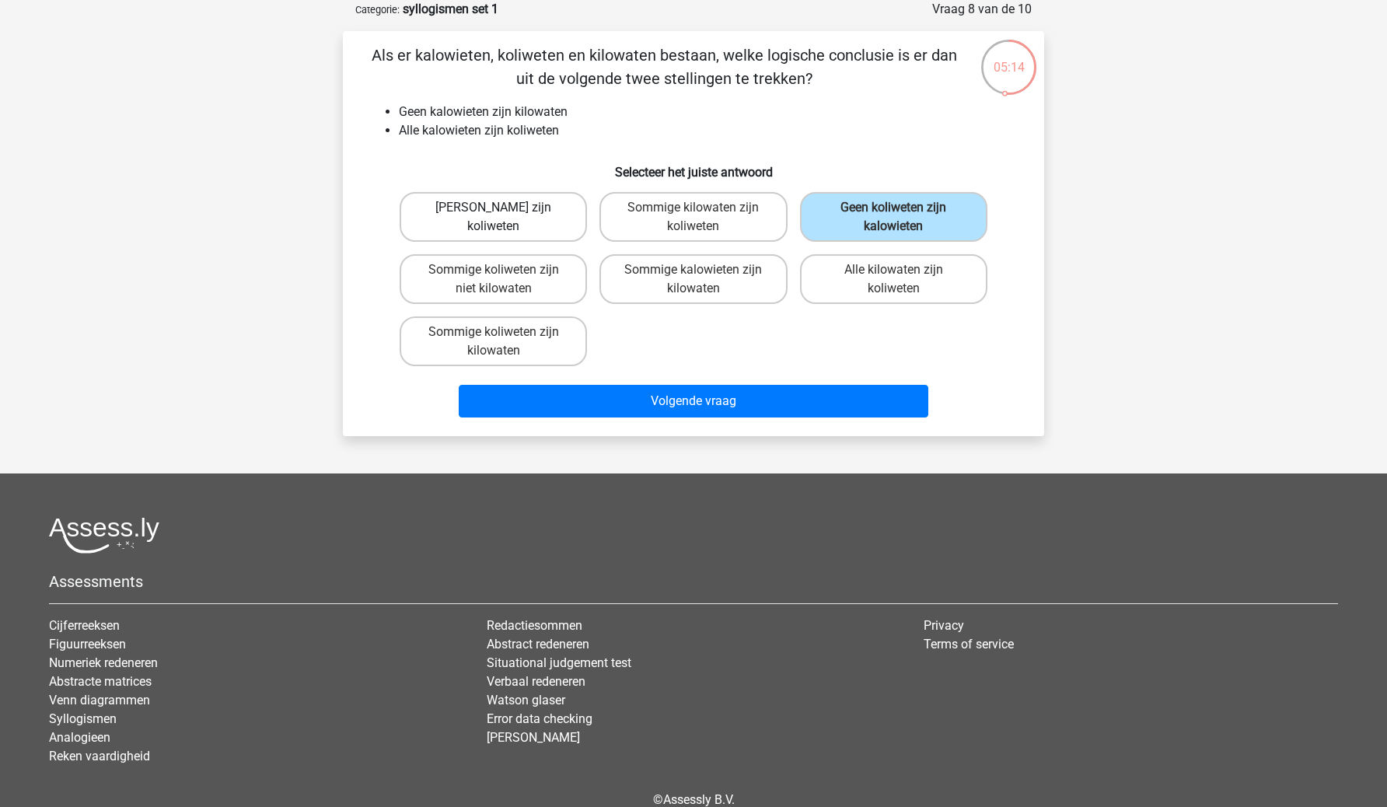
radio input "true"
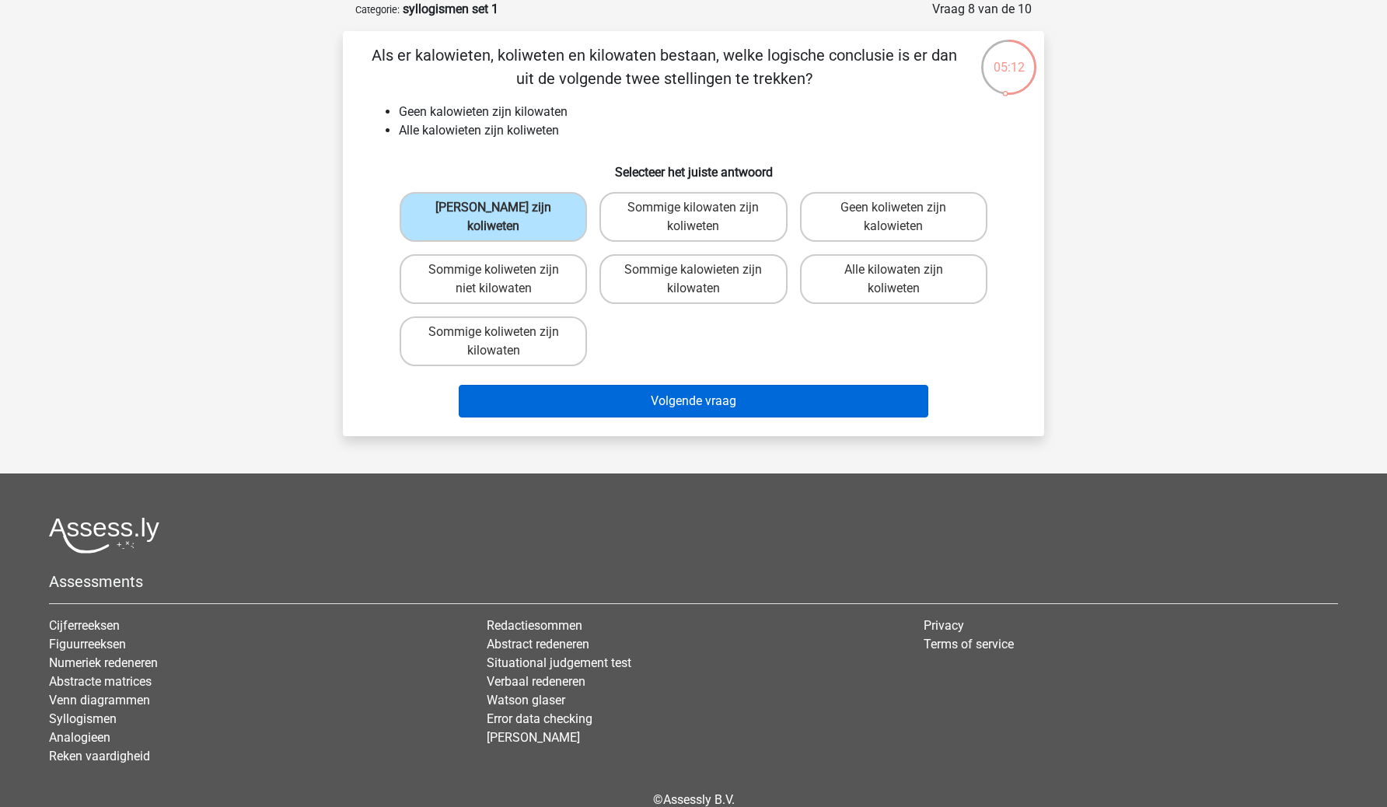
click at [605, 387] on button "Volgende vraag" at bounding box center [694, 401] width 471 height 33
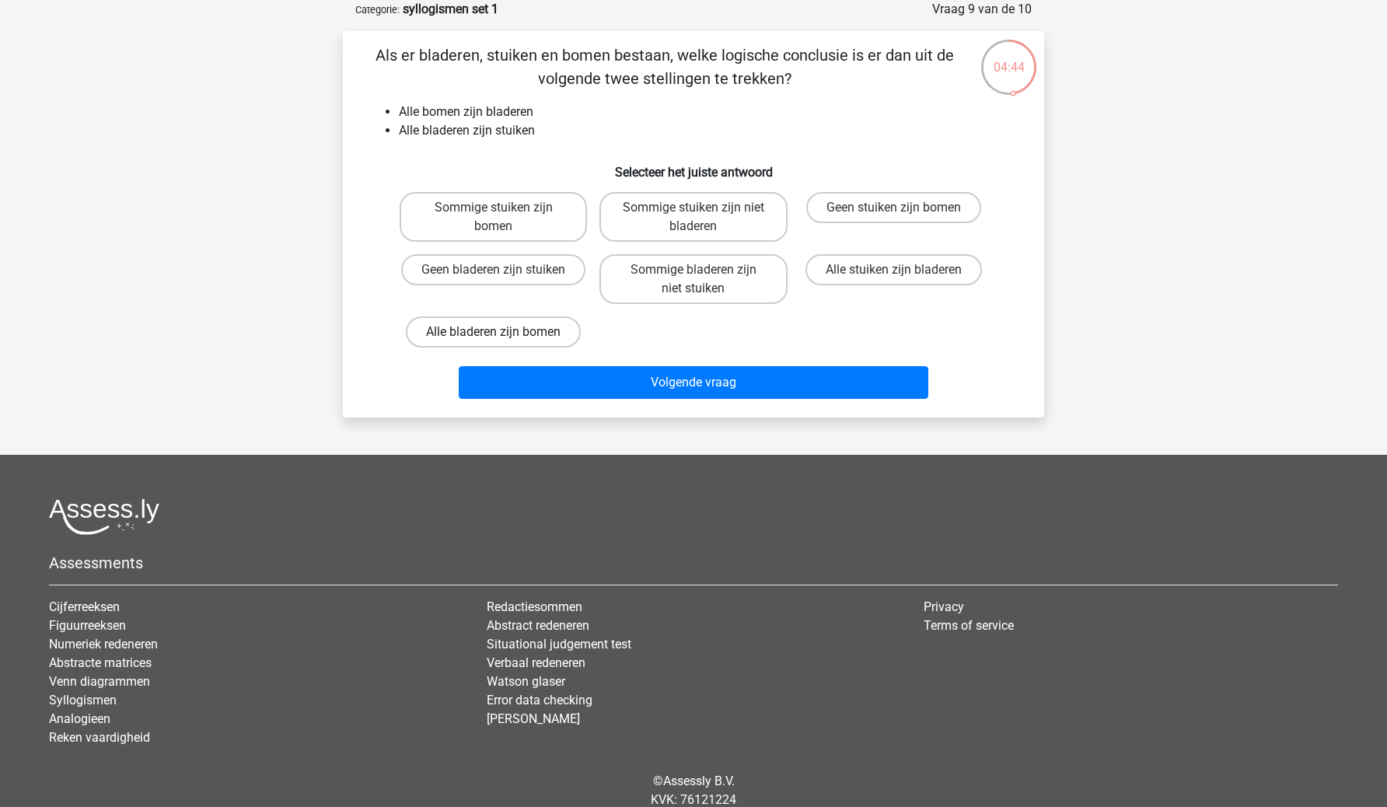
click at [541, 327] on label "Alle bladeren zijn bomen" at bounding box center [493, 332] width 175 height 31
click at [504, 332] on input "Alle bladeren zijn bomen" at bounding box center [499, 337] width 10 height 10
radio input "true"
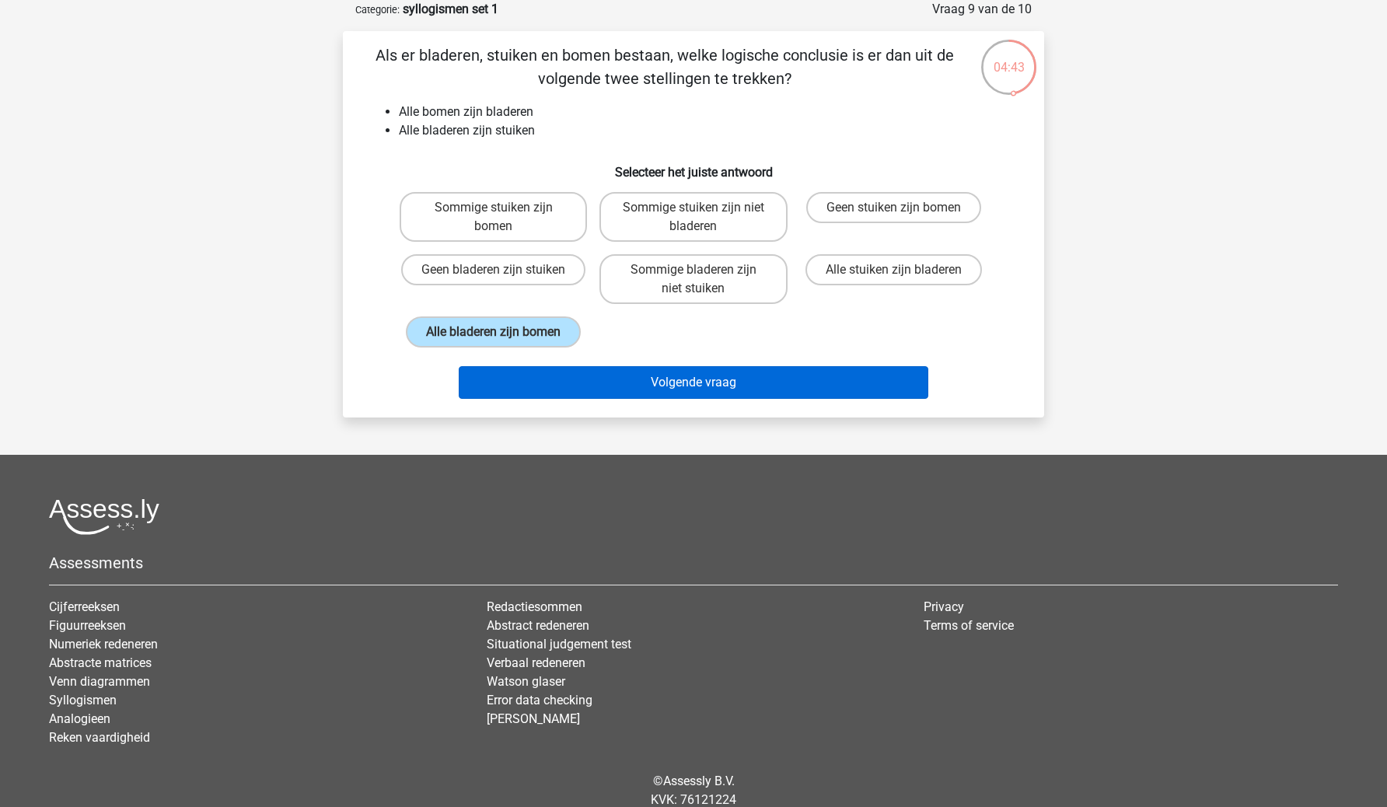
click at [567, 377] on button "Volgende vraag" at bounding box center [694, 382] width 471 height 33
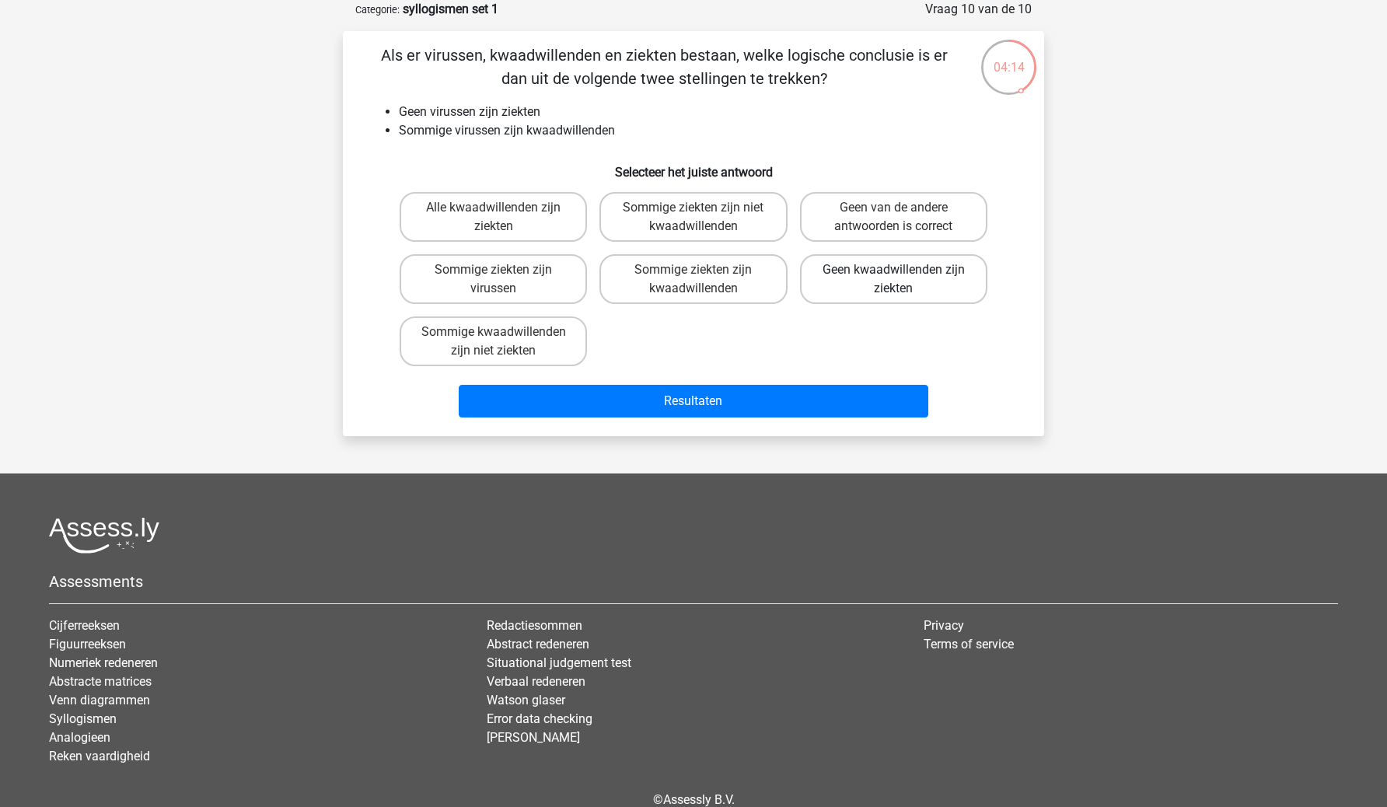
click at [961, 288] on label "Geen kwaadwillenden zijn ziekten" at bounding box center [893, 279] width 187 height 50
click at [904, 280] on input "Geen kwaadwillenden zijn ziekten" at bounding box center [899, 275] width 10 height 10
radio input "true"
click at [896, 337] on div "Alle kwaadwillenden zijn ziekten Sommige ziekten zijn niet kwaadwillenden Geen …" at bounding box center [694, 279] width 600 height 187
click at [562, 353] on label "Sommige kwaadwillenden zijn niet ziekten" at bounding box center [493, 342] width 187 height 50
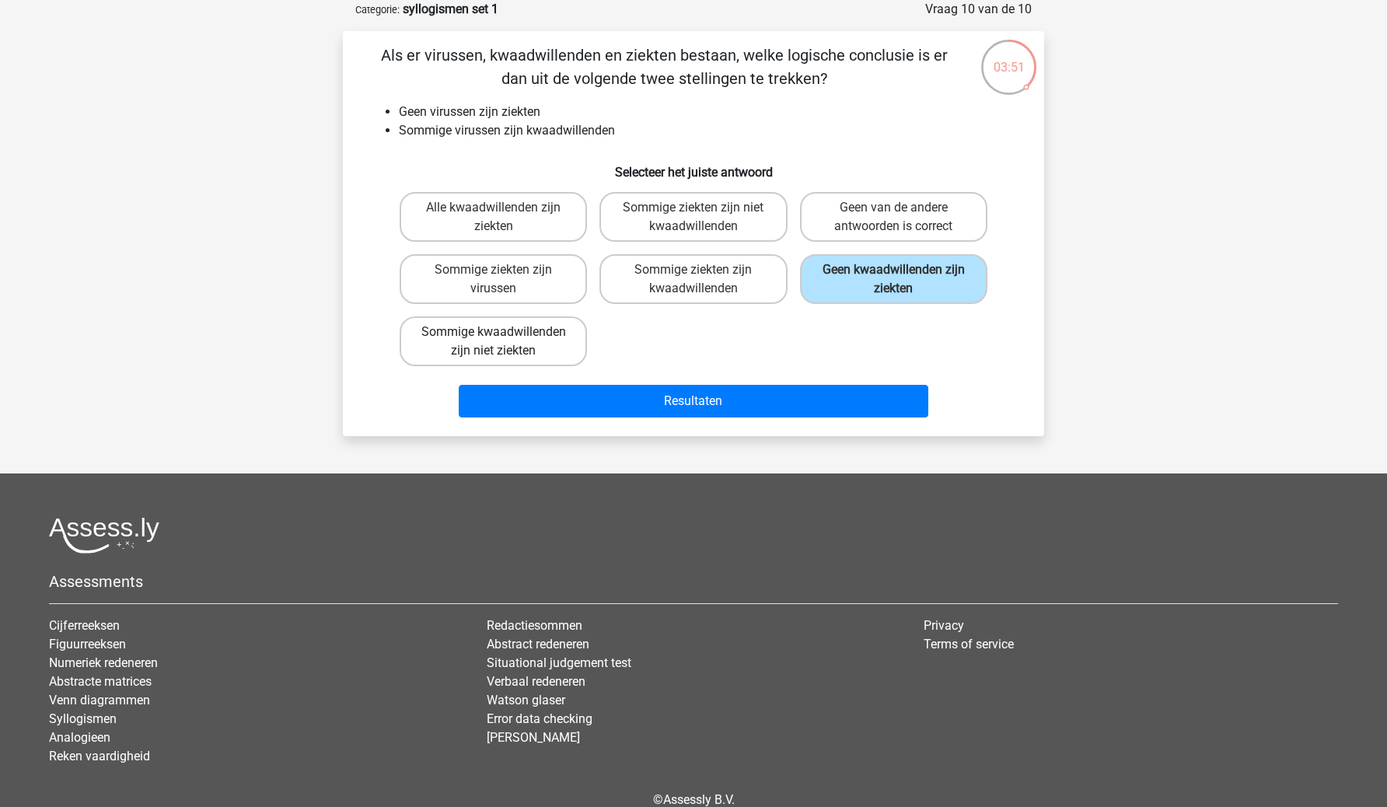
click at [504, 342] on input "Sommige kwaadwillenden zijn niet ziekten" at bounding box center [499, 337] width 10 height 10
radio input "true"
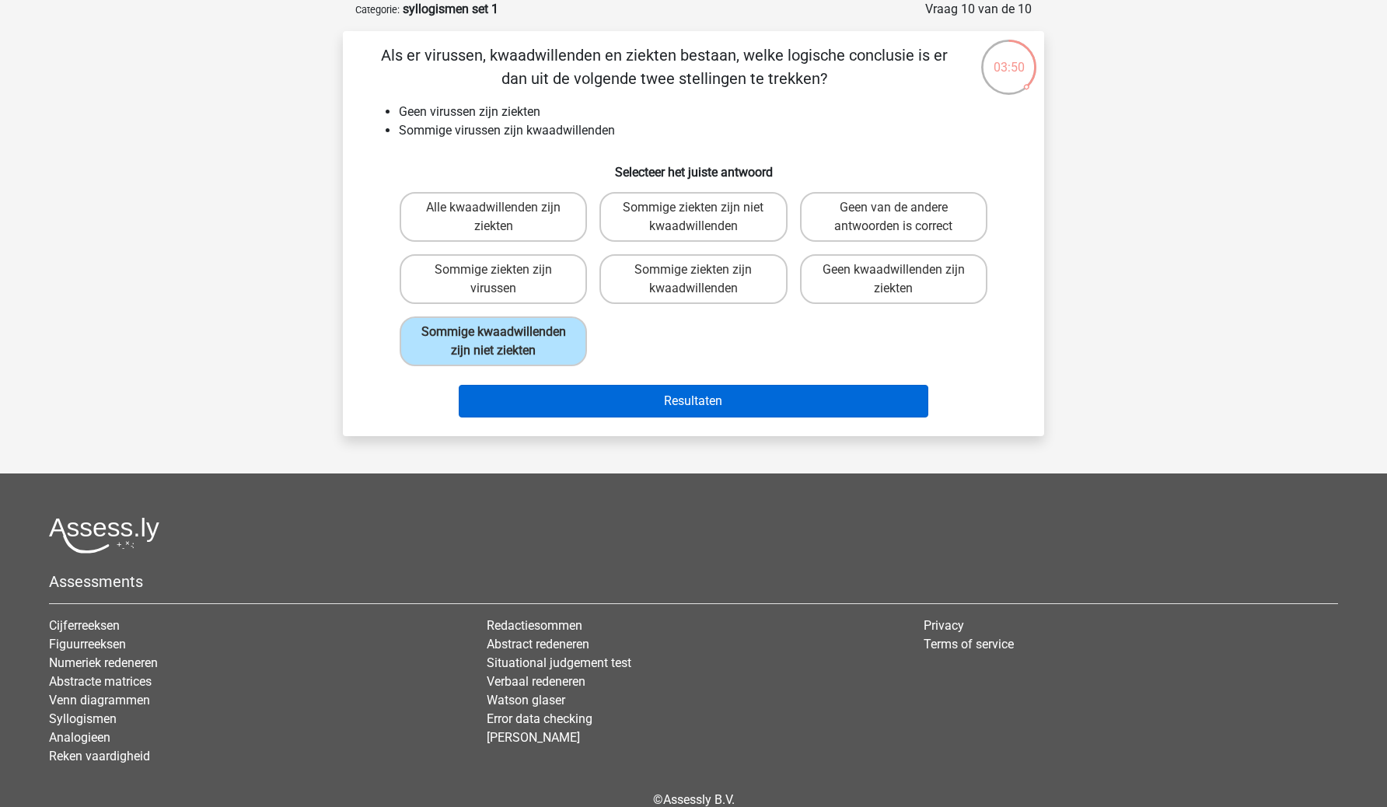
click at [597, 418] on button "Resultaten" at bounding box center [694, 401] width 471 height 33
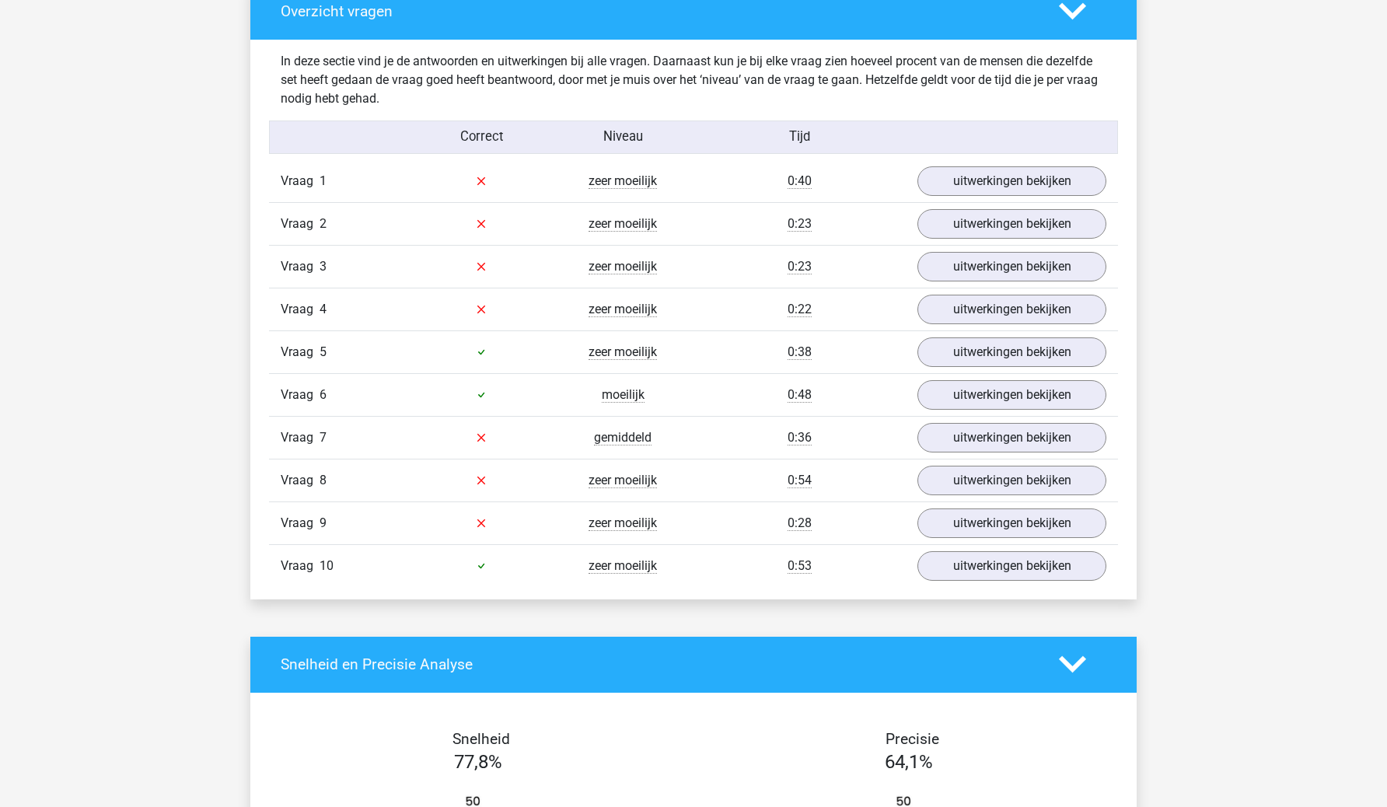
scroll to position [955, 0]
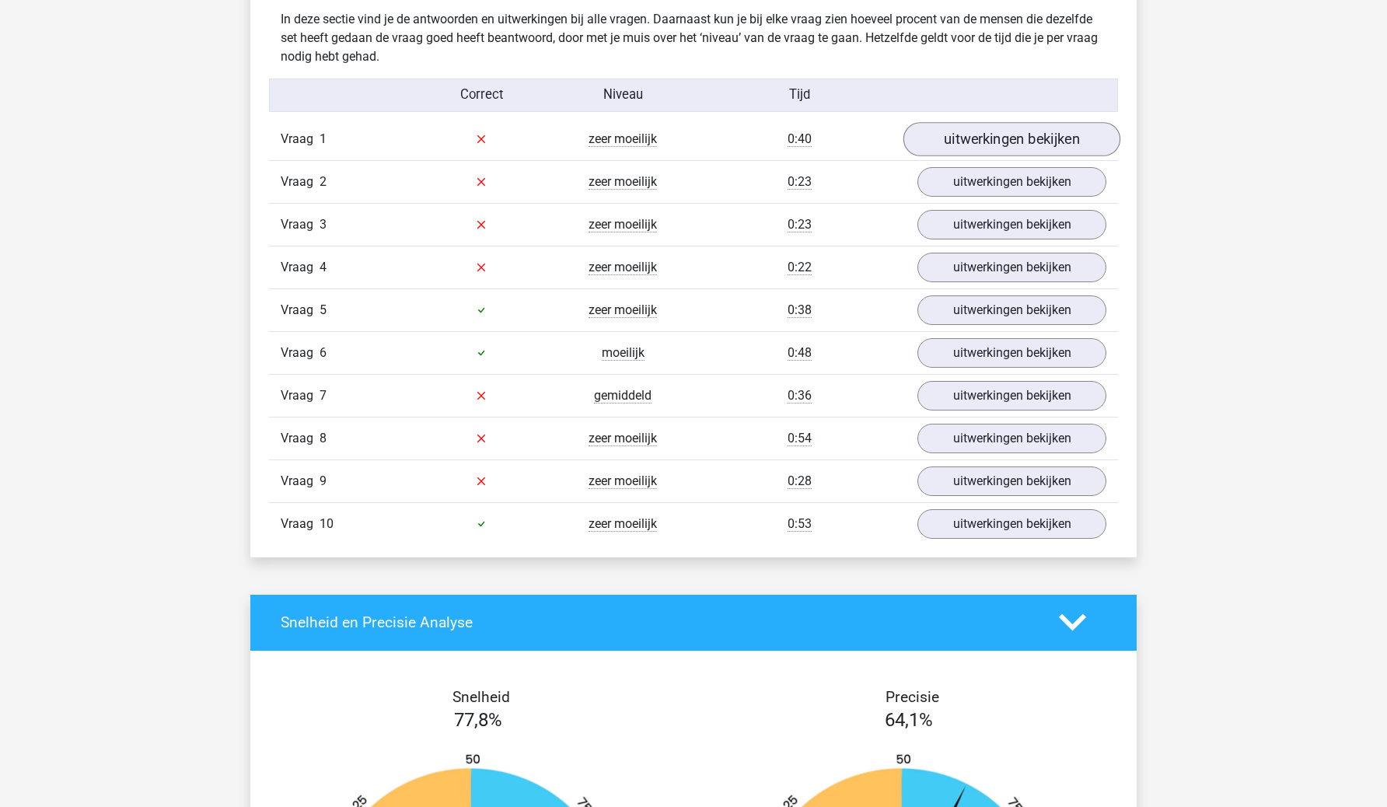
click at [1002, 148] on link "uitwerkingen bekijken" at bounding box center [1012, 139] width 217 height 34
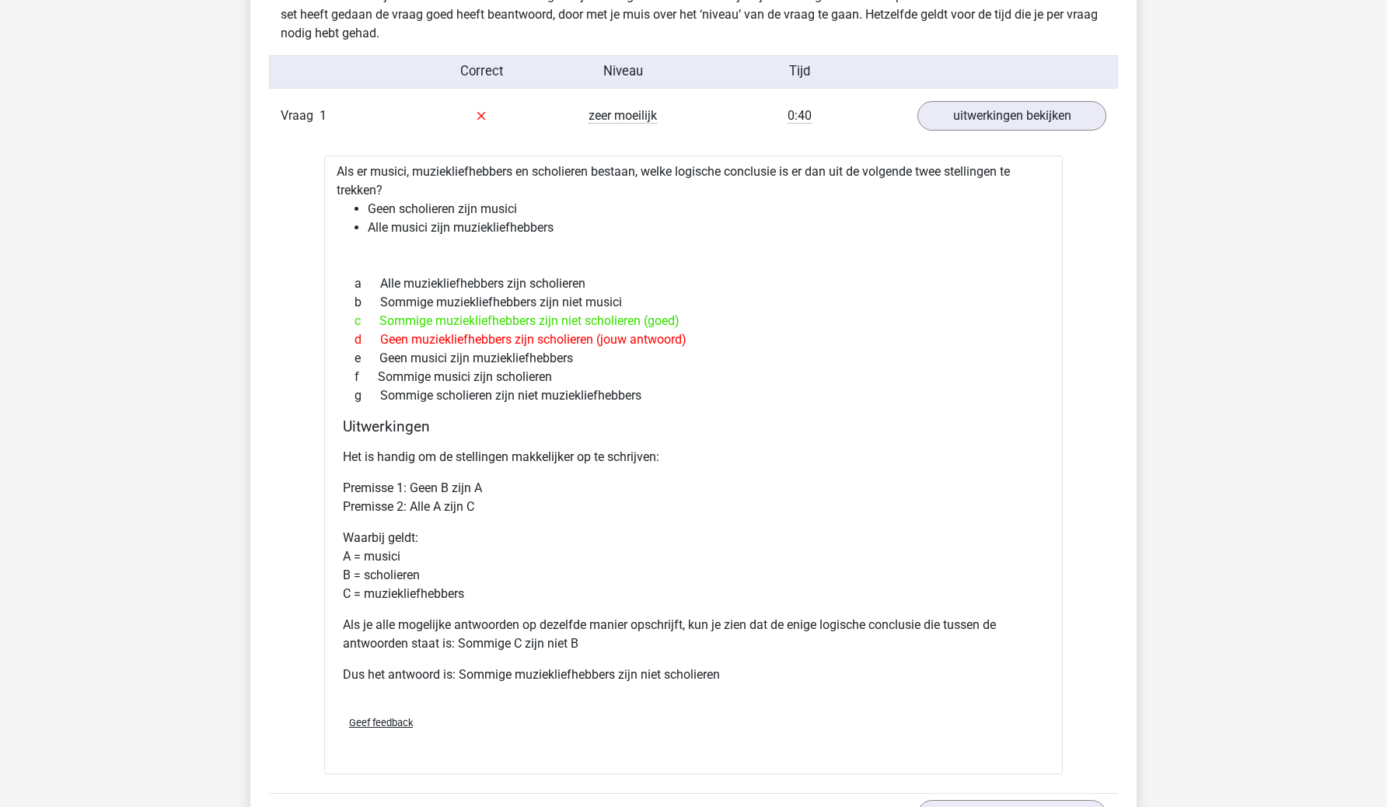
scroll to position [978, 0]
click at [705, 540] on p "Waarbij geldt: A = musici B = scholieren C = muziekliefhebbers" at bounding box center [694, 566] width 702 height 75
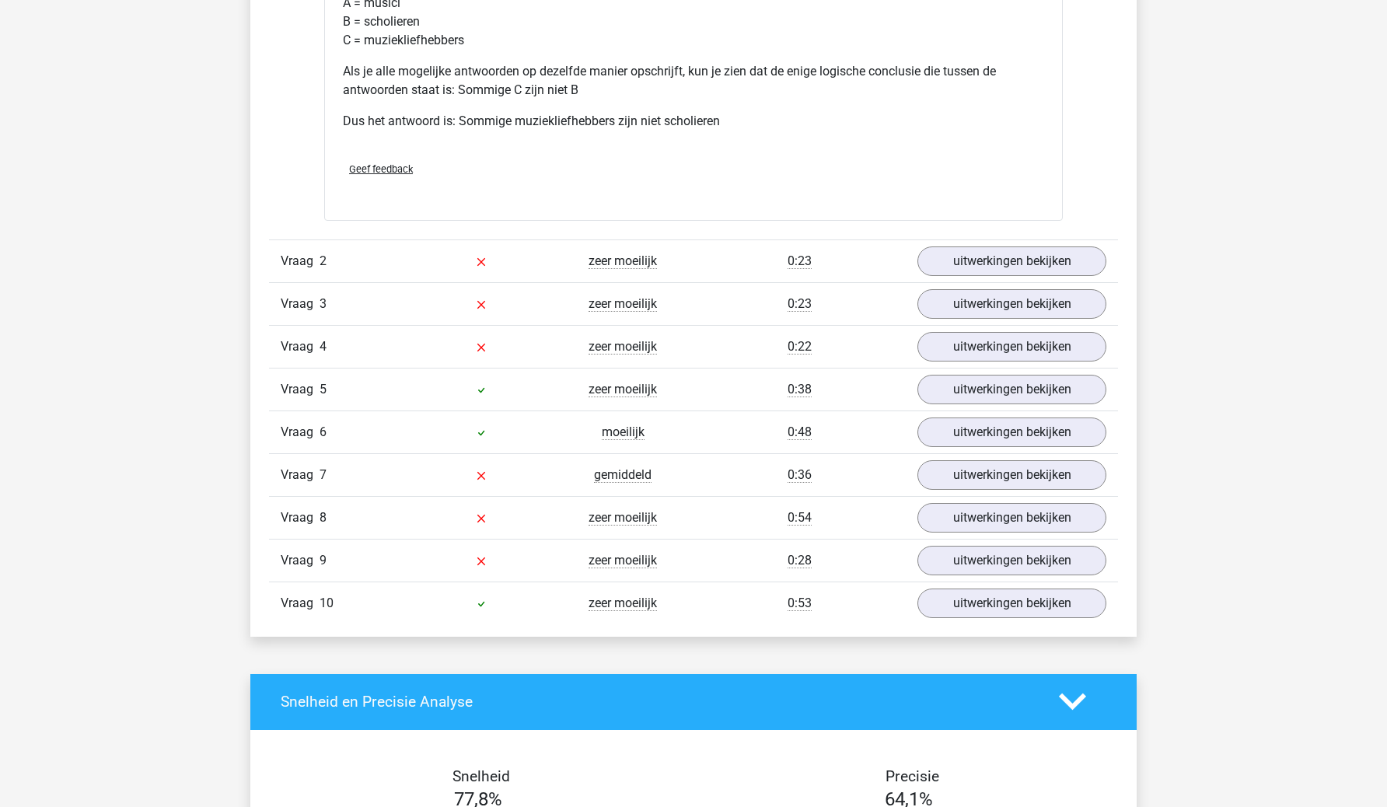
scroll to position [1680, 0]
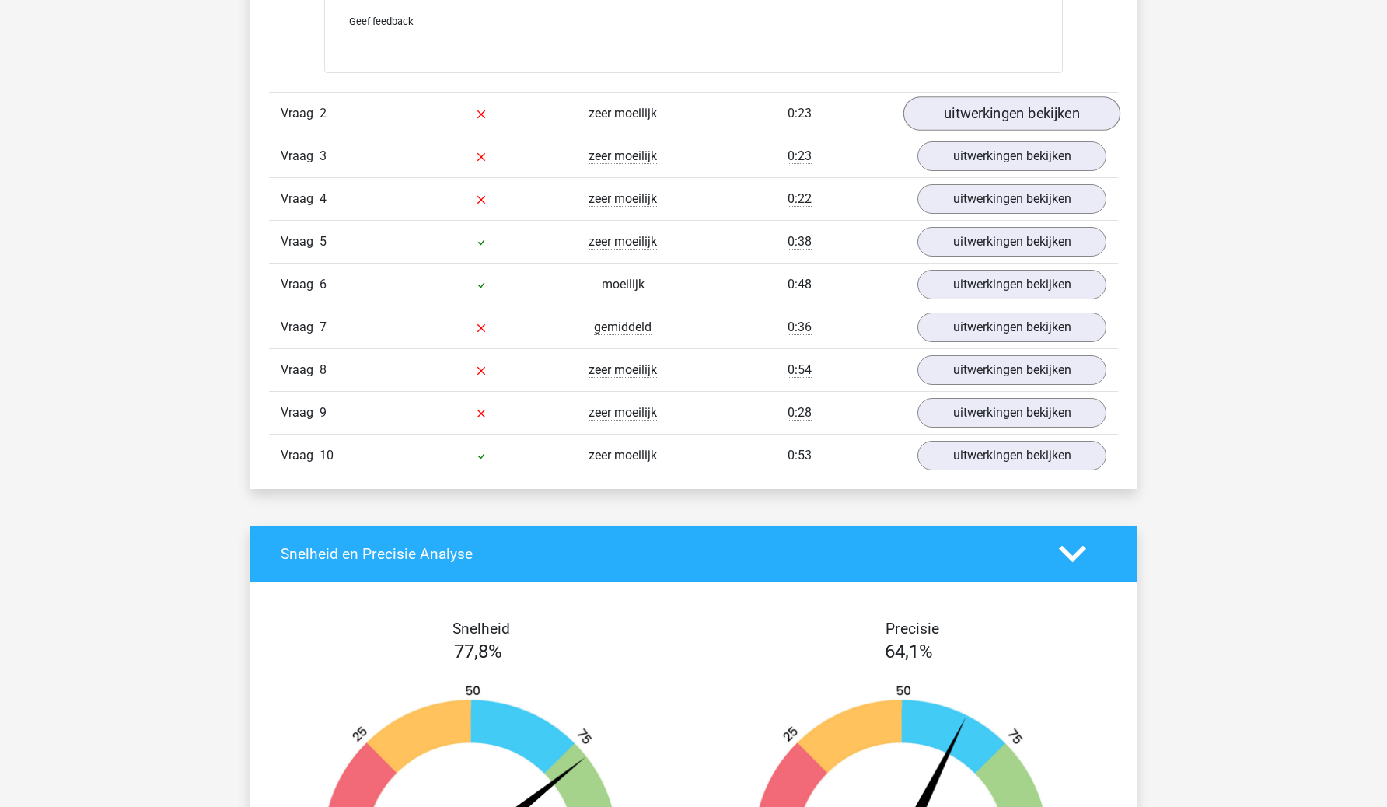
click at [966, 117] on link "uitwerkingen bekijken" at bounding box center [1012, 113] width 217 height 34
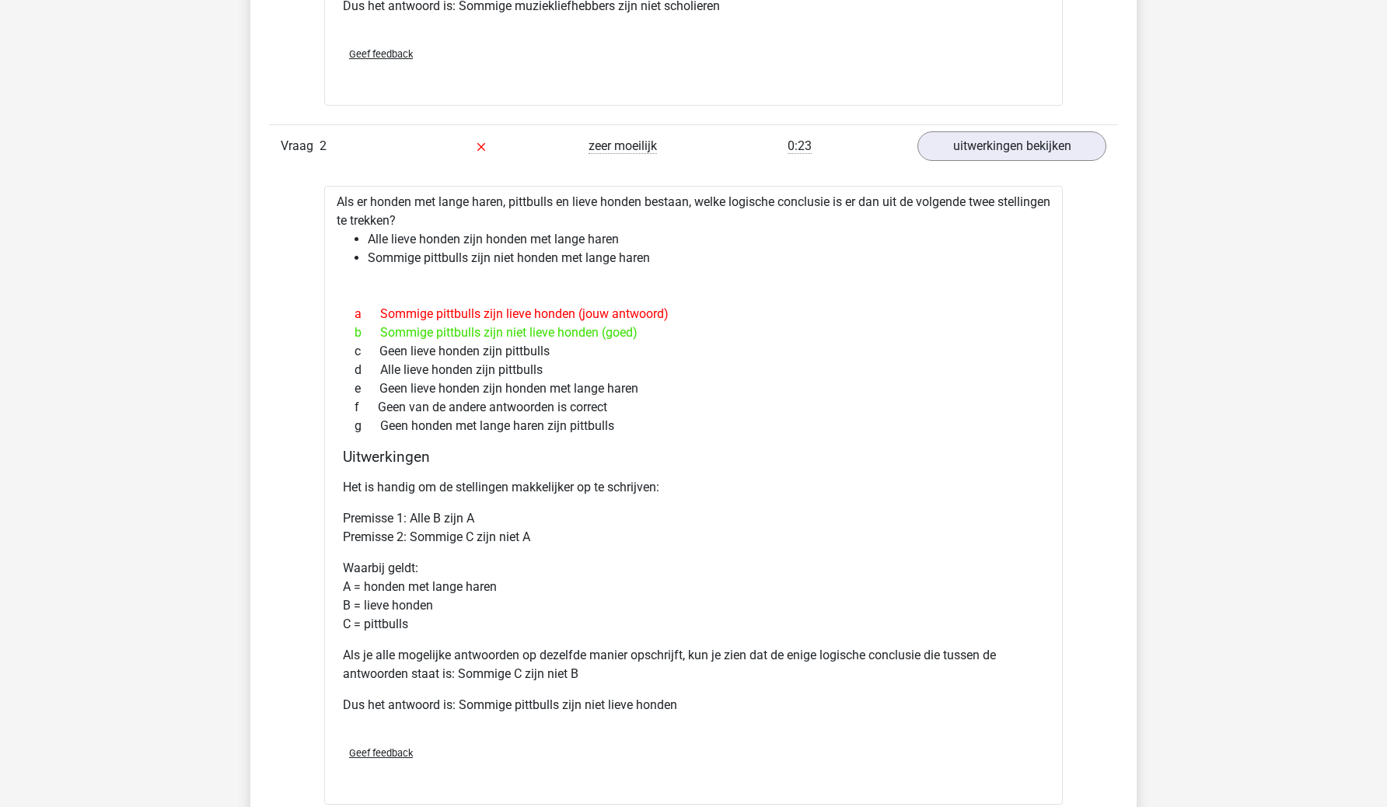
scroll to position [1589, 0]
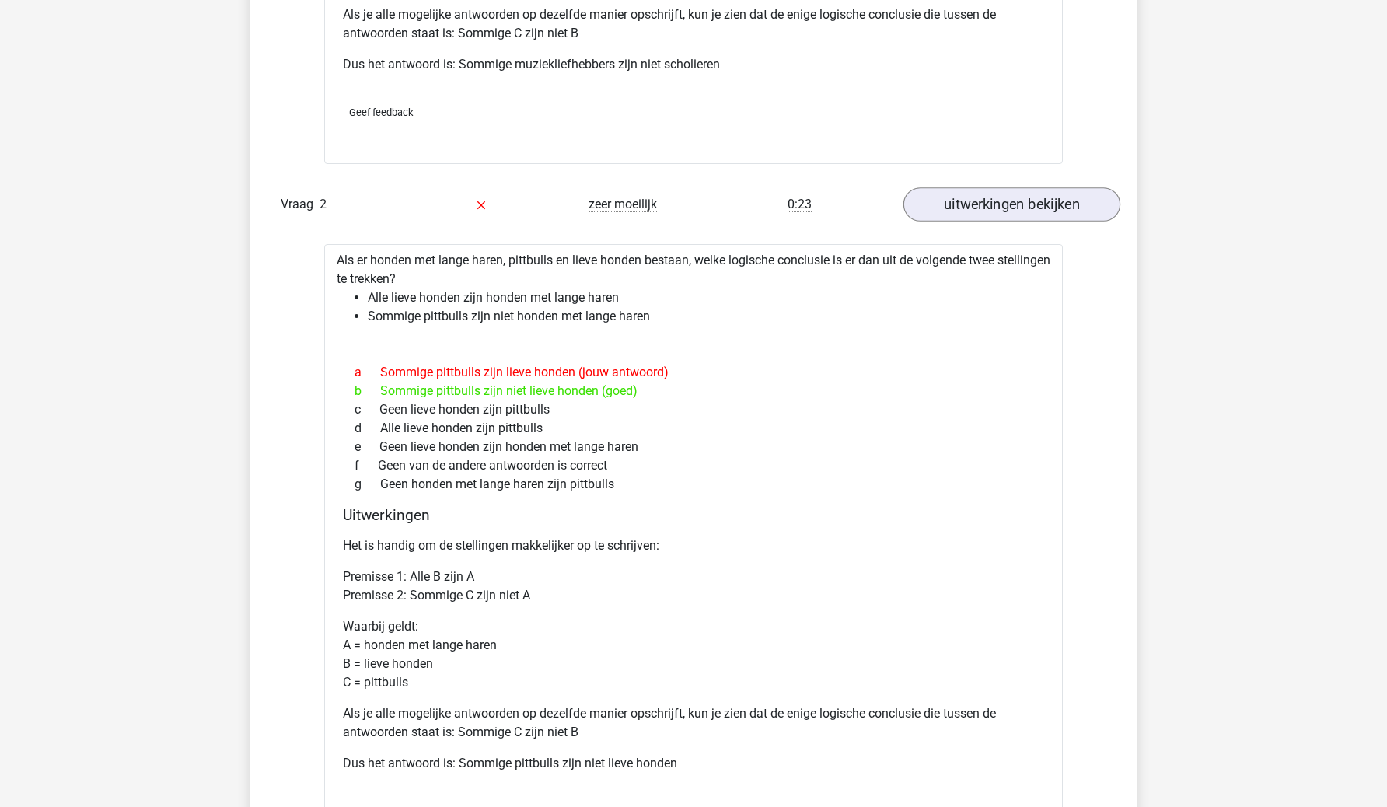
click at [991, 207] on link "uitwerkingen bekijken" at bounding box center [1012, 204] width 217 height 34
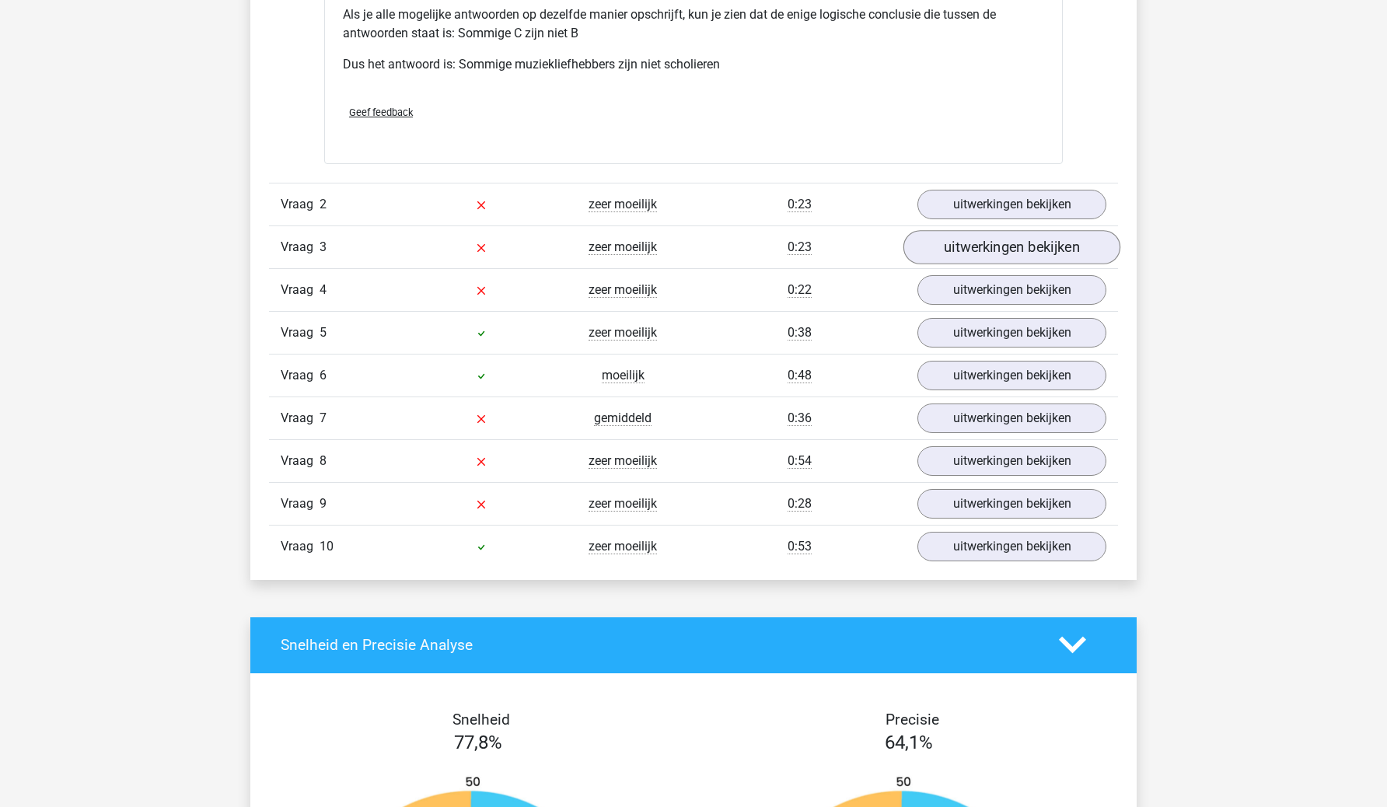
click at [979, 251] on link "uitwerkingen bekijken" at bounding box center [1012, 247] width 217 height 34
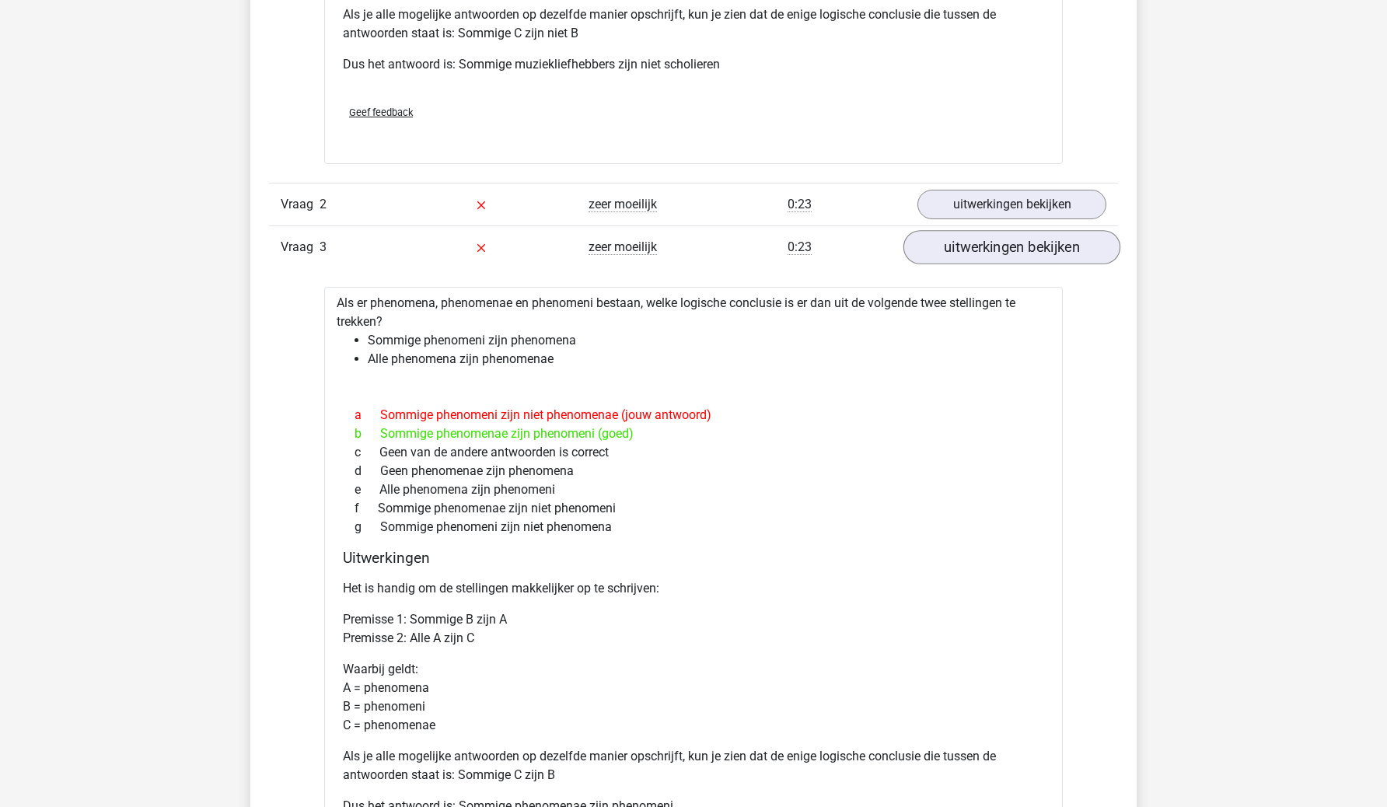
click at [1037, 257] on link "uitwerkingen bekijken" at bounding box center [1012, 247] width 217 height 34
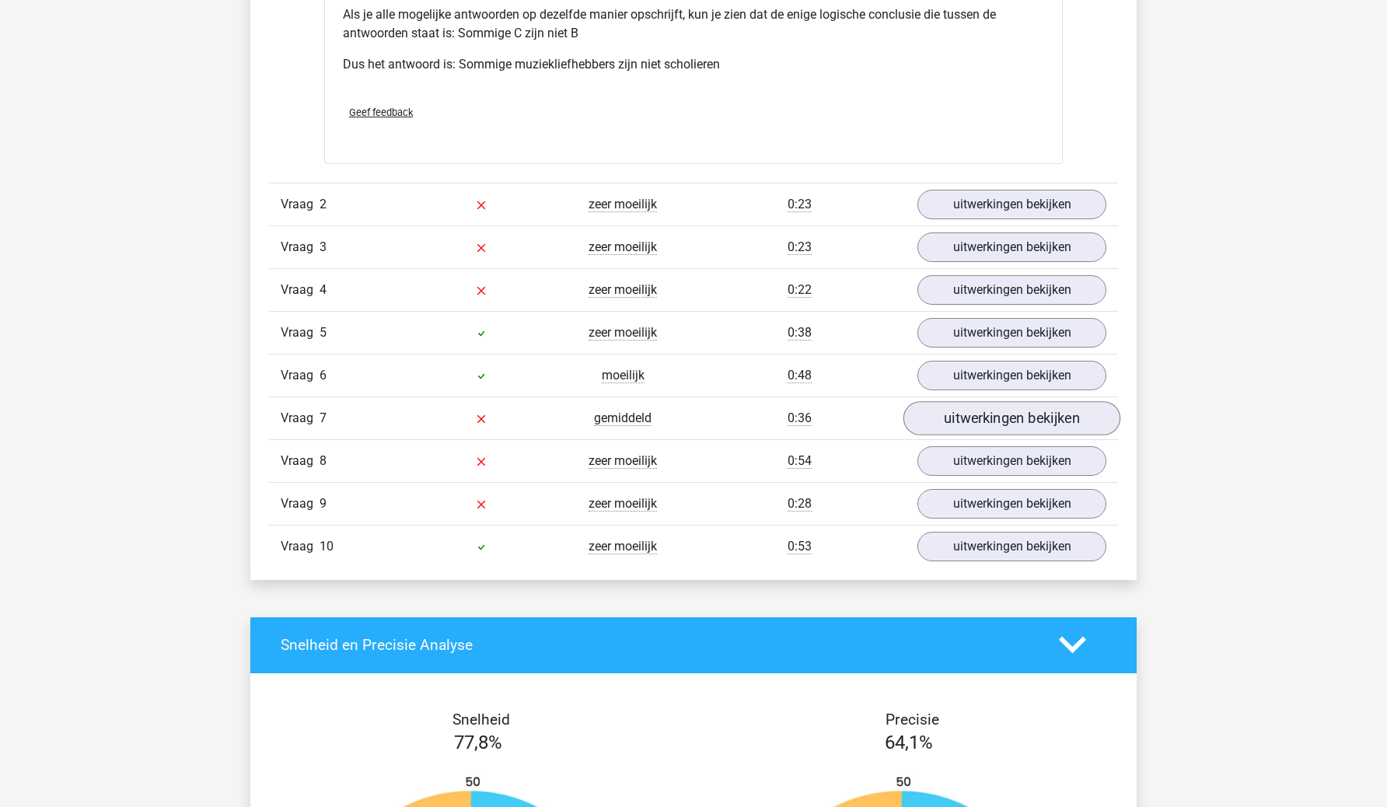
click at [985, 412] on link "uitwerkingen bekijken" at bounding box center [1012, 418] width 217 height 34
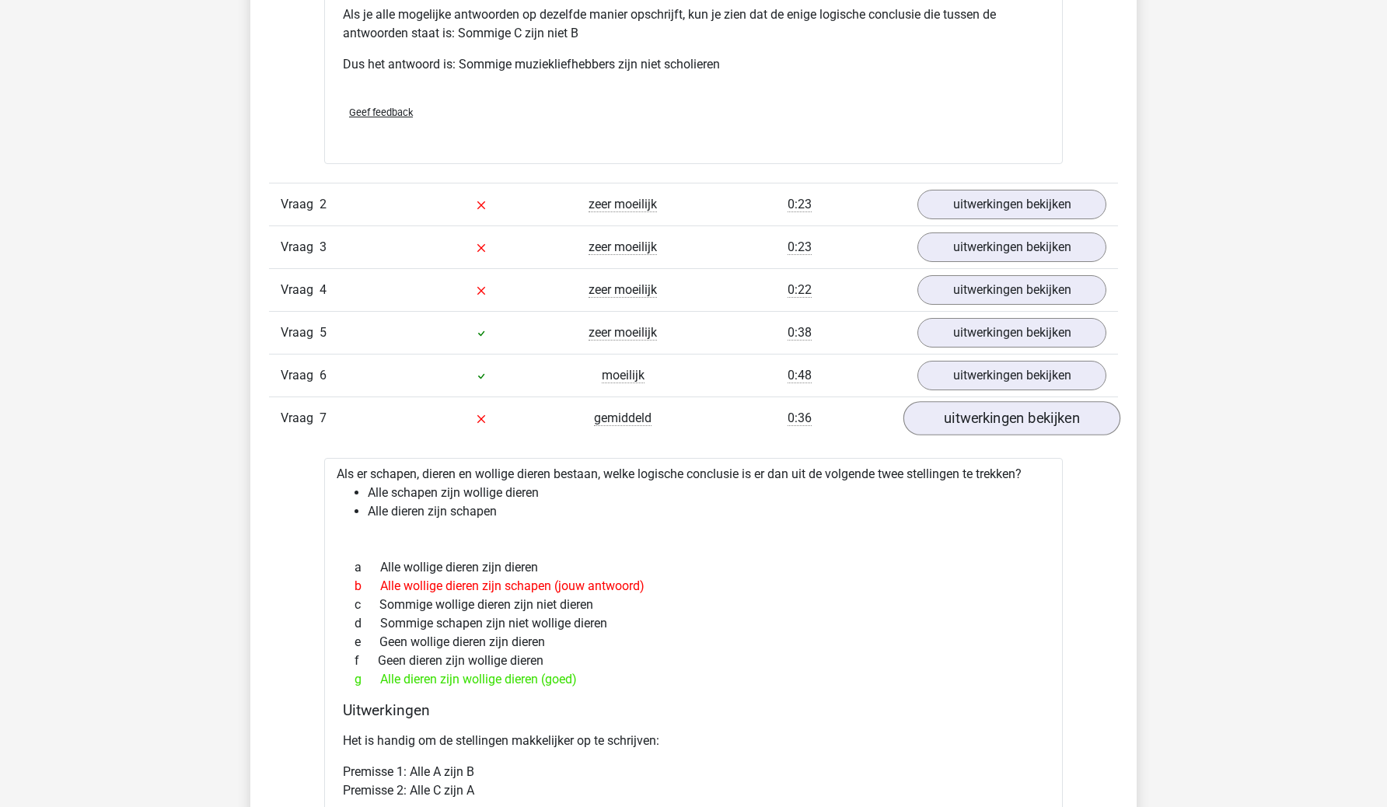
click at [985, 412] on link "uitwerkingen bekijken" at bounding box center [1012, 418] width 217 height 34
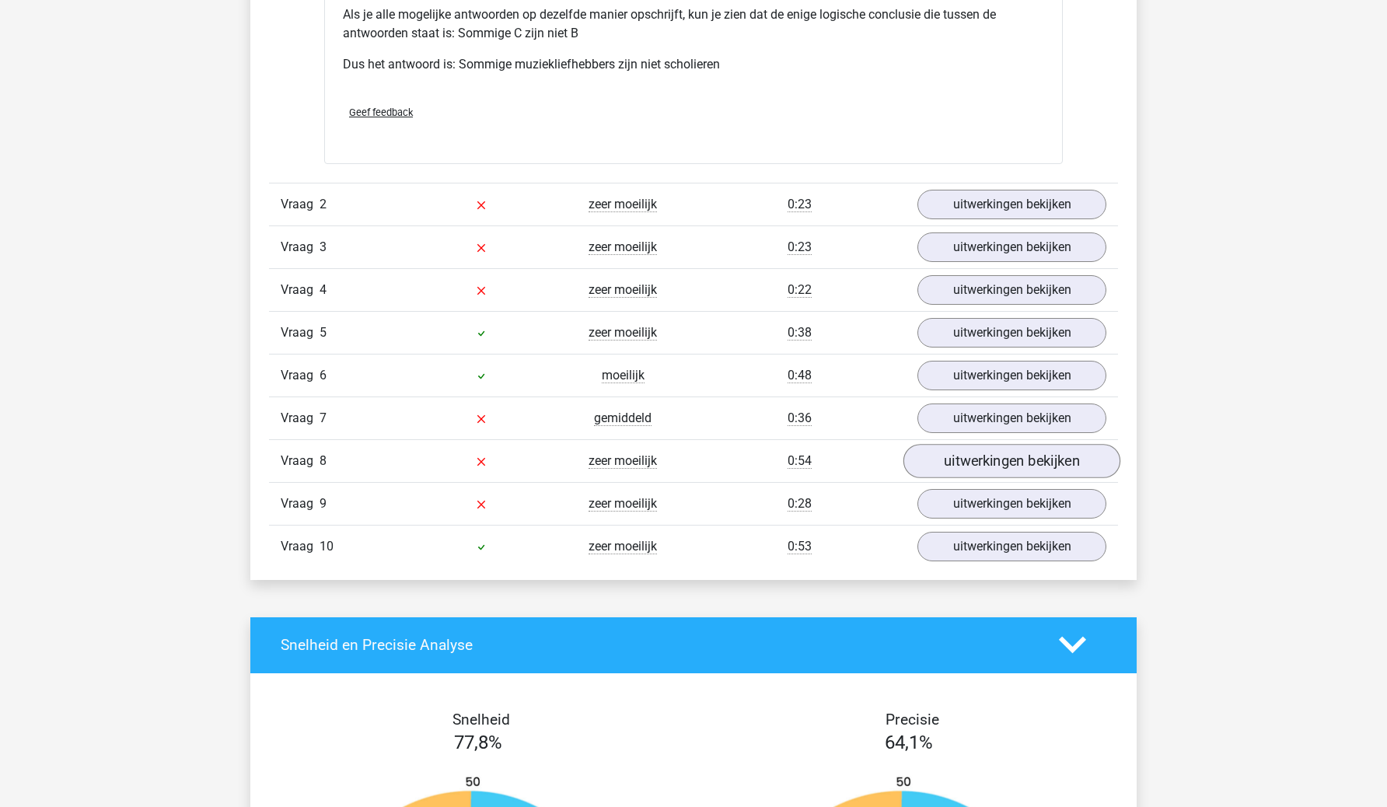
click at [973, 458] on link "uitwerkingen bekijken" at bounding box center [1012, 461] width 217 height 34
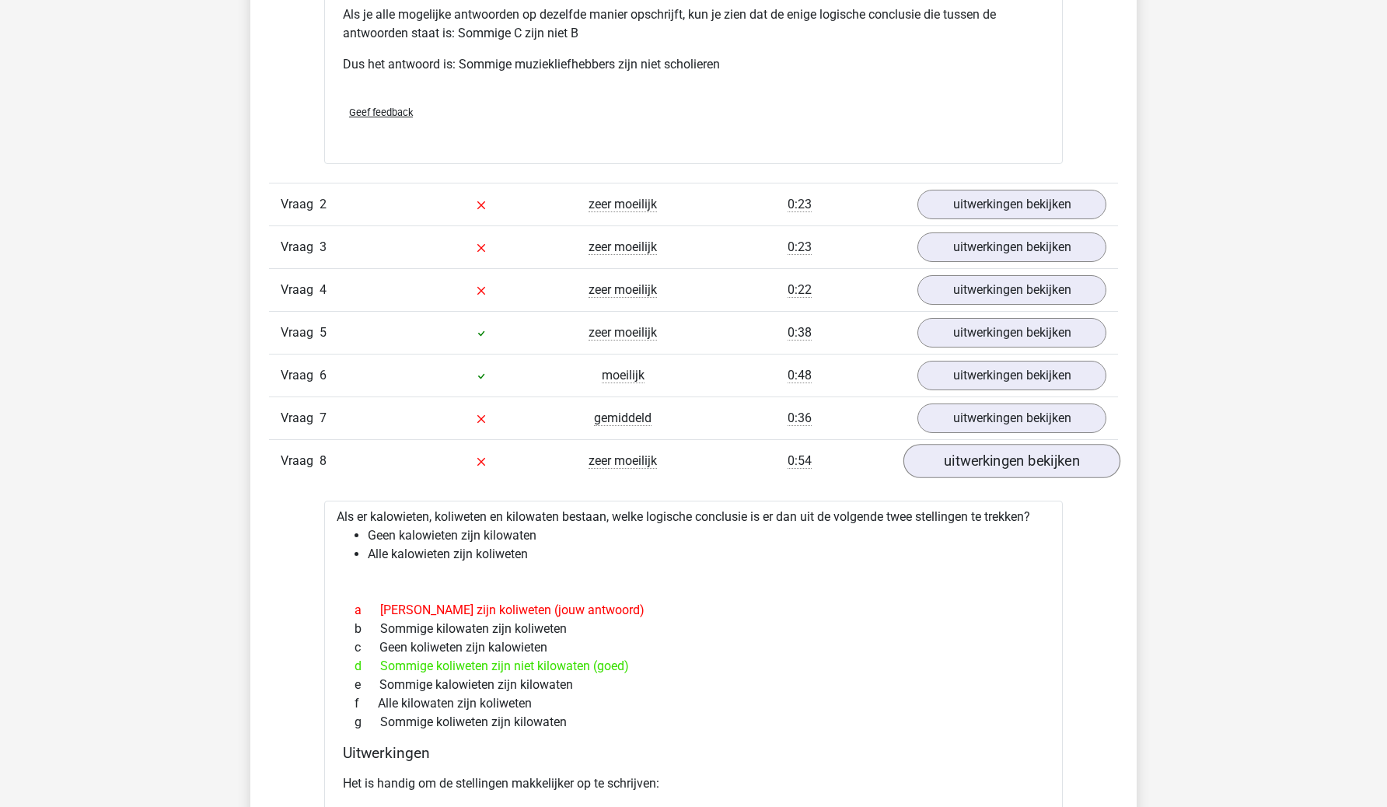
click at [973, 458] on link "uitwerkingen bekijken" at bounding box center [1012, 461] width 217 height 34
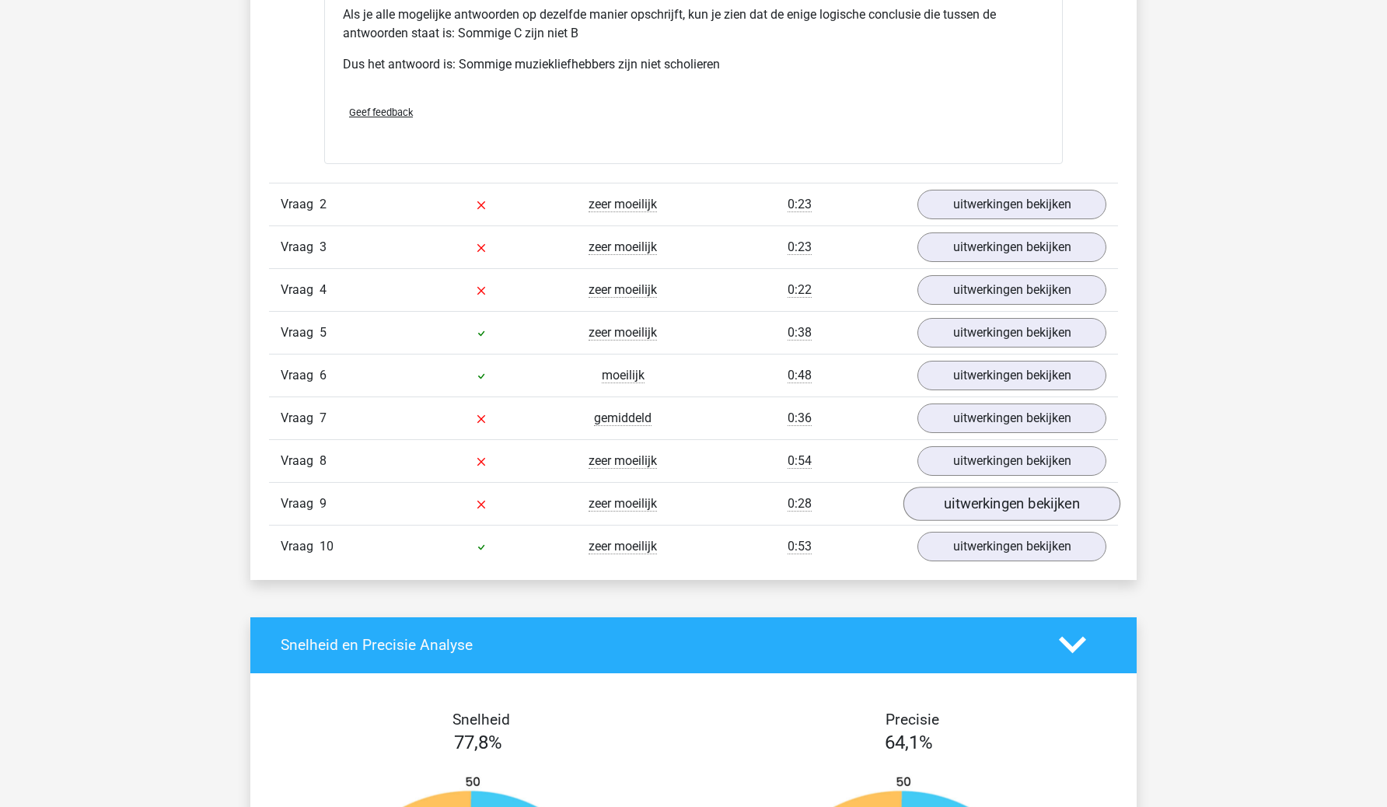
click at [964, 497] on link "uitwerkingen bekijken" at bounding box center [1012, 504] width 217 height 34
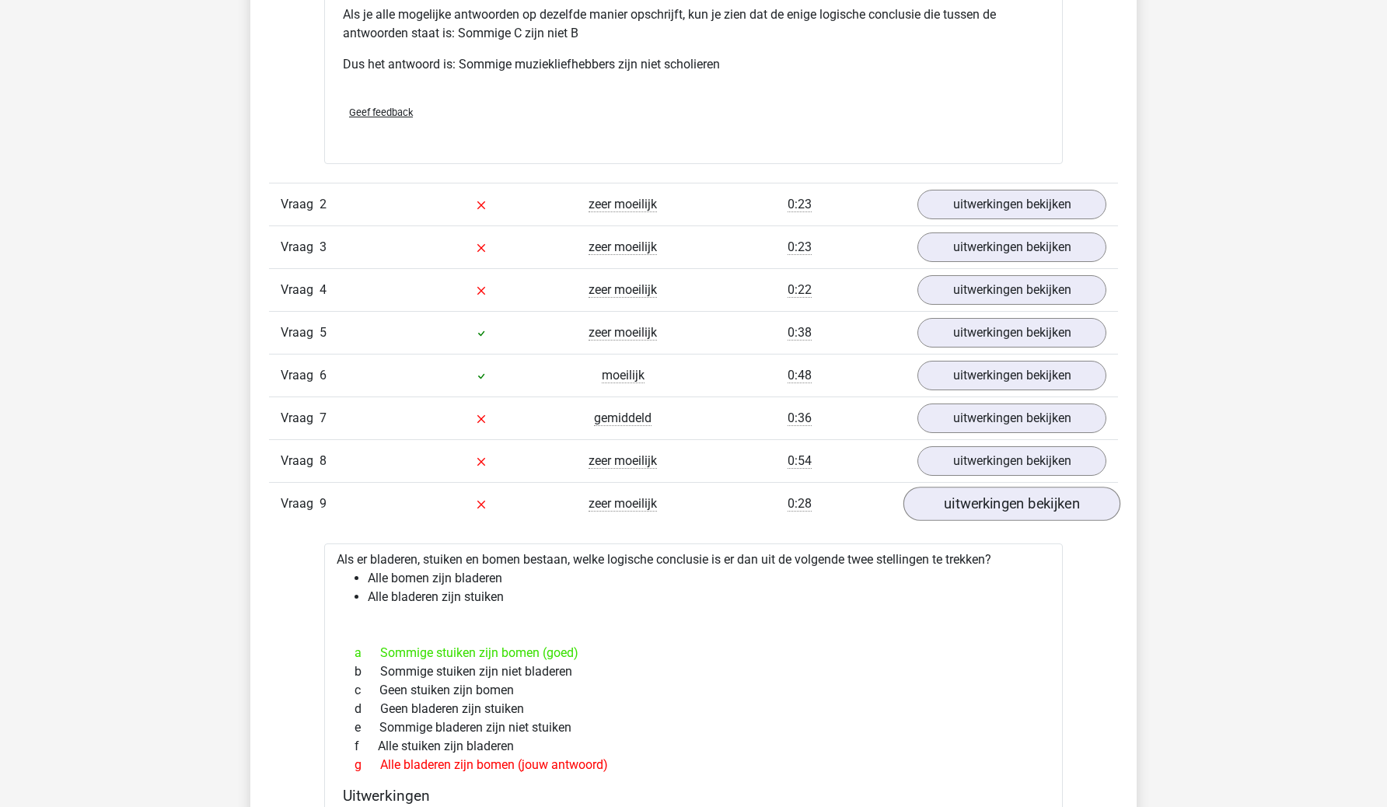
click at [964, 497] on link "uitwerkingen bekijken" at bounding box center [1012, 504] width 217 height 34
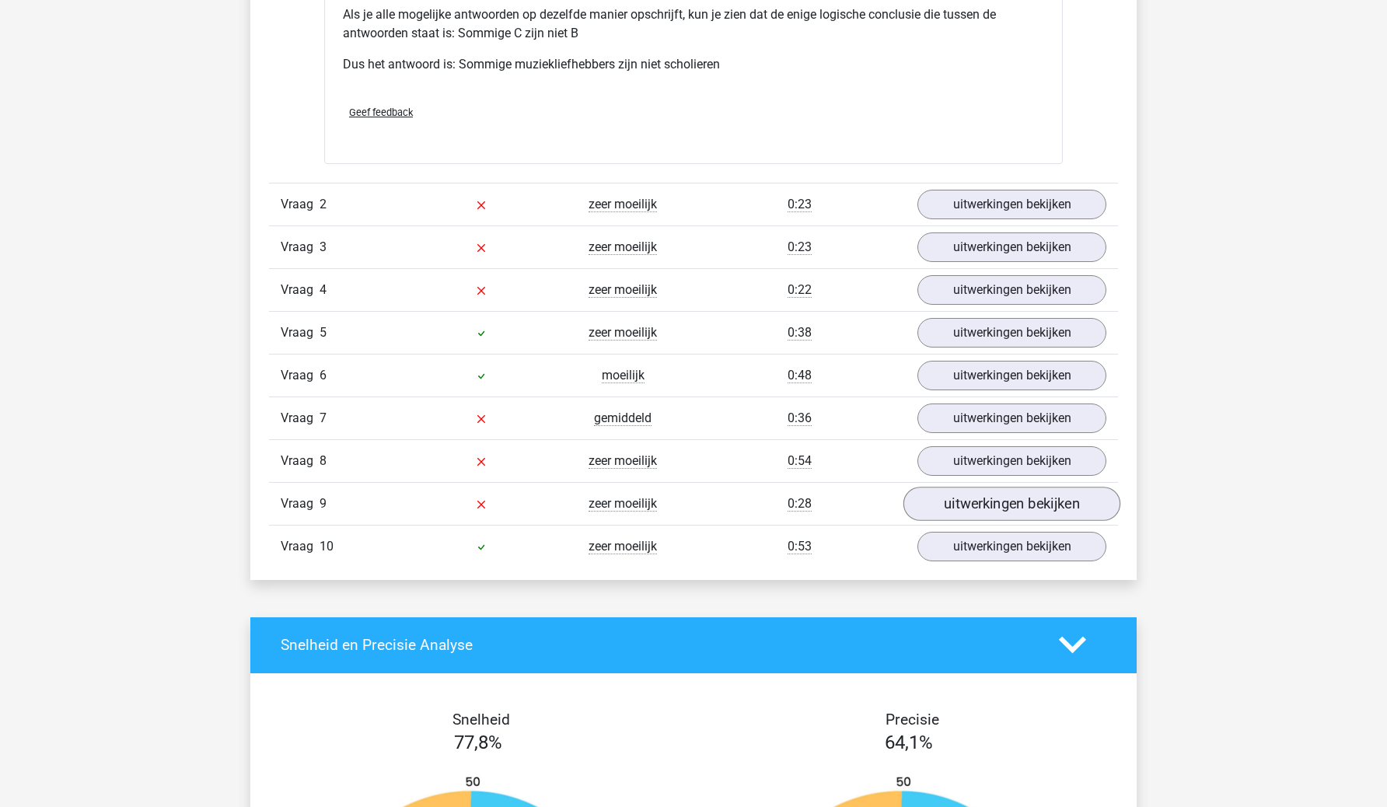
click at [964, 497] on link "uitwerkingen bekijken" at bounding box center [1012, 504] width 217 height 34
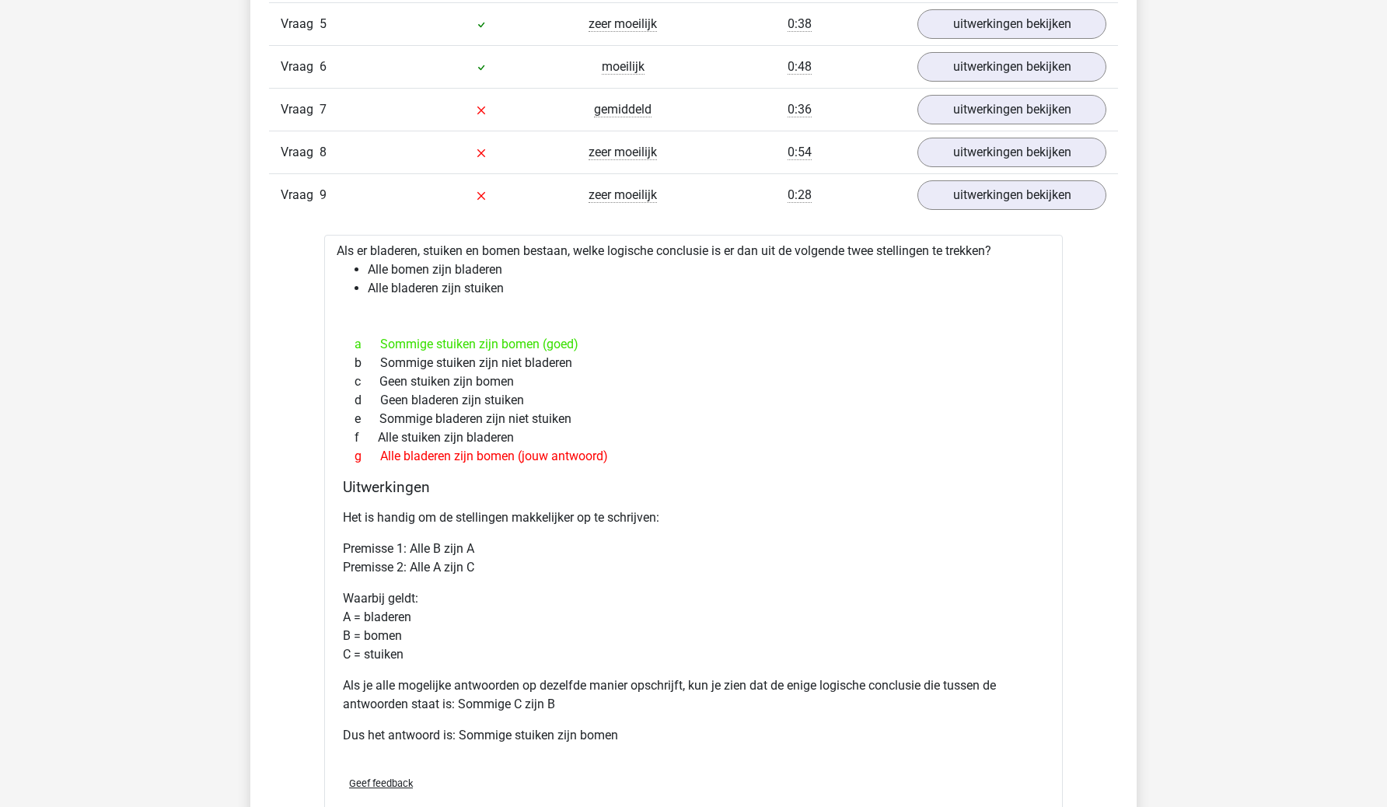
scroll to position [1902, 0]
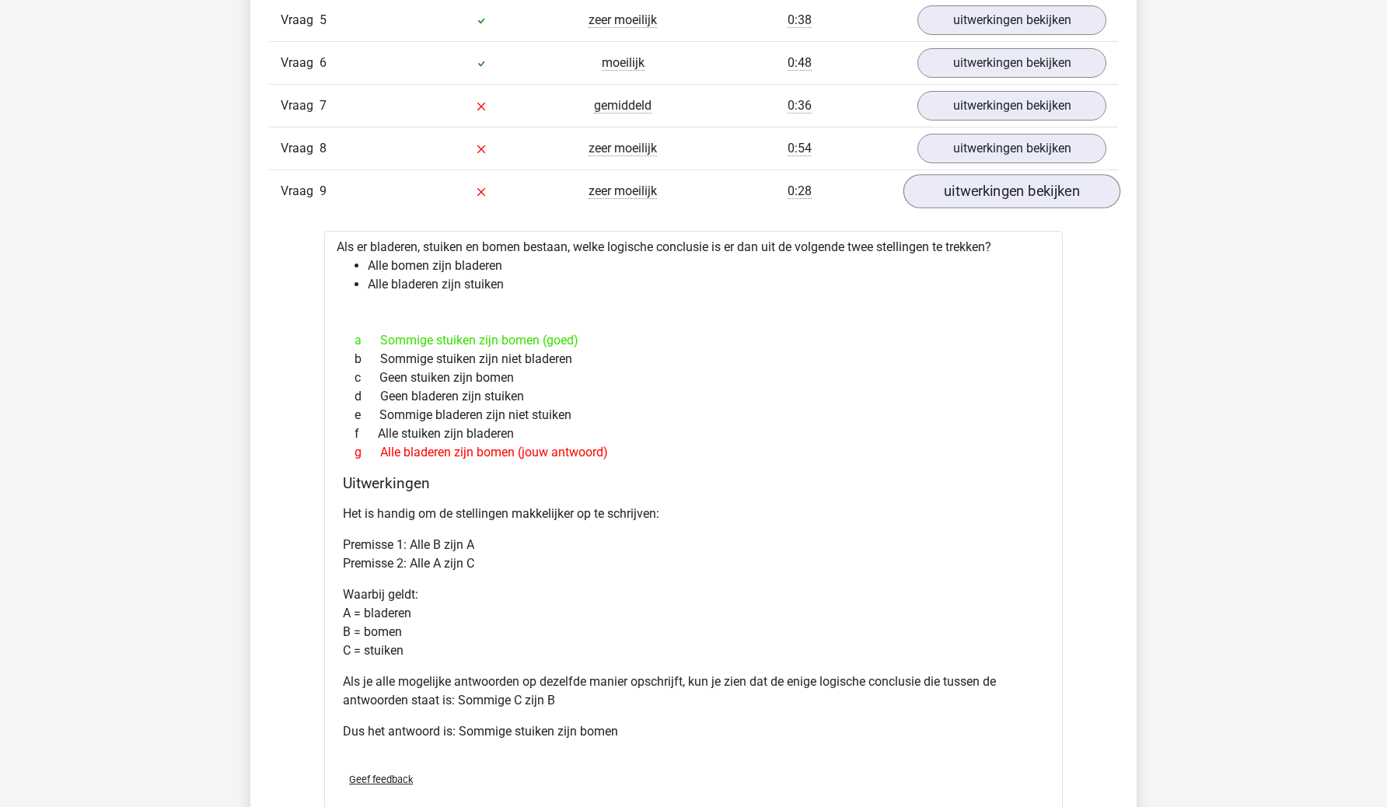
click at [1009, 198] on link "uitwerkingen bekijken" at bounding box center [1012, 191] width 217 height 34
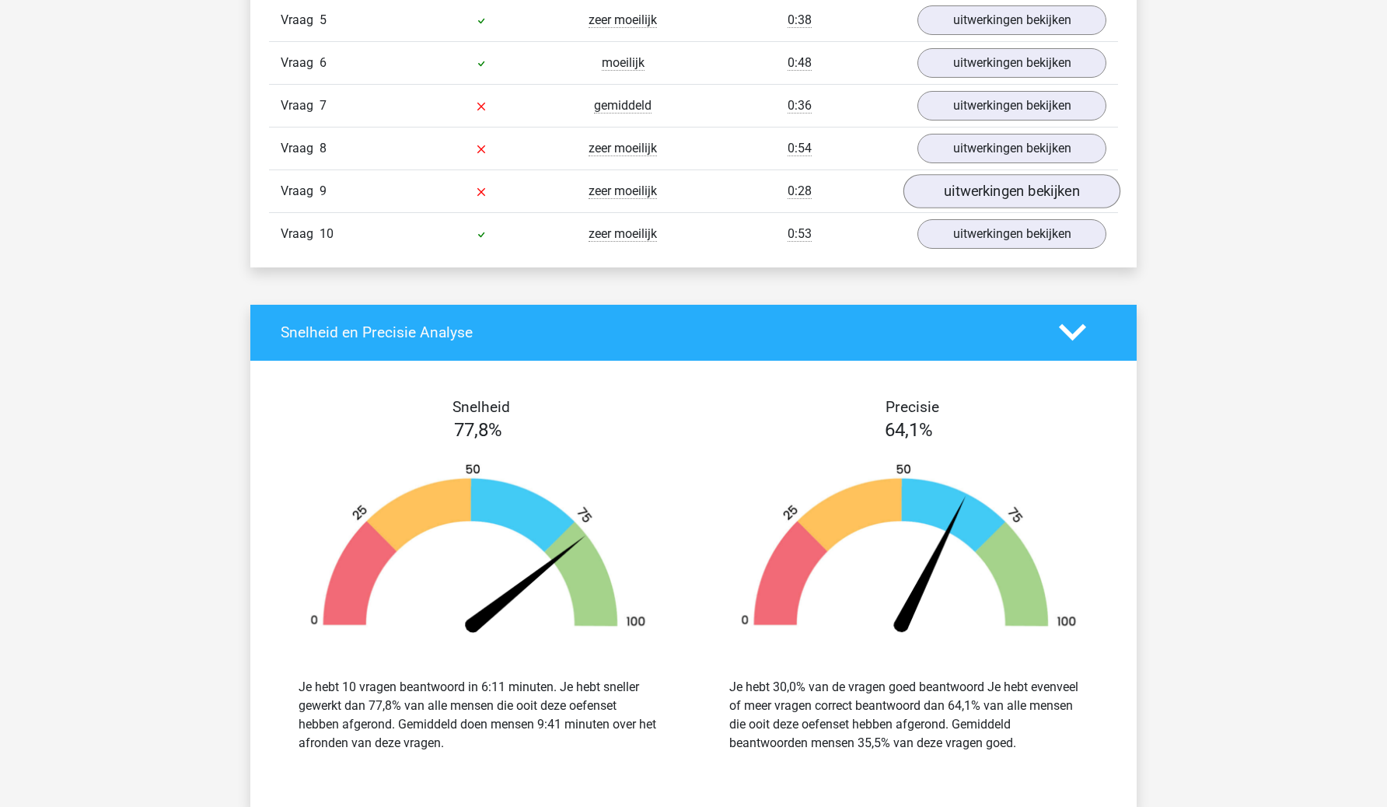
click at [1007, 200] on link "uitwerkingen bekijken" at bounding box center [1012, 191] width 217 height 34
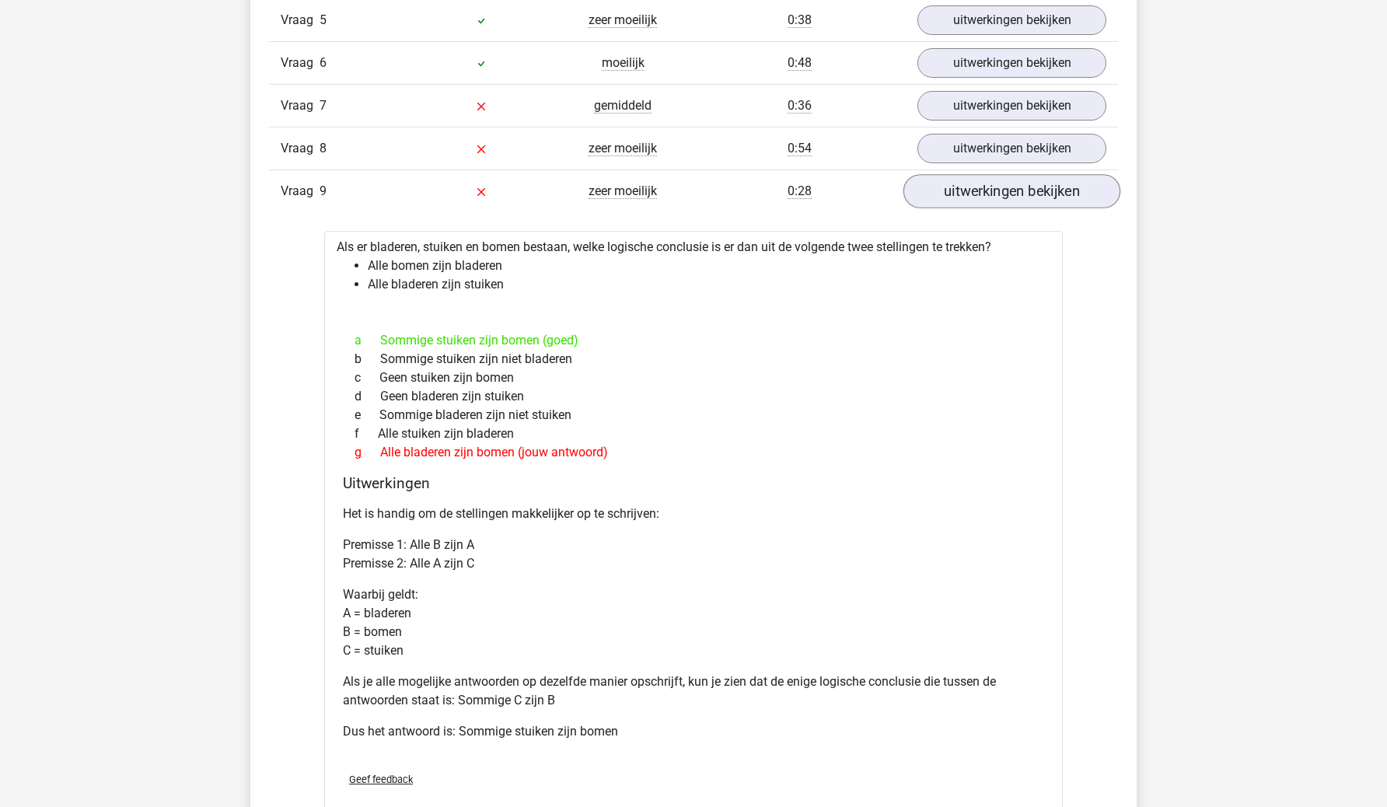
click at [1007, 200] on link "uitwerkingen bekijken" at bounding box center [1012, 191] width 217 height 34
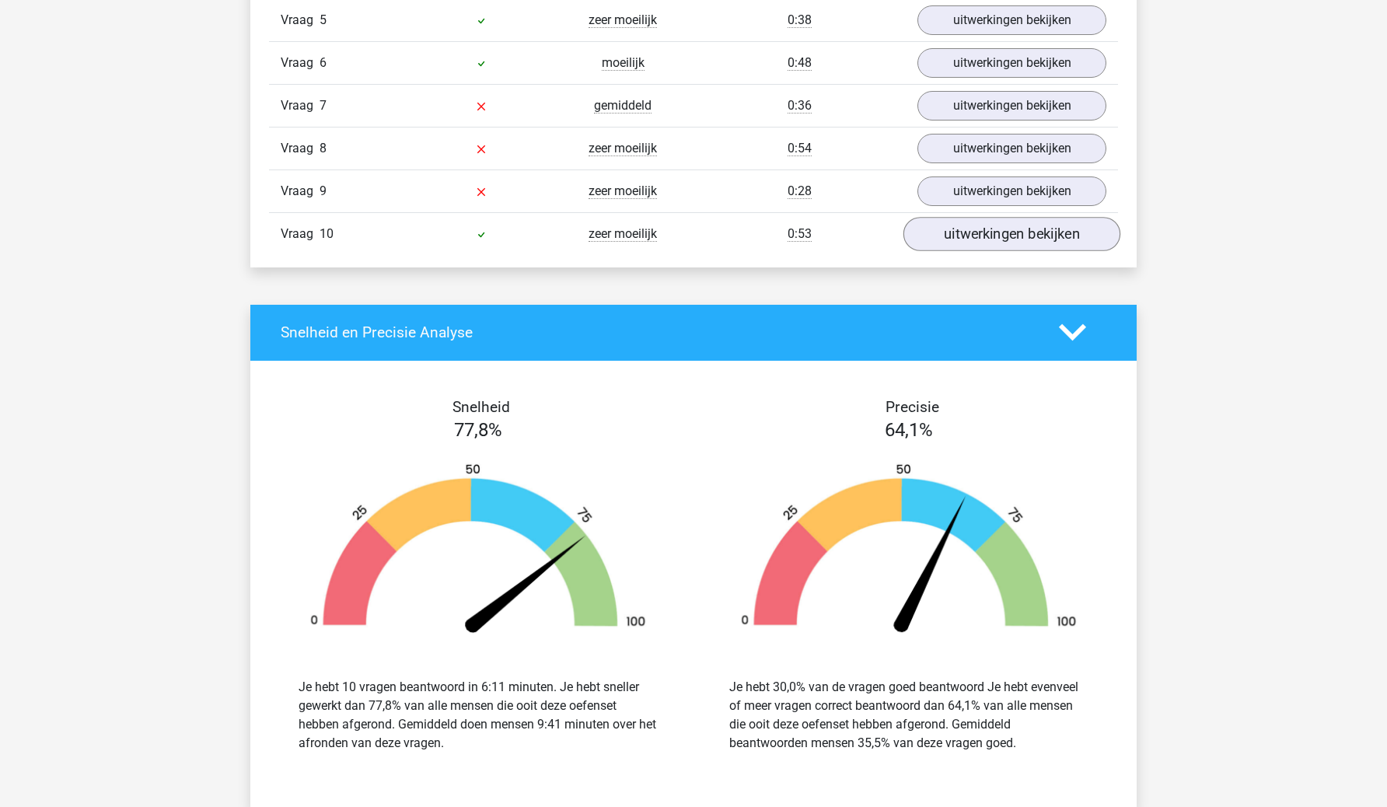
click at [1016, 247] on link "uitwerkingen bekijken" at bounding box center [1012, 234] width 217 height 34
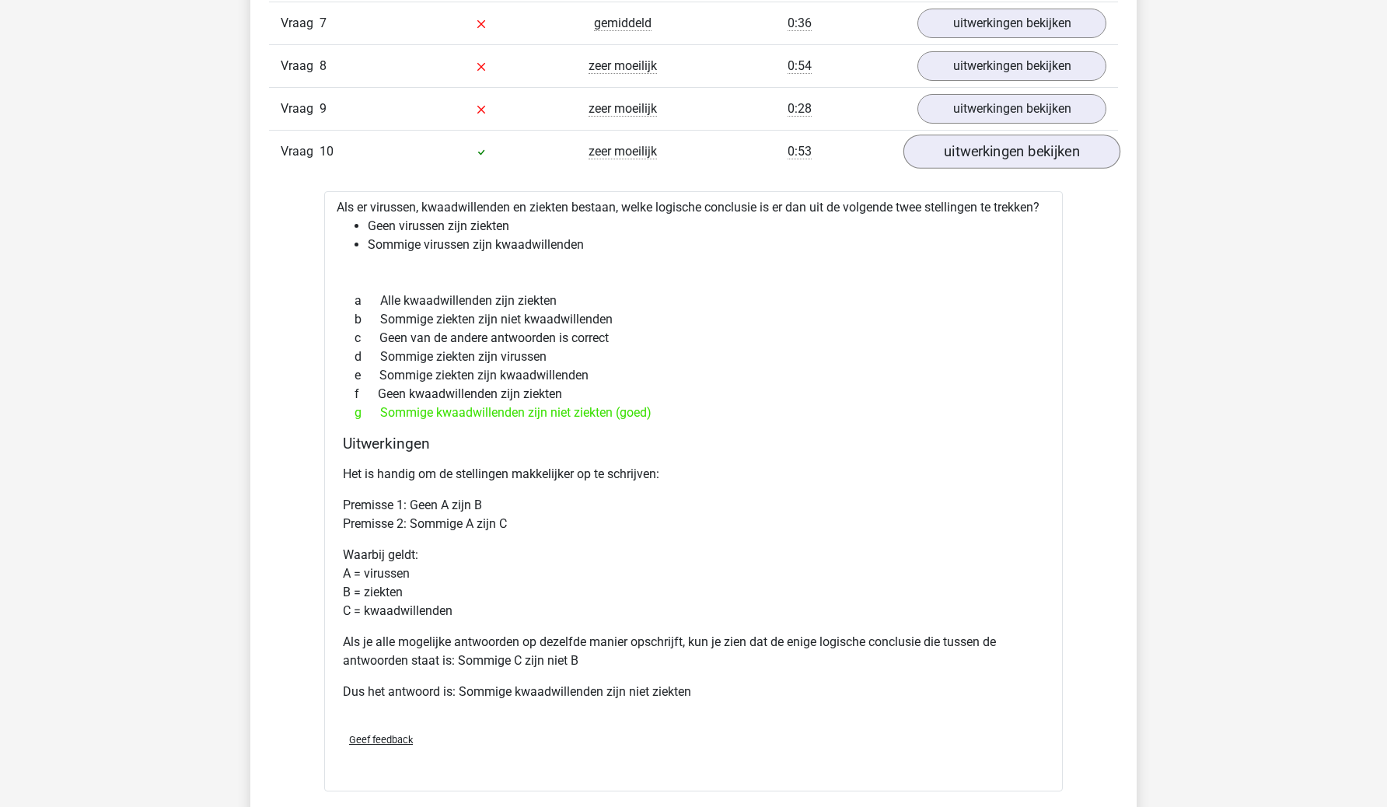
scroll to position [1993, 0]
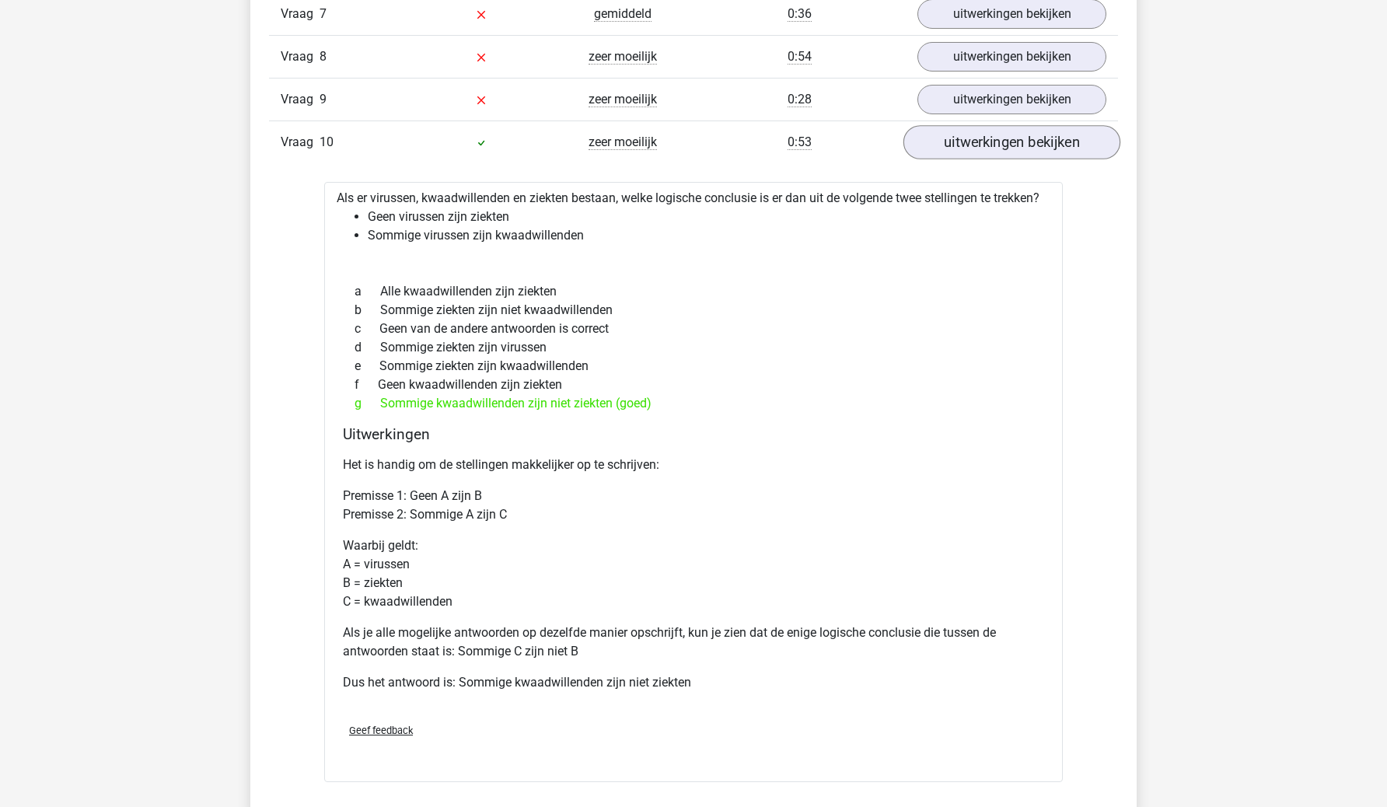
click at [1013, 145] on link "uitwerkingen bekijken" at bounding box center [1012, 142] width 217 height 34
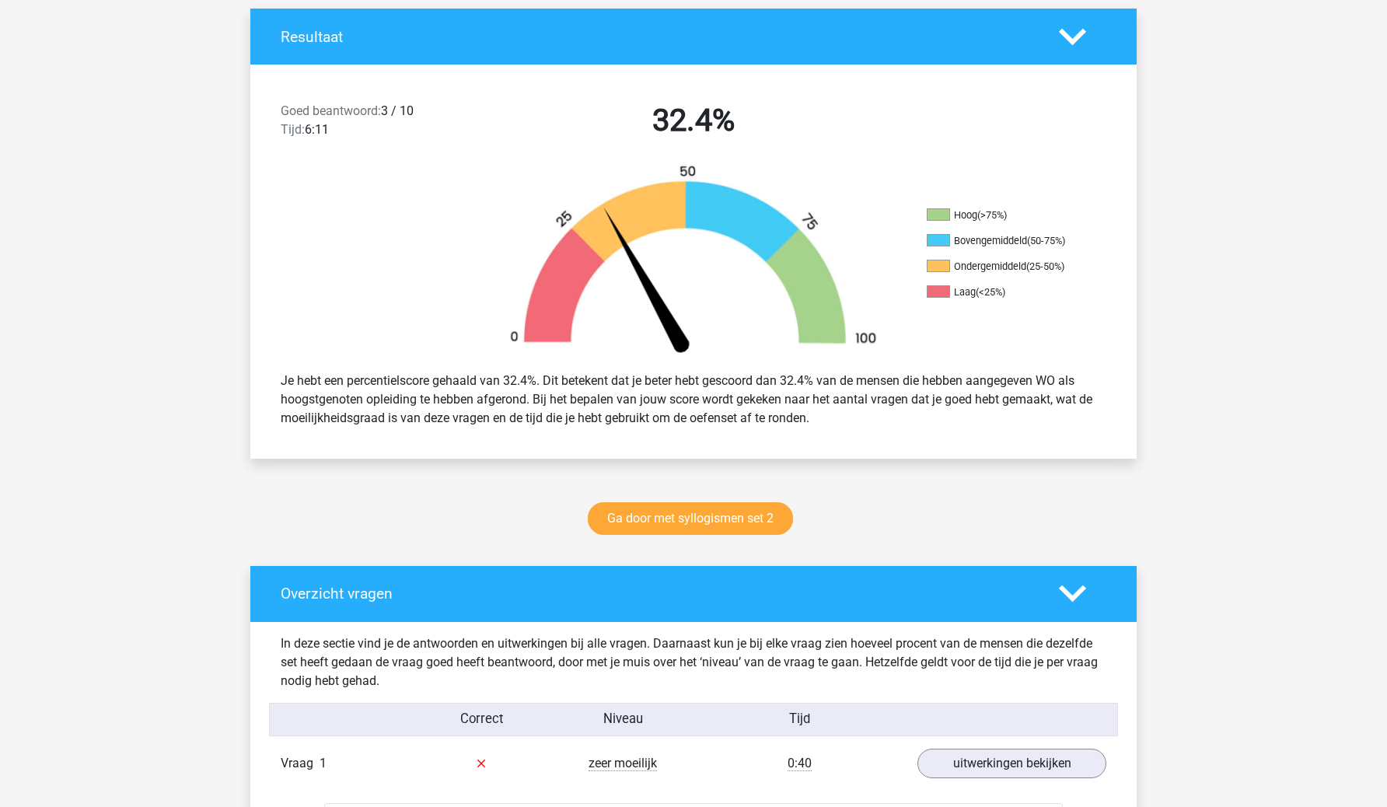
scroll to position [331, 0]
click at [740, 521] on link "Ga door met syllogismen set 2" at bounding box center [690, 518] width 205 height 33
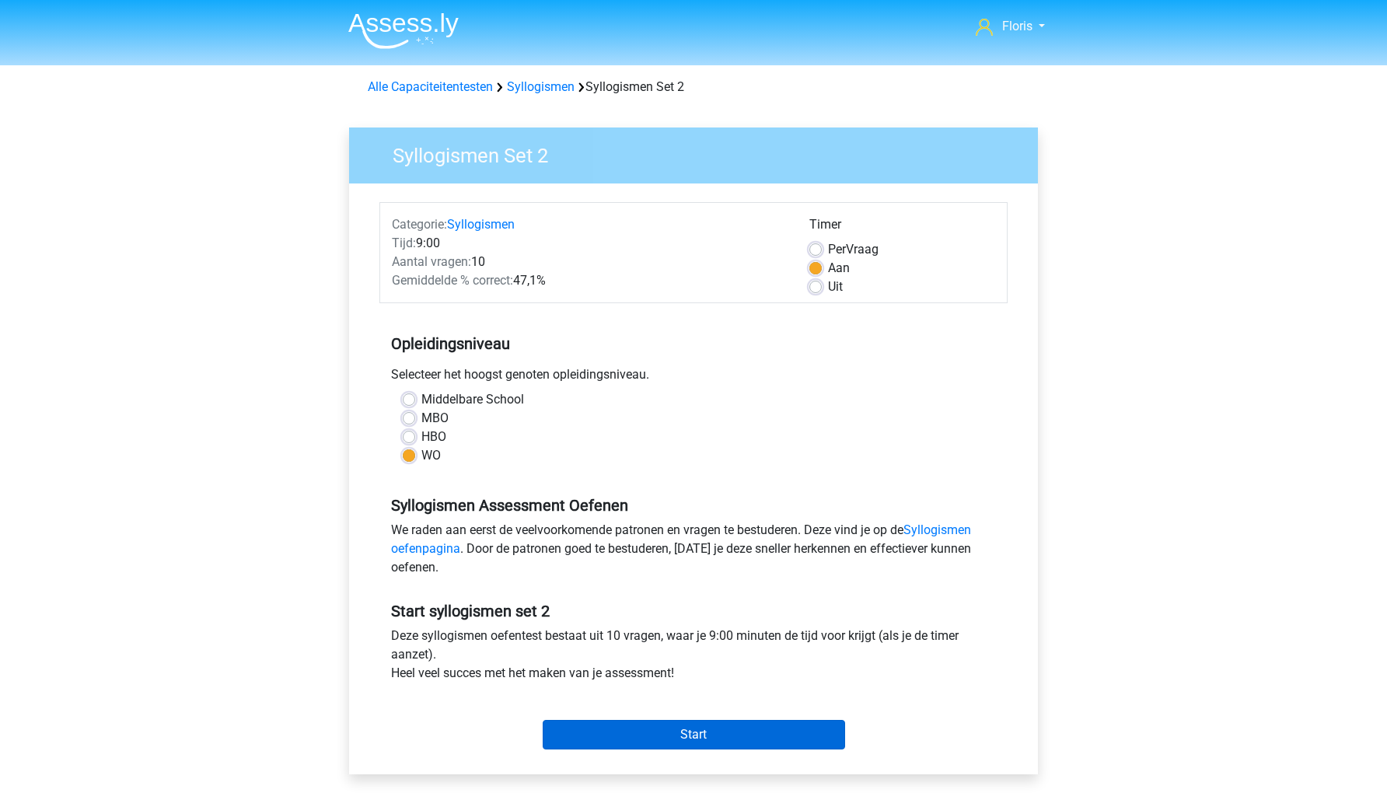
click at [692, 739] on input "Start" at bounding box center [694, 735] width 303 height 30
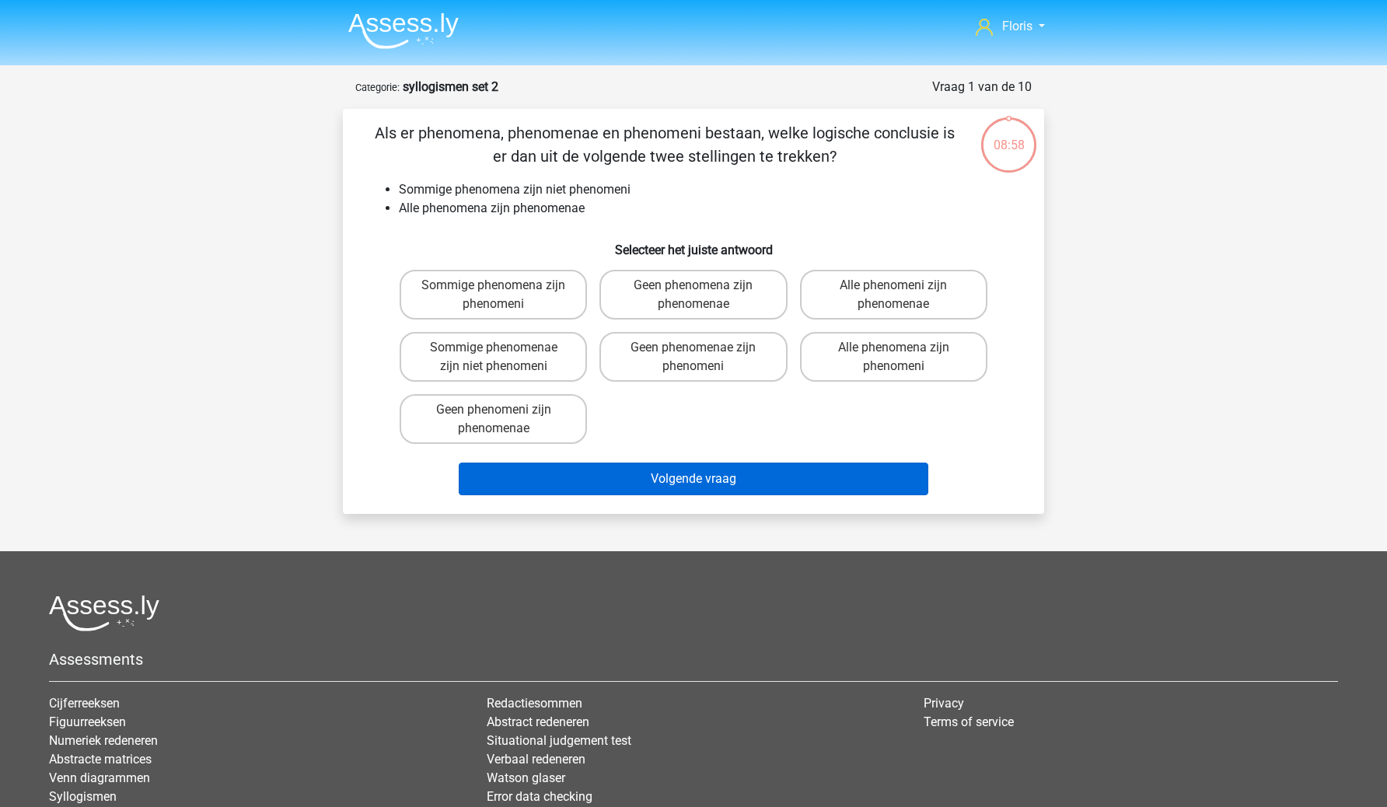
click at [726, 481] on button "Volgende vraag" at bounding box center [694, 479] width 471 height 33
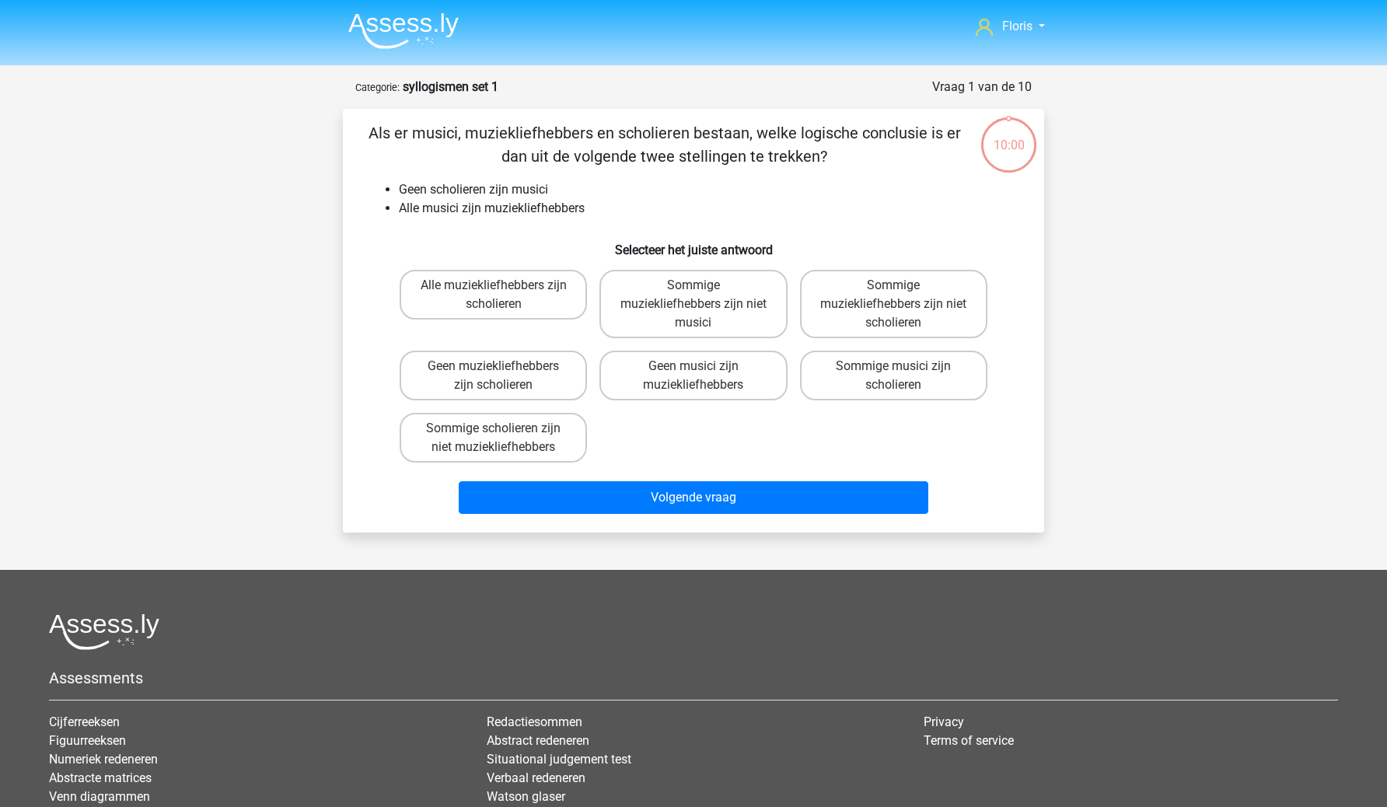
scroll to position [78, 0]
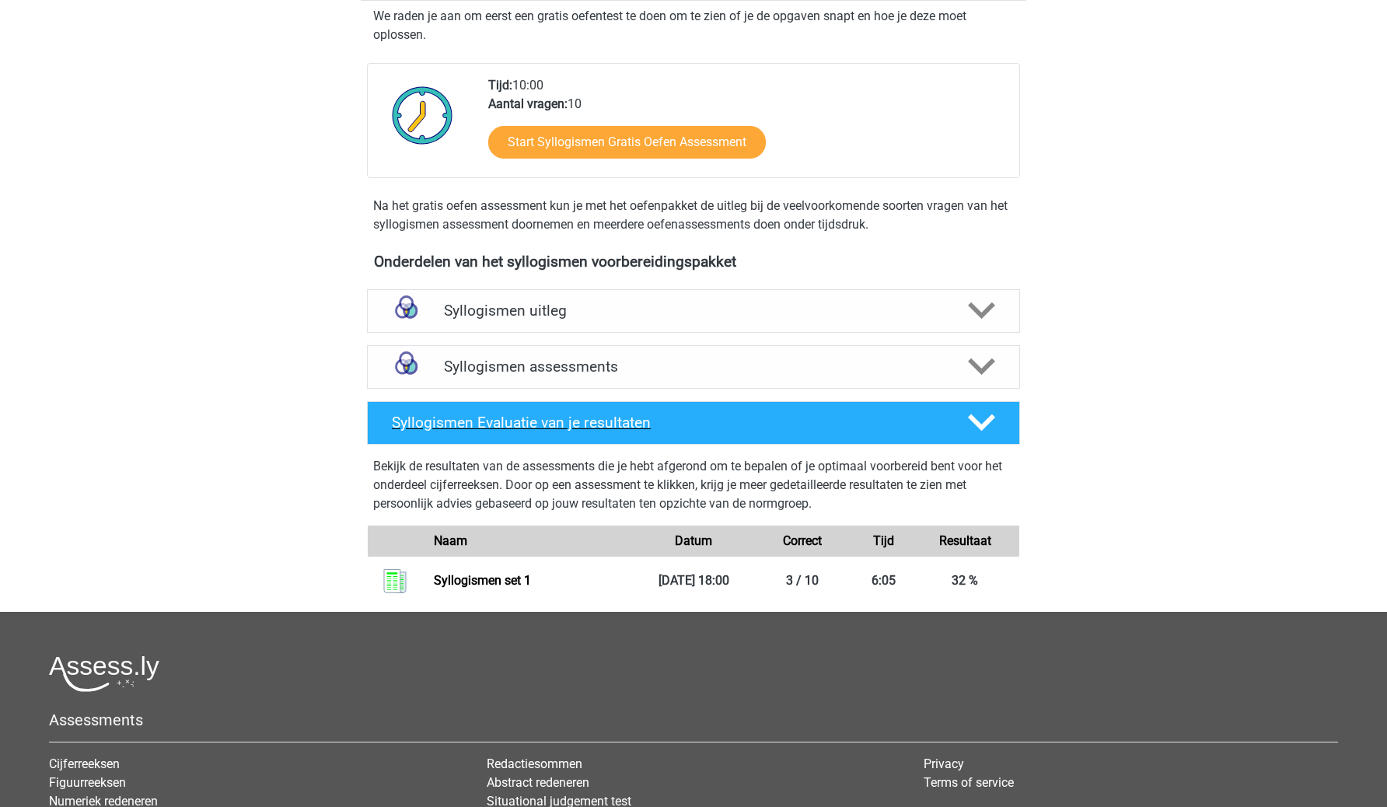
scroll to position [100, 0]
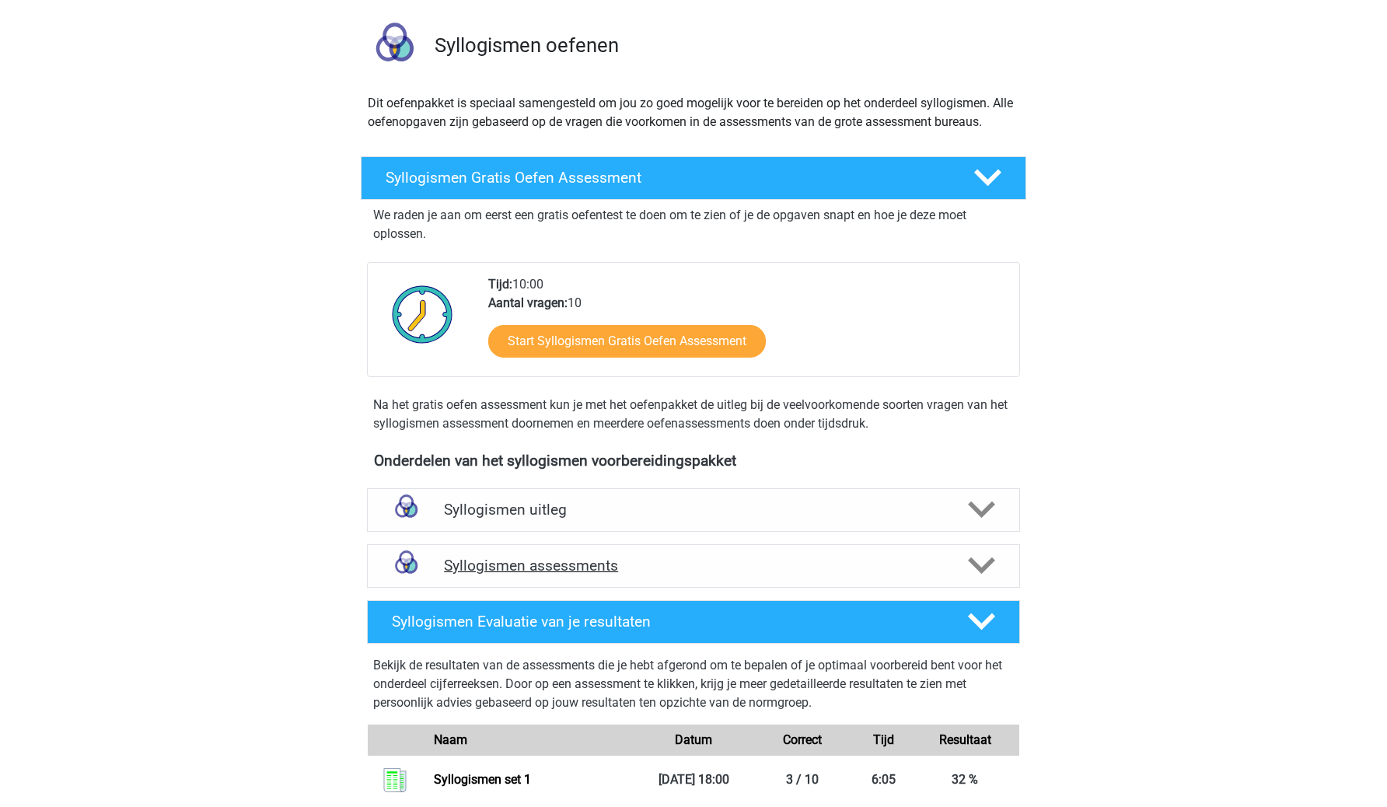
click at [530, 548] on div "Syllogismen assessments" at bounding box center [693, 566] width 653 height 44
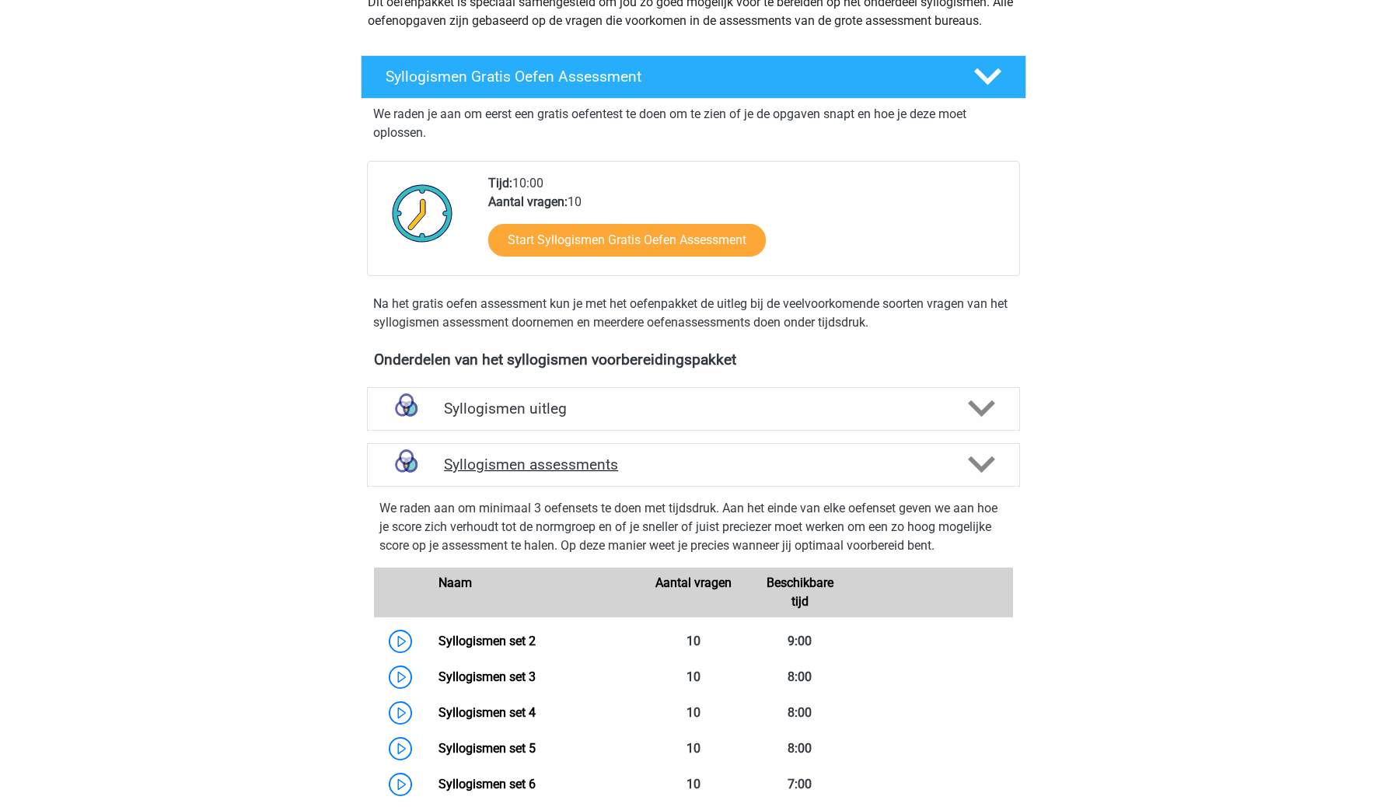
scroll to position [219, 0]
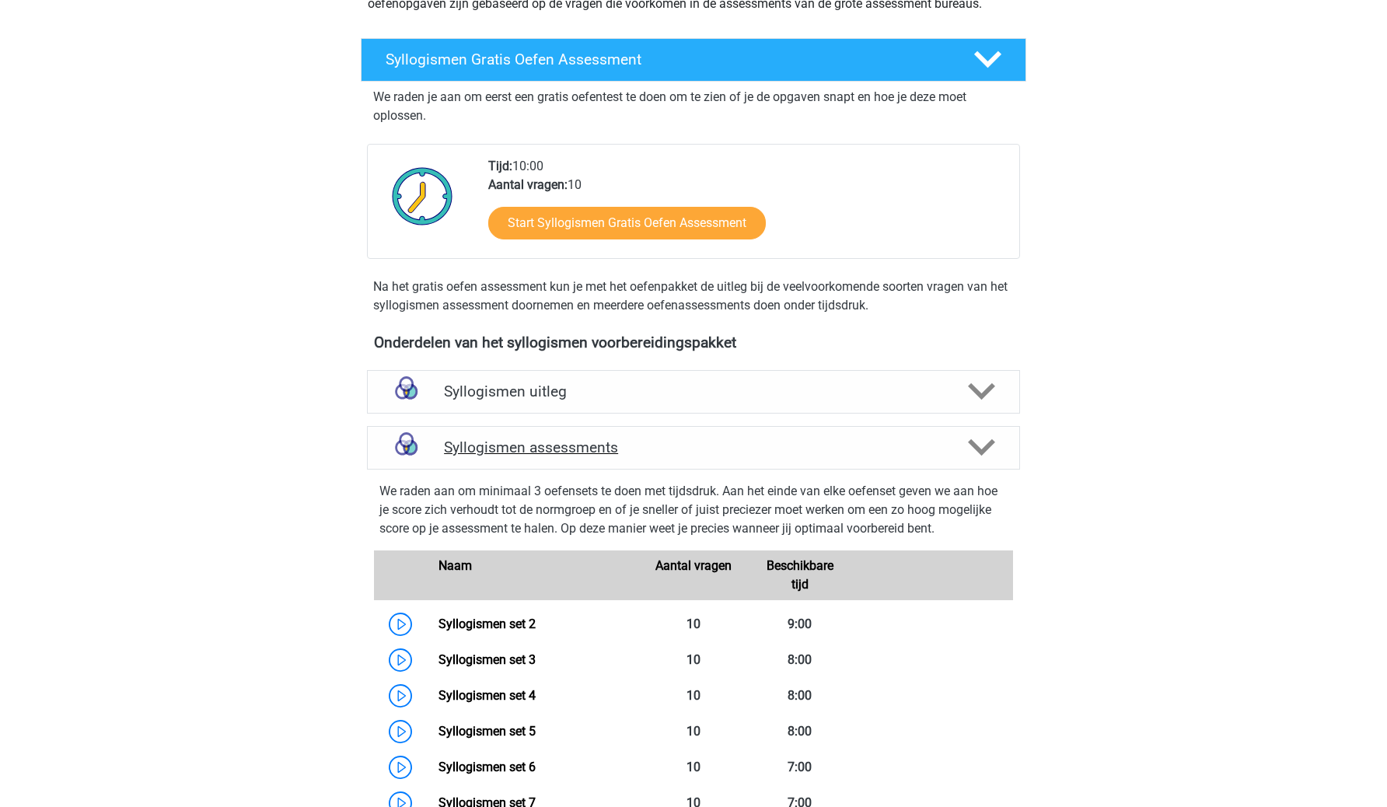
click at [548, 443] on h4 "Syllogismen assessments" at bounding box center [693, 448] width 499 height 18
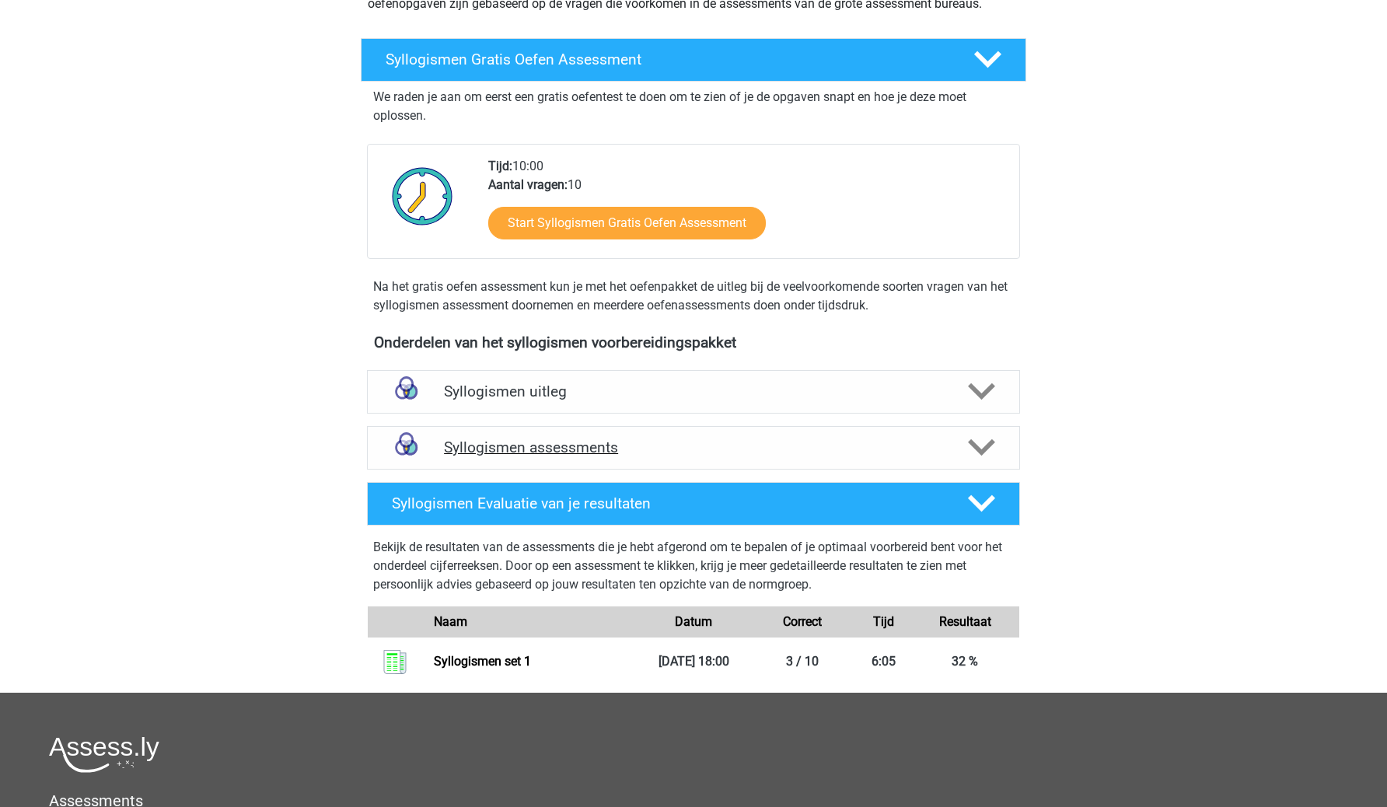
click at [530, 458] on div "Syllogismen assessments" at bounding box center [693, 448] width 653 height 44
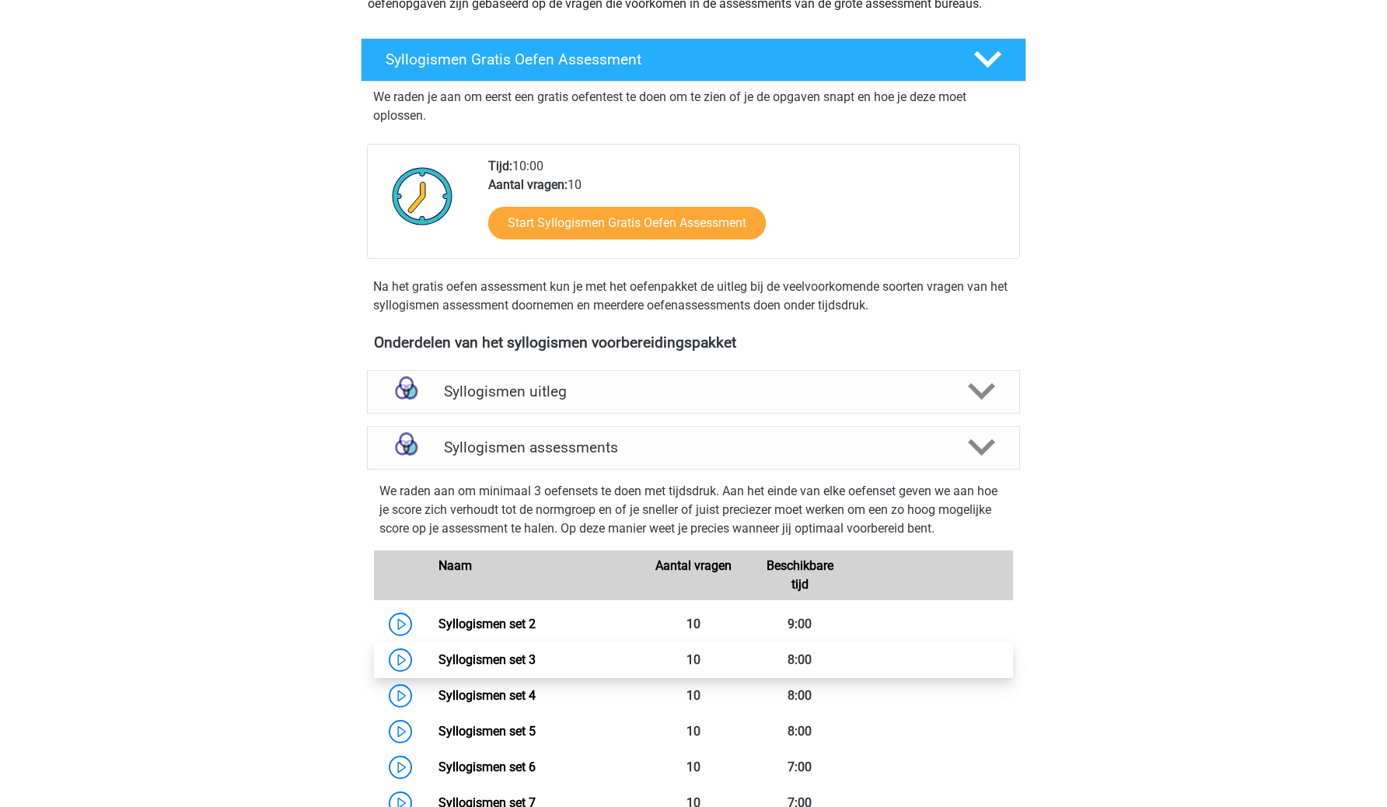
click at [439, 656] on link "Syllogismen set 3" at bounding box center [487, 660] width 97 height 15
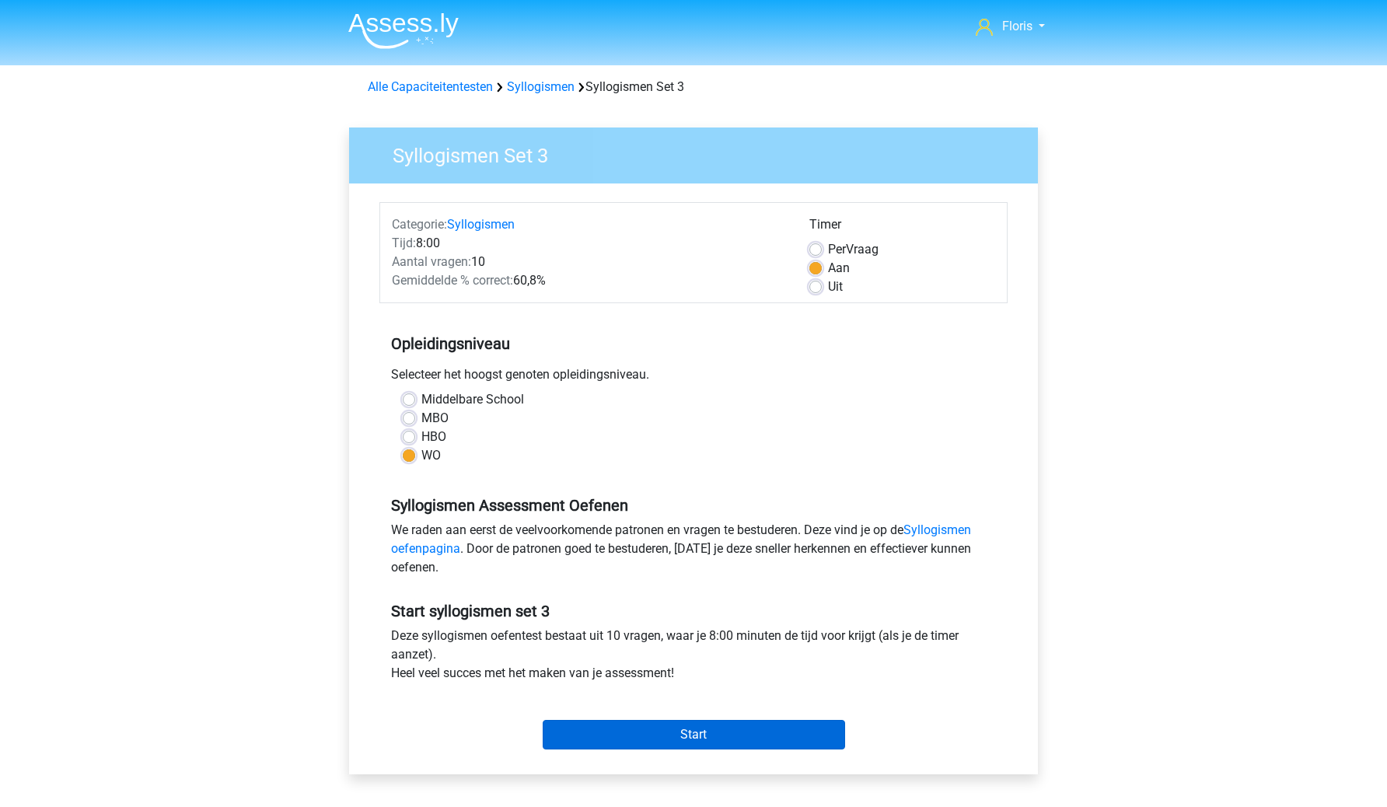
click at [684, 721] on input "Start" at bounding box center [694, 735] width 303 height 30
click at [460, 82] on link "Alle Capaciteitentesten" at bounding box center [430, 86] width 125 height 15
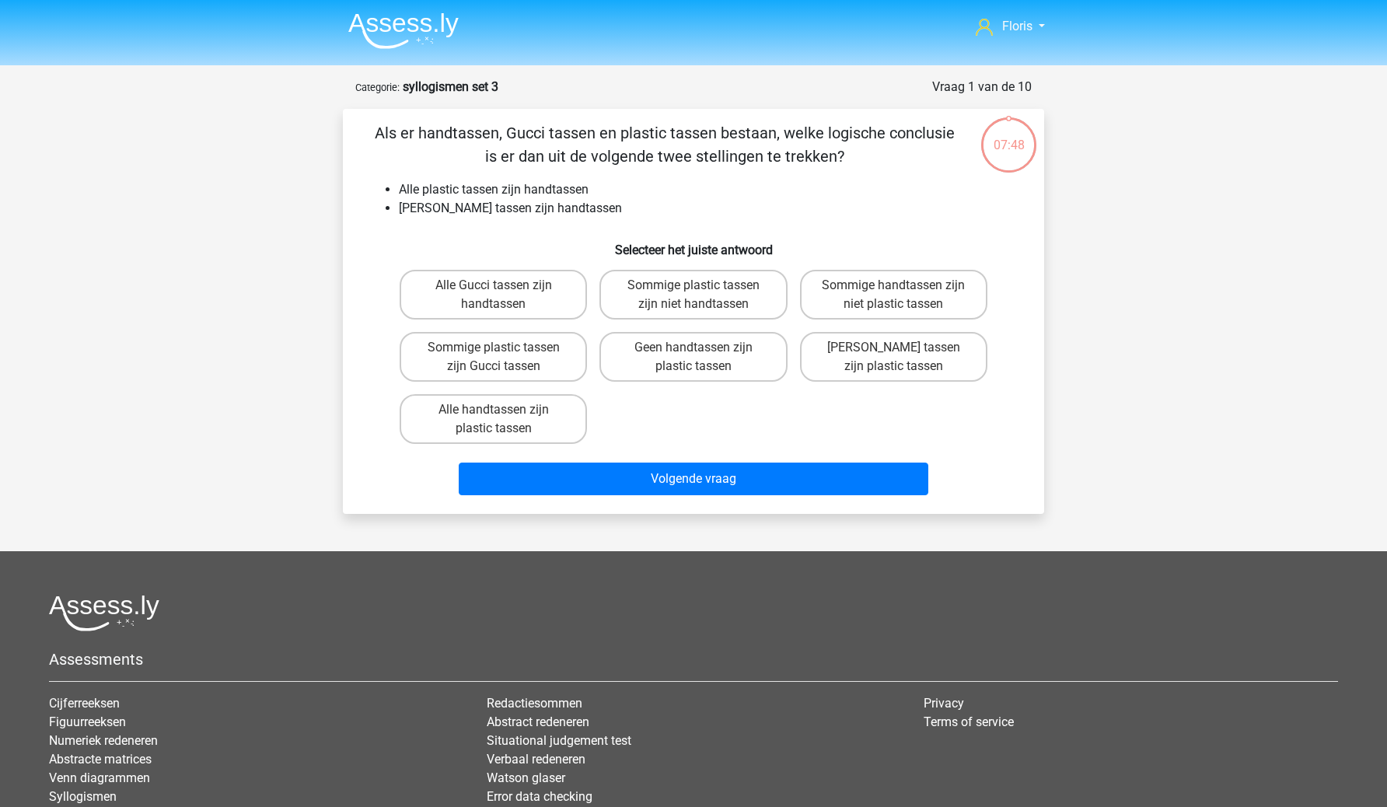
click at [760, 409] on div "Alle Gucci tassen zijn handtassen Sommige plastic tassen zijn niet handtassen S…" at bounding box center [694, 357] width 600 height 187
click at [947, 367] on label "Geen Gucci tassen zijn plastic tassen" at bounding box center [893, 357] width 187 height 50
click at [904, 358] on input "Geen Gucci tassen zijn plastic tassen" at bounding box center [899, 353] width 10 height 10
radio input "true"
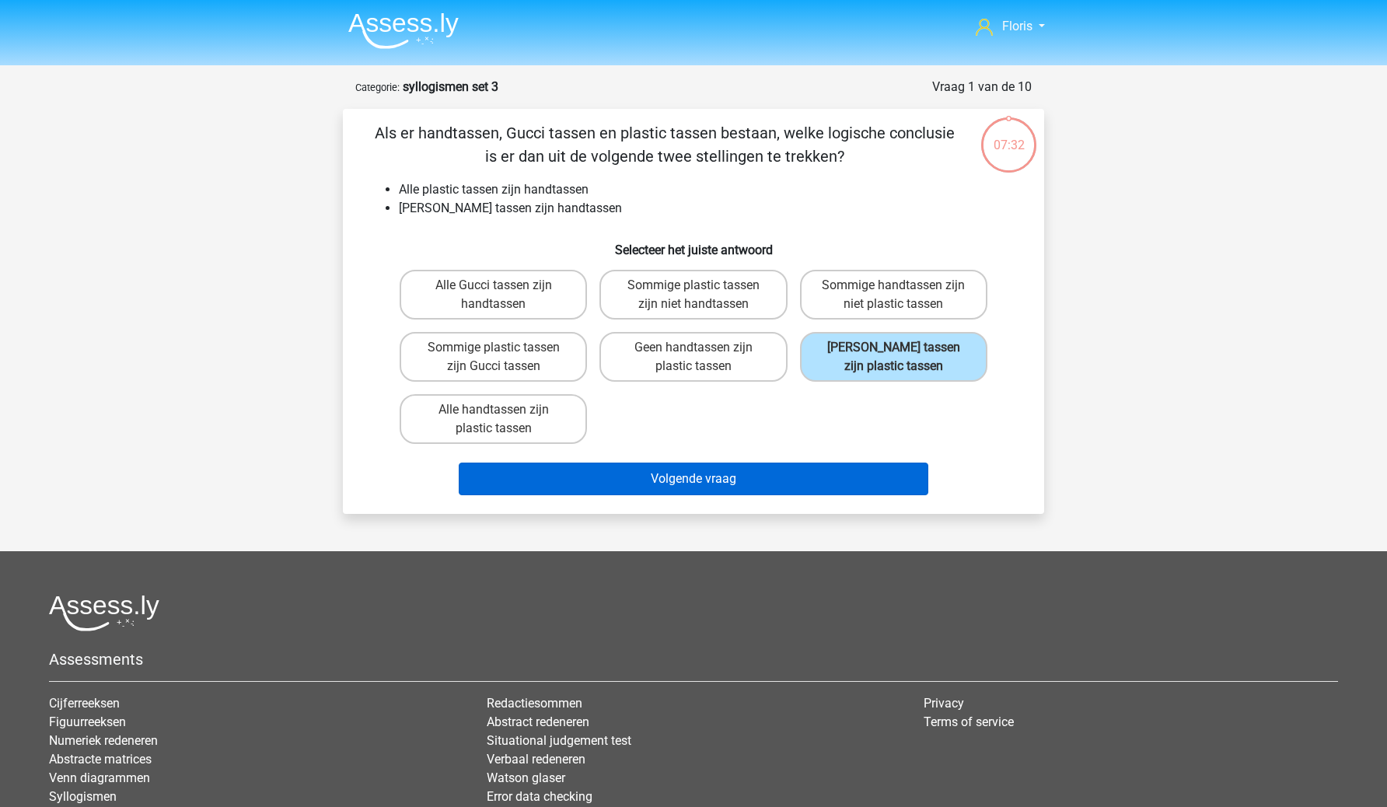
click at [801, 480] on button "Volgende vraag" at bounding box center [694, 479] width 471 height 33
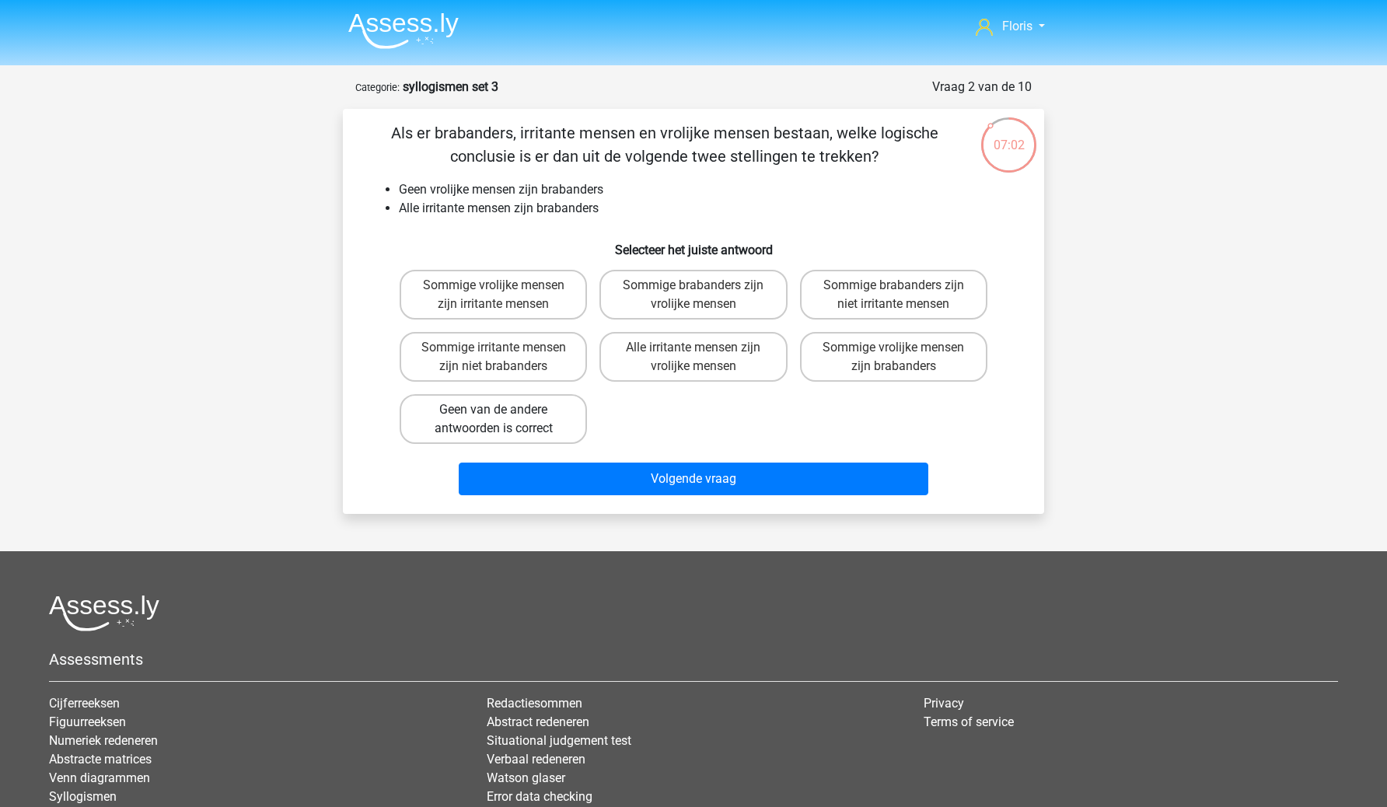
click at [520, 426] on label "Geen van de andere antwoorden is correct" at bounding box center [493, 419] width 187 height 50
click at [504, 420] on input "Geen van de andere antwoorden is correct" at bounding box center [499, 415] width 10 height 10
radio input "true"
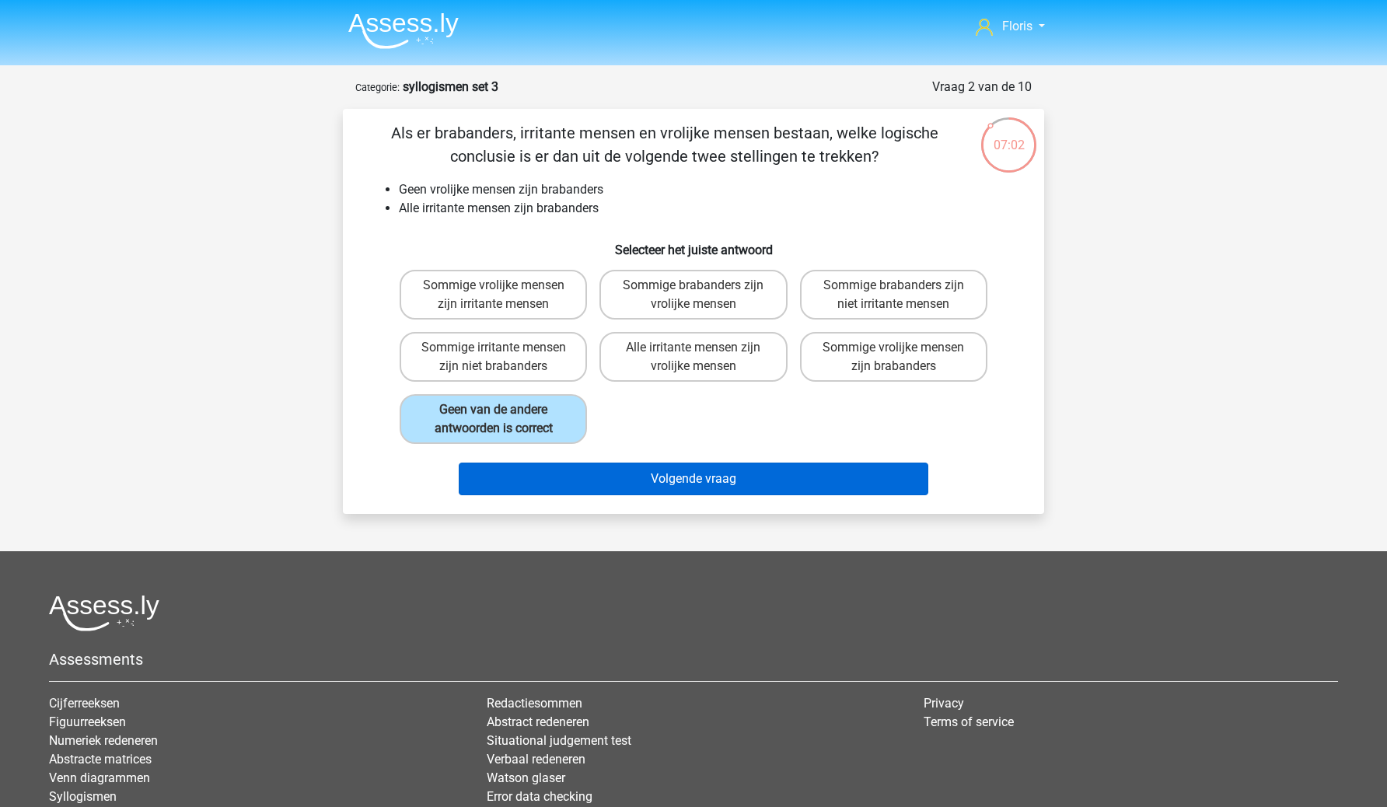
click at [561, 471] on button "Volgende vraag" at bounding box center [694, 479] width 471 height 33
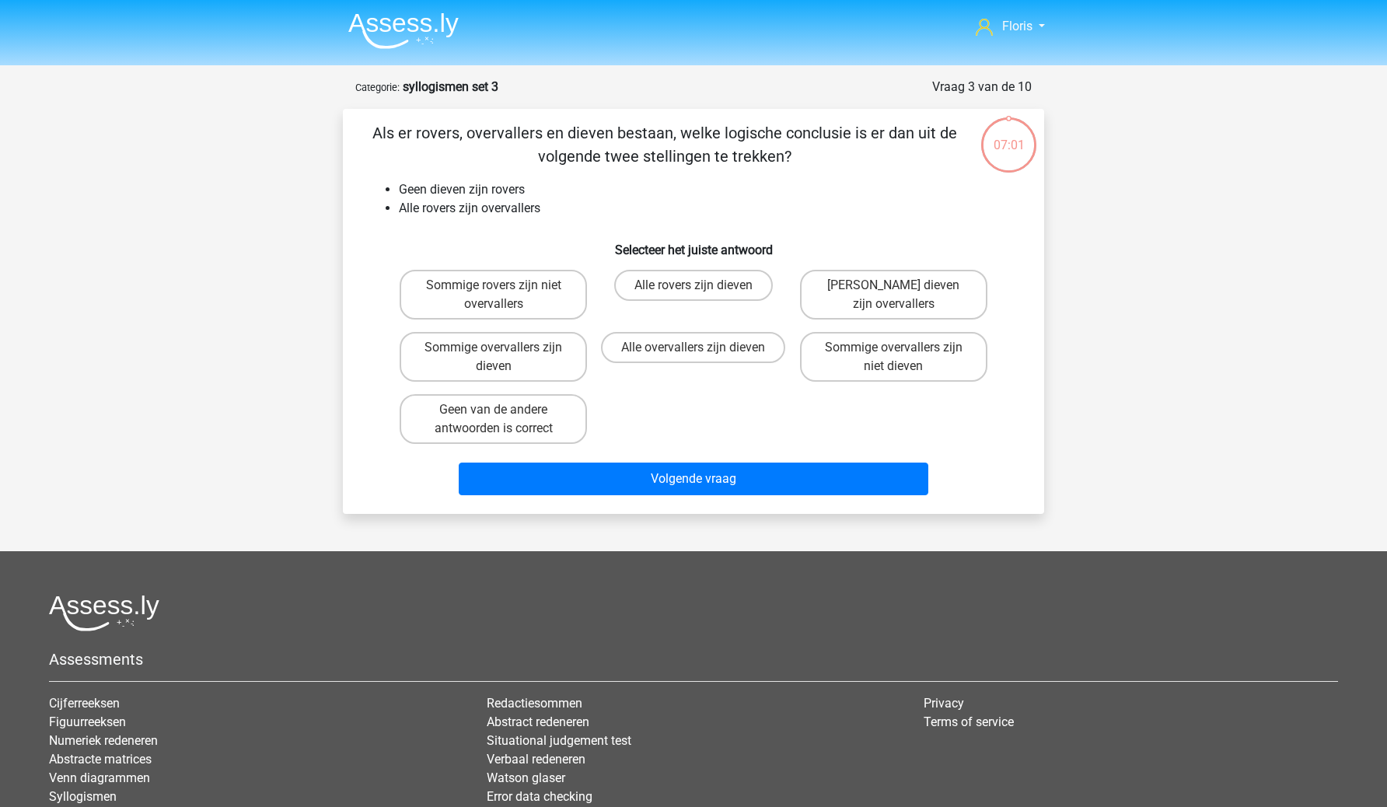
scroll to position [78, 0]
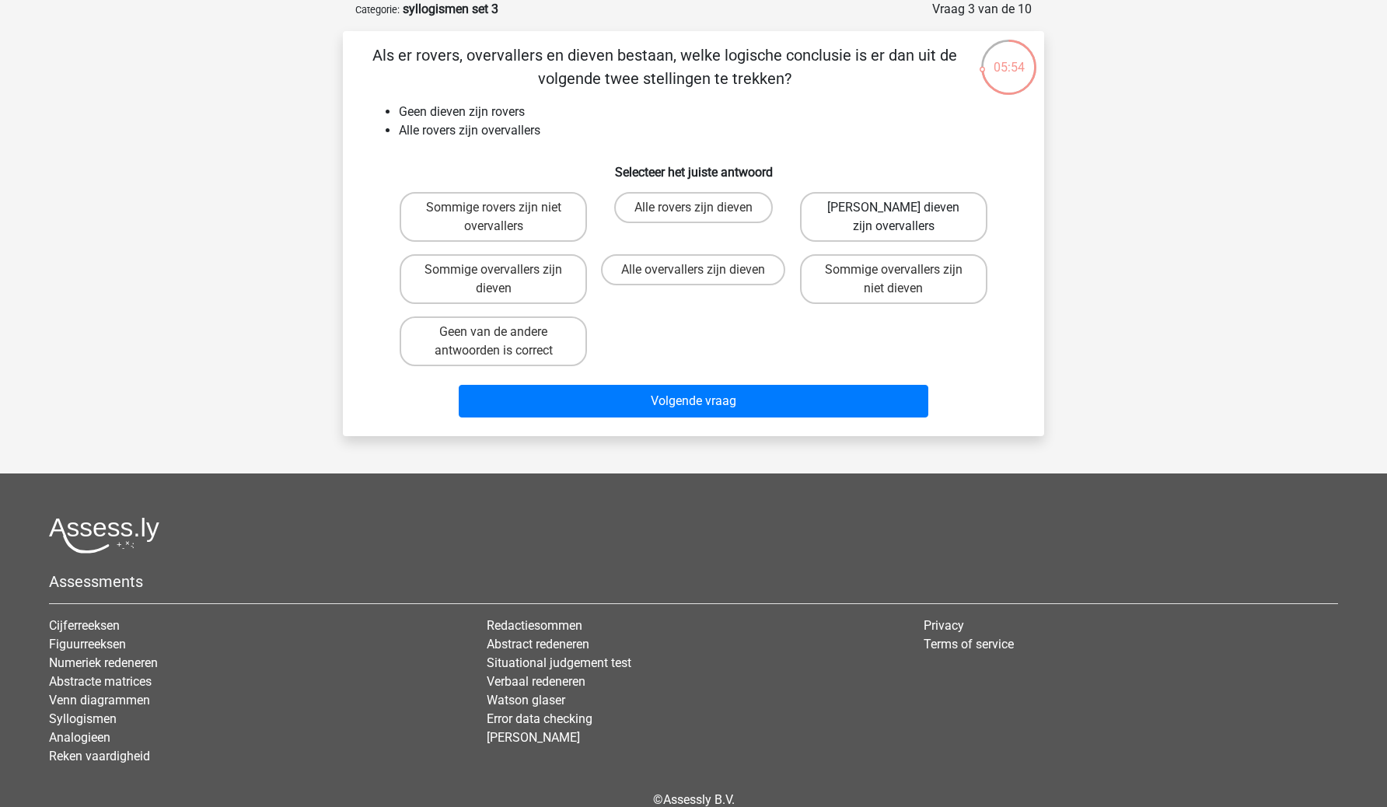
click at [891, 227] on label "Geen dieven zijn overvallers" at bounding box center [893, 217] width 187 height 50
click at [894, 218] on input "Geen dieven zijn overvallers" at bounding box center [899, 213] width 10 height 10
radio input "true"
click at [793, 420] on div "Volgende vraag" at bounding box center [694, 404] width 600 height 39
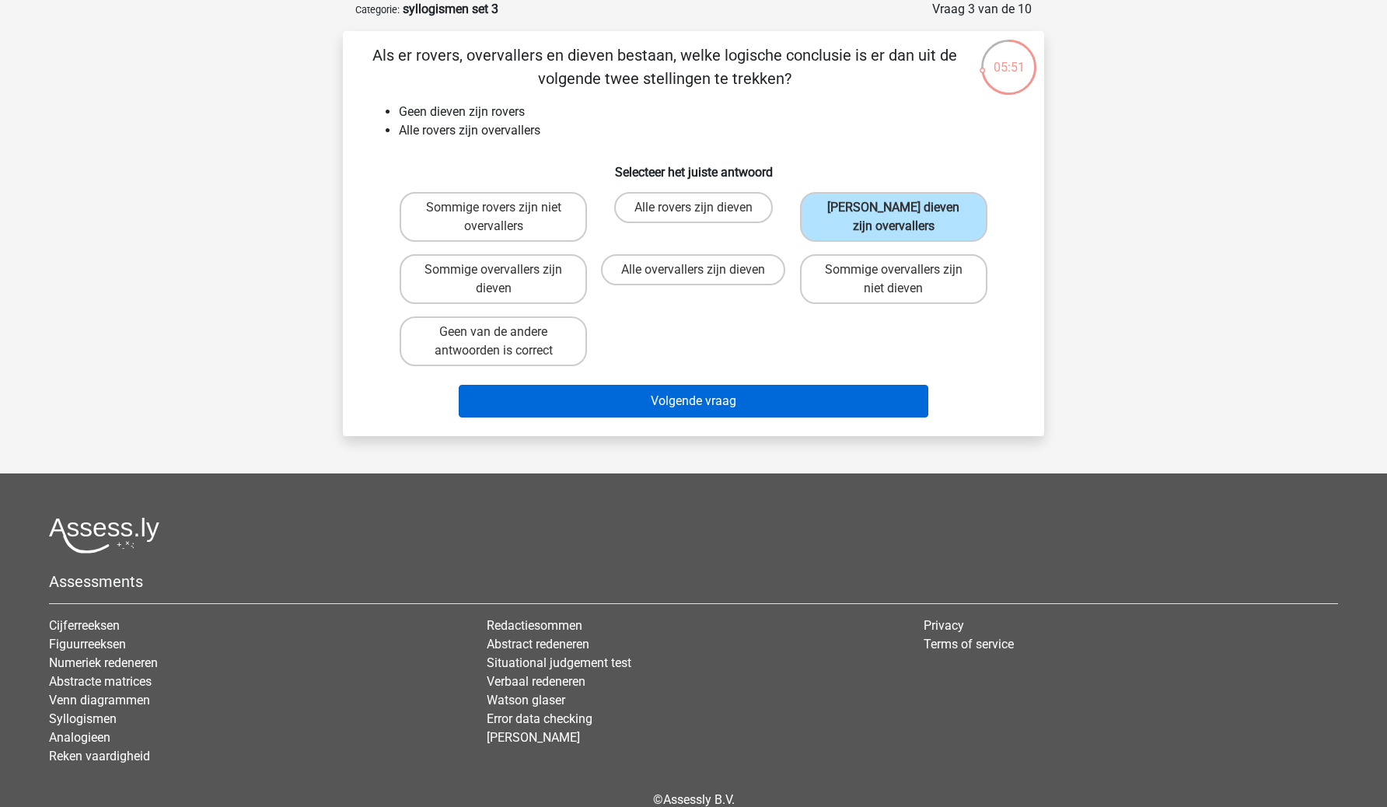
click at [805, 408] on button "Volgende vraag" at bounding box center [694, 401] width 471 height 33
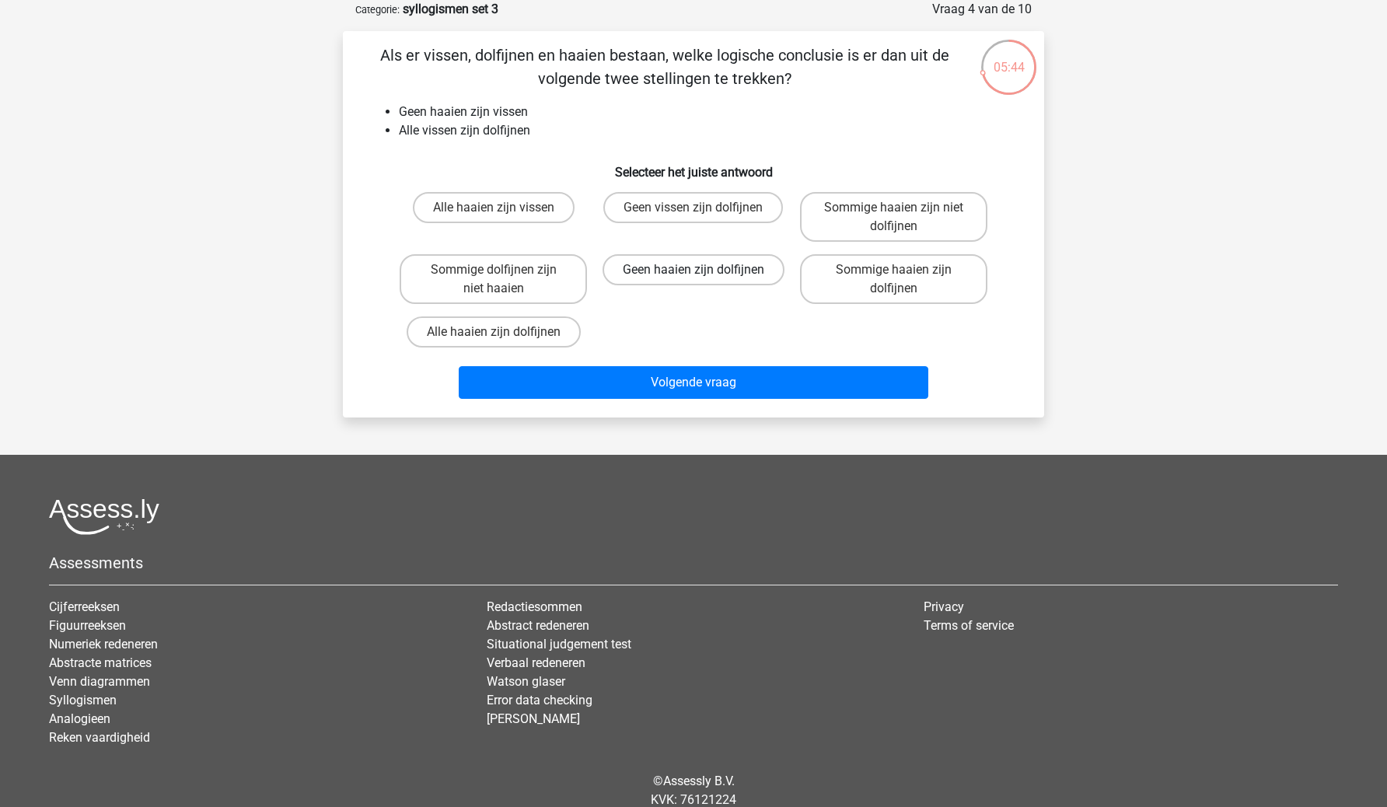
click at [704, 271] on label "Geen haaien zijn dolfijnen" at bounding box center [694, 269] width 182 height 31
click at [704, 271] on input "Geen haaien zijn dolfijnen" at bounding box center [699, 275] width 10 height 10
radio input "true"
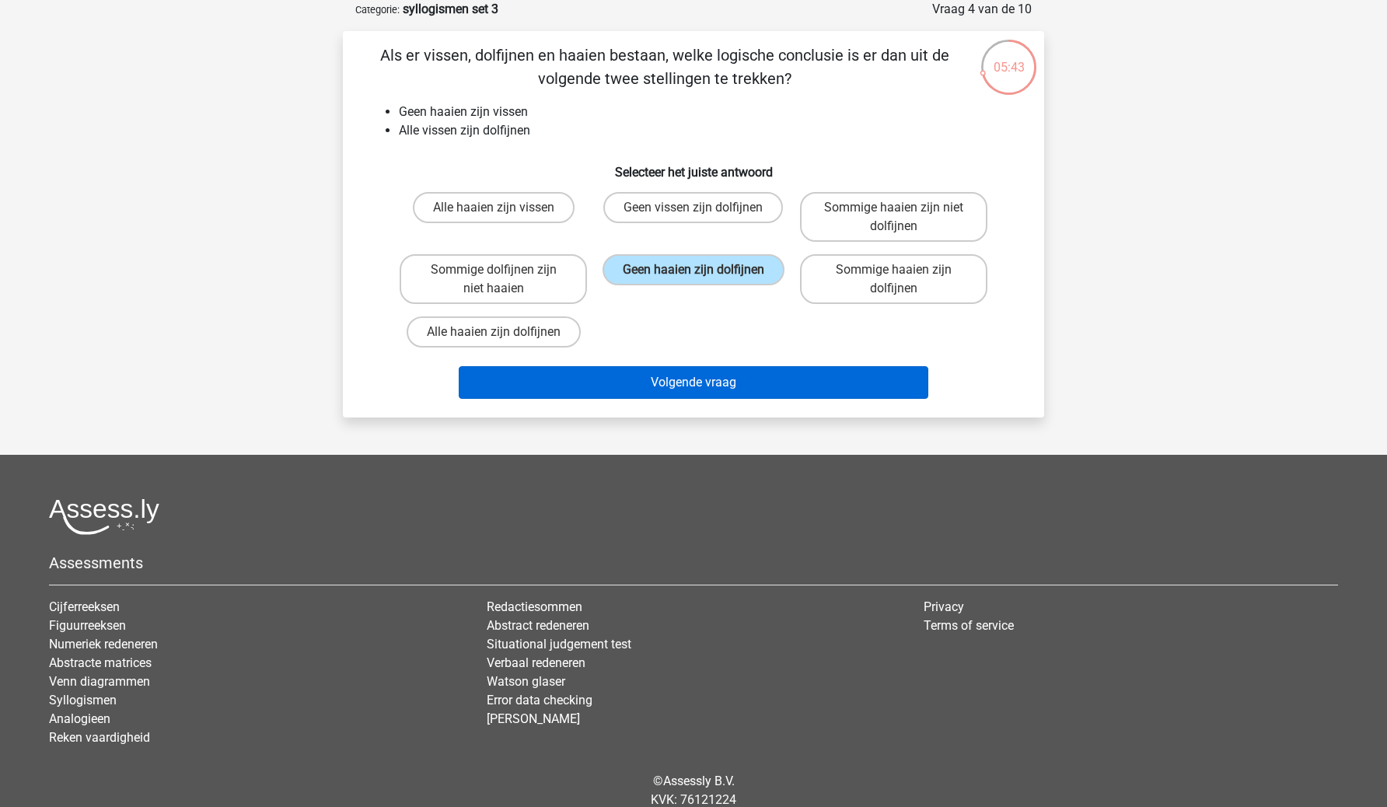
click at [695, 375] on button "Volgende vraag" at bounding box center [694, 382] width 471 height 33
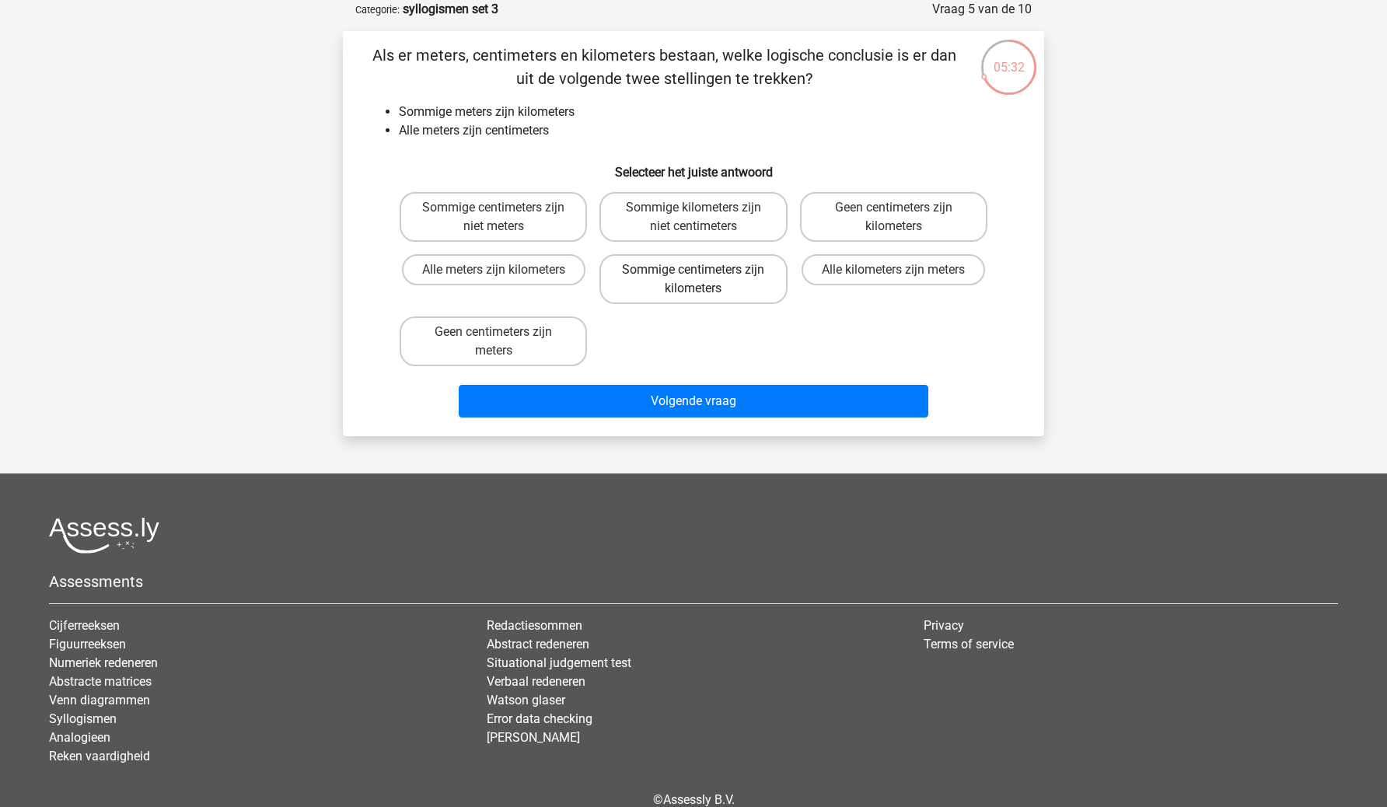
click at [717, 291] on label "Sommige centimeters zijn kilometers" at bounding box center [693, 279] width 187 height 50
click at [704, 280] on input "Sommige centimeters zijn kilometers" at bounding box center [699, 275] width 10 height 10
radio input "true"
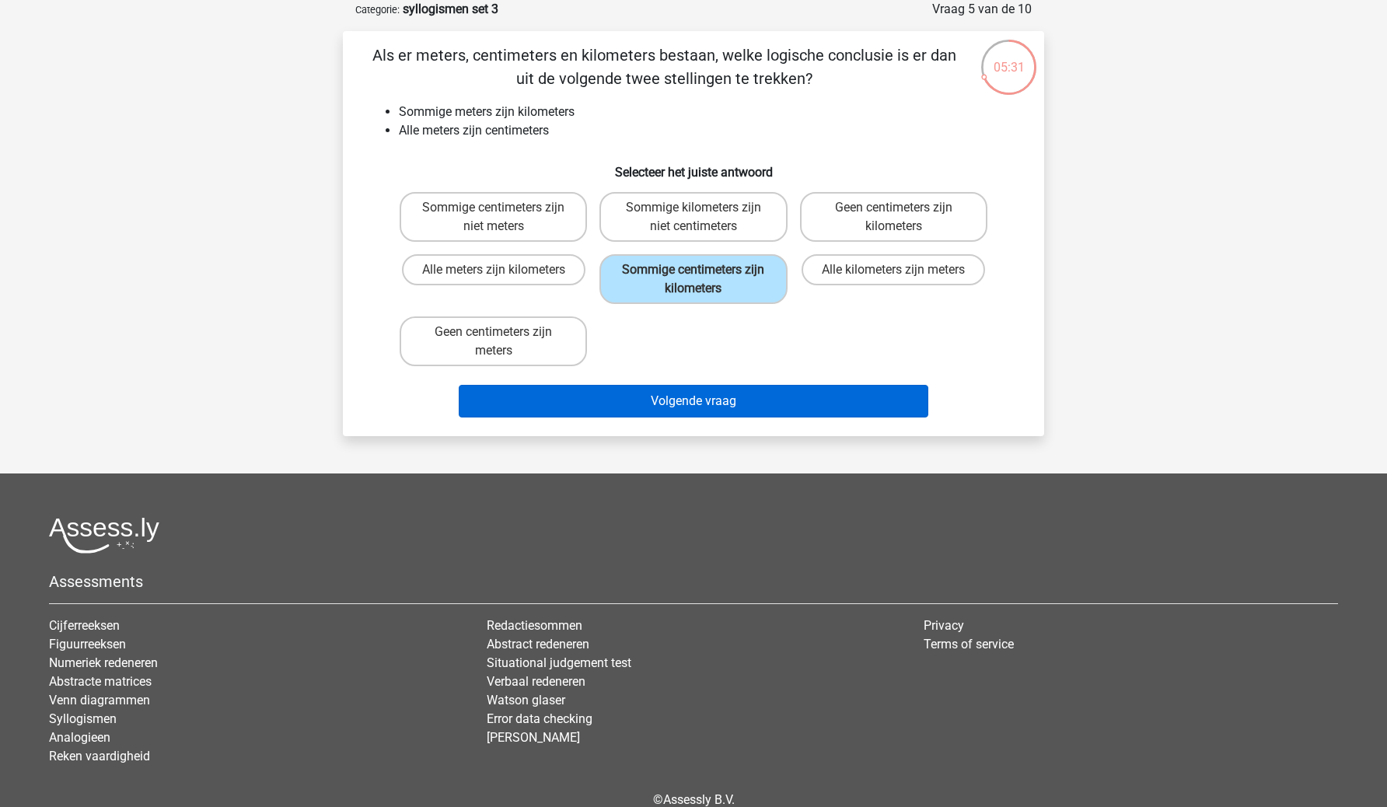
click at [670, 412] on button "Volgende vraag" at bounding box center [694, 401] width 471 height 33
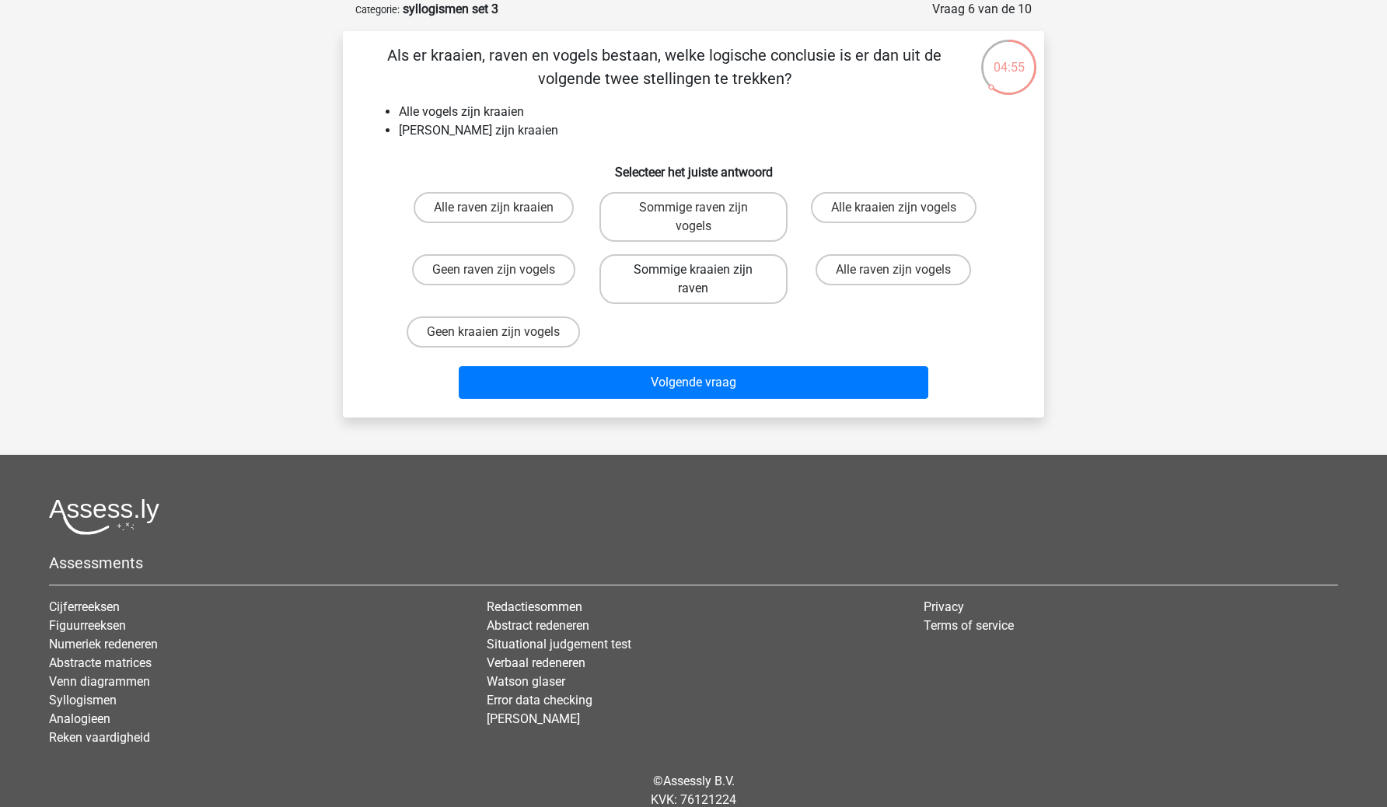
click at [737, 286] on label "Sommige kraaien zijn raven" at bounding box center [693, 279] width 187 height 50
click at [704, 280] on input "Sommige kraaien zijn raven" at bounding box center [699, 275] width 10 height 10
radio input "true"
click at [737, 220] on label "Sommige raven zijn vogels" at bounding box center [693, 217] width 187 height 50
click at [704, 218] on input "Sommige raven zijn vogels" at bounding box center [699, 213] width 10 height 10
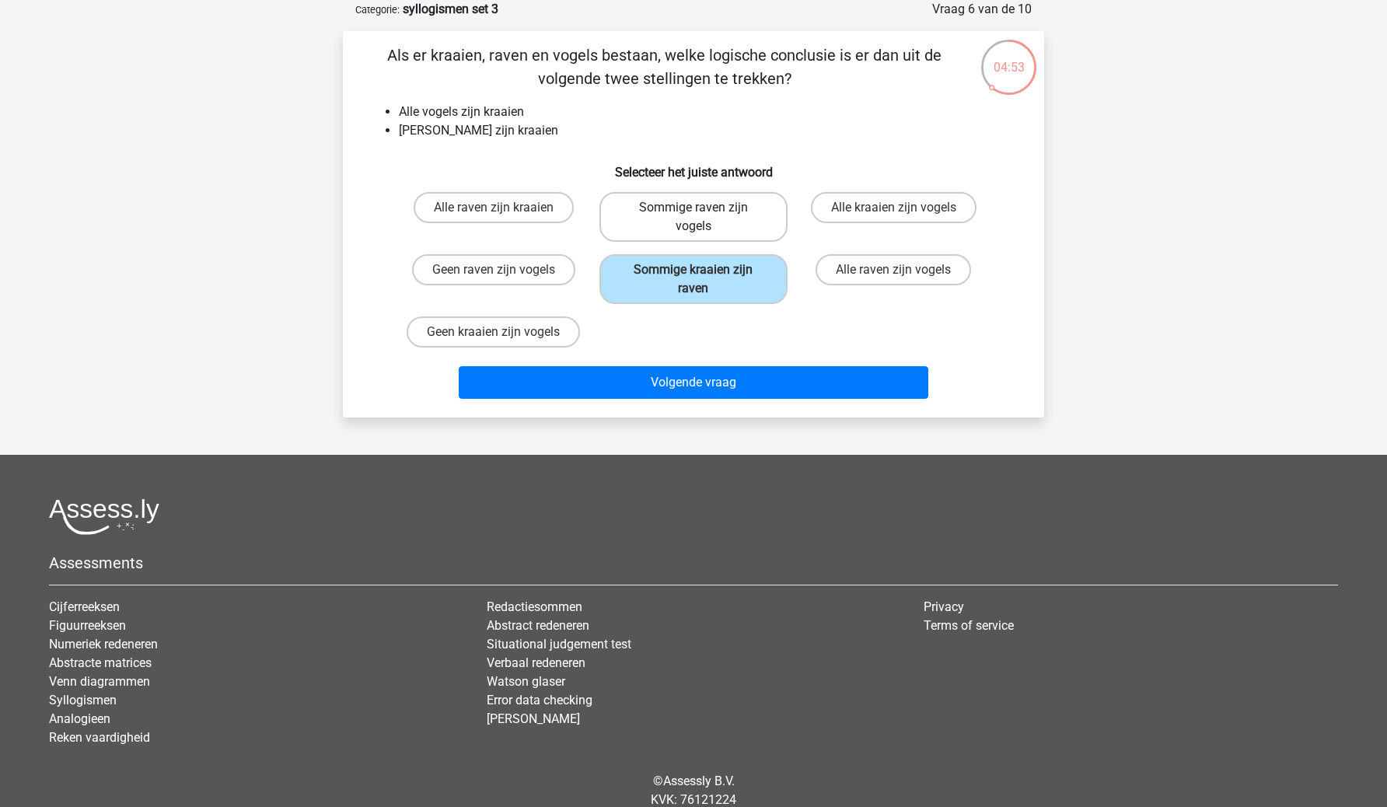
radio input "true"
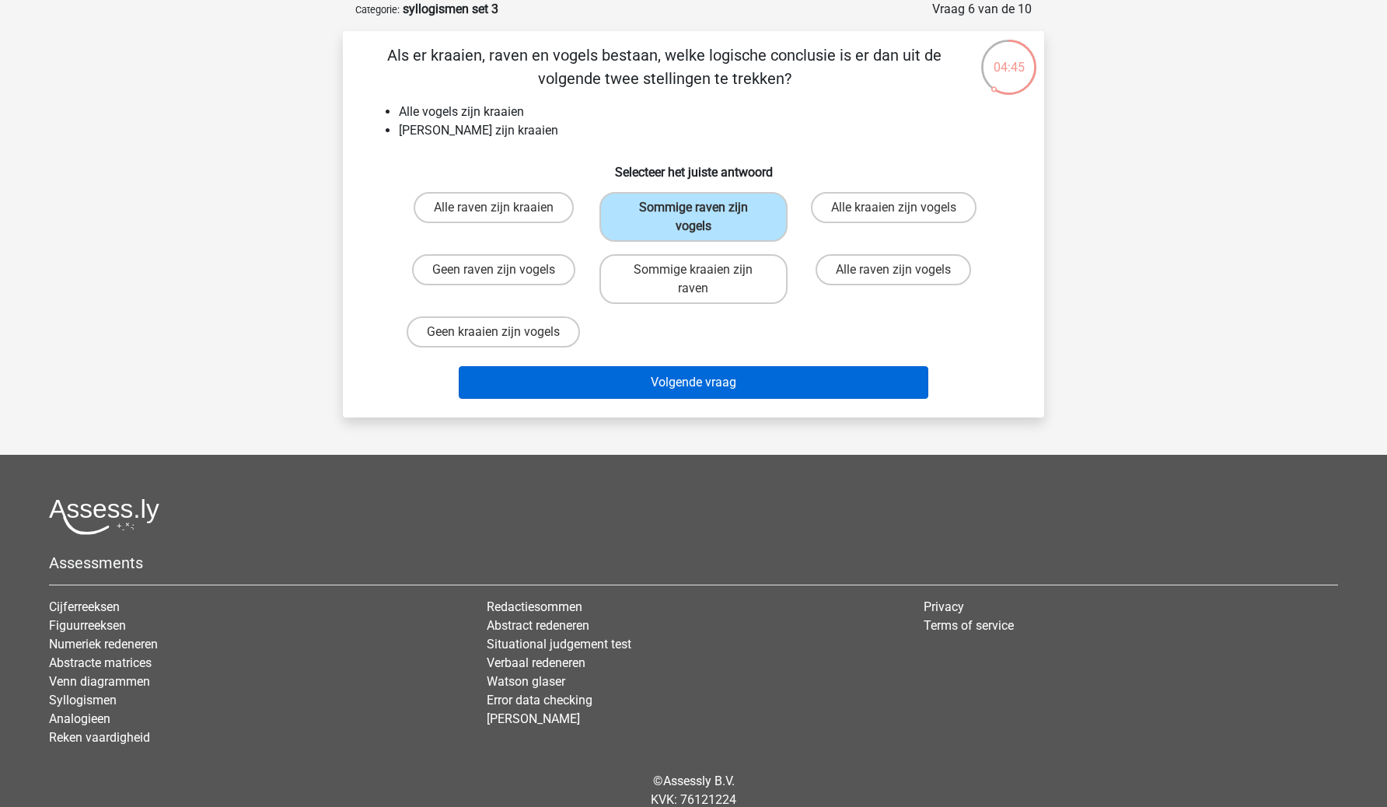
click at [717, 382] on button "Volgende vraag" at bounding box center [694, 382] width 471 height 33
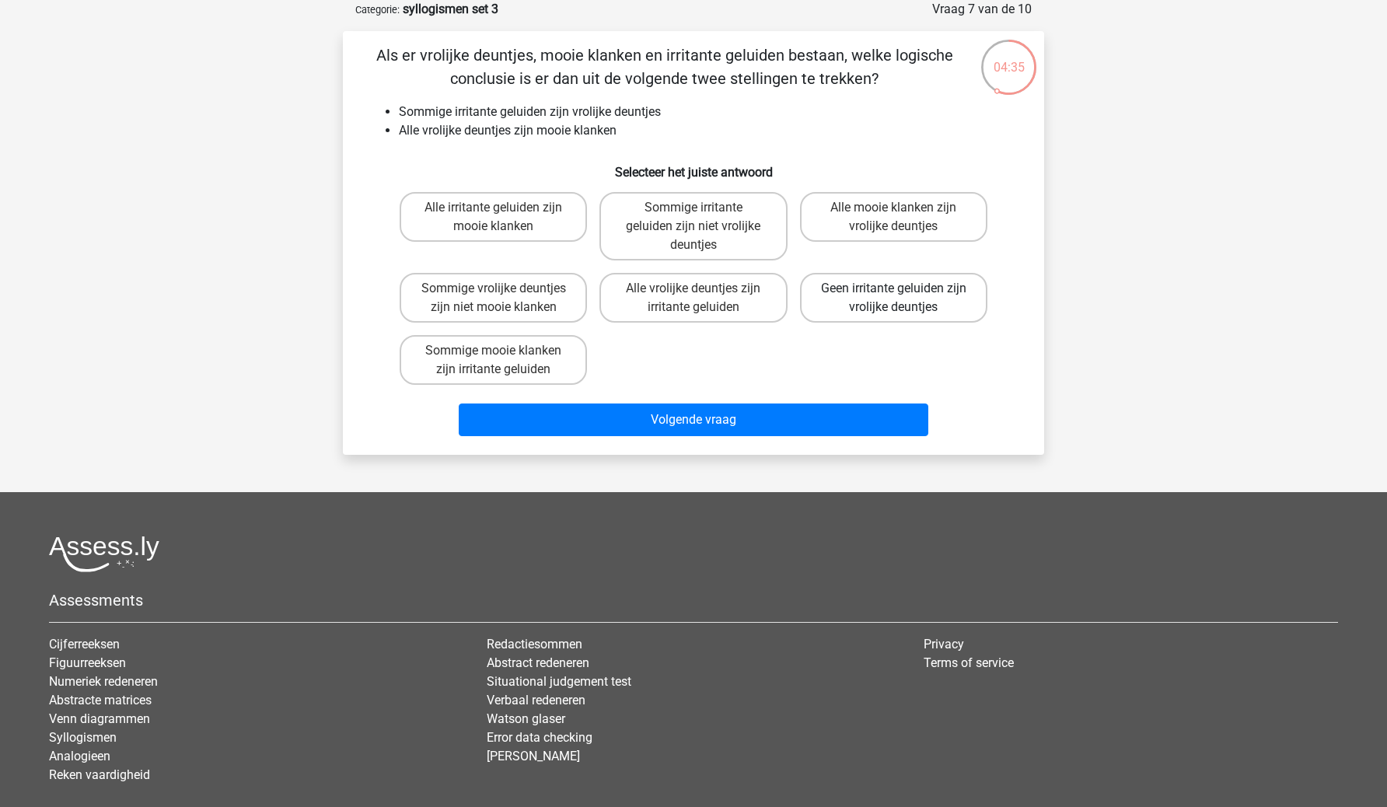
click at [852, 302] on label "Geen irritante geluiden zijn vrolijke deuntjes" at bounding box center [893, 298] width 187 height 50
click at [894, 299] on input "Geen irritante geluiden zijn vrolijke deuntjes" at bounding box center [899, 294] width 10 height 10
radio input "true"
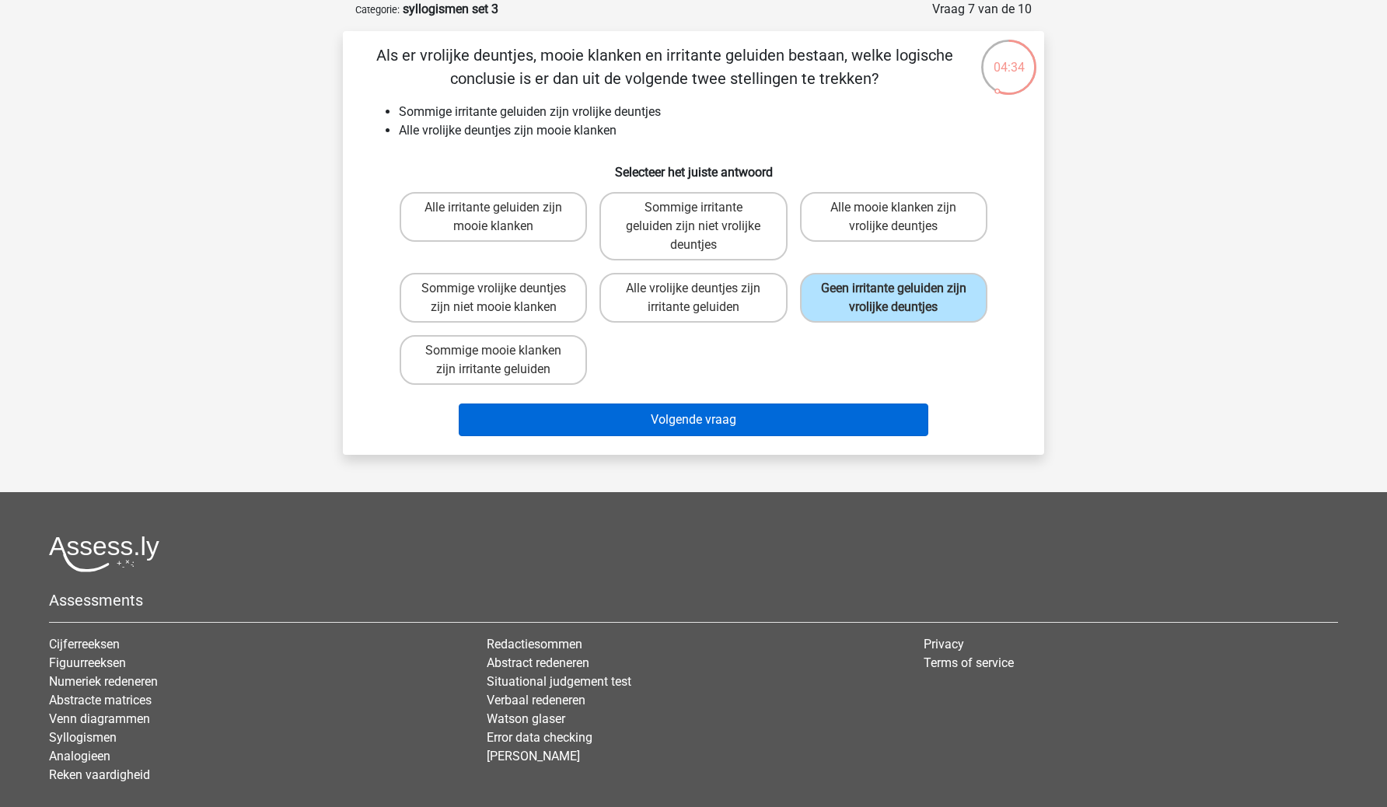
click at [778, 408] on button "Volgende vraag" at bounding box center [694, 420] width 471 height 33
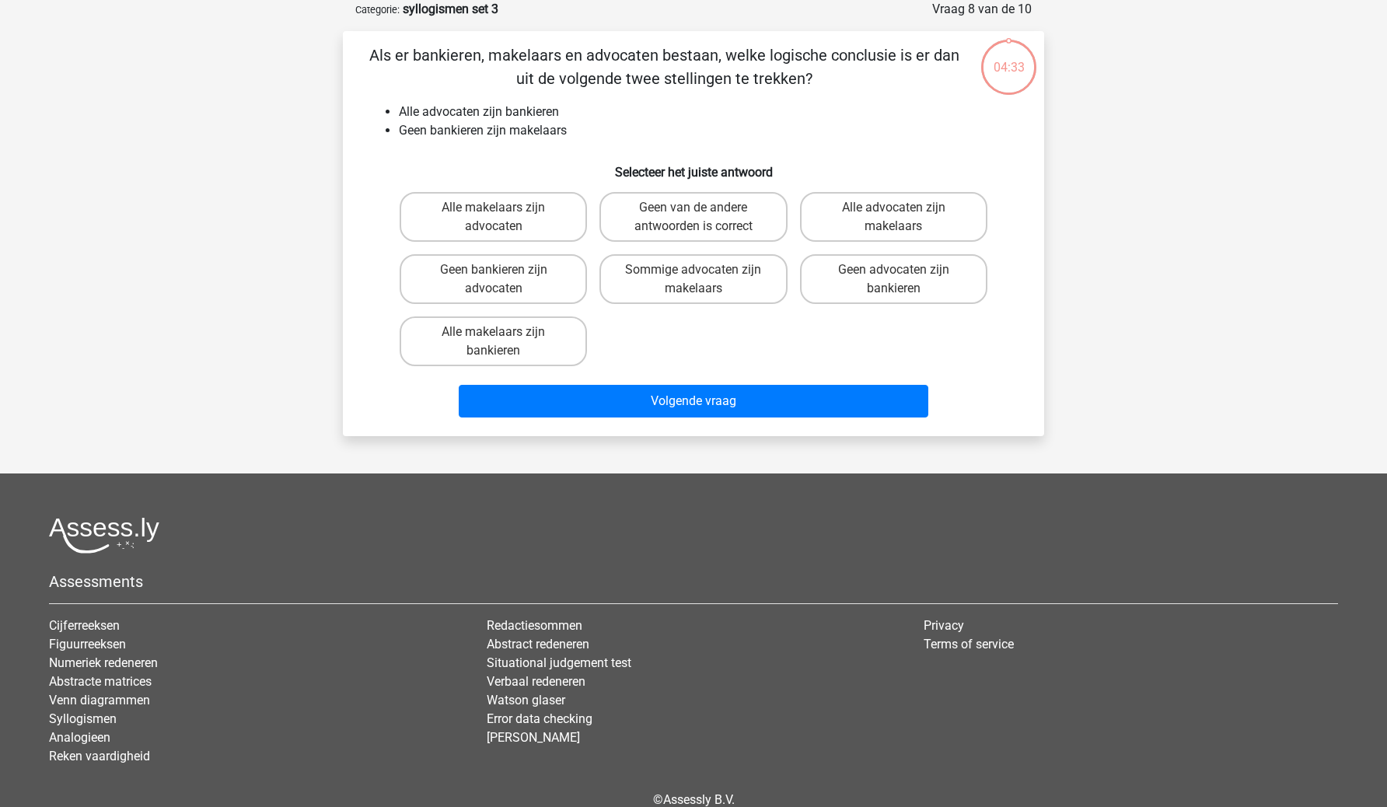
click at [753, 249] on div "Sommige advocaten zijn makelaars" at bounding box center [693, 279] width 200 height 62
click at [754, 302] on label "Sommige advocaten zijn makelaars" at bounding box center [693, 279] width 187 height 50
click at [704, 280] on input "Sommige advocaten zijn makelaars" at bounding box center [699, 275] width 10 height 10
radio input "true"
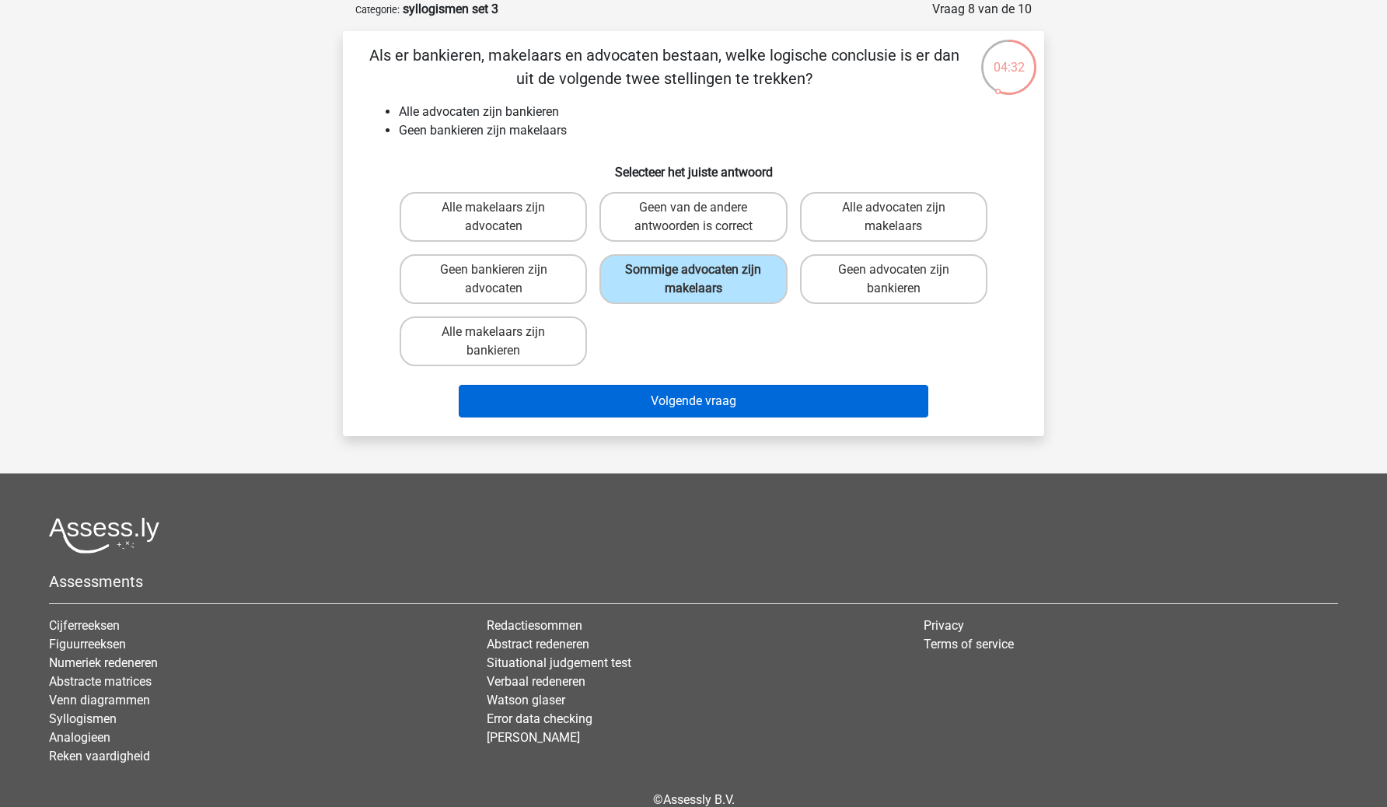
click at [730, 404] on button "Volgende vraag" at bounding box center [694, 401] width 471 height 33
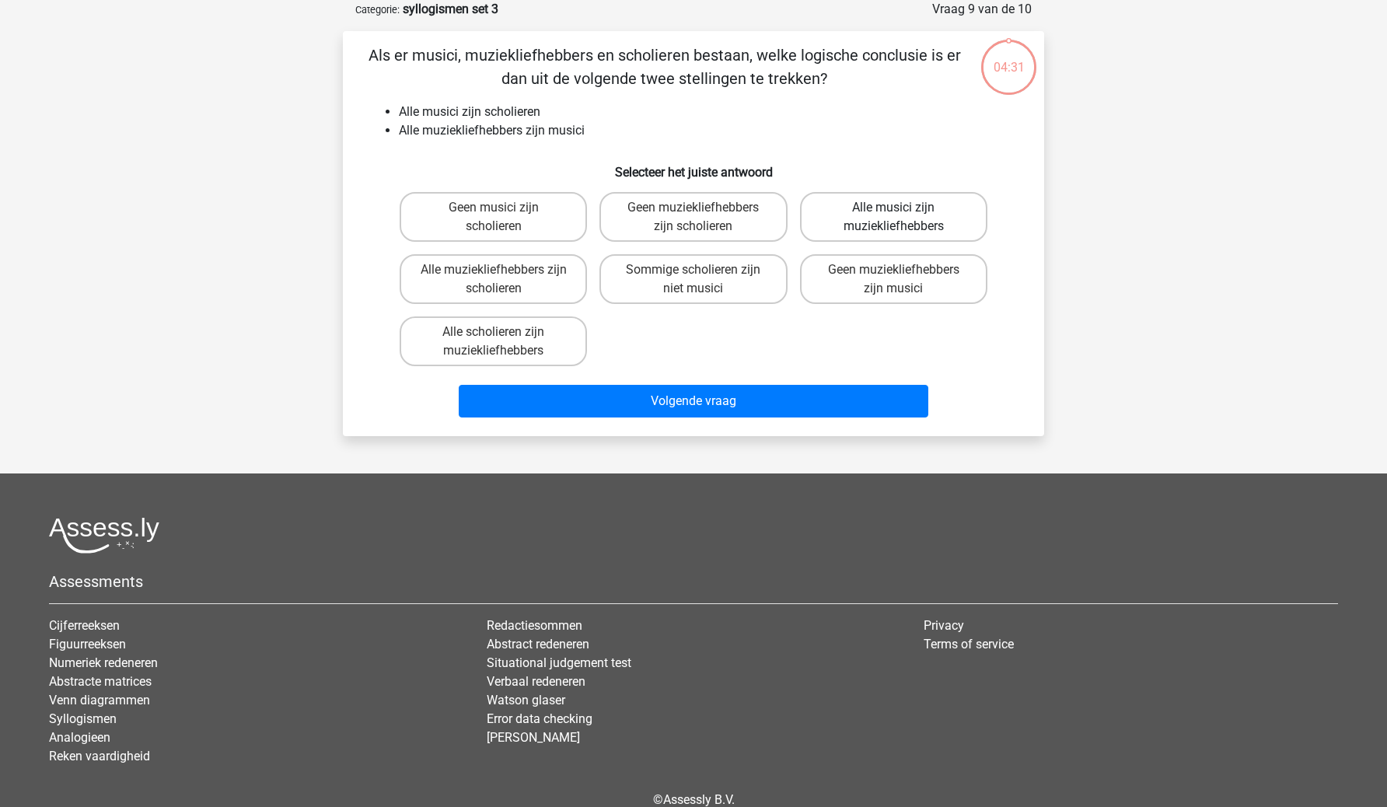
click at [858, 227] on label "Alle musici zijn muziekliefhebbers" at bounding box center [893, 217] width 187 height 50
click at [894, 218] on input "Alle musici zijn muziekliefhebbers" at bounding box center [899, 213] width 10 height 10
radio input "true"
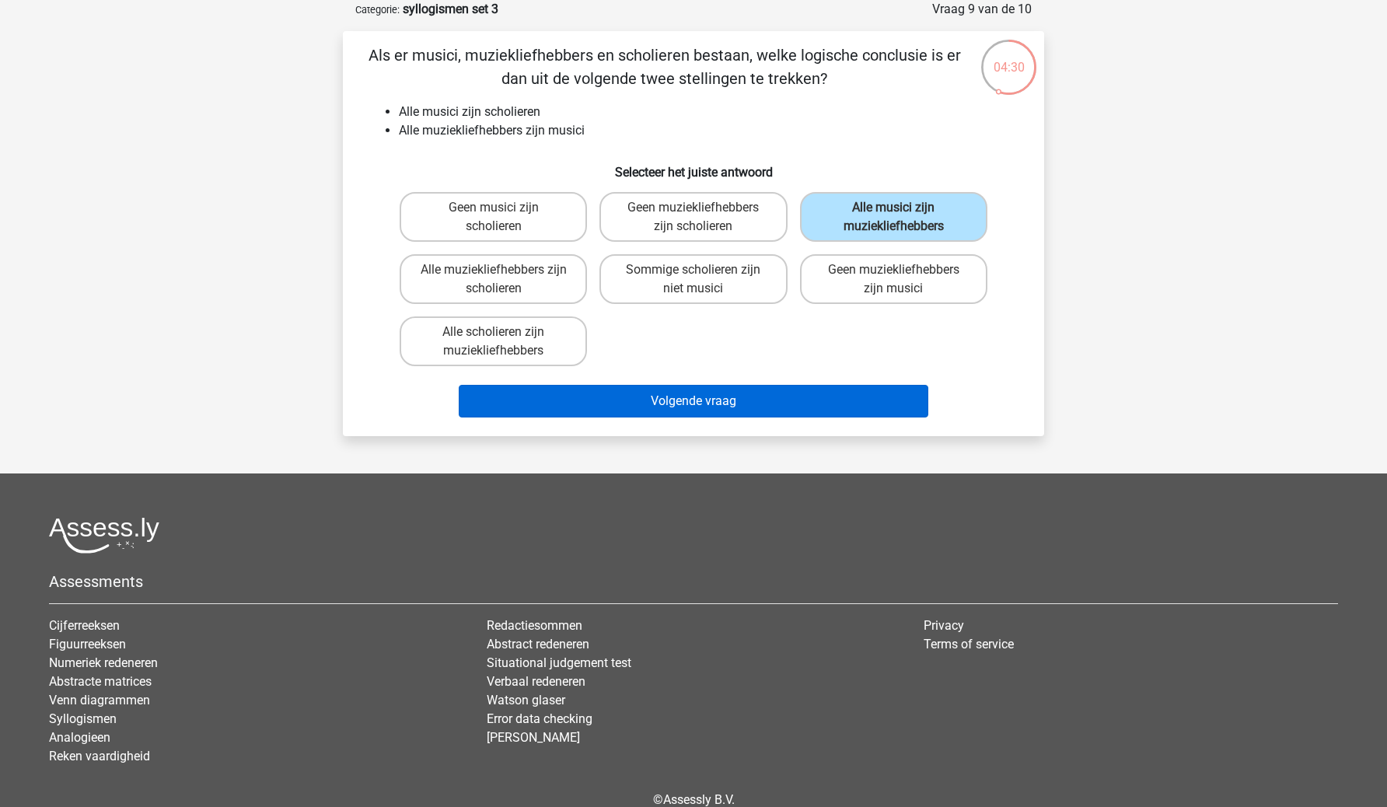
click at [763, 405] on button "Volgende vraag" at bounding box center [694, 401] width 471 height 33
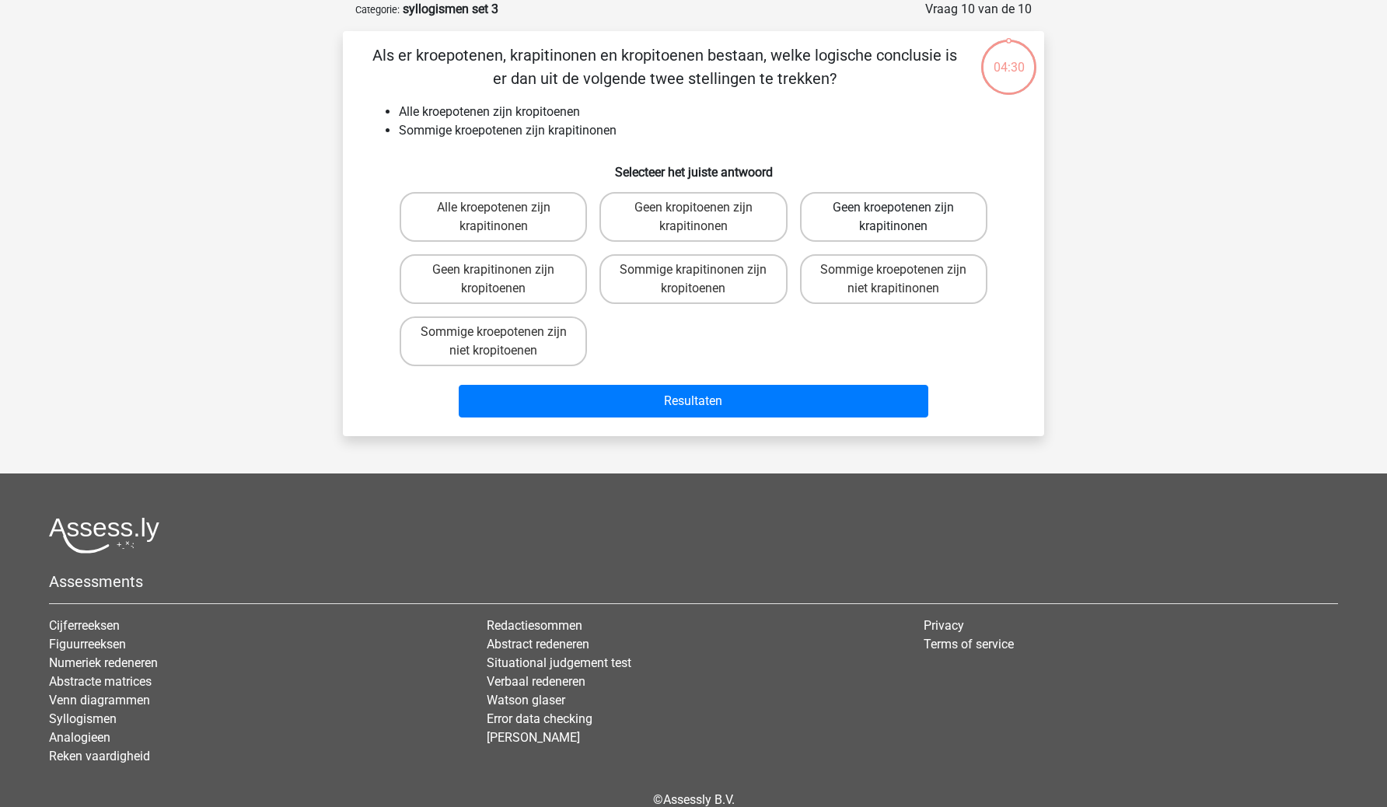
click at [847, 237] on label "Geen kroepotenen zijn krapitinonen" at bounding box center [893, 217] width 187 height 50
click at [894, 218] on input "Geen kroepotenen zijn krapitinonen" at bounding box center [899, 213] width 10 height 10
radio input "true"
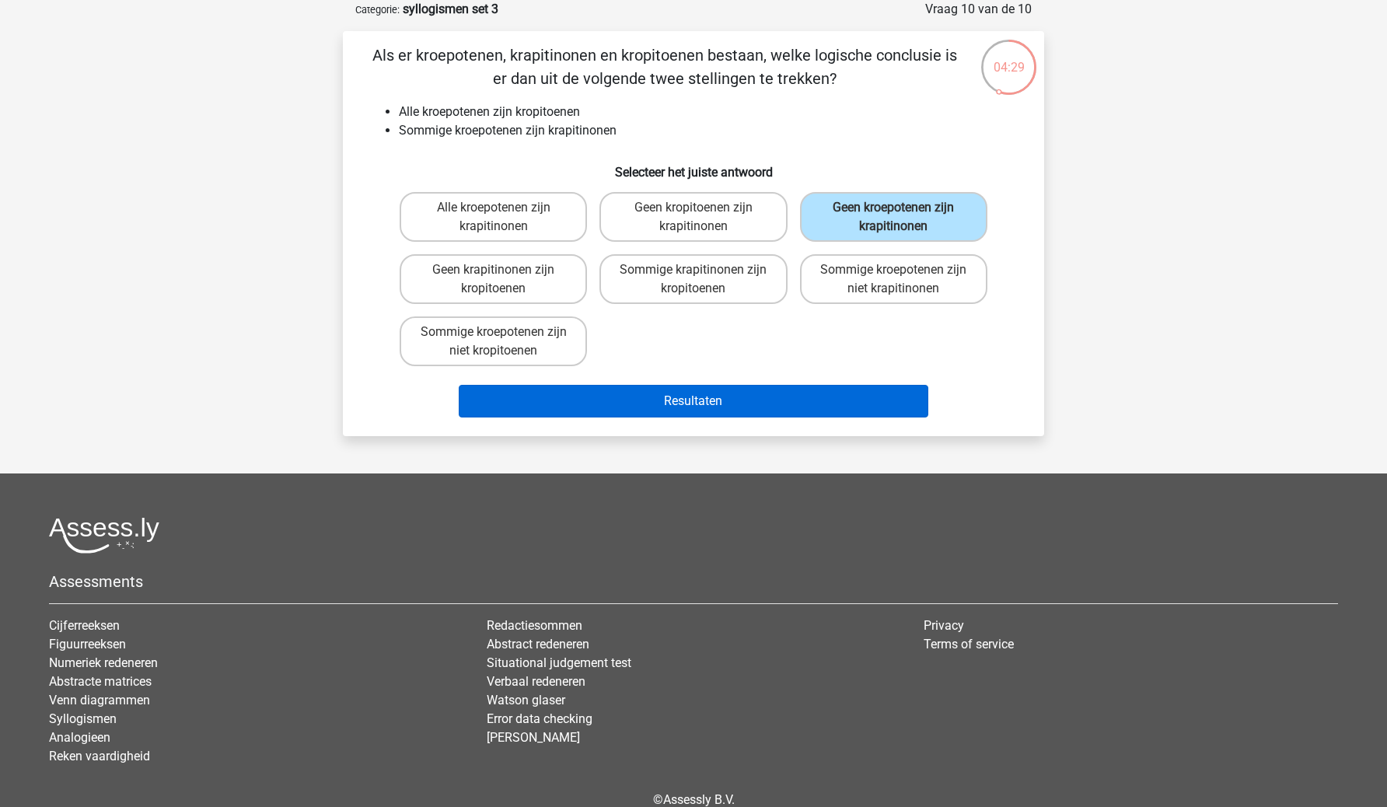
click at [789, 404] on button "Resultaten" at bounding box center [694, 401] width 471 height 33
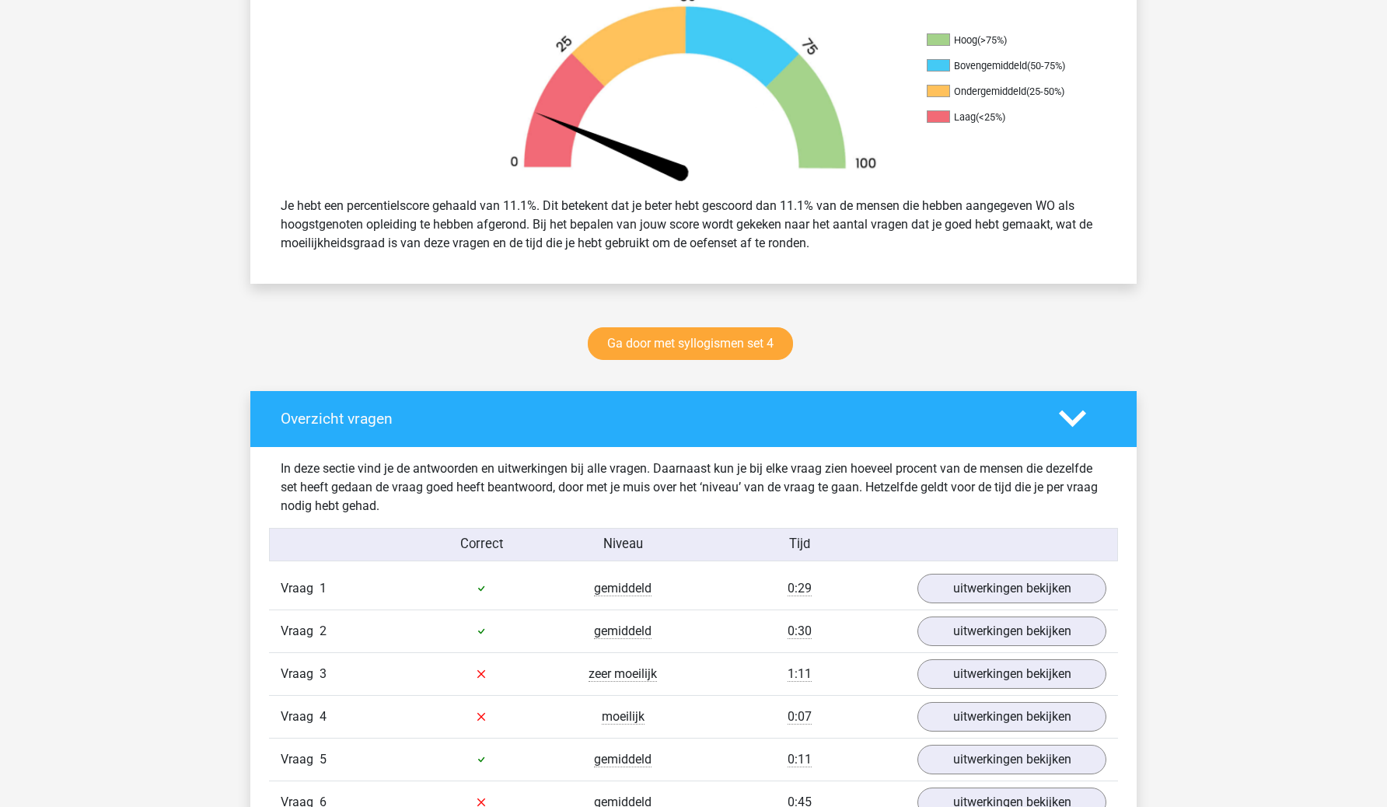
scroll to position [729, 0]
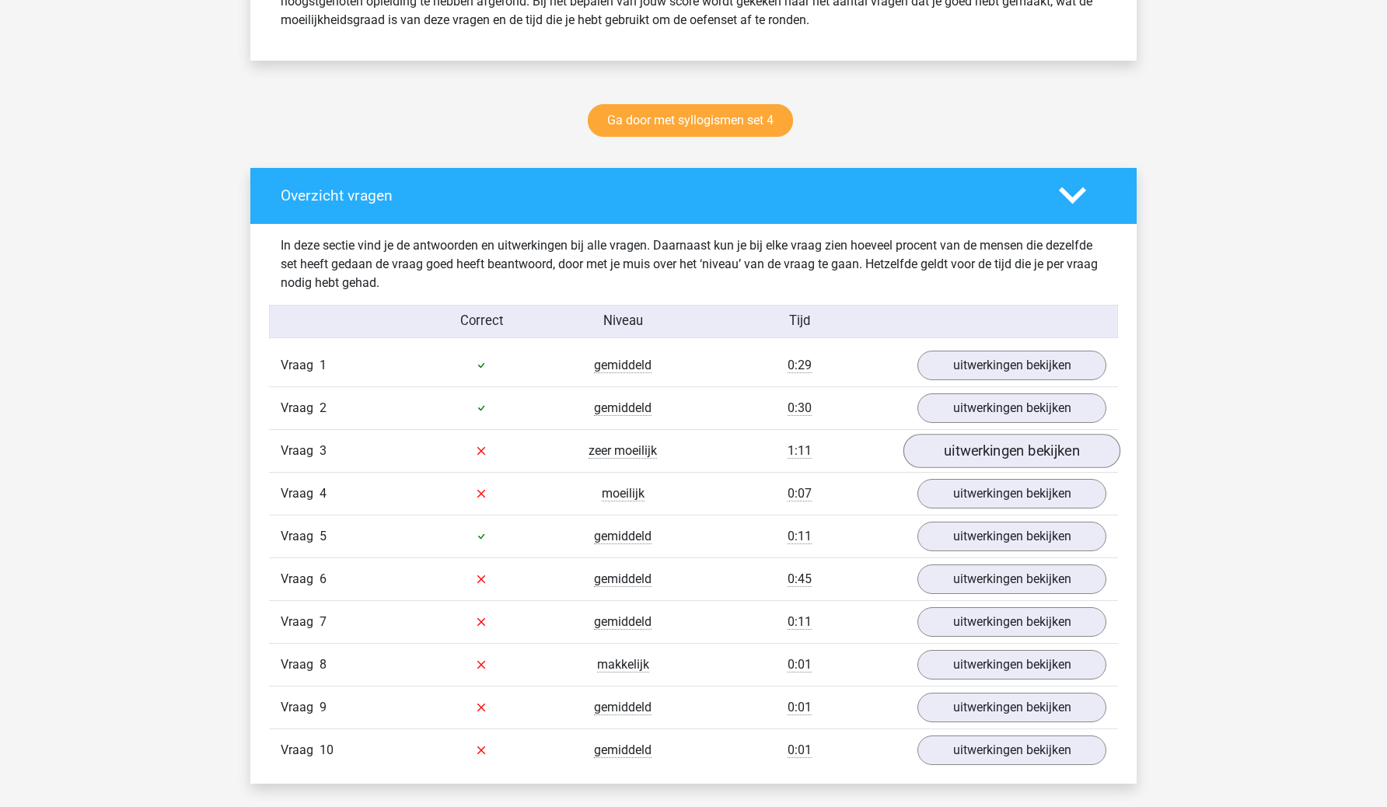
click at [968, 439] on link "uitwerkingen bekijken" at bounding box center [1012, 451] width 217 height 34
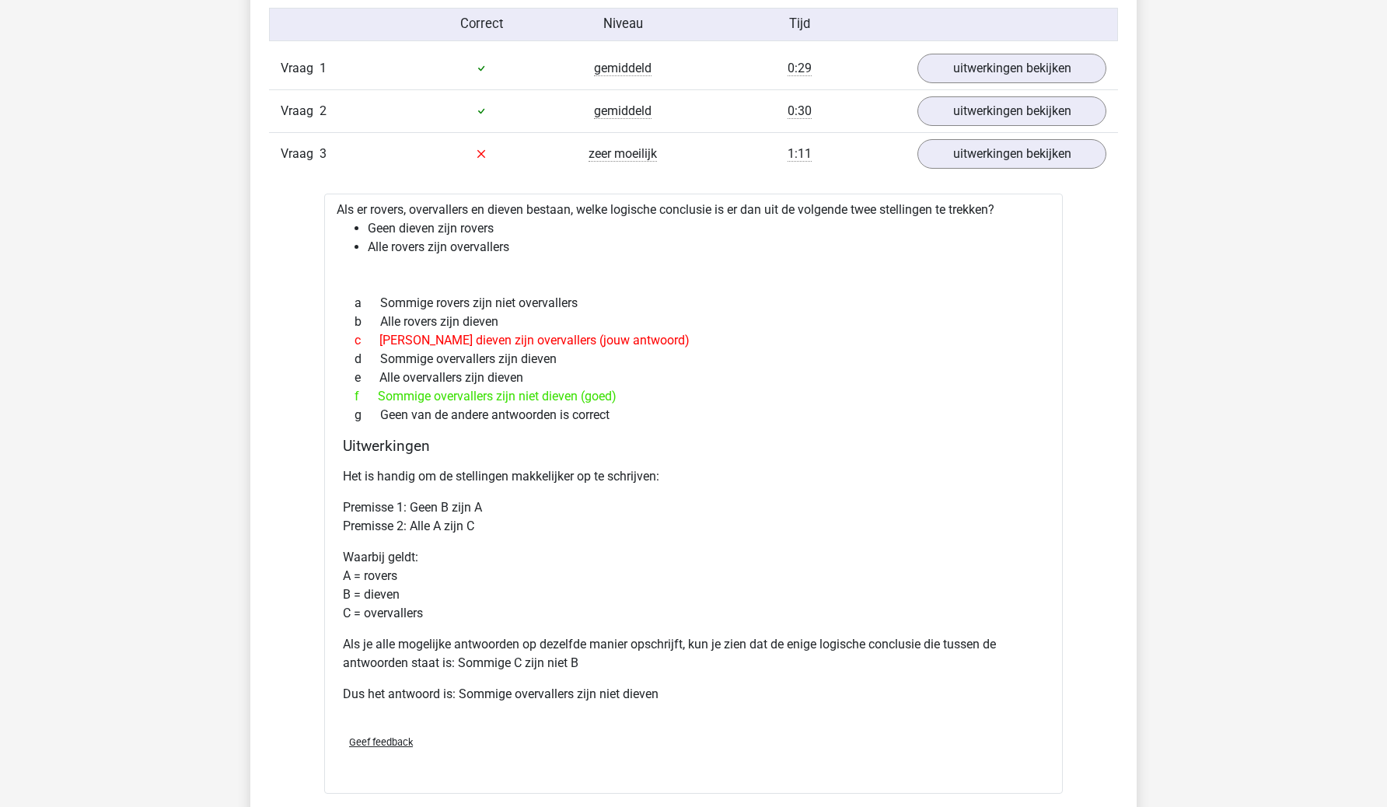
scroll to position [961, 0]
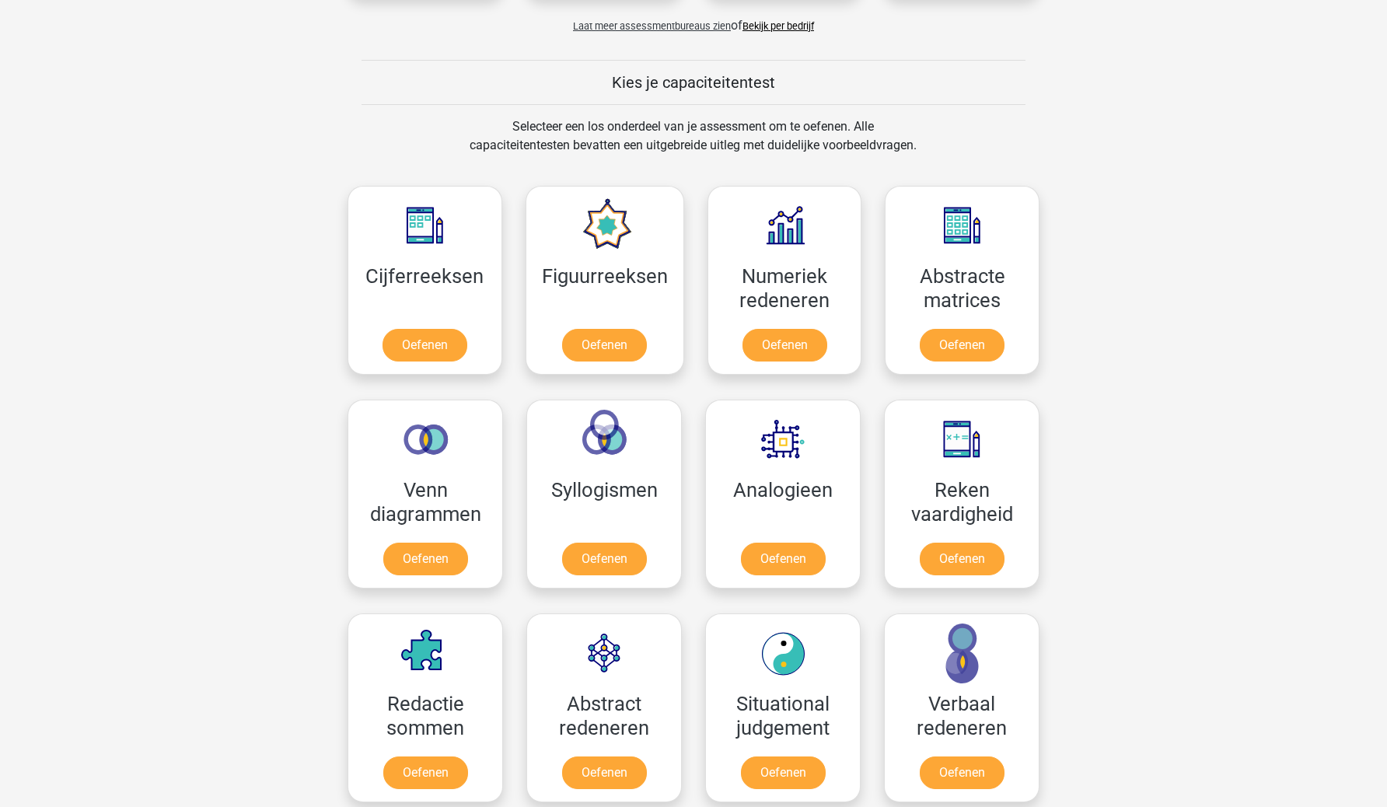
scroll to position [548, 0]
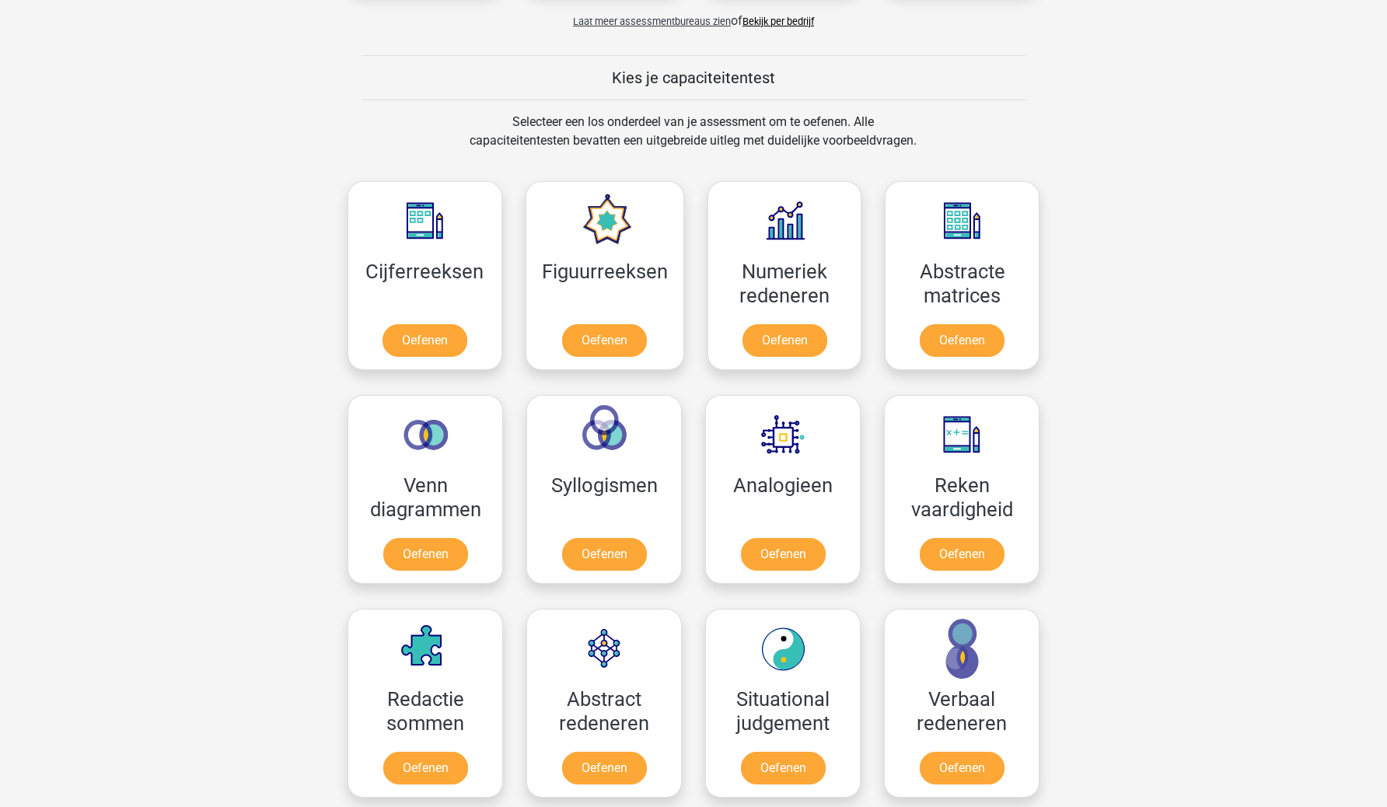
click at [1357, 307] on div "Floris [EMAIL_ADDRESS][DOMAIN_NAME] Nederlands English" at bounding box center [693, 685] width 1387 height 2467
click at [429, 327] on link "Oefenen" at bounding box center [424, 344] width 89 height 34
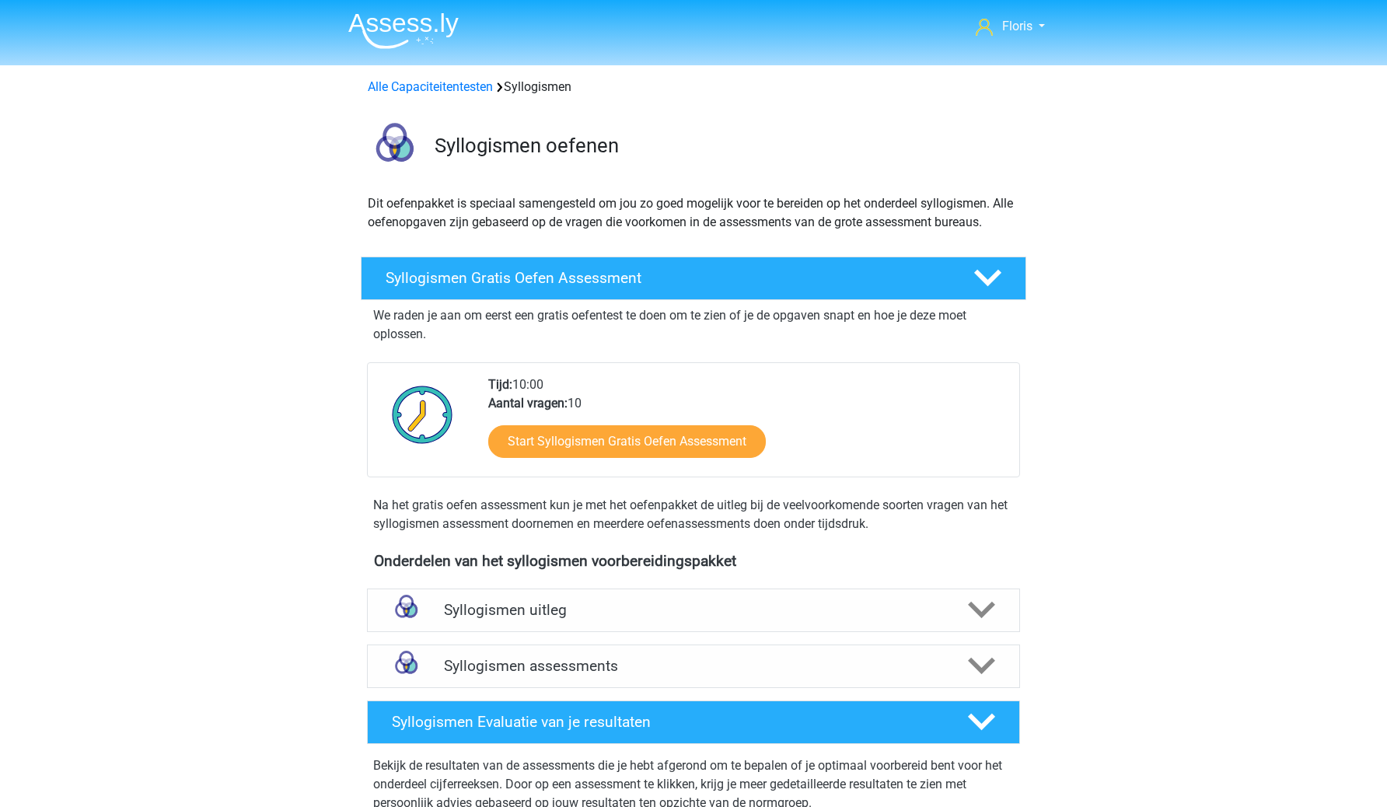
scroll to position [219, 0]
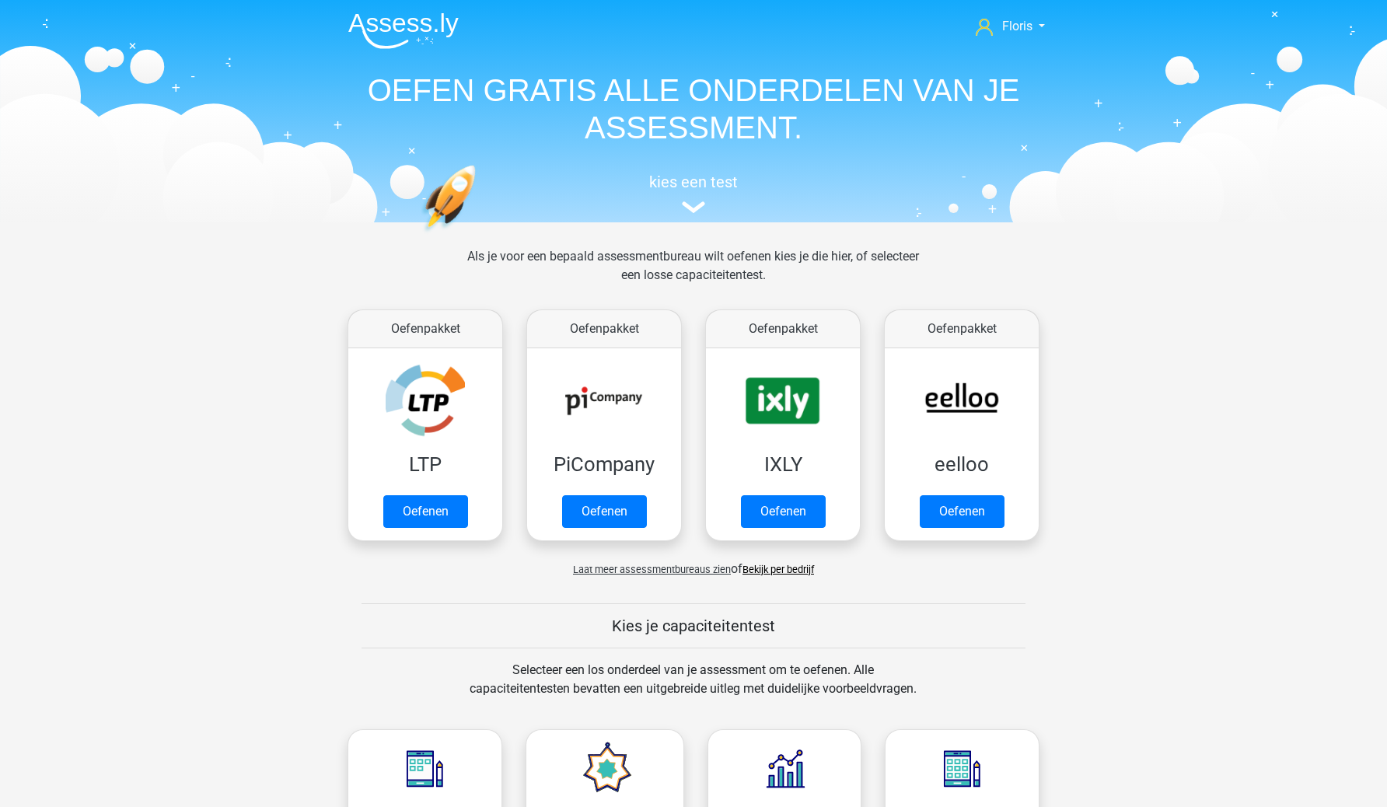
scroll to position [579, 0]
